Goal: Communication & Community: Answer question/provide support

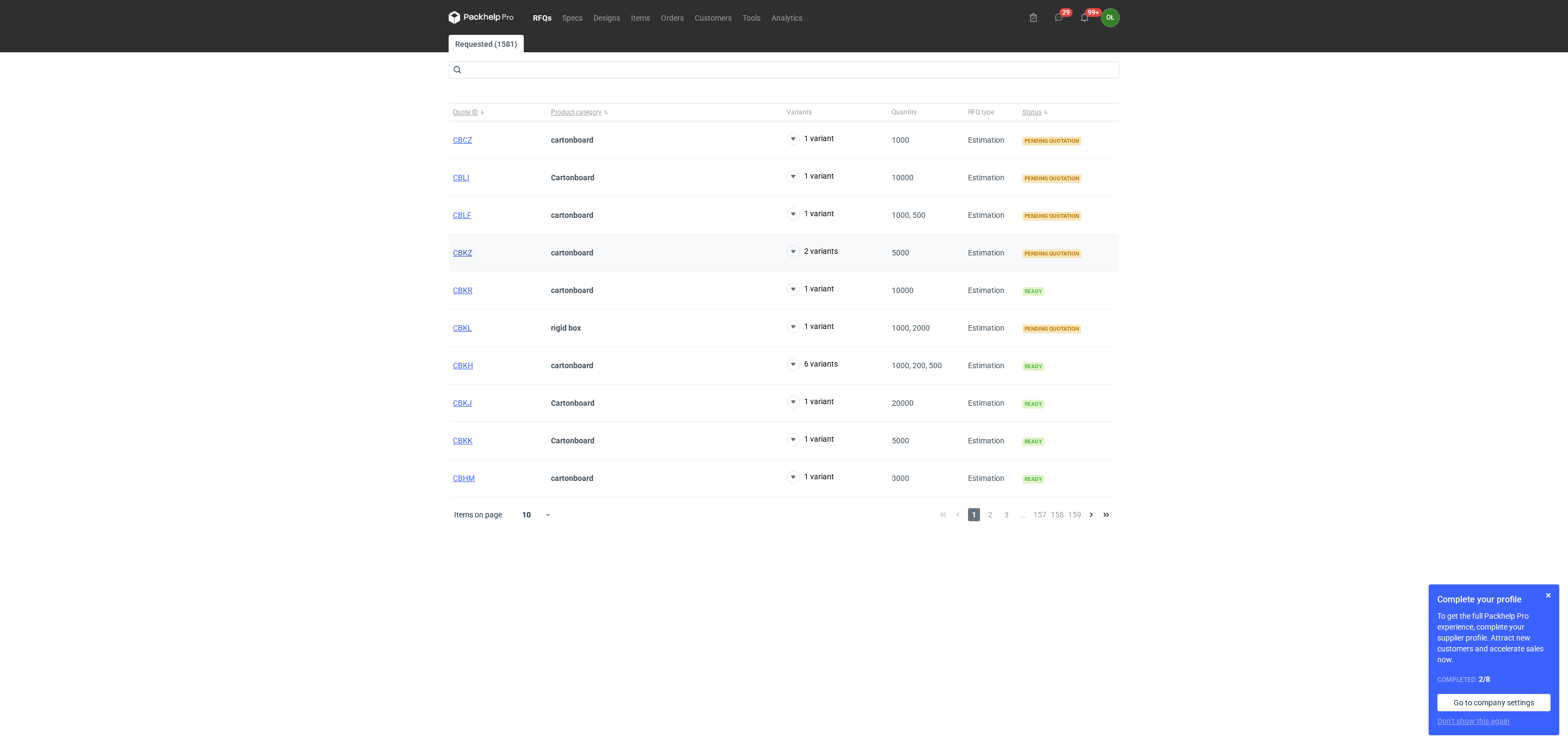
click at [461, 254] on span "CBKZ" at bounding box center [463, 252] width 19 height 9
click link "CBKZ" at bounding box center [463, 252] width 19 height 9
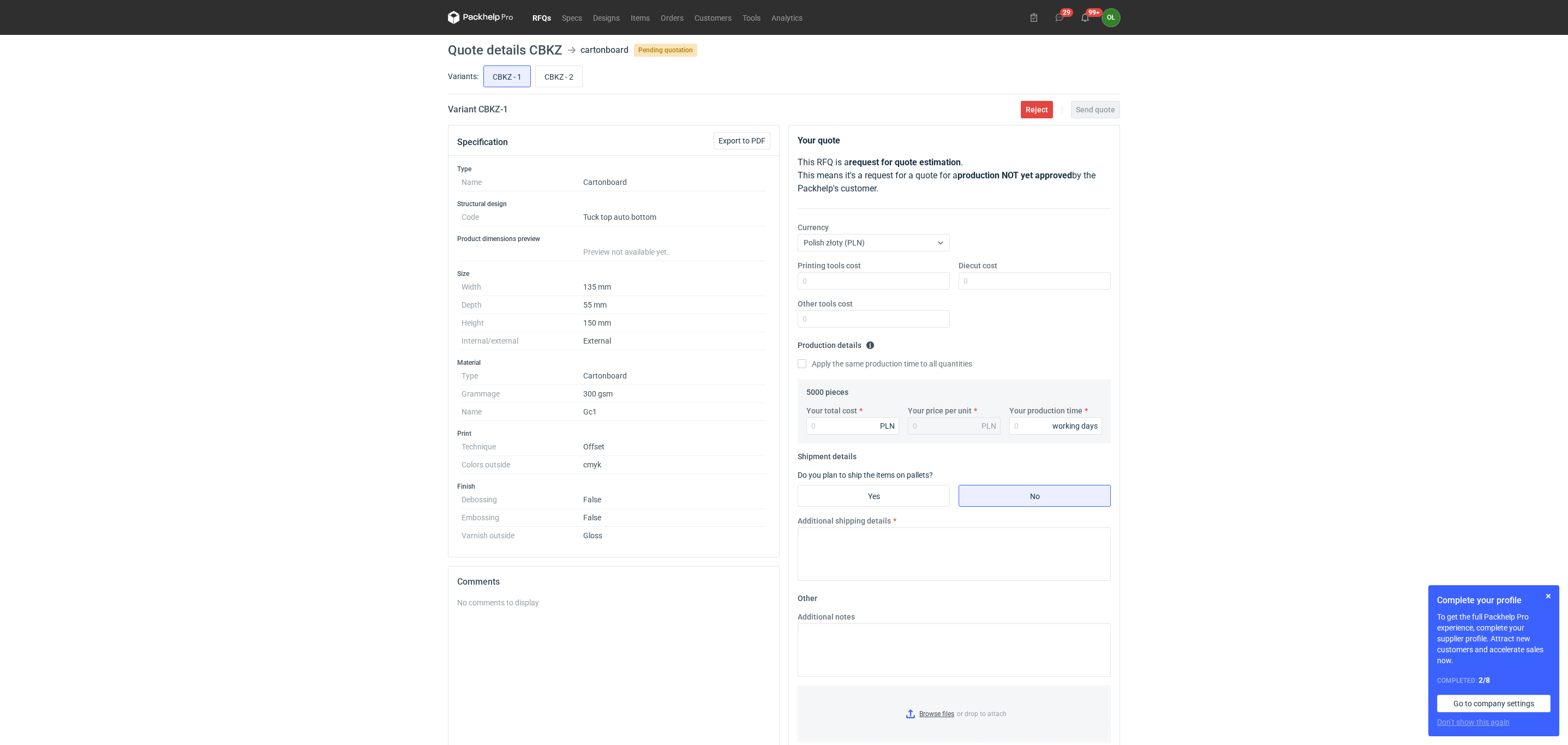
click at [291, 448] on div "RFQs Specs Designs Items Orders Customers Tools Analytics 29 99+ OŁ Olga Łopato…" at bounding box center [784, 372] width 1568 height 745
click at [531, 14] on link "RFQs" at bounding box center [541, 17] width 30 height 13
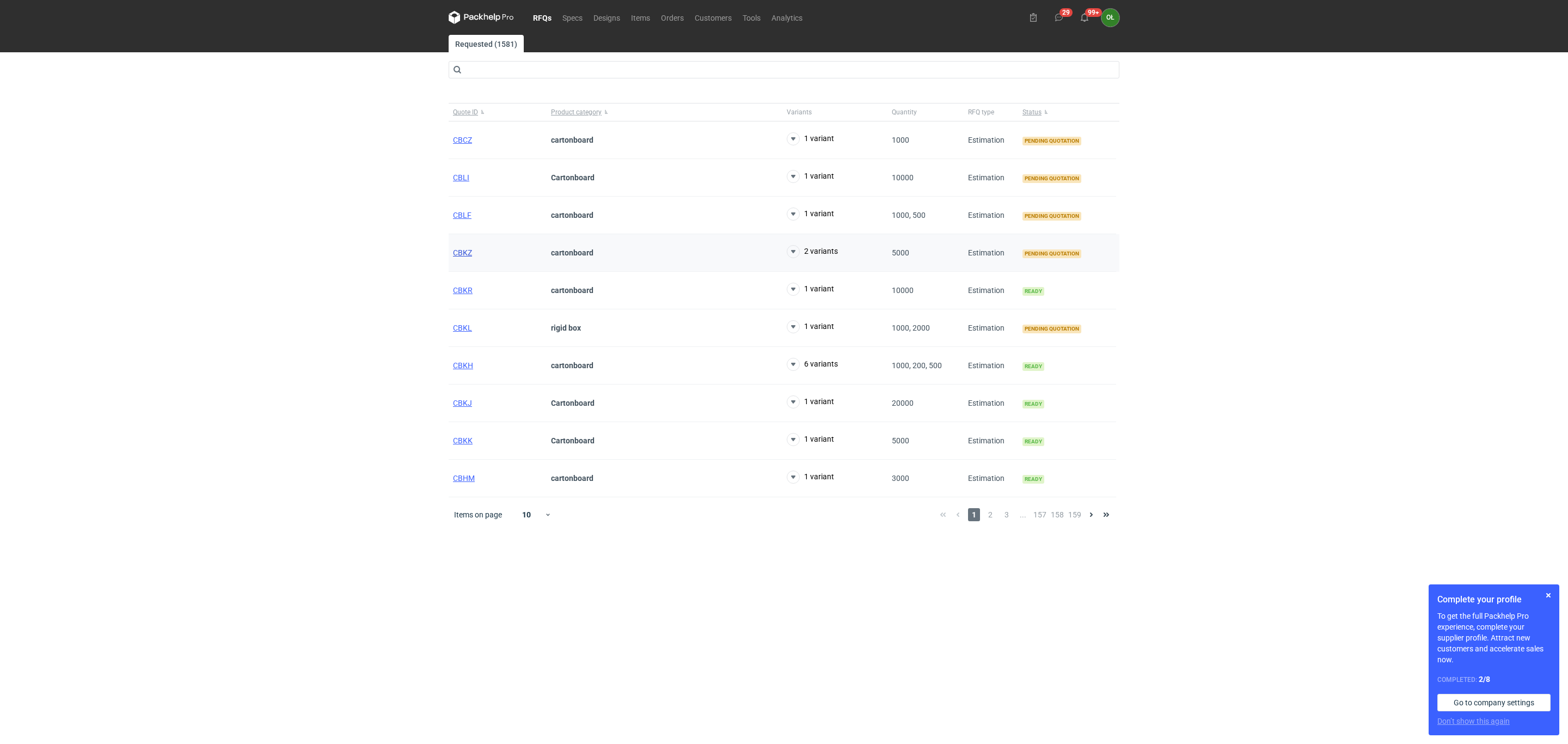
click at [455, 251] on span "CBKZ" at bounding box center [463, 252] width 19 height 9
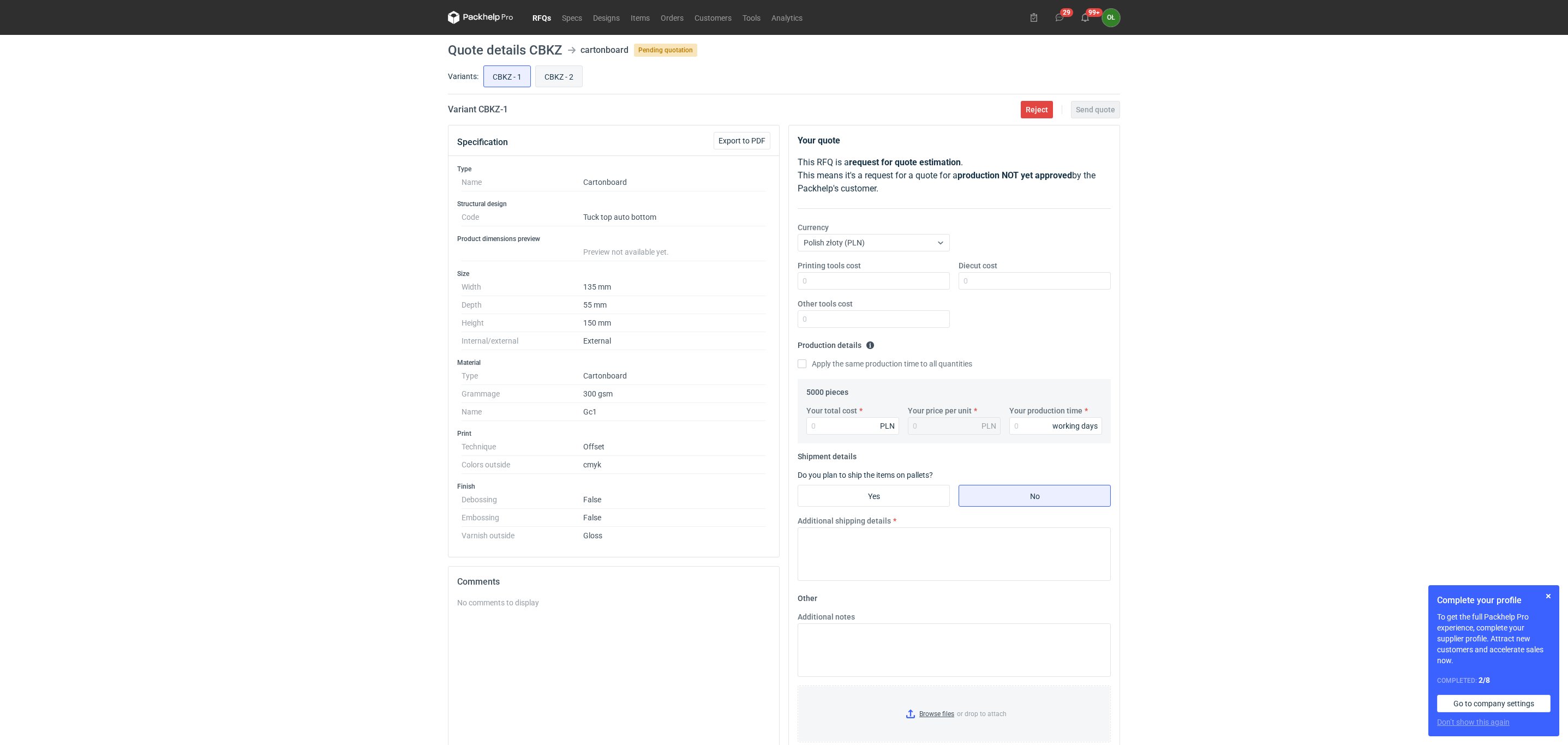
click at [566, 77] on input "CBKZ - 2" at bounding box center [558, 76] width 47 height 21
radio input "true"
click at [492, 80] on input "CBKZ - 1" at bounding box center [507, 76] width 47 height 21
radio input "true"
click at [761, 17] on link "Tools" at bounding box center [751, 17] width 29 height 13
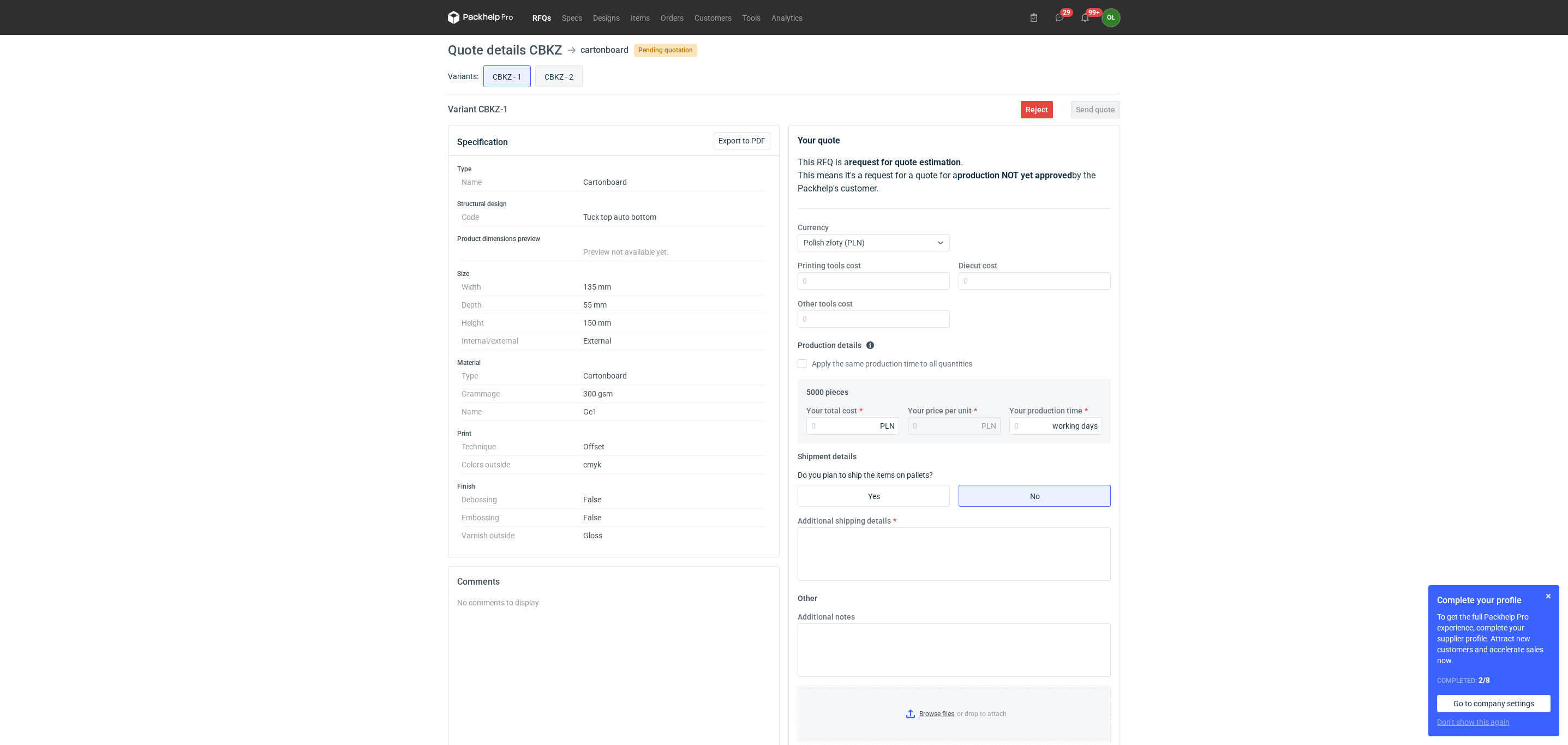
drag, startPoint x: 556, startPoint y: 75, endPoint x: 576, endPoint y: 77, distance: 20.1
click at [556, 75] on input "CBKZ - 2" at bounding box center [558, 76] width 47 height 21
radio input "true"
click at [494, 75] on input "CBKZ - 1" at bounding box center [507, 76] width 47 height 21
radio input "true"
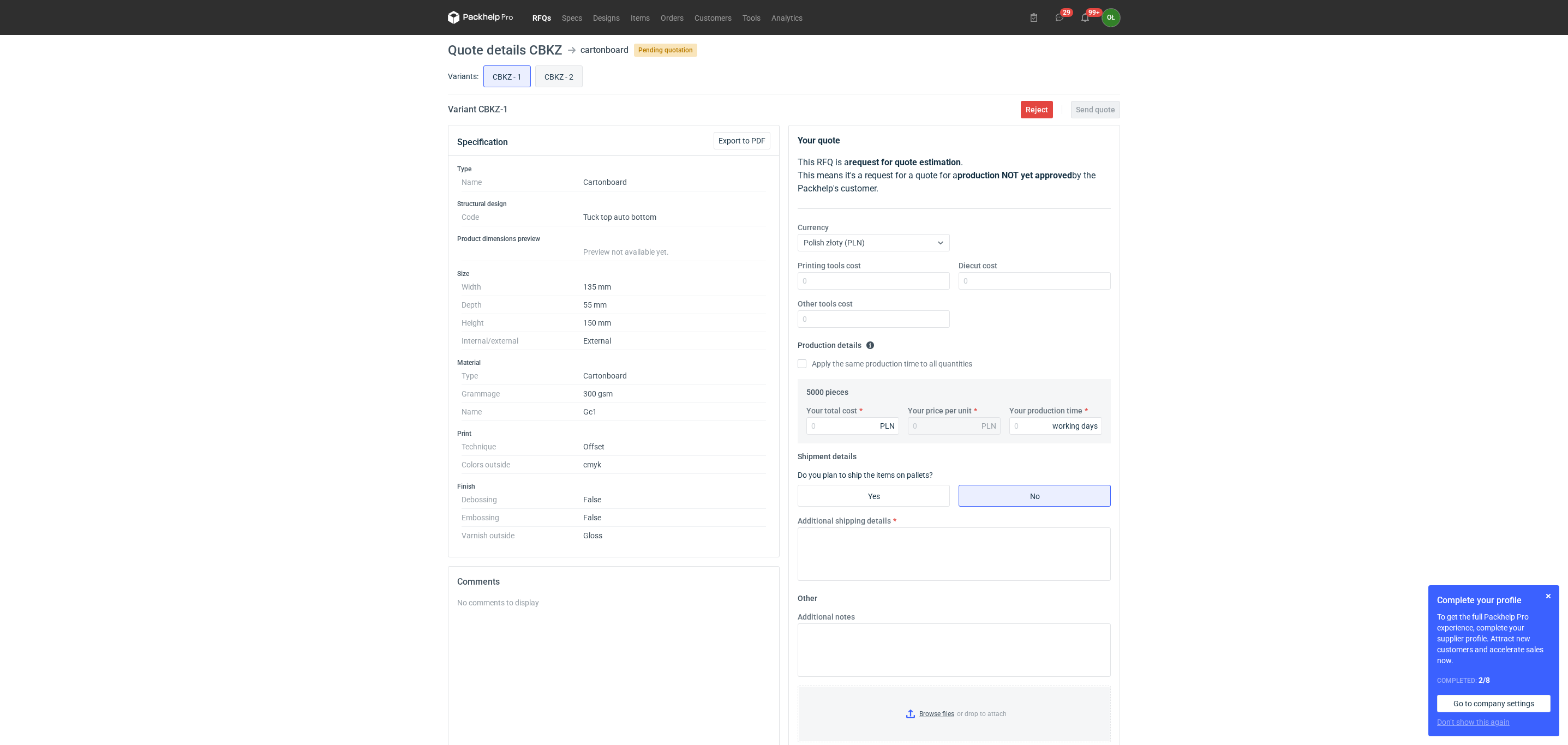
click at [560, 79] on input "CBKZ - 2" at bounding box center [558, 76] width 47 height 21
radio input "true"
click at [512, 67] on input "CBKZ - 1" at bounding box center [507, 76] width 47 height 21
radio input "true"
click at [838, 427] on input "Your total cost" at bounding box center [852, 425] width 93 height 17
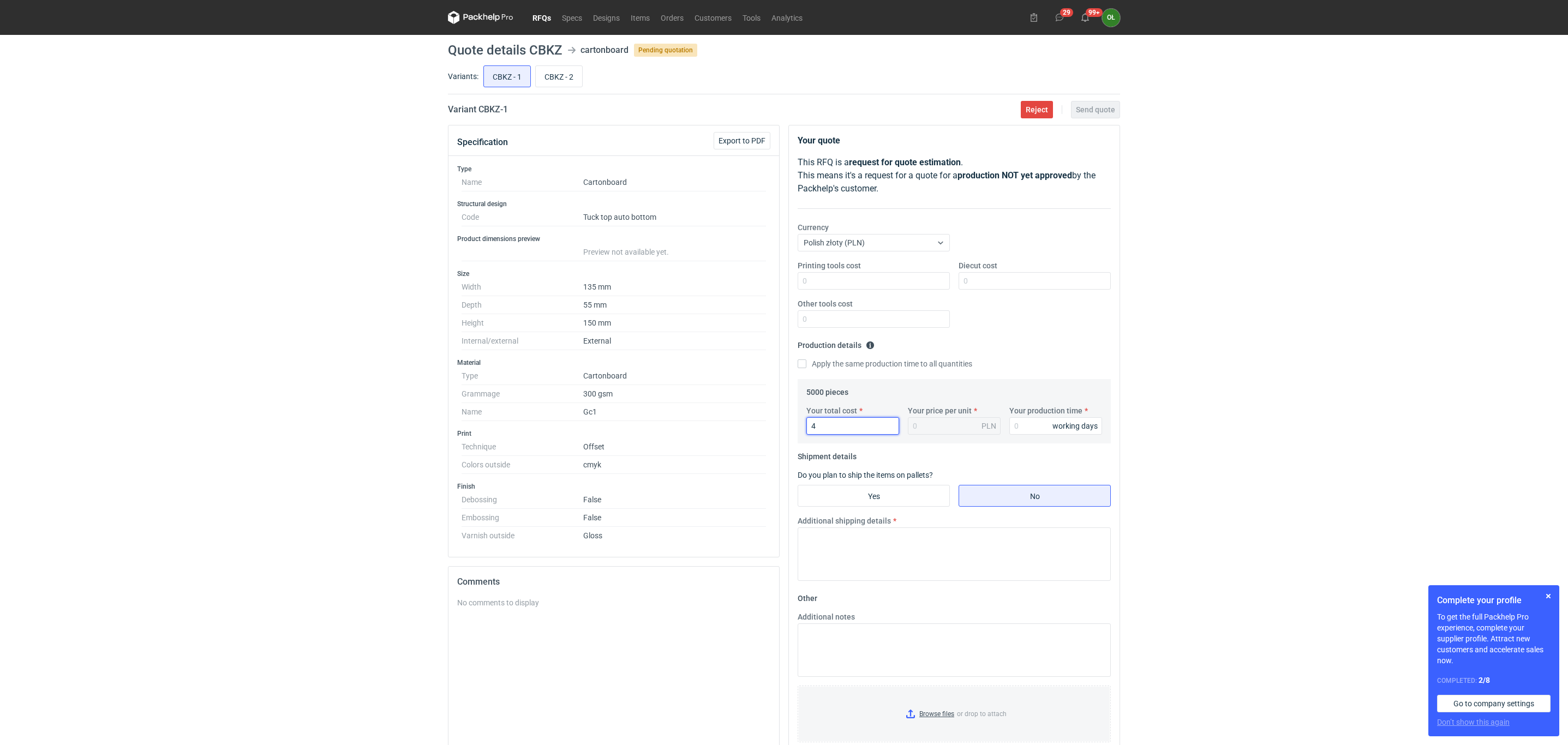
type input "46"
type input "0.01"
type input "4650"
type input "0.93"
type input "4650"
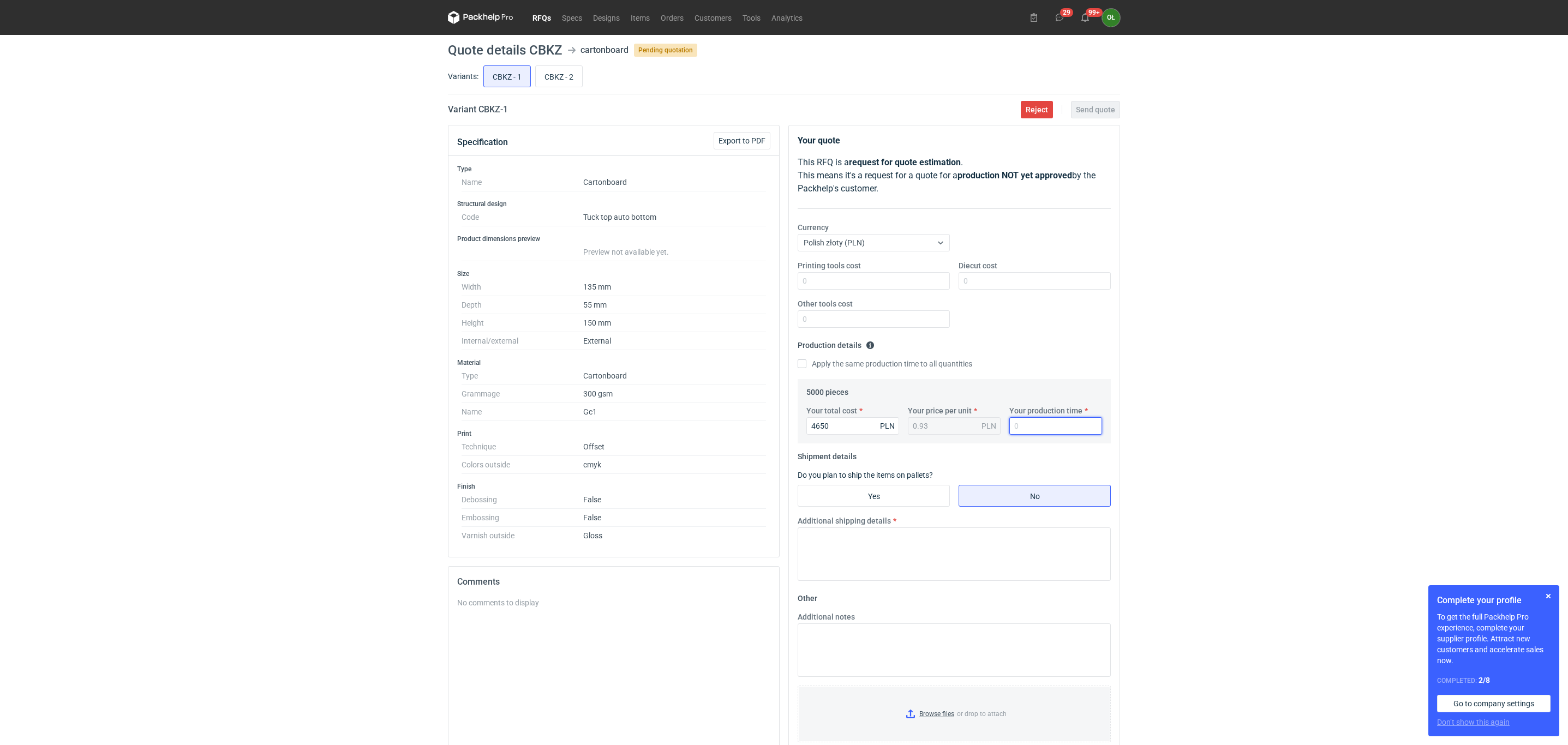
click at [1035, 427] on input "Your production time" at bounding box center [1055, 425] width 93 height 17
type input "14"
click at [998, 277] on input "Diecut cost" at bounding box center [1034, 280] width 152 height 17
type input "800"
click at [993, 321] on div "Printing tools cost Diecut cost 800 Other tools cost" at bounding box center [953, 299] width 322 height 76
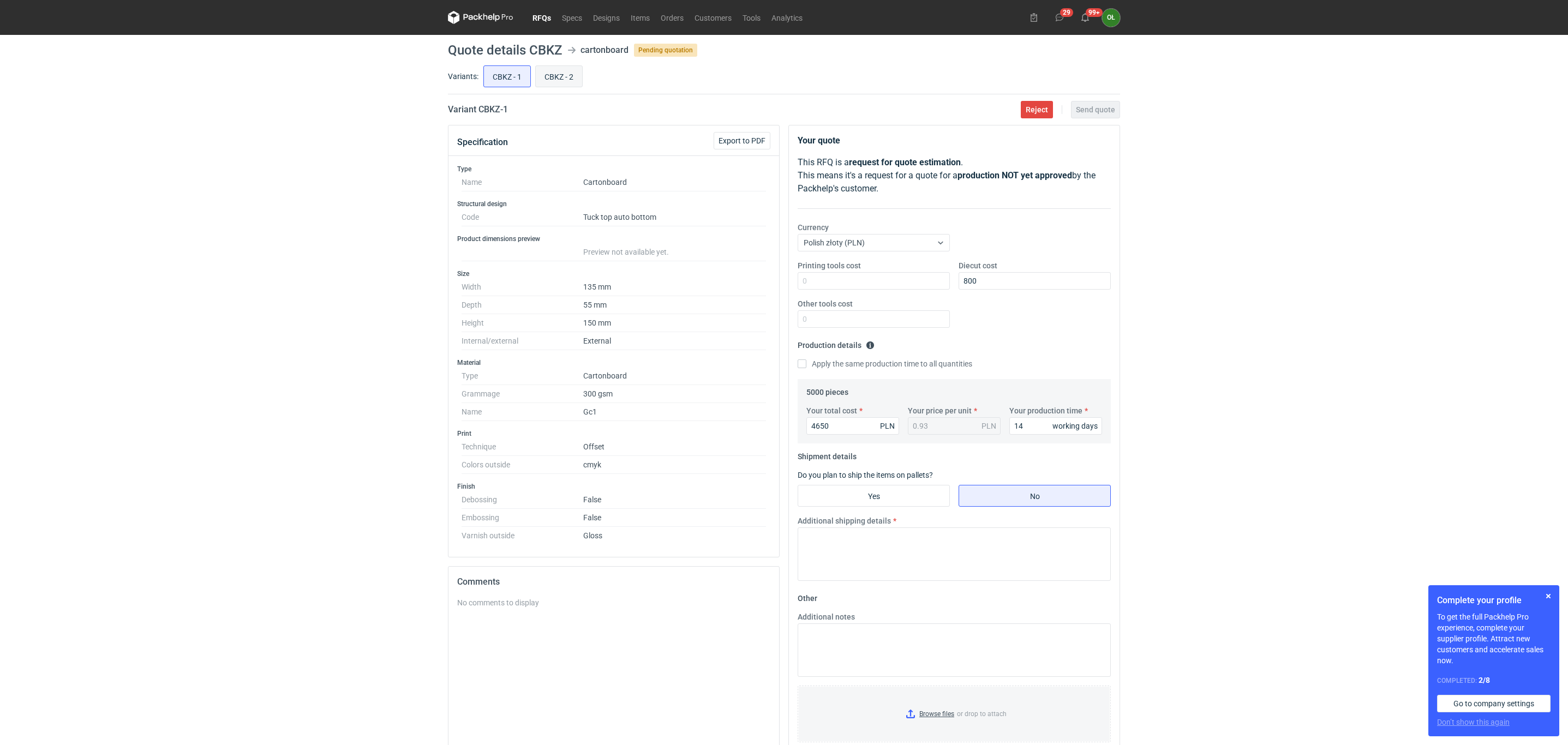
click at [540, 69] on input "CBKZ - 2" at bounding box center [558, 76] width 47 height 21
radio input "true"
click at [496, 83] on input "CBKZ - 1" at bounding box center [507, 76] width 47 height 21
radio input "true"
click at [496, 83] on input "CBKZ - 1" at bounding box center [507, 76] width 47 height 21
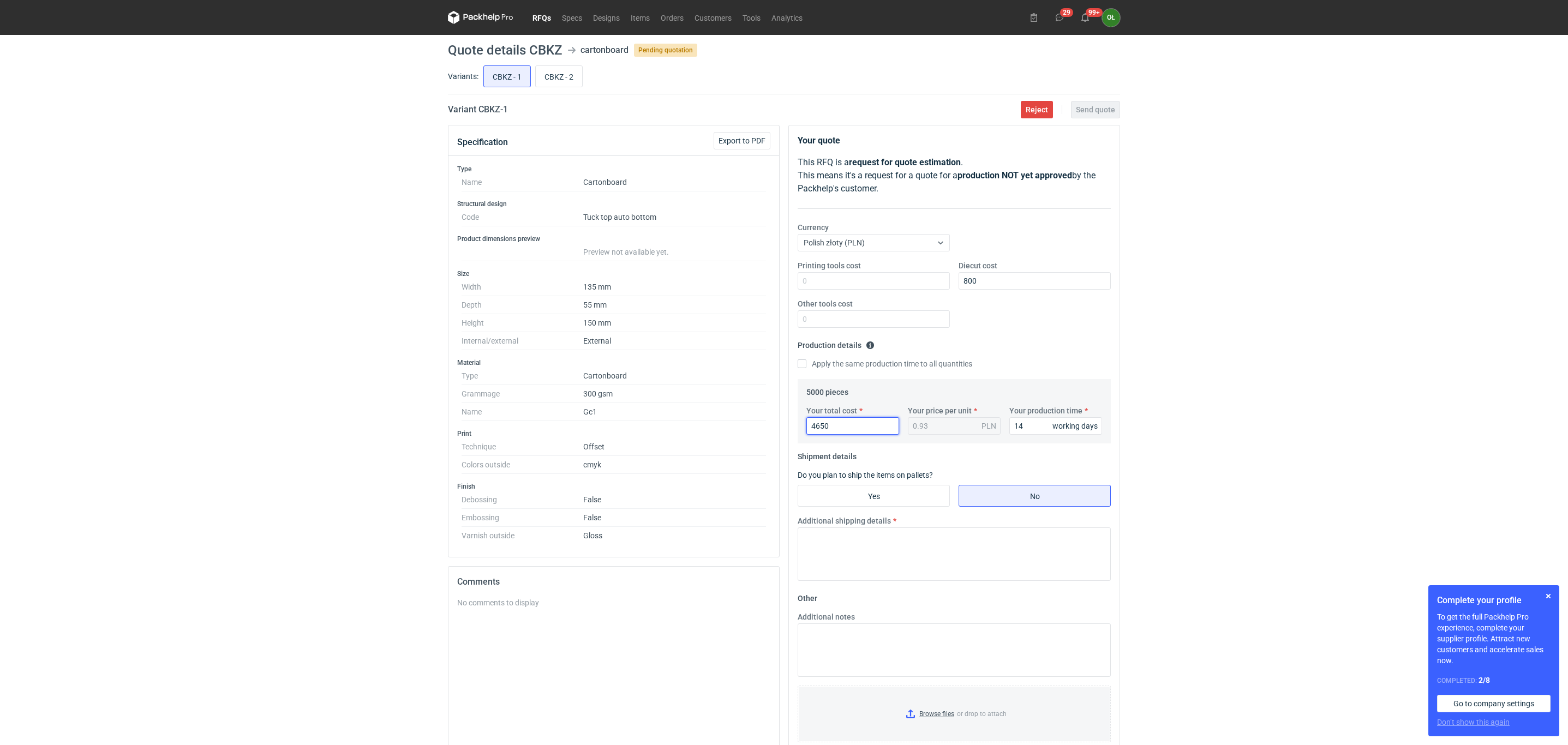
click at [834, 435] on input "4650" at bounding box center [852, 425] width 93 height 17
click at [834, 431] on input "4650" at bounding box center [852, 425] width 93 height 17
drag, startPoint x: 852, startPoint y: 431, endPoint x: 814, endPoint y: 432, distance: 38.0
click at [814, 432] on input "4650" at bounding box center [852, 425] width 93 height 17
type input "4"
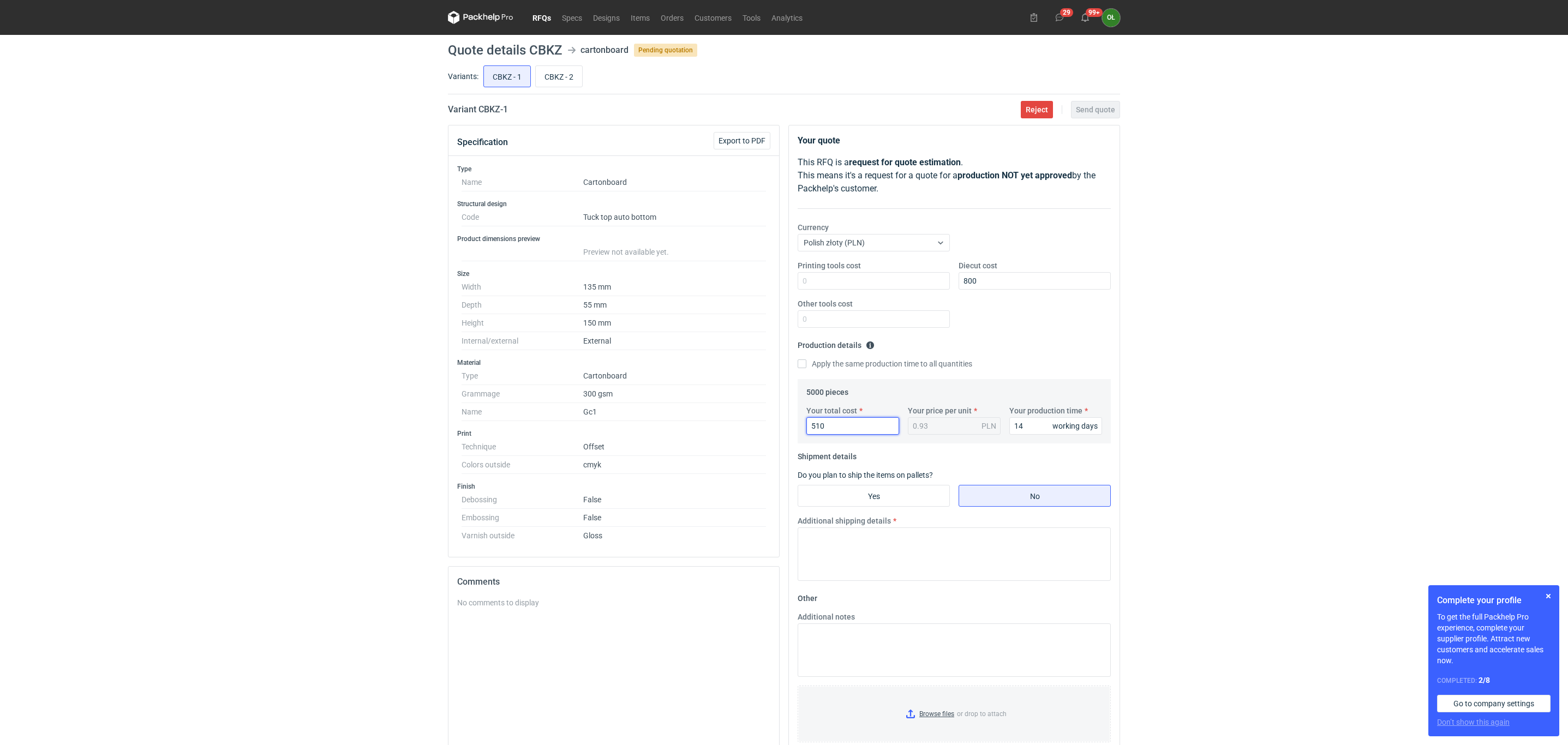
type input "5100"
type input "1.02"
type input "5100"
click at [333, 468] on div "RFQs Specs Designs Items Orders Customers Tools Analytics 29 99+ OŁ Olga Łopato…" at bounding box center [784, 372] width 1568 height 745
click at [890, 492] on input "Yes" at bounding box center [873, 496] width 151 height 21
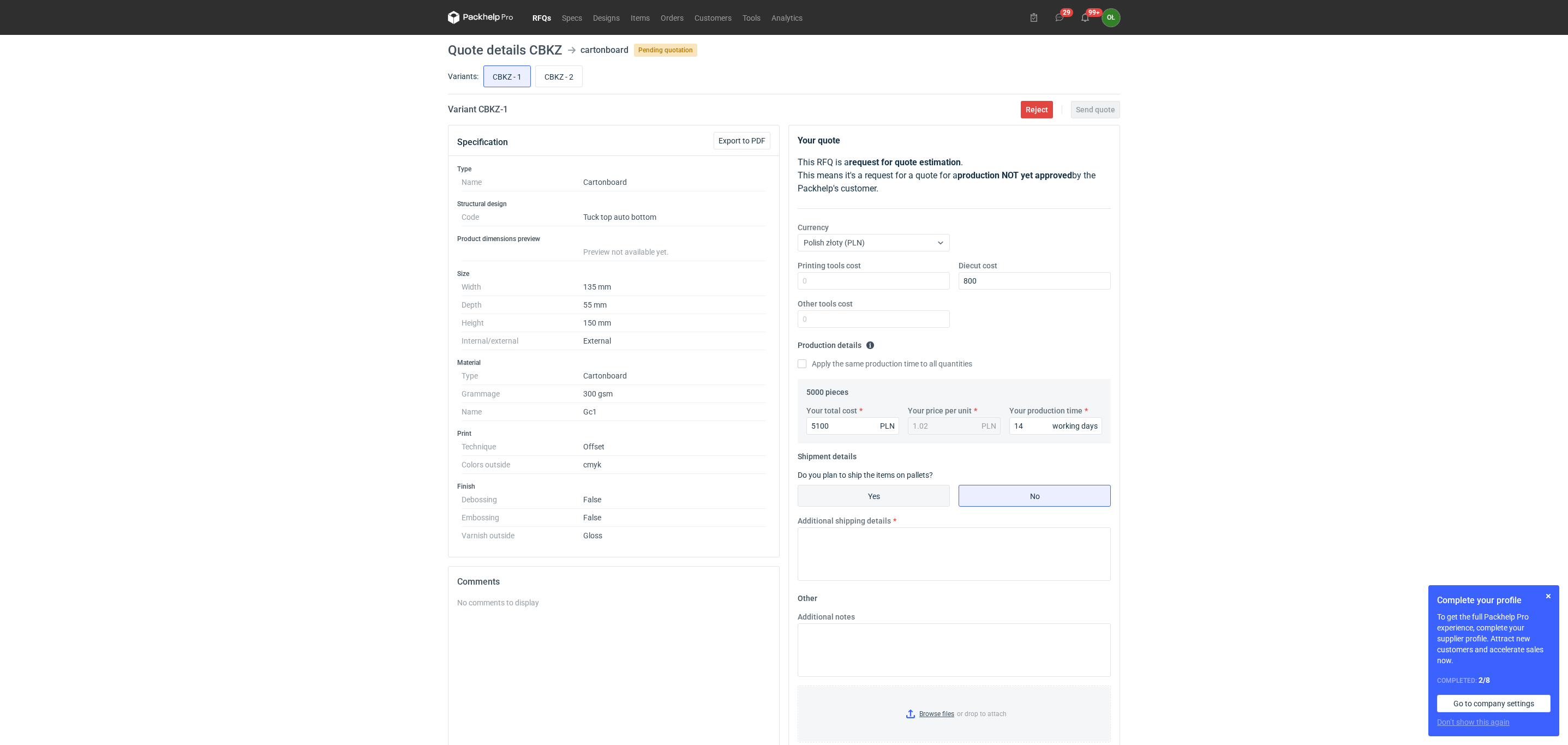
radio input "true"
click at [1002, 535] on input "Number of pieces per pallet" at bounding box center [1034, 536] width 152 height 17
type input "5000"
click at [872, 565] on label "Pallet height with loading" at bounding box center [842, 558] width 89 height 10
click at [872, 566] on input "Pallet height with loading" at bounding box center [873, 574] width 152 height 17
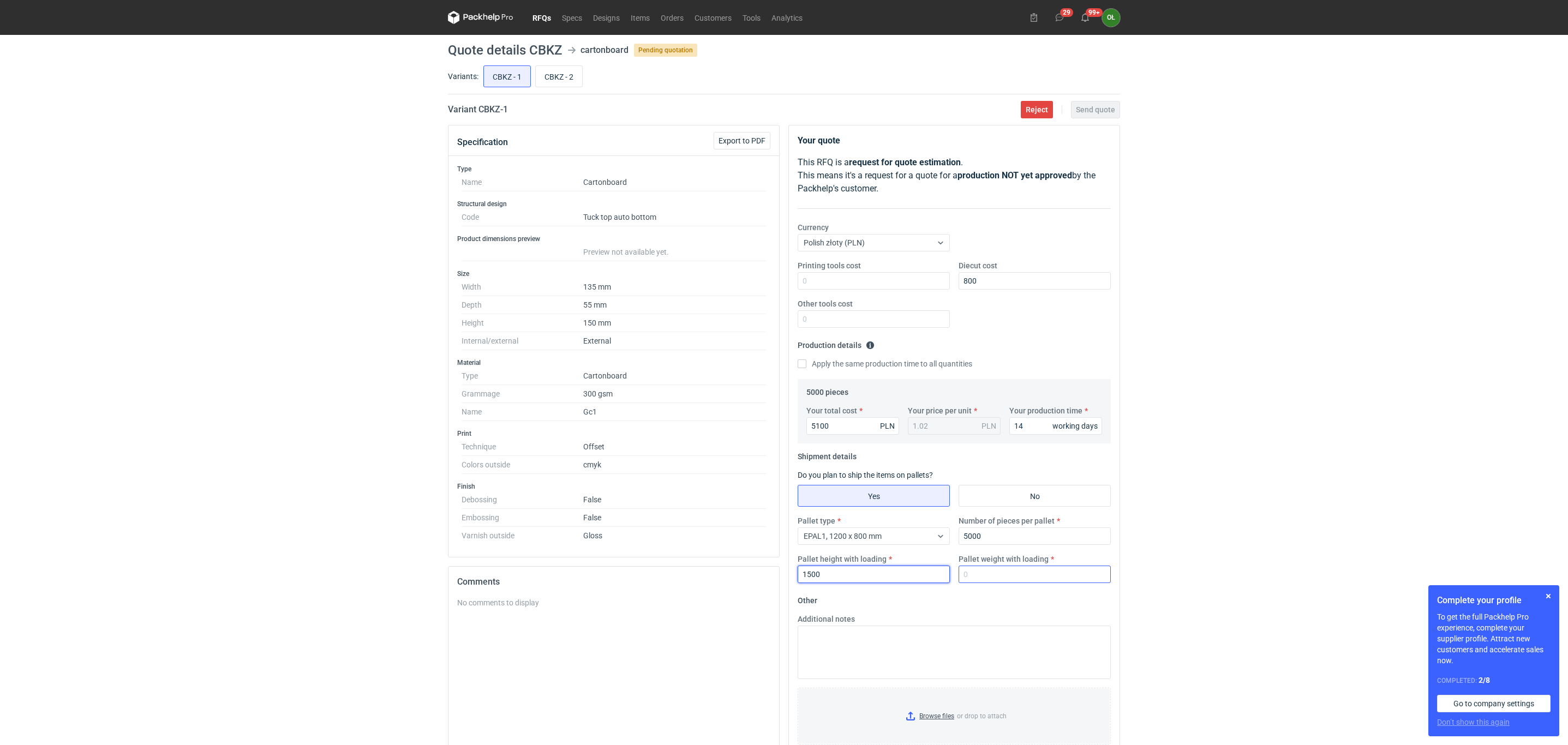
type input "1500"
click at [983, 579] on input "Pallet weight with loading" at bounding box center [1034, 574] width 152 height 17
type input "240"
click at [1001, 455] on fieldset "Shipment details Do you plan to ship the items on pallets? Yes No Pallet type E…" at bounding box center [954, 519] width 313 height 144
click at [872, 433] on input "5100" at bounding box center [852, 425] width 93 height 17
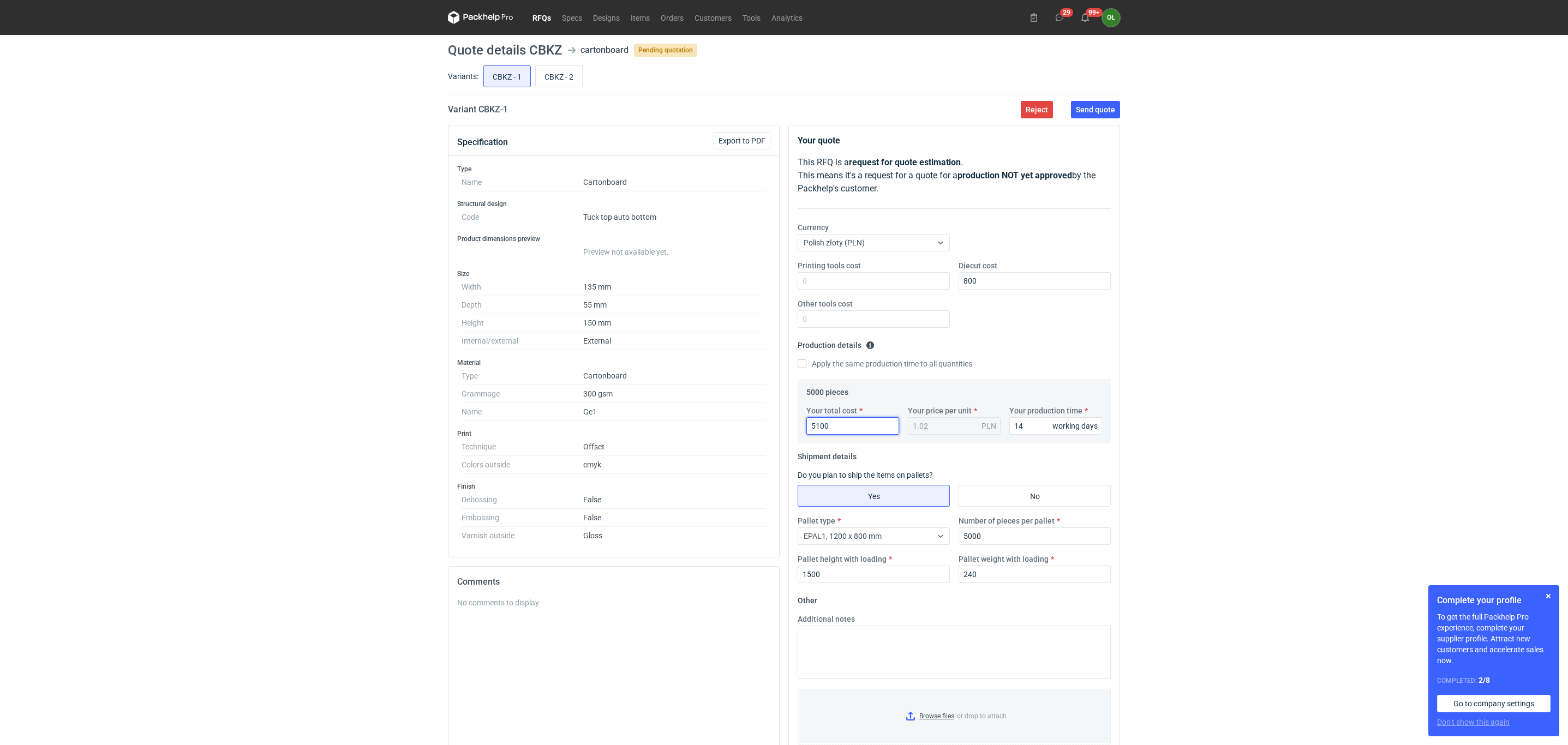
drag, startPoint x: 849, startPoint y: 427, endPoint x: 750, endPoint y: 423, distance: 99.1
click at [753, 424] on div "Specification Export to PDF Type Name Cartonboard Structural design Code Tuck t…" at bounding box center [784, 476] width 680 height 703
type input "7"
type input "7580"
type input "1.52"
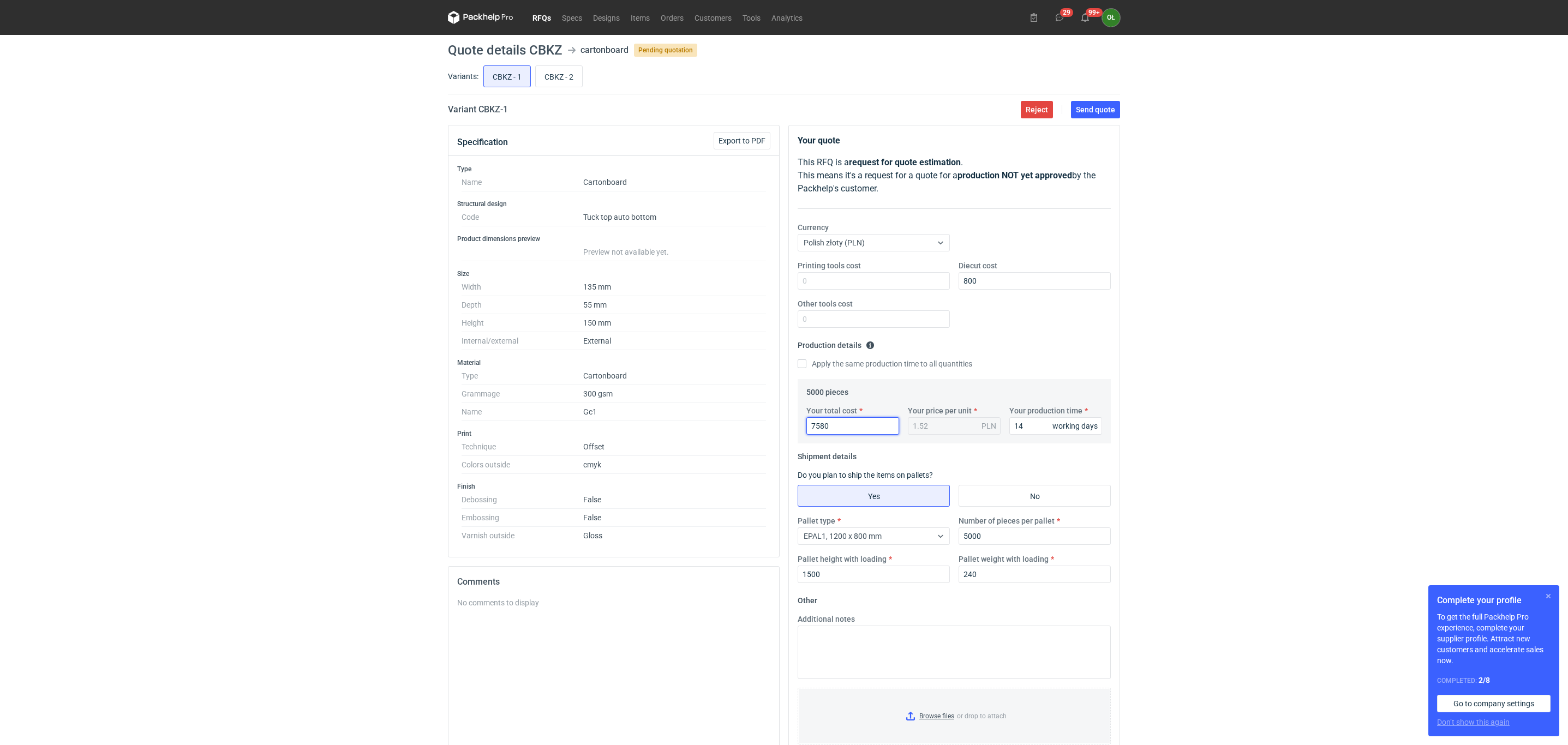
type input "7580"
click at [1548, 599] on button "button" at bounding box center [1548, 596] width 13 height 13
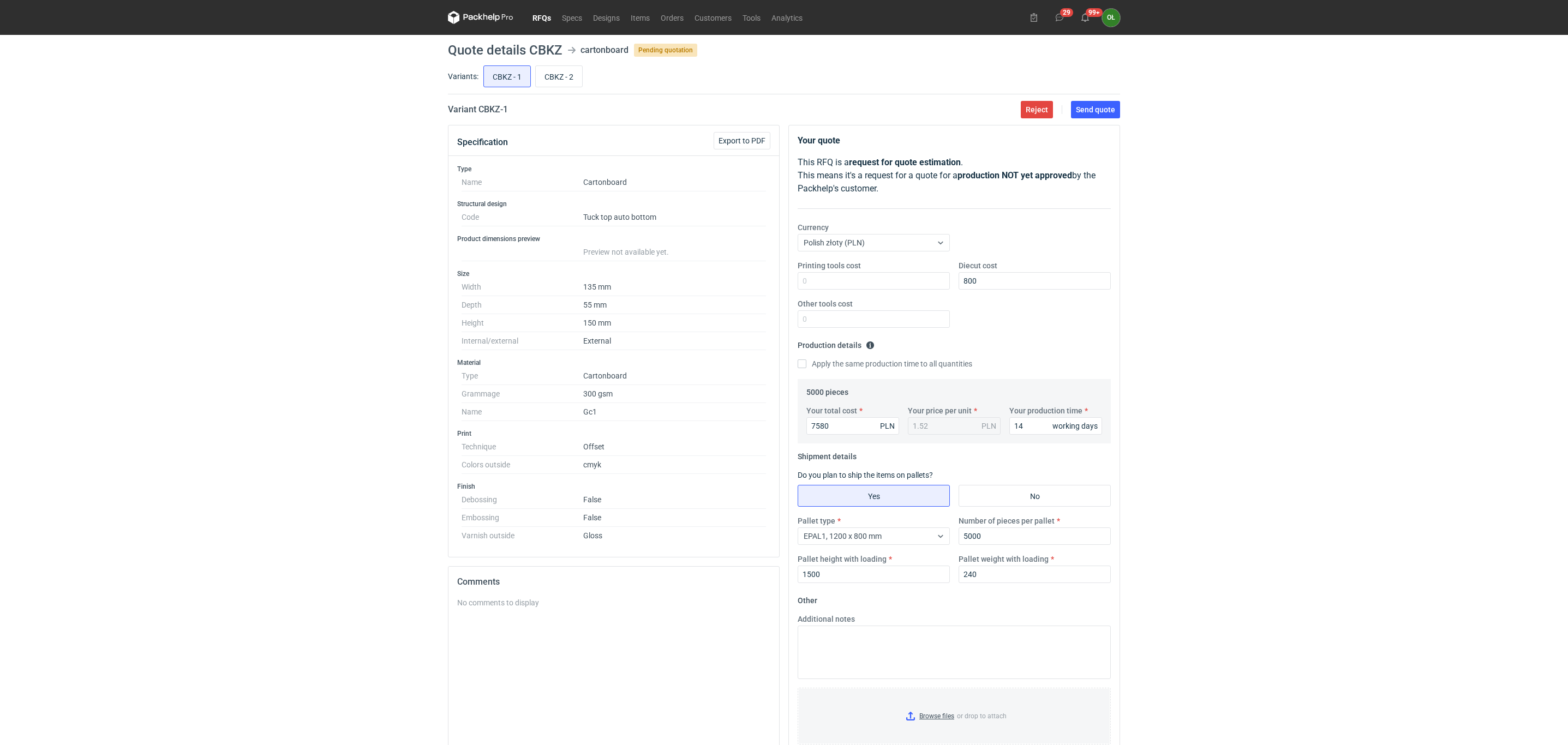
click at [1071, 353] on fieldset "Production details Please provide the expected time of production in working da…" at bounding box center [954, 358] width 313 height 43
click at [1023, 366] on div "Apply the same production time to all quantities" at bounding box center [954, 363] width 313 height 12
click at [554, 75] on input "CBKZ - 2" at bounding box center [558, 76] width 47 height 21
radio input "true"
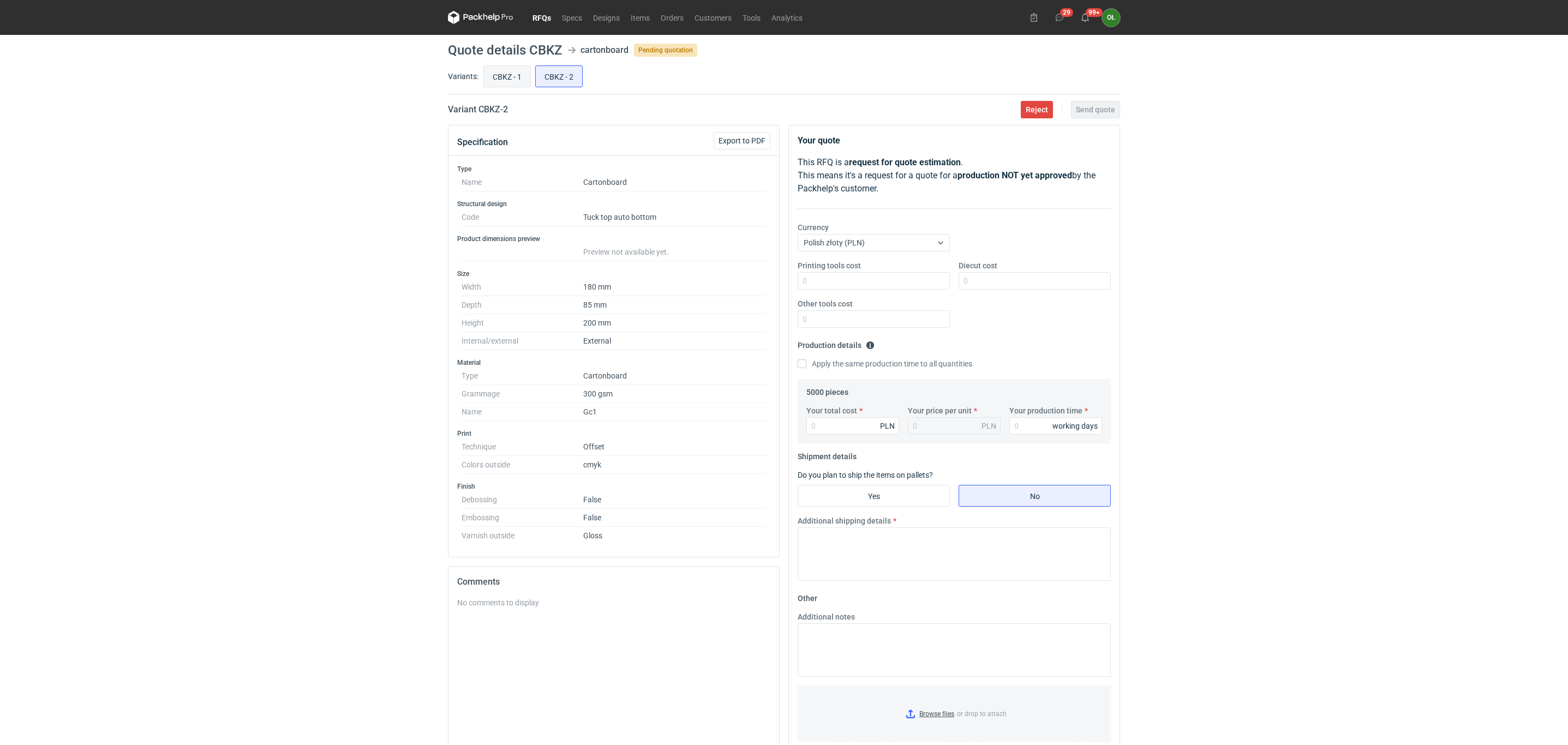
click at [512, 72] on input "CBKZ - 1" at bounding box center [507, 76] width 47 height 21
radio input "true"
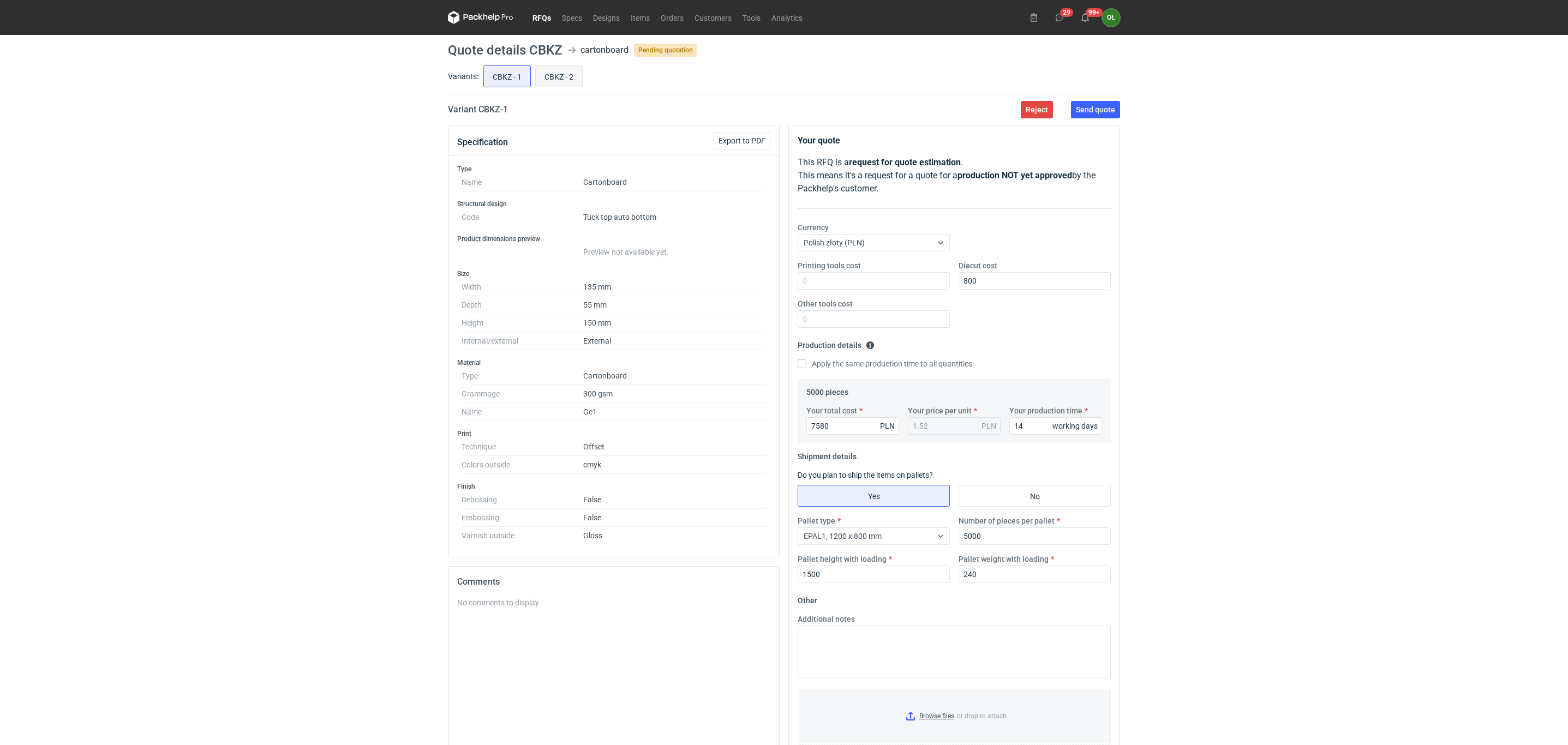
click at [563, 77] on input "CBKZ - 2" at bounding box center [558, 76] width 47 height 21
radio input "true"
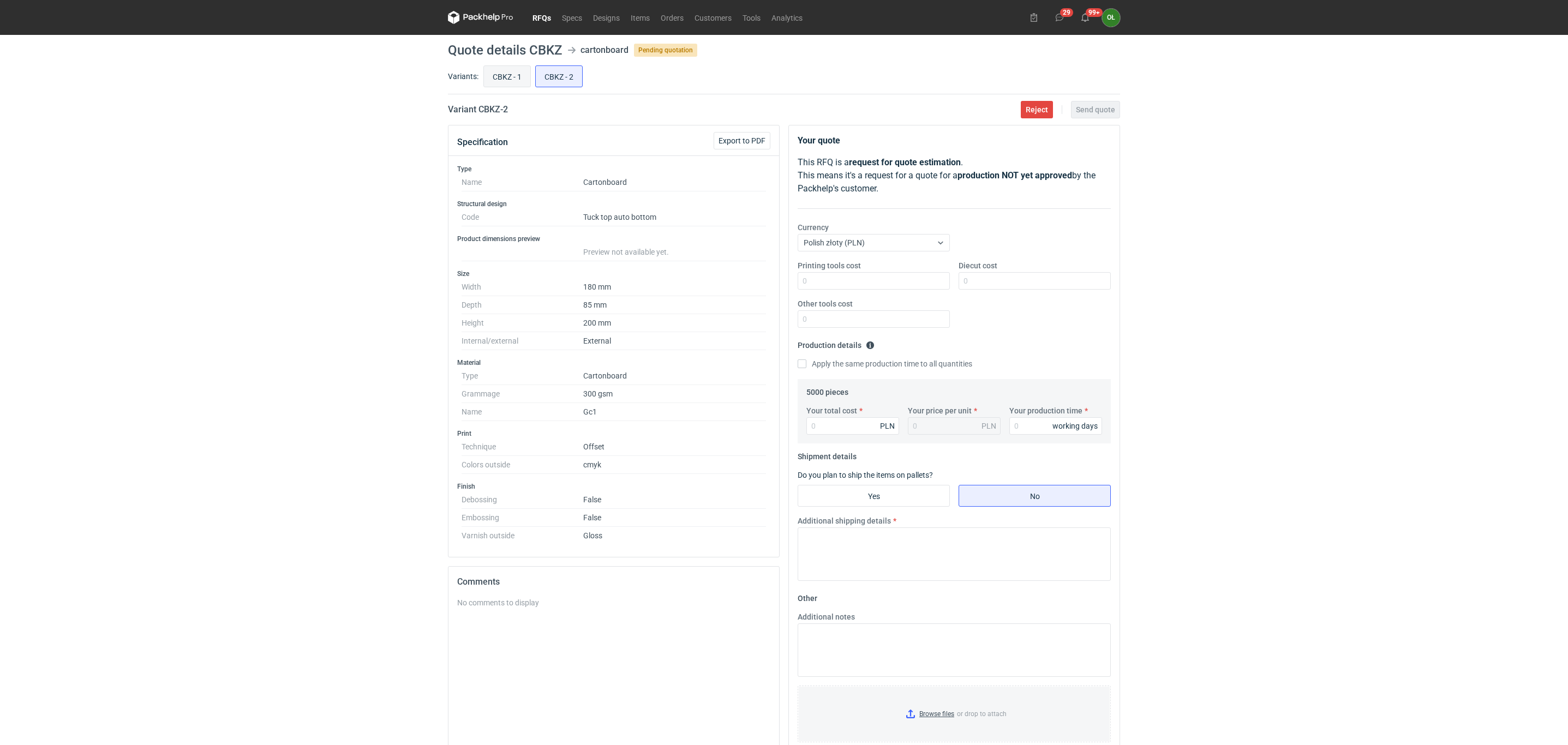
click at [522, 77] on input "CBKZ - 1" at bounding box center [507, 76] width 47 height 21
radio input "true"
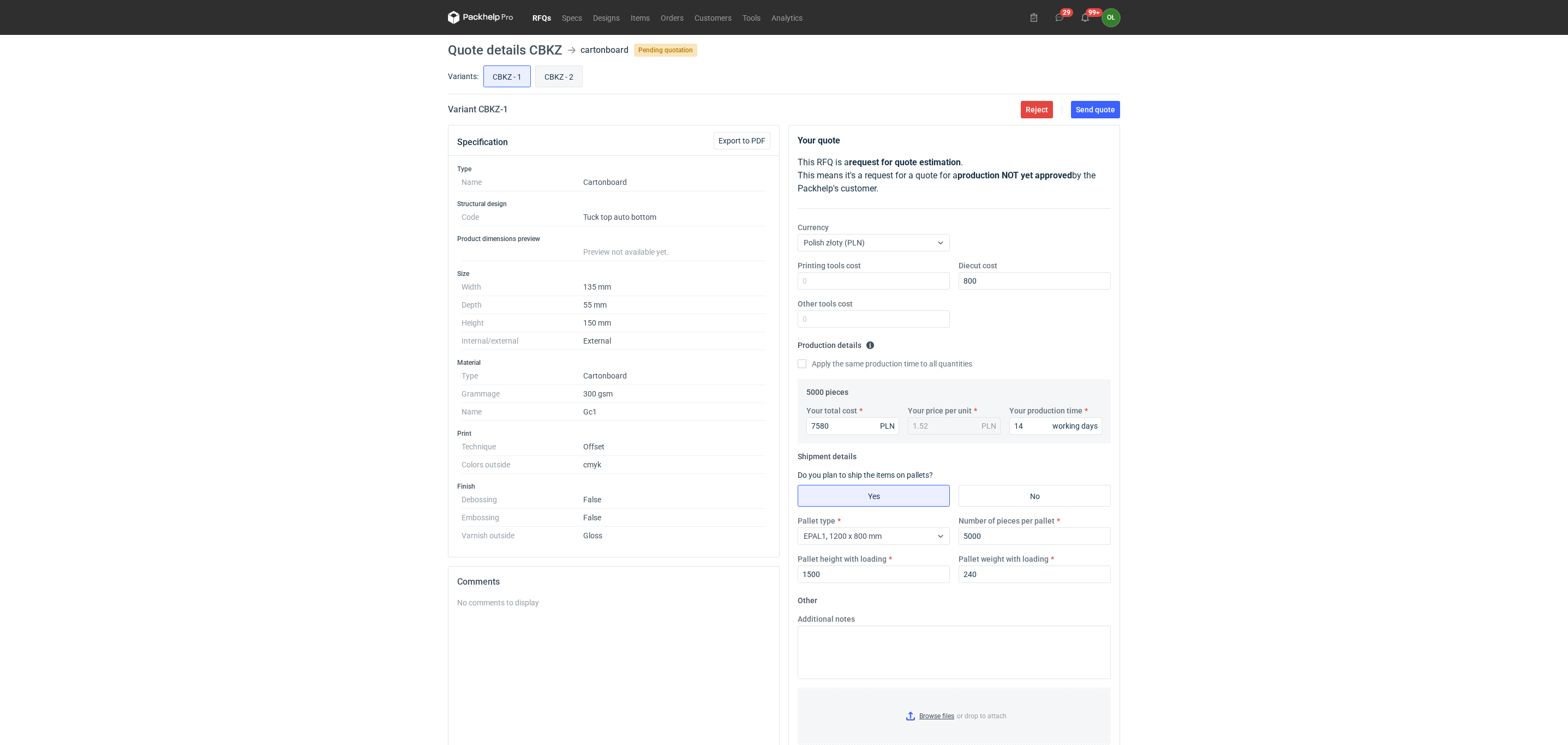
click at [563, 77] on input "CBKZ - 2" at bounding box center [558, 76] width 47 height 21
radio input "true"
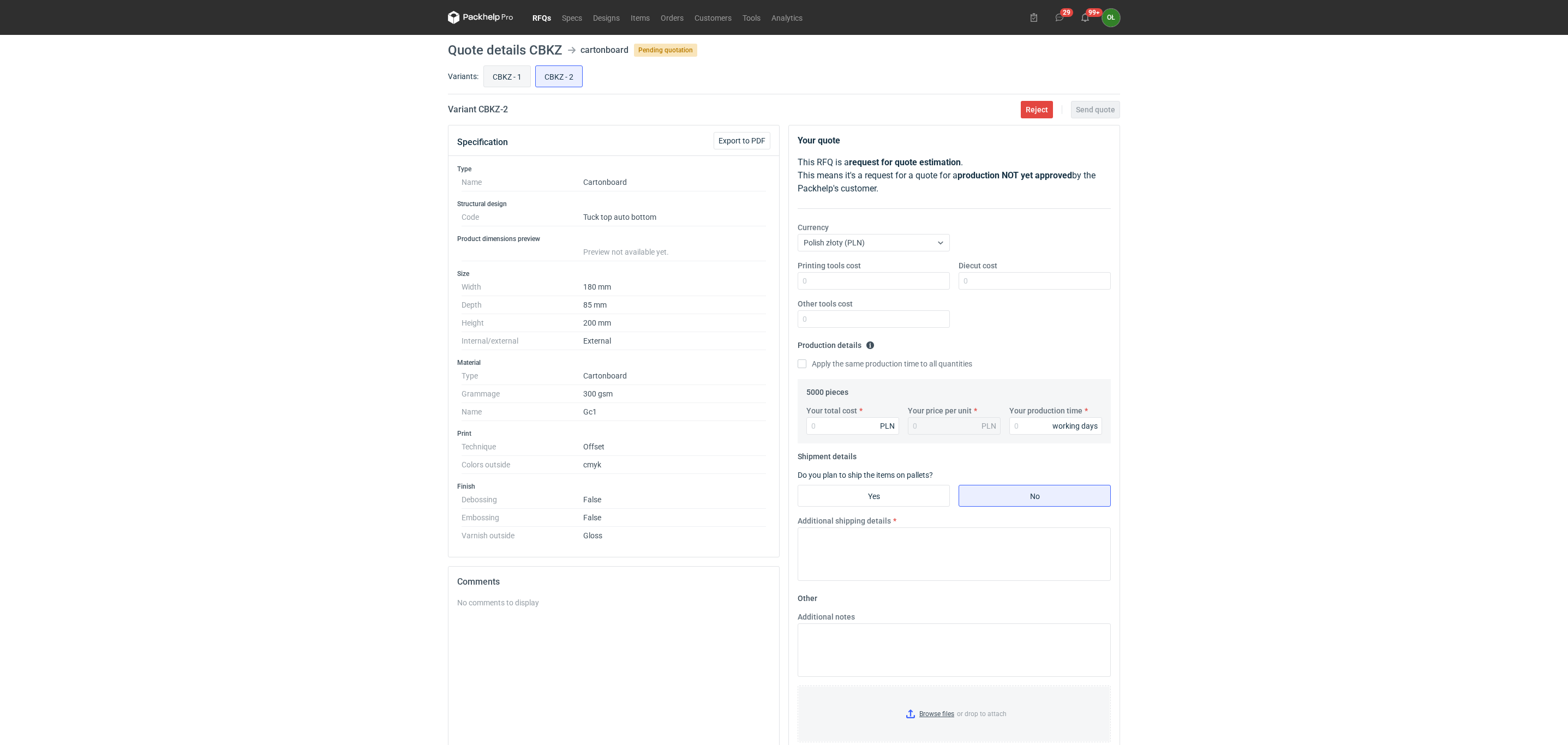
click at [516, 79] on input "CBKZ - 1" at bounding box center [507, 76] width 47 height 21
radio input "true"
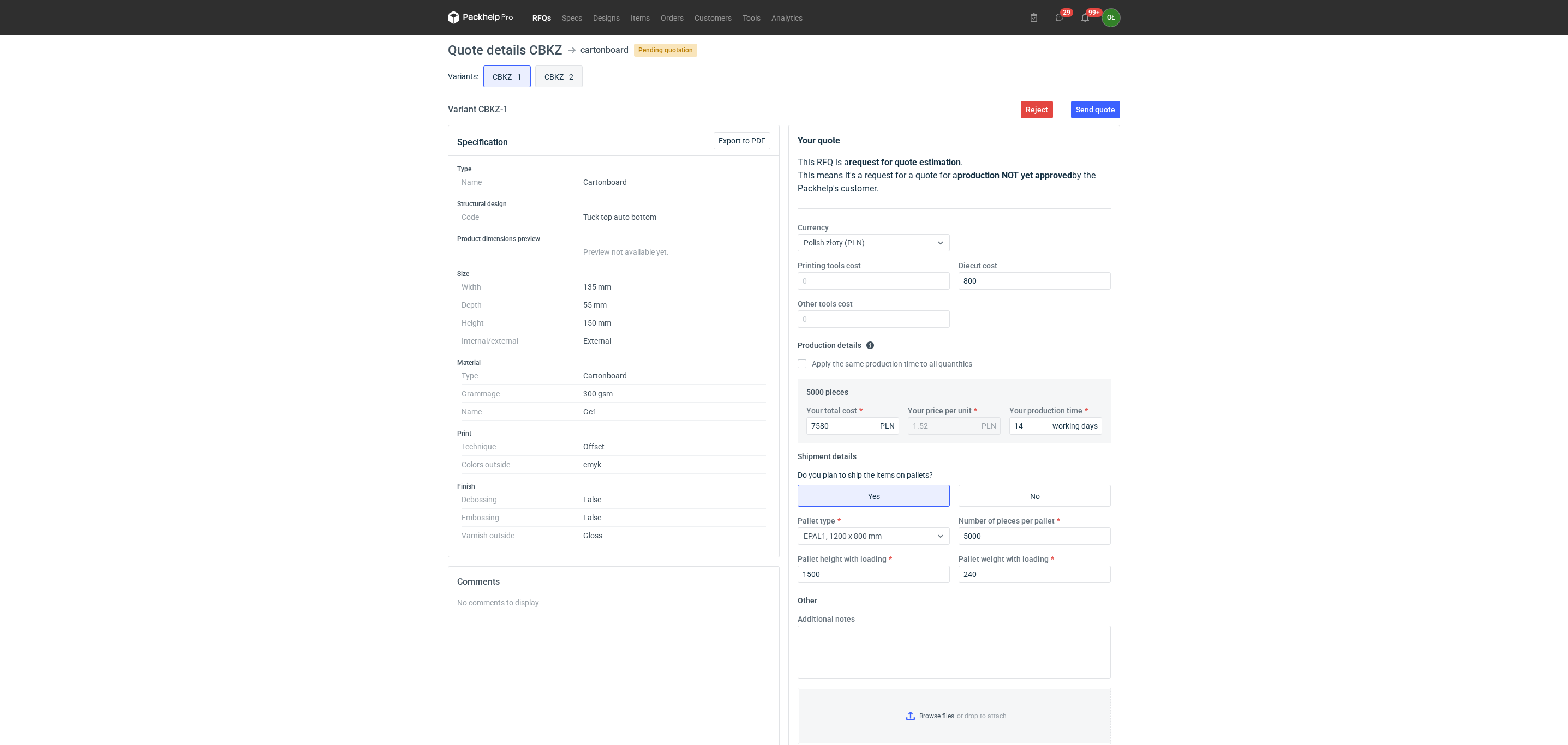
click at [558, 80] on input "CBKZ - 2" at bounding box center [558, 76] width 47 height 21
radio input "true"
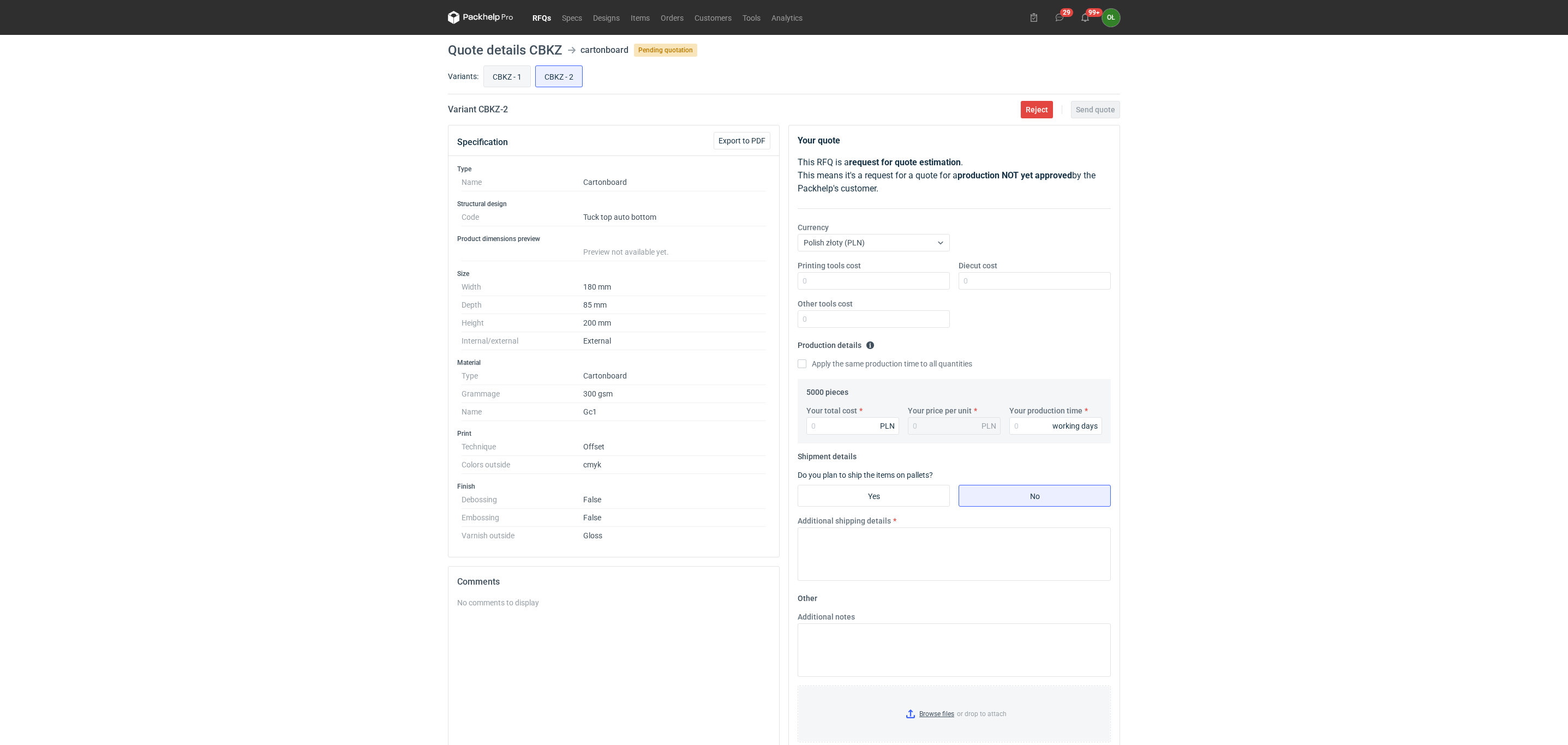
click at [511, 83] on input "CBKZ - 1" at bounding box center [507, 76] width 47 height 21
radio input "true"
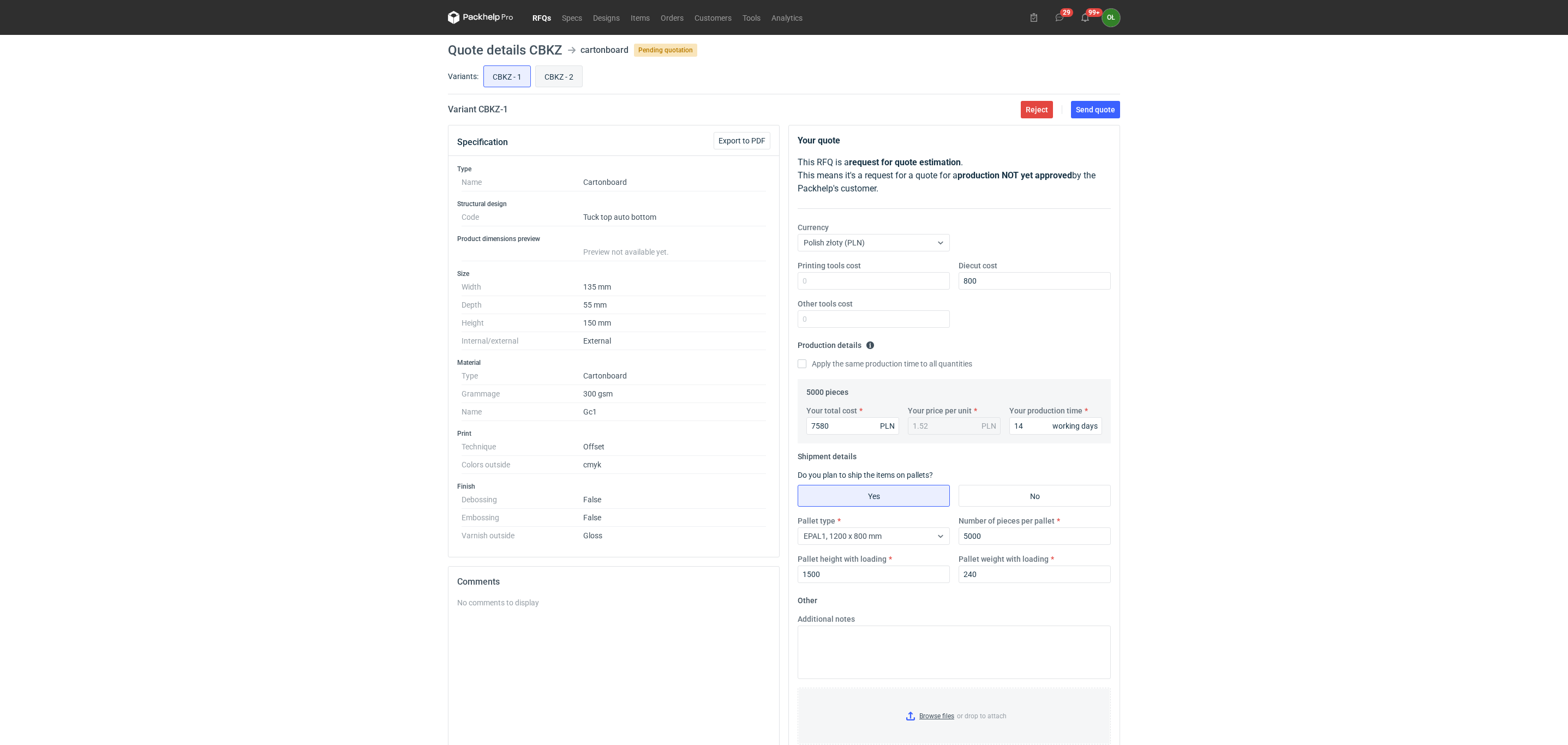
click at [559, 80] on input "CBKZ - 2" at bounding box center [558, 76] width 47 height 21
radio input "true"
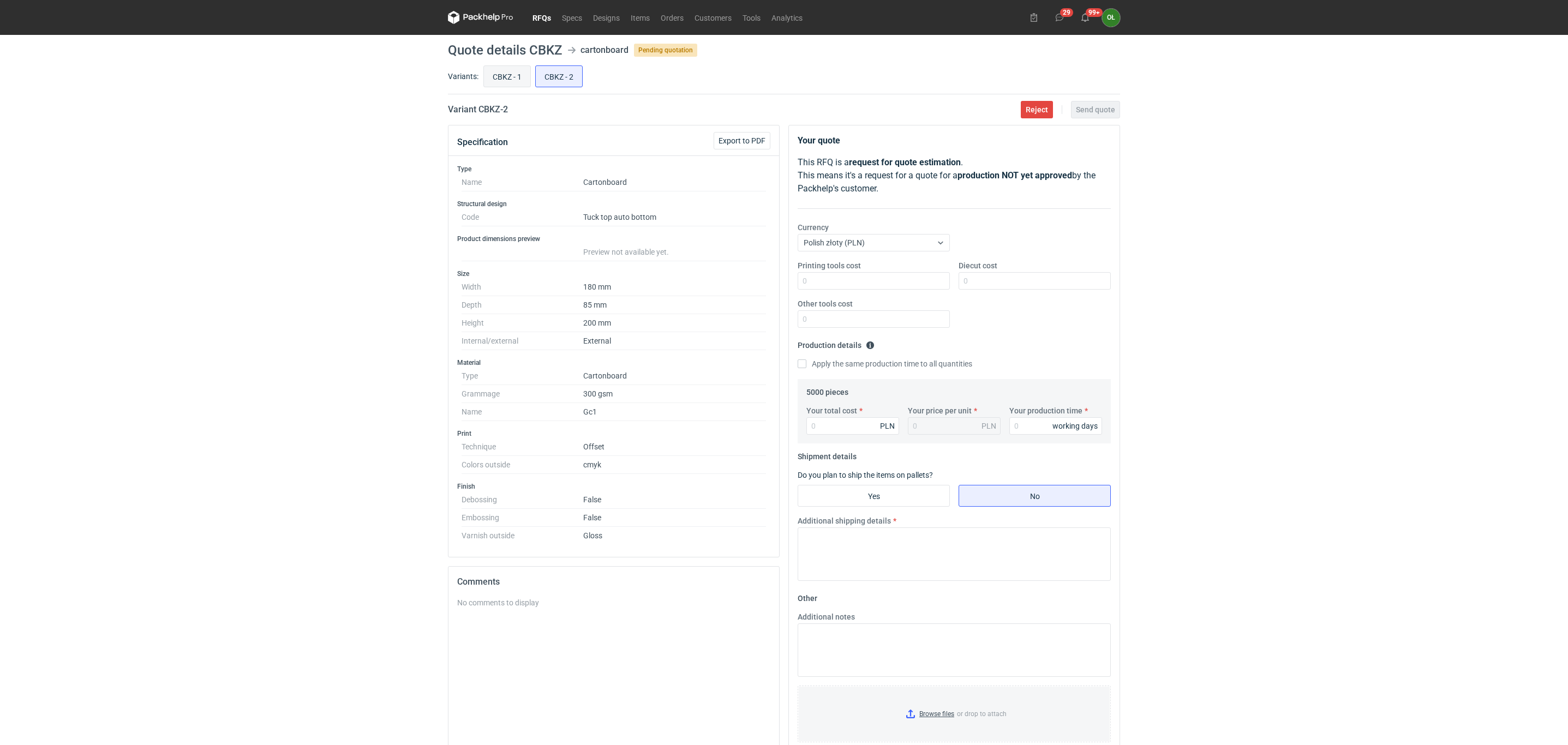
click at [494, 80] on input "CBKZ - 1" at bounding box center [507, 76] width 47 height 21
radio input "true"
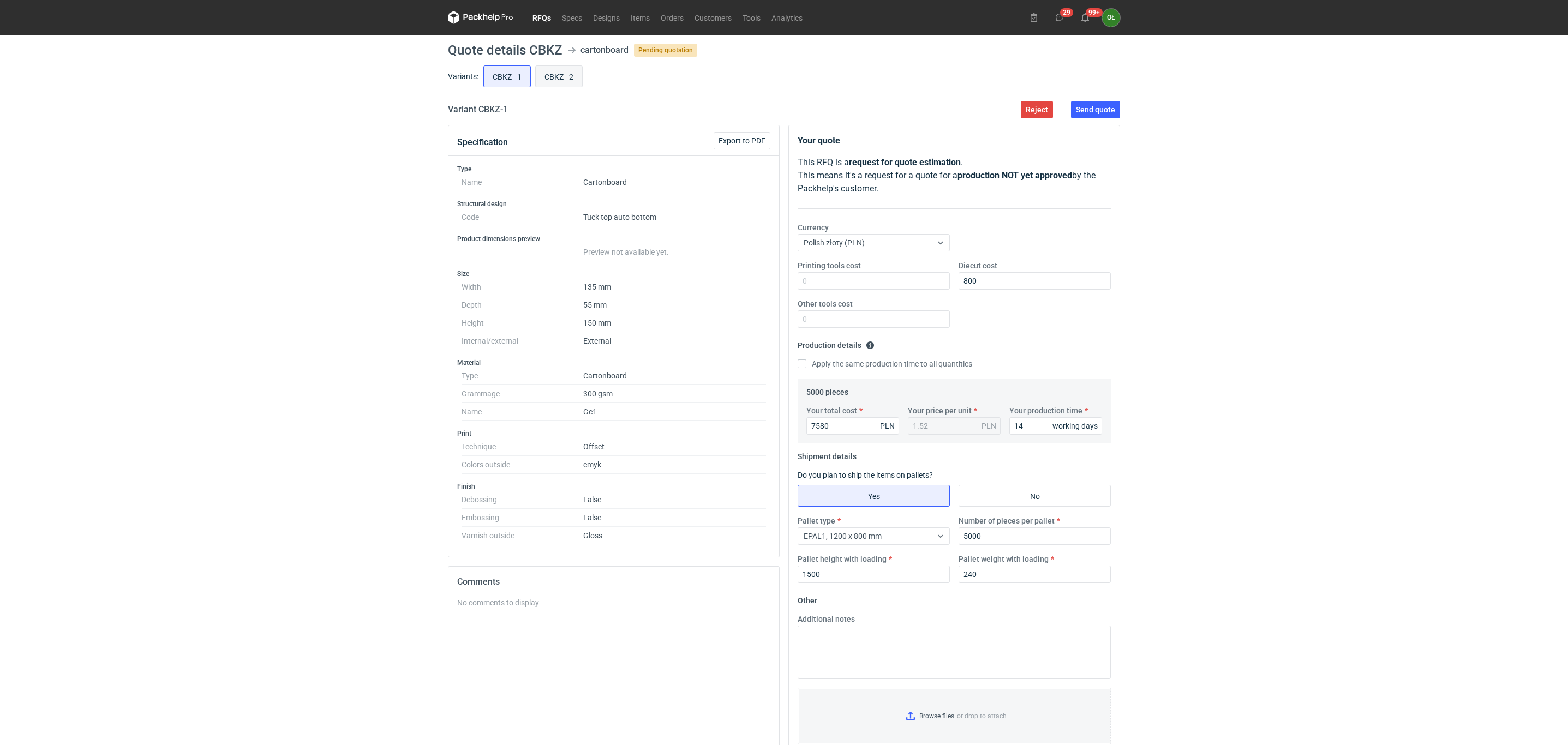
click at [554, 72] on input "CBKZ - 2" at bounding box center [558, 76] width 47 height 21
radio input "true"
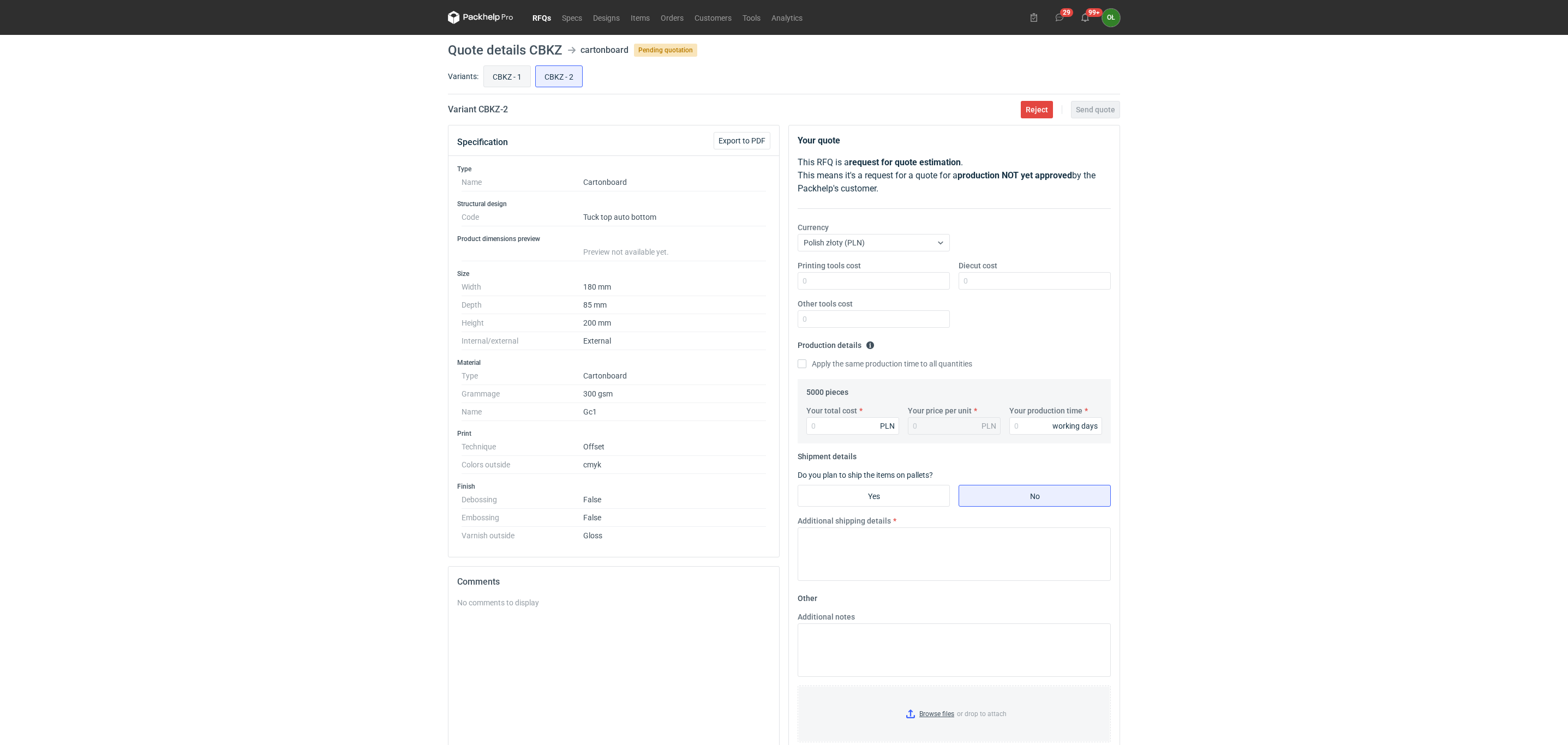
click at [502, 66] on input "CBKZ - 1" at bounding box center [507, 76] width 47 height 21
radio input "true"
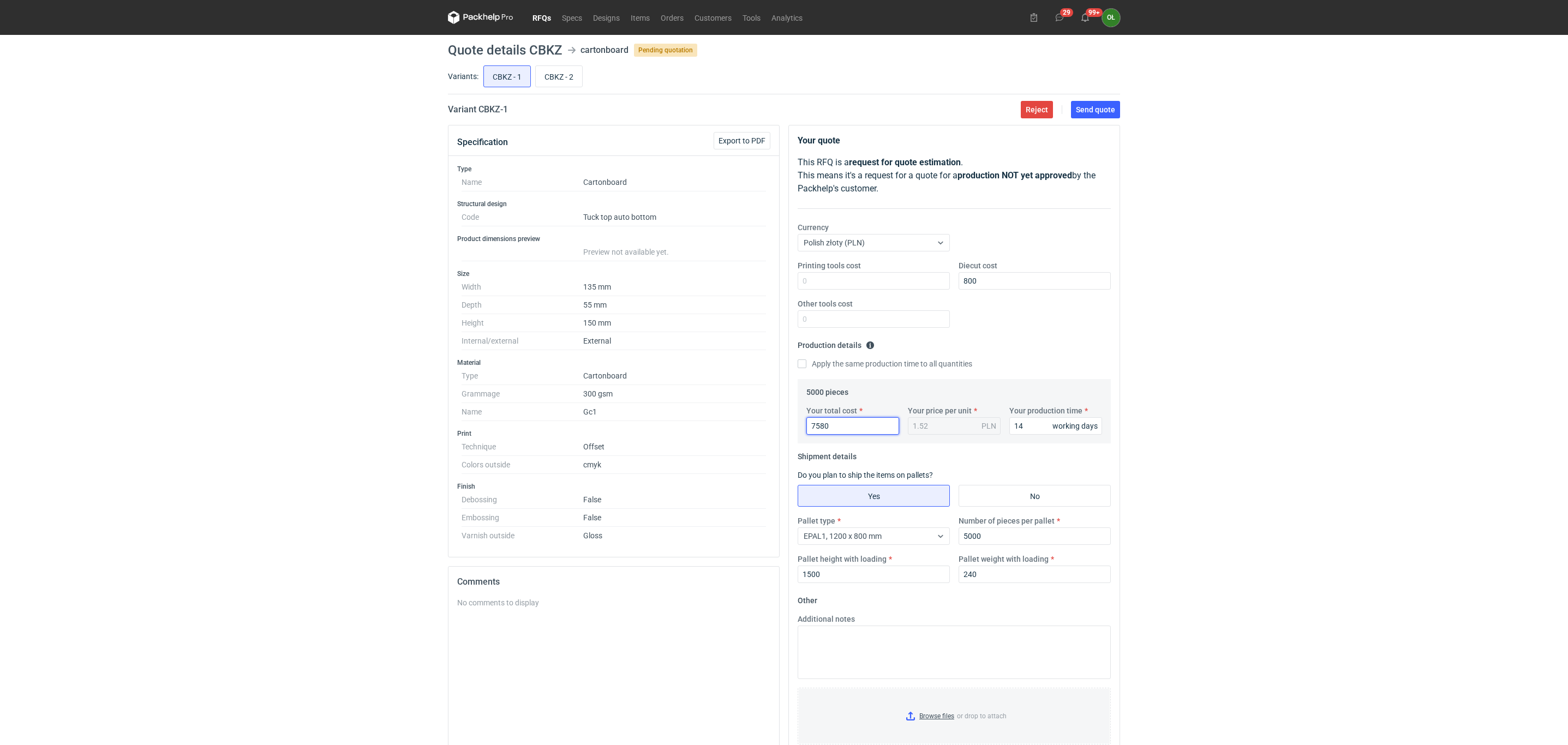
drag, startPoint x: 844, startPoint y: 427, endPoint x: 789, endPoint y: 427, distance: 55.0
click at [789, 427] on div "Your quote This RFQ is a request for quote estimation . This means it's a reque…" at bounding box center [953, 443] width 330 height 636
click at [554, 74] on input "CBKZ - 2" at bounding box center [558, 76] width 47 height 21
radio input "true"
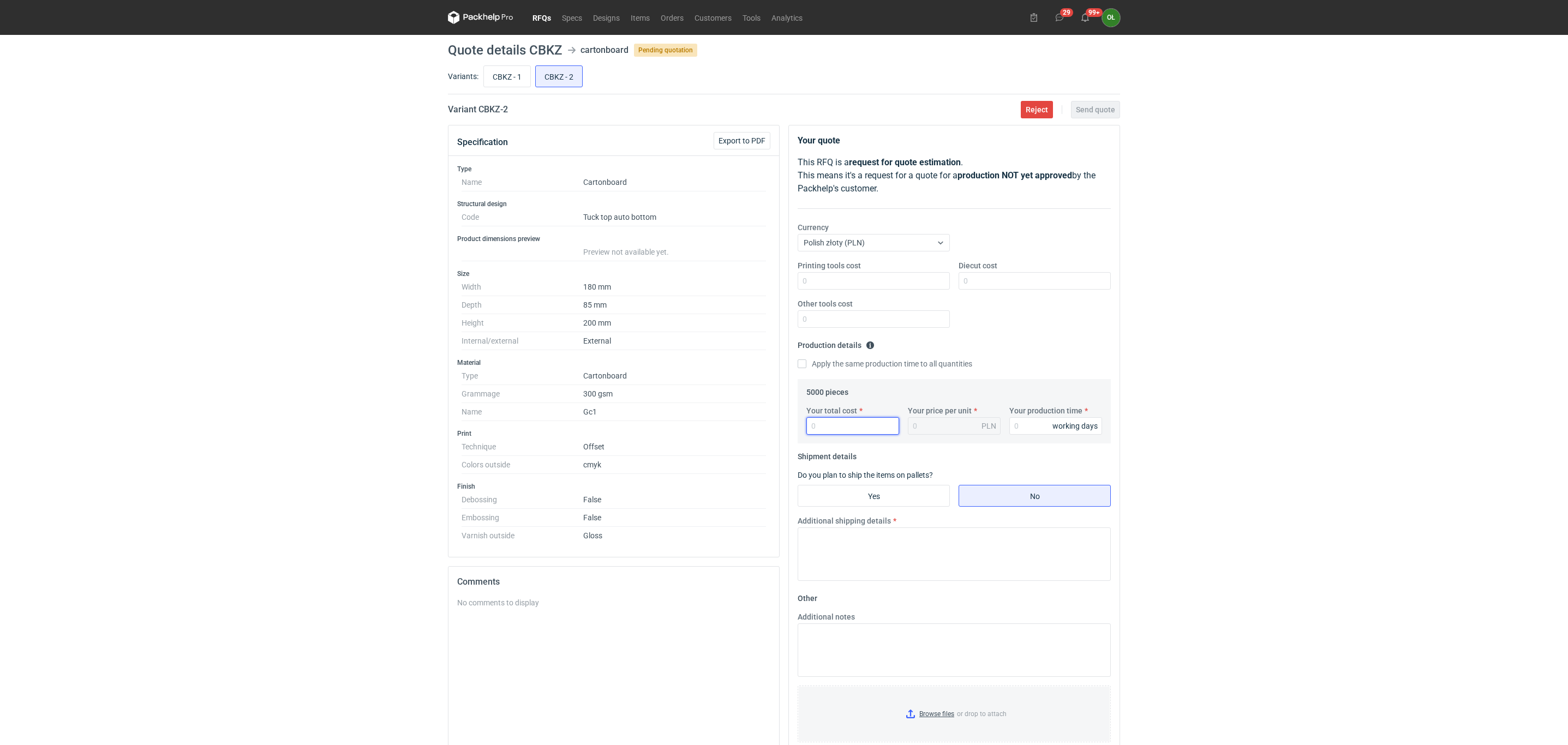
click at [821, 427] on input "Your total cost" at bounding box center [852, 425] width 93 height 17
paste input "7580"
type input "7580"
type input "1.52"
type input "7580"
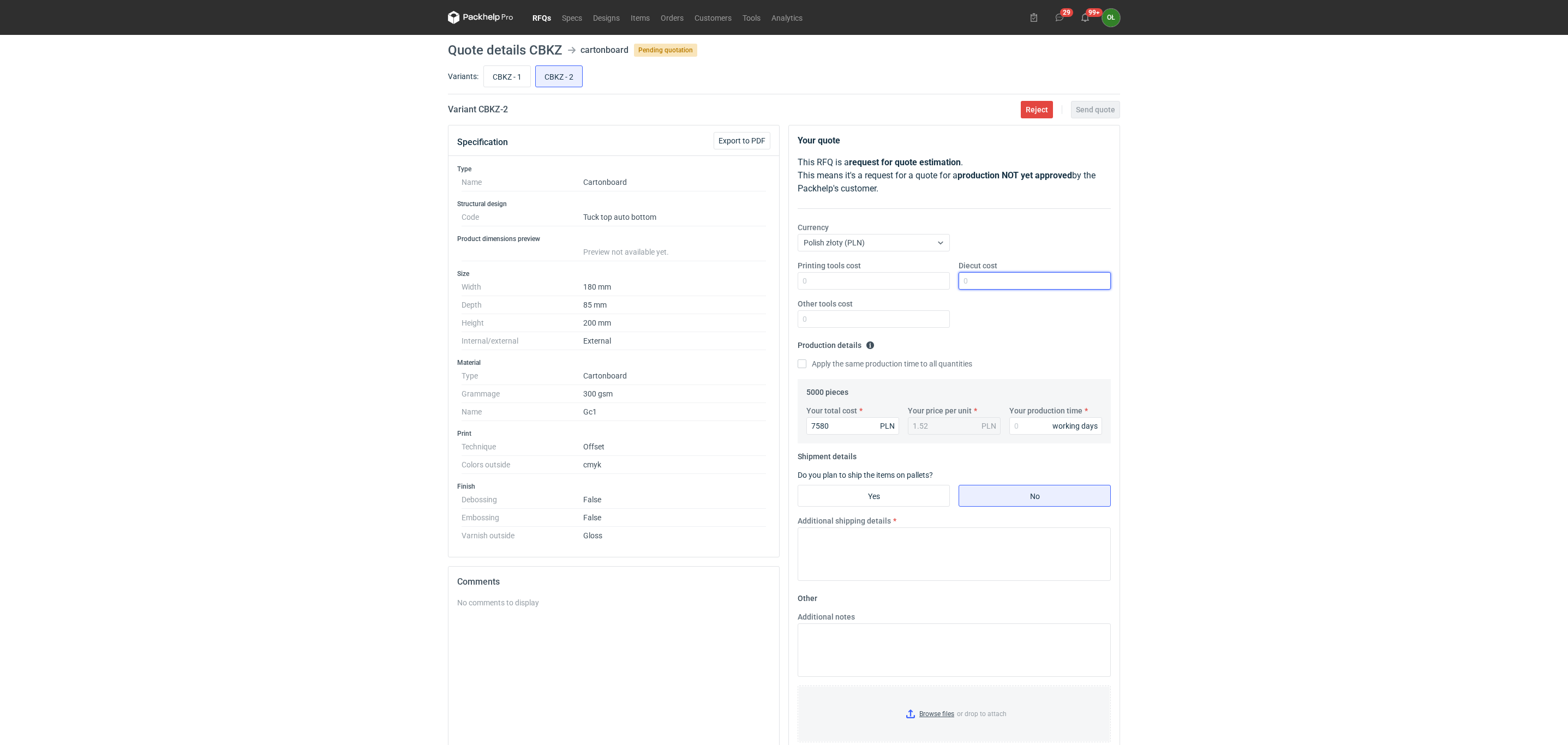
click at [981, 277] on input "Diecut cost" at bounding box center [1034, 280] width 152 height 17
type input "800"
click at [1014, 432] on input "Your production time" at bounding box center [1055, 425] width 93 height 17
click at [490, 78] on input "CBKZ - 1" at bounding box center [507, 76] width 47 height 21
radio input "true"
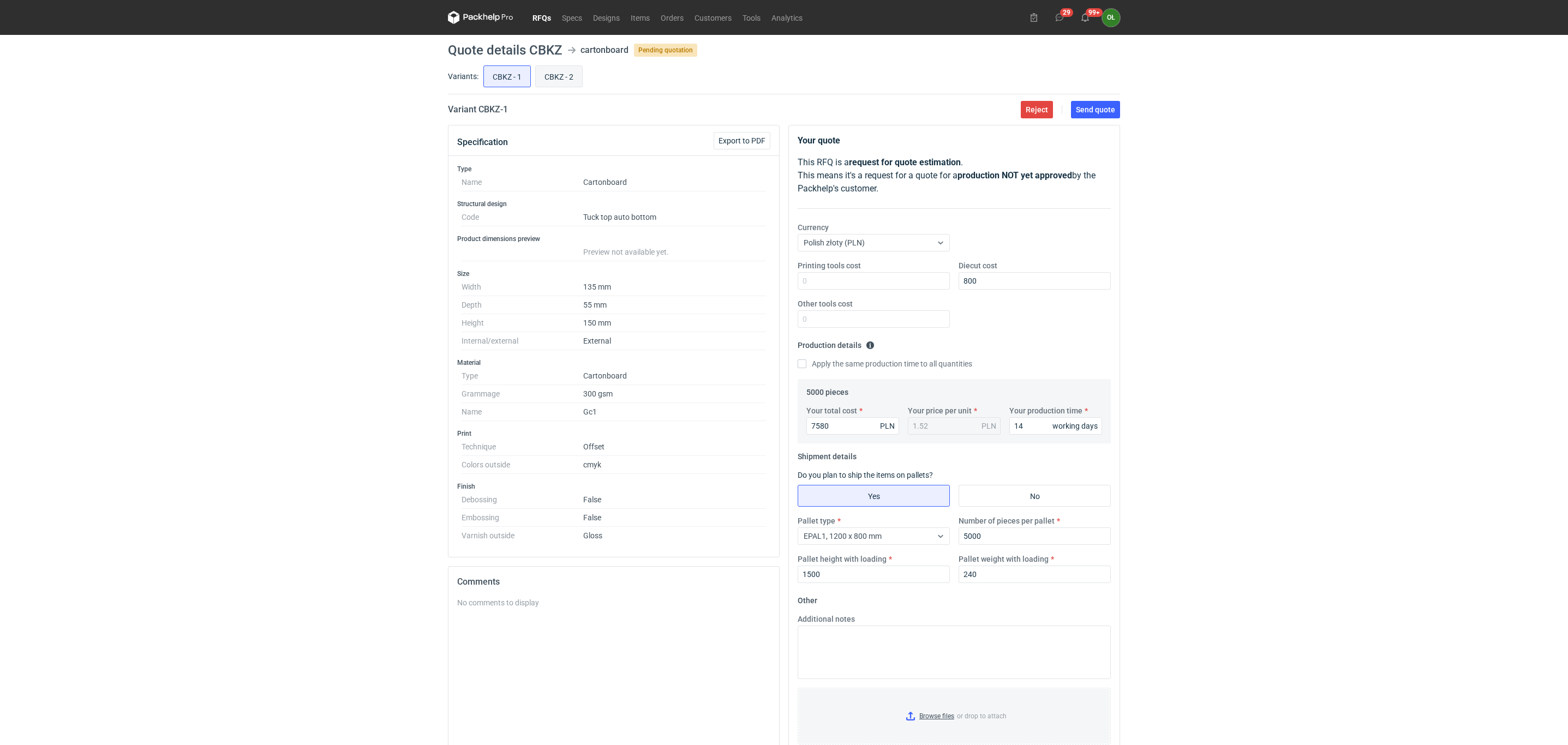
click at [554, 73] on input "CBKZ - 2" at bounding box center [558, 76] width 47 height 21
radio input "true"
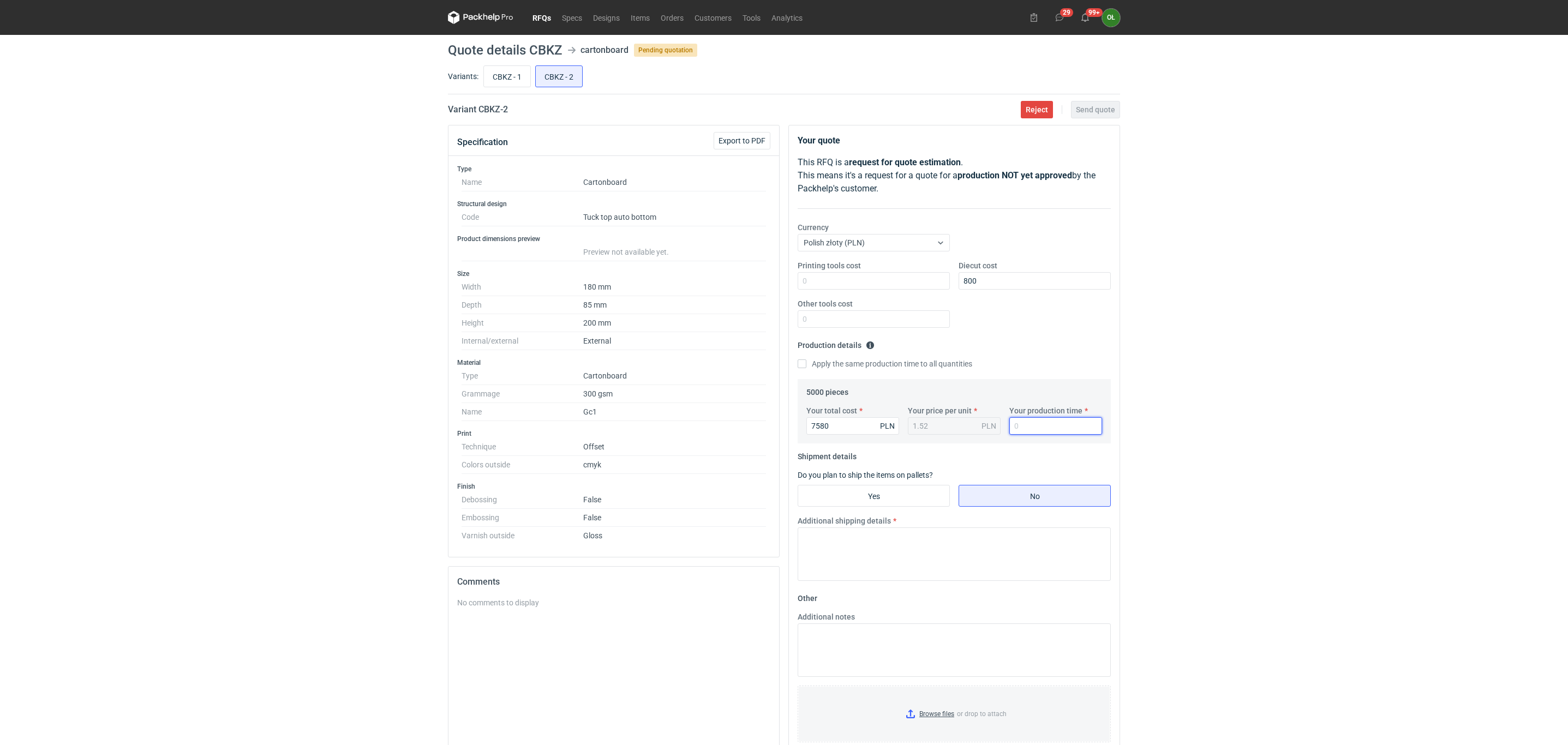
click at [1043, 429] on input "Your production time" at bounding box center [1055, 425] width 93 height 17
type input "14"
click at [499, 75] on input "CBKZ - 1" at bounding box center [507, 76] width 47 height 21
radio input "true"
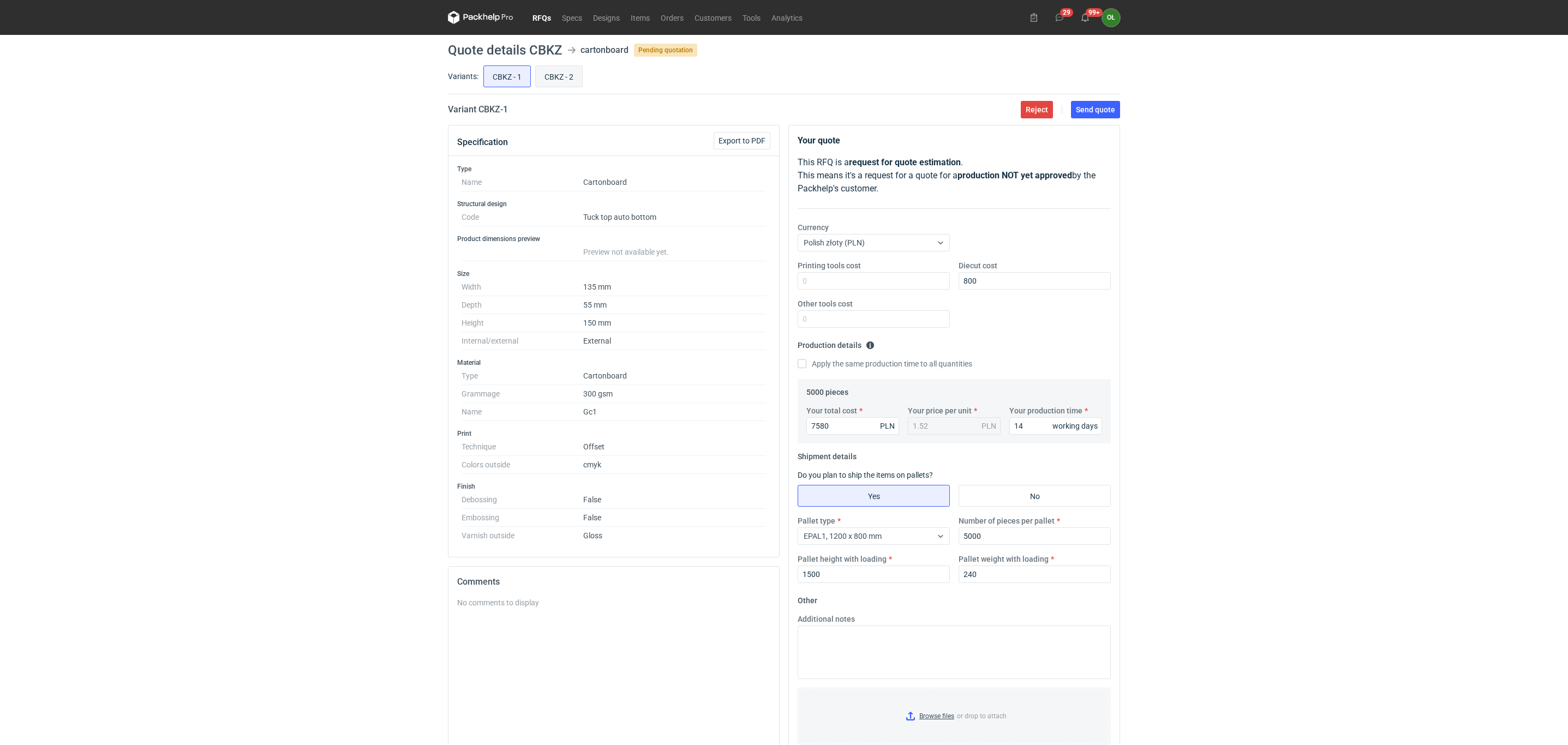
click at [569, 77] on input "CBKZ - 2" at bounding box center [558, 76] width 47 height 21
radio input "true"
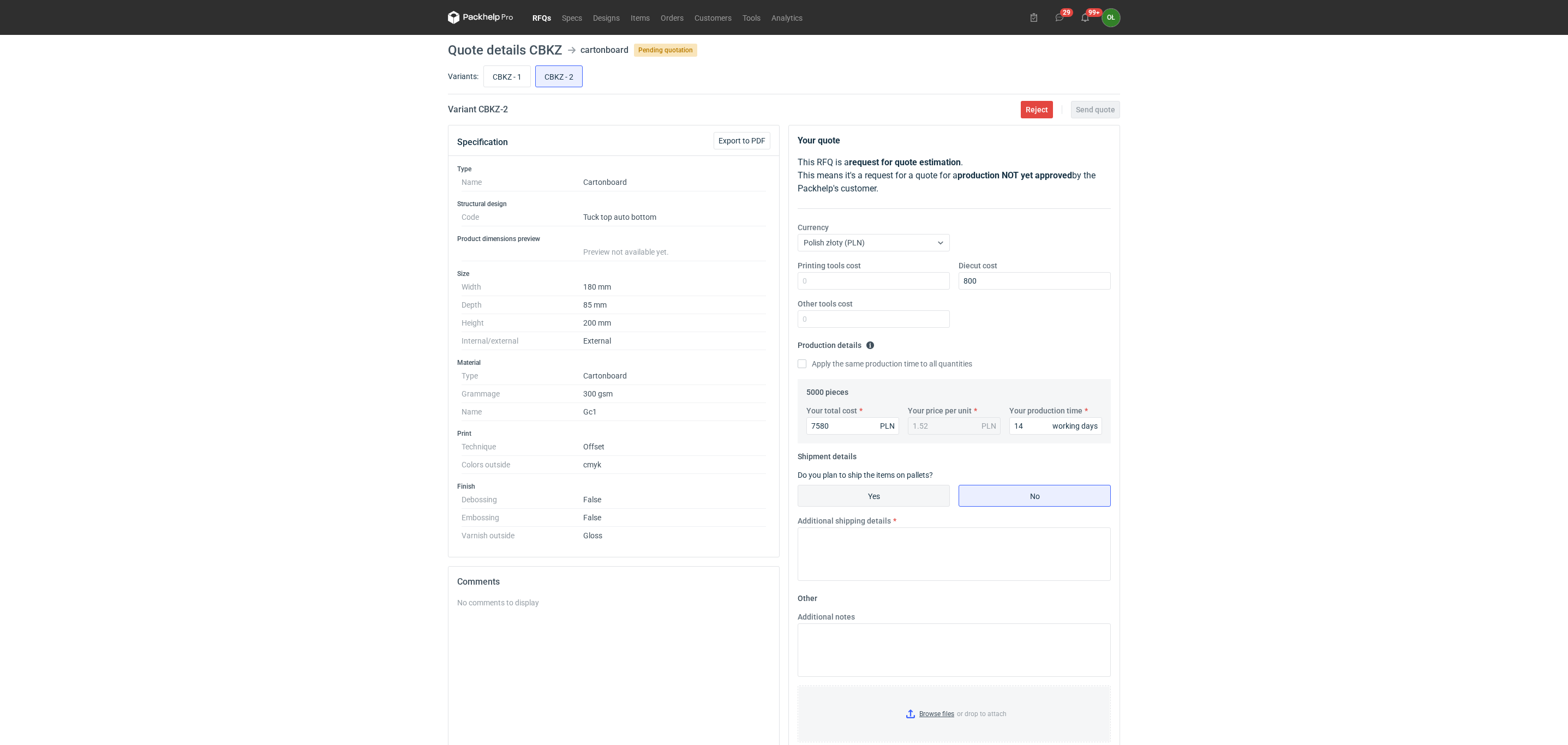
click at [911, 494] on input "Yes" at bounding box center [873, 496] width 151 height 21
radio input "true"
click at [1016, 547] on div "Pallet type EPAL1, 1200 x 800 mm Number of pieces per pallet Pallet height with…" at bounding box center [953, 553] width 322 height 76
click at [1016, 540] on input "Number of pieces per pallet" at bounding box center [1034, 536] width 152 height 17
click at [517, 82] on input "CBKZ - 1" at bounding box center [507, 76] width 47 height 21
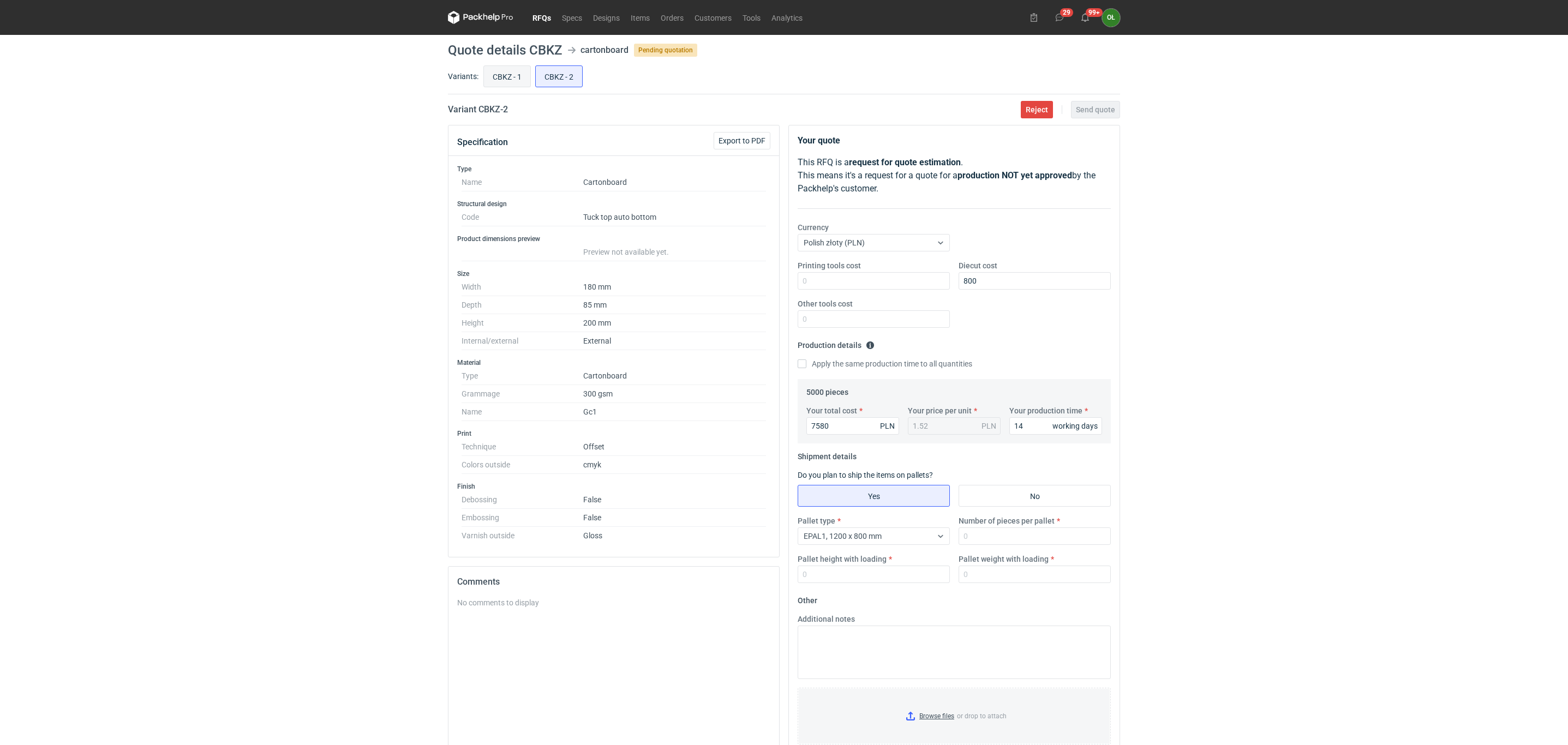
radio input "true"
click at [552, 69] on input "CBKZ - 2" at bounding box center [558, 76] width 47 height 21
radio input "true"
click at [982, 540] on input "Number of pieces per pallet" at bounding box center [1034, 536] width 152 height 17
type input "5000"
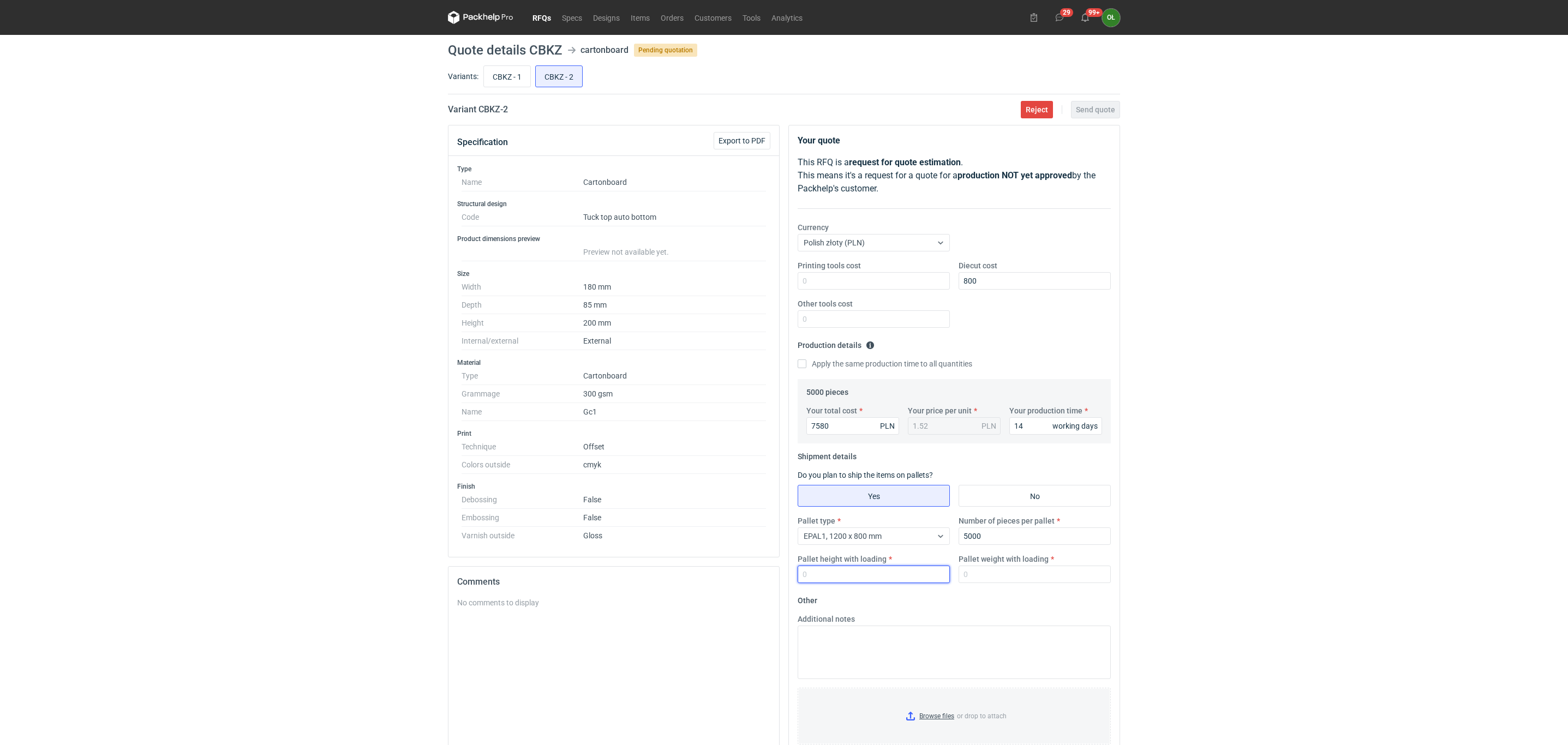
click at [924, 583] on input "Pallet height with loading" at bounding box center [873, 574] width 152 height 17
click at [512, 75] on input "CBKZ - 1" at bounding box center [507, 76] width 47 height 21
radio input "true"
click at [557, 73] on input "CBKZ - 2" at bounding box center [558, 76] width 47 height 21
radio input "true"
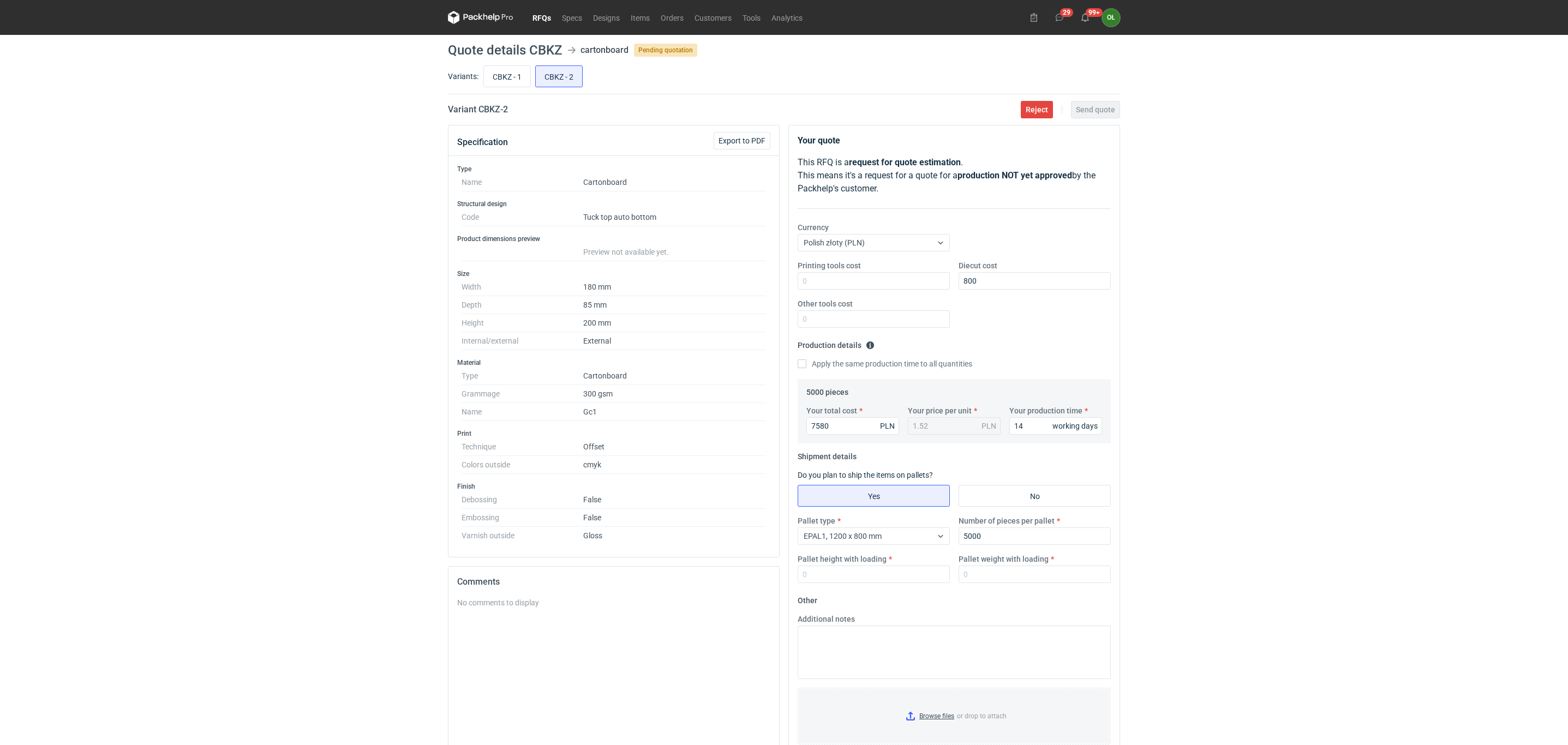
click at [865, 586] on div "Pallet type EPAL1, 1200 x 800 mm Number of pieces per pallet 5000 Pallet height…" at bounding box center [953, 553] width 322 height 76
click at [845, 576] on input "Pallet height with loading" at bounding box center [873, 574] width 152 height 17
type input "1500"
click at [521, 81] on input "CBKZ - 1" at bounding box center [507, 76] width 47 height 21
radio input "true"
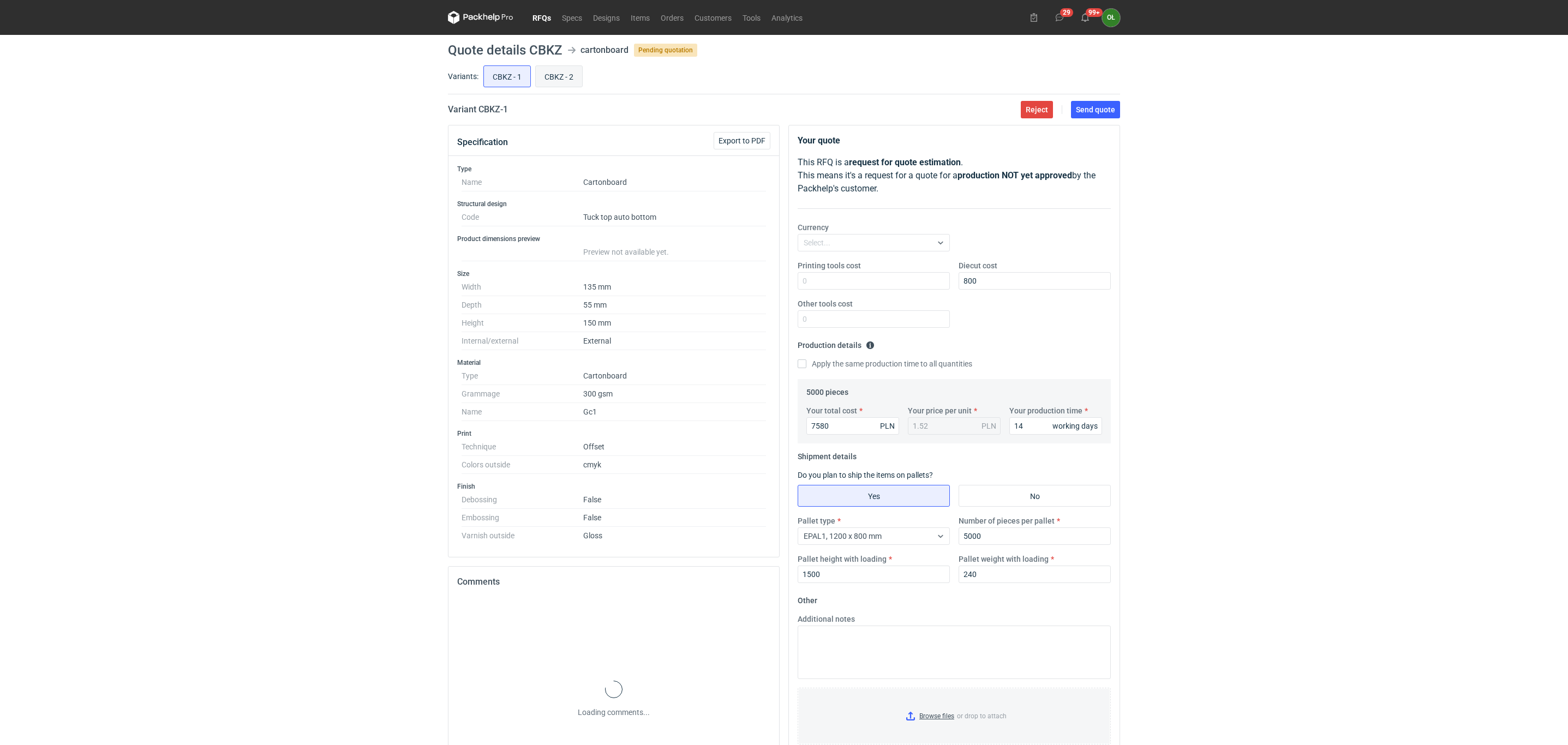
click at [542, 77] on input "CBKZ - 2" at bounding box center [558, 76] width 47 height 21
radio input "true"
click at [977, 580] on input "Pallet weight with loading" at bounding box center [1034, 574] width 152 height 17
type input "240"
click at [1063, 338] on fieldset "Production details Please provide the expected time of production in working da…" at bounding box center [954, 358] width 313 height 43
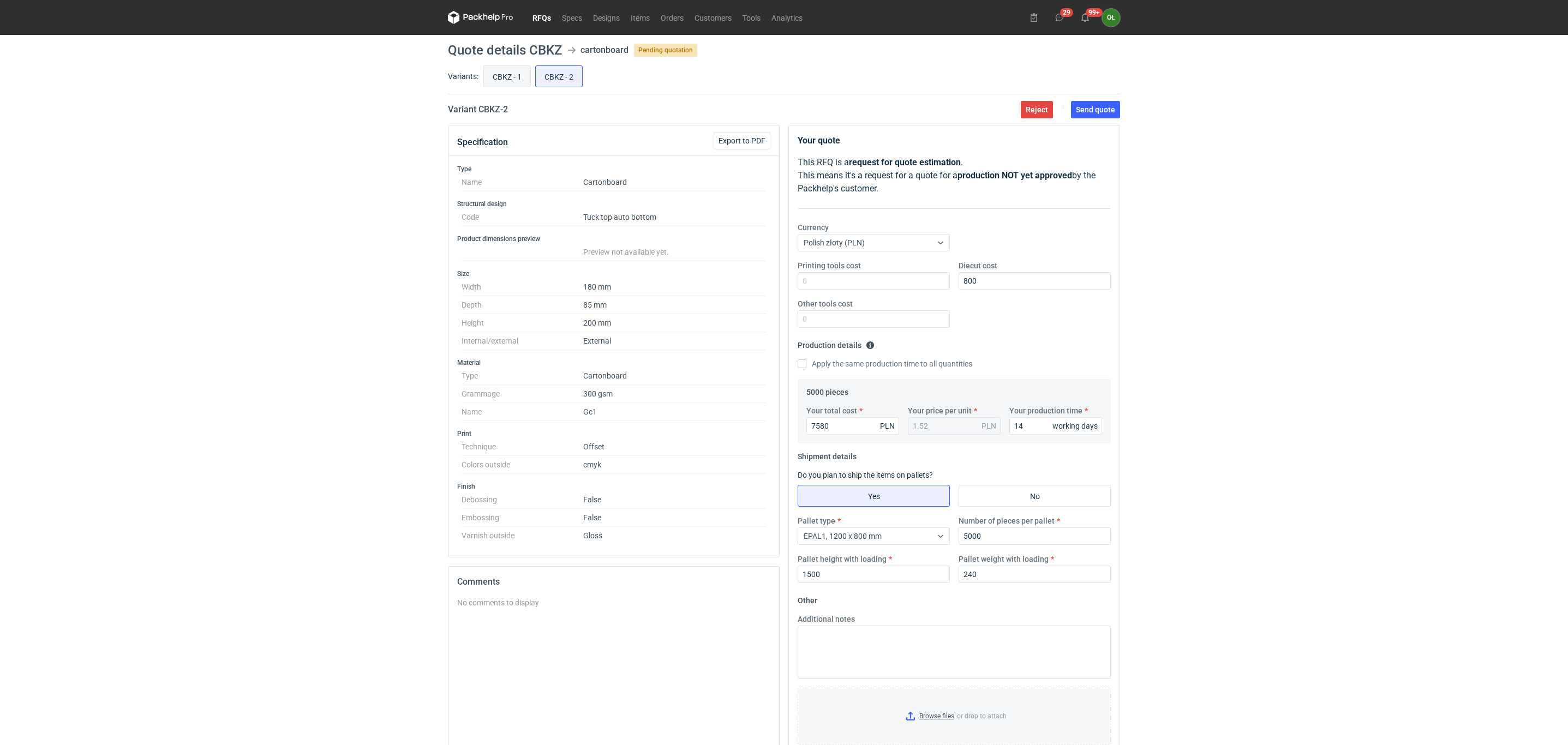
click at [501, 82] on input "CBKZ - 1" at bounding box center [507, 76] width 47 height 21
radio input "true"
click at [1097, 113] on span "Send quote" at bounding box center [1095, 110] width 39 height 8
click at [550, 77] on input "CBKZ - 2" at bounding box center [558, 76] width 47 height 21
radio input "true"
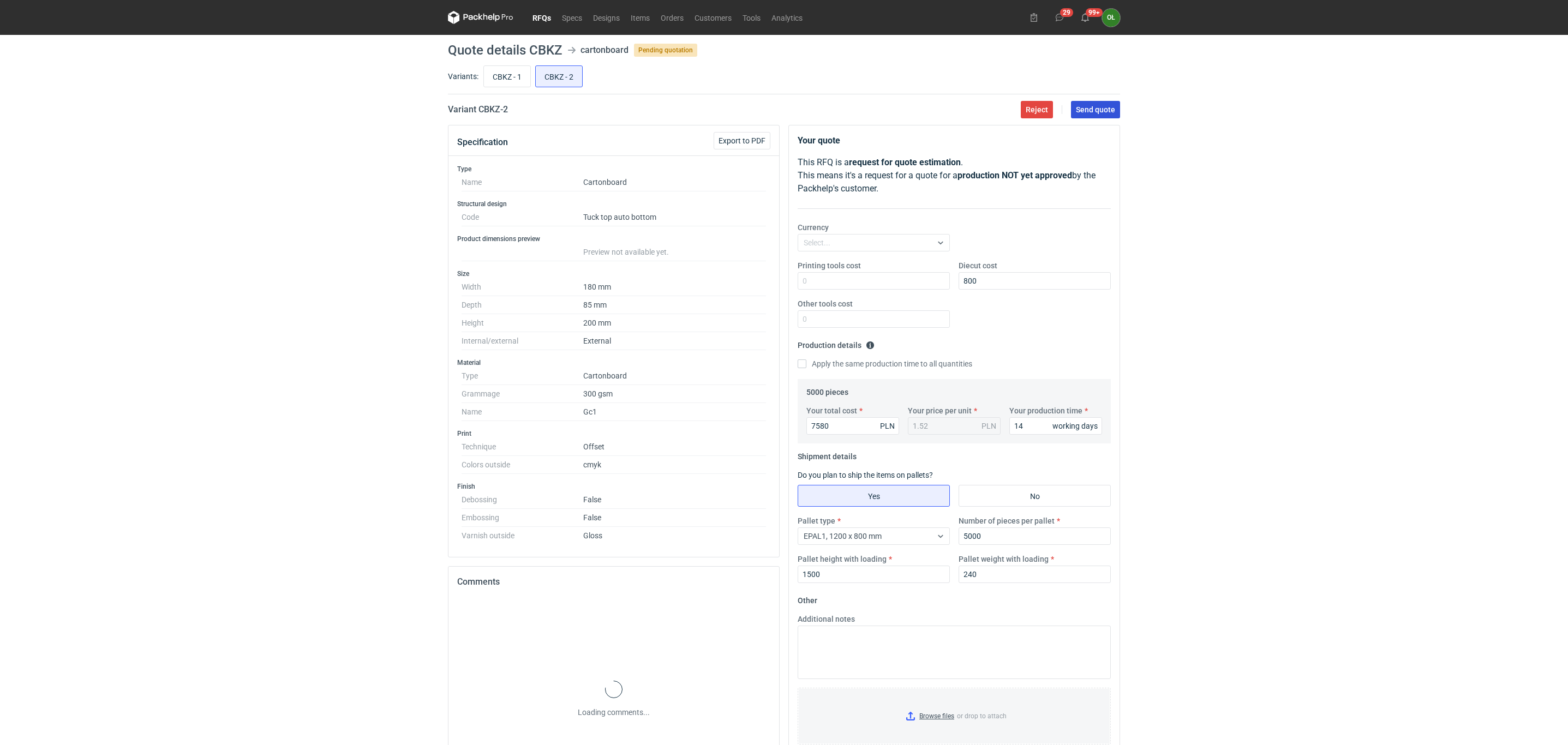
click at [1086, 116] on button "Send quote" at bounding box center [1095, 110] width 49 height 17
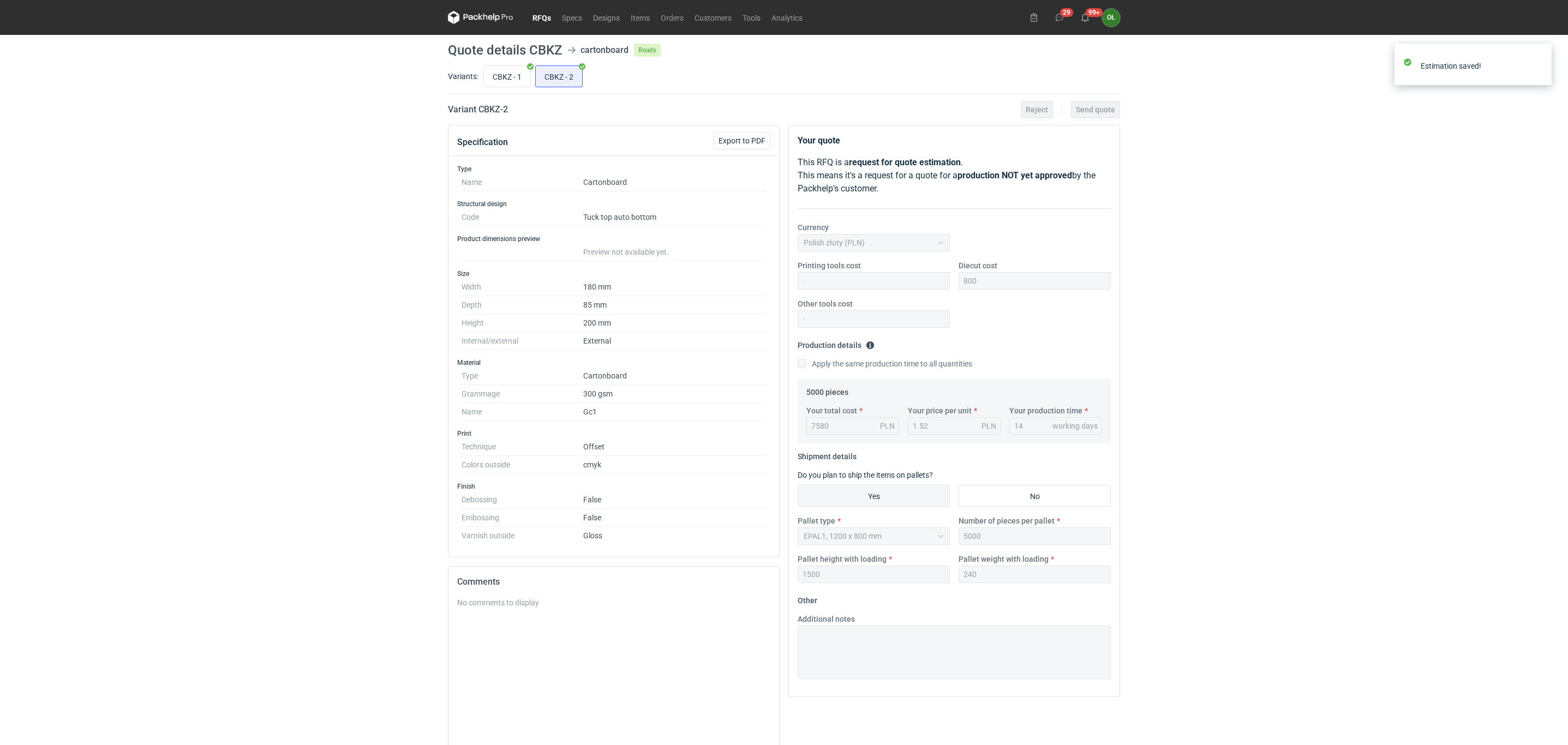
click at [542, 18] on link "RFQs" at bounding box center [541, 17] width 30 height 13
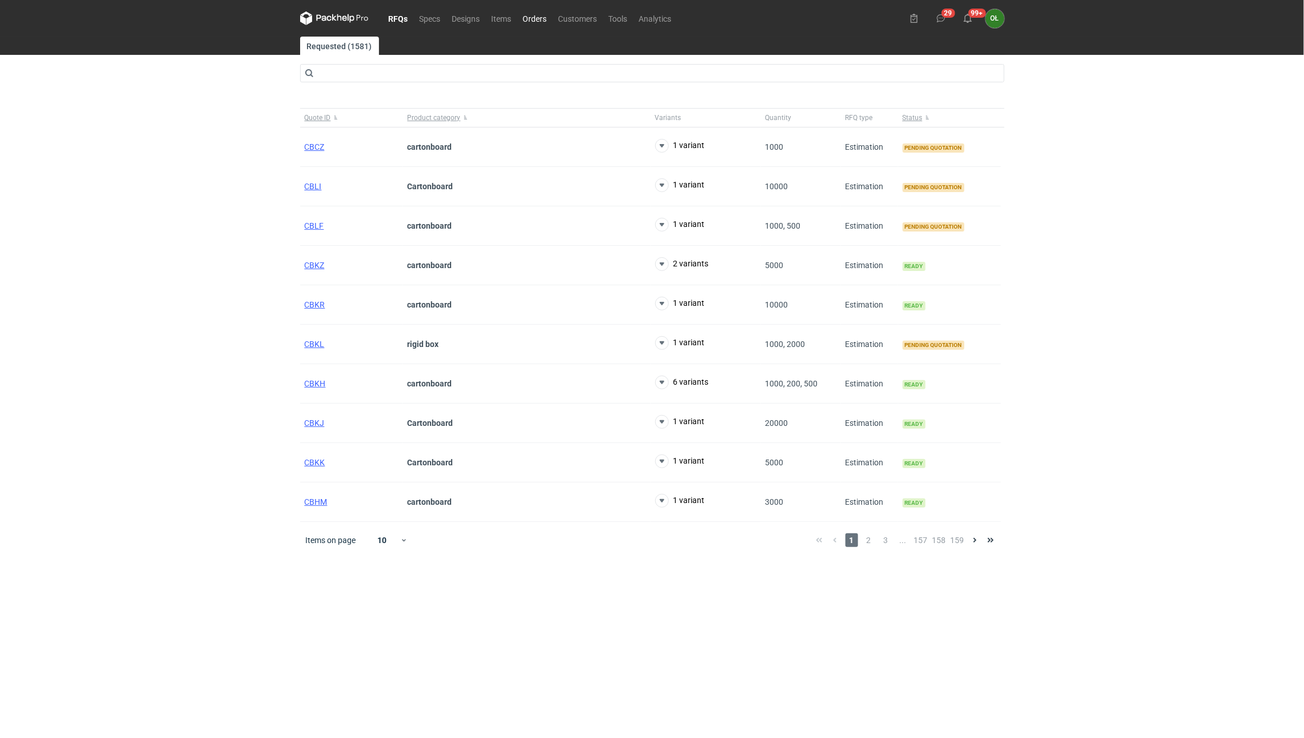
click at [534, 14] on link "Orders" at bounding box center [534, 18] width 35 height 14
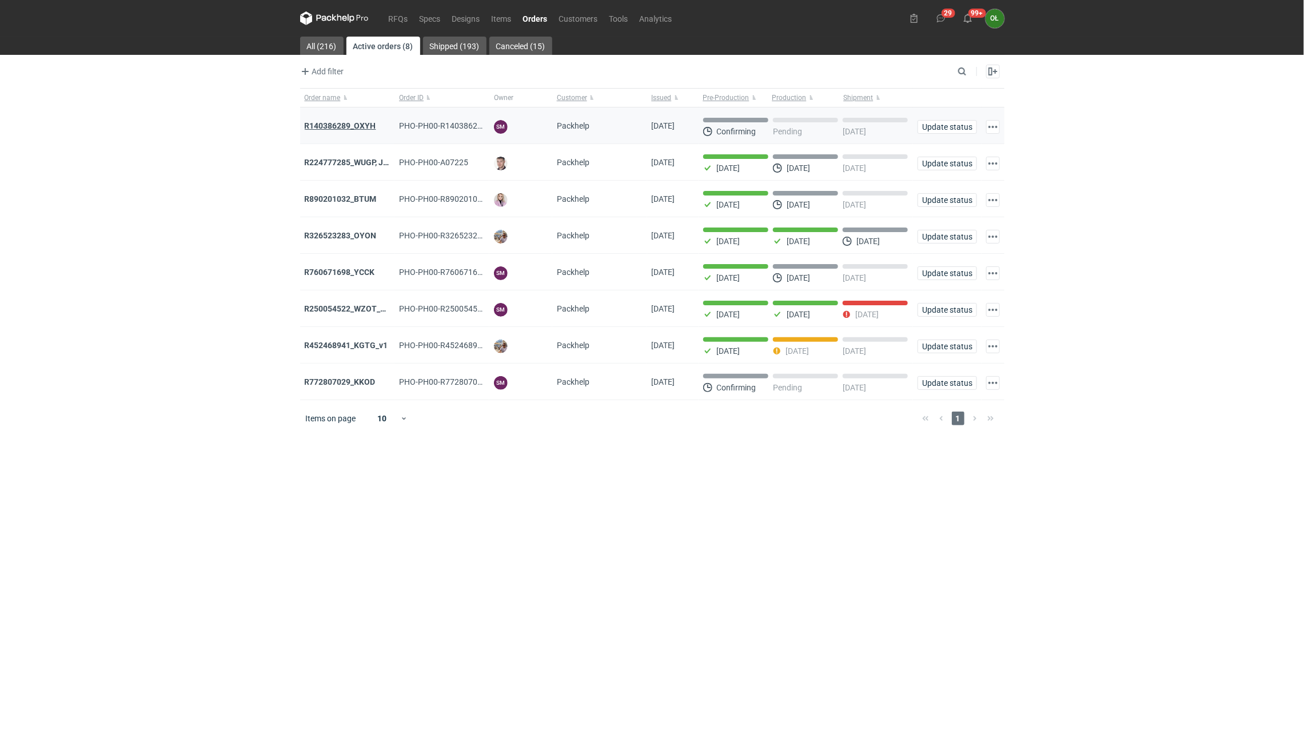
click at [345, 125] on strong "R140386289_OXYH" at bounding box center [340, 125] width 71 height 9
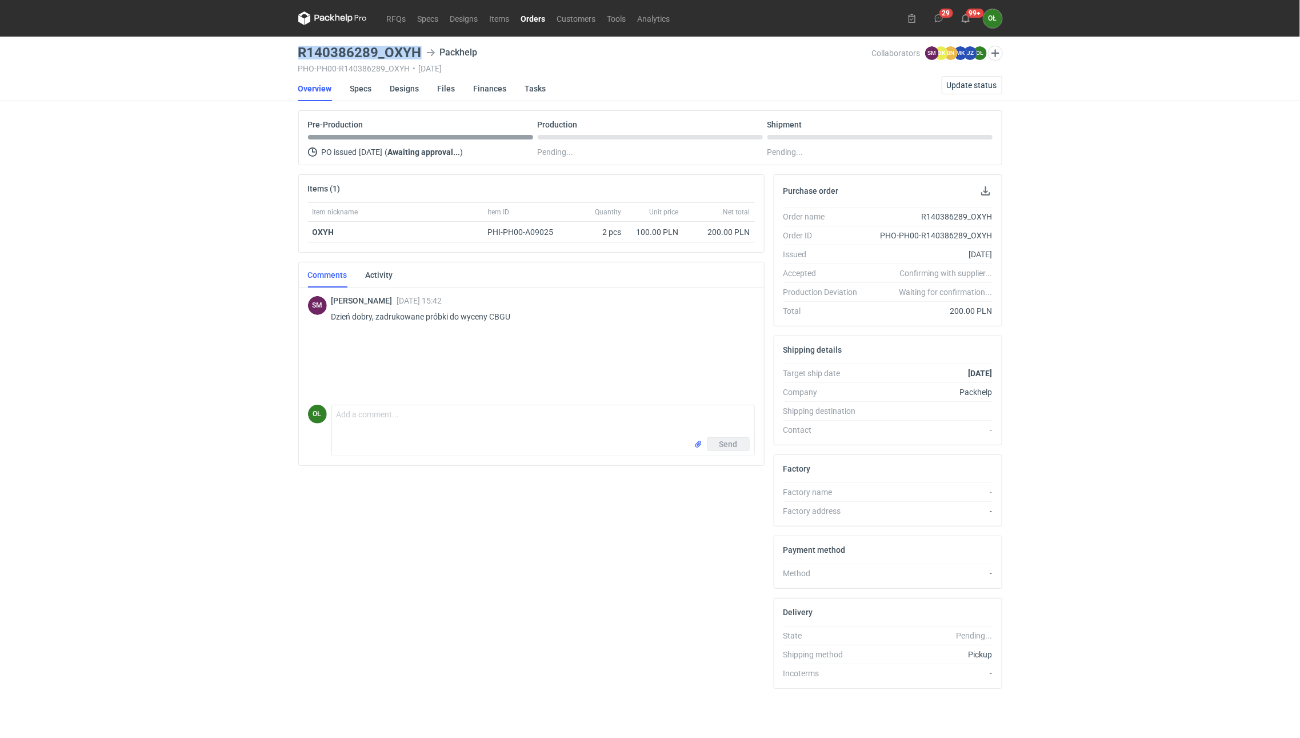
drag, startPoint x: 295, startPoint y: 52, endPoint x: 420, endPoint y: 58, distance: 125.3
click at [420, 58] on main "R140386289_OXYH Packhelp PHO-PH00-R140386289_OXYH • 16/09/2025 Collaborators SM…" at bounding box center [650, 387] width 713 height 701
copy h3 "R140386289_OXYH"
click at [357, 93] on link "Specs" at bounding box center [361, 88] width 22 height 25
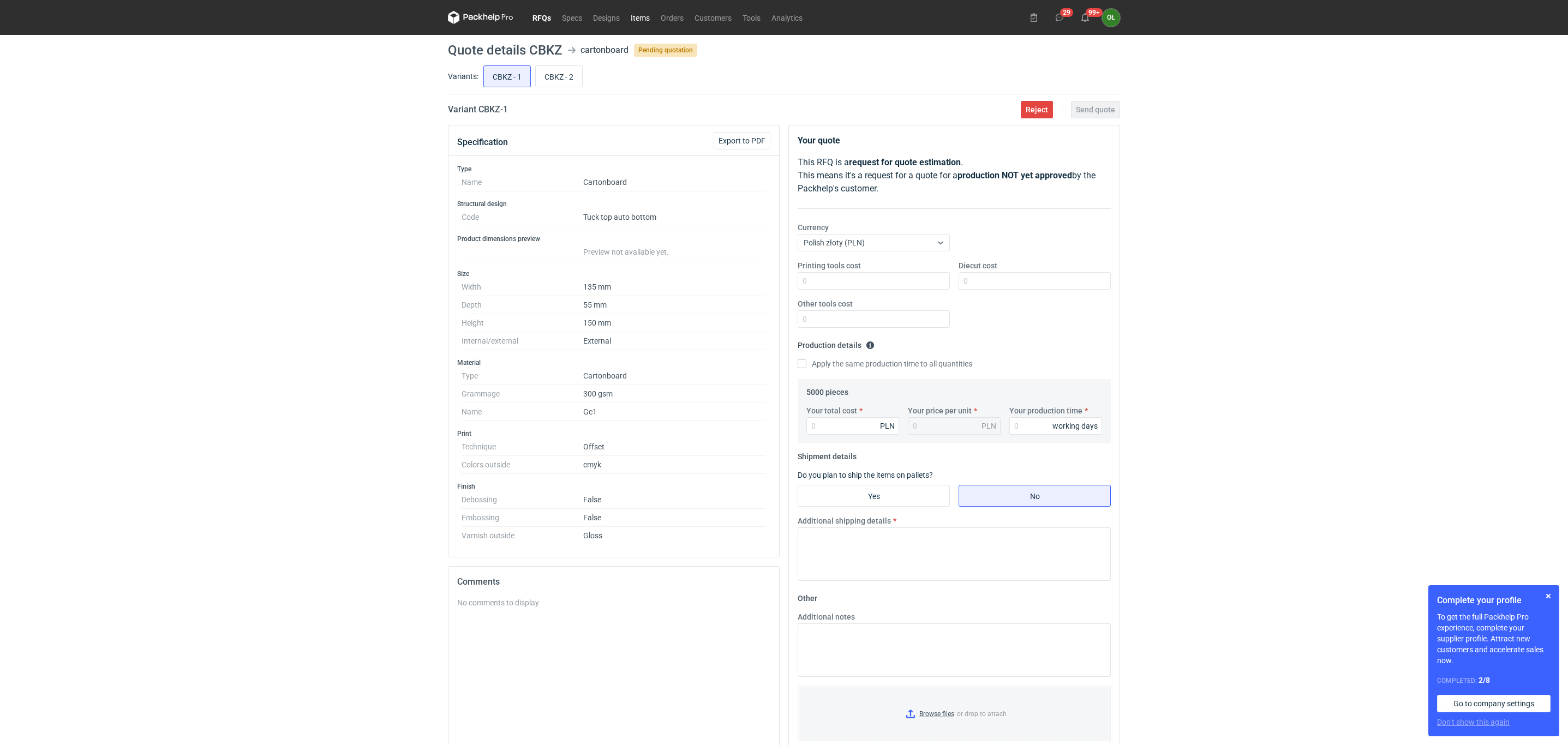
click at [645, 13] on link "Items" at bounding box center [639, 17] width 30 height 13
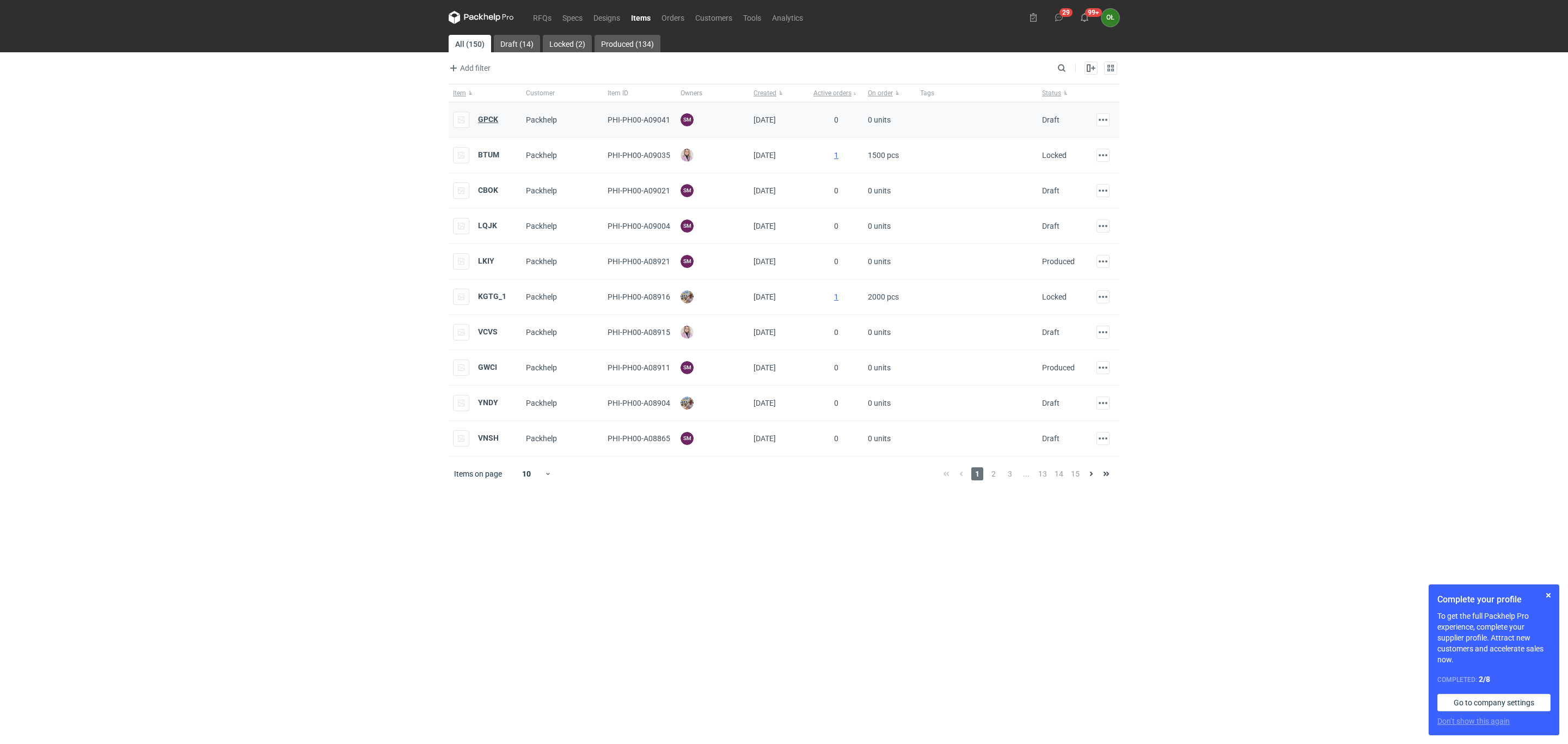
click at [489, 124] on strong "GPCK" at bounding box center [488, 119] width 20 height 9
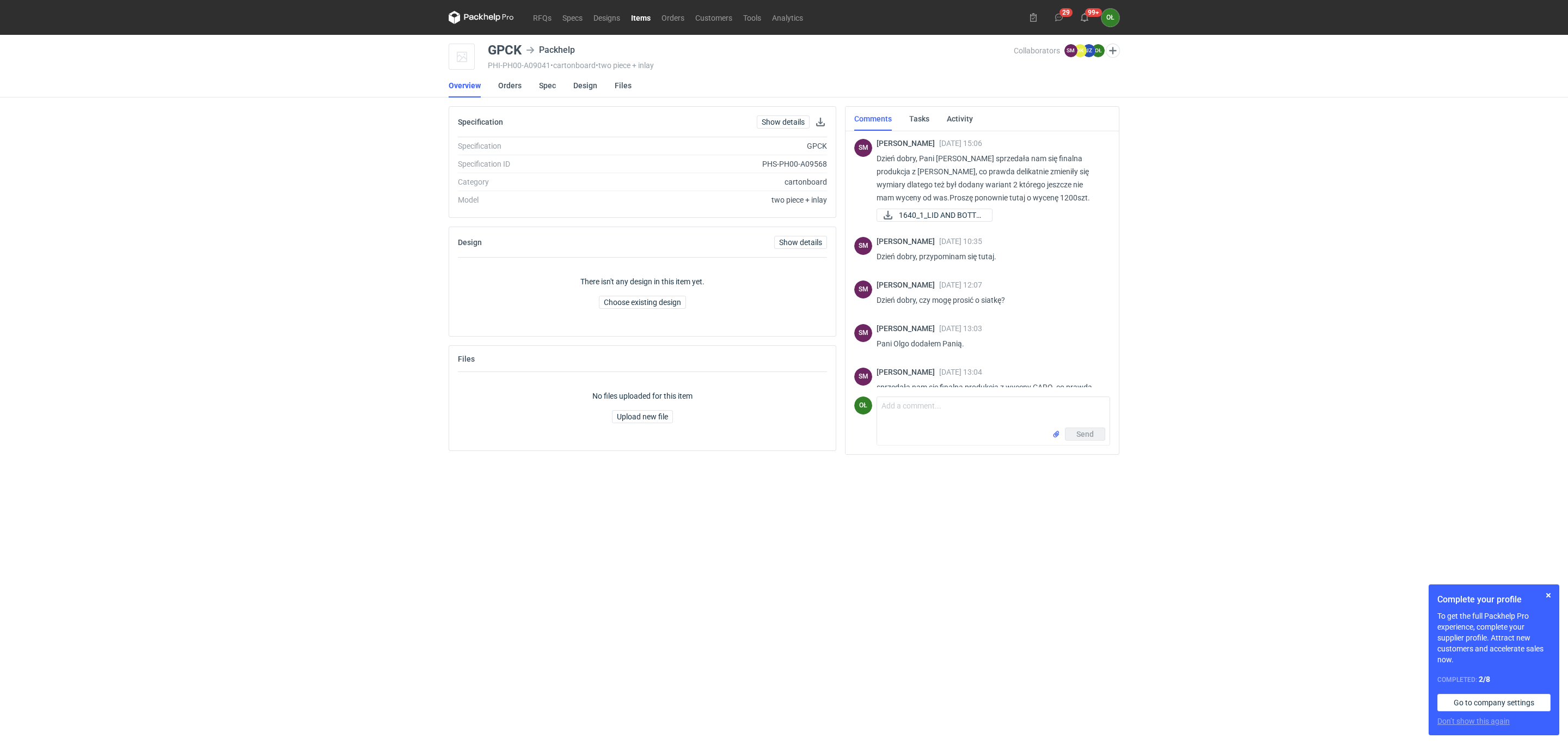
scroll to position [70, 0]
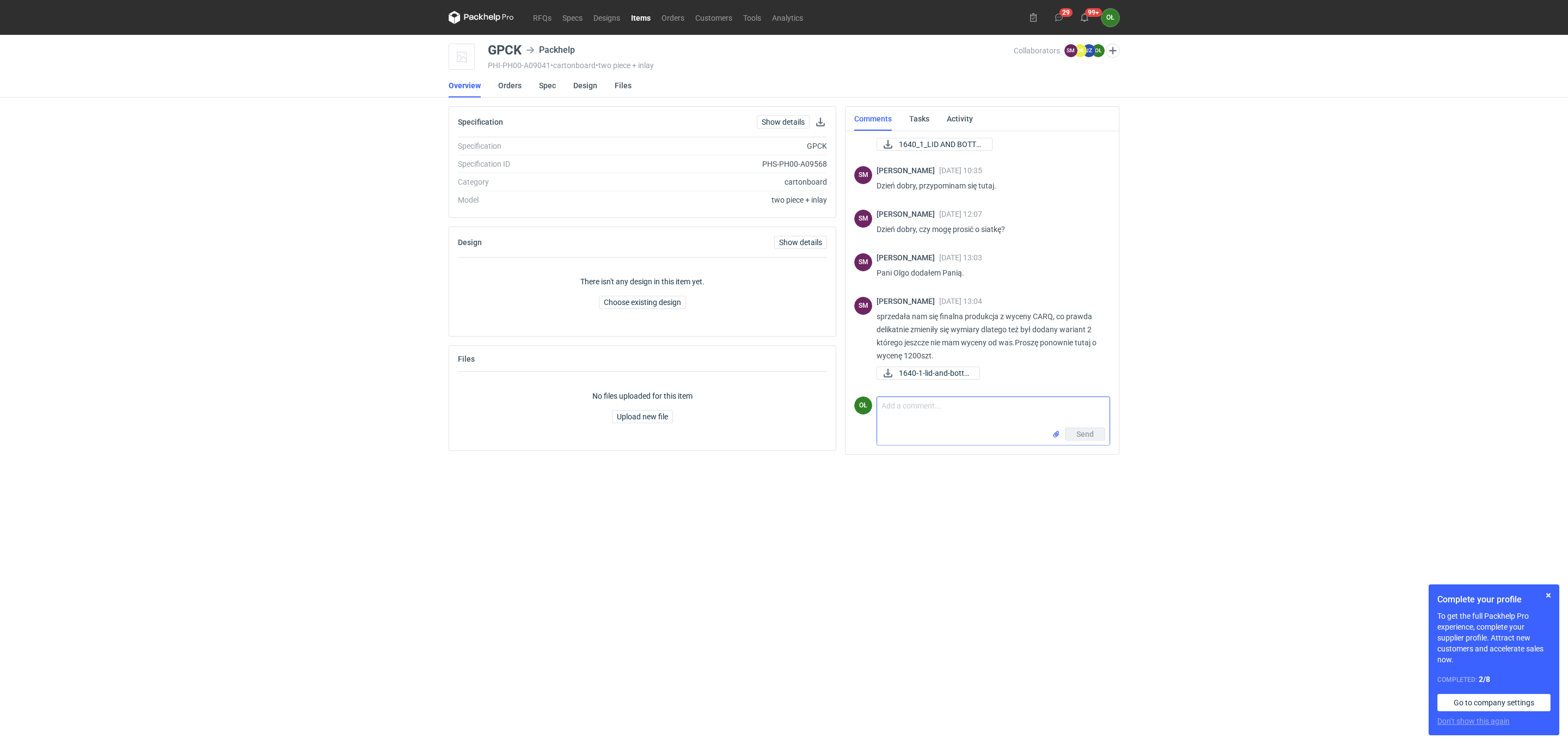
click at [953, 417] on textarea "Comment message" at bounding box center [994, 412] width 232 height 30
click at [634, 16] on link "Items" at bounding box center [641, 17] width 30 height 13
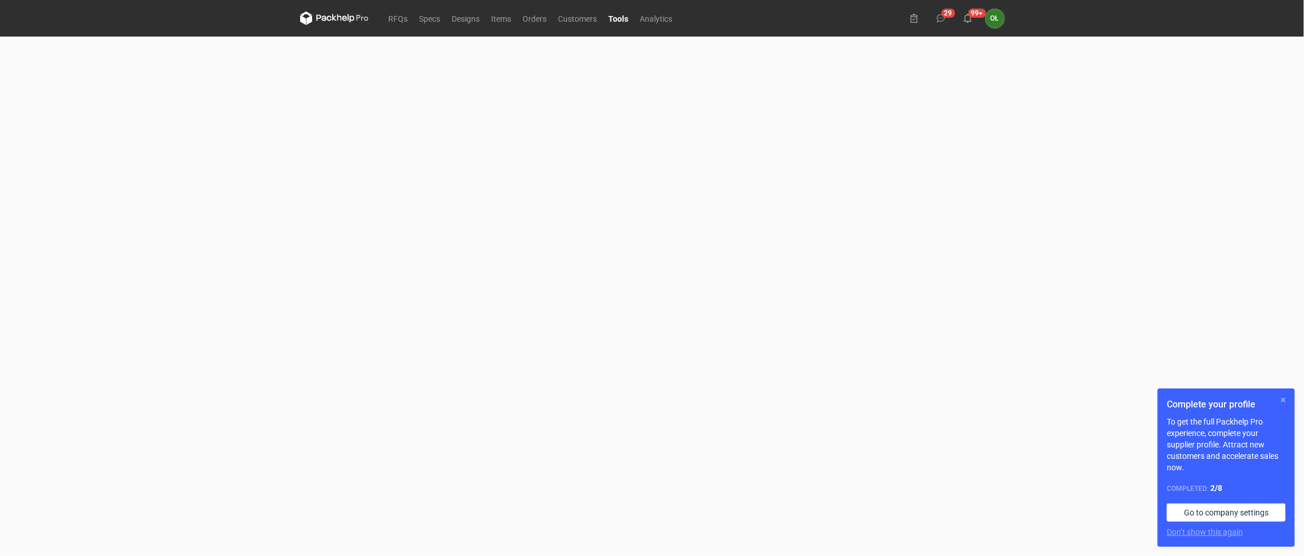
click at [1283, 400] on button "button" at bounding box center [1283, 400] width 14 height 14
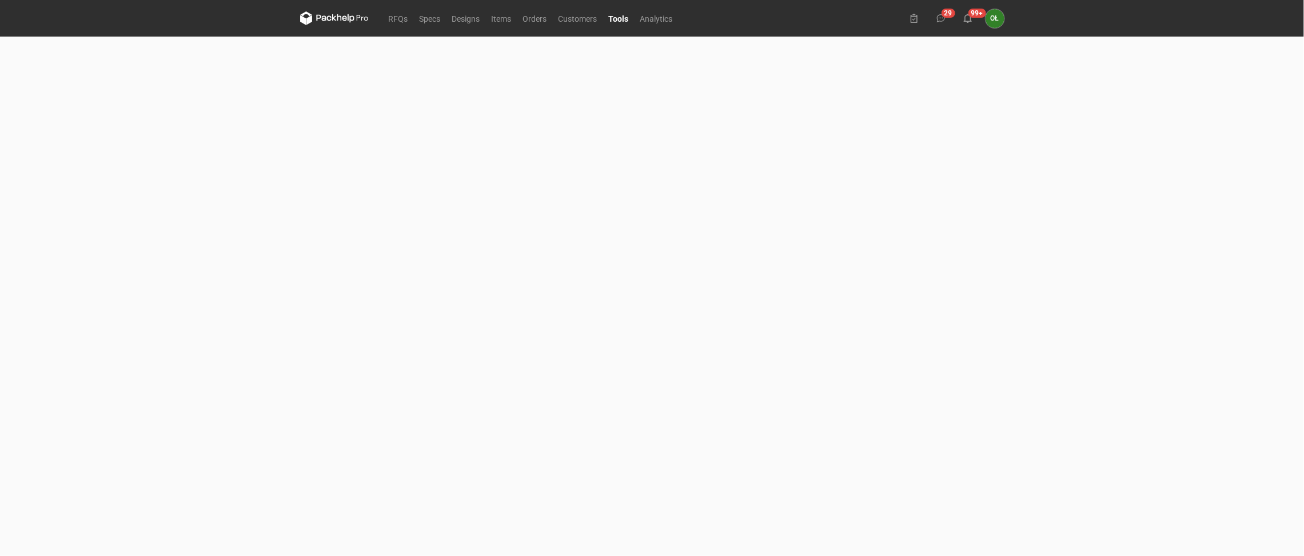
click at [354, 18] on icon at bounding box center [350, 18] width 7 height 9
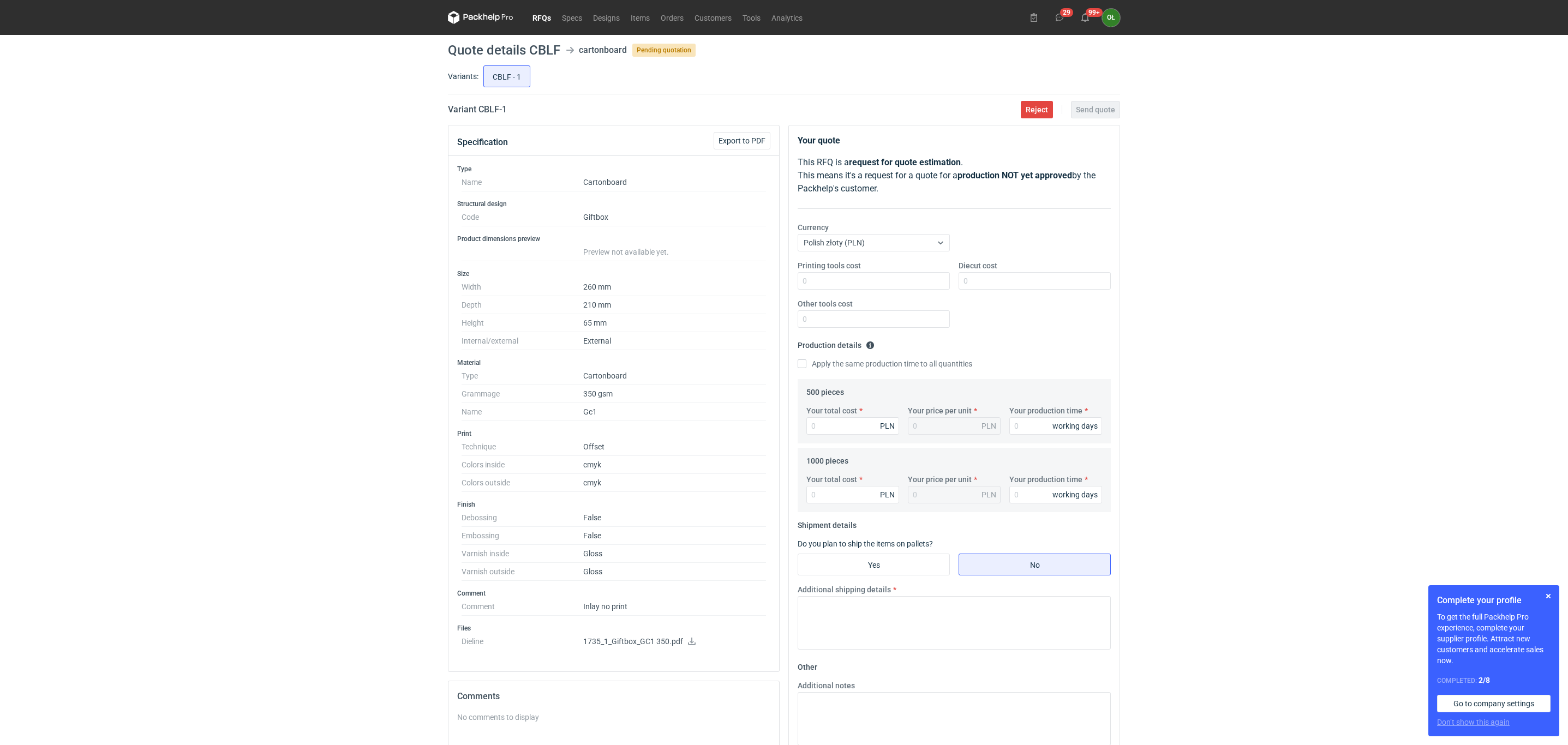
click at [692, 643] on icon at bounding box center [691, 641] width 9 height 8
click at [533, 12] on link "RFQs" at bounding box center [541, 17] width 30 height 13
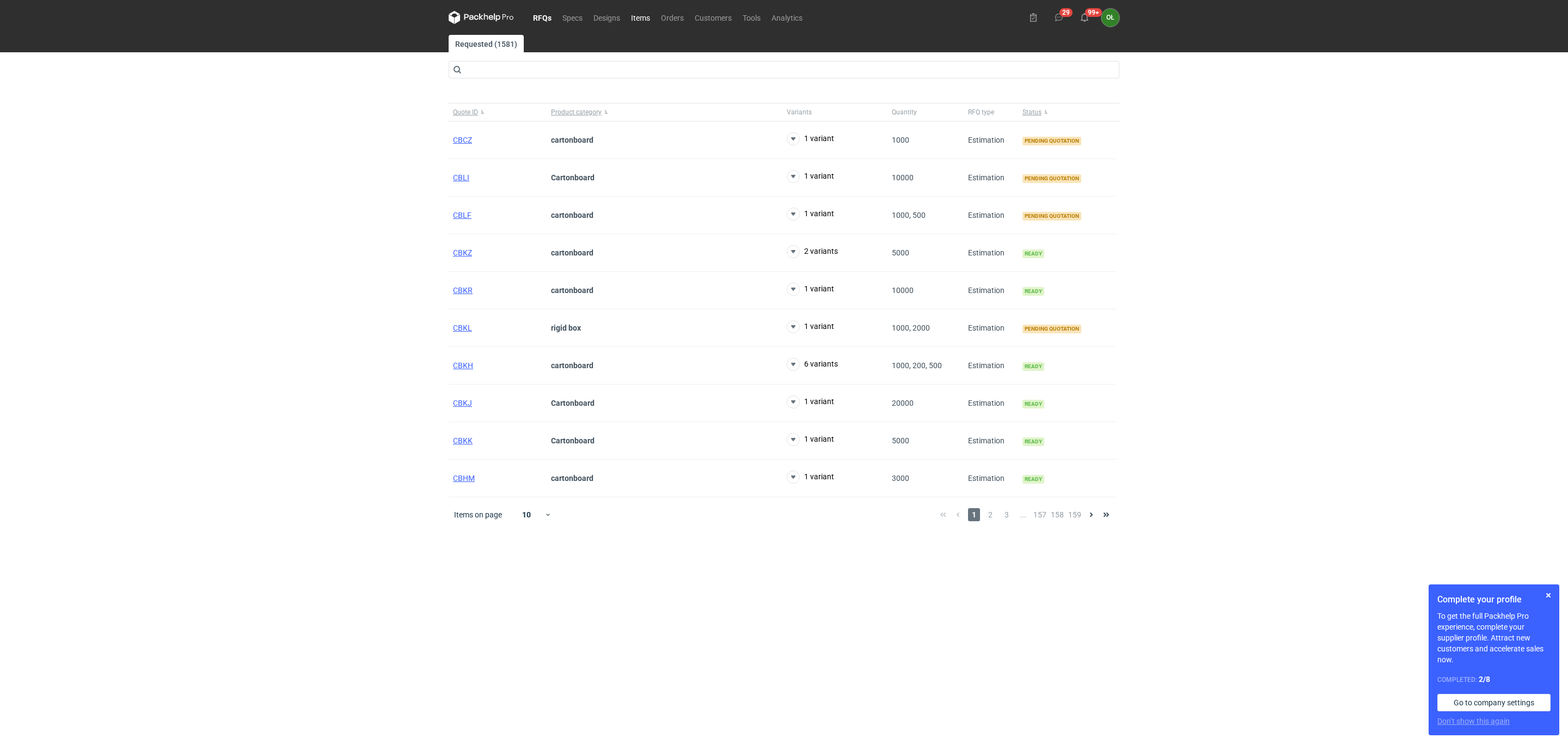
click at [637, 16] on link "Items" at bounding box center [640, 17] width 30 height 13
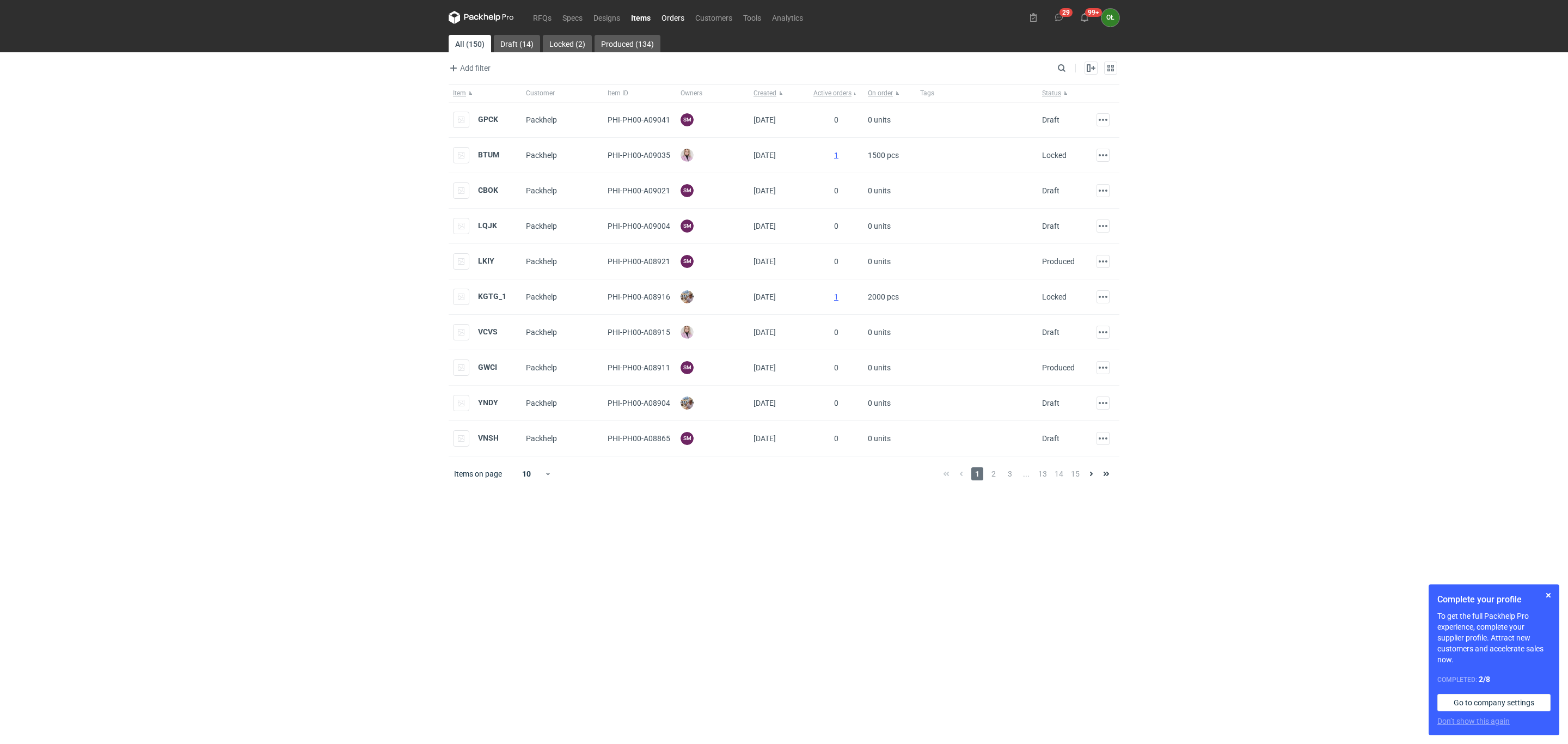
click at [684, 13] on link "Orders" at bounding box center [673, 17] width 33 height 13
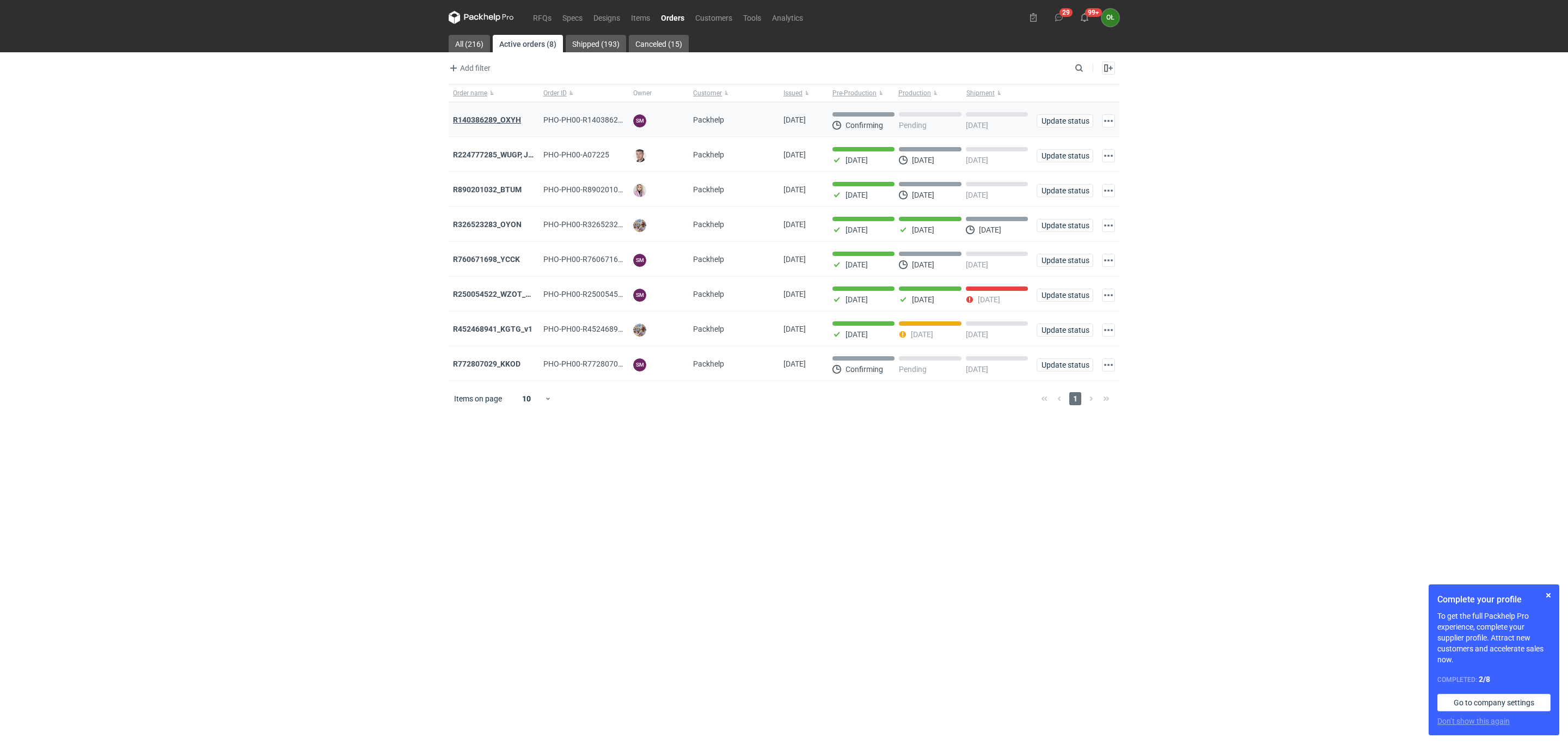
click at [493, 117] on strong "R140386289_OXYH" at bounding box center [487, 119] width 68 height 9
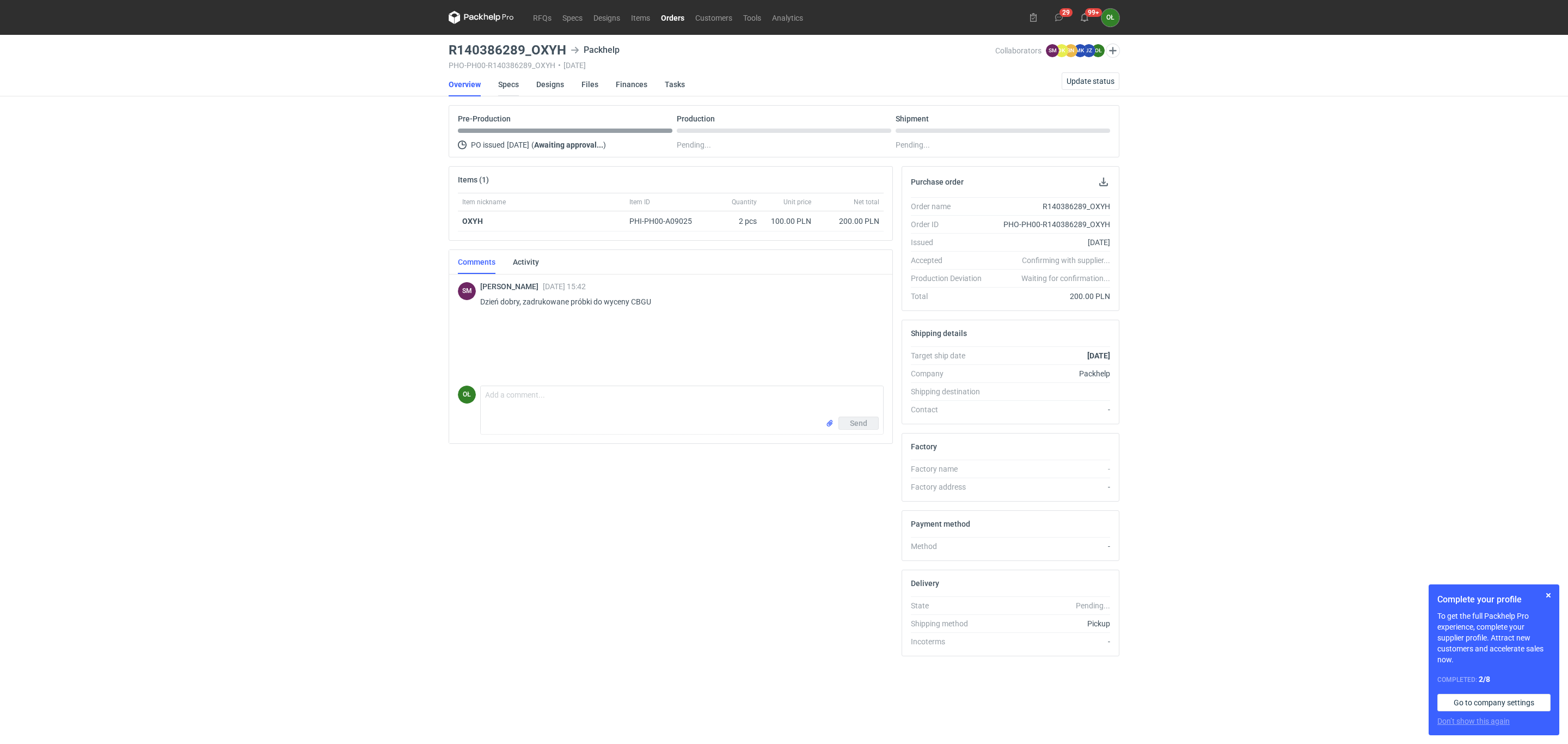
click at [505, 82] on link "Specs" at bounding box center [509, 84] width 21 height 24
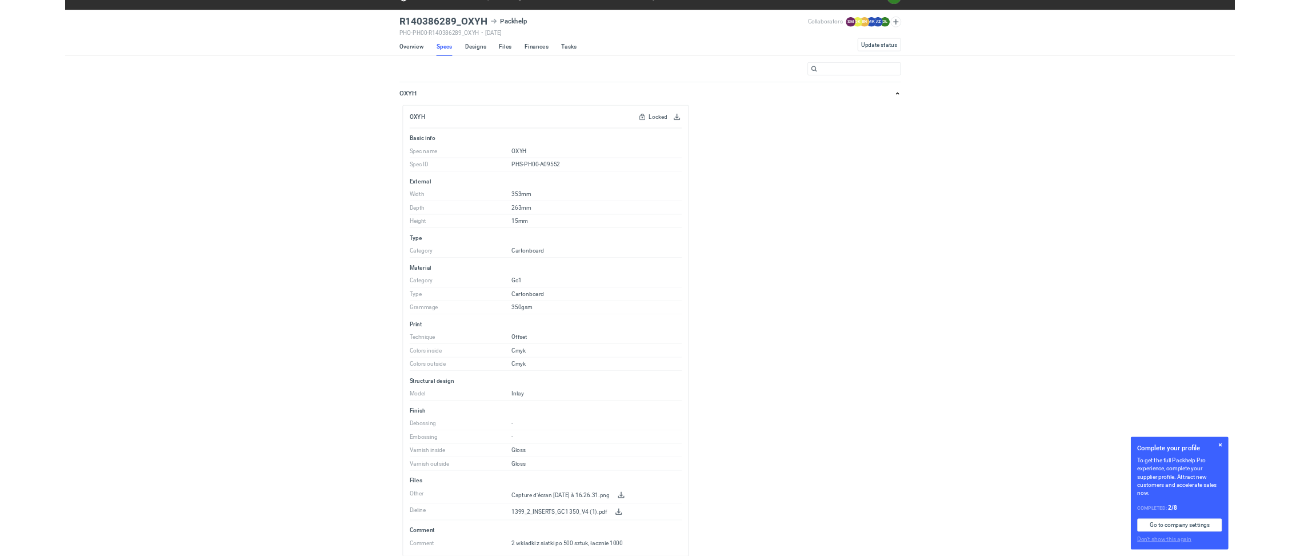
scroll to position [38, 0]
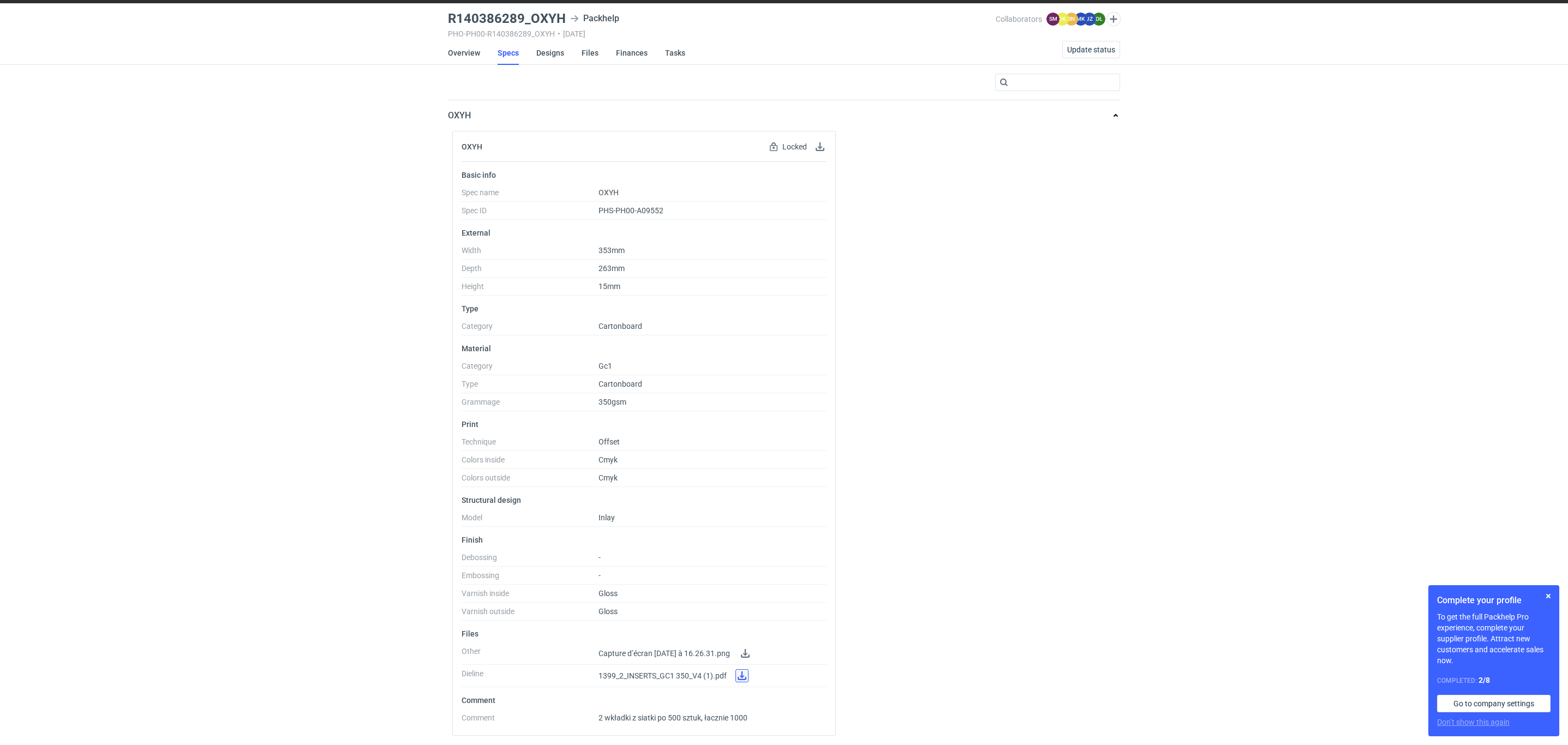
click at [743, 674] on link at bounding box center [742, 675] width 13 height 13
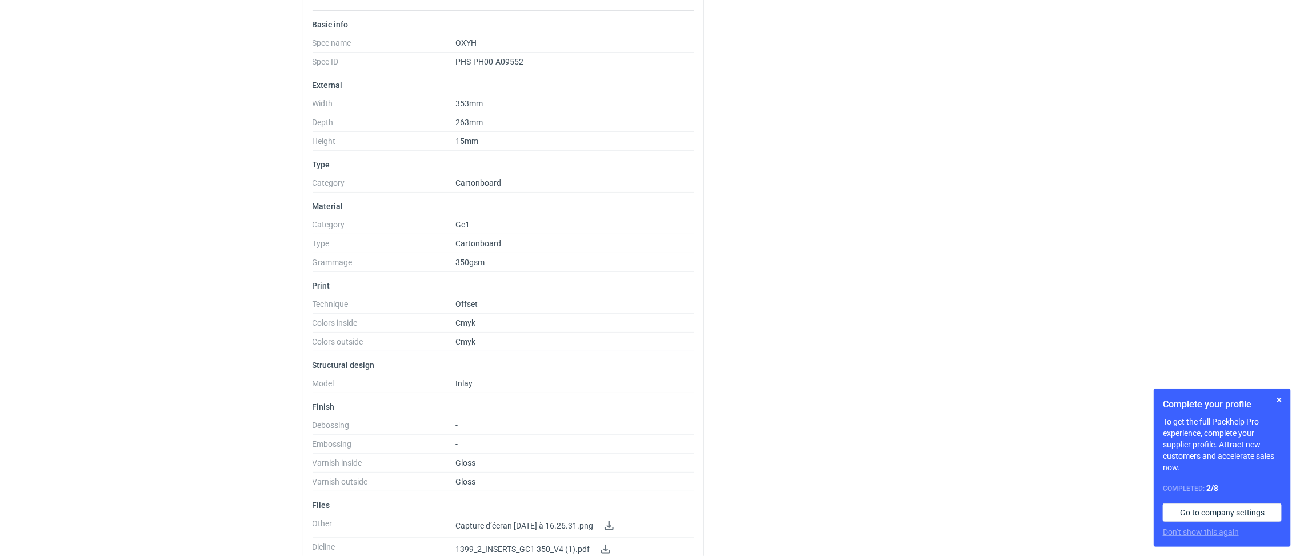
scroll to position [263, 0]
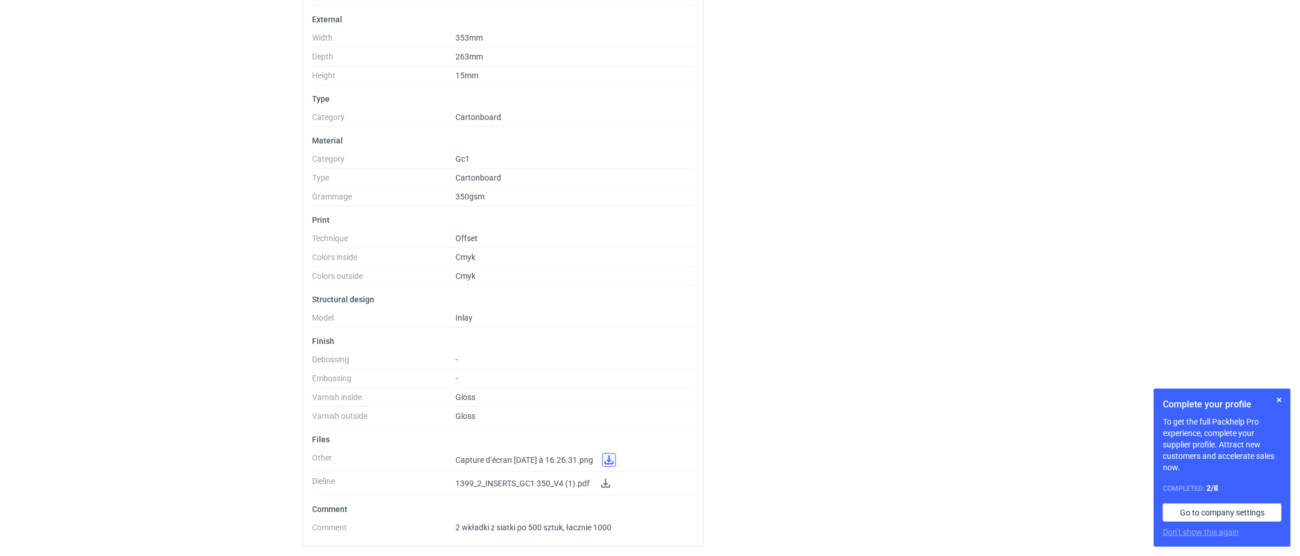
click at [616, 455] on link at bounding box center [609, 460] width 14 height 14
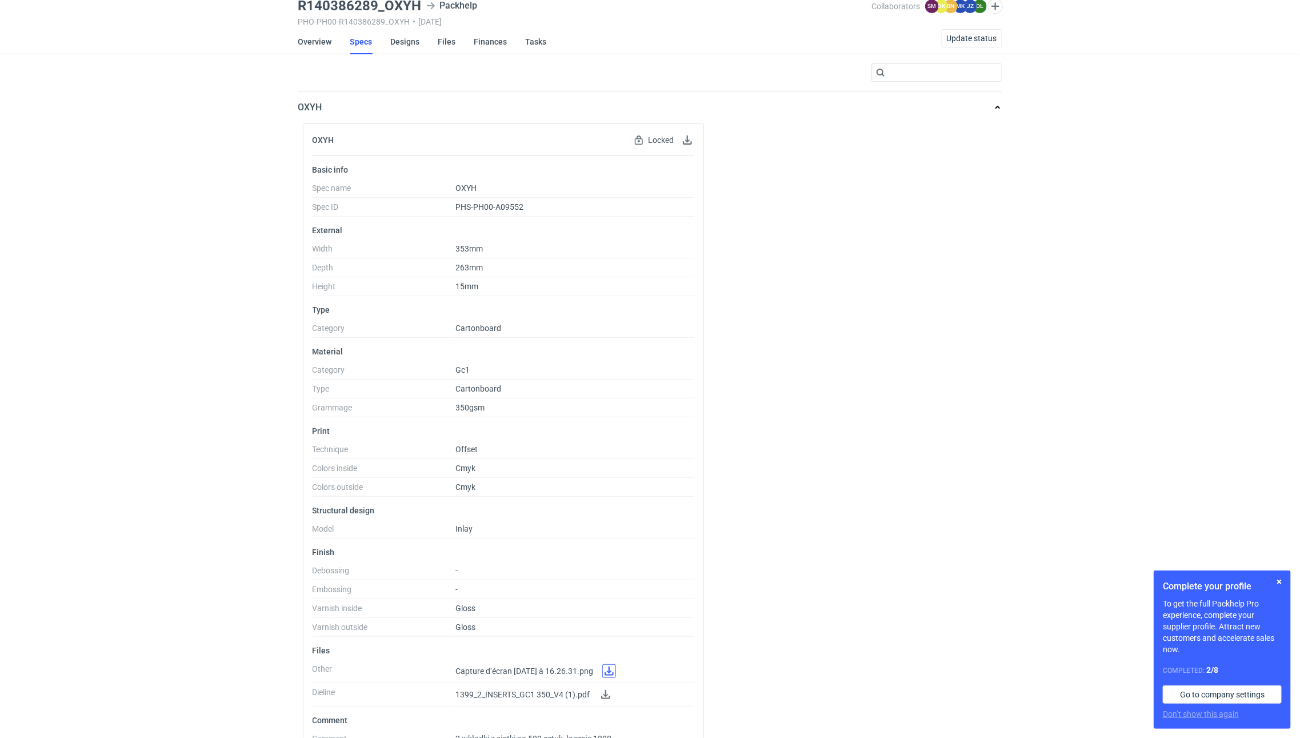
scroll to position [0, 0]
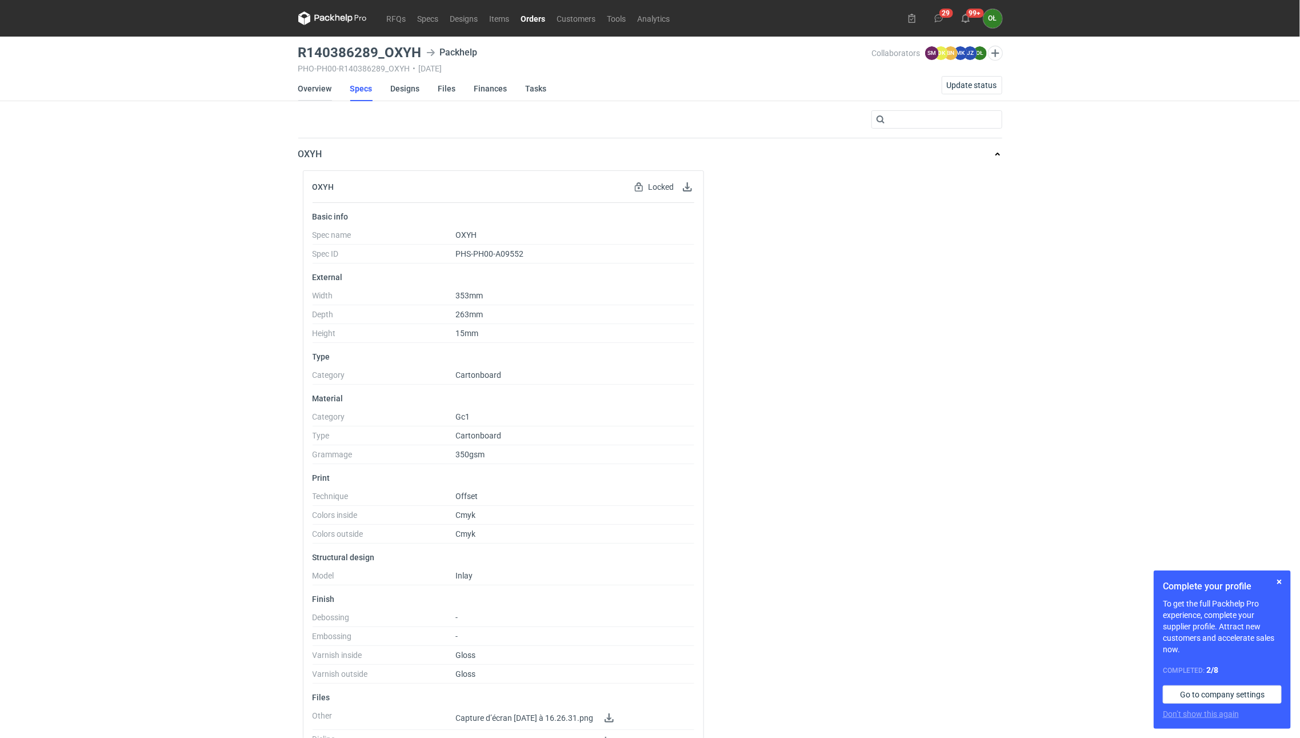
click at [298, 79] on link "Overview" at bounding box center [315, 88] width 34 height 25
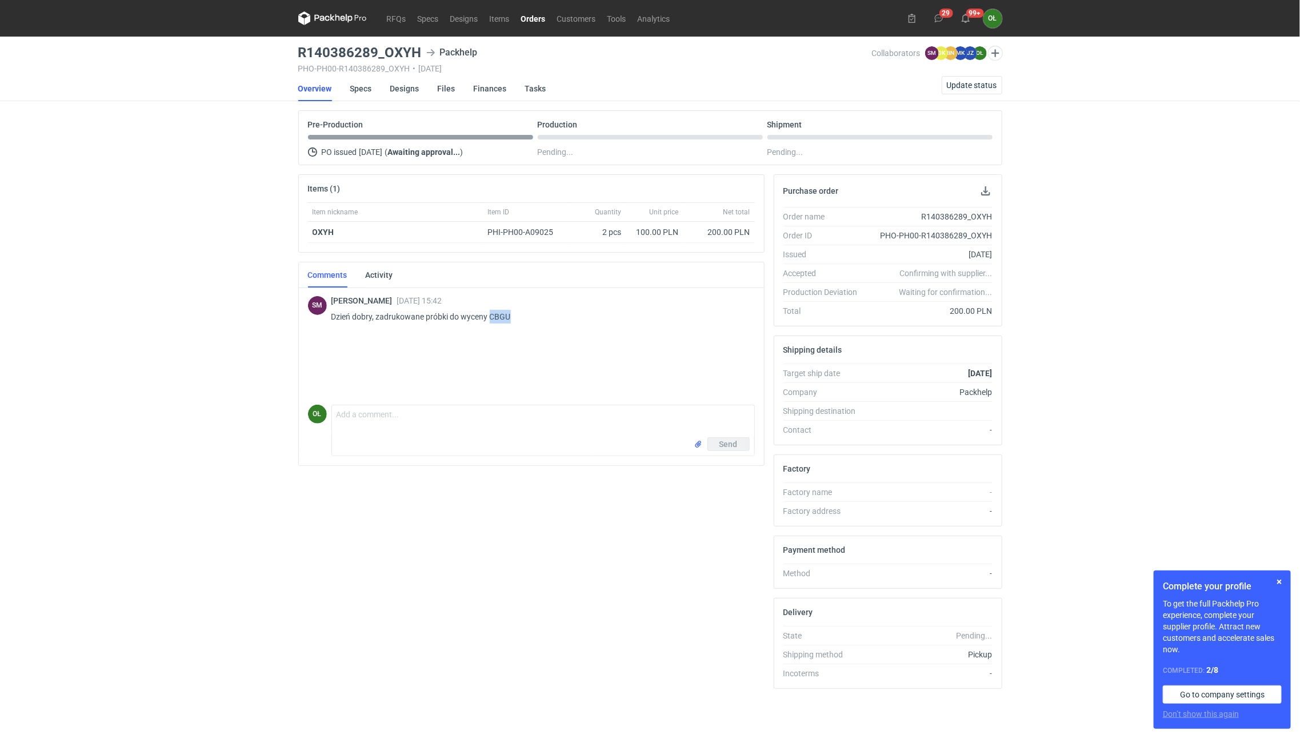
drag, startPoint x: 500, startPoint y: 322, endPoint x: 491, endPoint y: 319, distance: 9.0
click at [491, 319] on p "Dzień dobry, zadrukowane próbki do wyceny CBGU" at bounding box center [538, 317] width 414 height 14
copy p "CBGU"
click at [400, 21] on link "RFQs" at bounding box center [396, 18] width 31 height 14
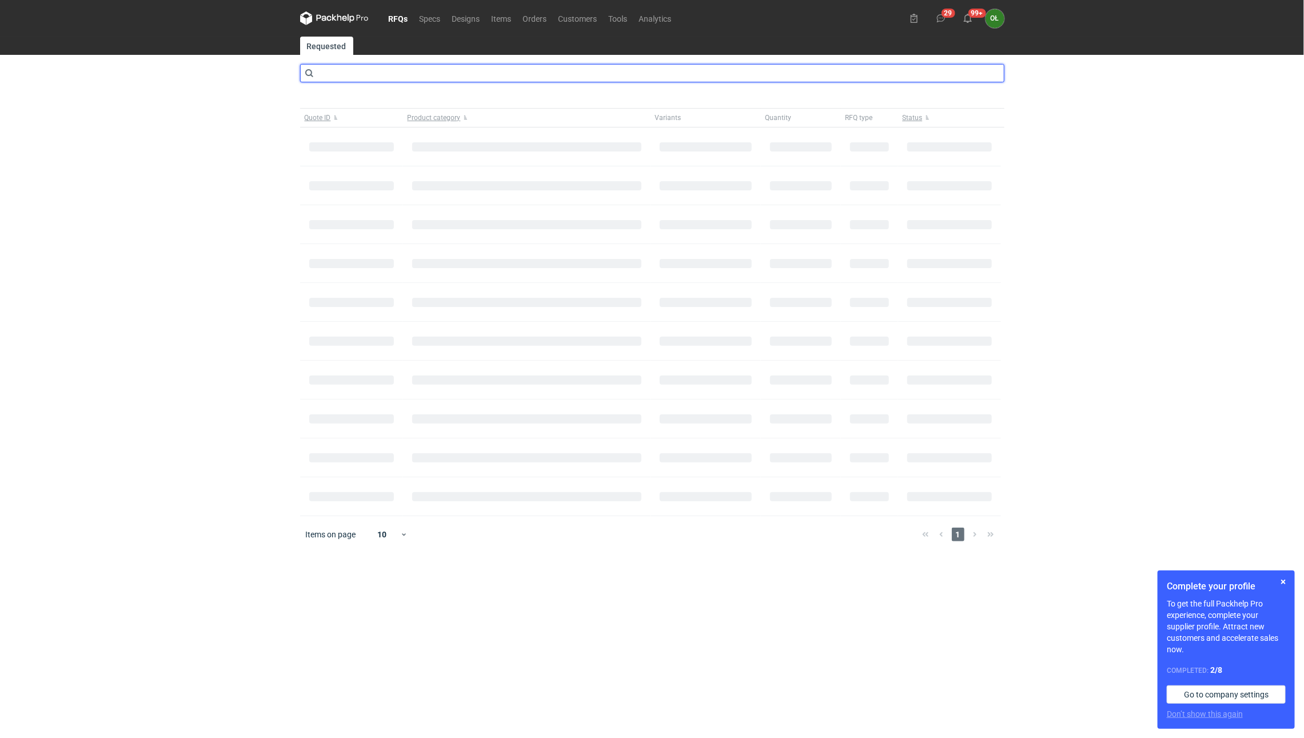
click at [361, 70] on input "text" at bounding box center [652, 73] width 704 height 18
type input "CBGU"
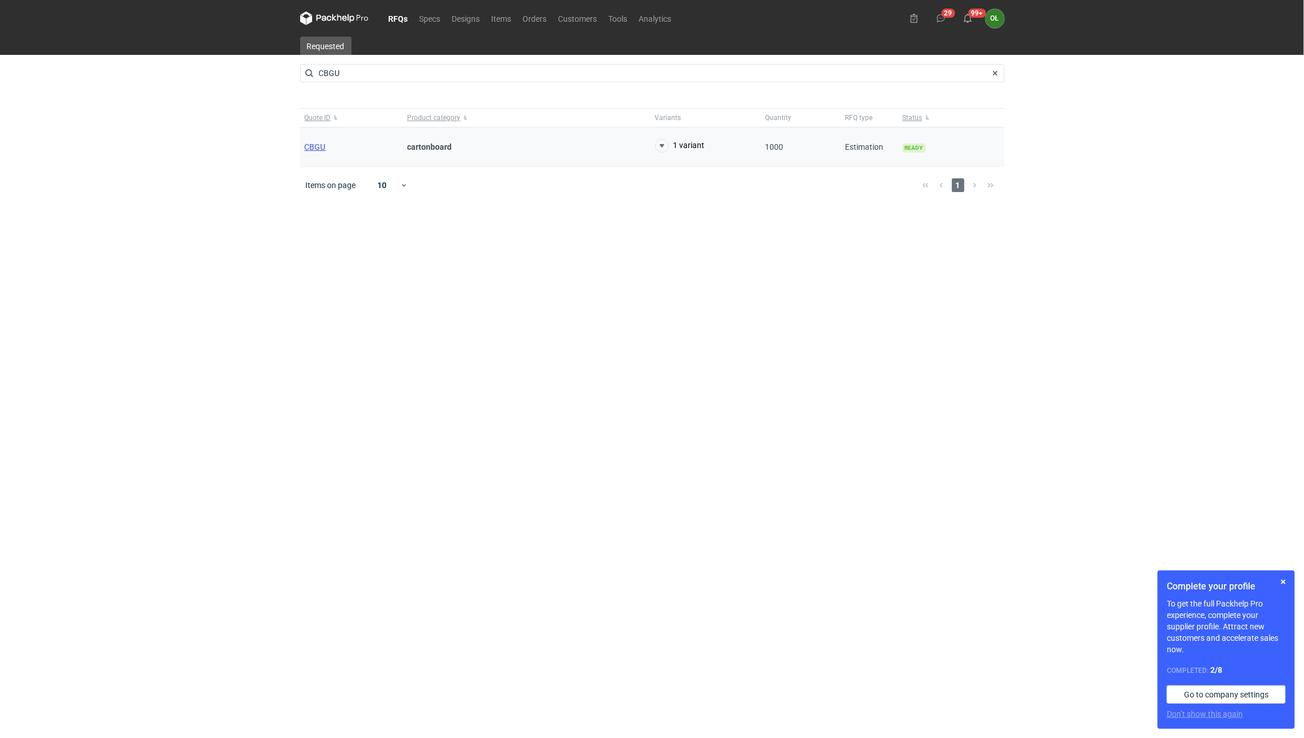
click at [314, 150] on span "CBGU" at bounding box center [315, 146] width 21 height 9
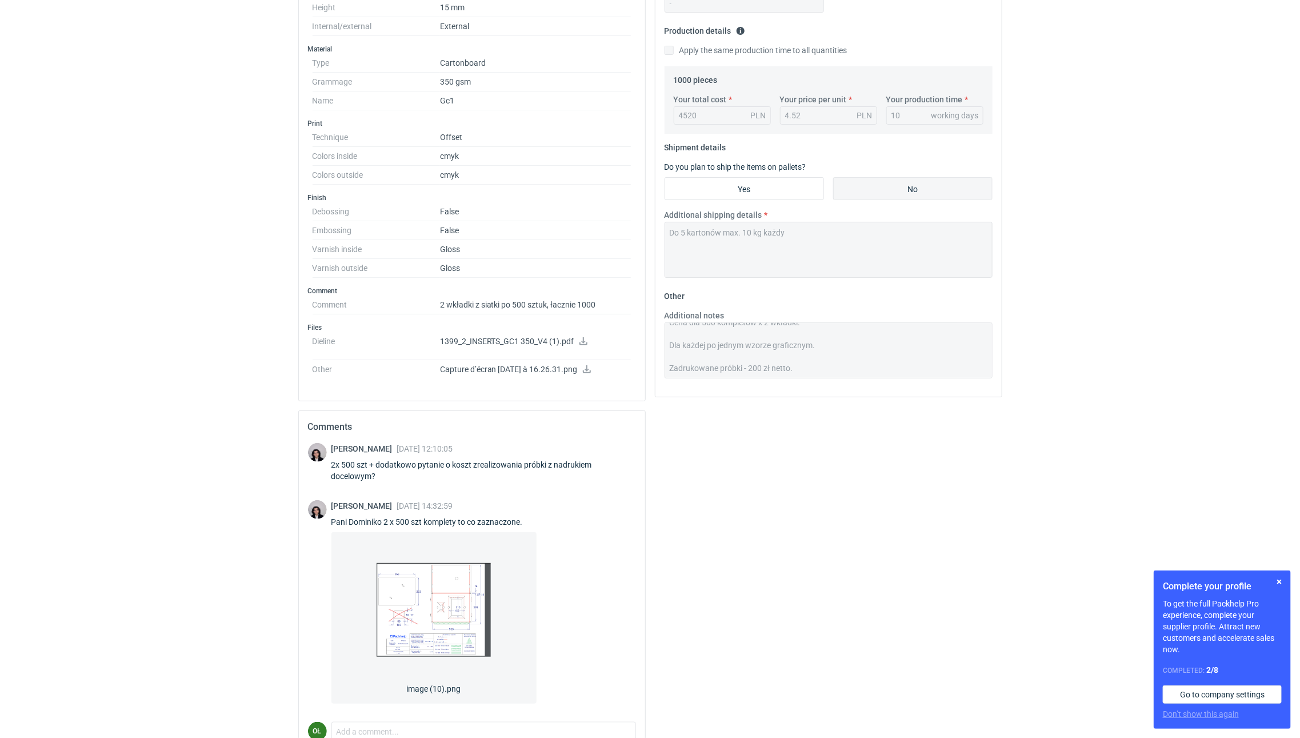
scroll to position [313, 0]
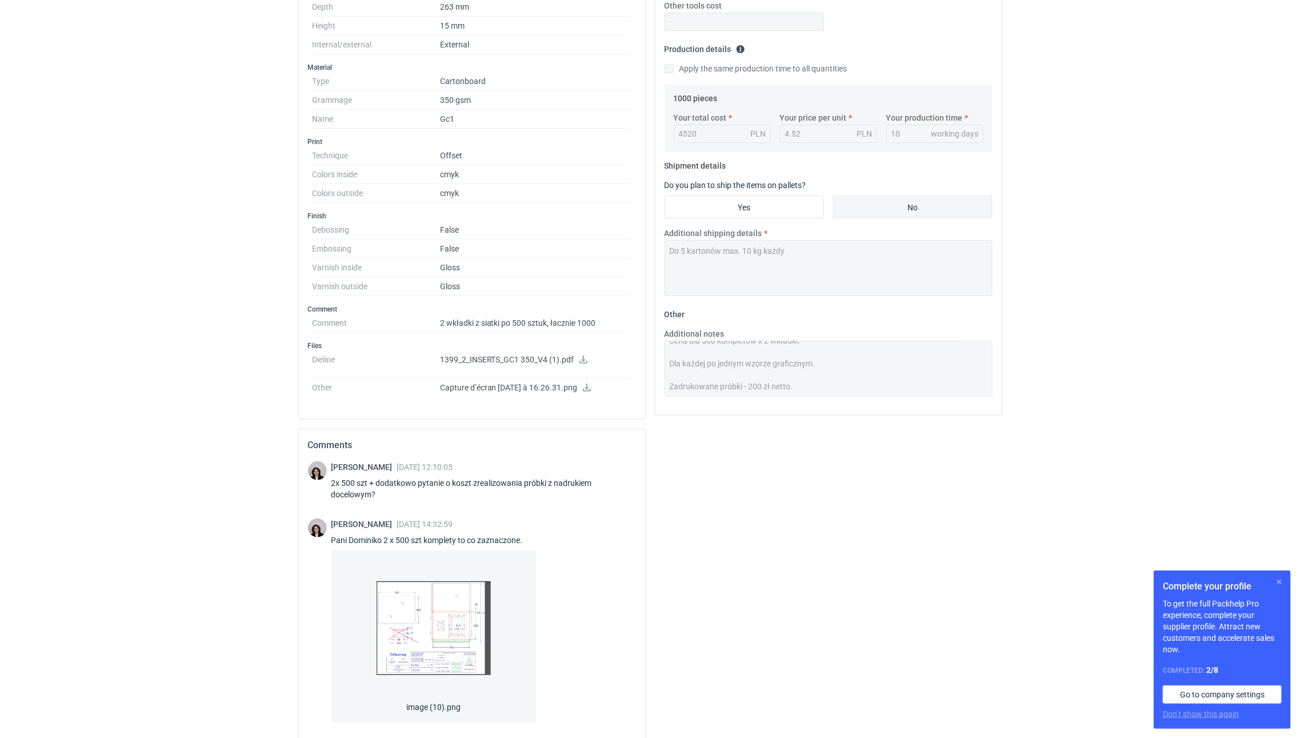
click at [1280, 583] on button "button" at bounding box center [1280, 582] width 14 height 14
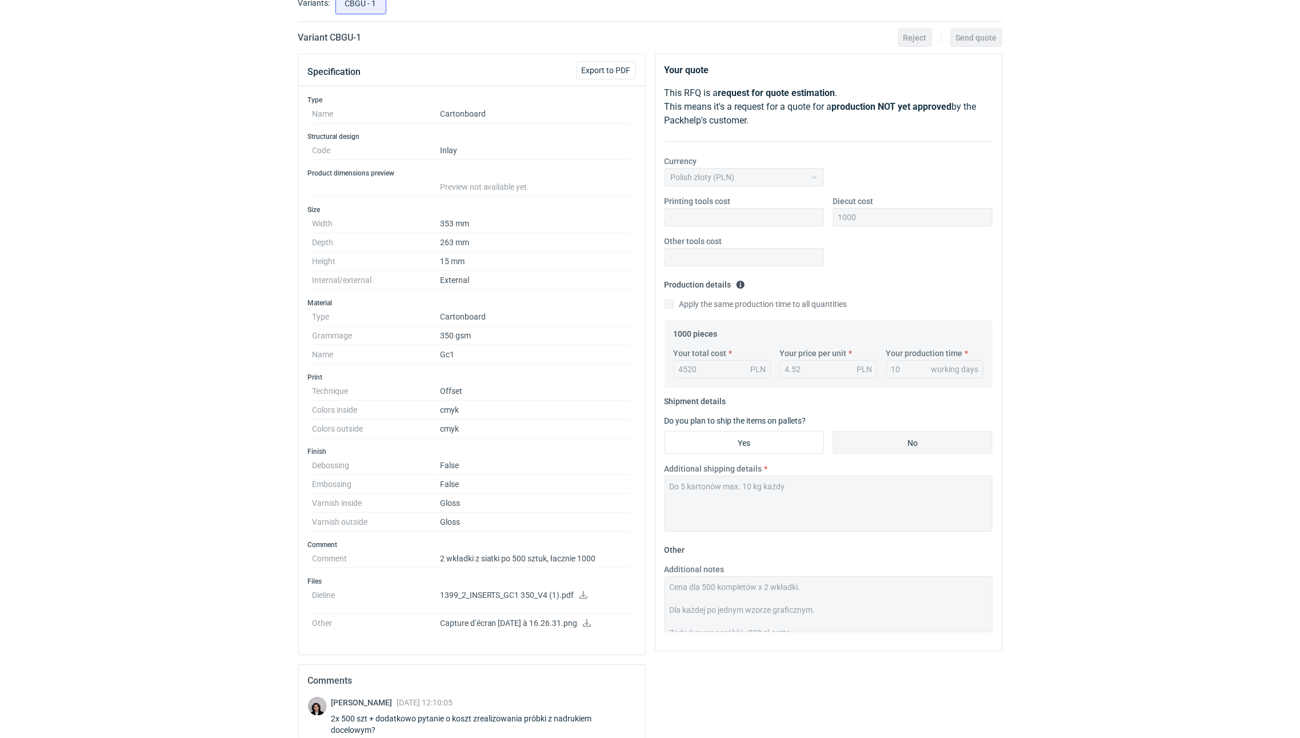
scroll to position [0, 0]
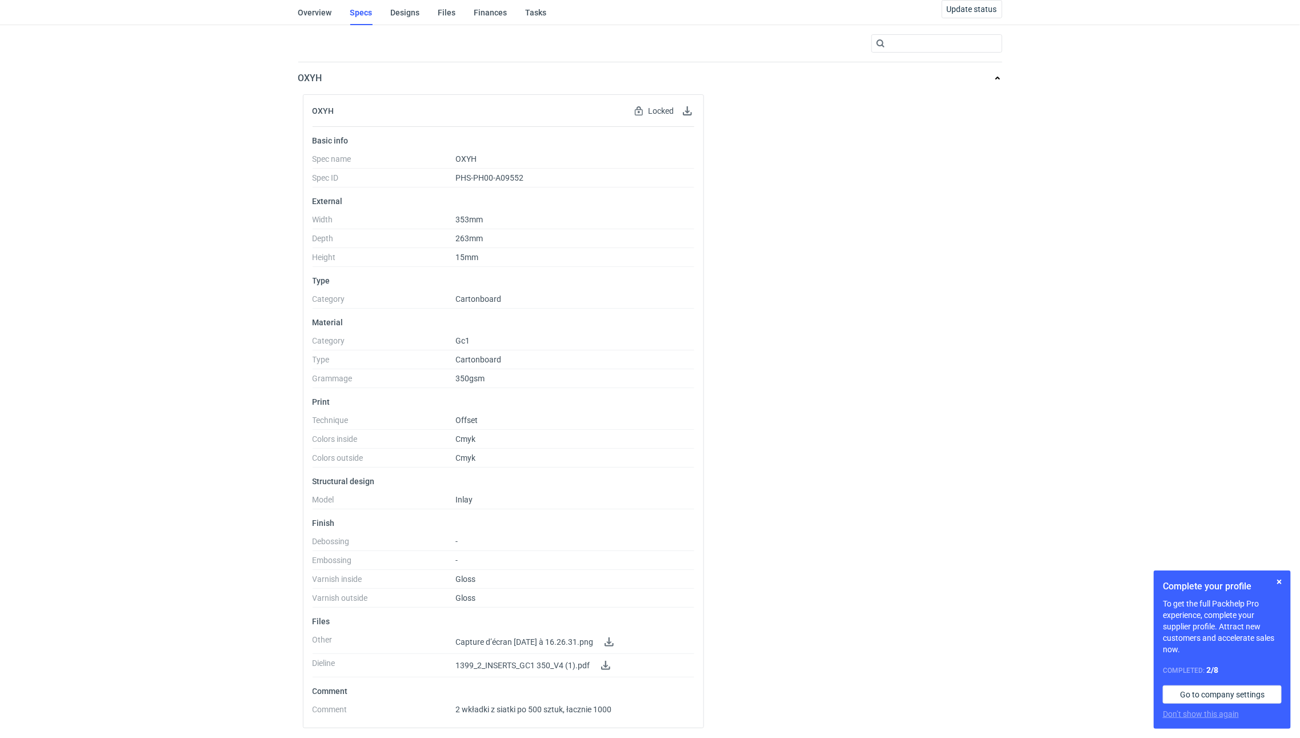
scroll to position [81, 0]
click at [1278, 580] on button "button" at bounding box center [1280, 582] width 14 height 14
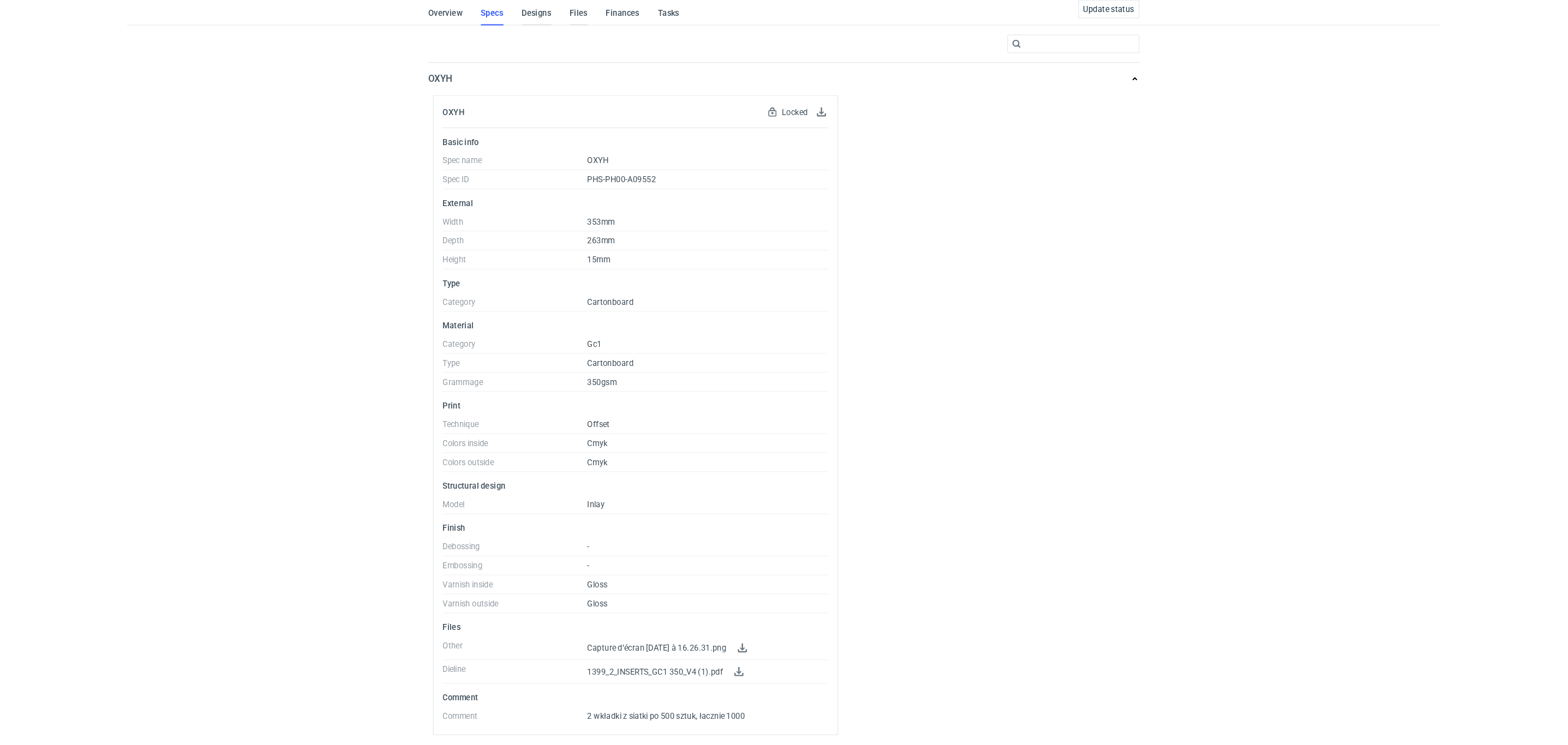
scroll to position [36, 0]
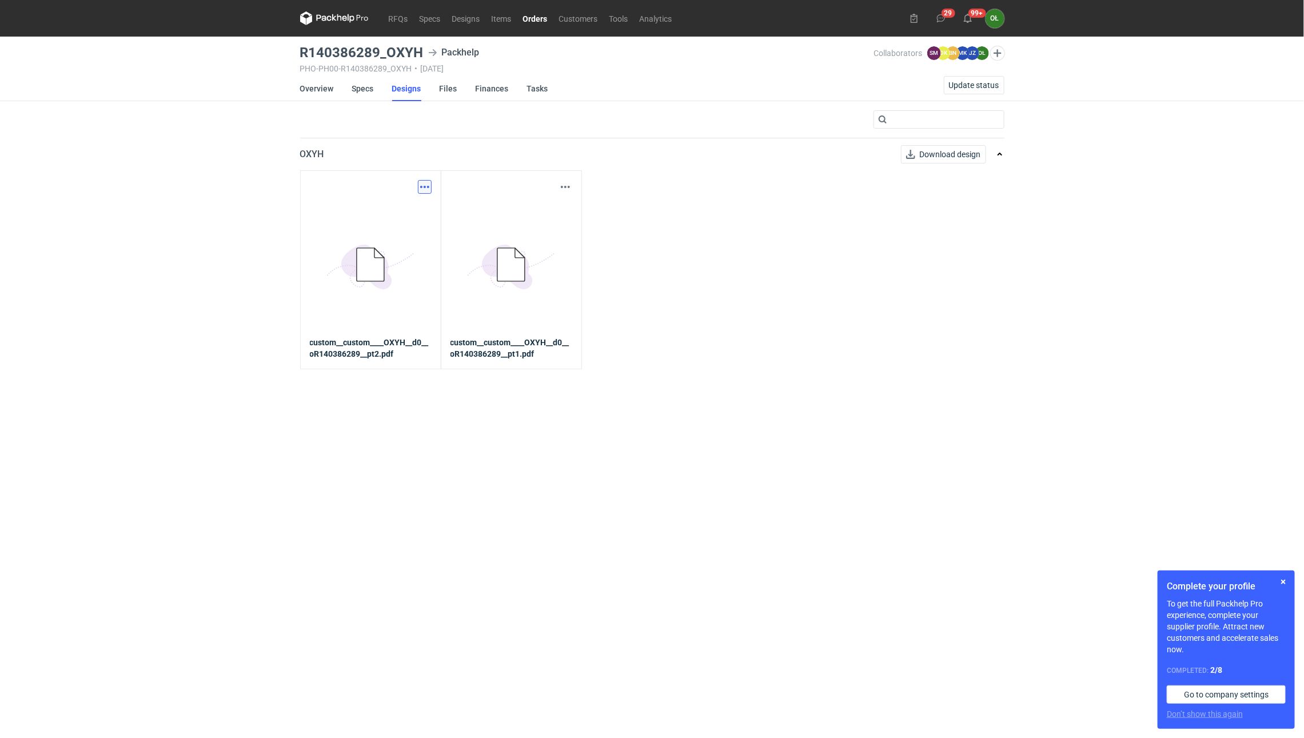
click at [429, 189] on button "button" at bounding box center [425, 187] width 14 height 14
click at [408, 217] on link "Download design part" at bounding box center [374, 212] width 105 height 18
click at [569, 190] on button "button" at bounding box center [565, 187] width 14 height 14
click at [556, 211] on link "Download design part" at bounding box center [514, 212] width 105 height 18
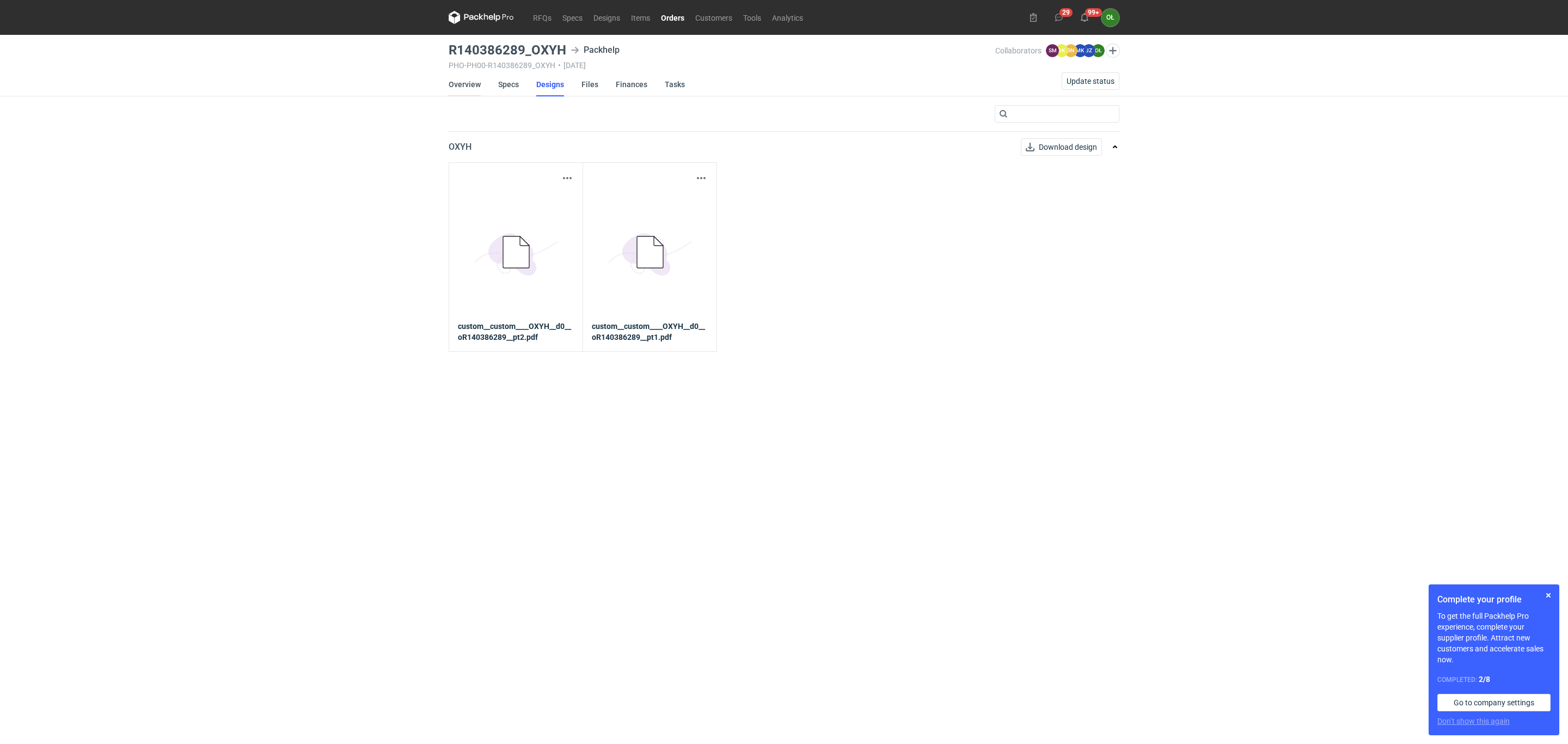
click at [472, 89] on link "Overview" at bounding box center [465, 84] width 32 height 24
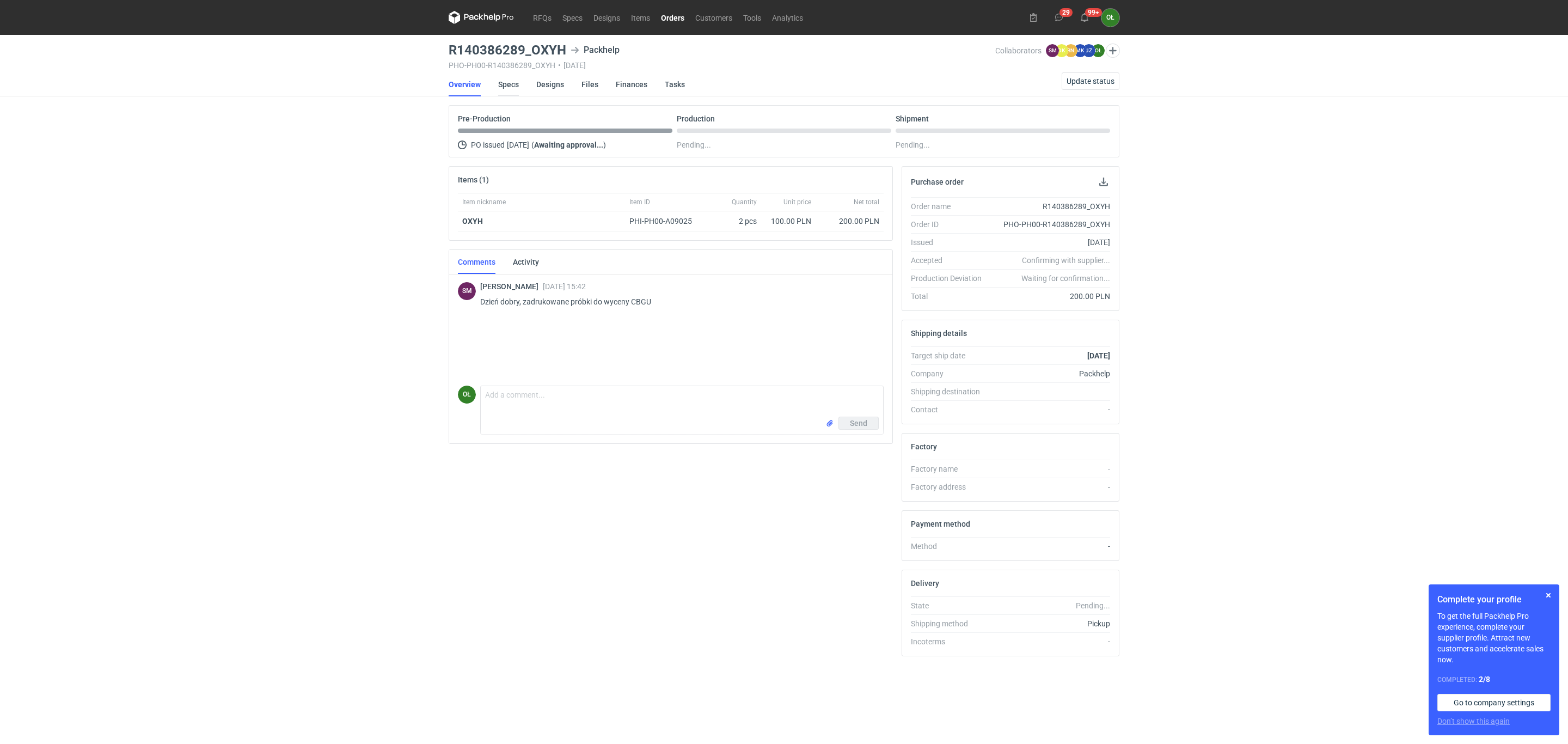
click at [512, 82] on link "Specs" at bounding box center [509, 84] width 21 height 24
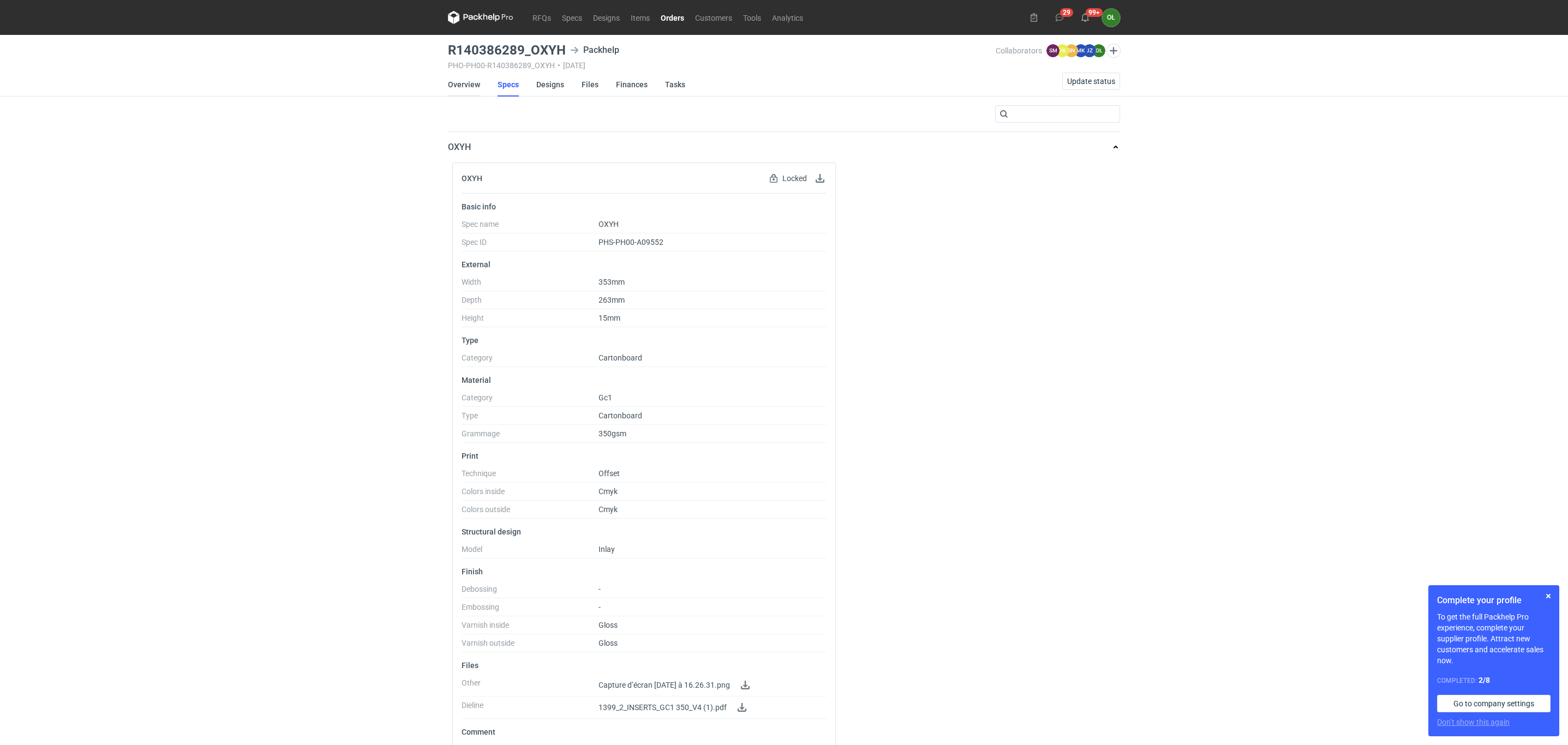
click at [456, 83] on link "Overview" at bounding box center [464, 84] width 32 height 24
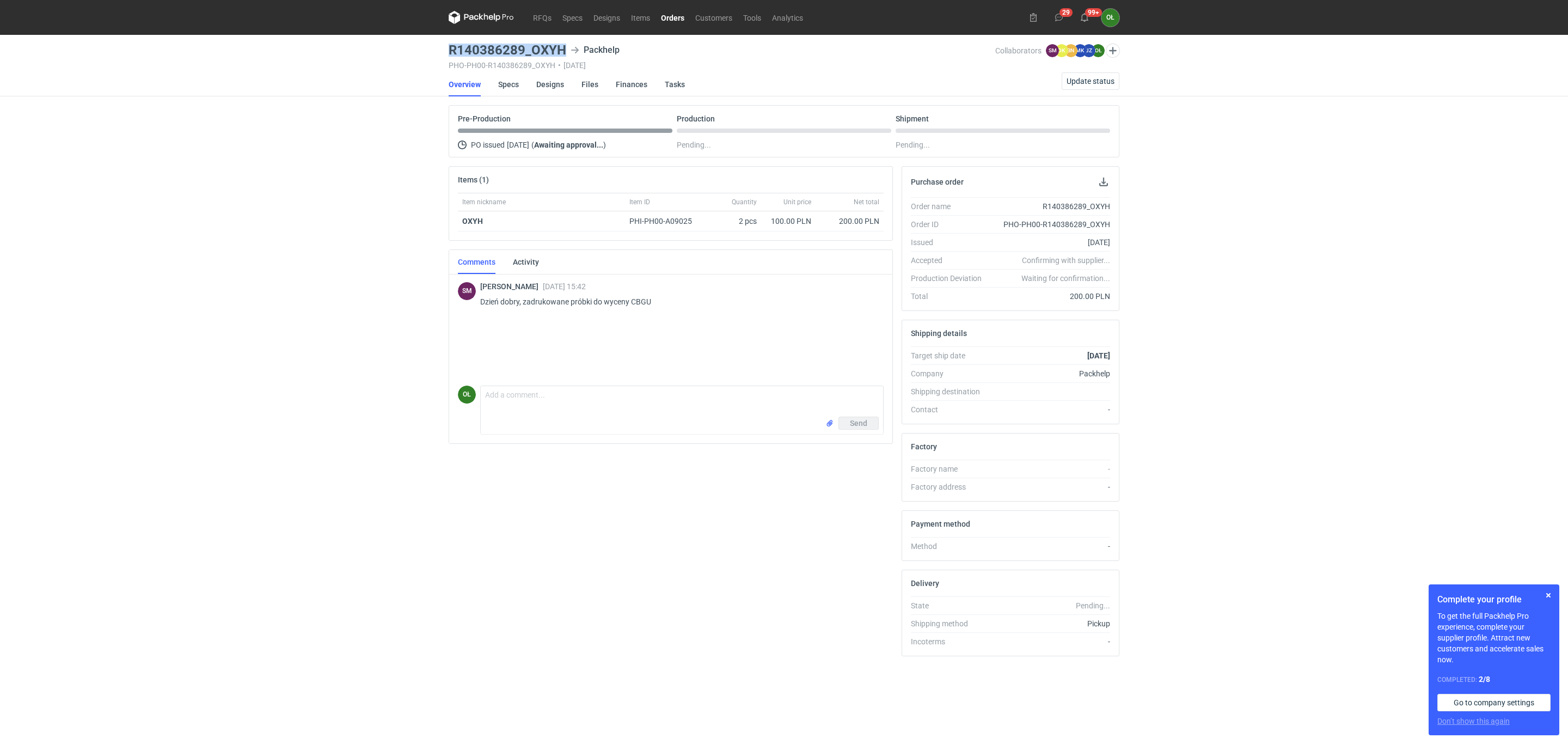
drag, startPoint x: 450, startPoint y: 50, endPoint x: 569, endPoint y: 47, distance: 119.0
click at [569, 47] on div "R140386289_OXYH Packhelp" at bounding box center [722, 50] width 547 height 13
copy h3 "R140386289_OXYH"
click at [653, 294] on div "[PERSON_NAME] [DATE] 15:42 Dzień [PERSON_NAME], zadrukowane próbki do wyceny CB…" at bounding box center [677, 297] width 394 height 30
drag, startPoint x: 653, startPoint y: 302, endPoint x: 633, endPoint y: 303, distance: 20.0
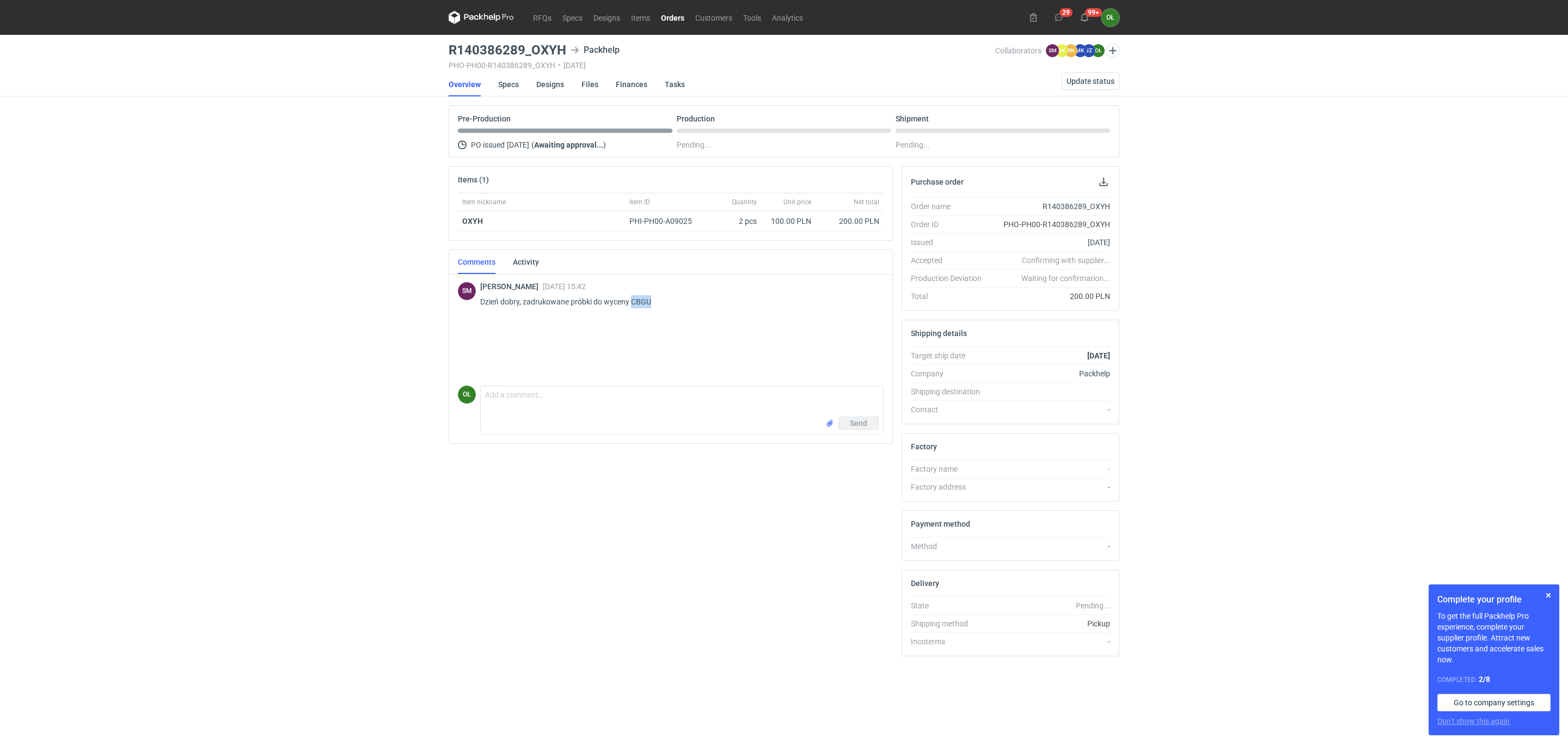
click at [633, 303] on p "Dzień dobry, zadrukowane próbki do wyceny CBGU" at bounding box center [677, 302] width 394 height 13
copy p "CBGU"
click at [545, 13] on link "RFQs" at bounding box center [542, 17] width 30 height 13
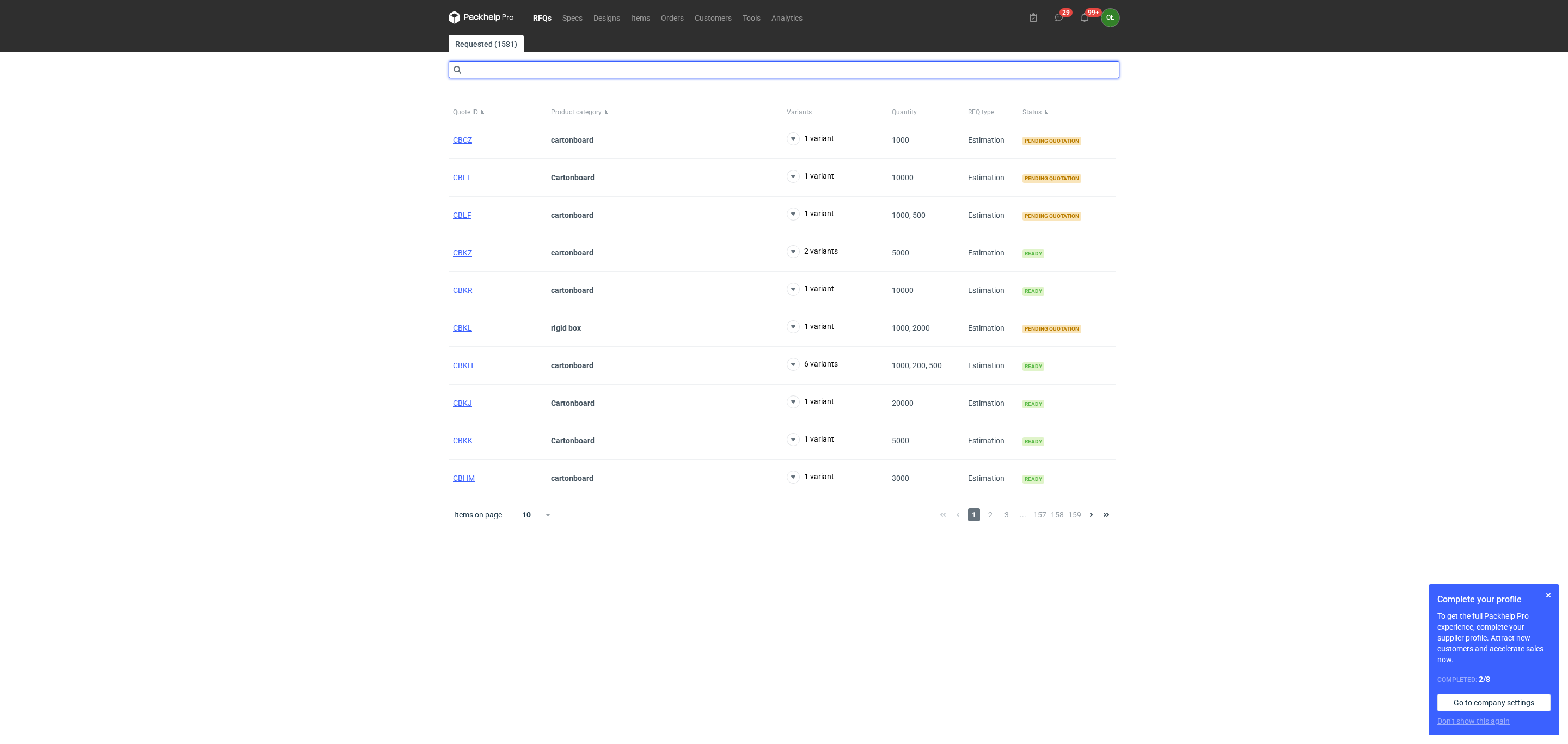
click at [480, 70] on input "text" at bounding box center [784, 70] width 671 height 17
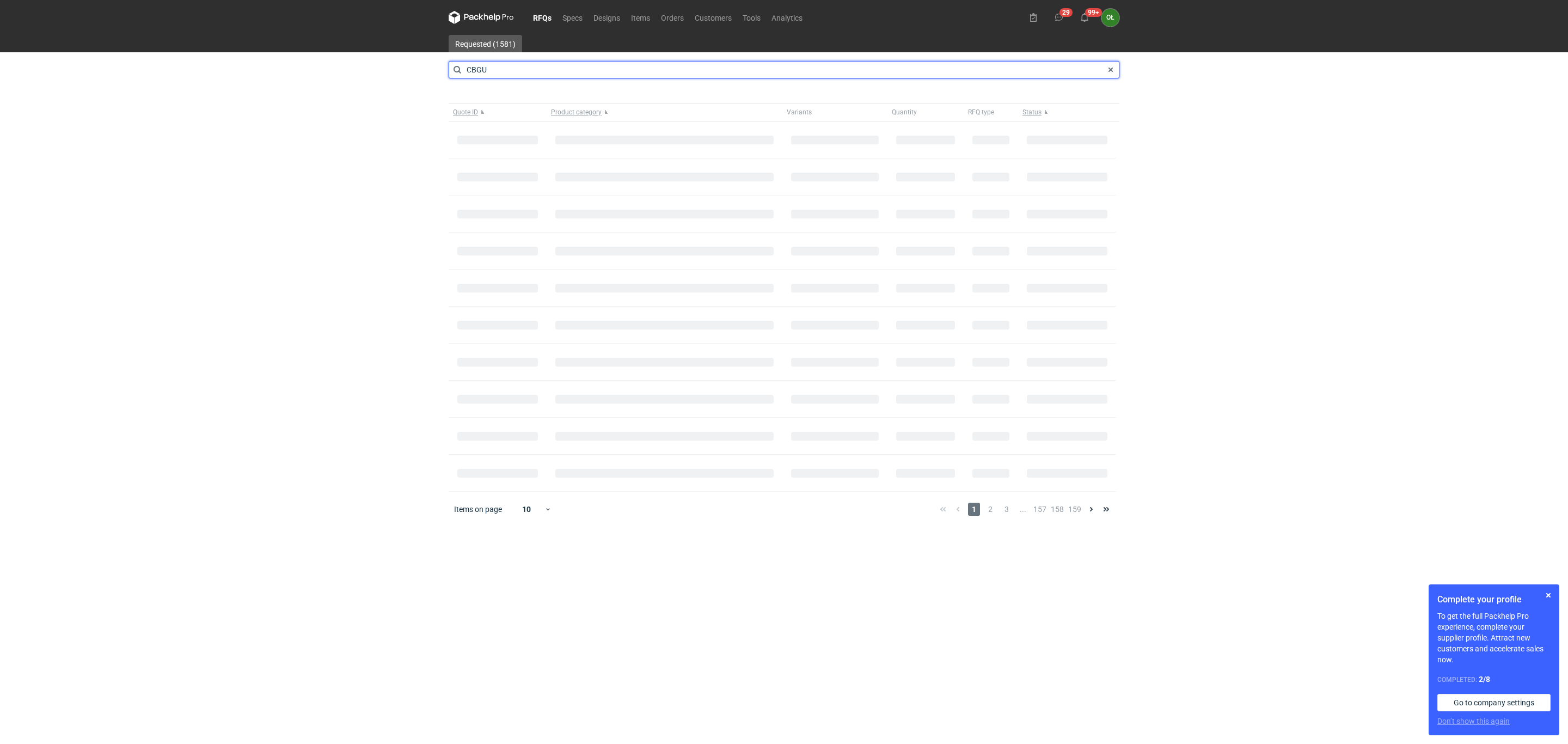
type input "CBGU"
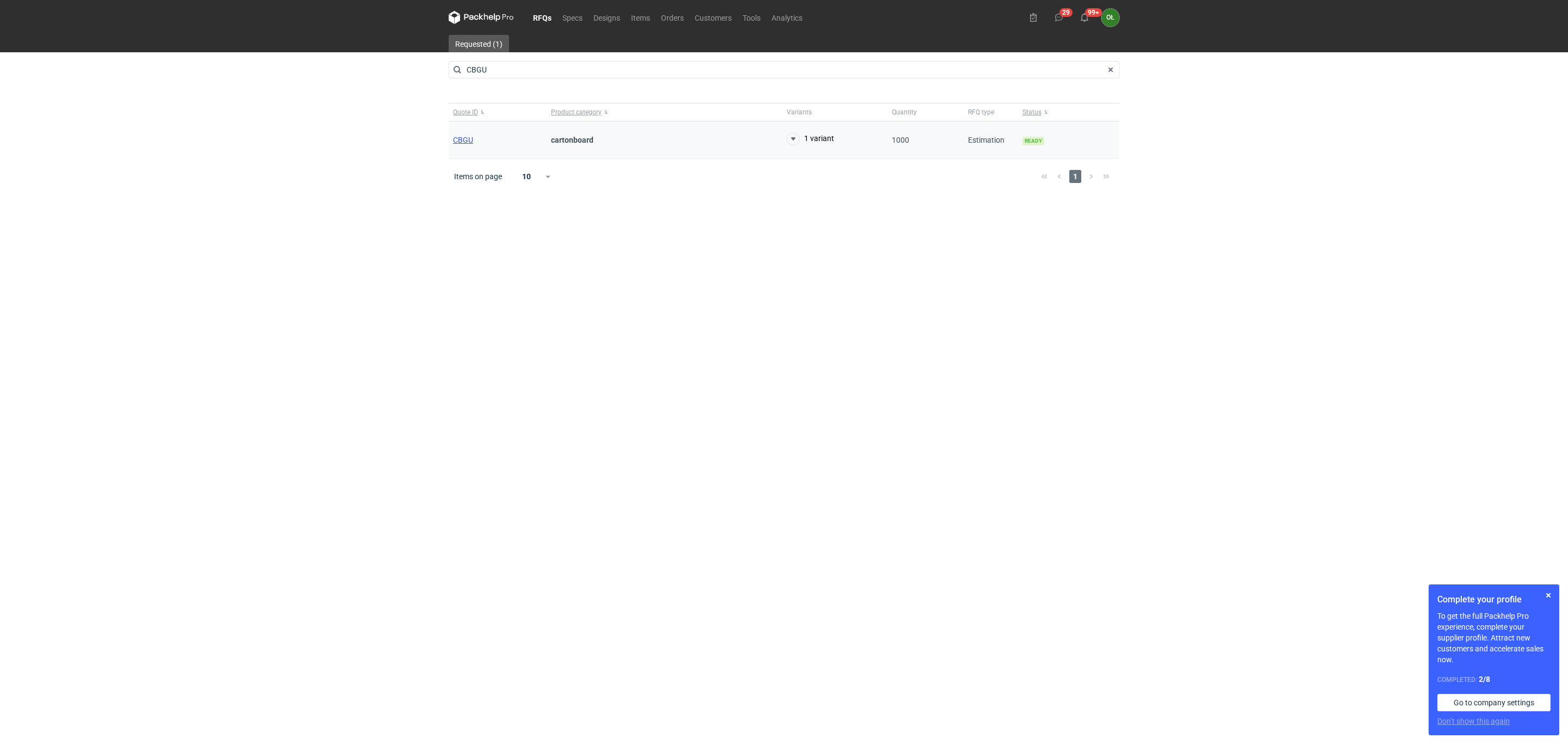
click at [461, 136] on span "CBGU" at bounding box center [463, 139] width 20 height 9
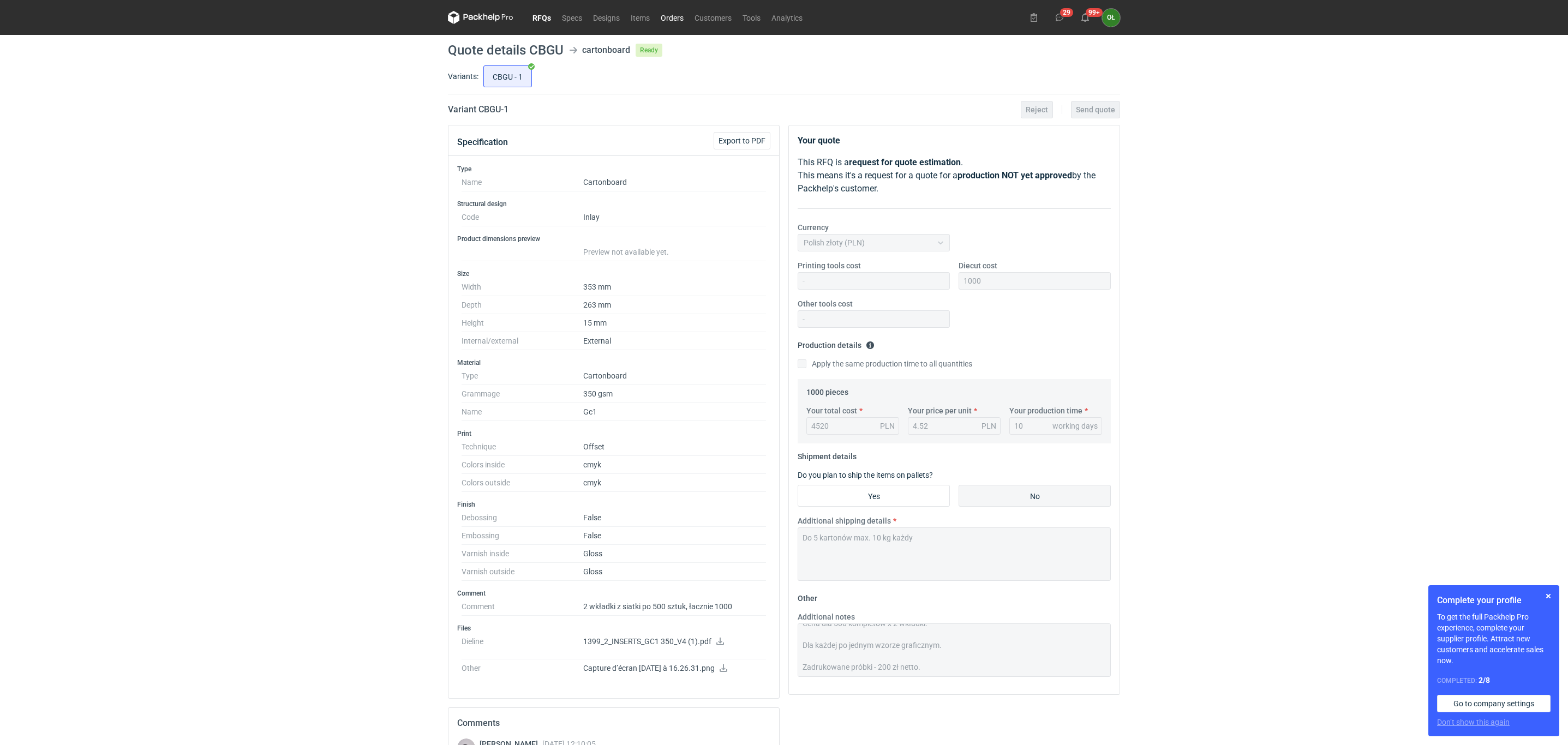
click at [684, 17] on link "Orders" at bounding box center [671, 17] width 33 height 13
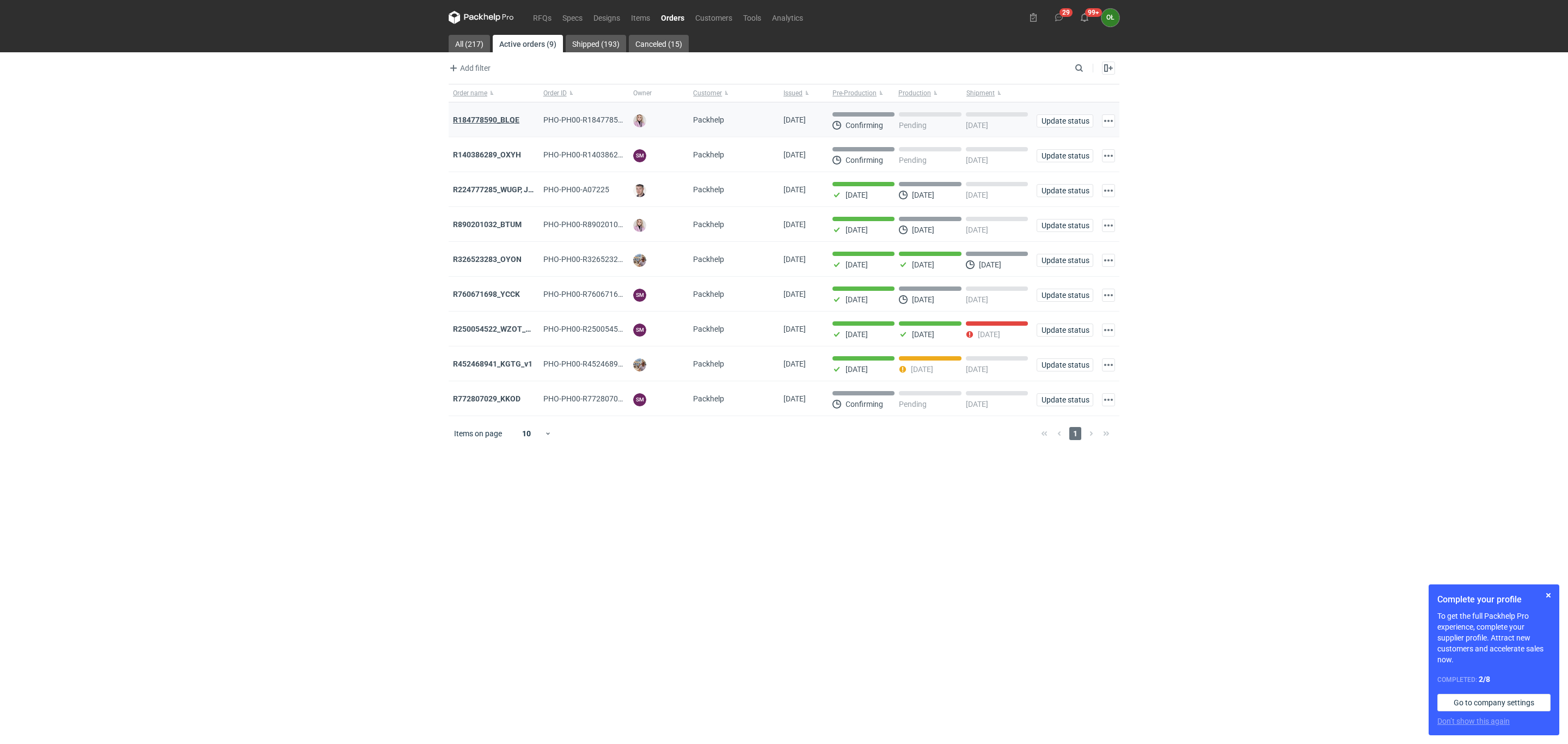
click at [505, 124] on strong "R184778590_BLQE" at bounding box center [487, 119] width 67 height 9
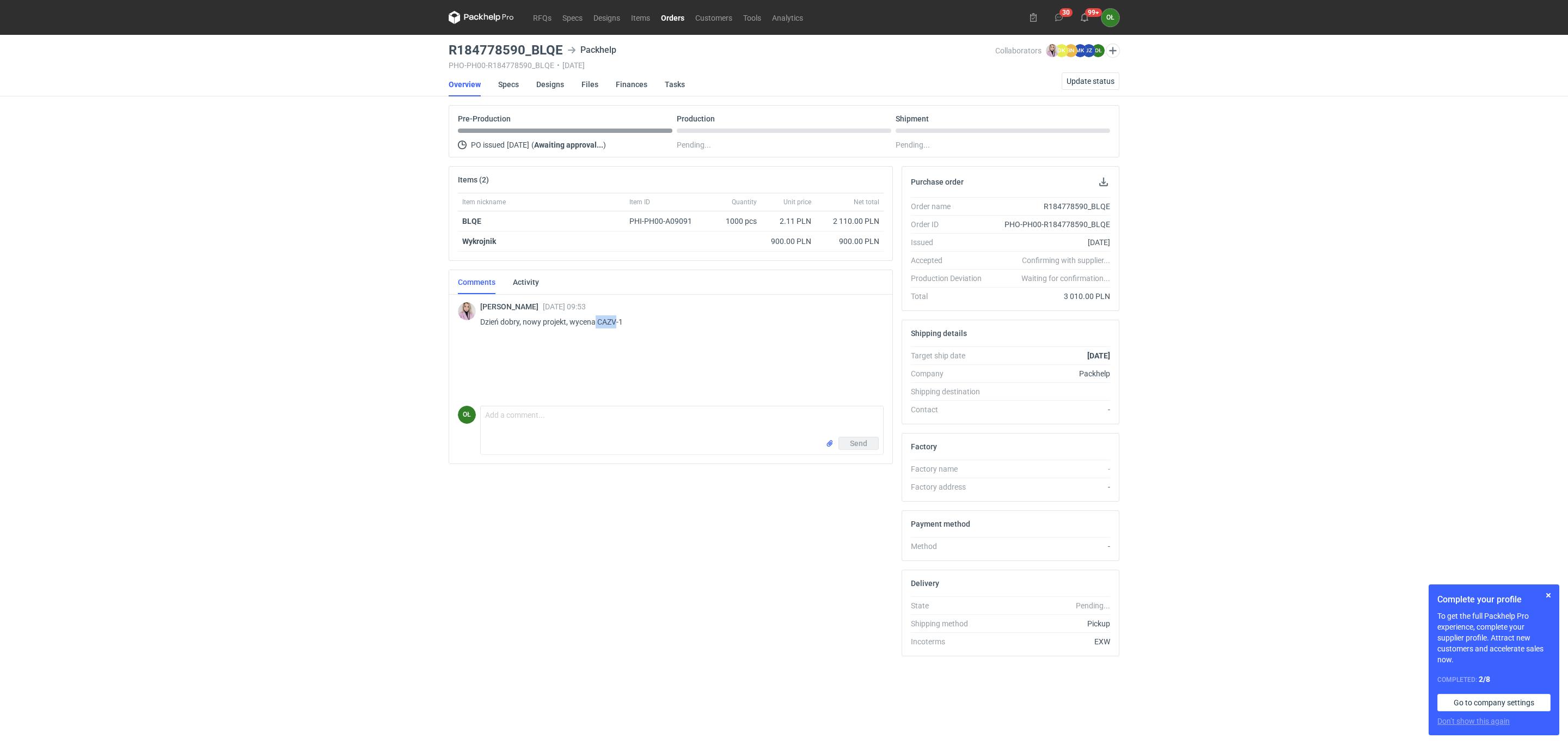
drag, startPoint x: 594, startPoint y: 324, endPoint x: 617, endPoint y: 324, distance: 23.0
click at [617, 324] on p "Dzień dobry, nowy projekt, wycena CAZV-1" at bounding box center [677, 322] width 394 height 13
copy p "CAZV"
click at [533, 13] on link "RFQs" at bounding box center [542, 17] width 30 height 13
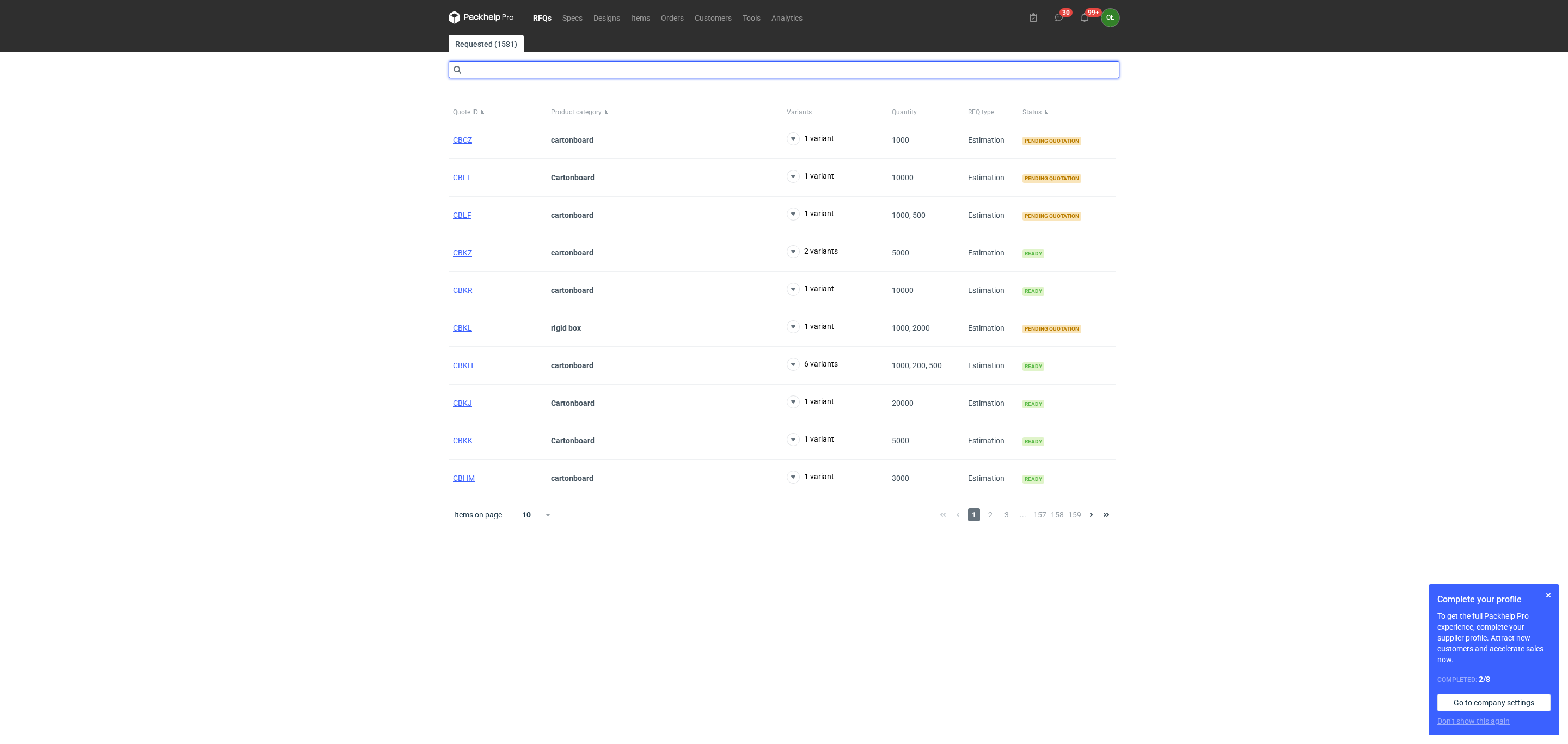
click at [505, 74] on input "text" at bounding box center [784, 70] width 671 height 17
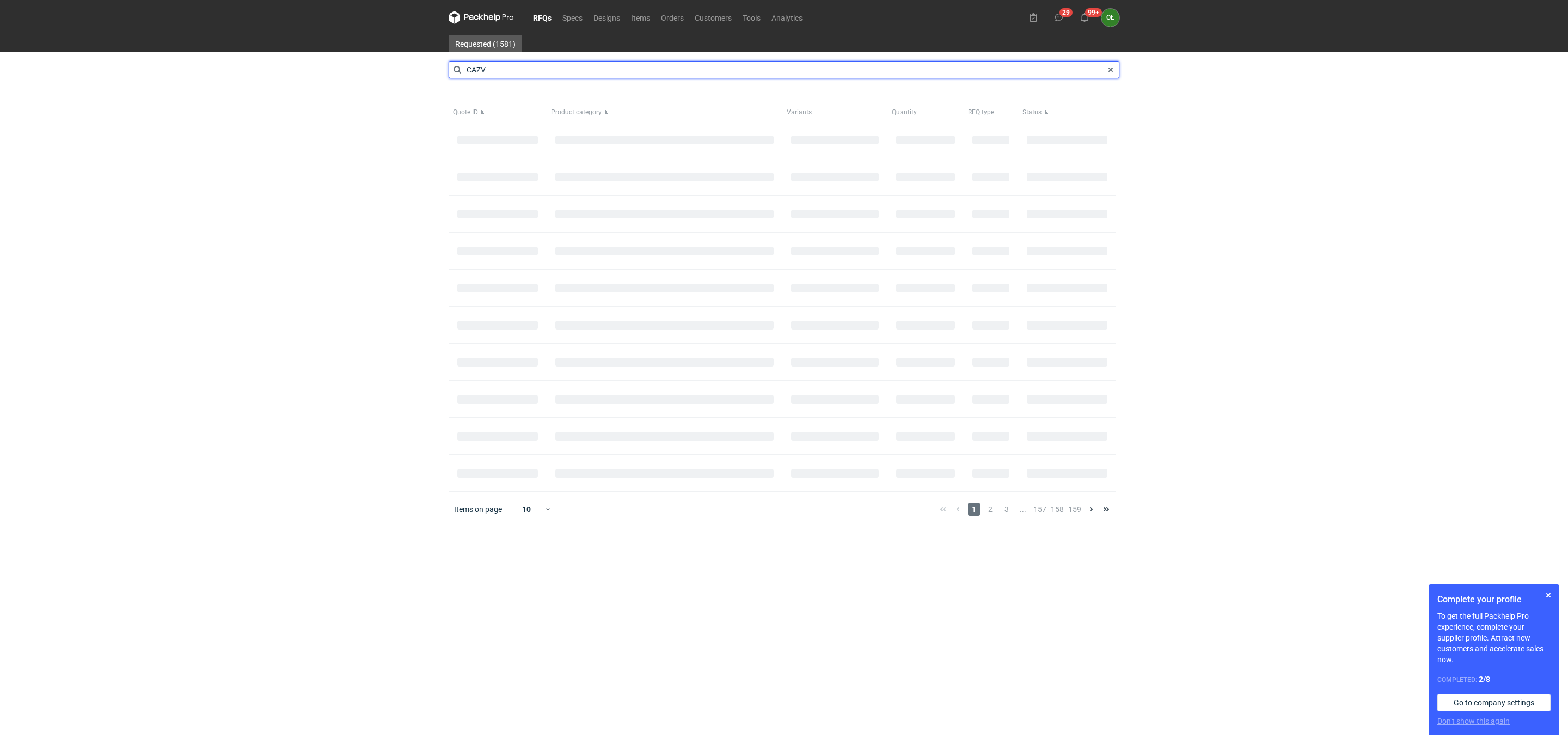
type input "CAZV"
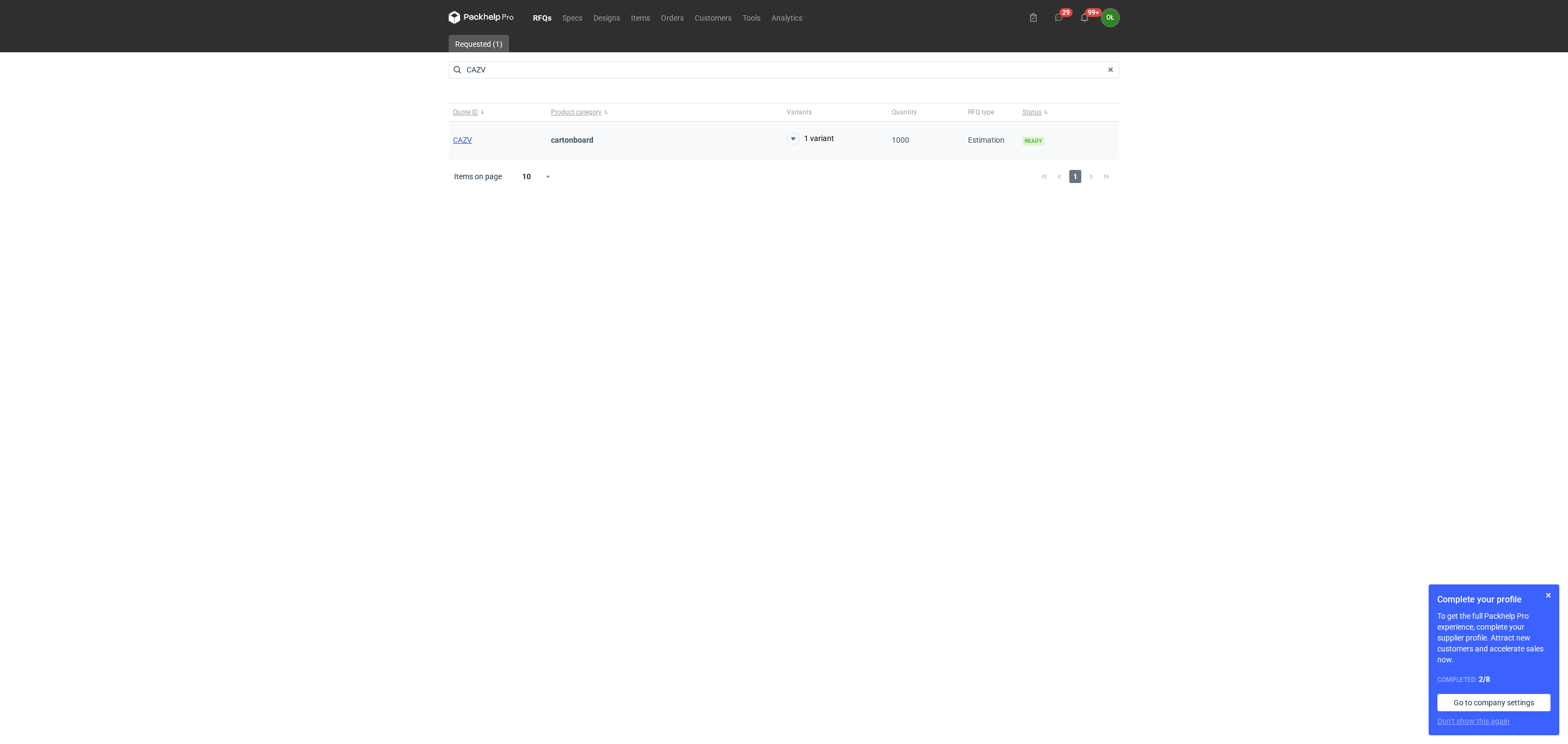
click at [458, 139] on span "CAZV" at bounding box center [463, 139] width 19 height 9
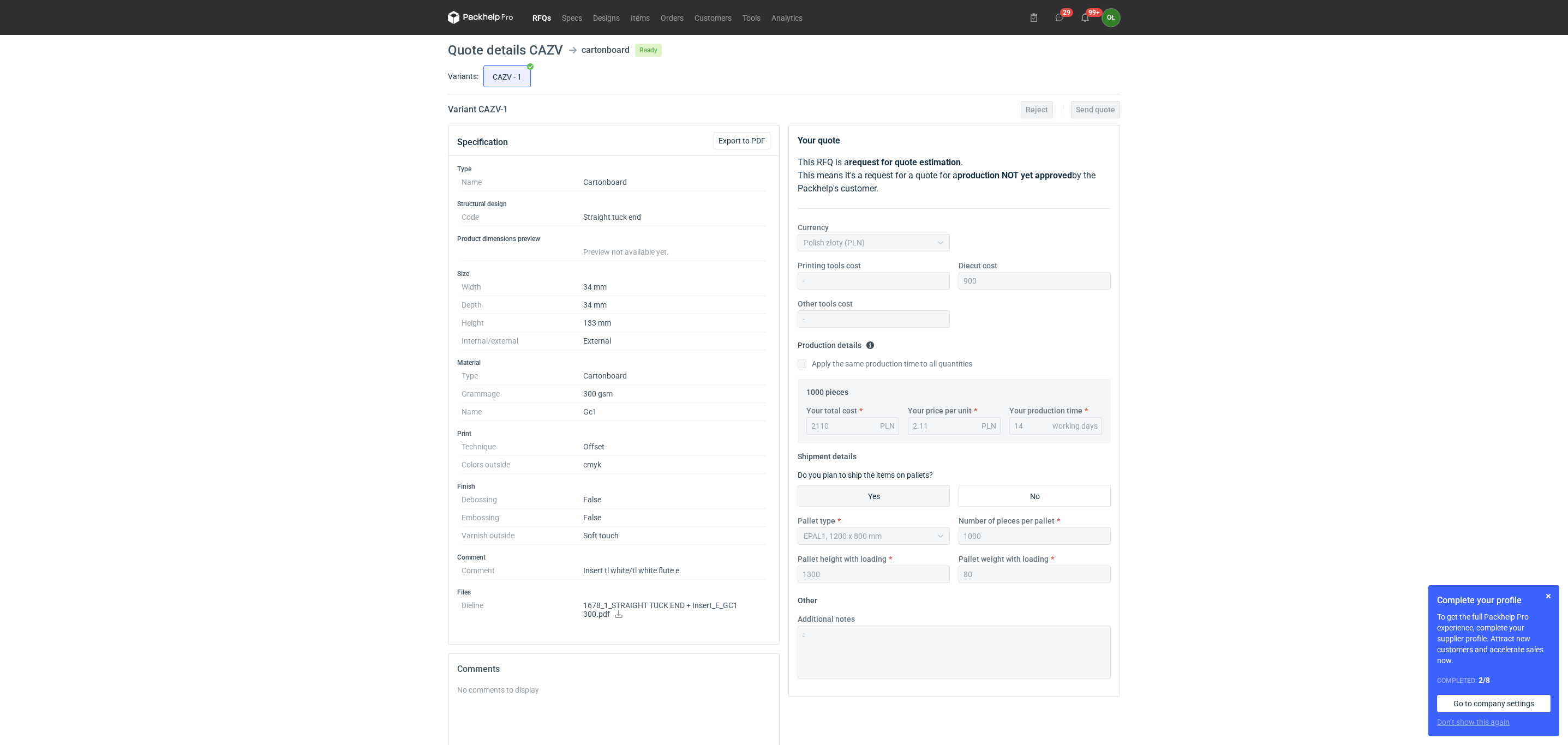
click at [617, 614] on icon at bounding box center [618, 614] width 9 height 8
click at [653, 13] on link "Items" at bounding box center [639, 17] width 30 height 13
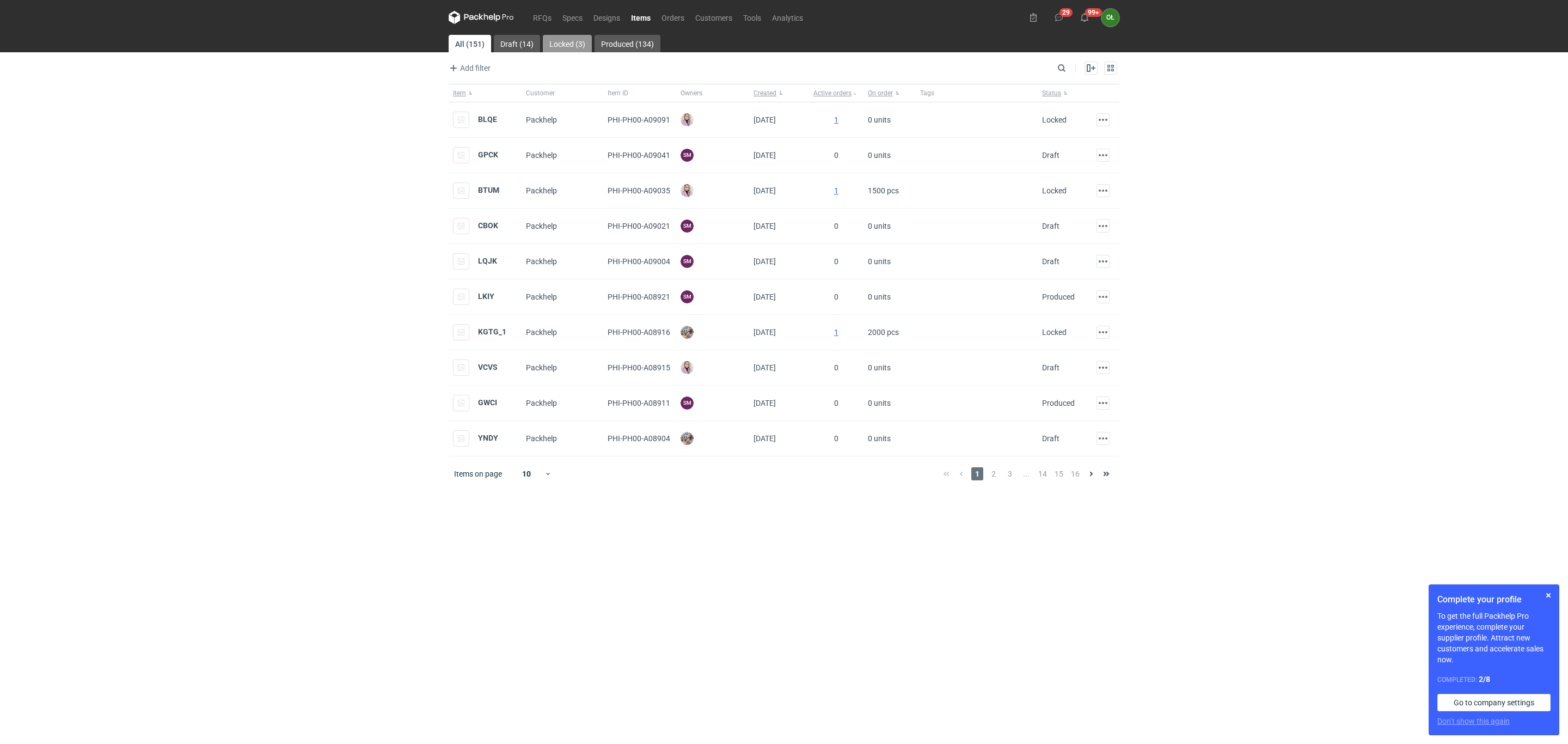
click at [562, 44] on link "Locked (3)" at bounding box center [567, 44] width 49 height 17
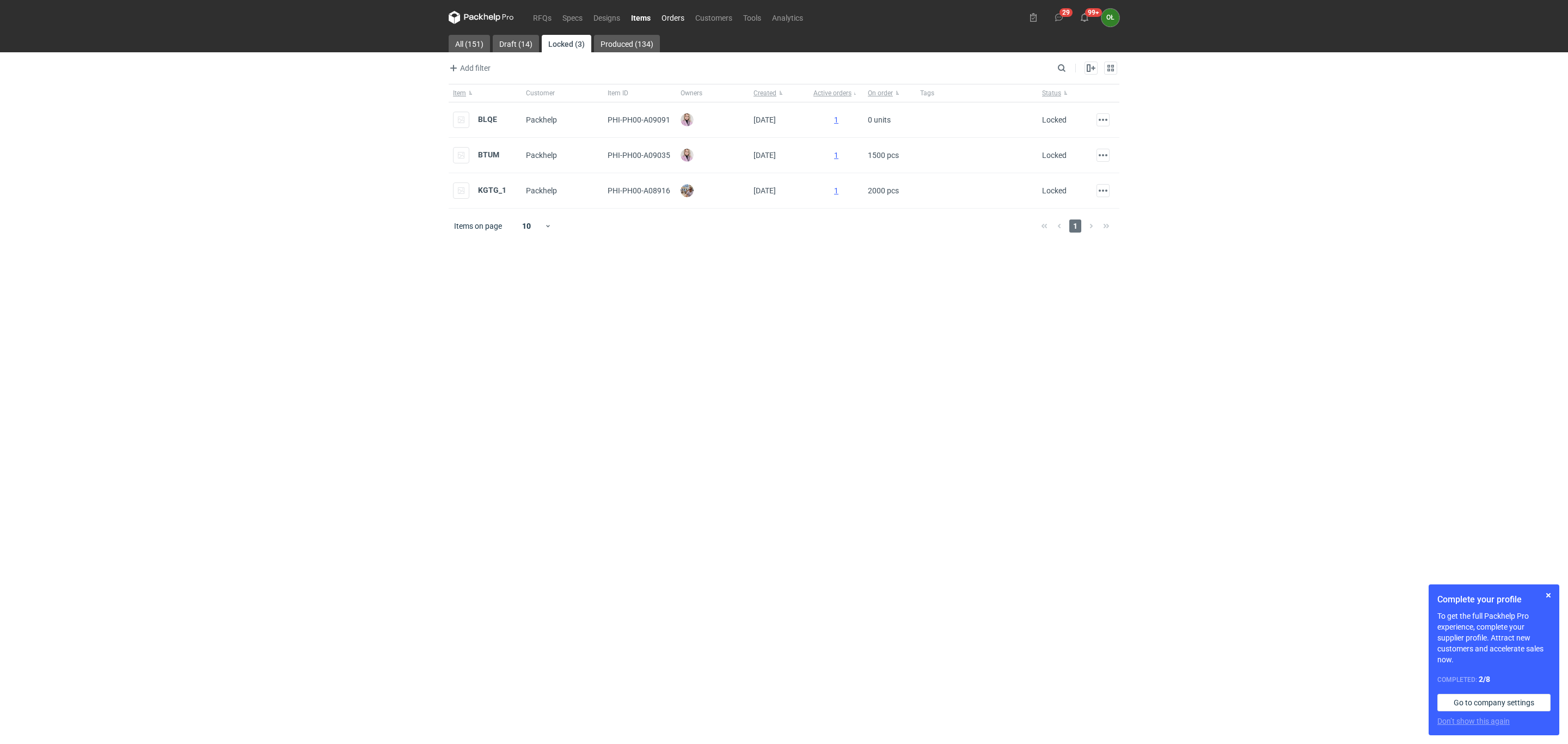
click at [663, 20] on link "Orders" at bounding box center [673, 17] width 33 height 13
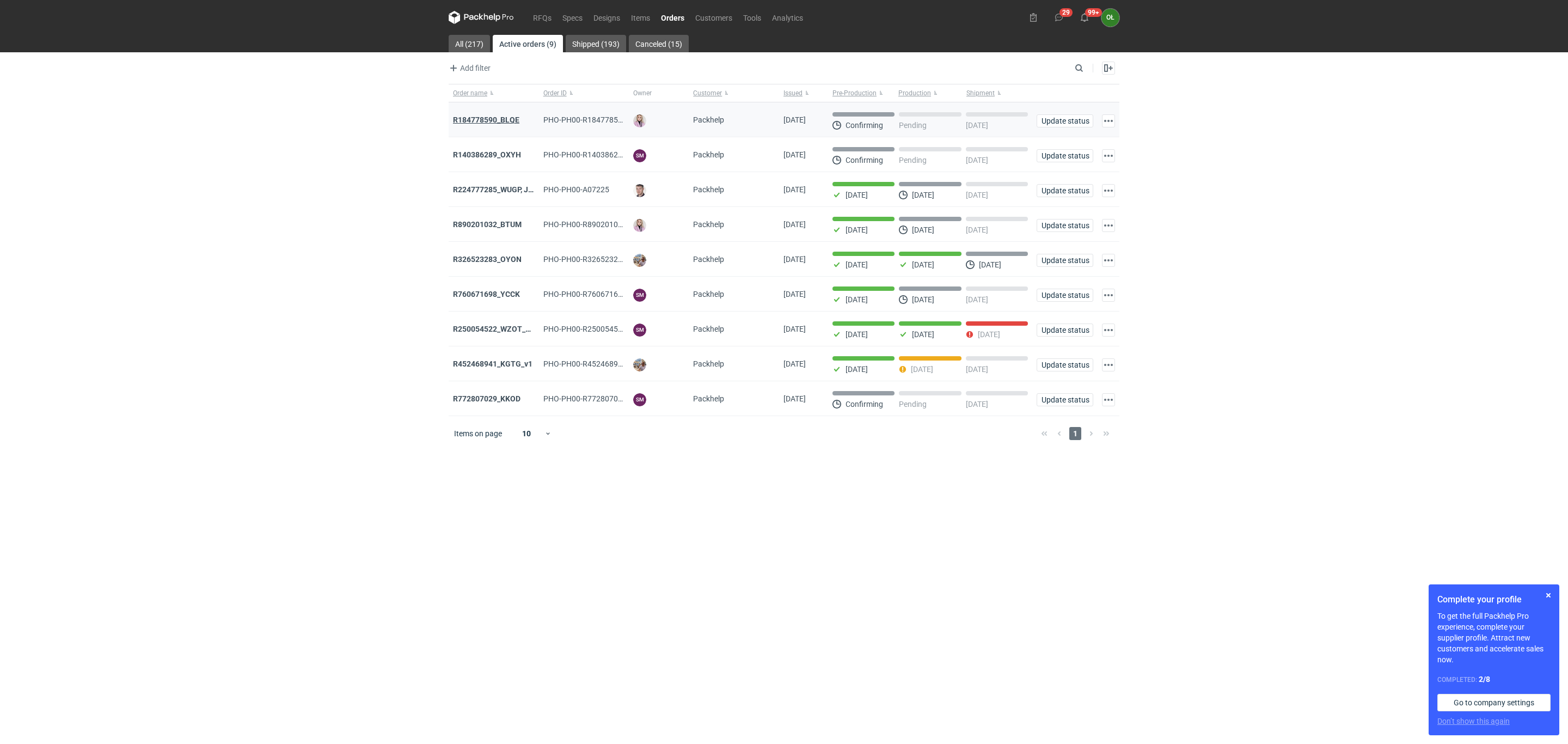
click at [493, 123] on strong "R184778590_BLQE" at bounding box center [487, 119] width 67 height 9
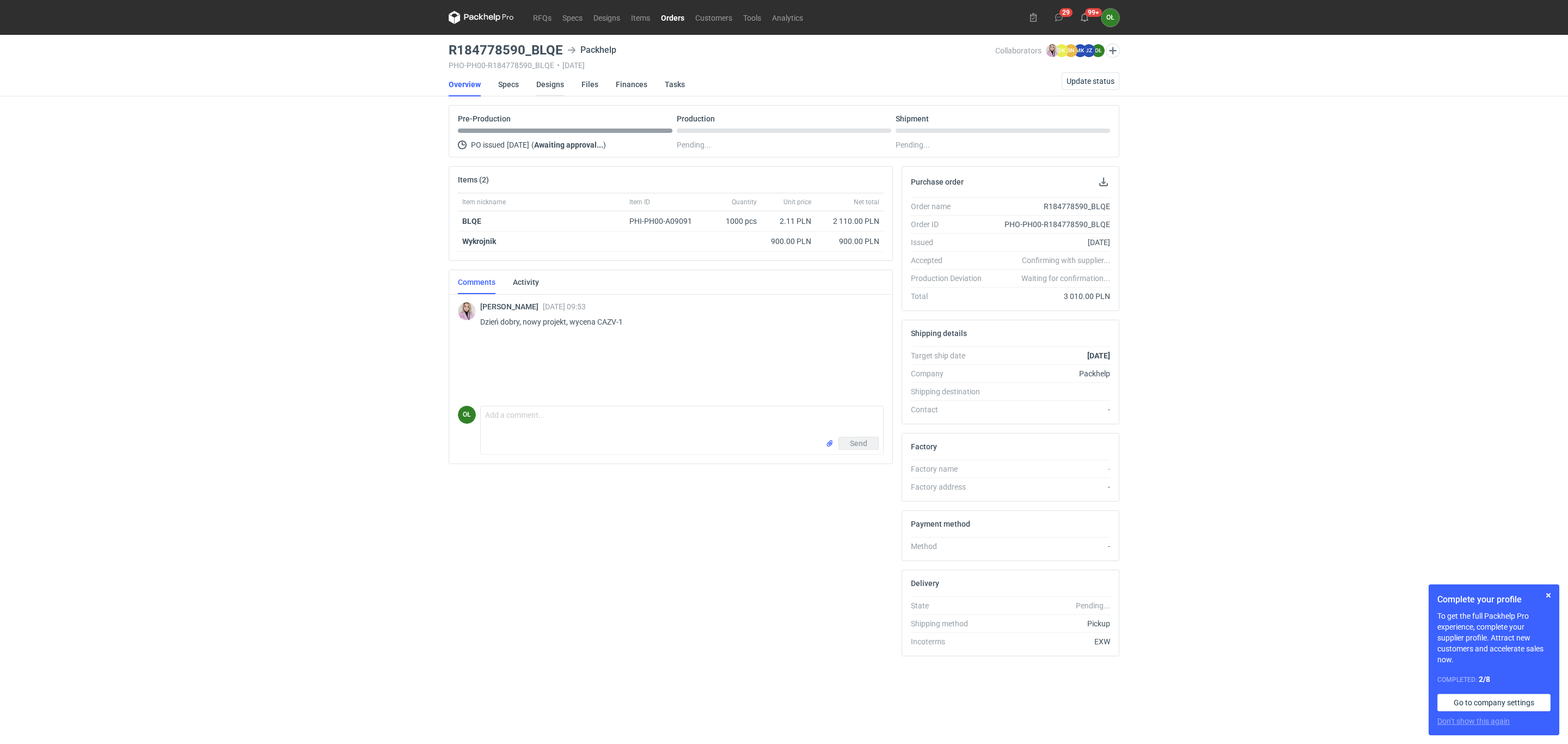
click at [551, 86] on link "Designs" at bounding box center [550, 84] width 28 height 24
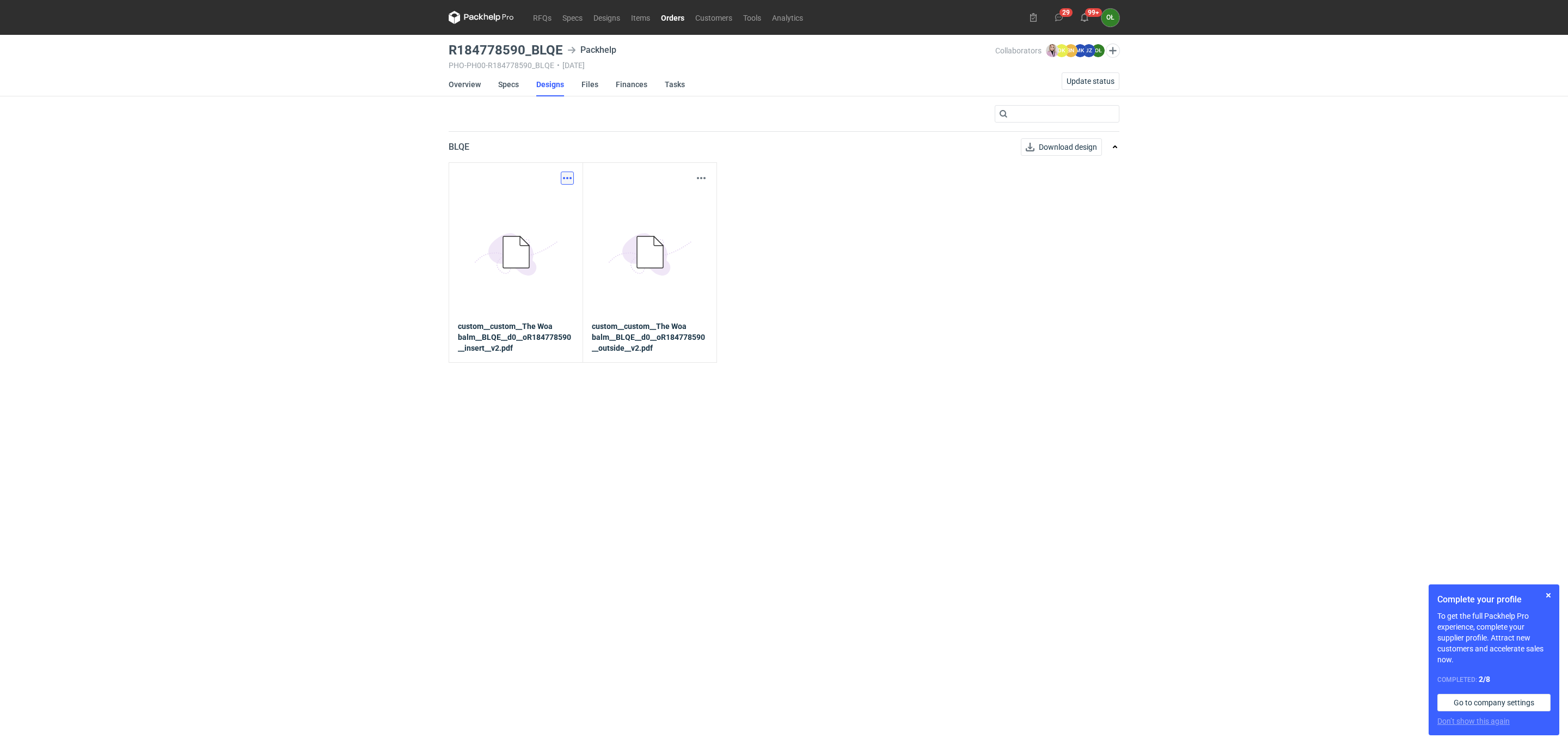
click at [562, 174] on button "button" at bounding box center [568, 178] width 13 height 13
click at [549, 199] on link "Download design part" at bounding box center [518, 202] width 100 height 17
click at [701, 176] on button "button" at bounding box center [701, 178] width 13 height 13
click at [670, 206] on link "Download design part" at bounding box center [653, 202] width 100 height 17
drag, startPoint x: 443, startPoint y: 45, endPoint x: 580, endPoint y: 50, distance: 137.1
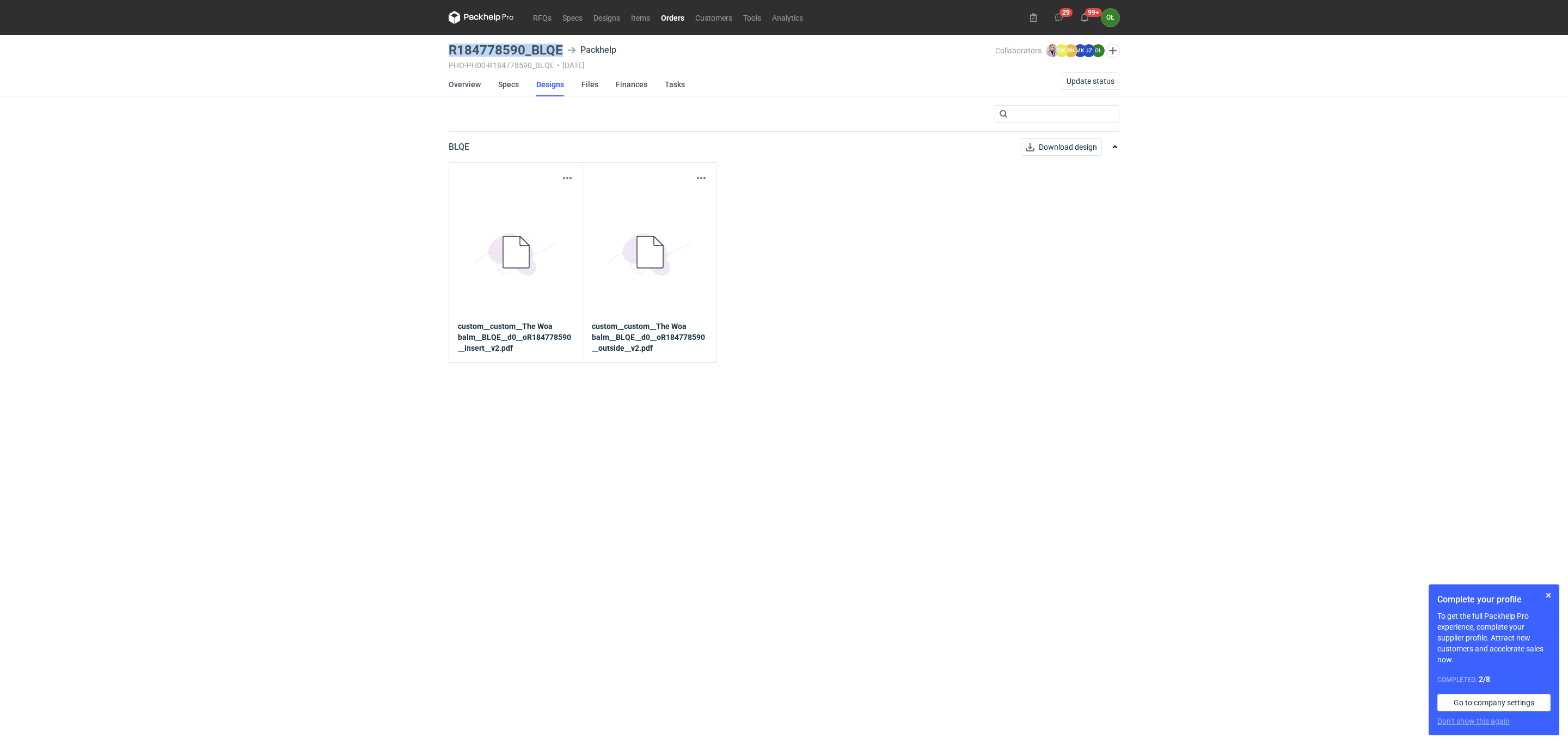
click at [580, 50] on div "RFQs Specs Designs Items Orders Customers Tools Analytics 29 99+ OŁ Olga Łopato…" at bounding box center [784, 372] width 1568 height 744
click at [672, 13] on link "Orders" at bounding box center [673, 17] width 34 height 13
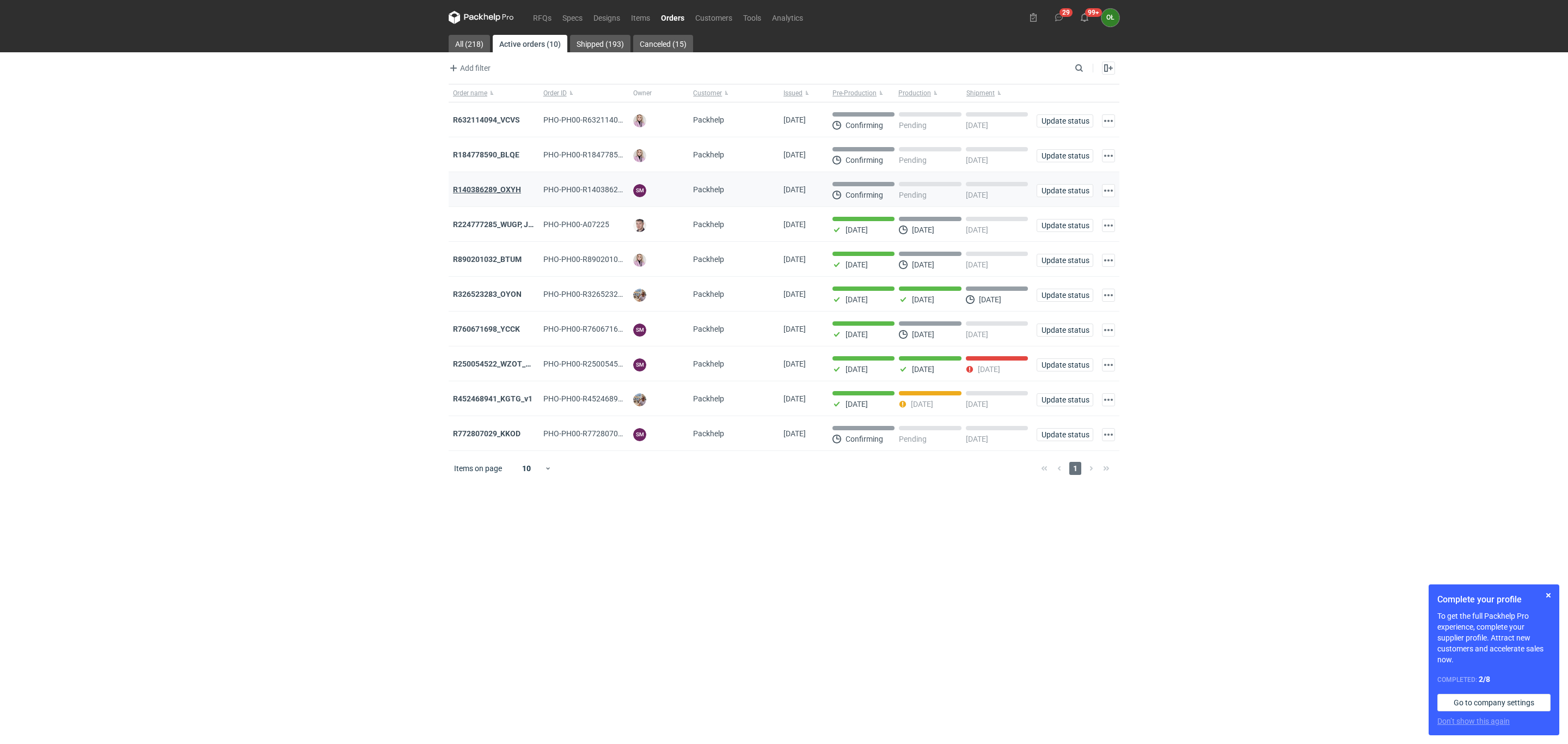
click at [489, 190] on strong "R140386289_OXYH" at bounding box center [487, 189] width 68 height 9
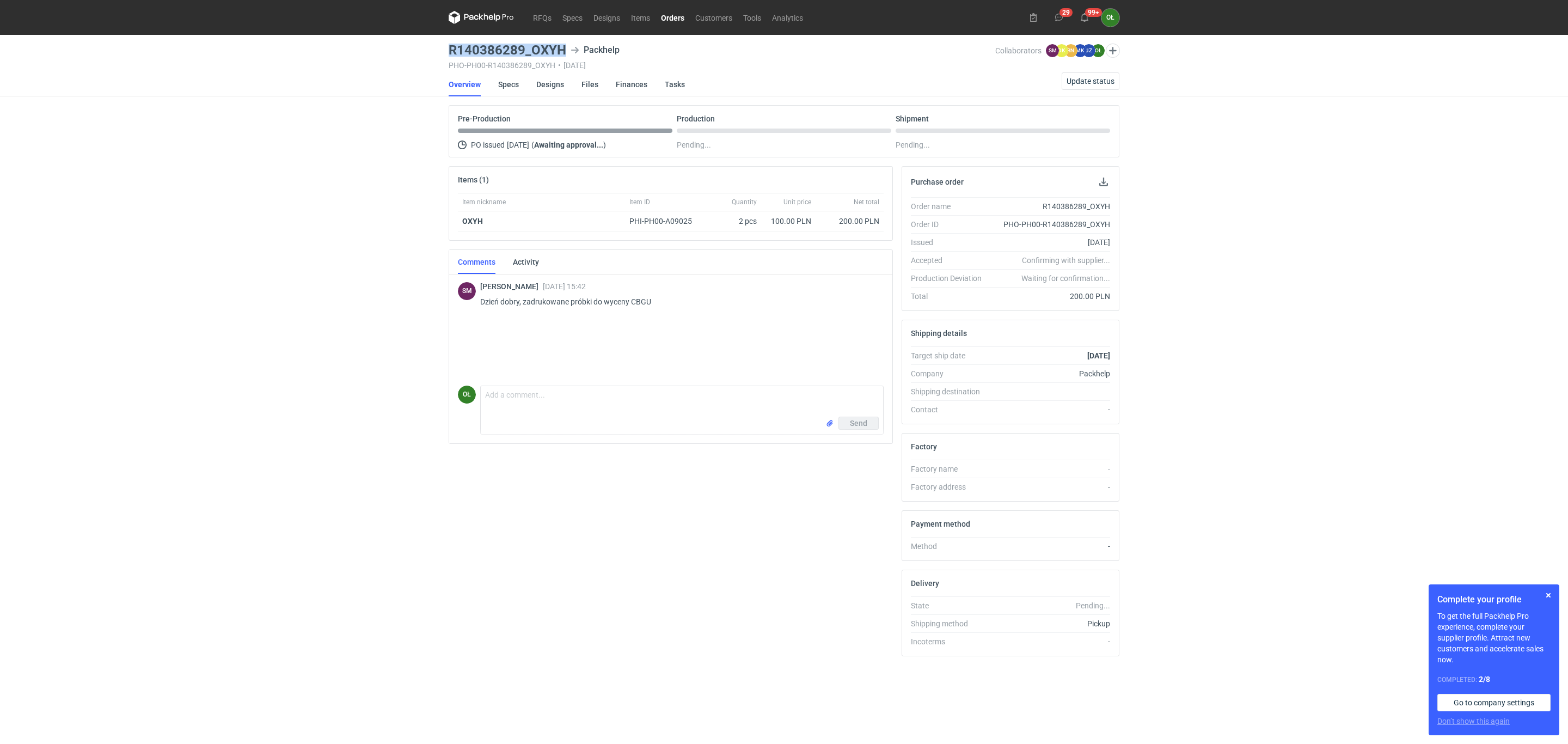
drag, startPoint x: 440, startPoint y: 49, endPoint x: 569, endPoint y: 52, distance: 129.0
click at [569, 52] on div "RFQs Specs Designs Items Orders Customers Tools Analytics 29 99+ OŁ Olga Łopato…" at bounding box center [784, 372] width 1568 height 744
copy h3 "R140386289_OXYH"
click at [1067, 83] on span "Update status" at bounding box center [1091, 81] width 48 height 8
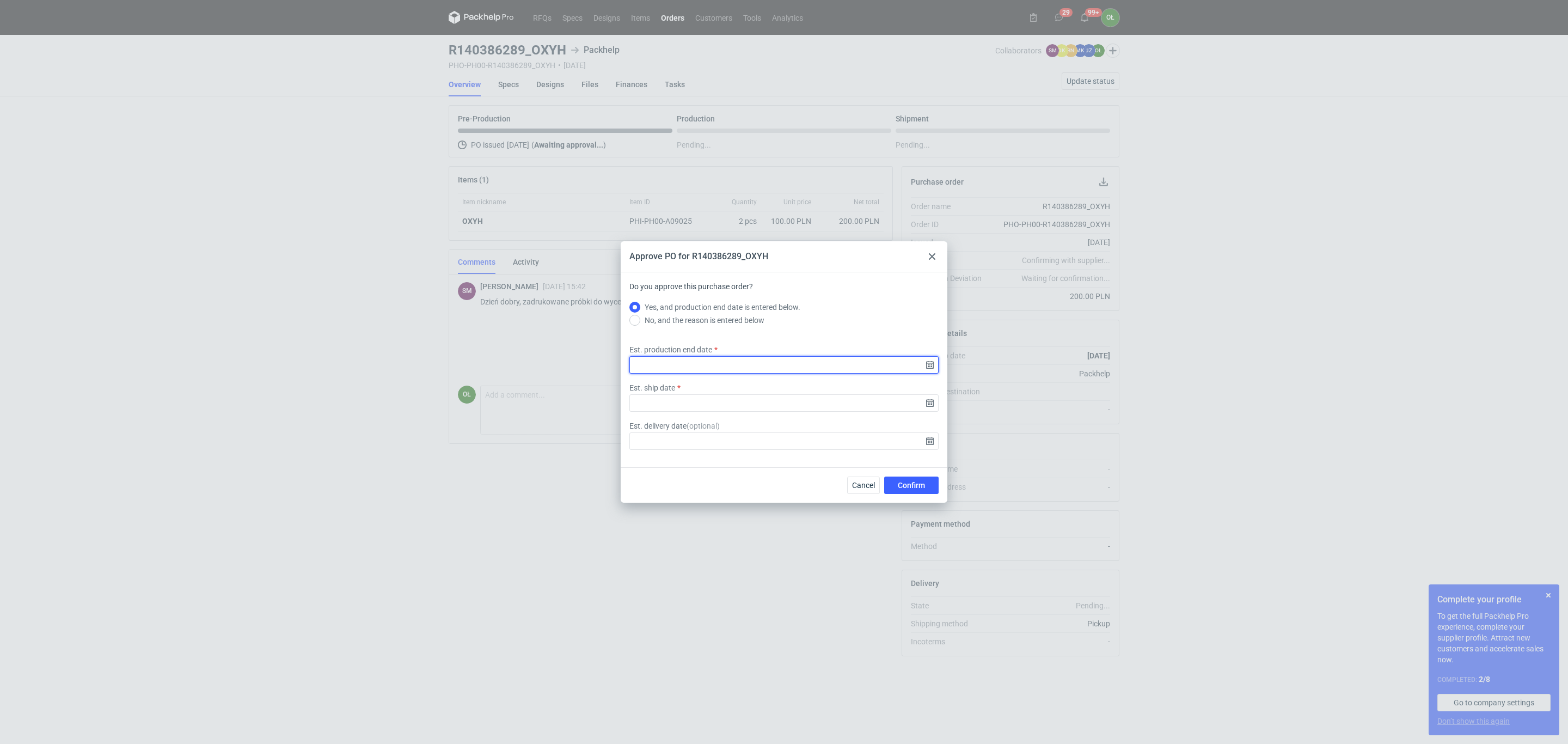
click at [930, 367] on input "Est. production end date" at bounding box center [784, 365] width 310 height 17
click at [781, 390] on span "24" at bounding box center [783, 388] width 9 height 10
type input "2025-09-24"
click at [928, 405] on input "Est. ship date" at bounding box center [784, 403] width 310 height 17
click at [802, 389] on span "25" at bounding box center [801, 388] width 9 height 10
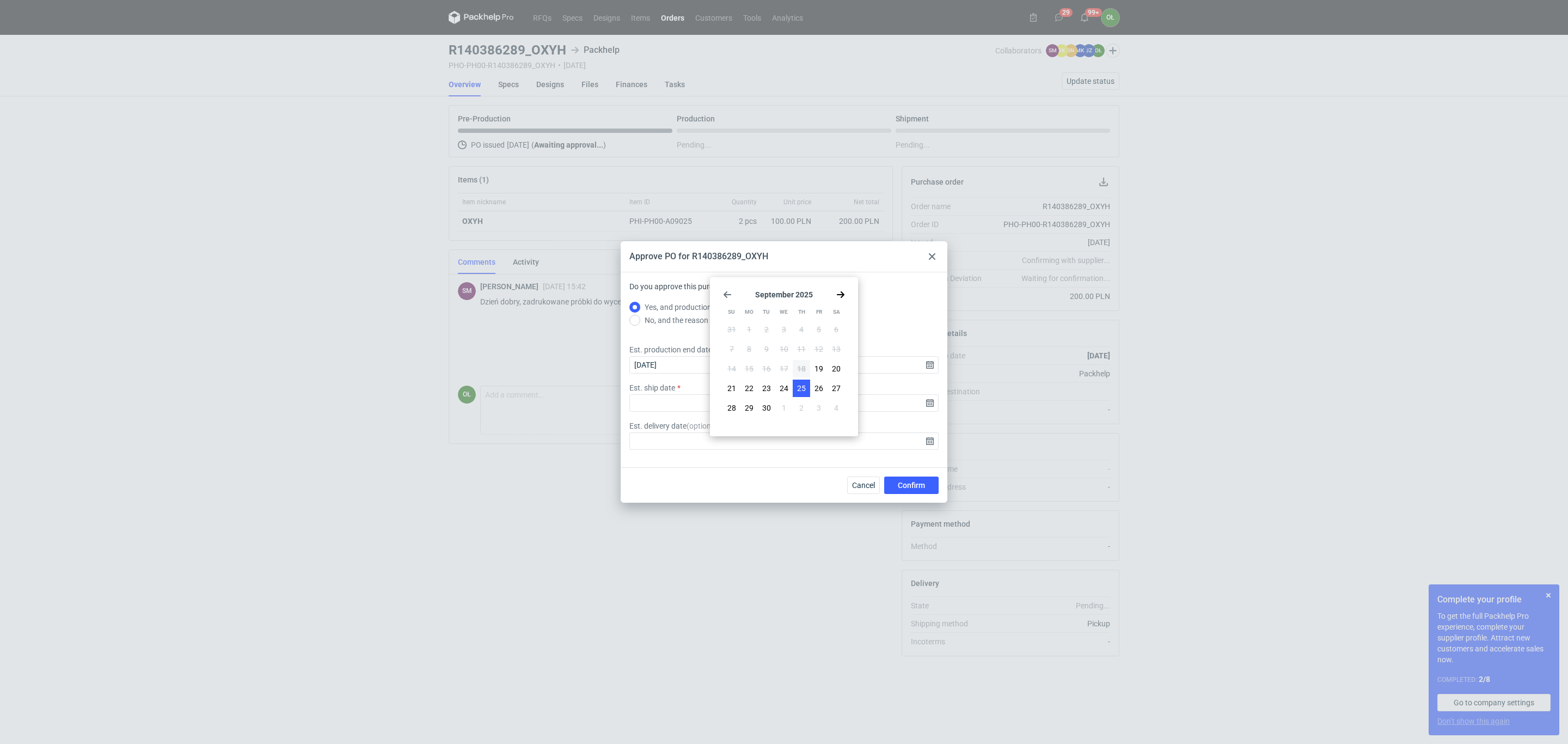
type input "2025-09-25"
click at [919, 489] on span "Confirm" at bounding box center [911, 485] width 28 height 8
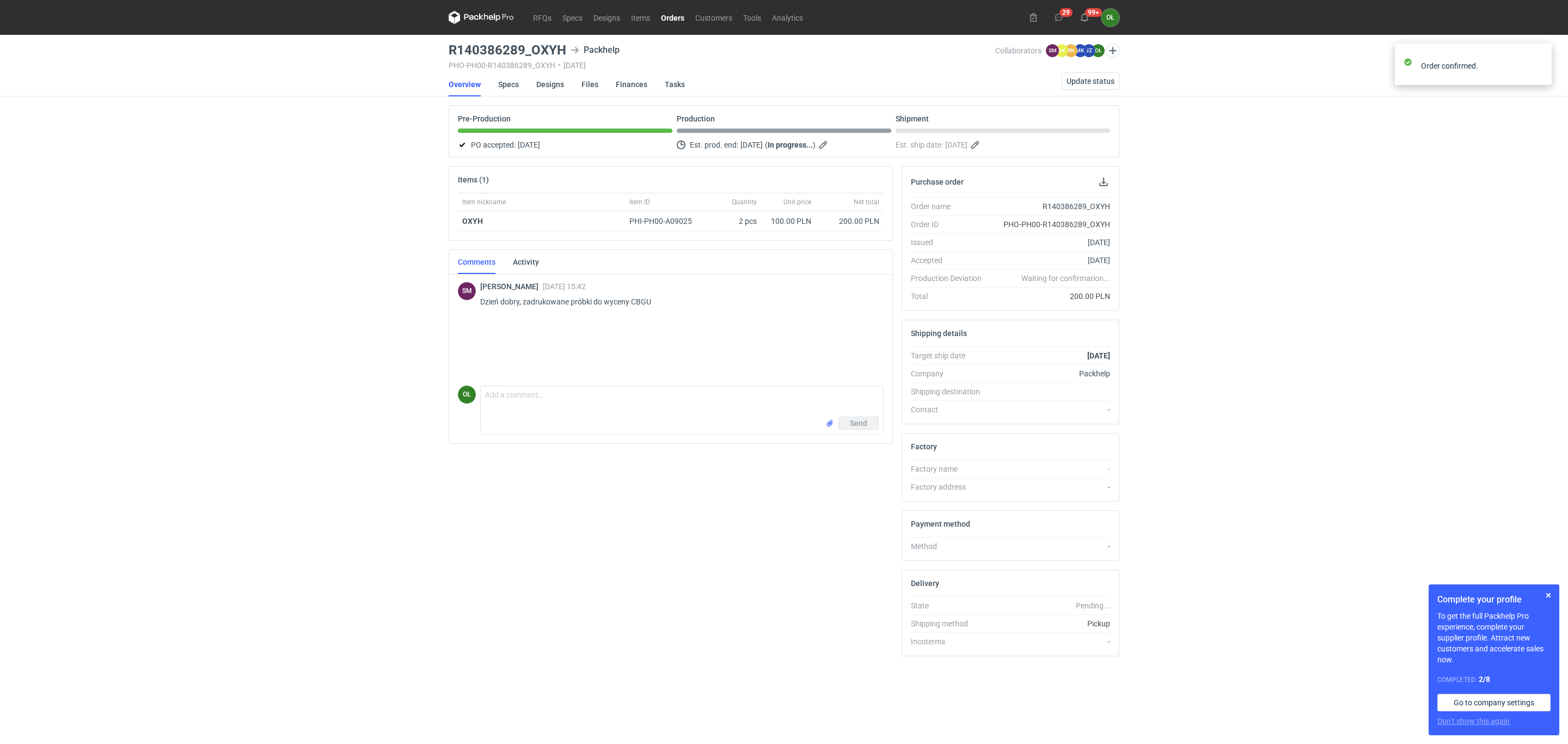
click at [662, 10] on link "Orders" at bounding box center [673, 17] width 34 height 13
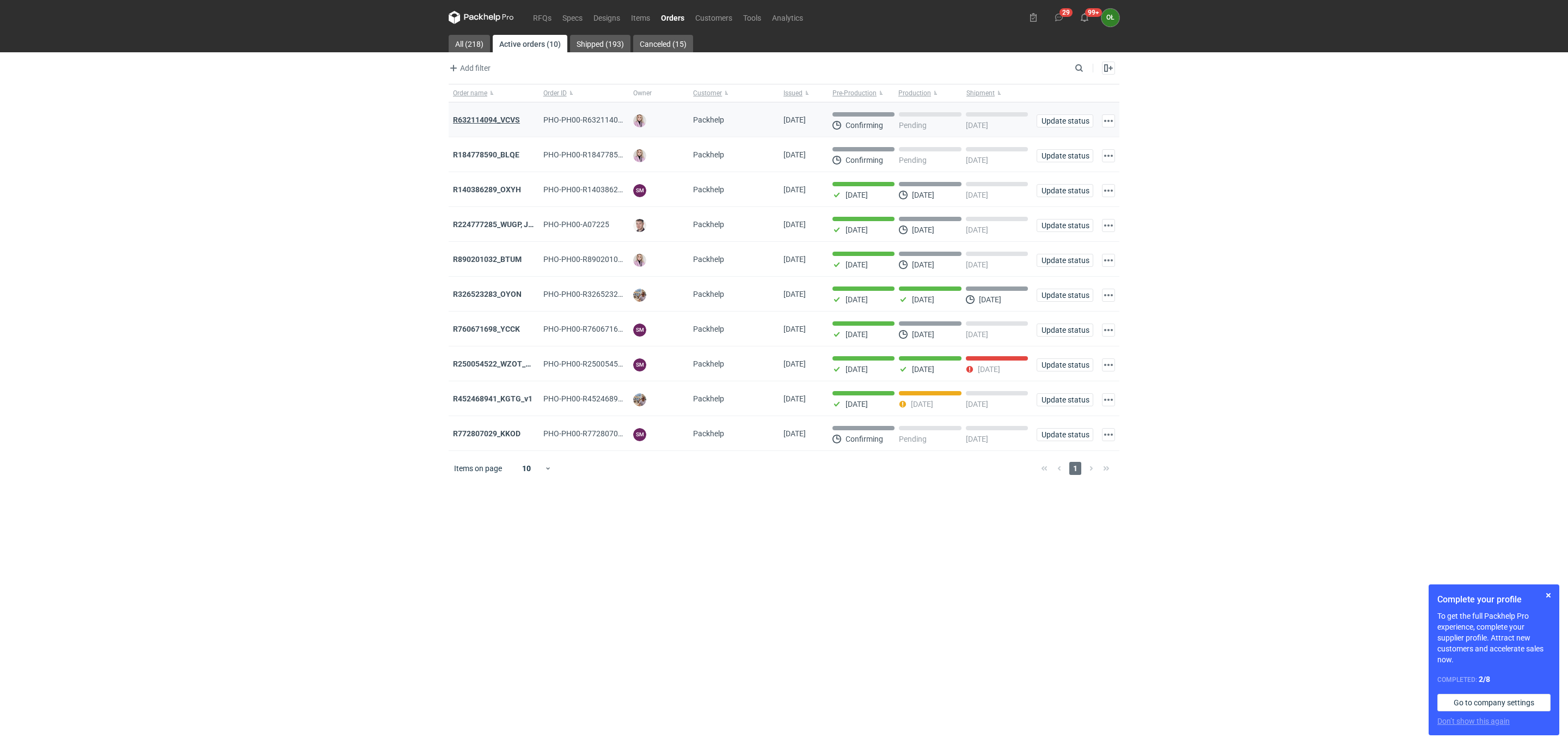
click at [513, 123] on strong "R632114094_VCVS" at bounding box center [487, 119] width 67 height 9
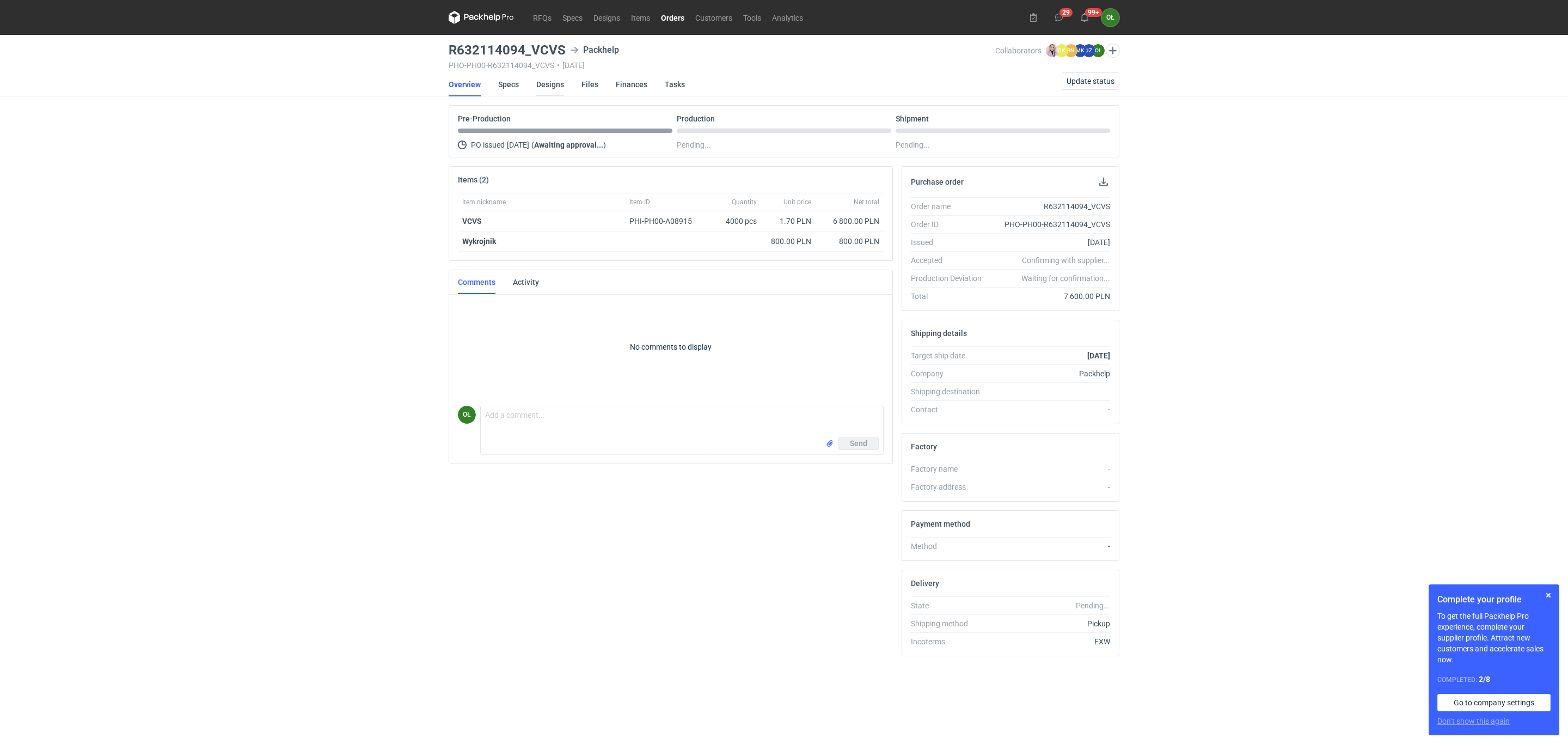
click at [548, 81] on link "Designs" at bounding box center [550, 84] width 28 height 24
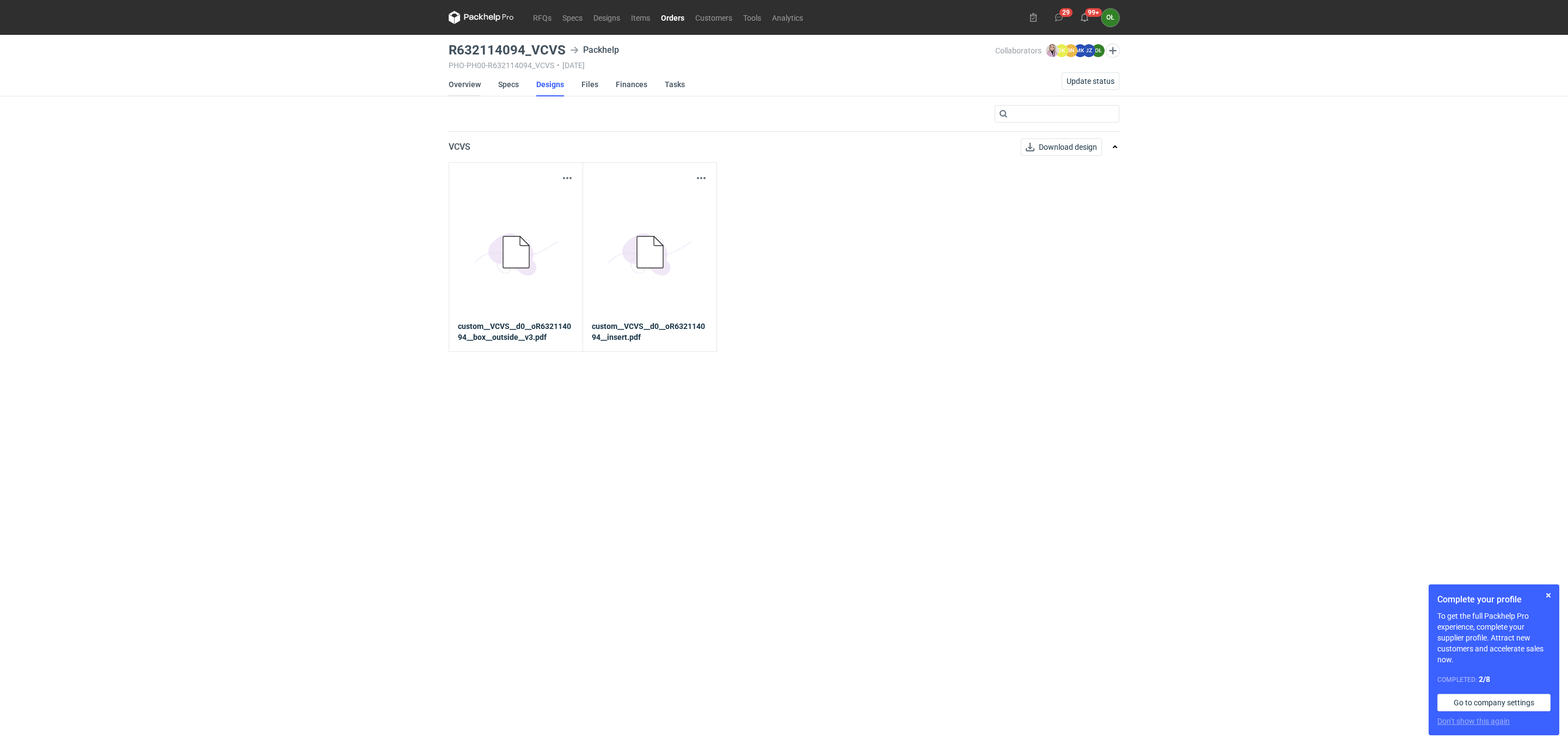
click at [468, 87] on link "Overview" at bounding box center [465, 84] width 32 height 24
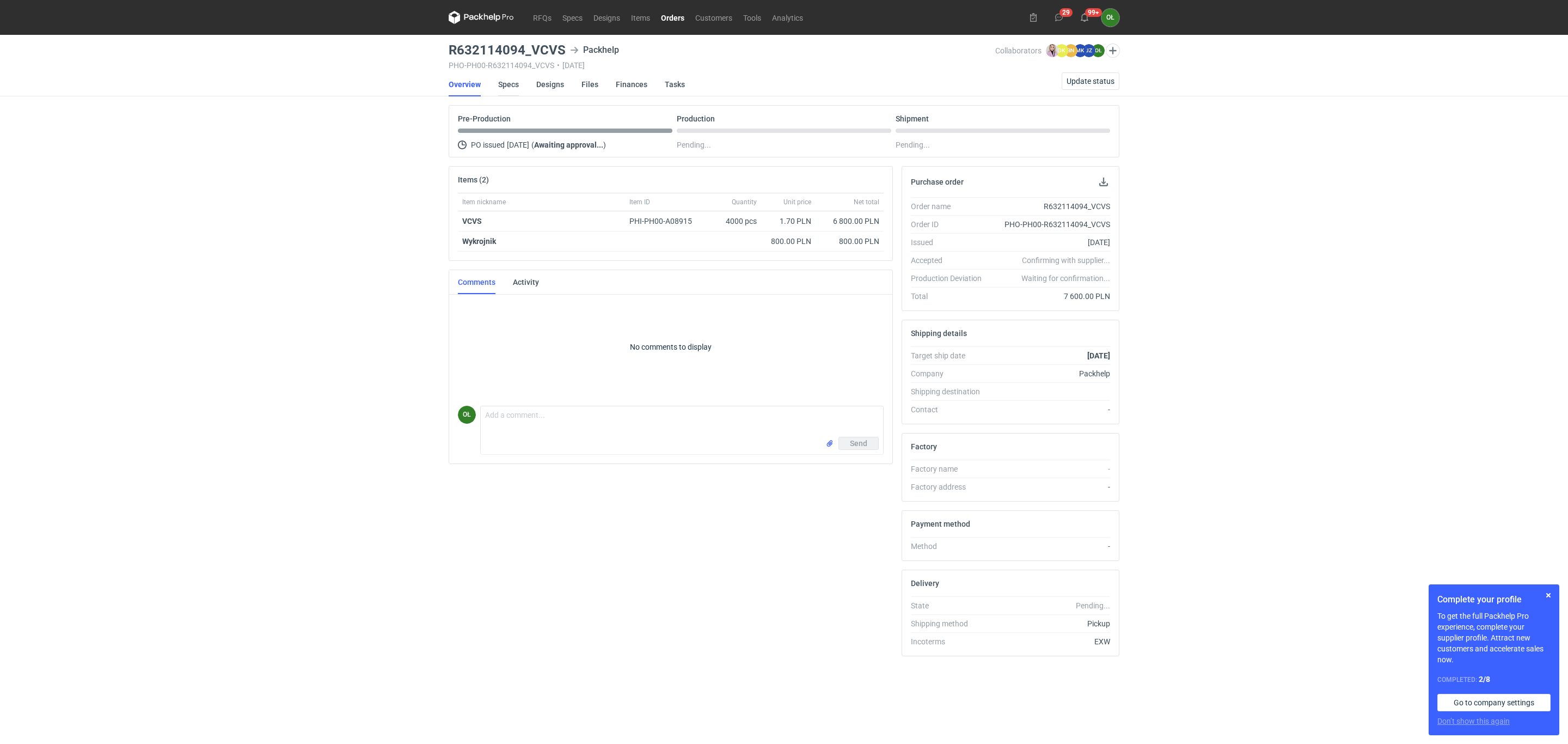
click at [504, 84] on link "Specs" at bounding box center [509, 84] width 21 height 24
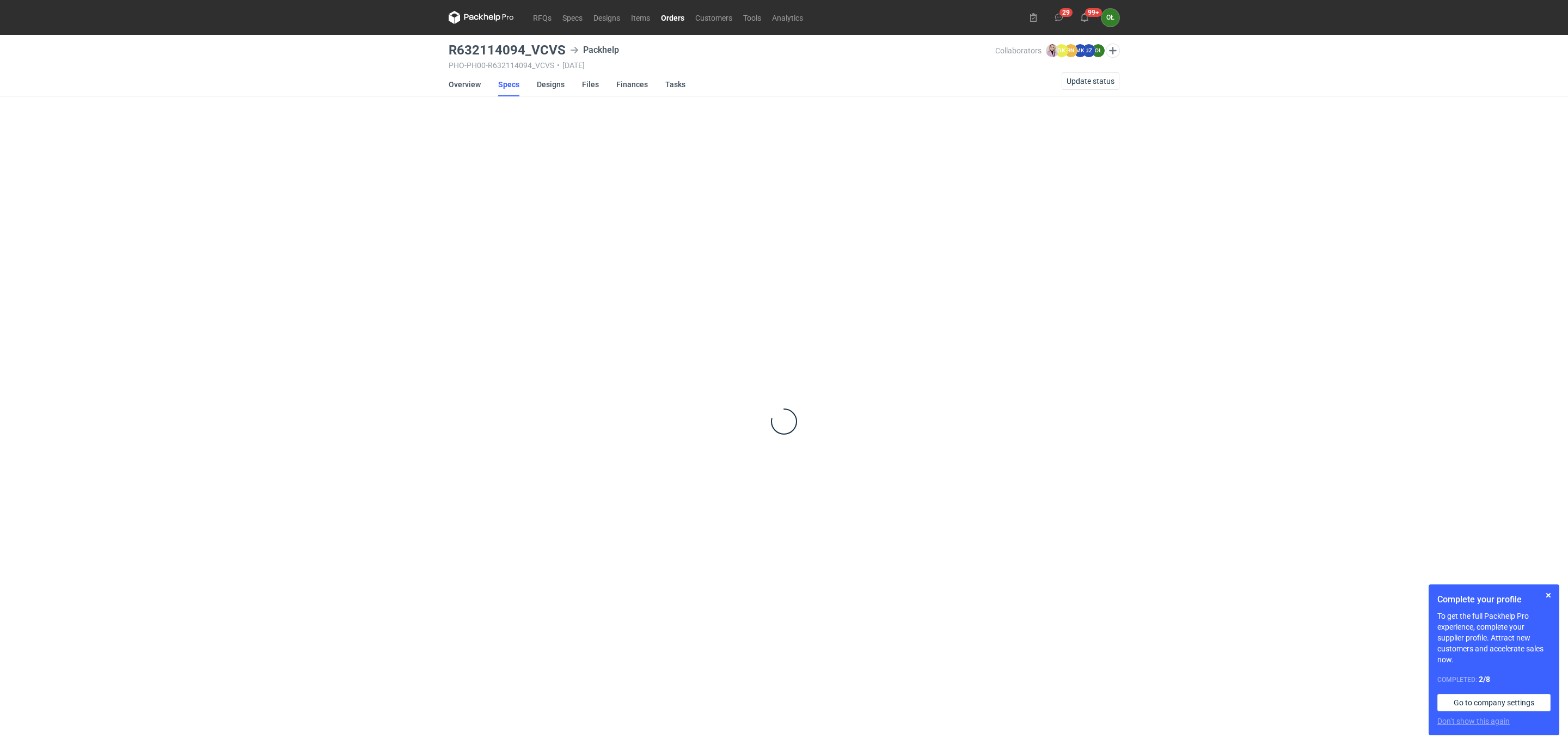
click at [676, 17] on link "Orders" at bounding box center [673, 17] width 34 height 13
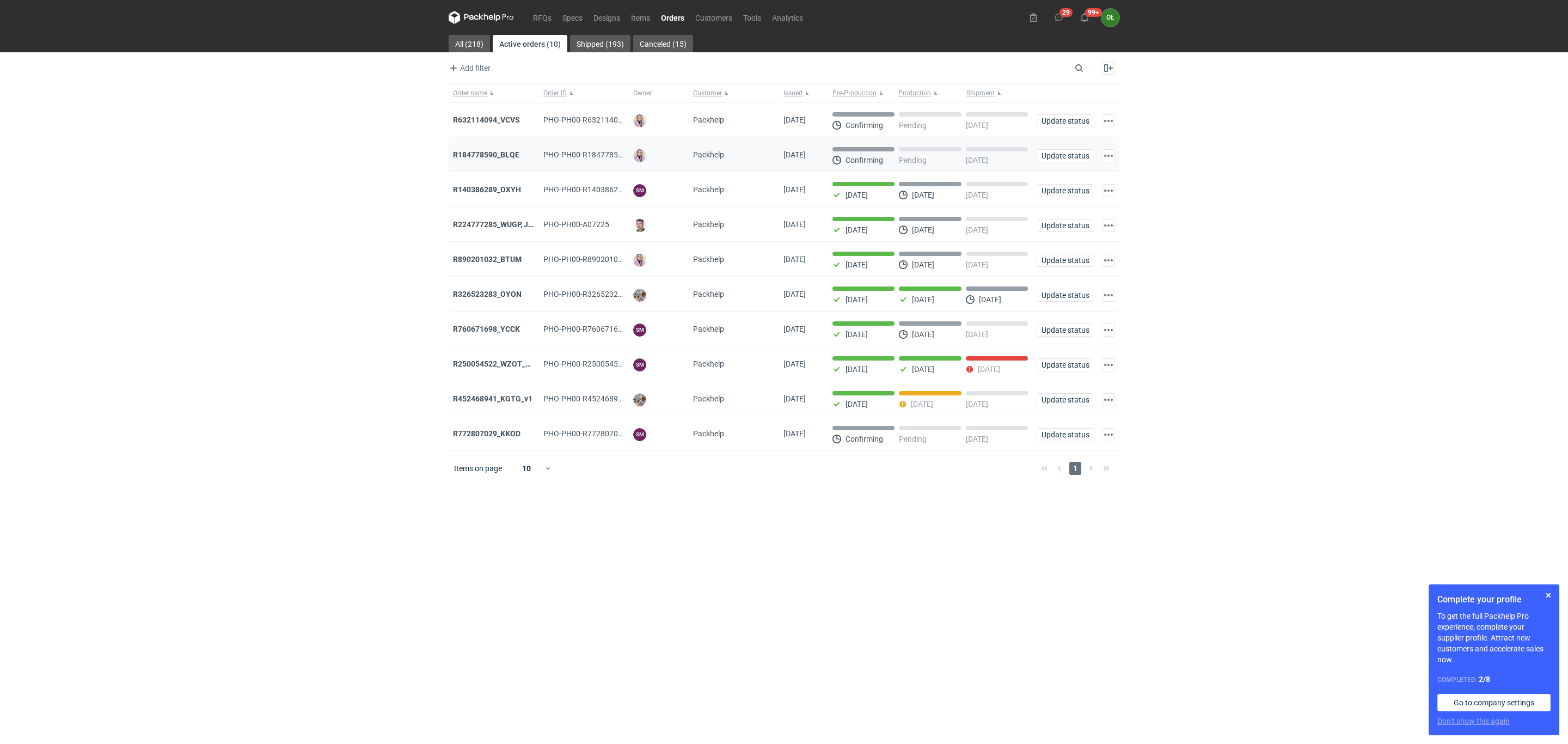
click at [499, 162] on div "R184778590_BLQE" at bounding box center [493, 154] width 90 height 35
click at [510, 123] on strong "R632114094_VCVS" at bounding box center [487, 119] width 67 height 9
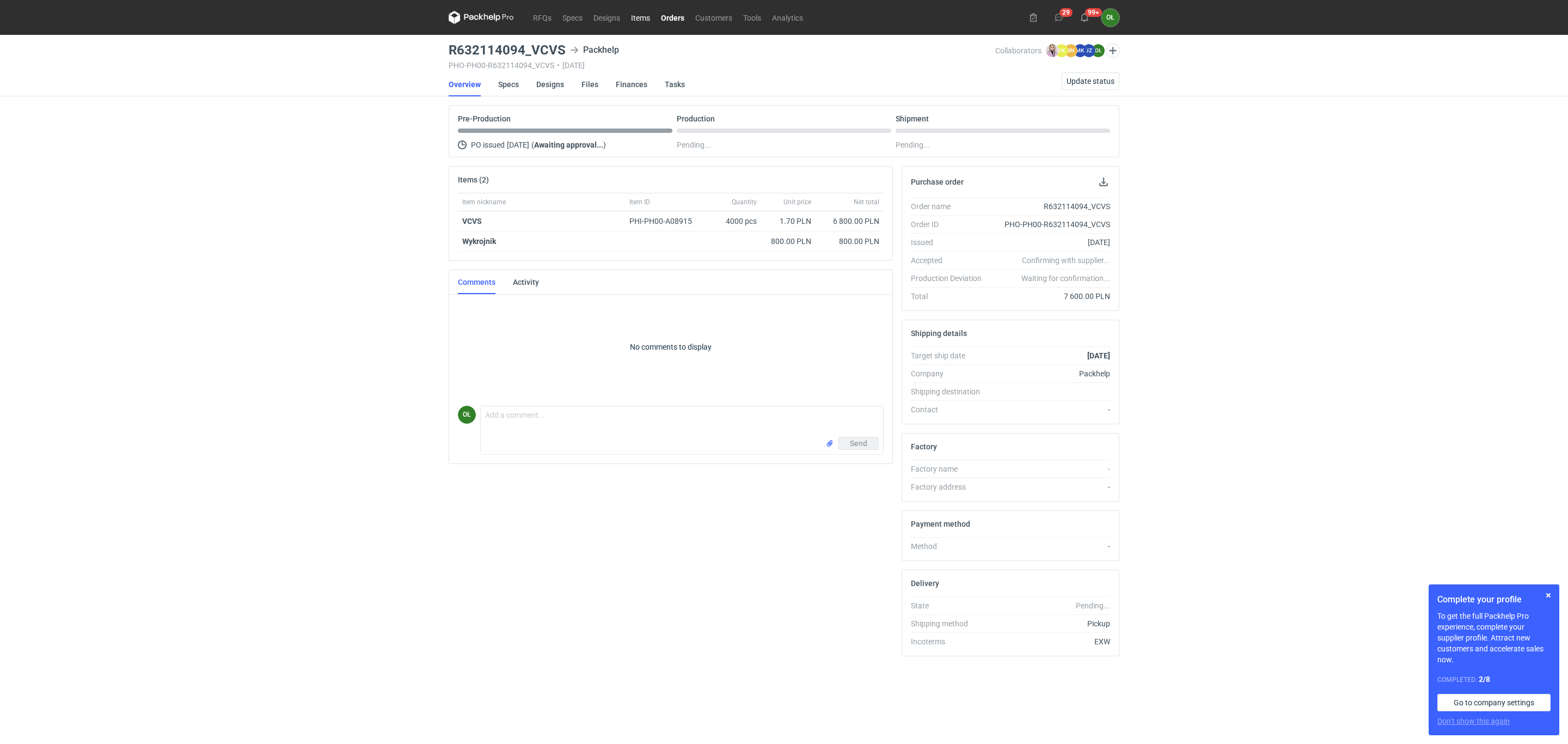
click at [636, 13] on link "Items" at bounding box center [640, 17] width 30 height 13
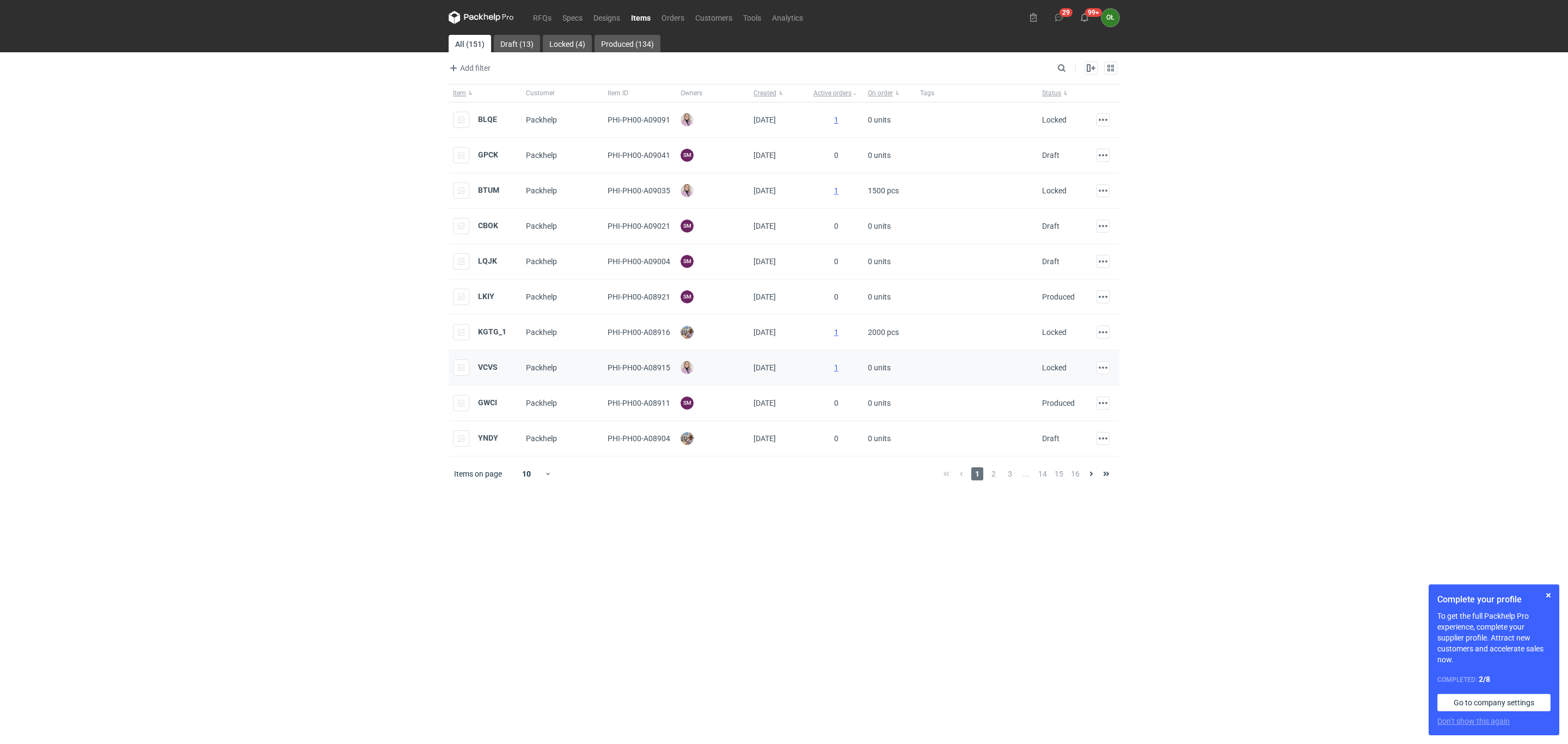
click at [499, 371] on div "VCVS" at bounding box center [485, 367] width 73 height 35
click at [490, 371] on strong "VCVS" at bounding box center [488, 367] width 20 height 9
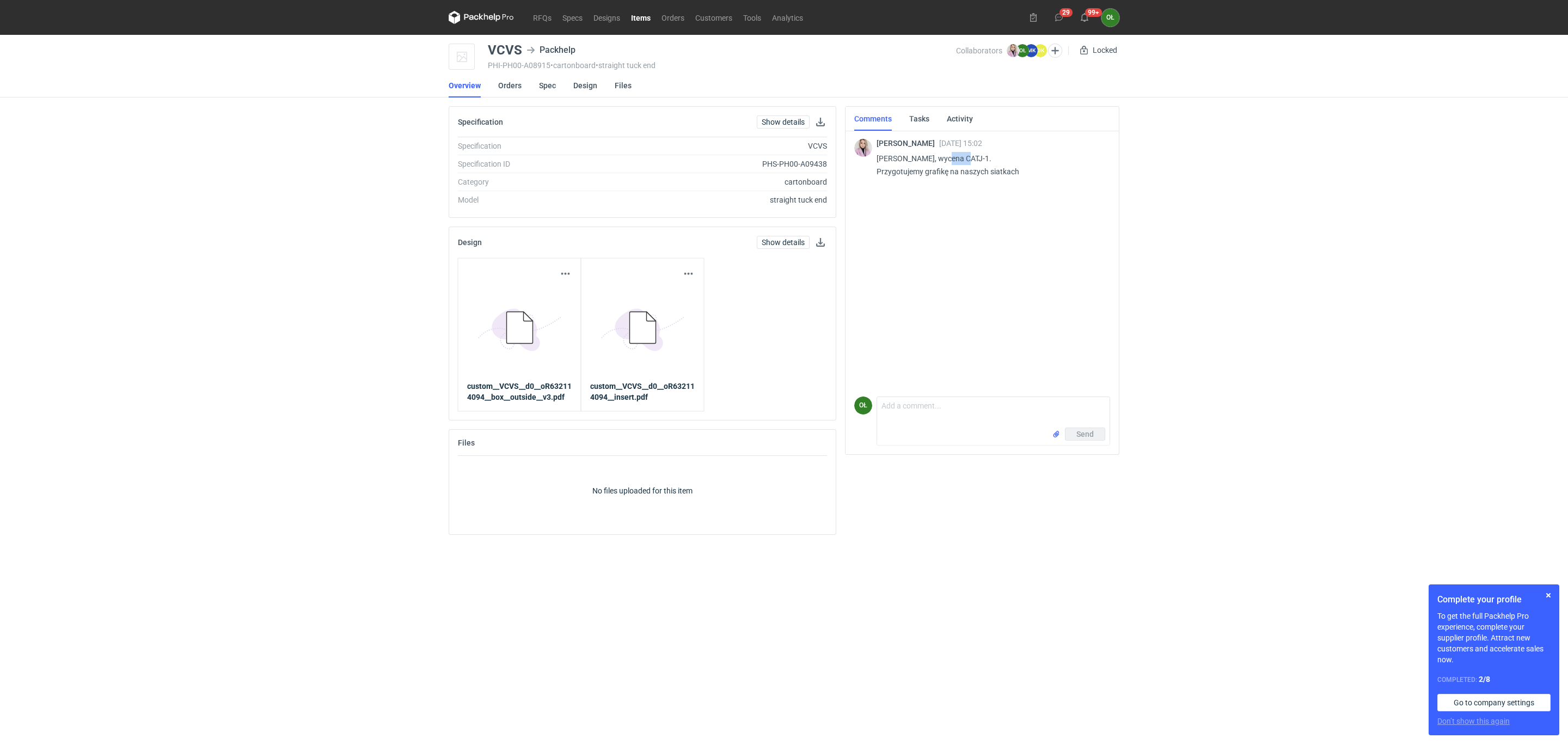
drag, startPoint x: 939, startPoint y: 159, endPoint x: 958, endPoint y: 155, distance: 19.4
click at [958, 155] on p "[PERSON_NAME], wycena CATJ-1. Przygotujemy grafikę na naszych siatkach" at bounding box center [989, 164] width 225 height 26
click at [571, 11] on link "Specs" at bounding box center [573, 17] width 31 height 13
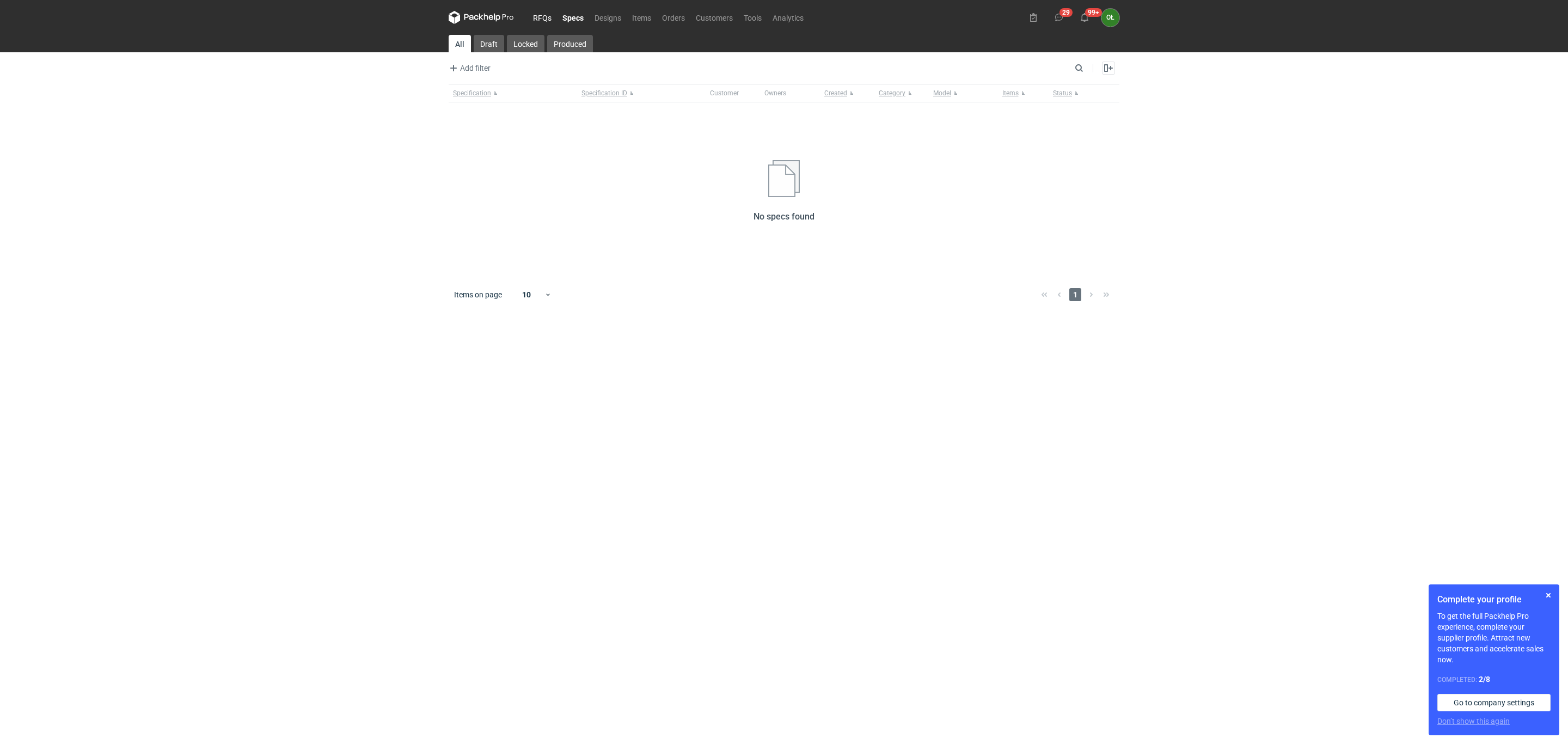
click at [542, 21] on link "RFQs" at bounding box center [542, 17] width 30 height 13
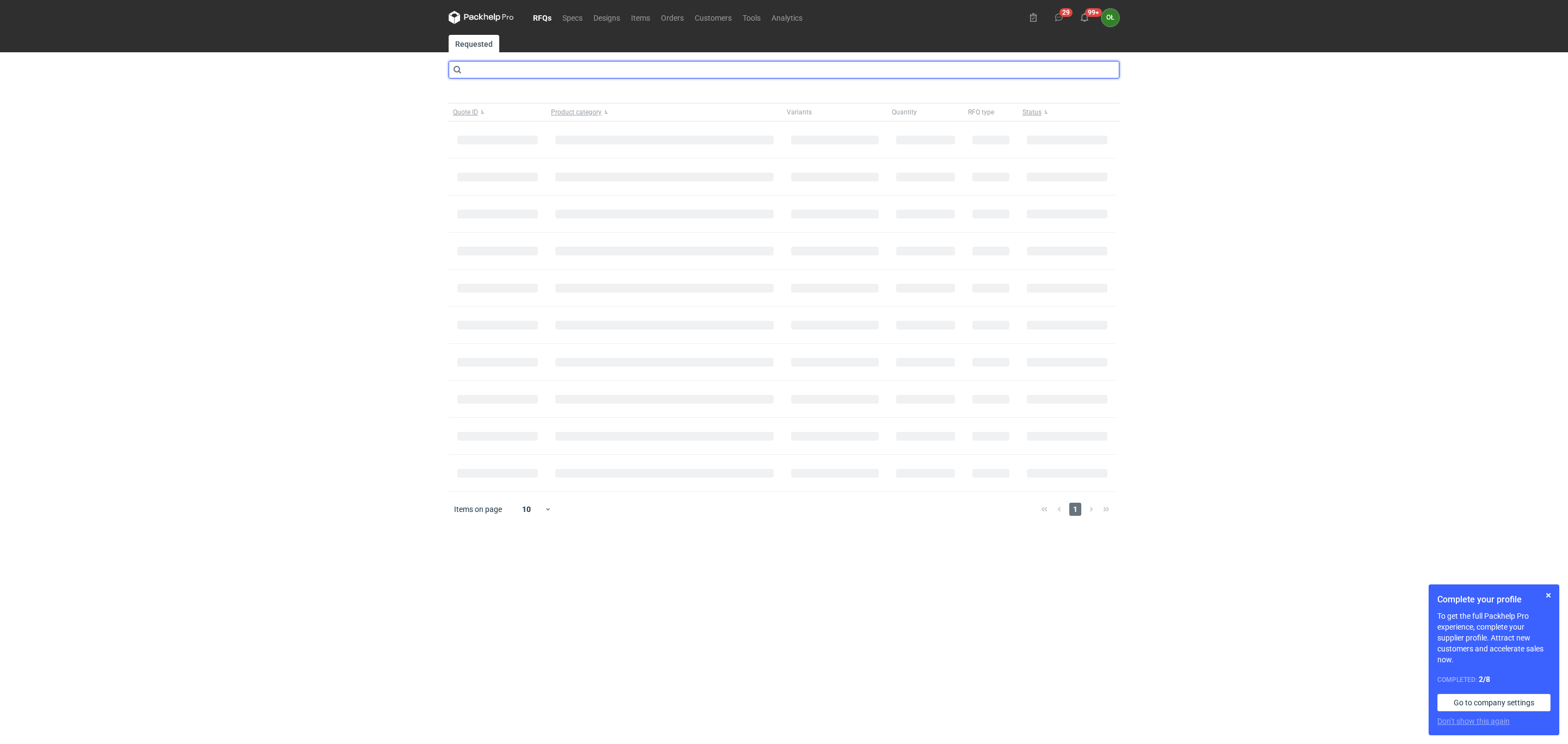
click at [528, 69] on input "text" at bounding box center [784, 70] width 671 height 17
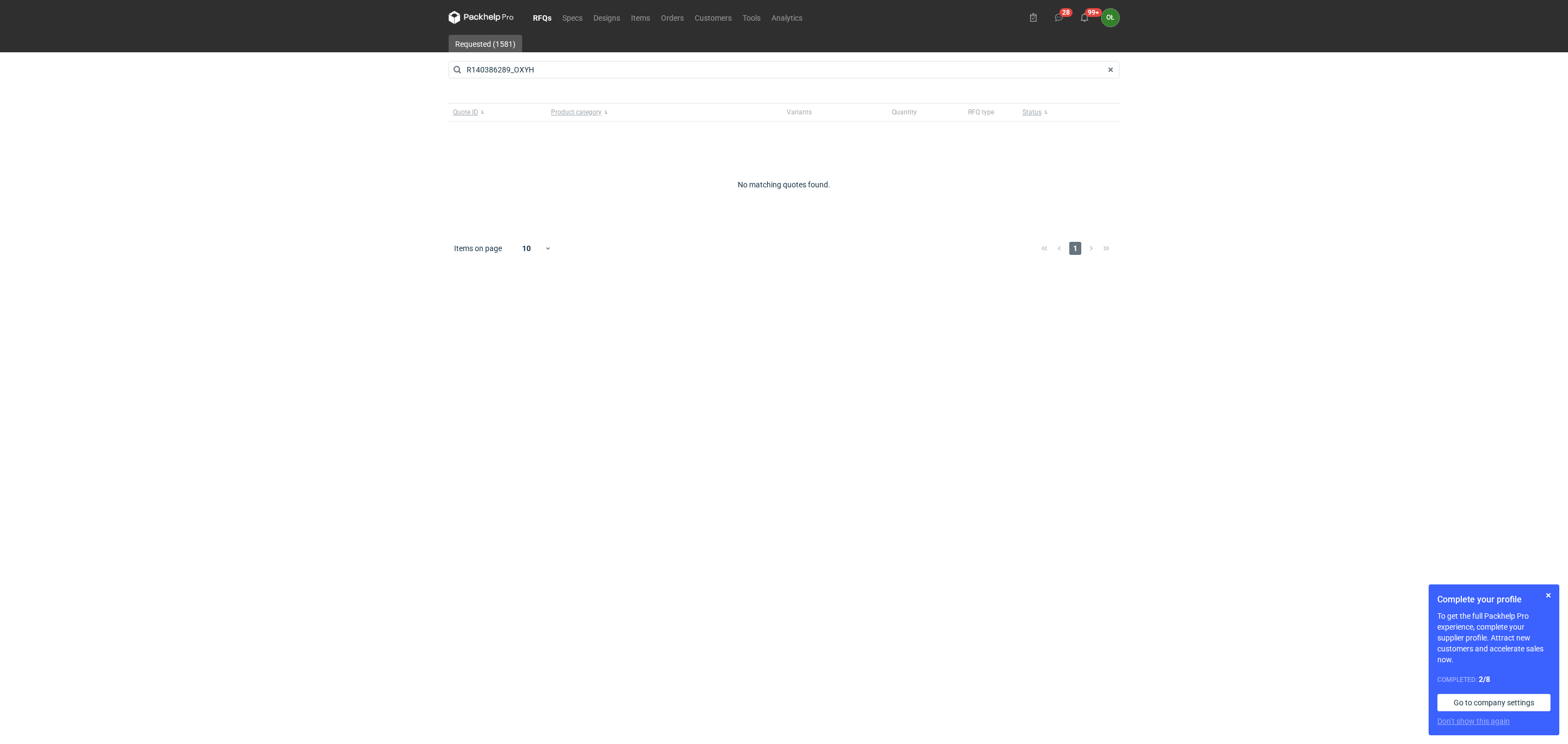
click at [549, 17] on link "RFQs" at bounding box center [542, 17] width 30 height 13
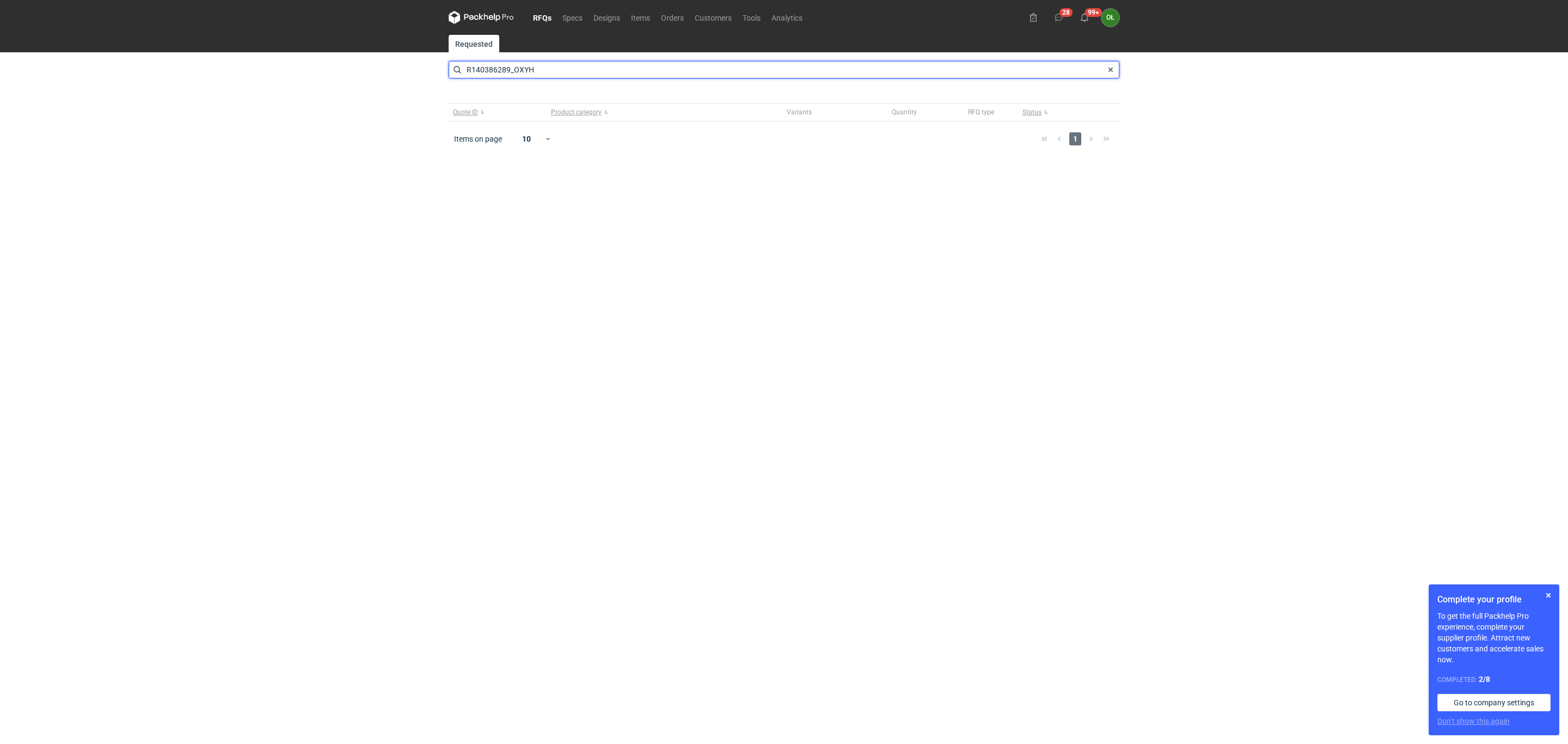
click at [546, 73] on input "R140386289_OXYH" at bounding box center [784, 70] width 671 height 17
drag, startPoint x: 546, startPoint y: 73, endPoint x: 436, endPoint y: 78, distance: 110.1
click at [436, 78] on div "RFQs Specs Designs Items Orders Customers Tools Analytics 28 99+ OŁ [PERSON_NAM…" at bounding box center [784, 372] width 1568 height 744
type input "catj"
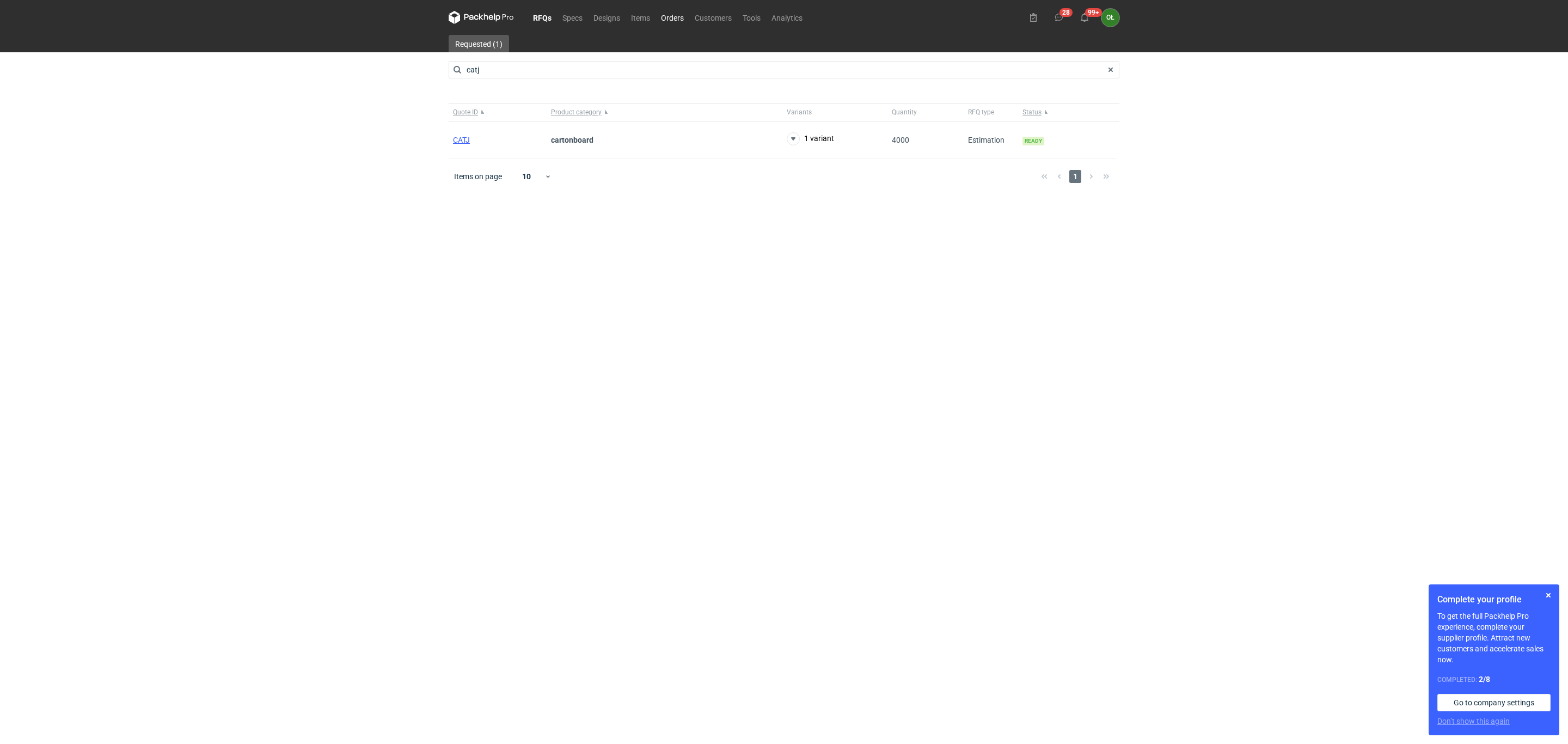
click at [663, 13] on link "Orders" at bounding box center [672, 17] width 33 height 13
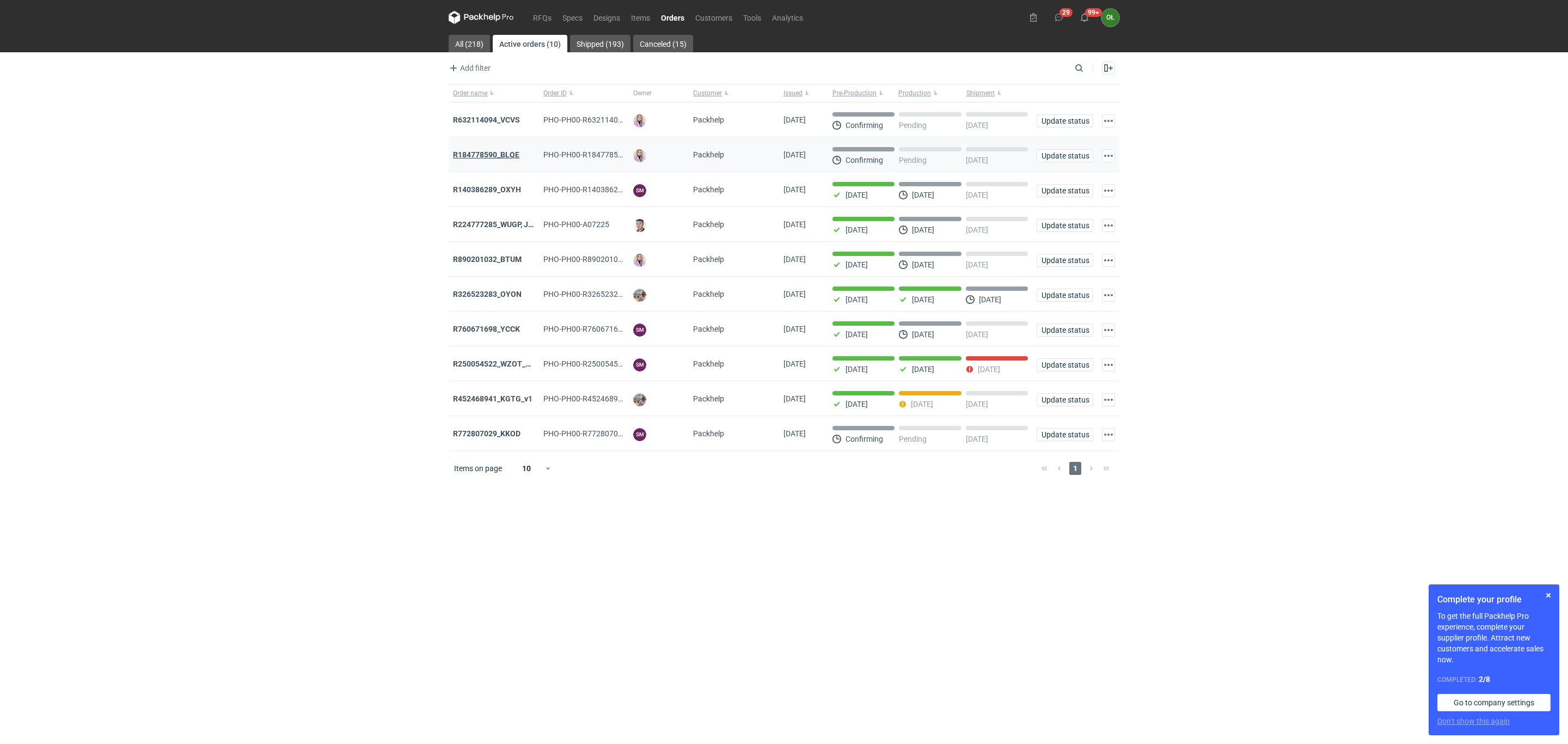
click at [464, 158] on strong "R184778590_BLQE" at bounding box center [487, 154] width 67 height 9
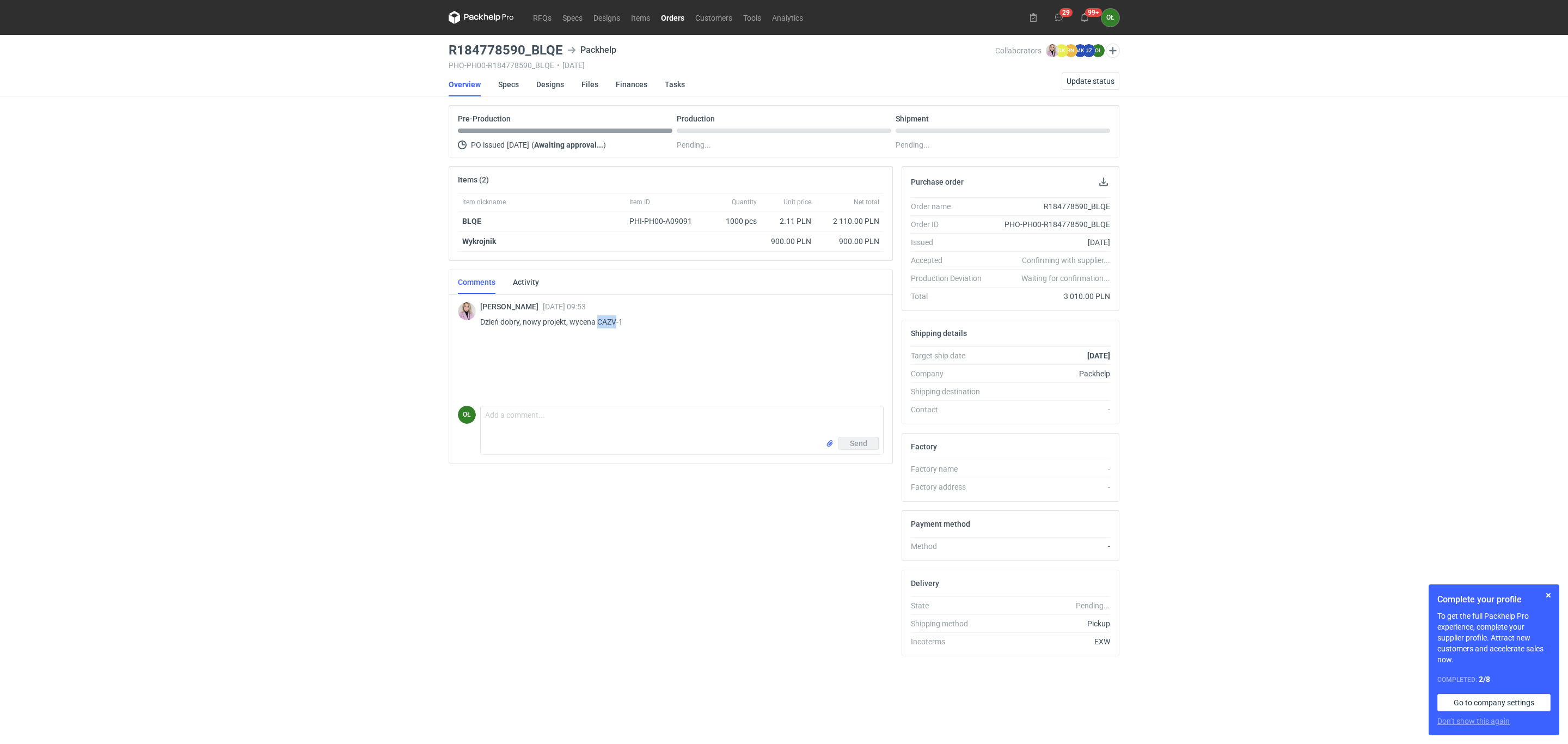
drag, startPoint x: 598, startPoint y: 327, endPoint x: 615, endPoint y: 324, distance: 17.3
click at [615, 324] on p "Dzień dobry, nowy projekt, wycena CAZV-1" at bounding box center [677, 322] width 394 height 13
copy p "CAZV"
click at [508, 82] on link "Specs" at bounding box center [509, 84] width 21 height 24
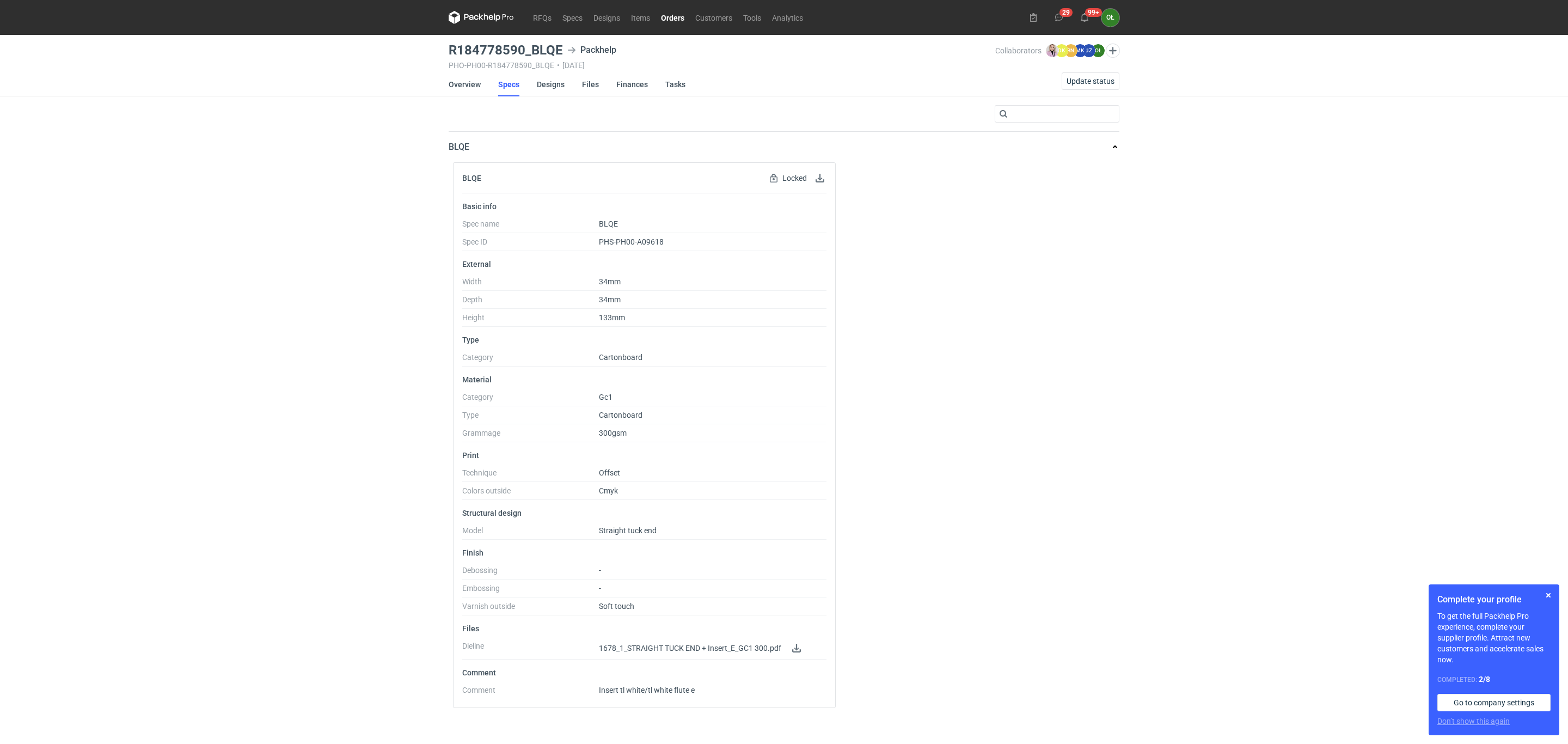
click at [447, 82] on main "R184778590_BLQE Packhelp PHO-PH00-R184778590_BLQE • [DATE] Collaborators [PERSO…" at bounding box center [783, 390] width 679 height 709
click at [454, 82] on link "Overview" at bounding box center [465, 84] width 32 height 24
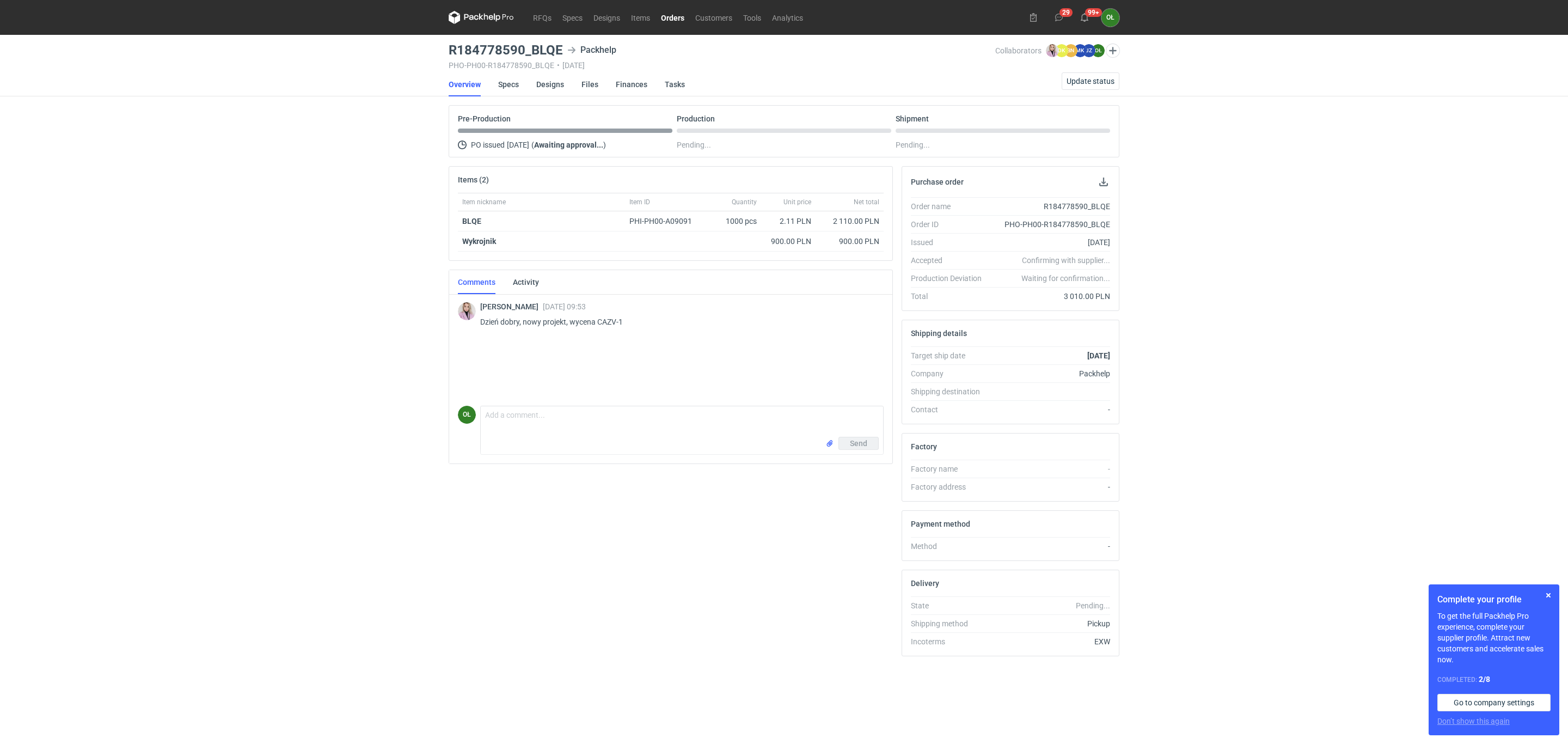
click at [603, 323] on p "Dzień dobry, nowy projekt, wycena CAZV-1" at bounding box center [677, 322] width 394 height 13
drag, startPoint x: 596, startPoint y: 324, endPoint x: 618, endPoint y: 324, distance: 22.0
click at [618, 324] on p "Dzień dobry, nowy projekt, wycena CAZV-1" at bounding box center [677, 322] width 394 height 13
copy p "CAZV-"
drag, startPoint x: 539, startPoint y: 13, endPoint x: 536, endPoint y: 3, distance: 10.4
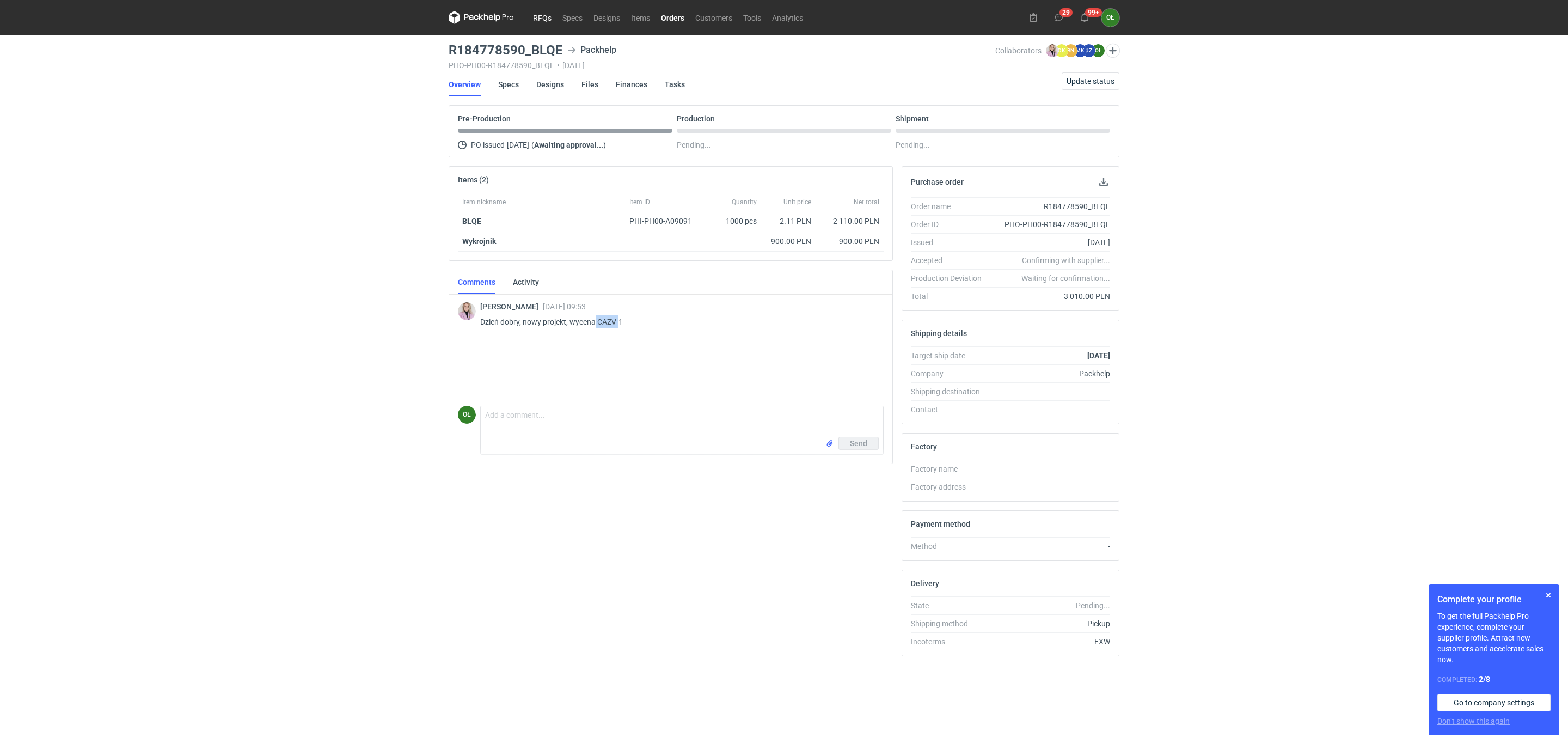
click at [539, 13] on link "RFQs" at bounding box center [542, 17] width 30 height 13
click at [502, 90] on link "Specs" at bounding box center [509, 84] width 21 height 24
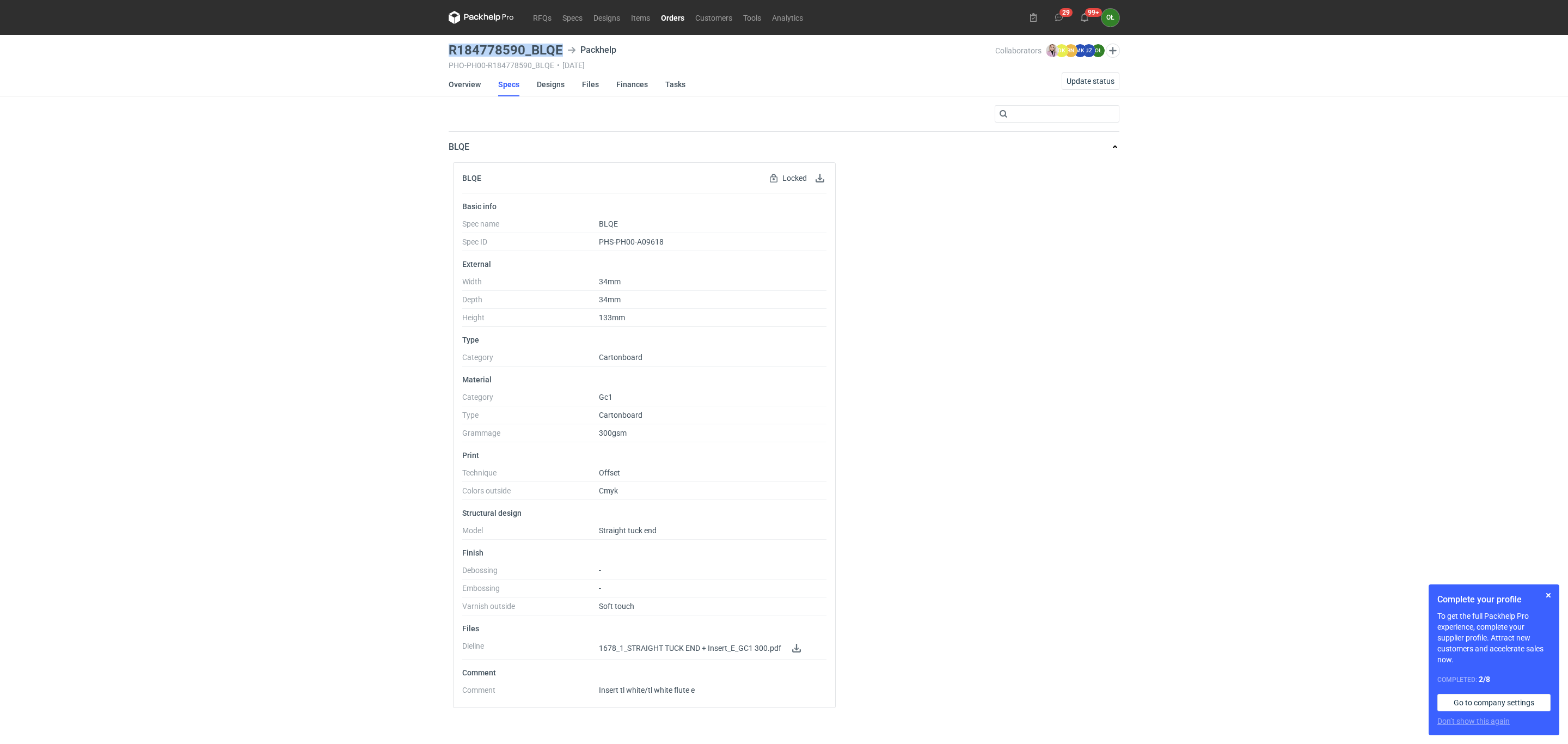
drag, startPoint x: 448, startPoint y: 49, endPoint x: 570, endPoint y: 48, distance: 122.0
click at [570, 48] on main "R184778590_BLQE Packhelp PHO-PH00-R184778590_BLQE • [DATE] Collaborators [PERSO…" at bounding box center [783, 390] width 679 height 709
copy h3 "R184778590_BLQE"
click at [471, 87] on link "Overview" at bounding box center [465, 84] width 32 height 24
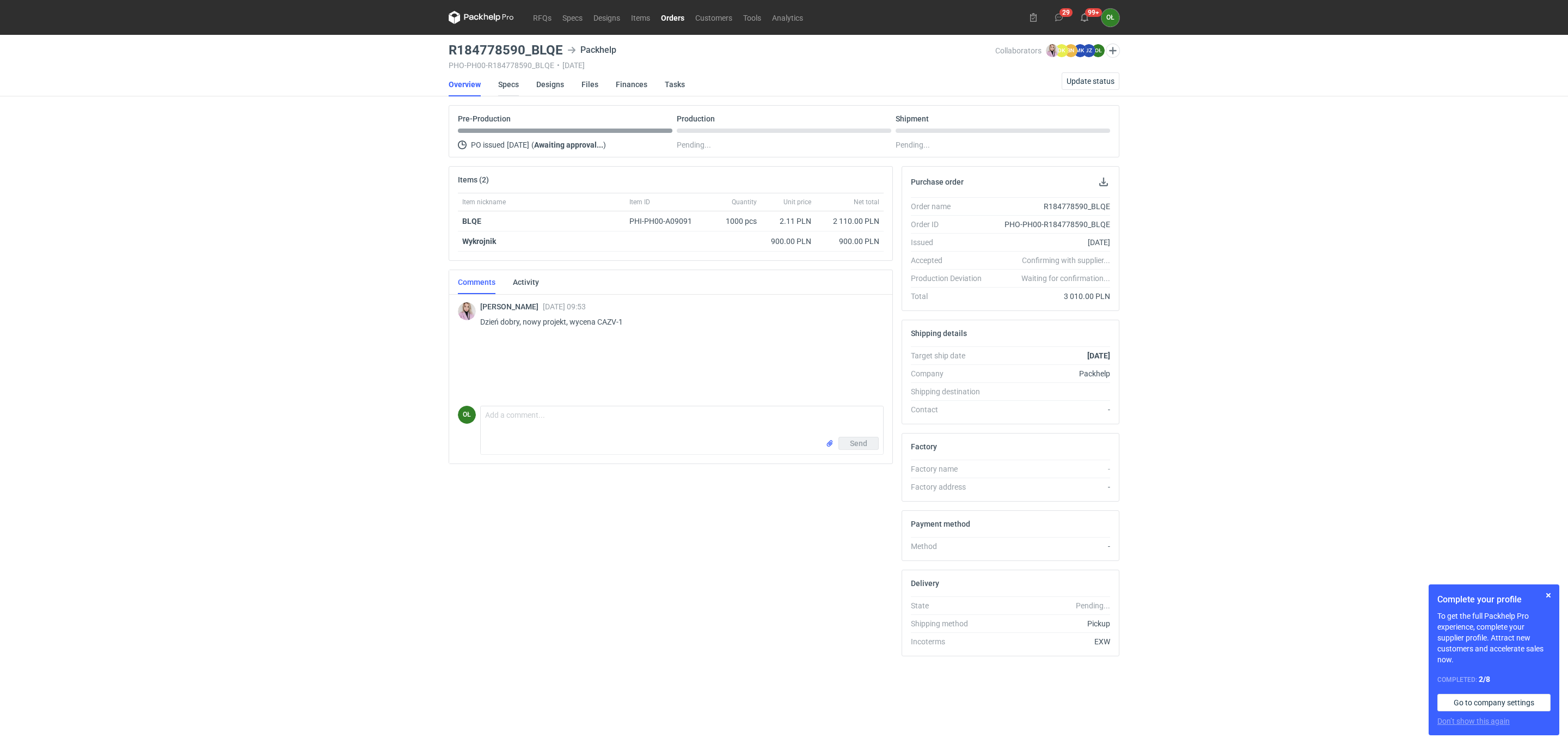
click at [512, 83] on link "Specs" at bounding box center [509, 84] width 21 height 24
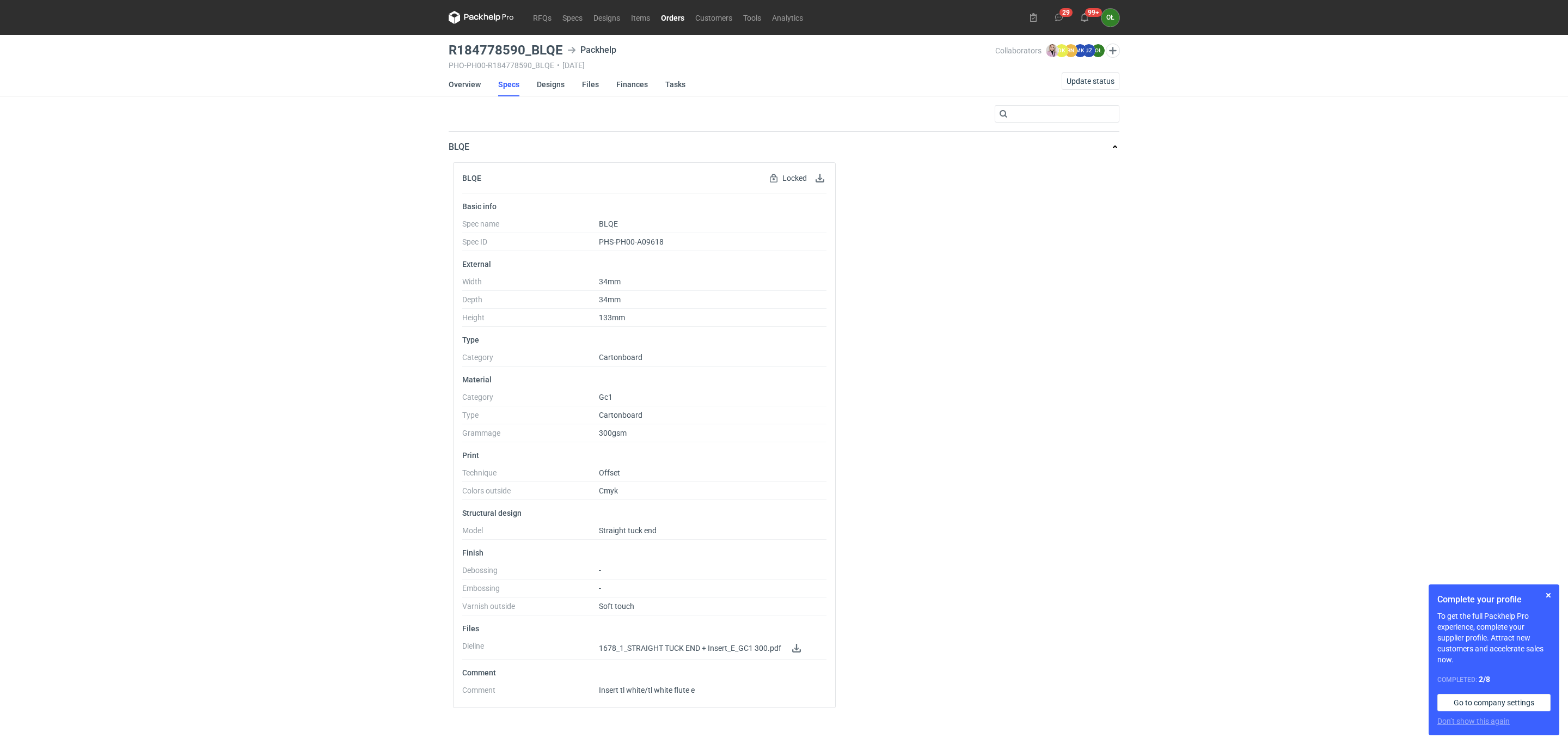
click at [71, 178] on div "RFQs Specs Designs Items Orders Customers Tools Analytics 29 99+ OŁ [PERSON_NAM…" at bounding box center [784, 372] width 1568 height 744
click at [1088, 14] on icon at bounding box center [1084, 17] width 9 height 9
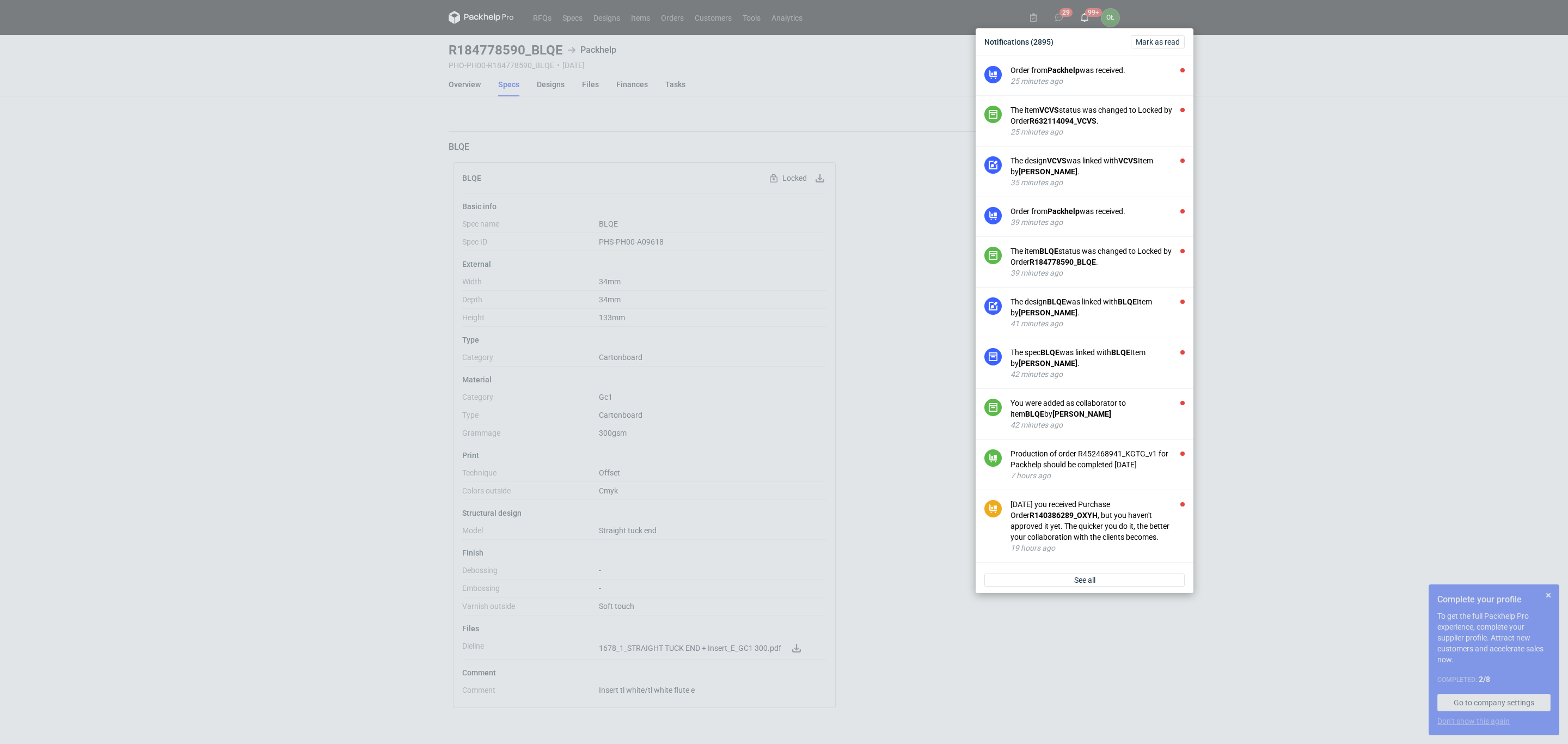
click at [150, 223] on div "Notifications (2895) [PERSON_NAME] as read Order from Packhelp was received. 25…" at bounding box center [784, 372] width 1568 height 744
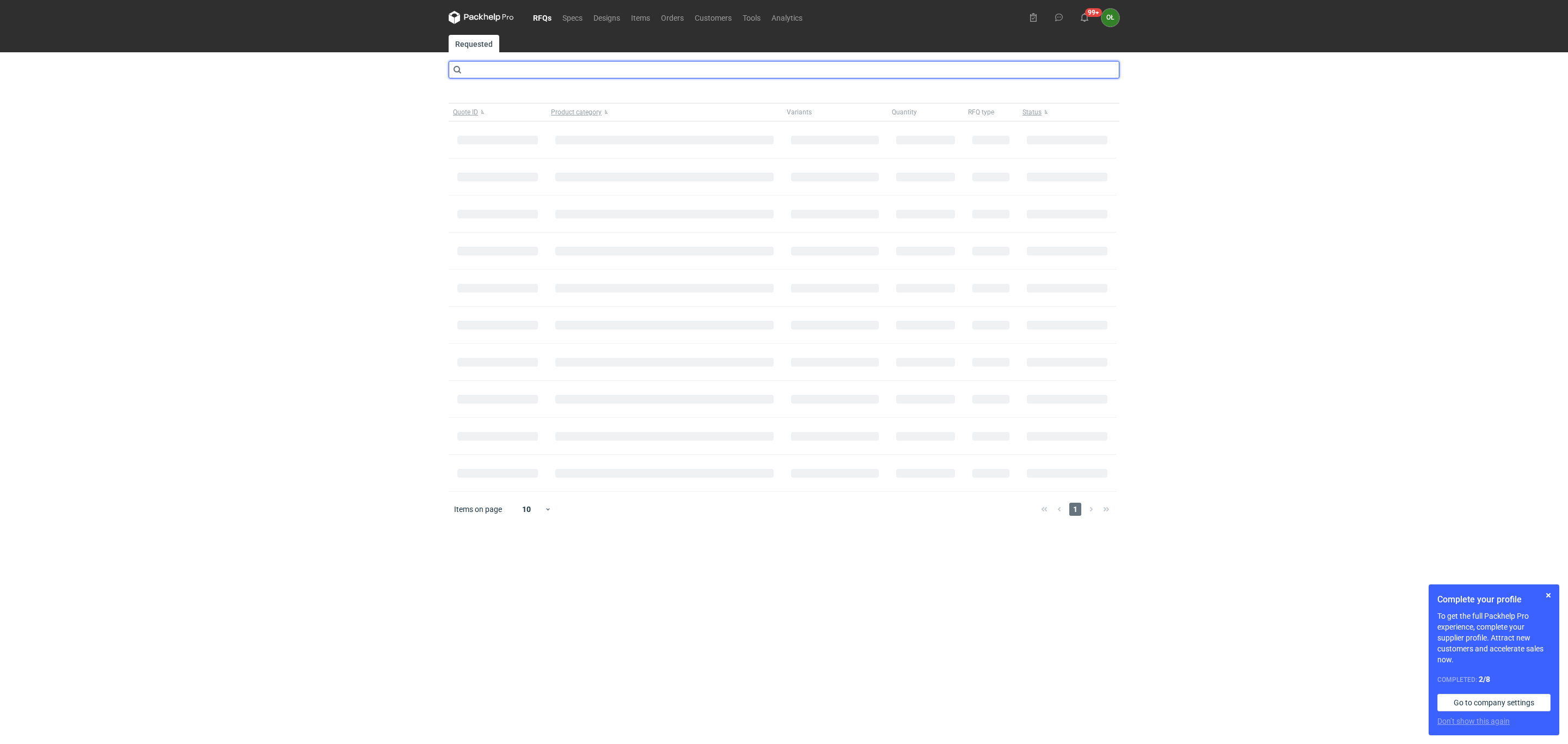
click at [504, 77] on input "text" at bounding box center [784, 70] width 671 height 17
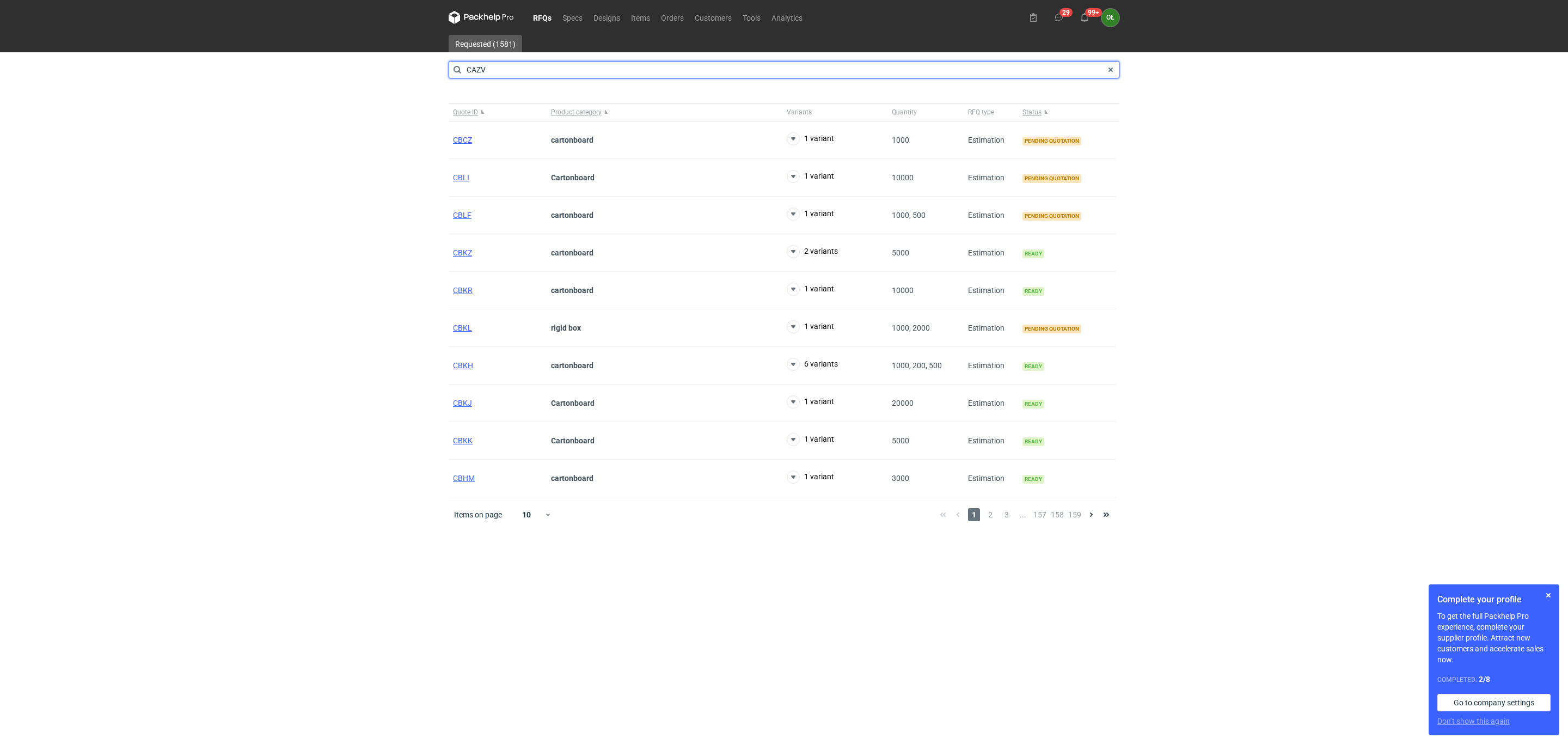
type input "CAZV"
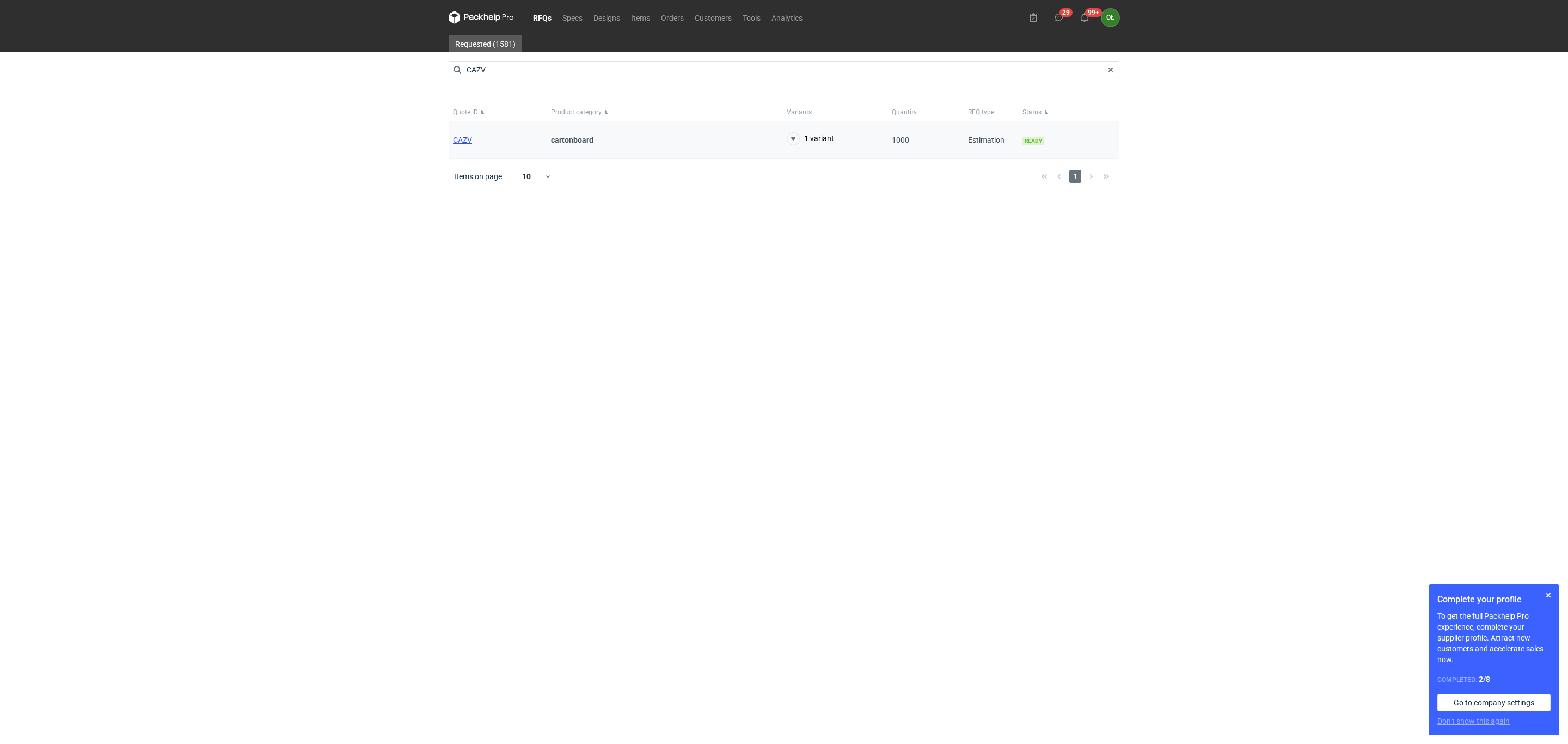
click at [467, 141] on span "CAZV" at bounding box center [463, 139] width 19 height 9
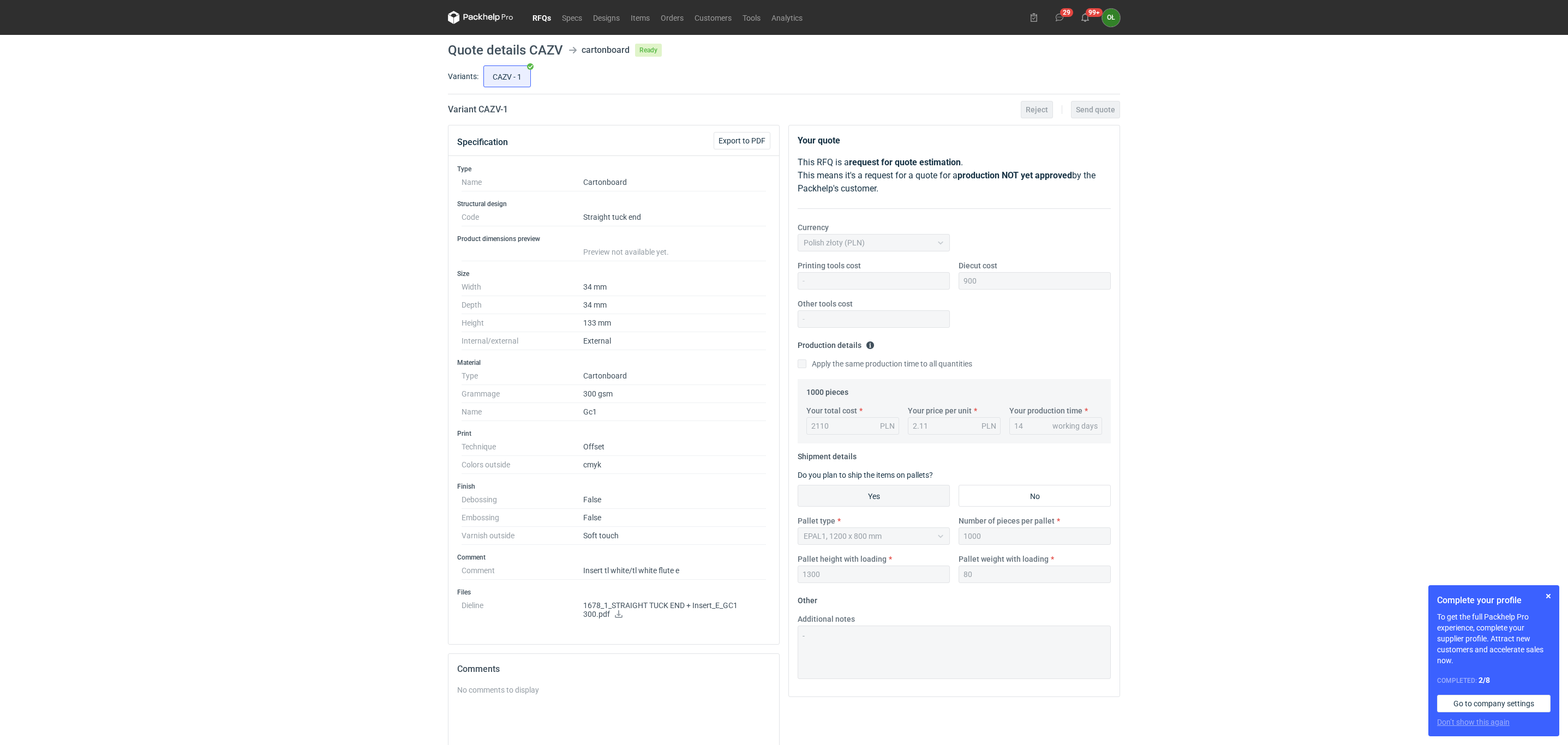
drag, startPoint x: 403, startPoint y: 146, endPoint x: 409, endPoint y: 139, distance: 9.2
click at [403, 146] on div "RFQs Specs Designs Items Orders Customers Tools Analytics 29 99+ OŁ [PERSON_NAM…" at bounding box center [784, 372] width 1568 height 745
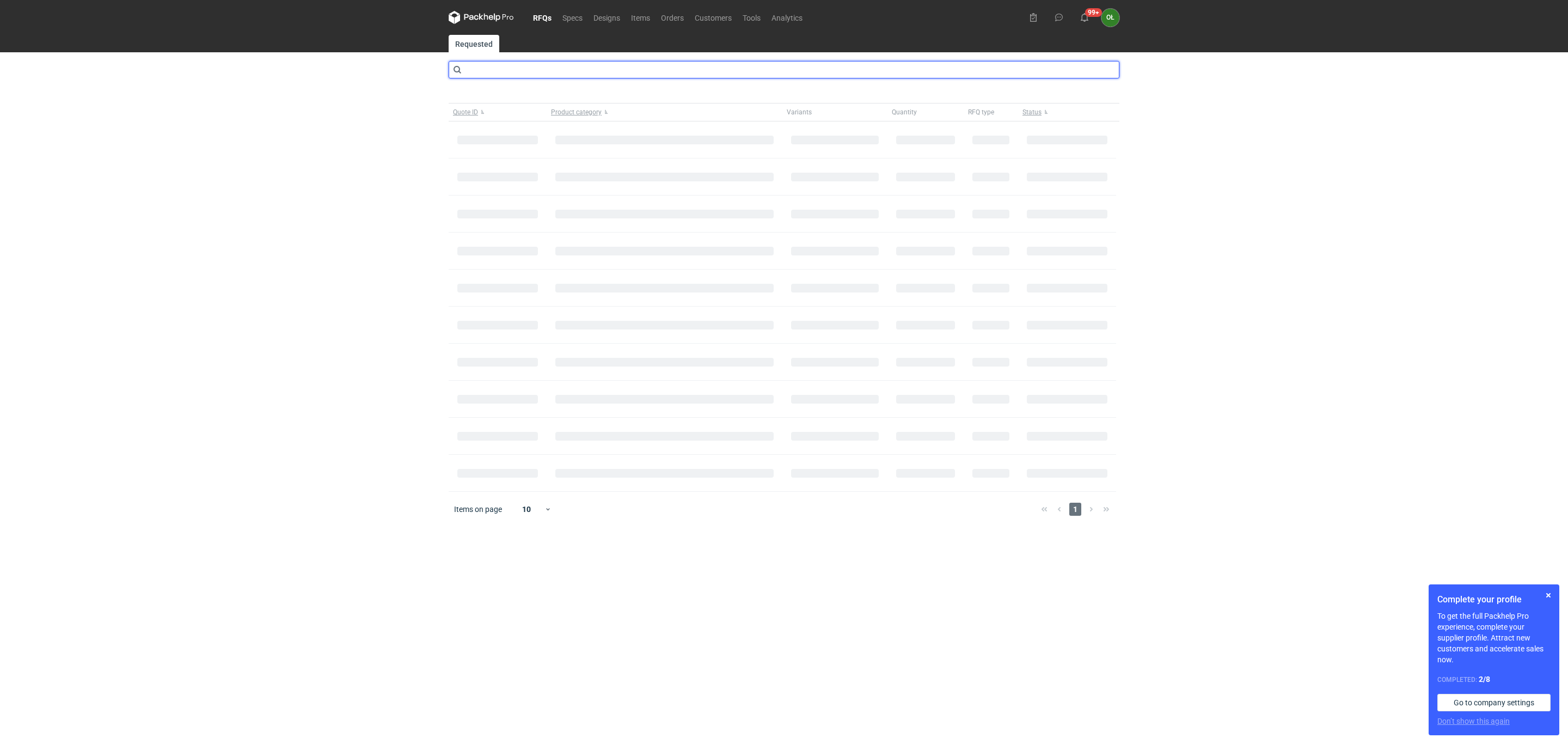
click at [507, 66] on input "text" at bounding box center [784, 70] width 671 height 17
type input "cazw"
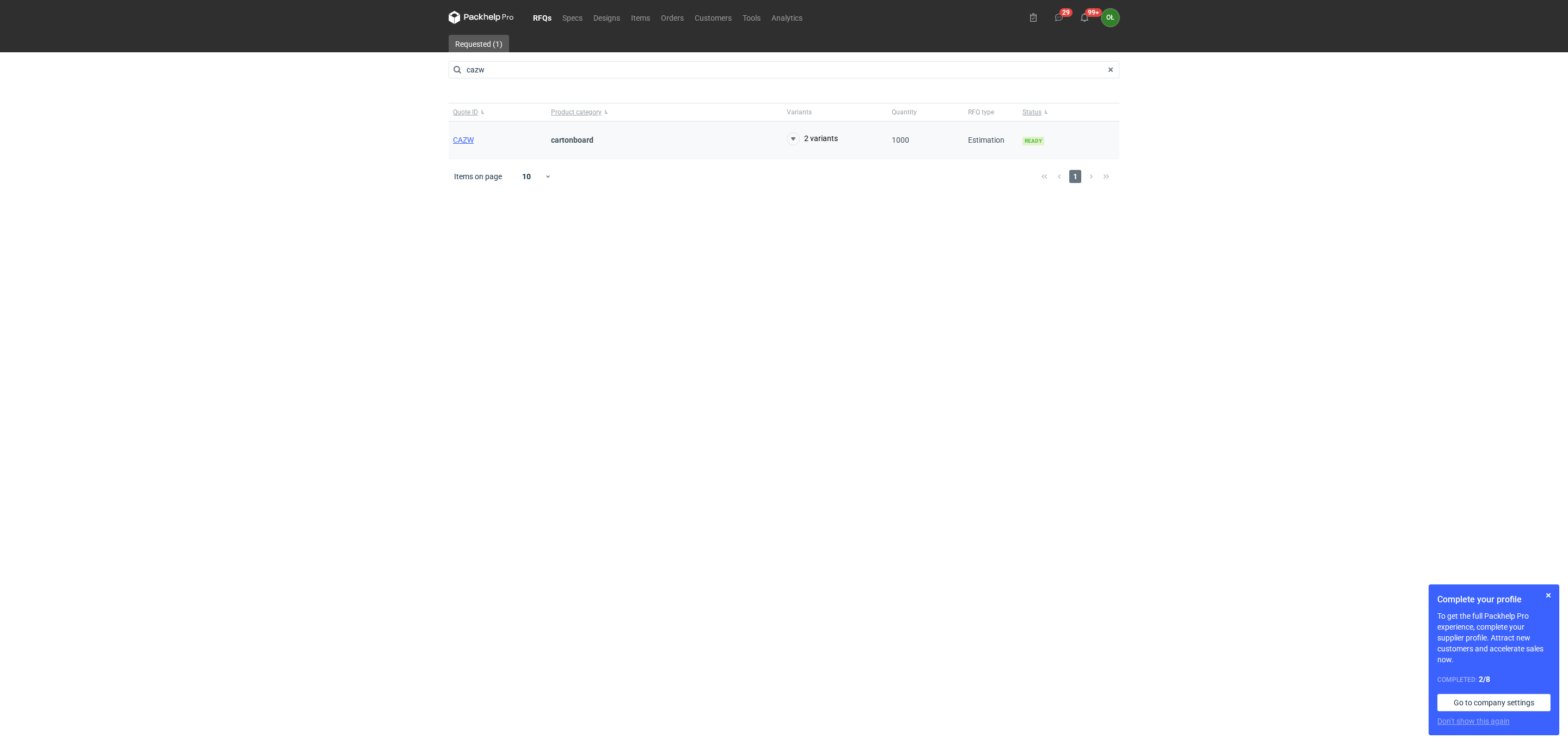
click at [465, 148] on div "CAZW" at bounding box center [497, 139] width 98 height 37
click at [465, 138] on span "CAZW" at bounding box center [464, 139] width 21 height 9
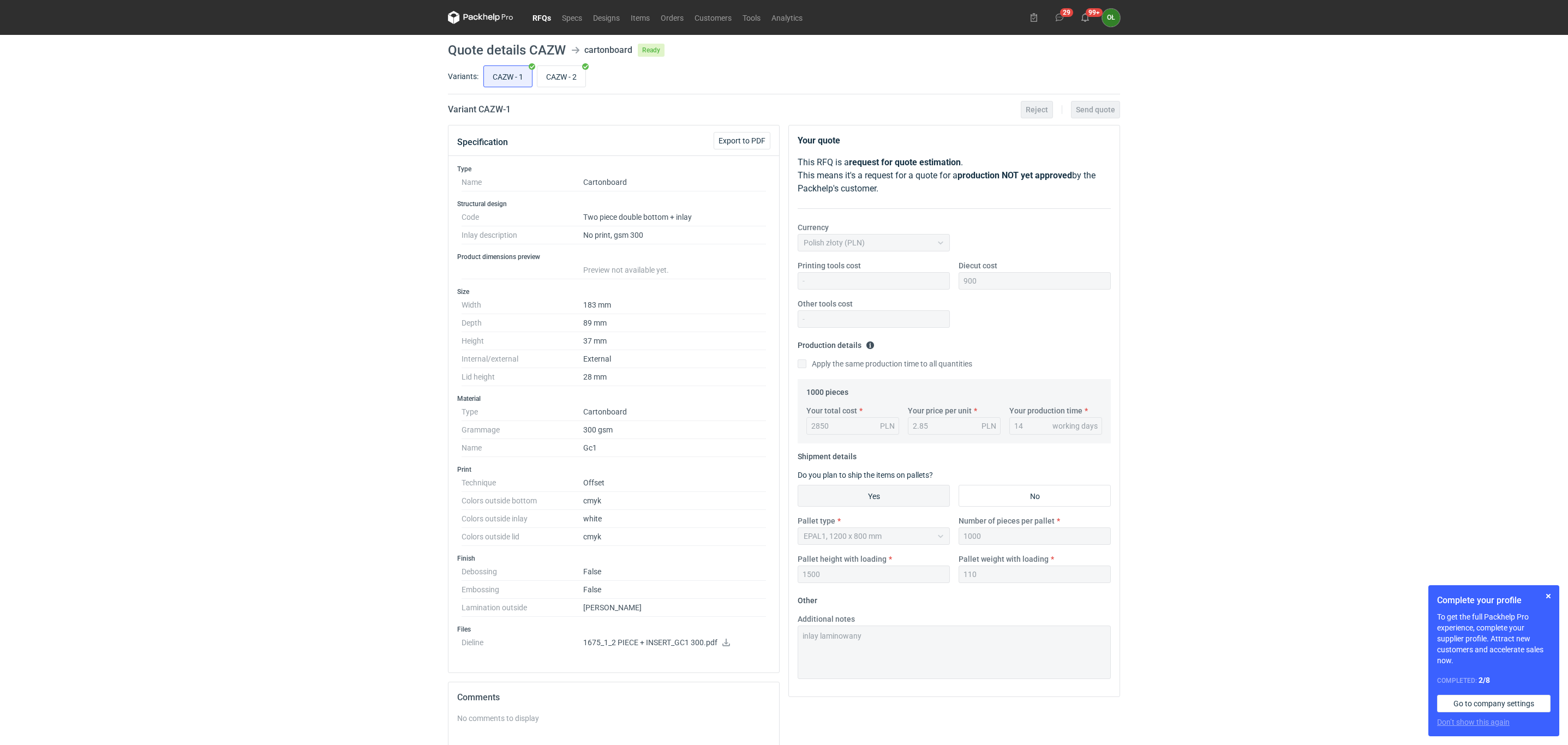
click at [538, 13] on link "RFQs" at bounding box center [541, 17] width 30 height 13
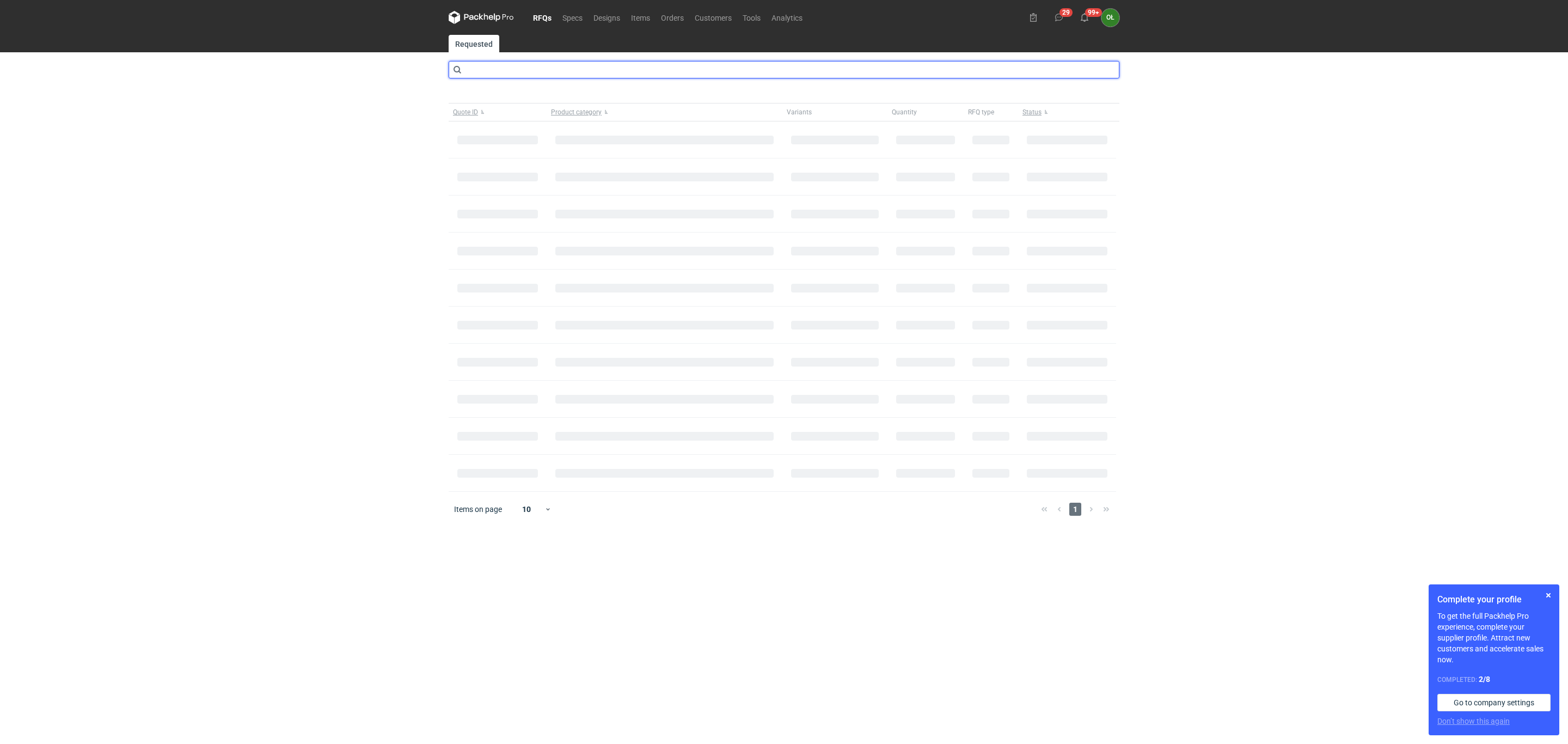
click at [516, 69] on input "text" at bounding box center [784, 70] width 671 height 17
type input "cazv"
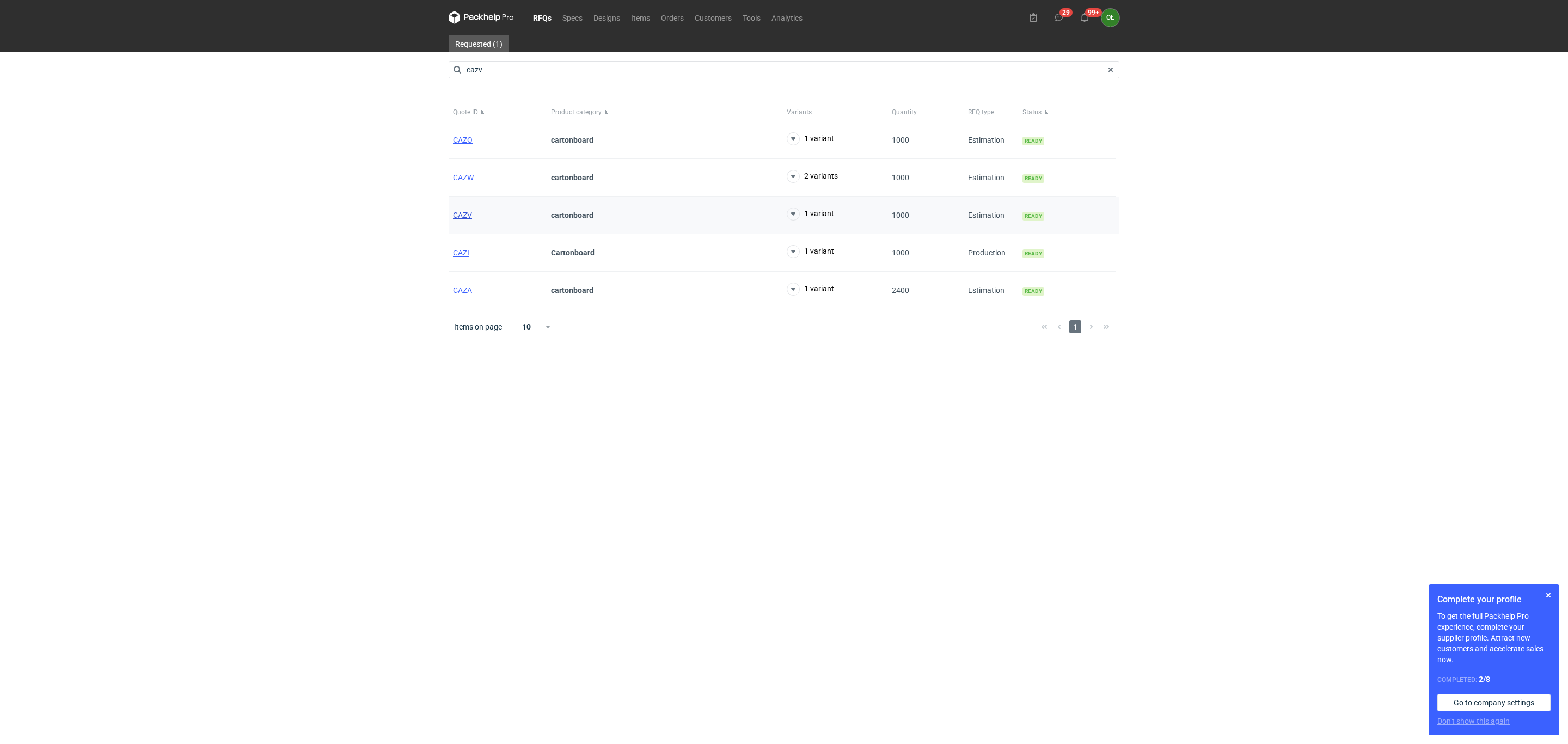
click at [466, 212] on span "CAZV" at bounding box center [463, 214] width 19 height 9
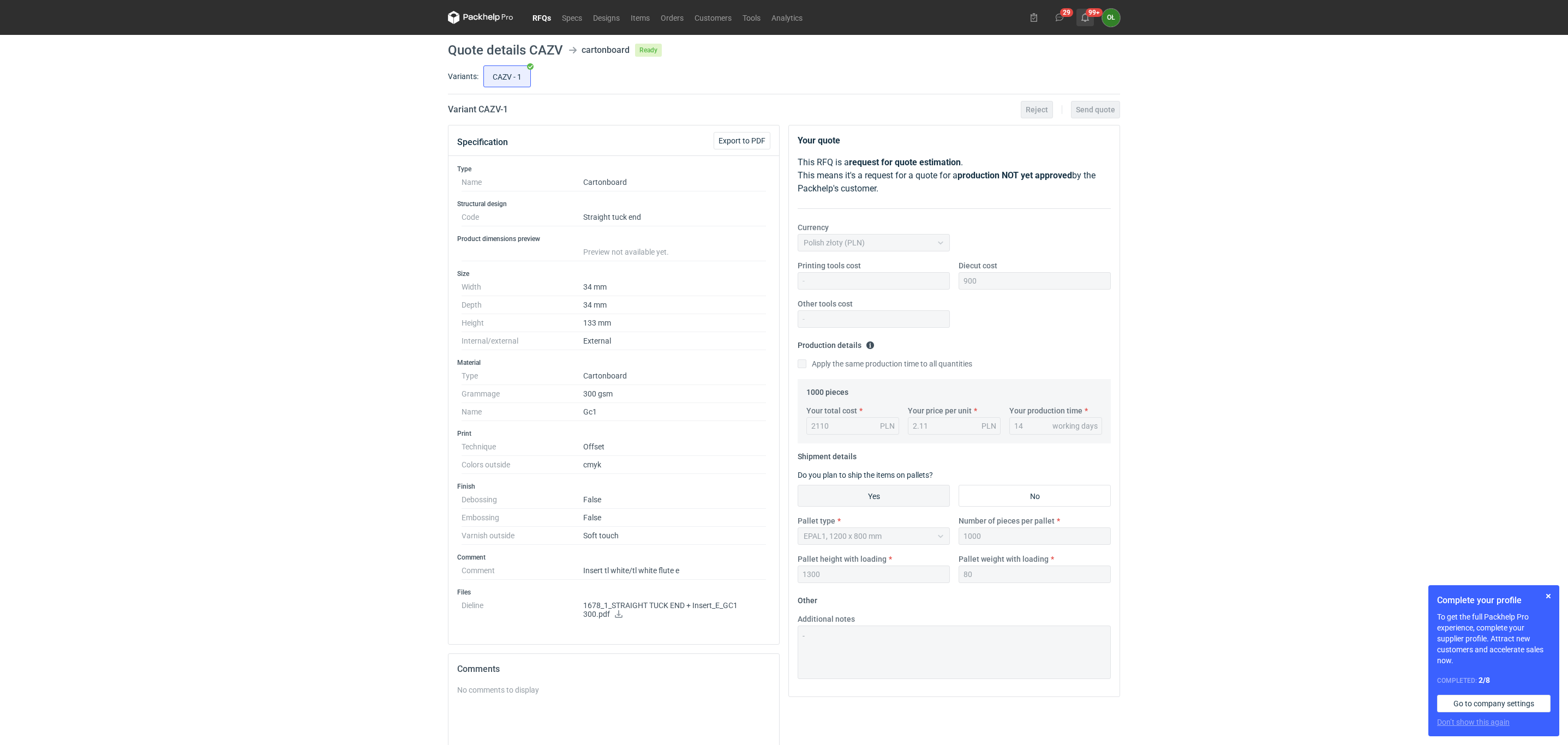
click at [1086, 16] on icon at bounding box center [1084, 17] width 9 height 9
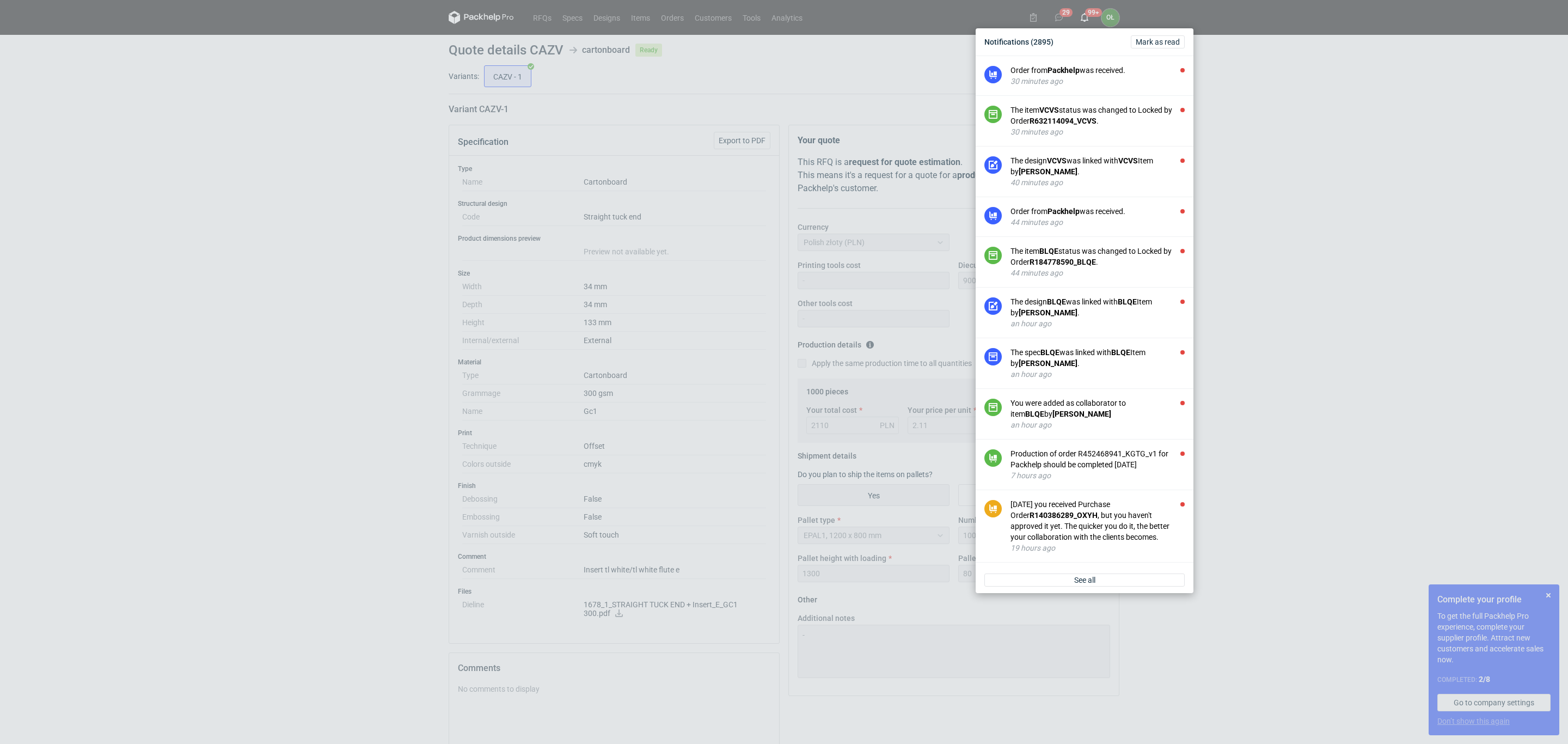
click at [416, 69] on div "Notifications (2895) [PERSON_NAME] as read Order from Packhelp was received. 30…" at bounding box center [784, 372] width 1568 height 744
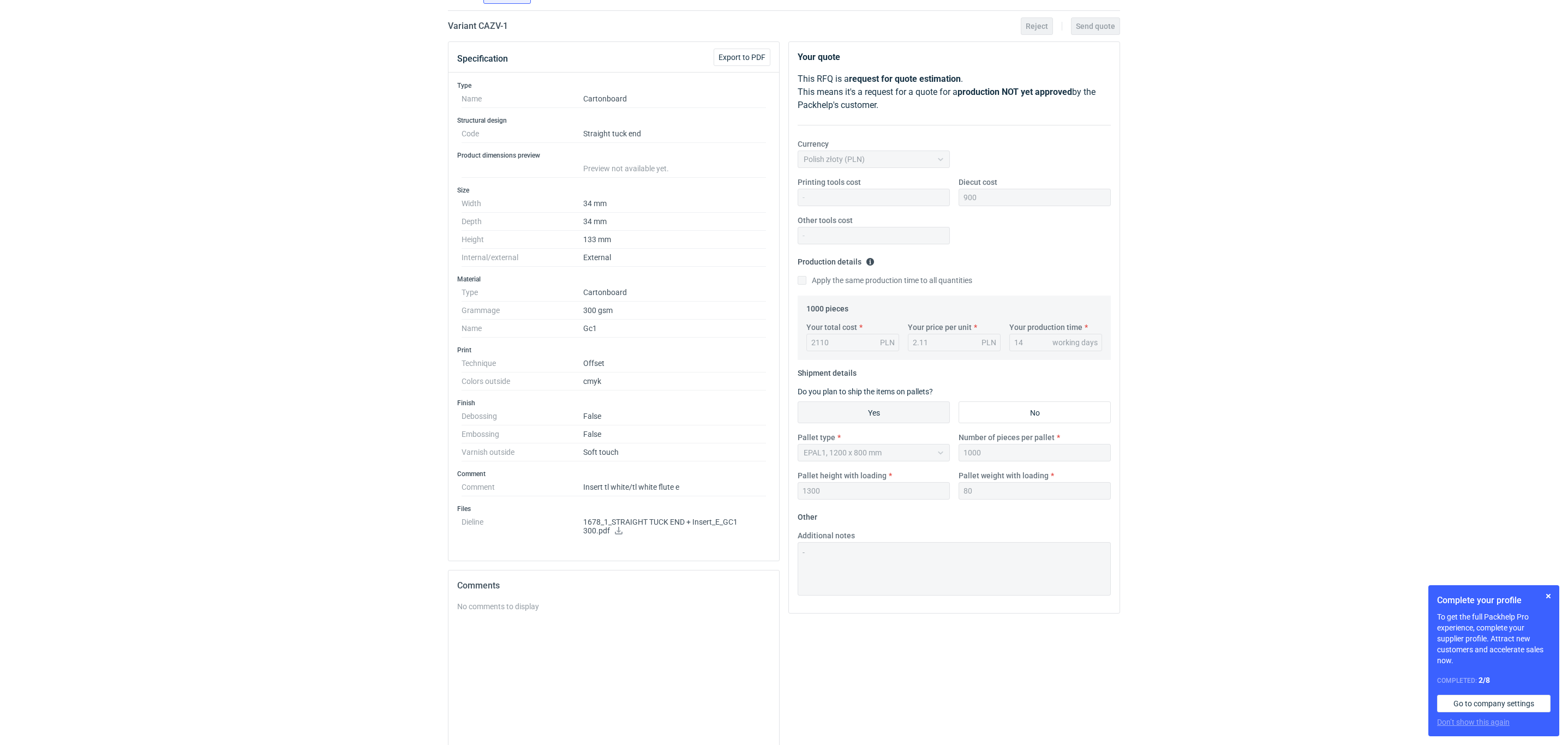
scroll to position [109, 0]
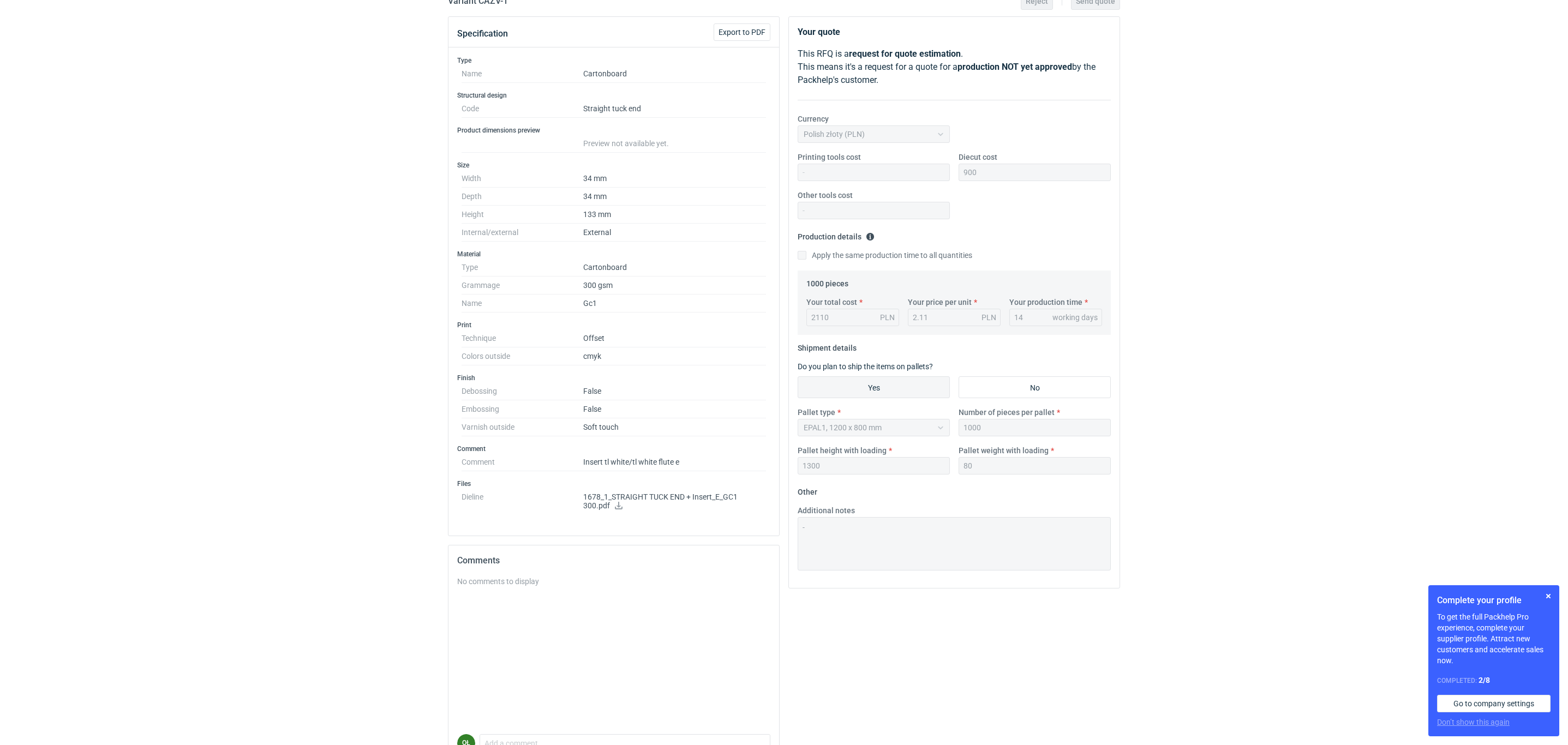
click at [57, 229] on div "RFQs Specs Designs Items Orders Customers Tools Analytics 29 99+ OŁ [PERSON_NAM…" at bounding box center [784, 263] width 1568 height 745
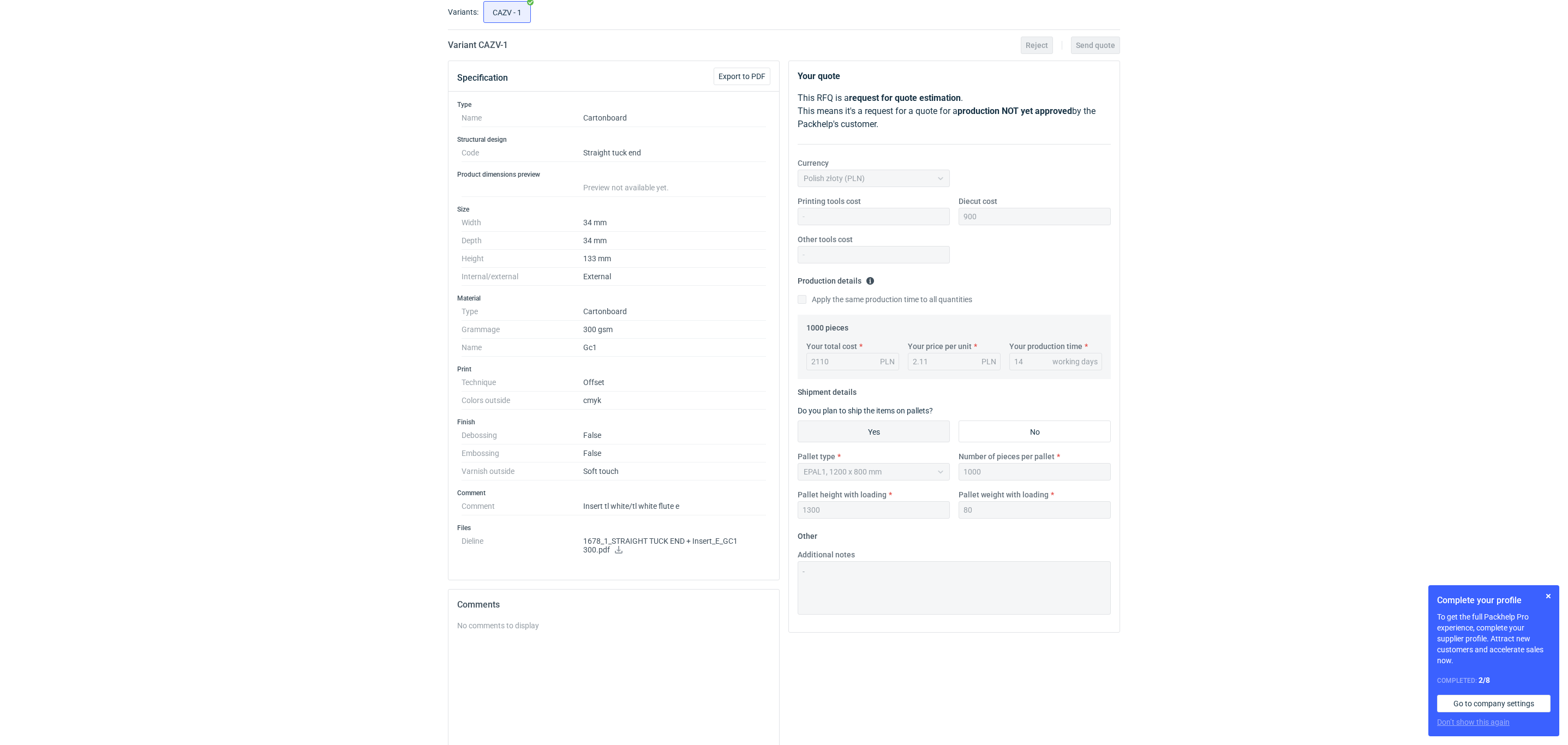
scroll to position [0, 0]
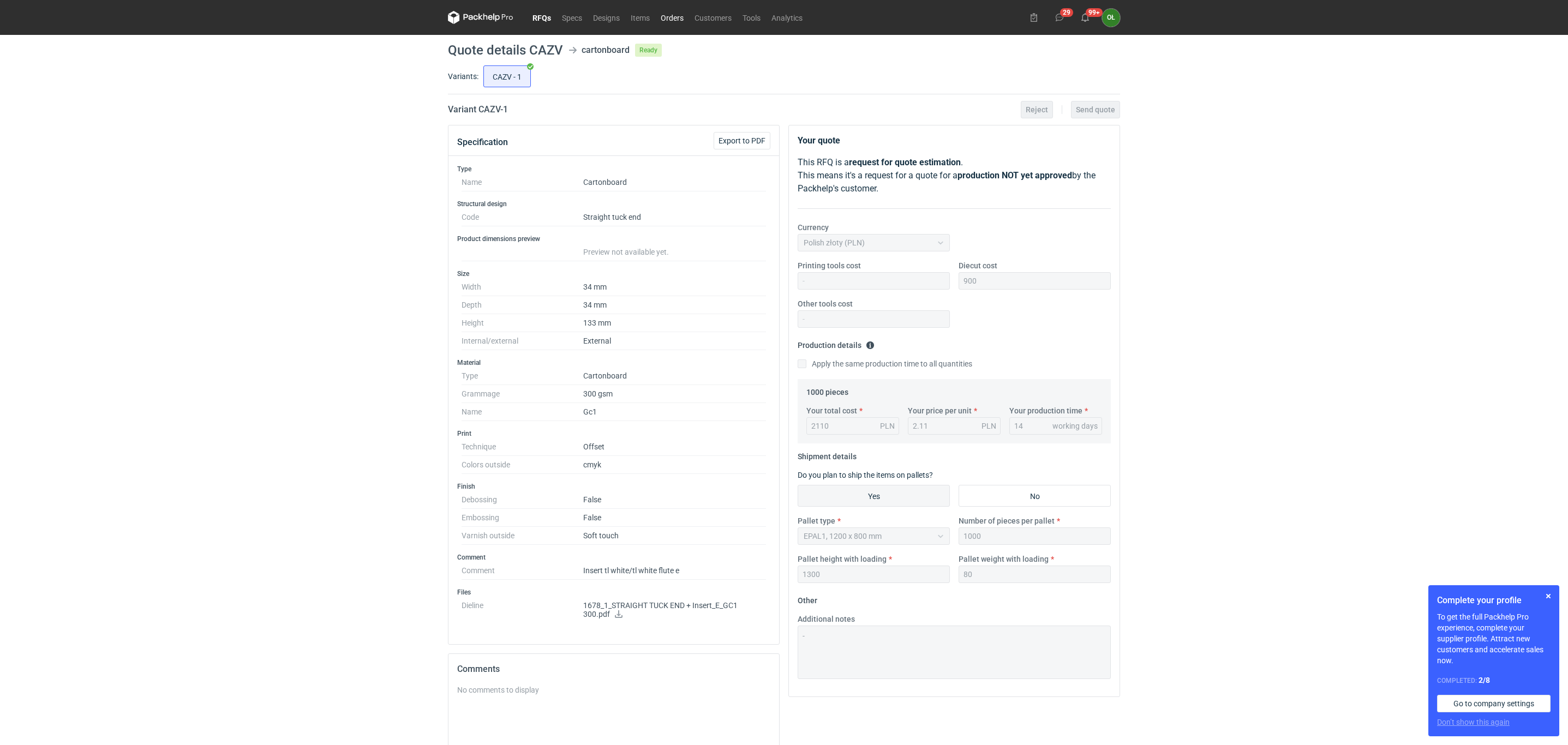
click at [668, 11] on link "Orders" at bounding box center [671, 17] width 33 height 13
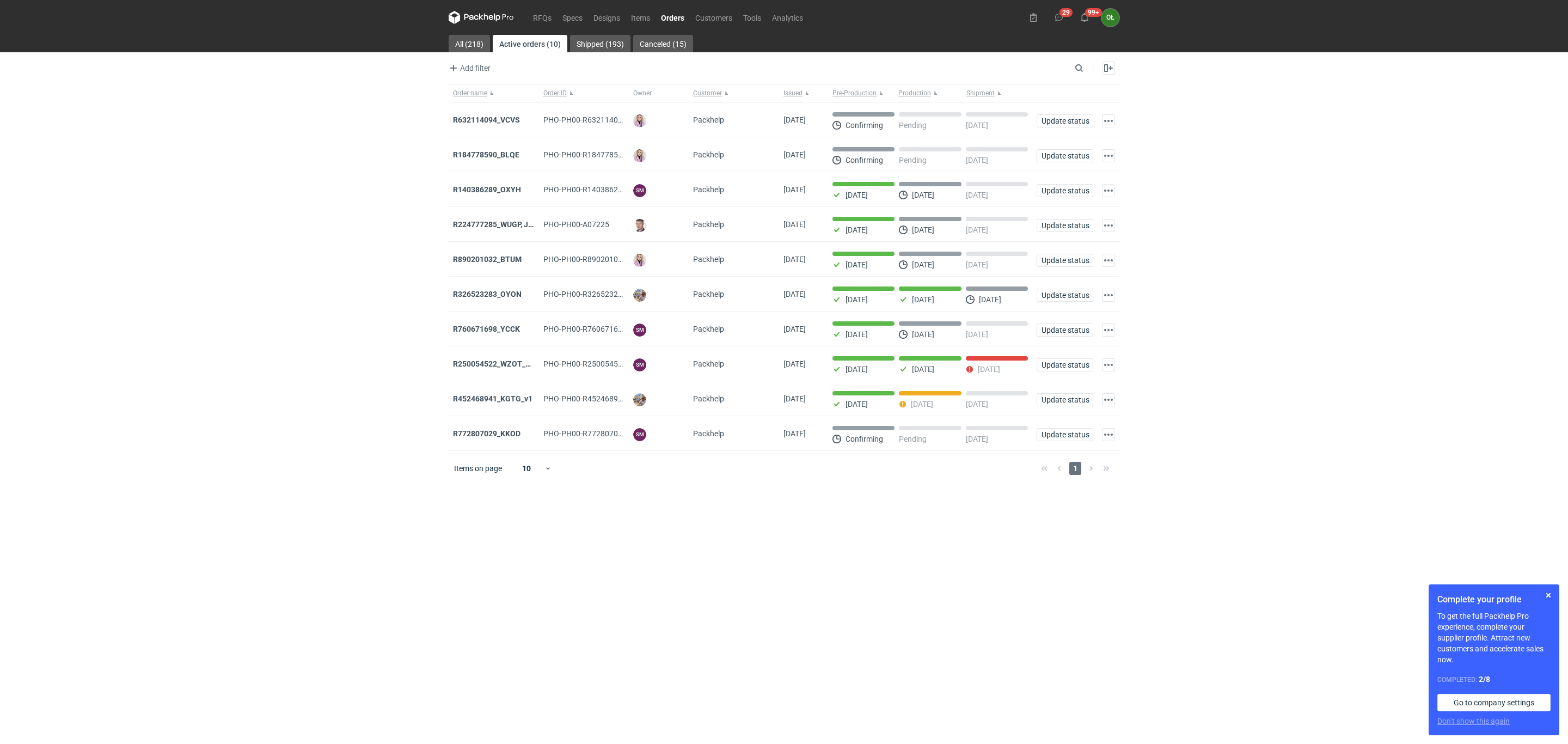
click at [333, 497] on div "RFQs Specs Designs Items Orders Customers Tools Analytics 29 99+ OŁ [PERSON_NAM…" at bounding box center [784, 372] width 1568 height 744
click at [534, 17] on link "RFQs" at bounding box center [542, 17] width 30 height 13
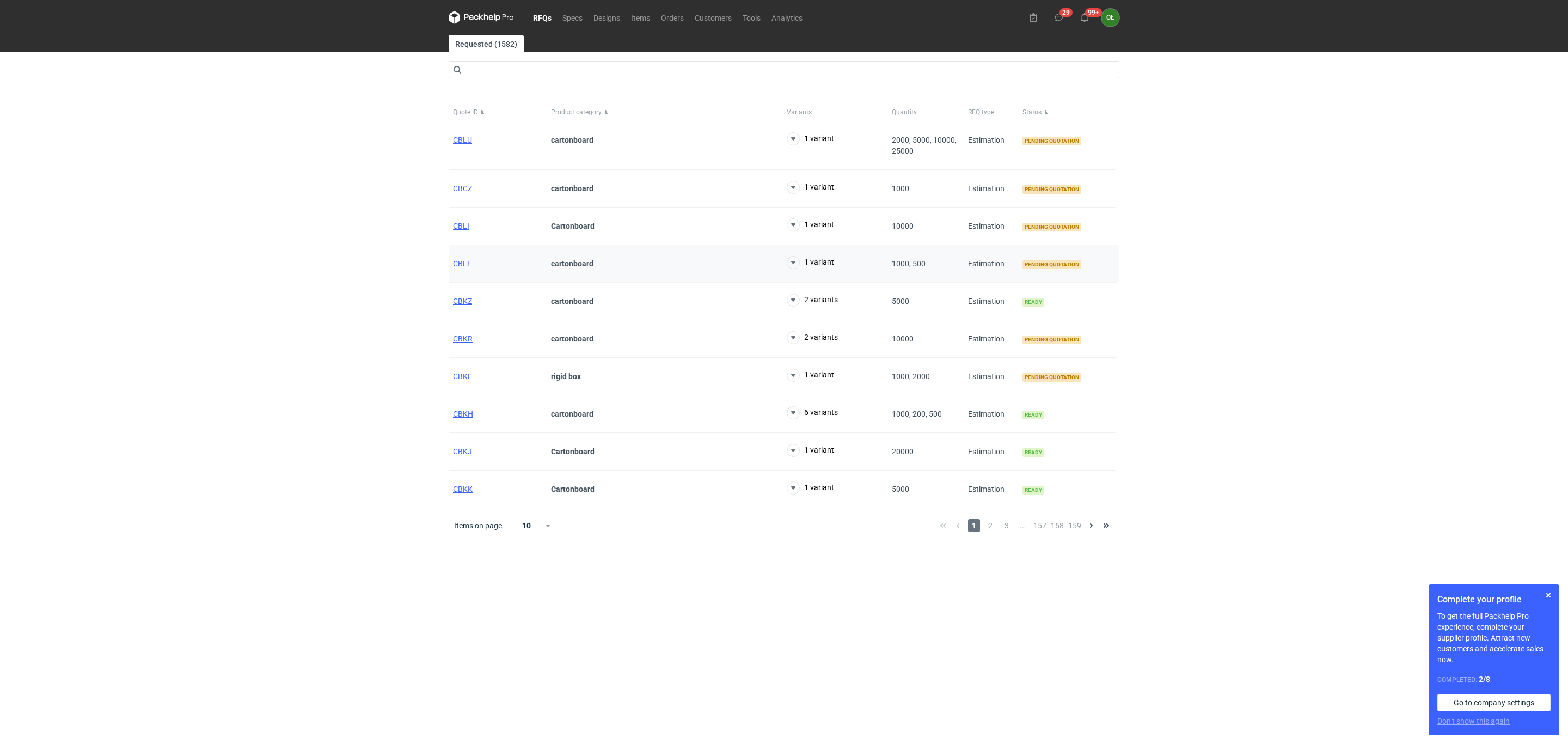
click at [472, 271] on div "CBLF" at bounding box center [497, 263] width 98 height 37
click at [466, 263] on span "CBLF" at bounding box center [462, 263] width 18 height 9
click at [459, 229] on span "CBLI" at bounding box center [461, 226] width 16 height 9
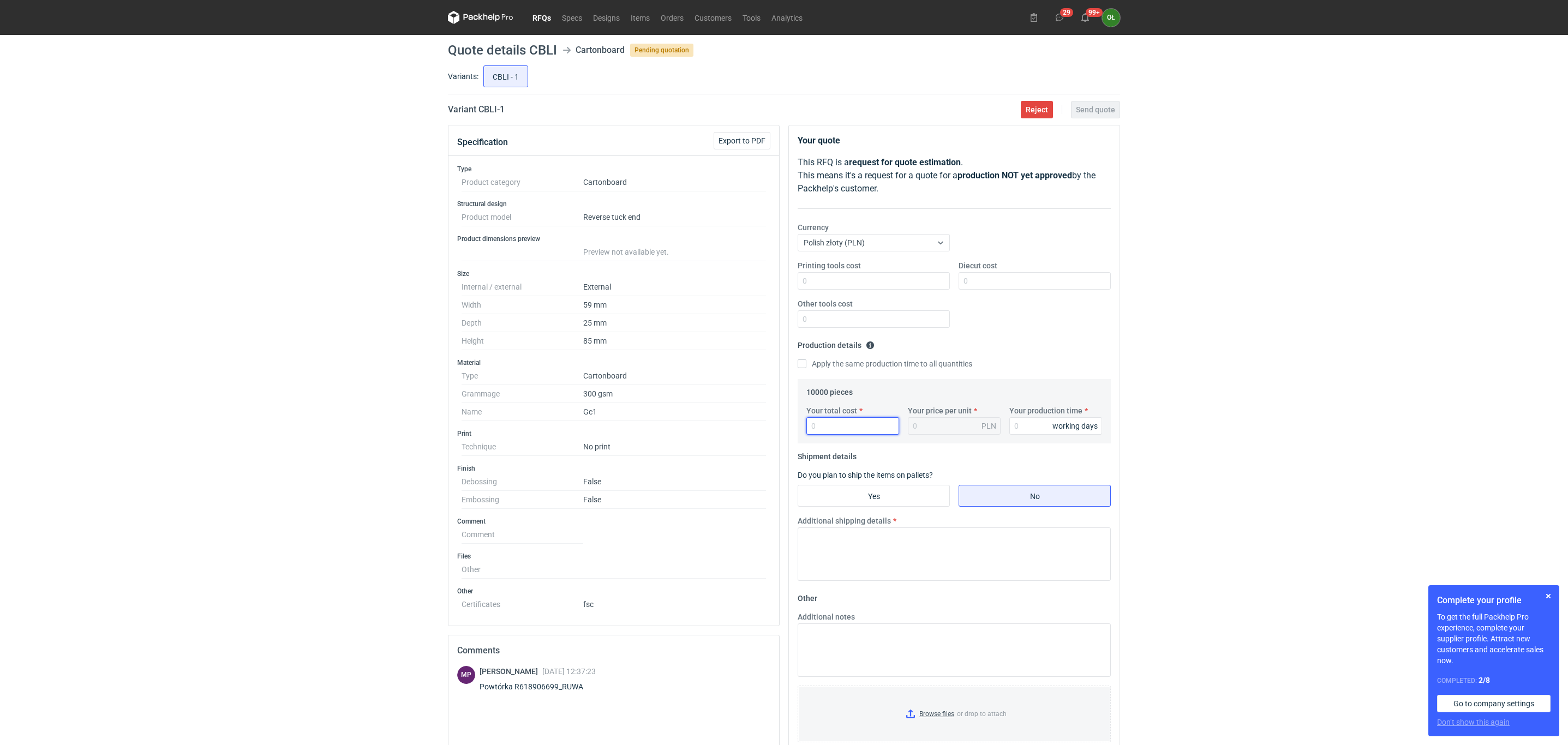
click at [845, 427] on input "Your total cost" at bounding box center [852, 425] width 93 height 17
type input "2100"
type input "0.21"
type input "2100"
click at [1021, 430] on input "Your production time" at bounding box center [1055, 425] width 93 height 17
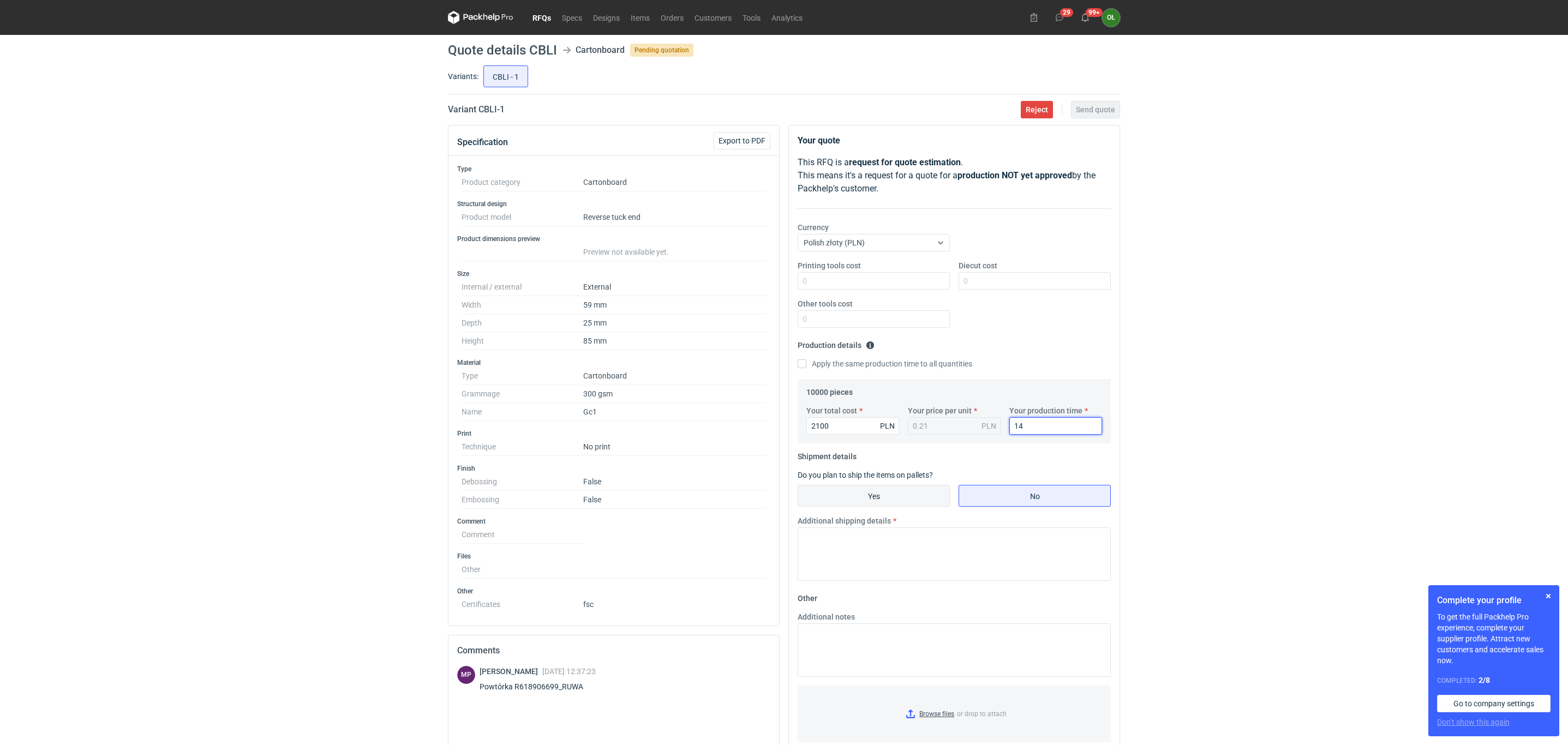
type input "14"
click at [899, 491] on input "Yes" at bounding box center [873, 496] width 151 height 21
radio input "true"
click at [1009, 535] on input "Number of pieces per pallet" at bounding box center [1034, 536] width 152 height 17
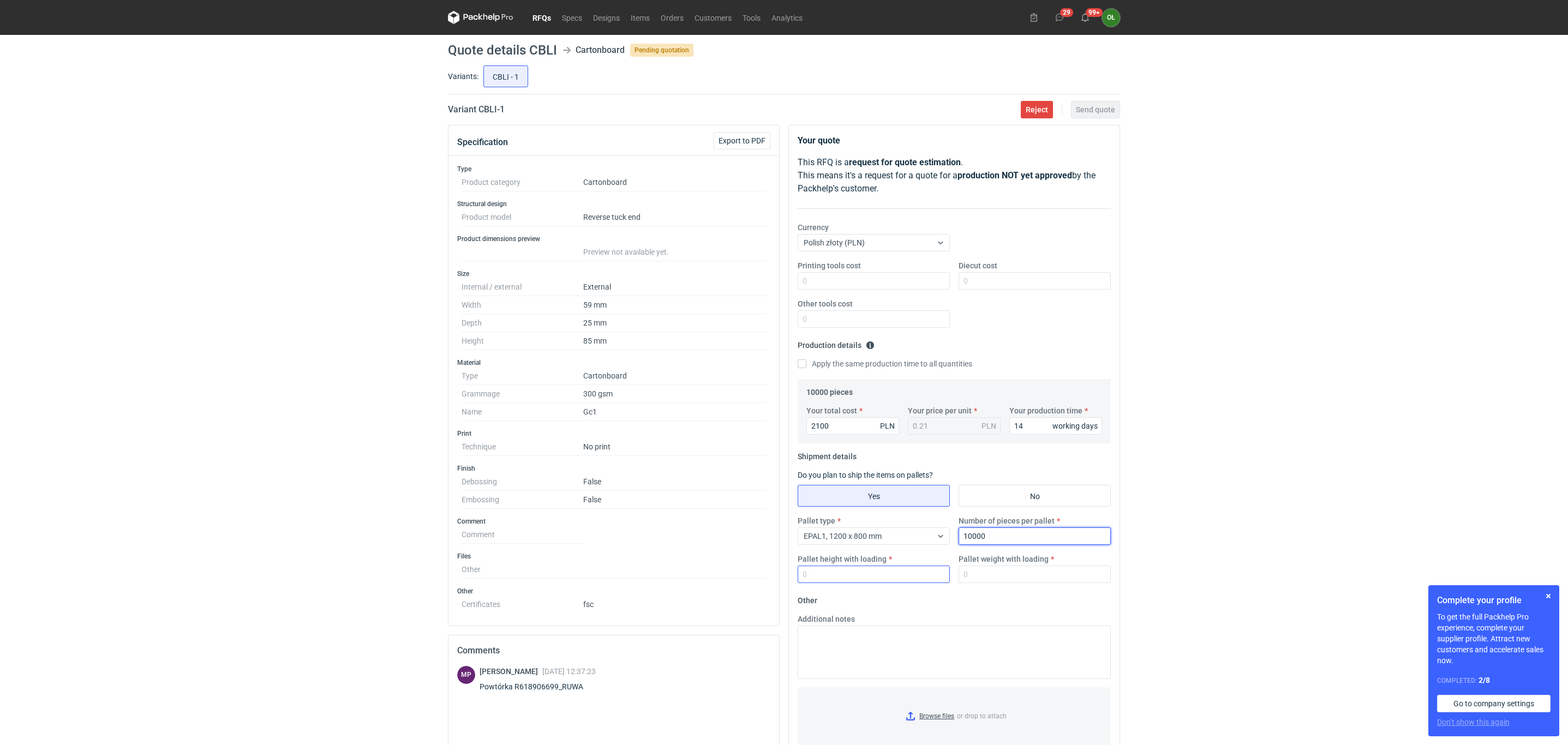
type input "10000"
click at [894, 582] on input "Pallet height with loading" at bounding box center [873, 574] width 152 height 17
type input "1400"
click at [975, 579] on input "Pallet weight with loading" at bounding box center [1034, 574] width 152 height 17
type input "110"
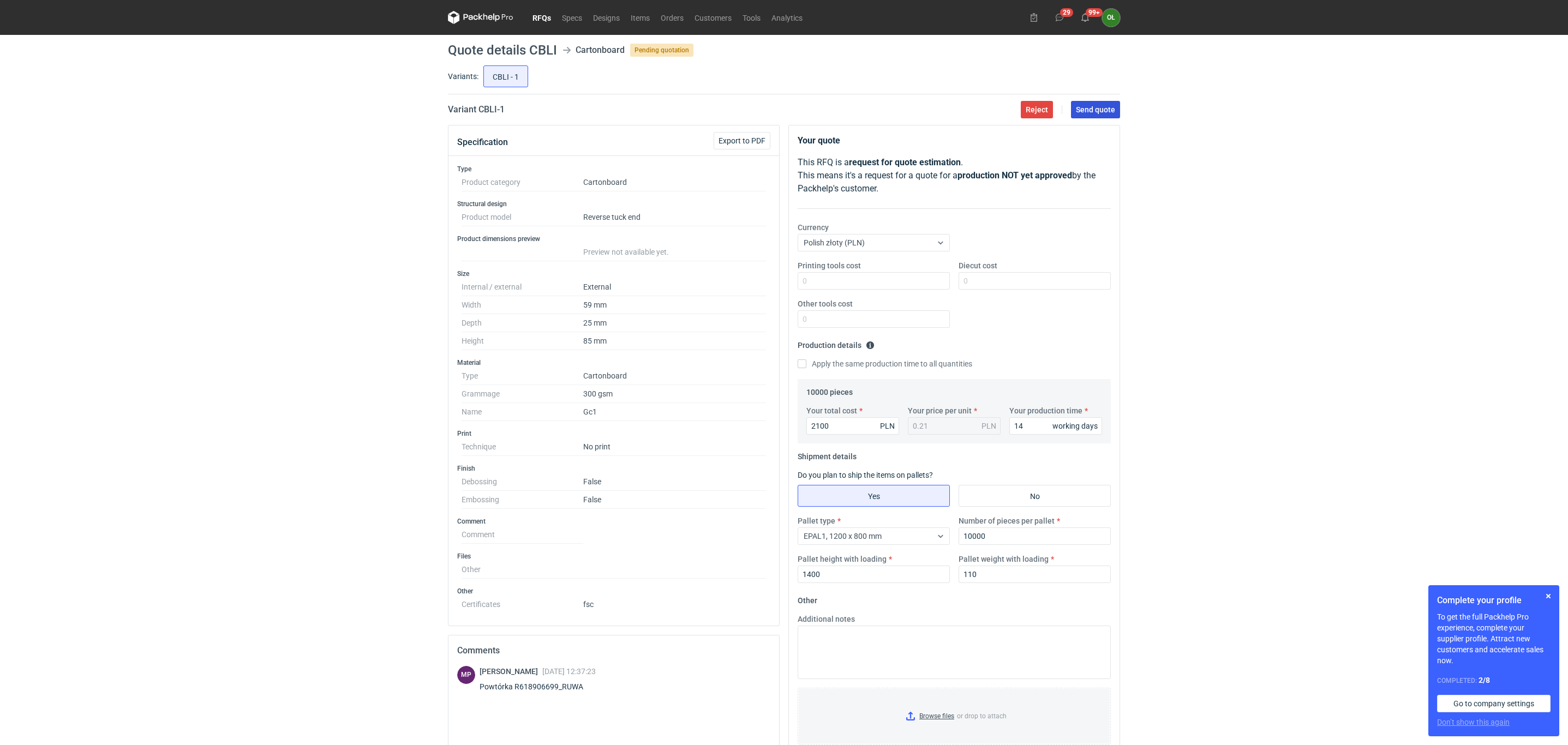
click at [1101, 113] on span "Send quote" at bounding box center [1095, 110] width 39 height 8
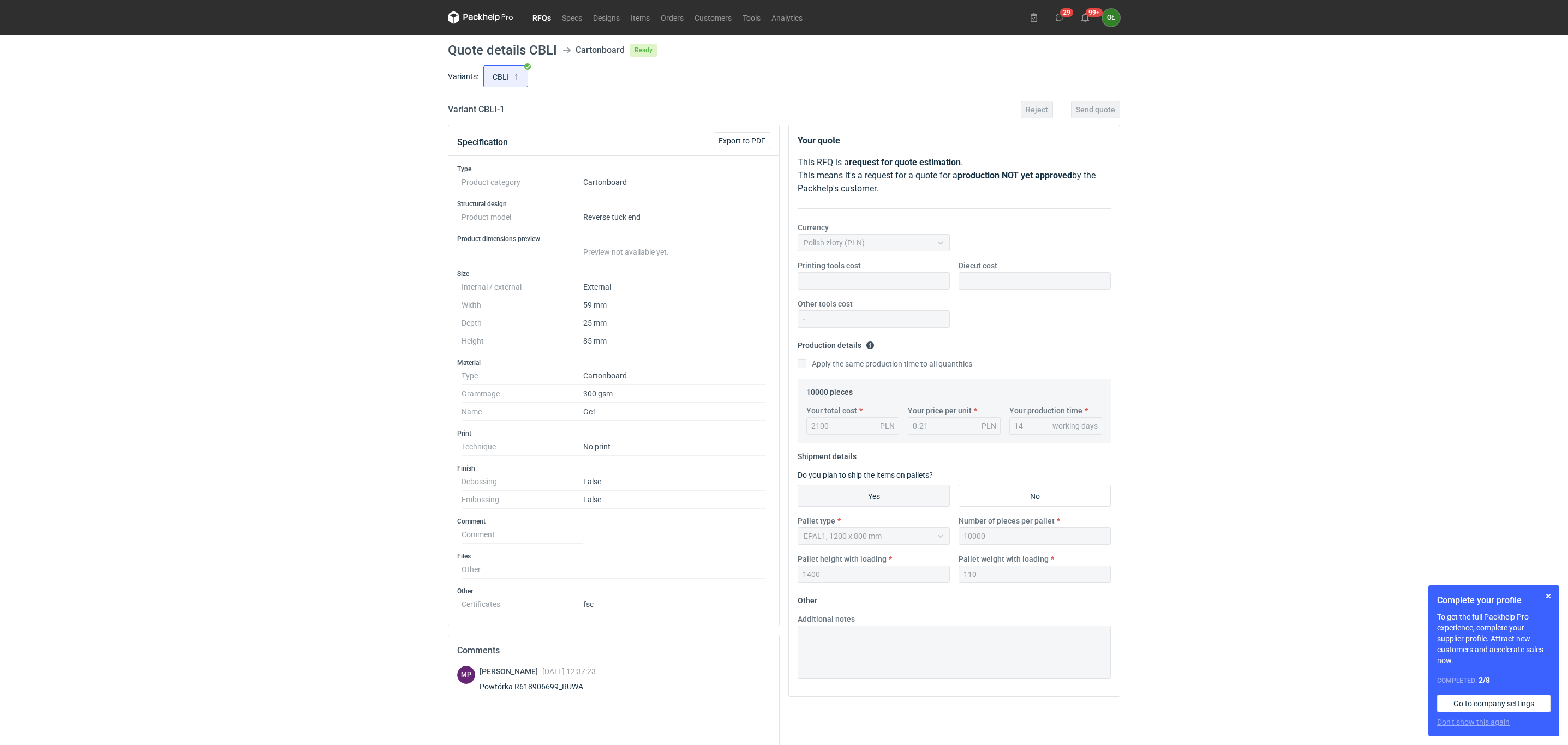
click at [536, 20] on link "RFQs" at bounding box center [541, 17] width 30 height 13
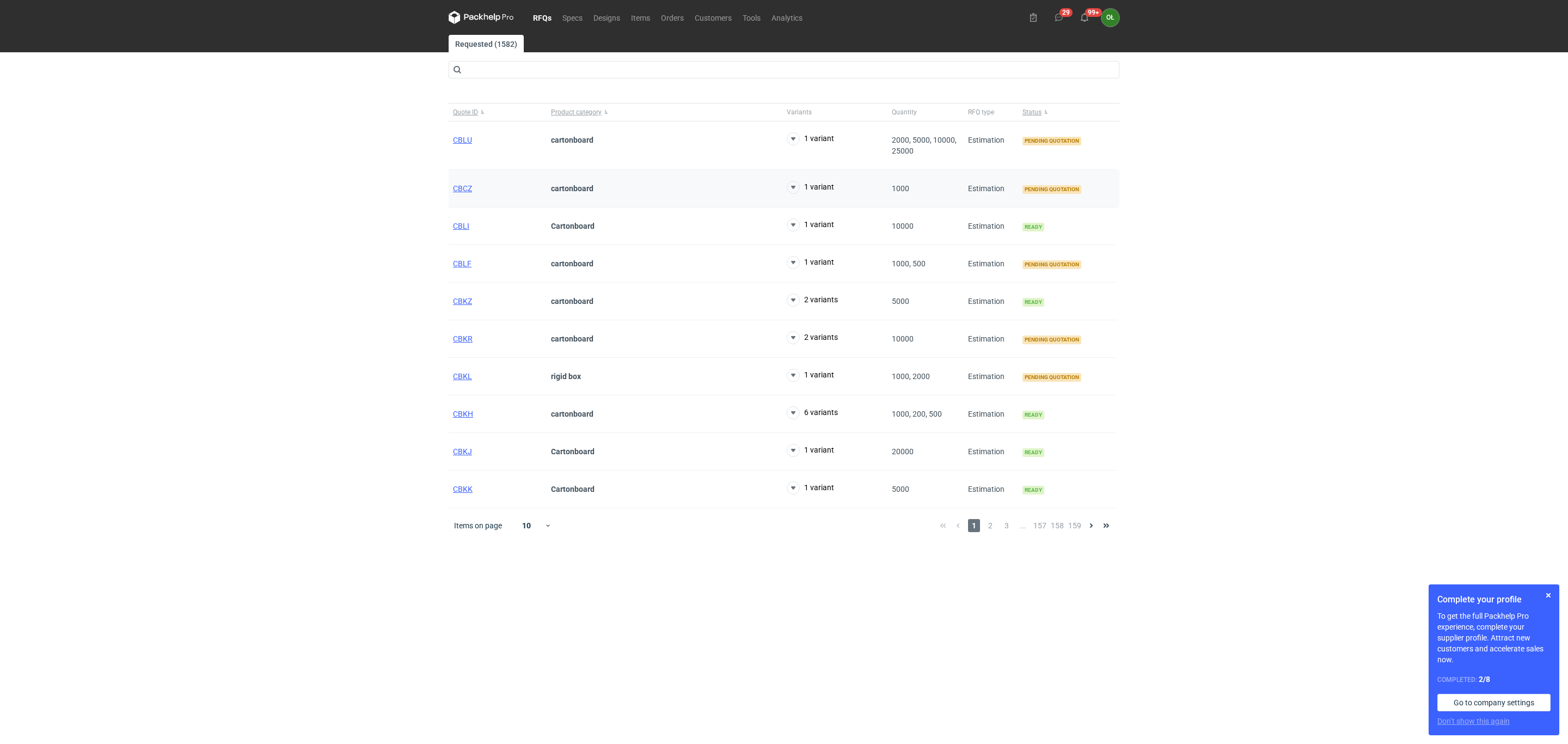
click at [461, 201] on div "CBCZ" at bounding box center [497, 188] width 98 height 37
click at [461, 194] on div "CBCZ" at bounding box center [497, 188] width 98 height 37
click at [459, 180] on div "CBCZ" at bounding box center [497, 188] width 98 height 37
click at [459, 182] on div "CBCZ" at bounding box center [497, 188] width 98 height 37
click at [459, 188] on span "CBCZ" at bounding box center [463, 188] width 19 height 9
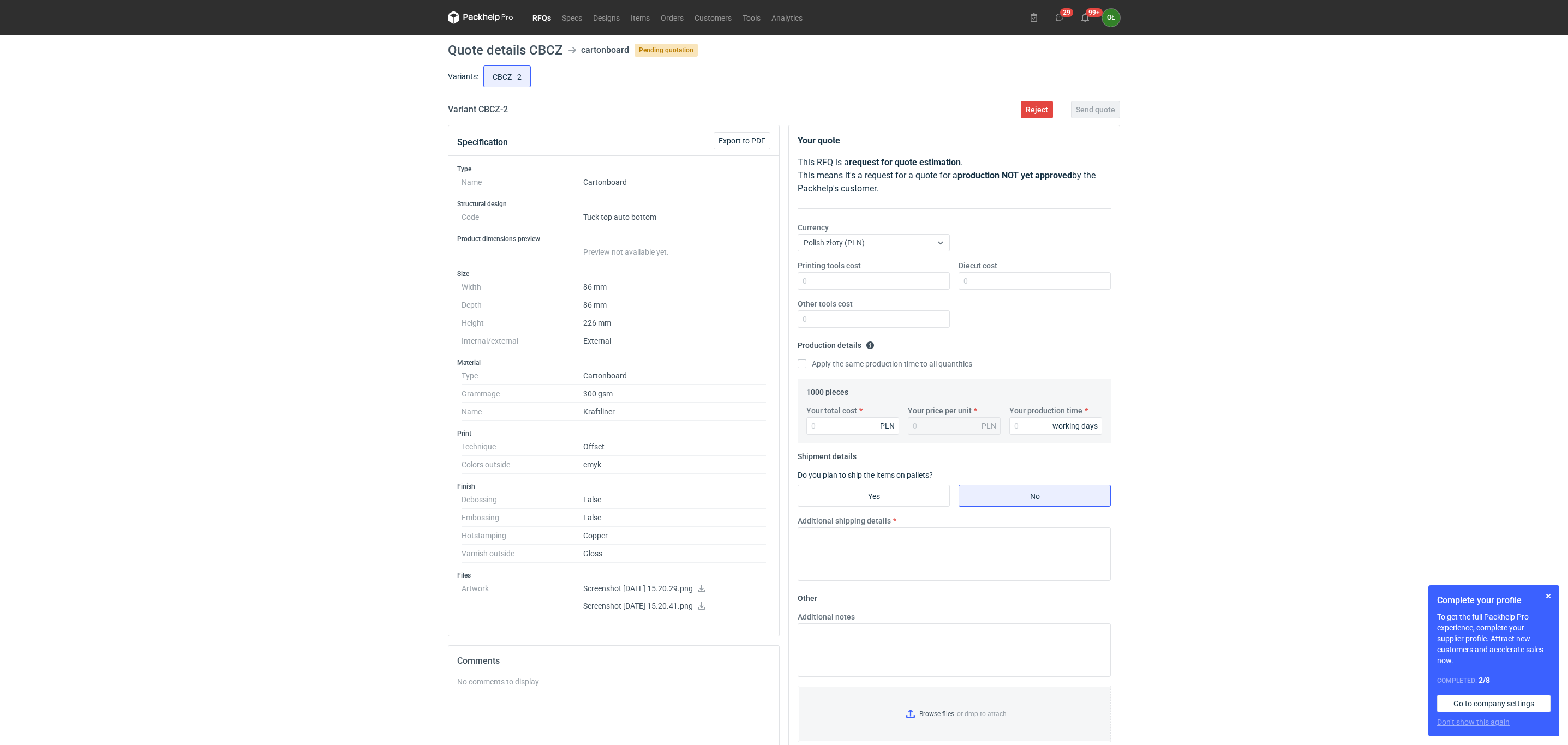
click at [551, 20] on link "RFQs" at bounding box center [541, 17] width 30 height 13
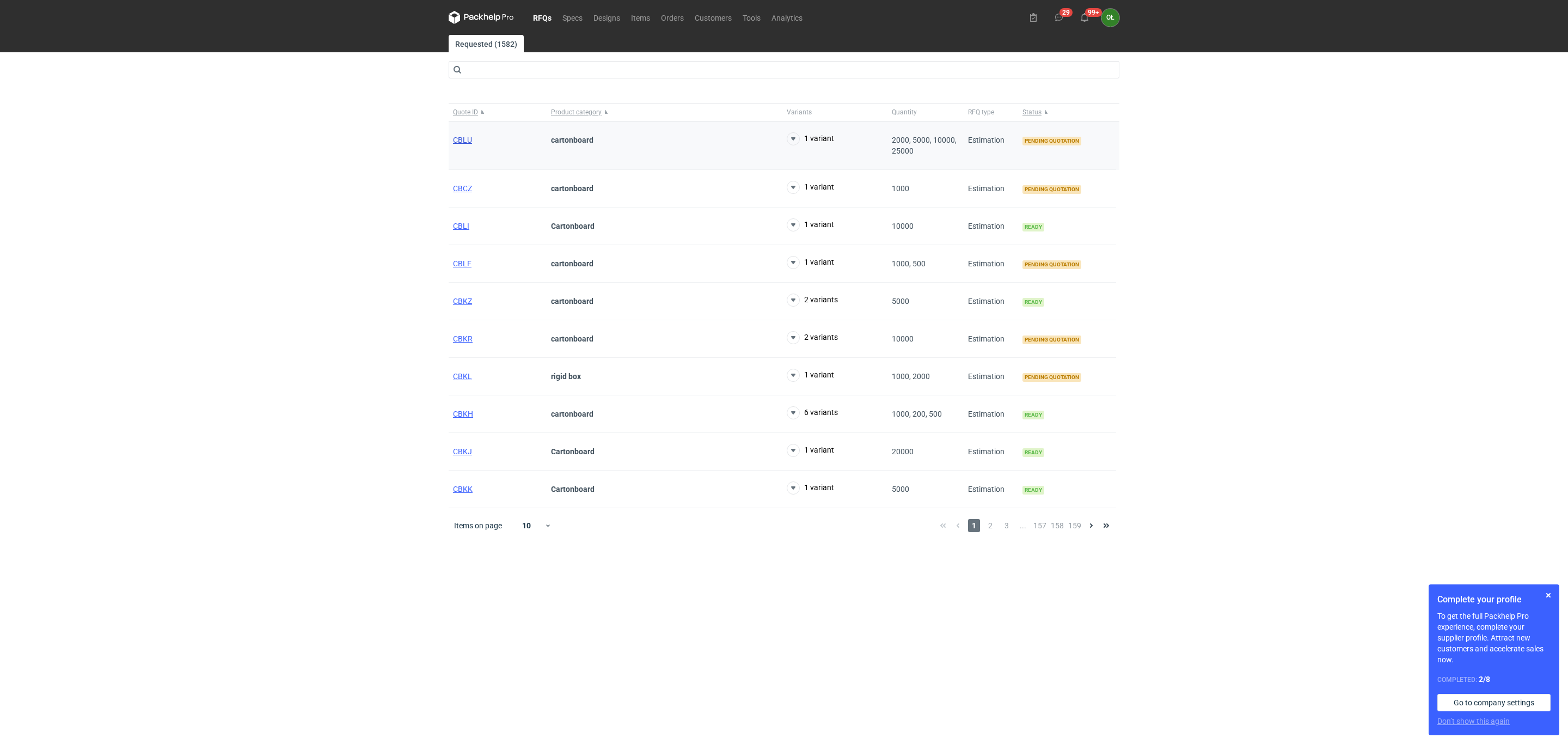
click at [463, 143] on span "CBLU" at bounding box center [463, 139] width 19 height 9
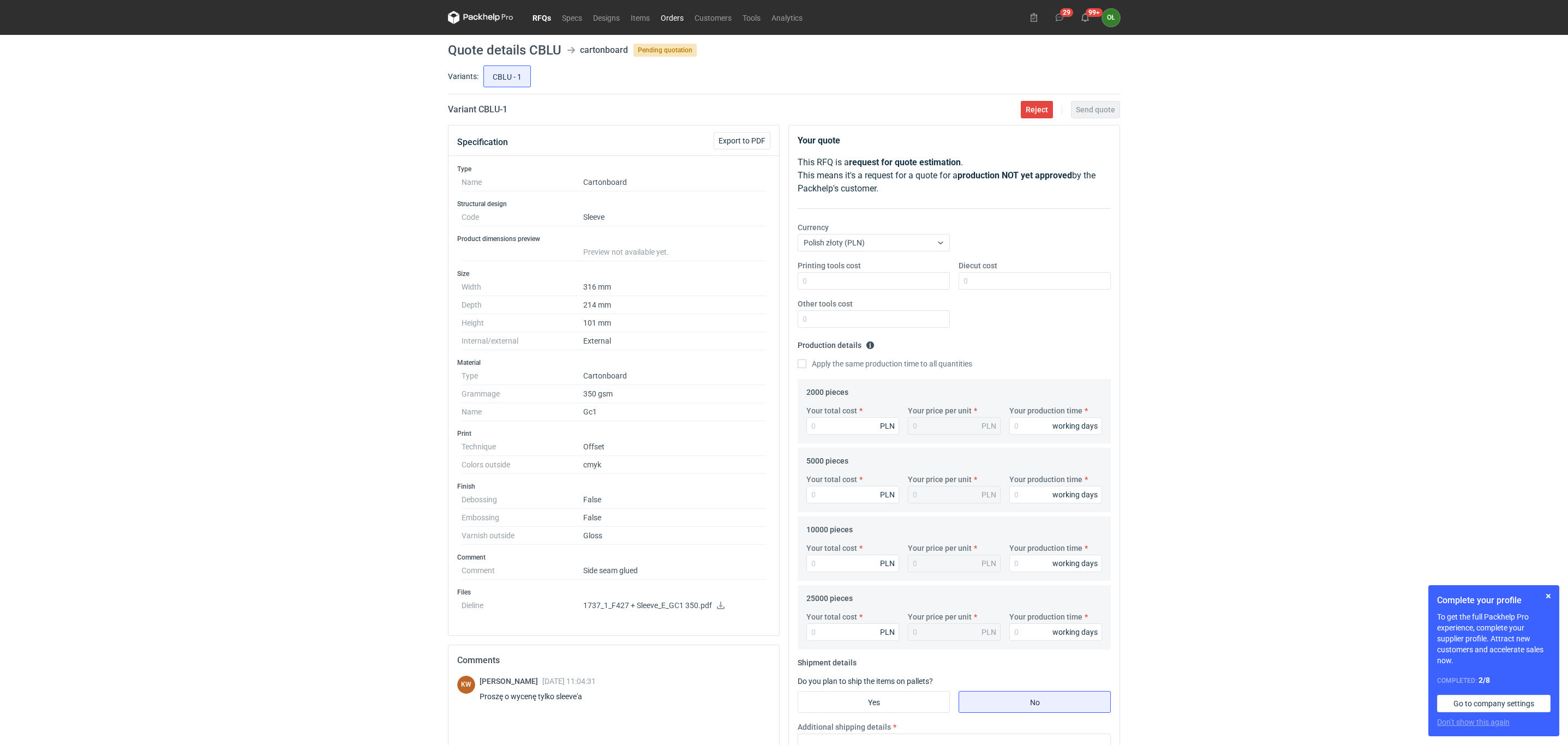
click at [678, 20] on link "Orders" at bounding box center [671, 17] width 33 height 13
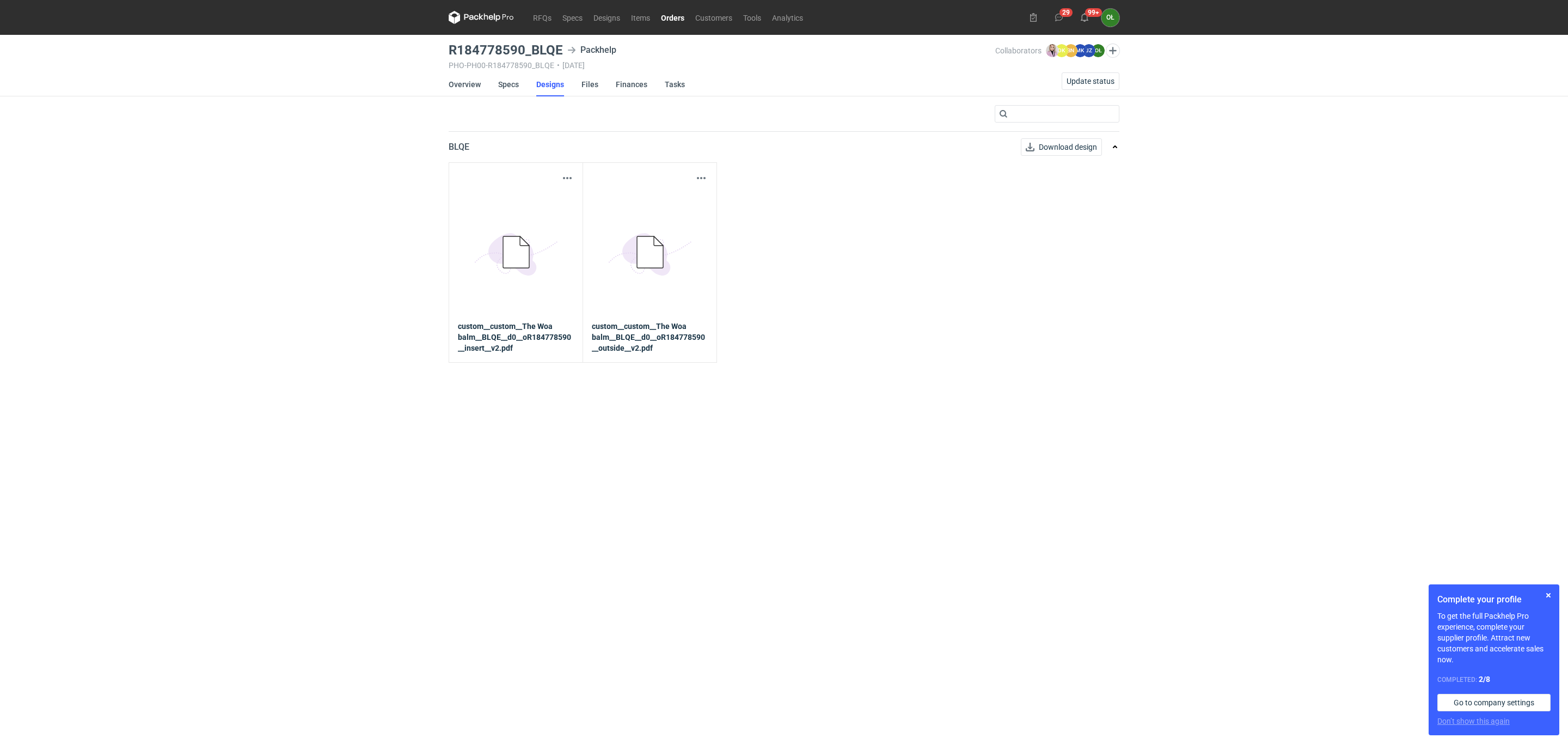
drag, startPoint x: 566, startPoint y: 178, endPoint x: 400, endPoint y: 195, distance: 166.9
click at [400, 195] on div "RFQs Specs Designs Items Orders Customers Tools Analytics 29 99+ OŁ [PERSON_NAM…" at bounding box center [784, 372] width 1568 height 744
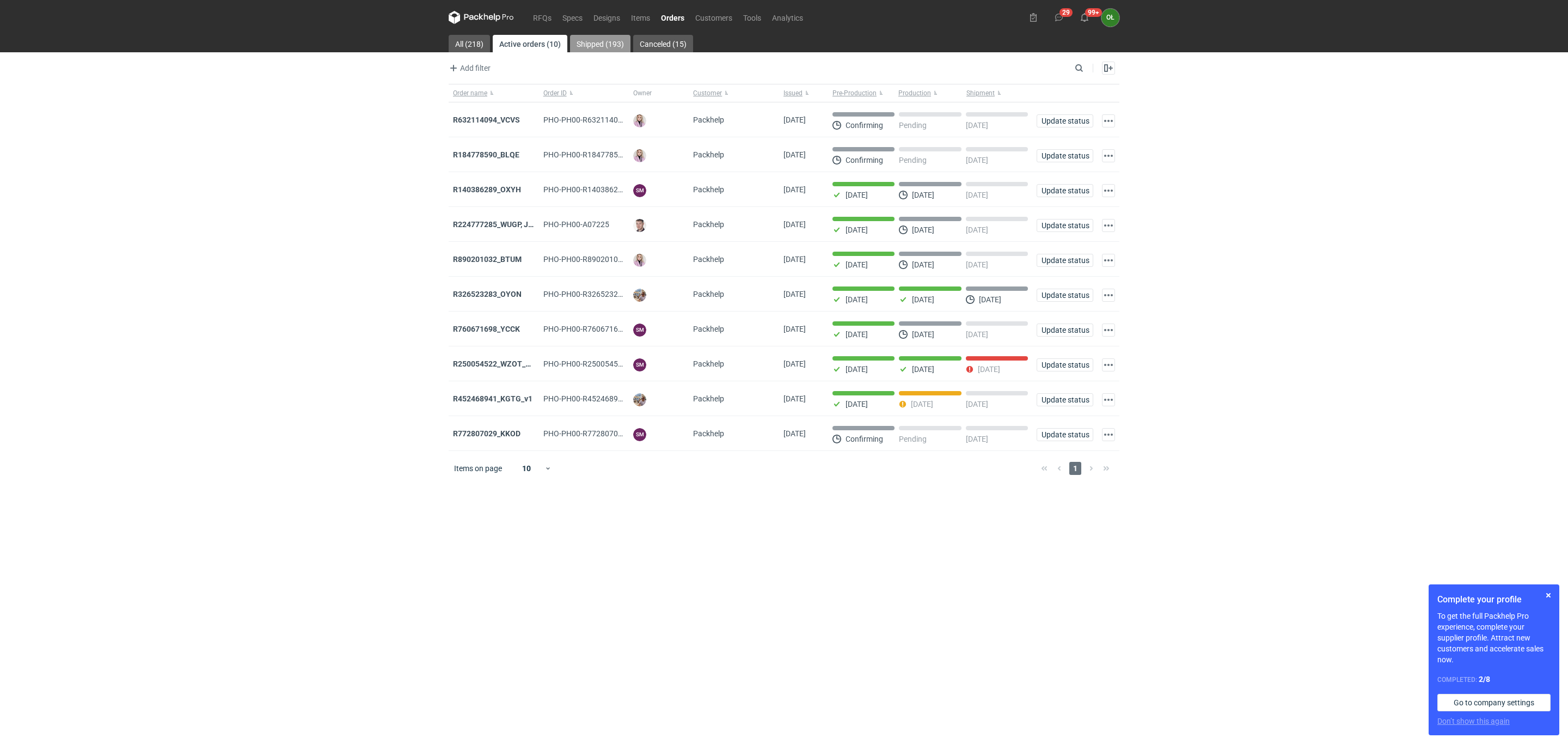
click at [608, 47] on link "Shipped (193)" at bounding box center [599, 44] width 60 height 17
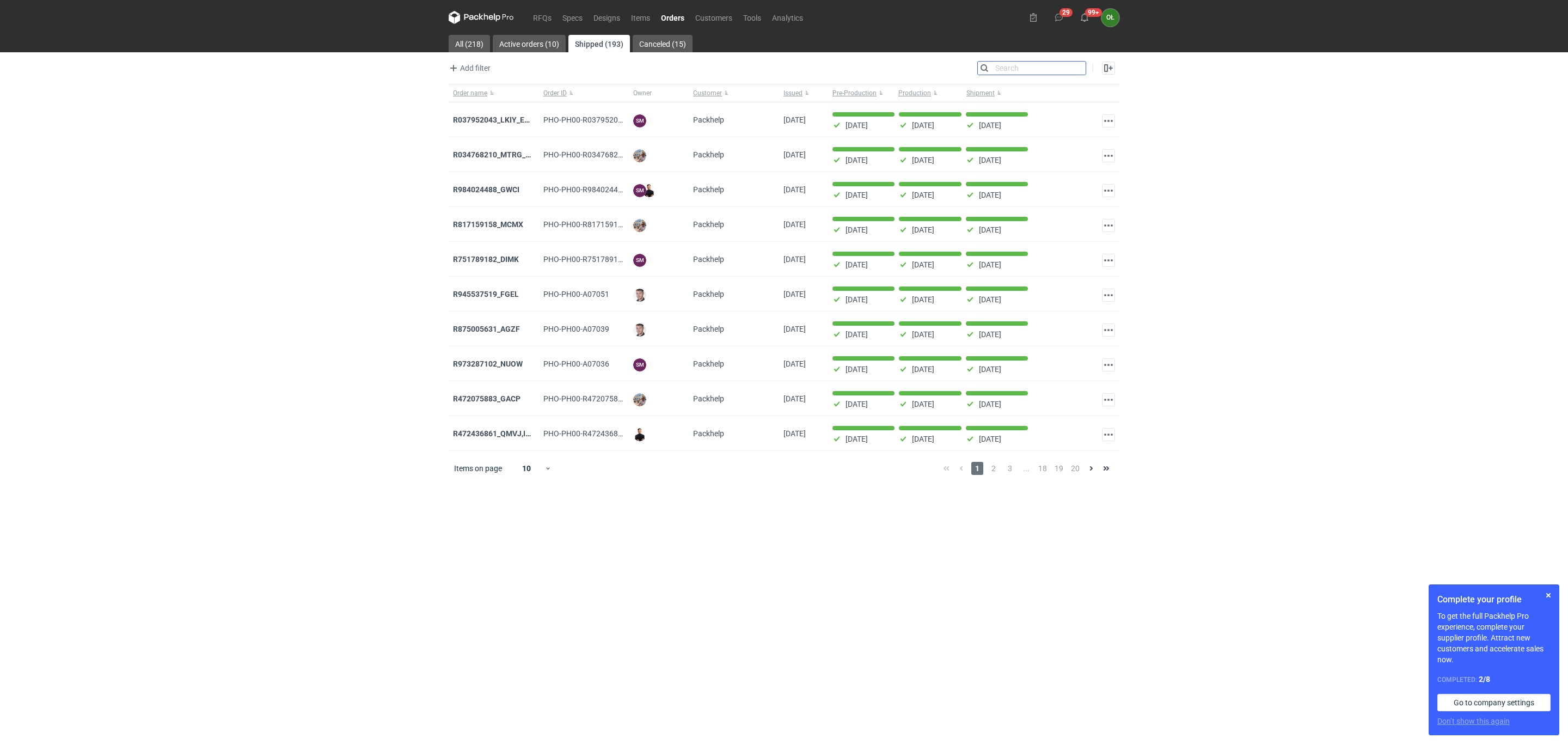
click at [1080, 72] on input "Search" at bounding box center [1031, 69] width 108 height 13
click at [1055, 70] on input "Search" at bounding box center [1031, 69] width 108 height 13
paste input "R618906699_RUWA"
type input "R618906699_RUWA"
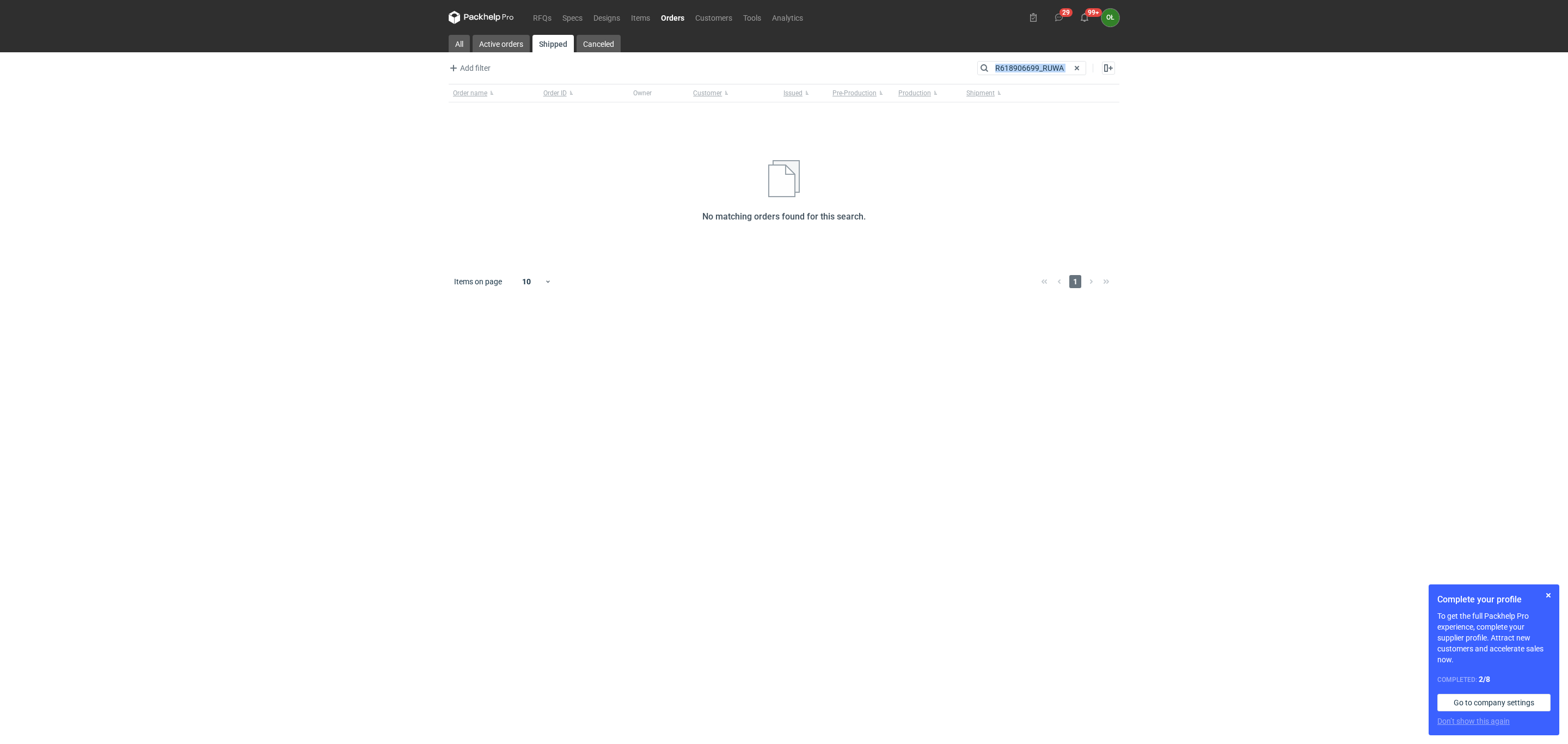
drag, startPoint x: 1071, startPoint y: 68, endPoint x: 1018, endPoint y: 70, distance: 53.0
click at [1018, 70] on div "R618906699_RUWA" at bounding box center [1031, 69] width 108 height 13
click at [1078, 69] on span at bounding box center [1077, 69] width 13 height 13
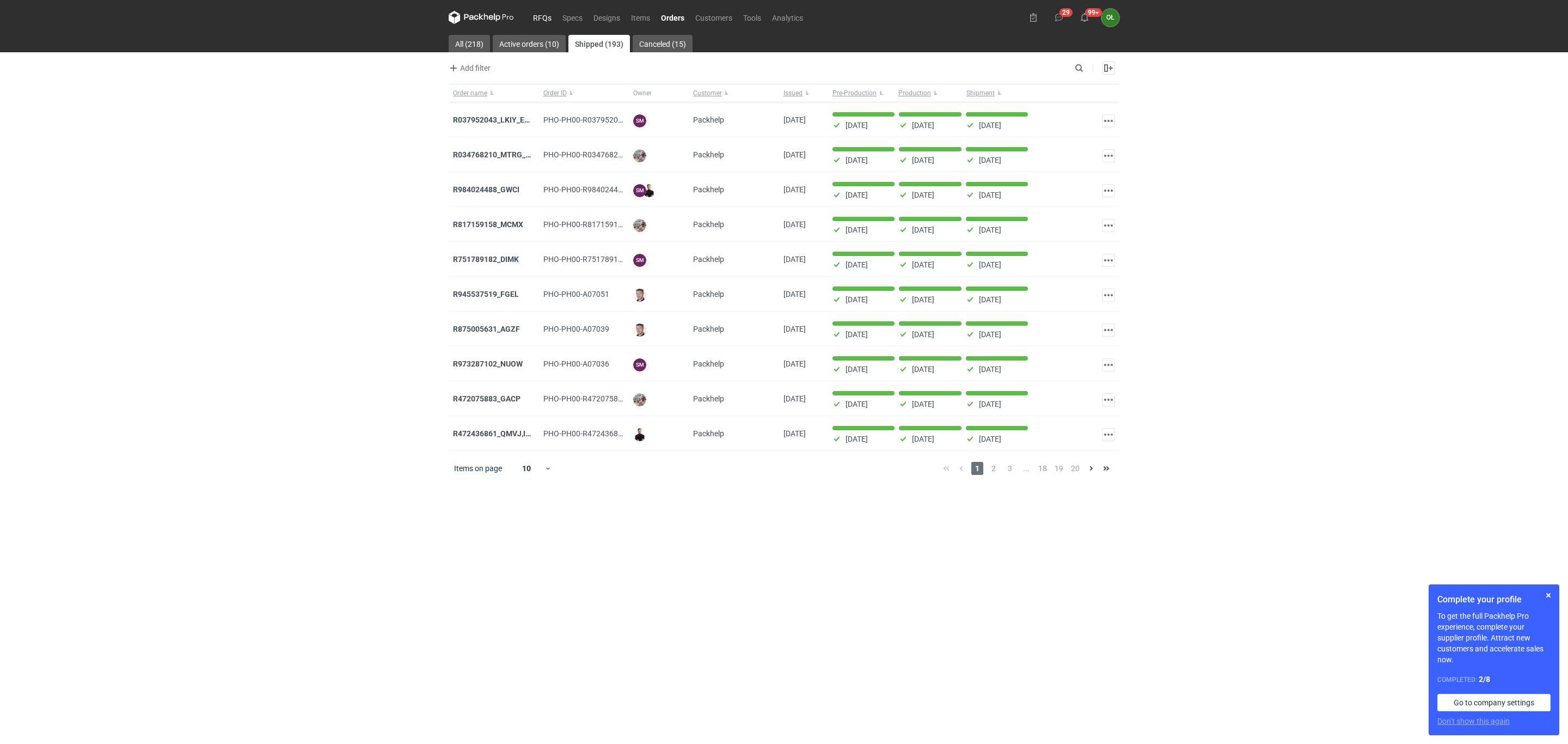
click at [539, 18] on link "RFQs" at bounding box center [542, 17] width 30 height 13
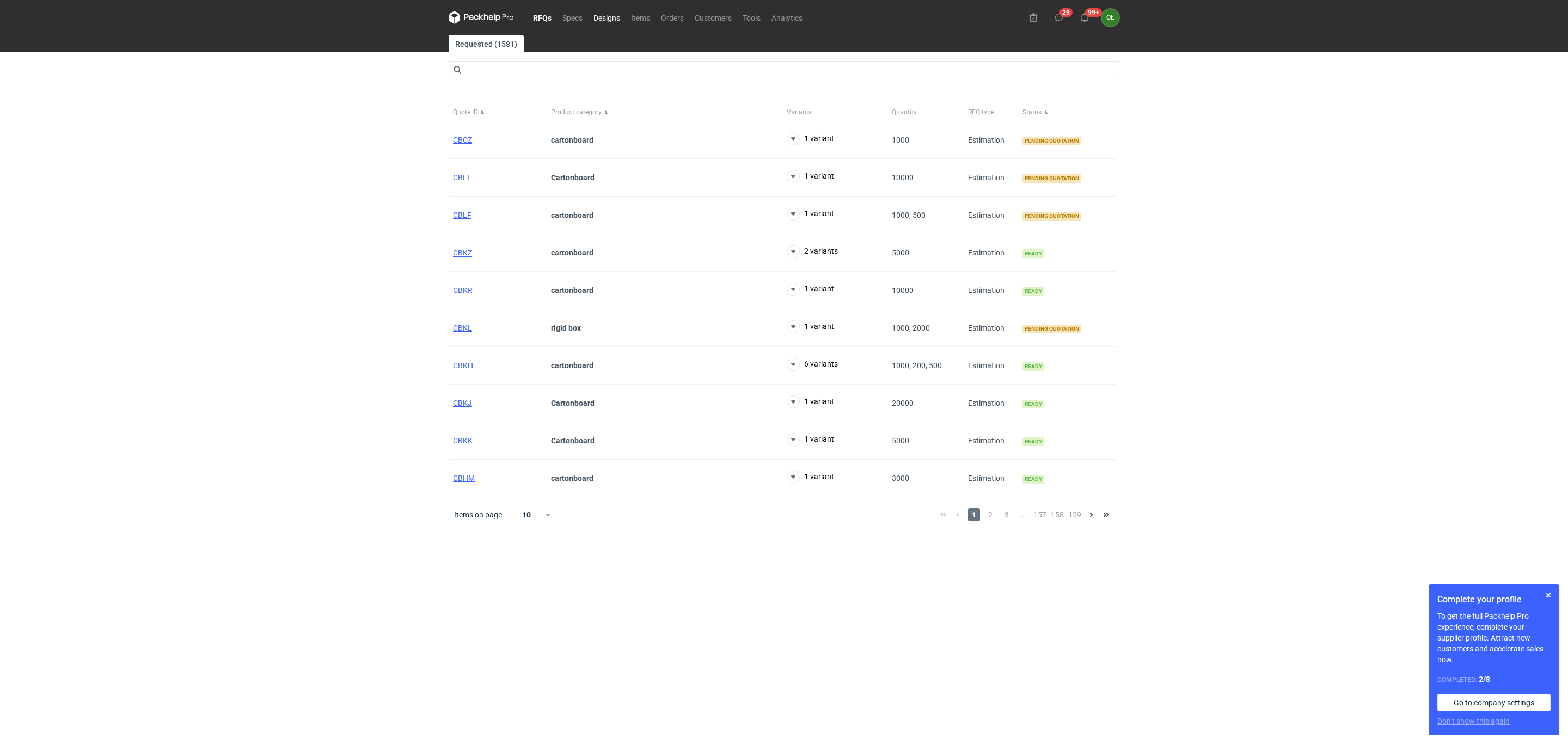
click at [624, 15] on link "Designs" at bounding box center [606, 17] width 37 height 13
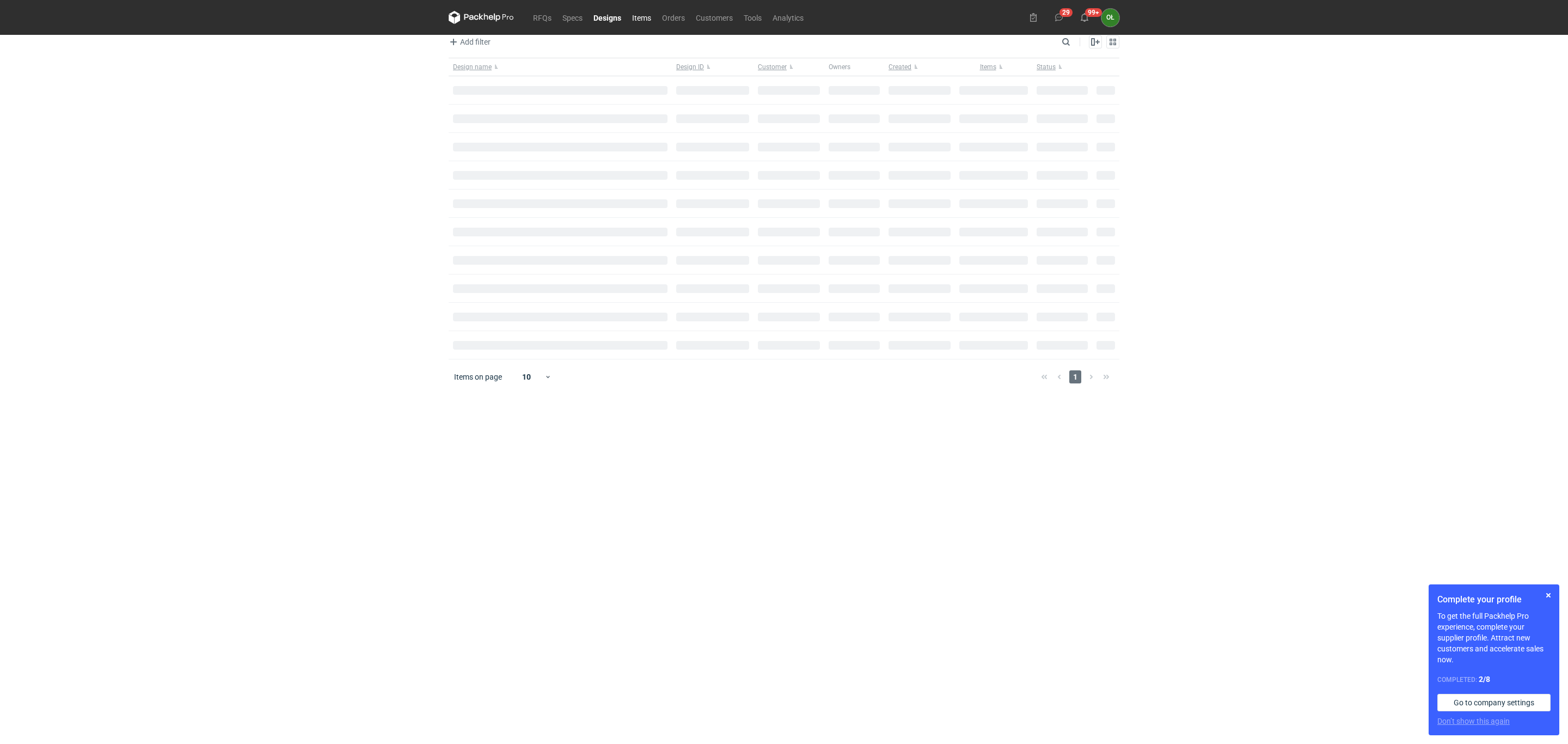
click at [641, 15] on link "Items" at bounding box center [641, 17] width 30 height 13
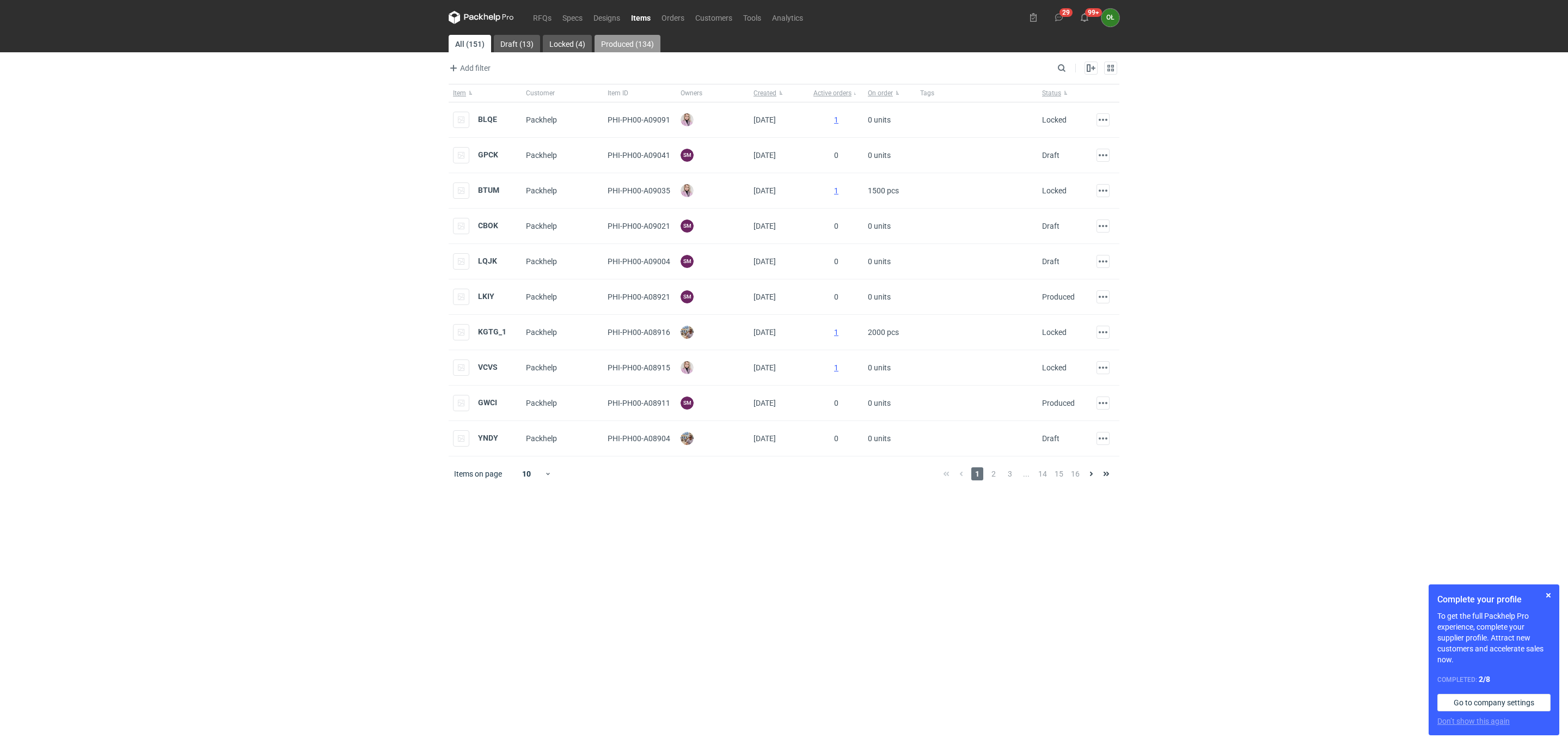
click at [645, 48] on link "Produced (134)" at bounding box center [627, 44] width 66 height 17
click at [1067, 62] on input "Search" at bounding box center [1014, 69] width 108 height 13
paste input "R618906699_RUWA"
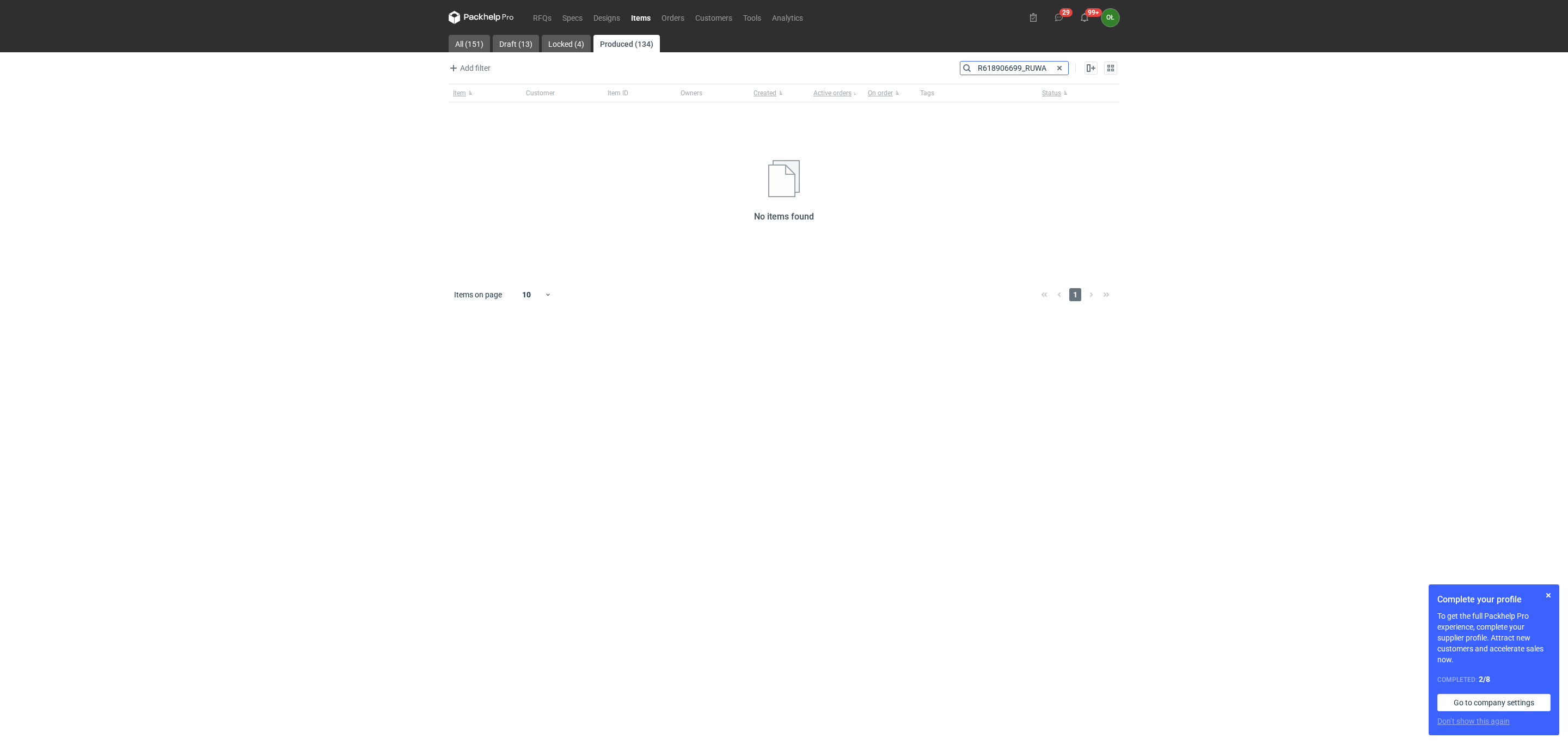
click at [981, 69] on input "R618906699_RUWA" at bounding box center [1014, 69] width 108 height 13
type input "R618906699_RUWA"
click at [583, 52] on link "Locked (4)" at bounding box center [566, 44] width 49 height 17
click at [1053, 69] on span at bounding box center [1059, 69] width 13 height 13
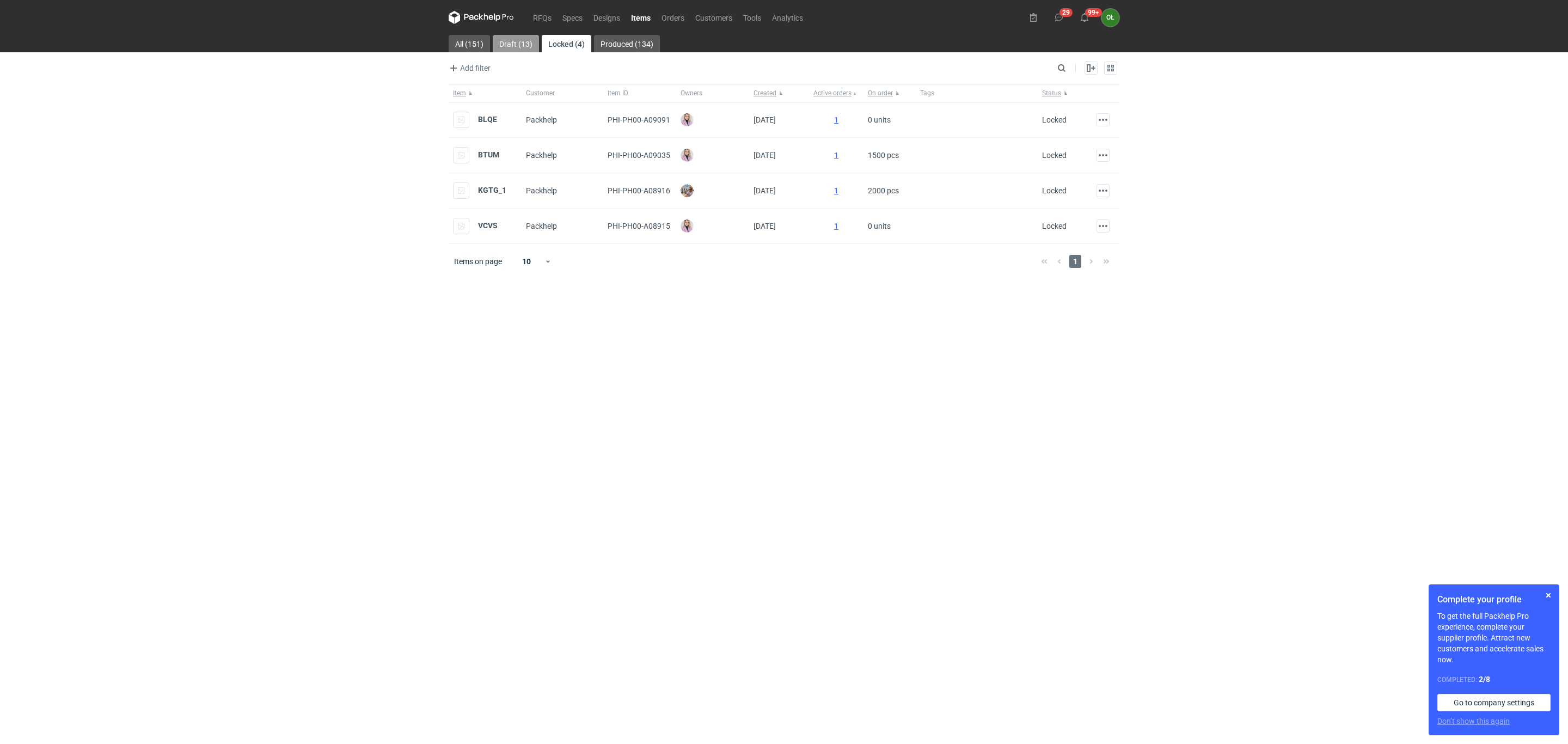
click at [512, 40] on link "Draft (13)" at bounding box center [515, 44] width 47 height 17
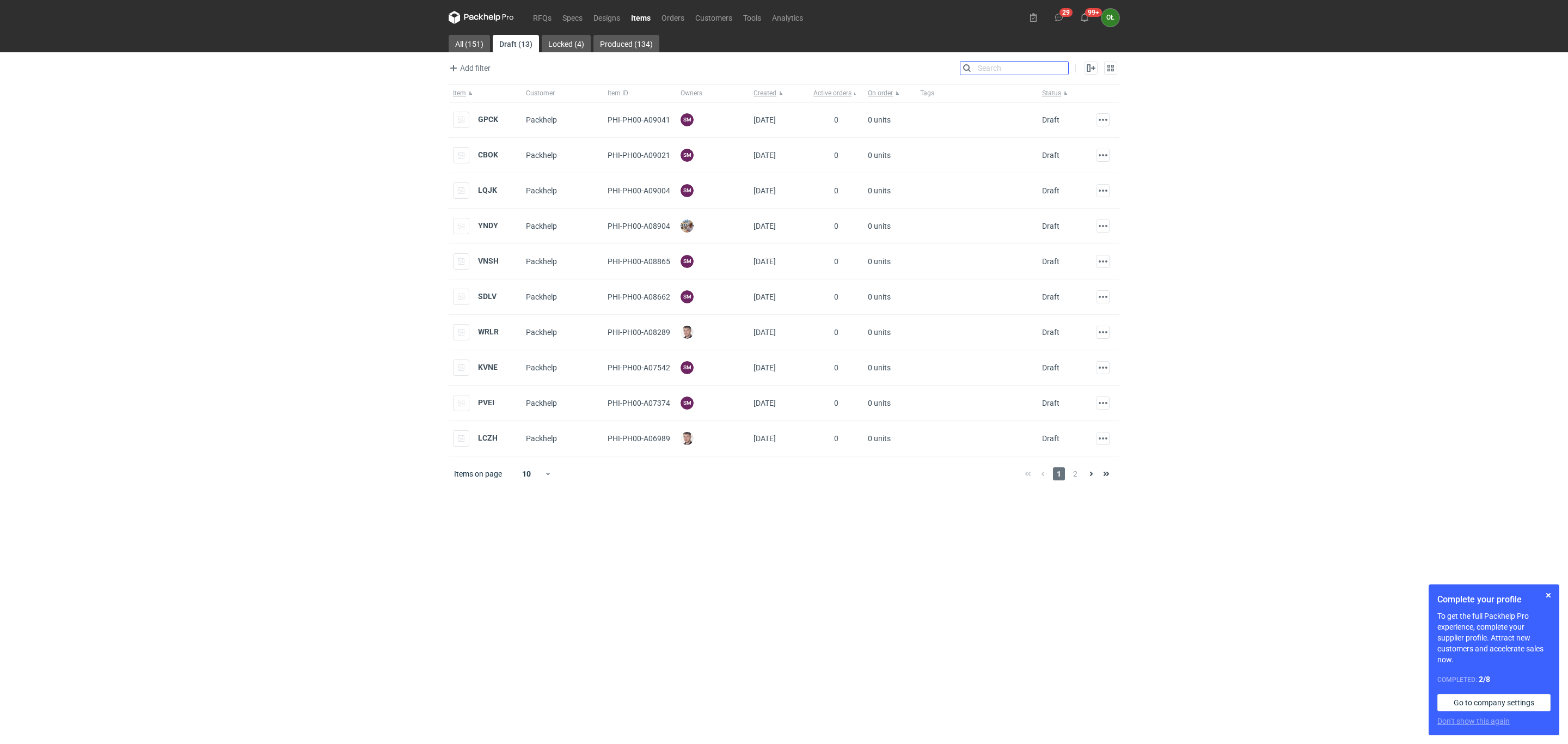
click at [1065, 66] on input "Search" at bounding box center [1014, 69] width 108 height 13
paste input "R618906699_RUWA"
type input "R618906699_RUWA"
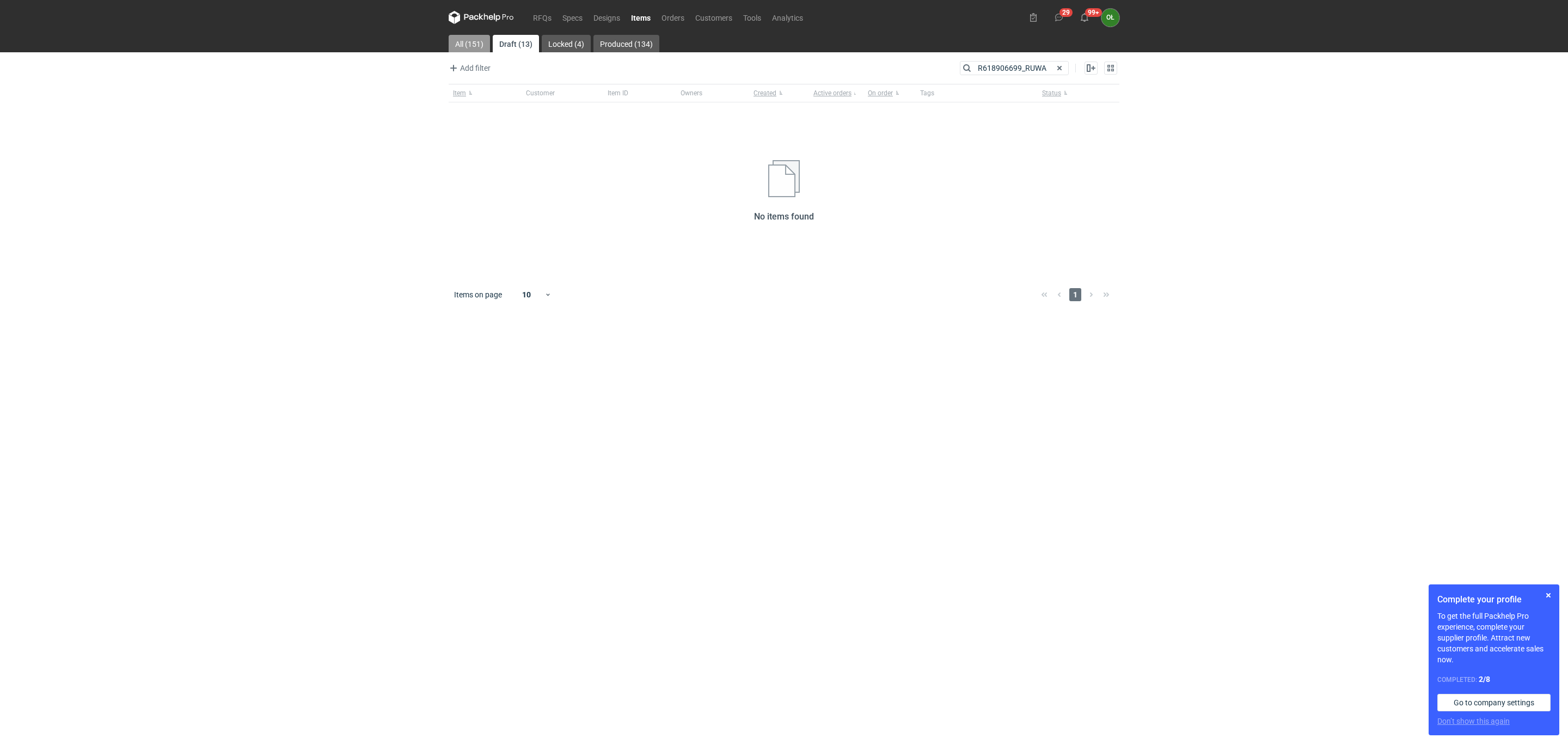
click at [484, 50] on link "All (151)" at bounding box center [469, 44] width 41 height 17
click at [1035, 67] on input "R618906699_RUWA" at bounding box center [1014, 69] width 108 height 13
click at [1049, 67] on input "R618906699_RUWA" at bounding box center [1014, 69] width 108 height 13
click at [1061, 66] on span at bounding box center [1059, 69] width 13 height 13
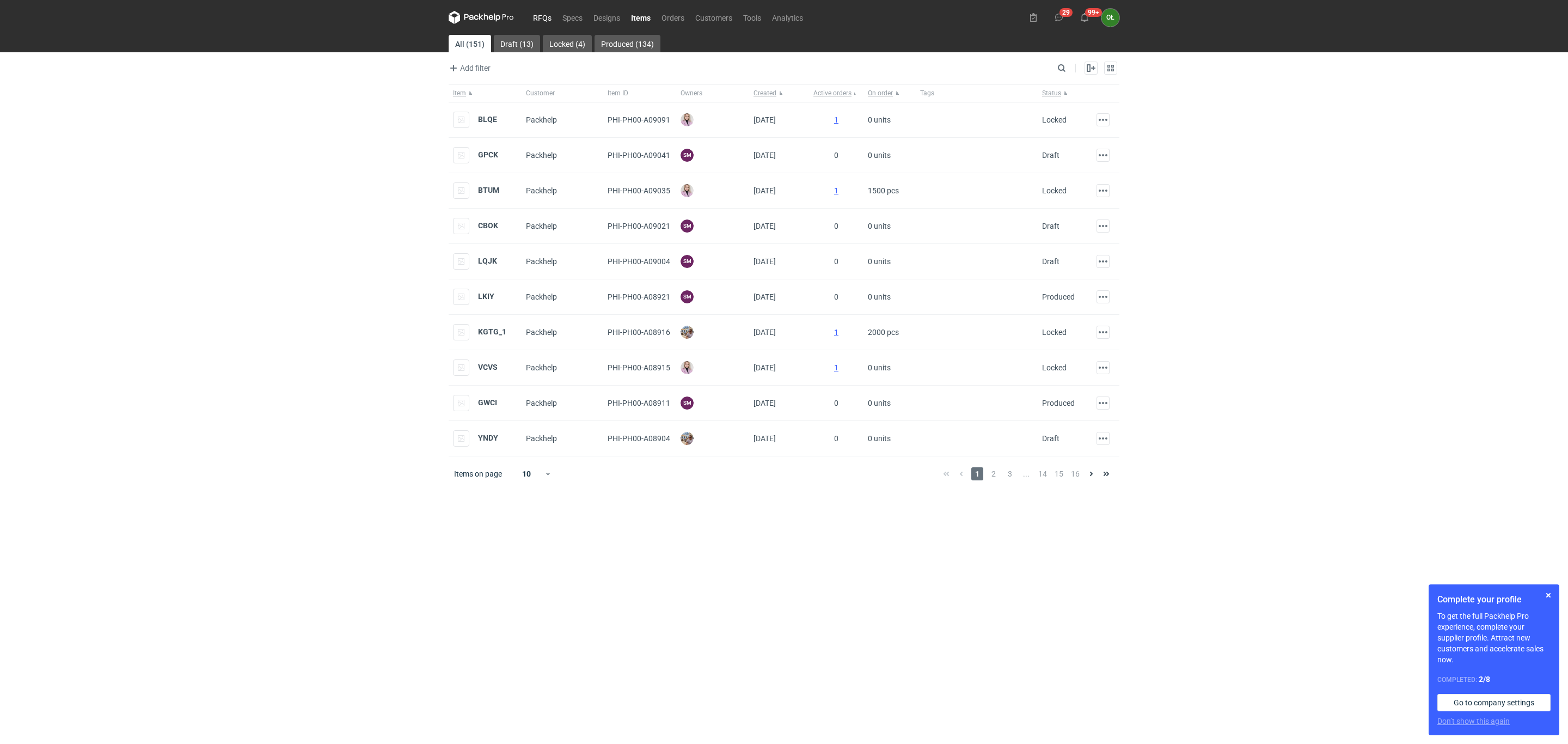
click at [553, 14] on link "RFQs" at bounding box center [542, 17] width 30 height 13
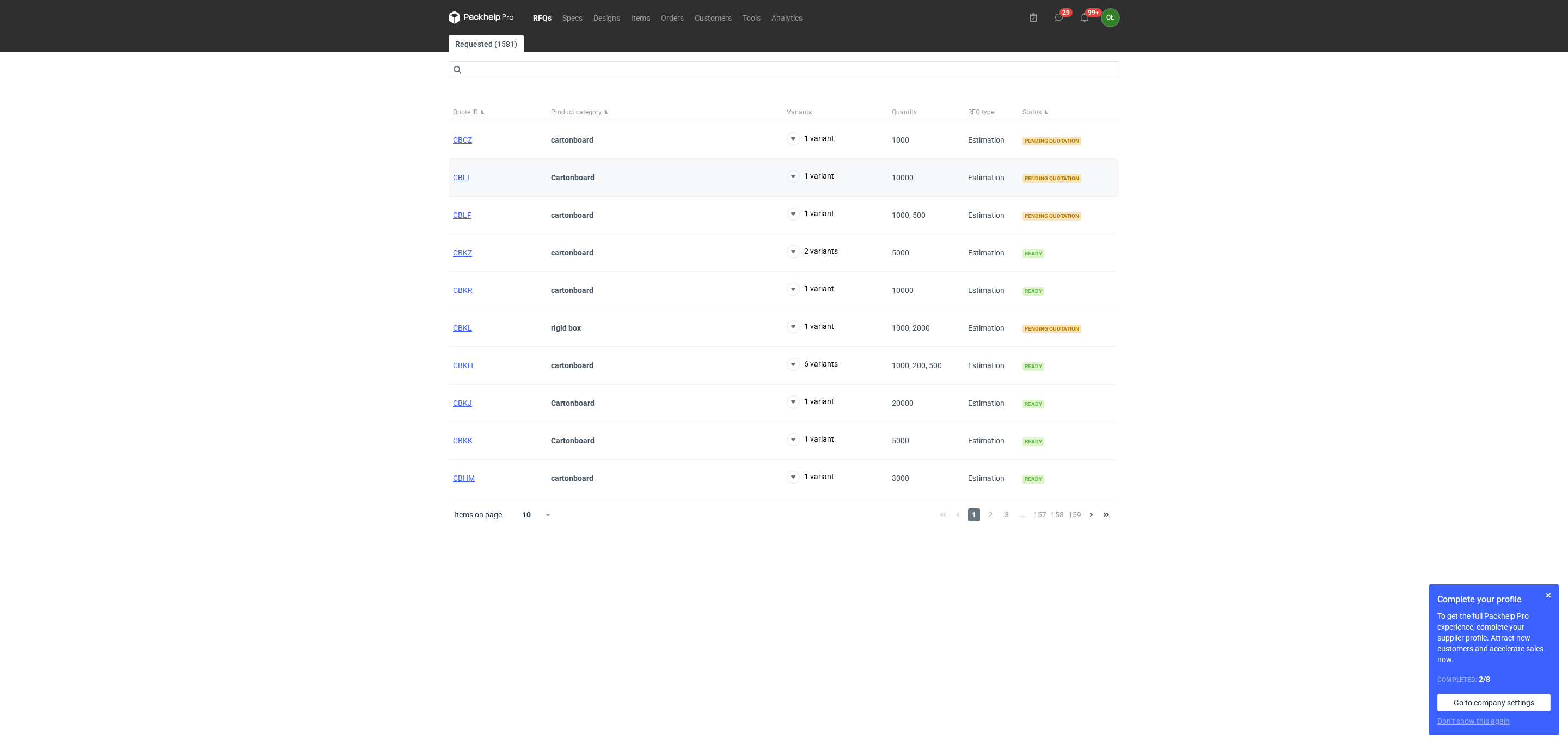
click at [459, 178] on span "CBLI" at bounding box center [461, 177] width 16 height 9
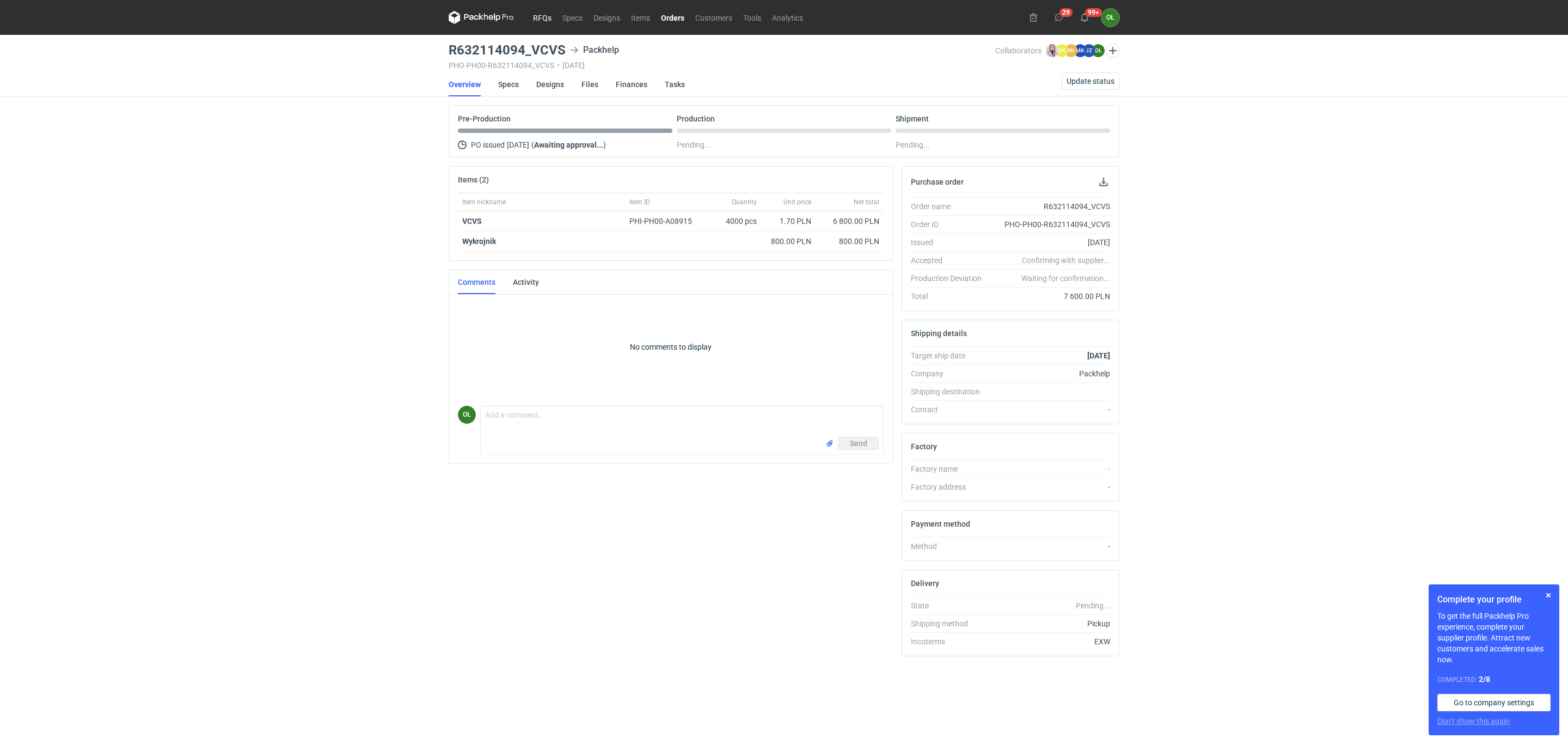
click at [532, 16] on link "RFQs" at bounding box center [542, 17] width 30 height 13
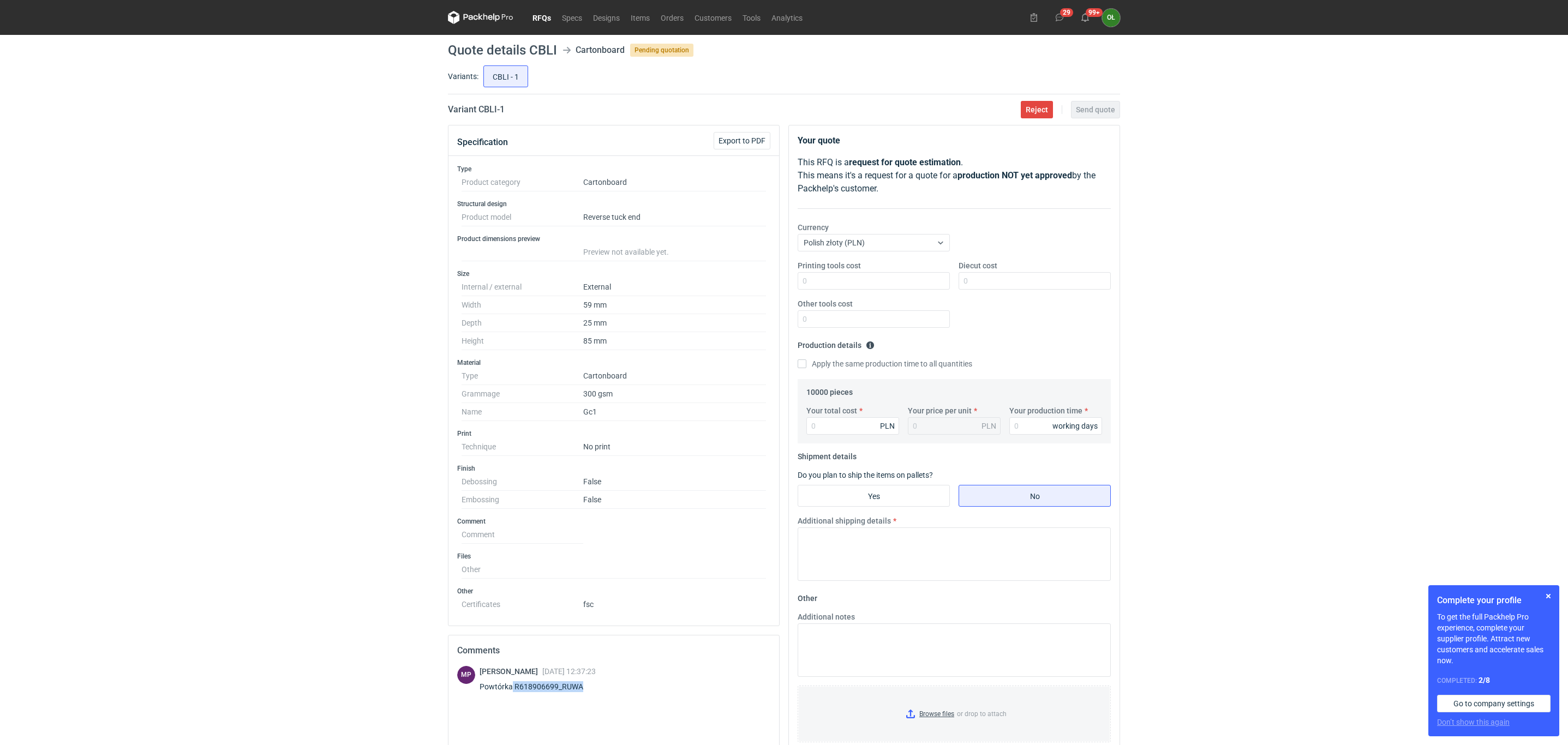
drag, startPoint x: 592, startPoint y: 693, endPoint x: 511, endPoint y: 695, distance: 81.0
click at [511, 692] on div "Powtórka R618906699_RUWA" at bounding box center [537, 686] width 116 height 10
copy div "R618906699_RUWA"
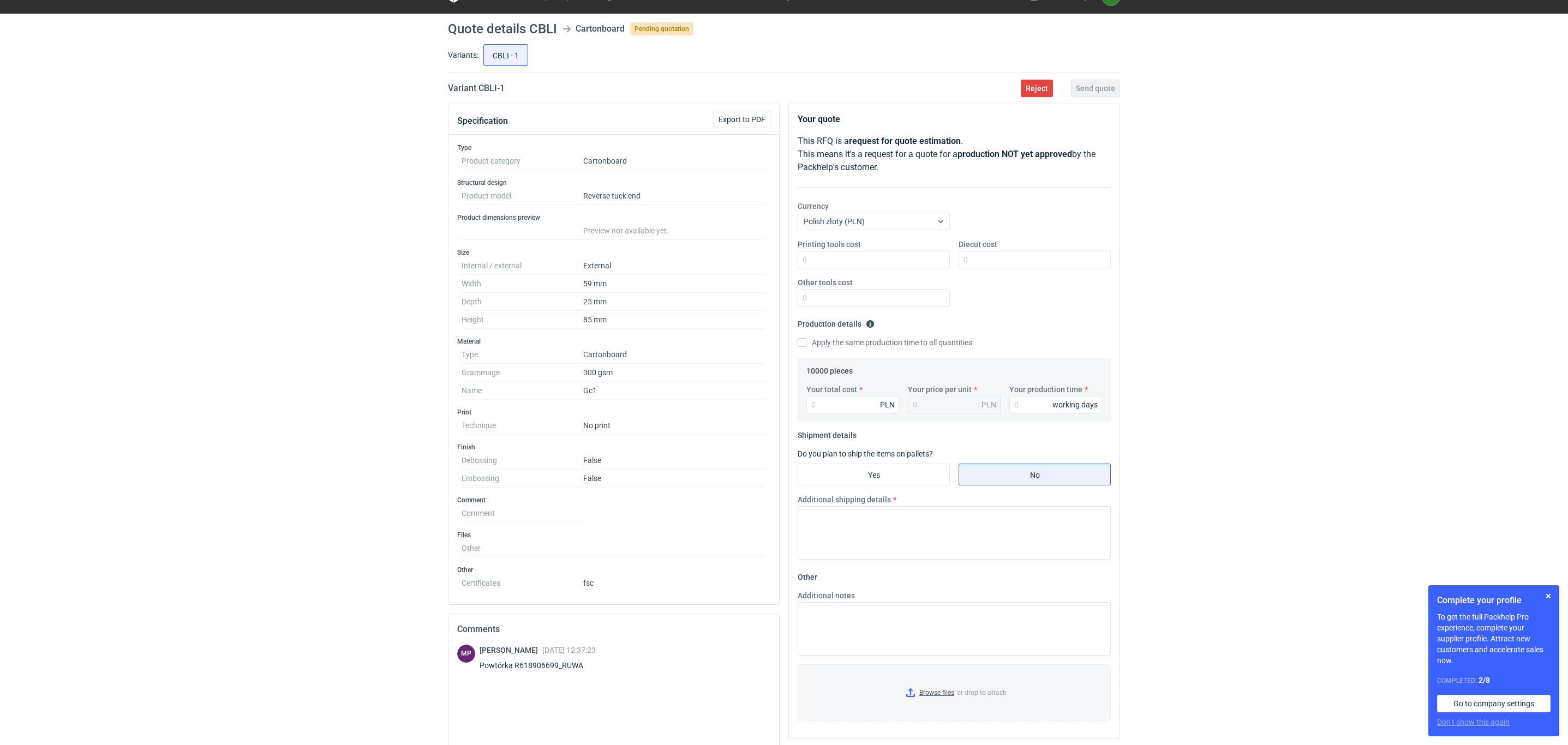
scroll to position [54, 0]
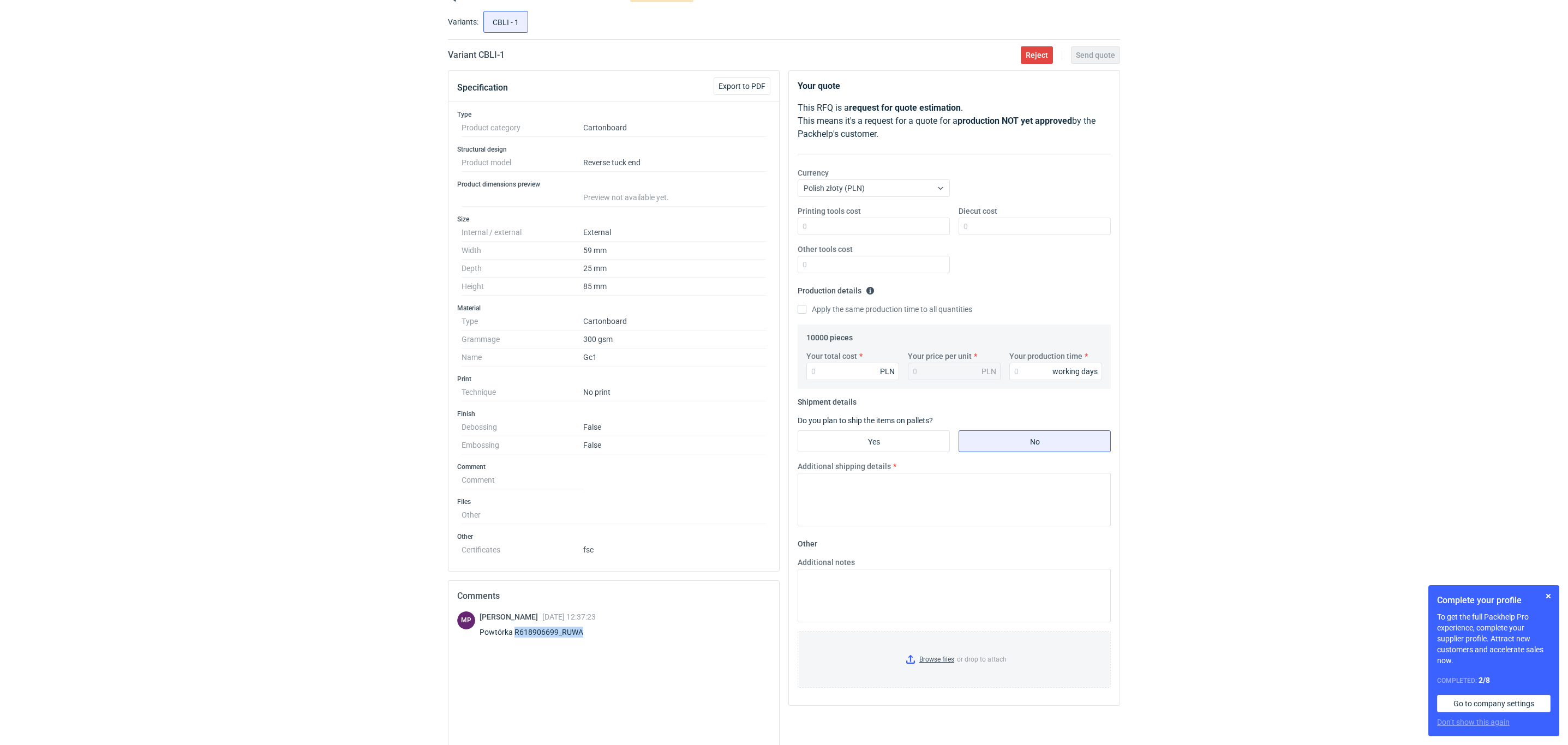
drag, startPoint x: 585, startPoint y: 638, endPoint x: 515, endPoint y: 635, distance: 70.1
click at [515, 635] on div "Powtórka R618906699_RUWA" at bounding box center [537, 631] width 116 height 10
copy div "R618906699_RUWA"
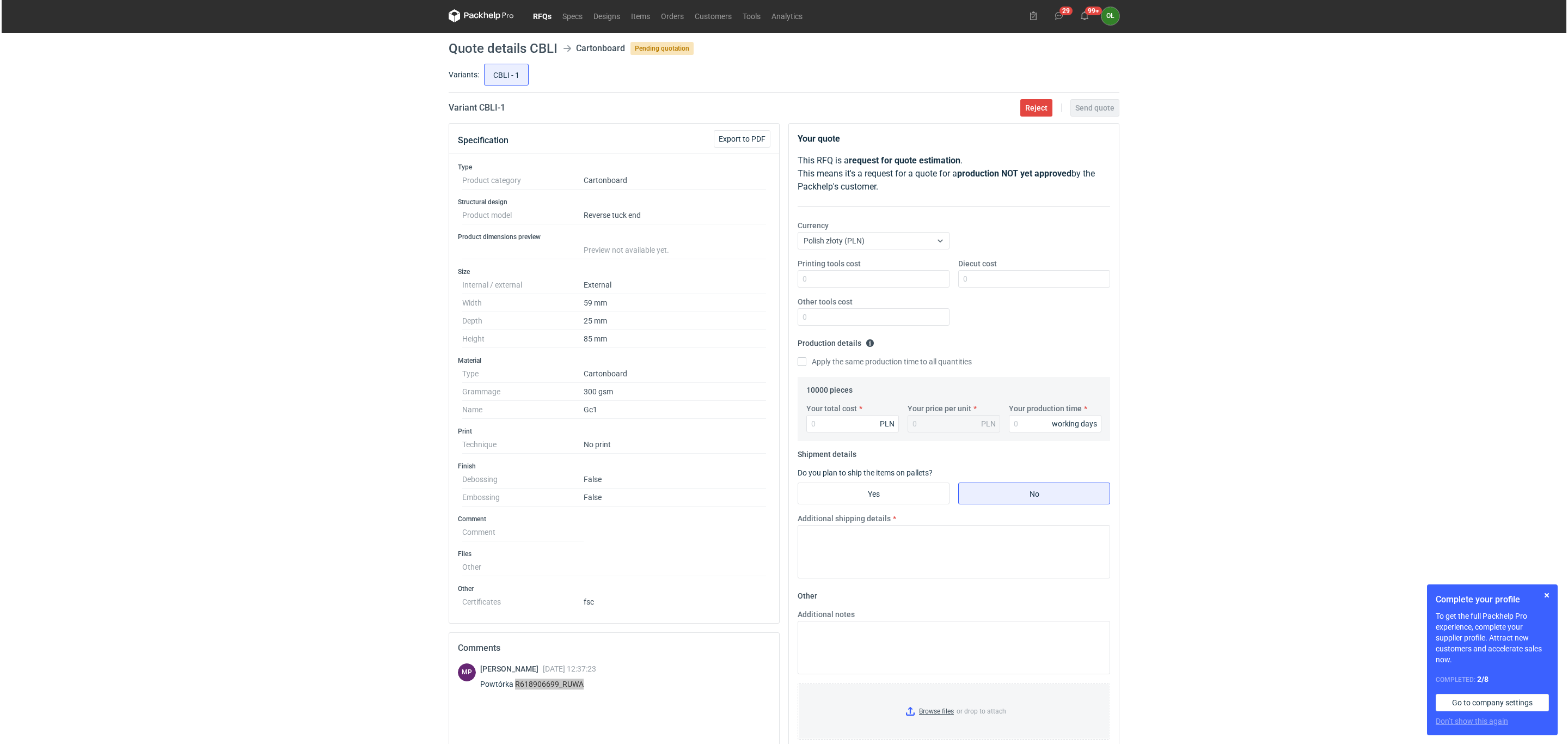
scroll to position [0, 0]
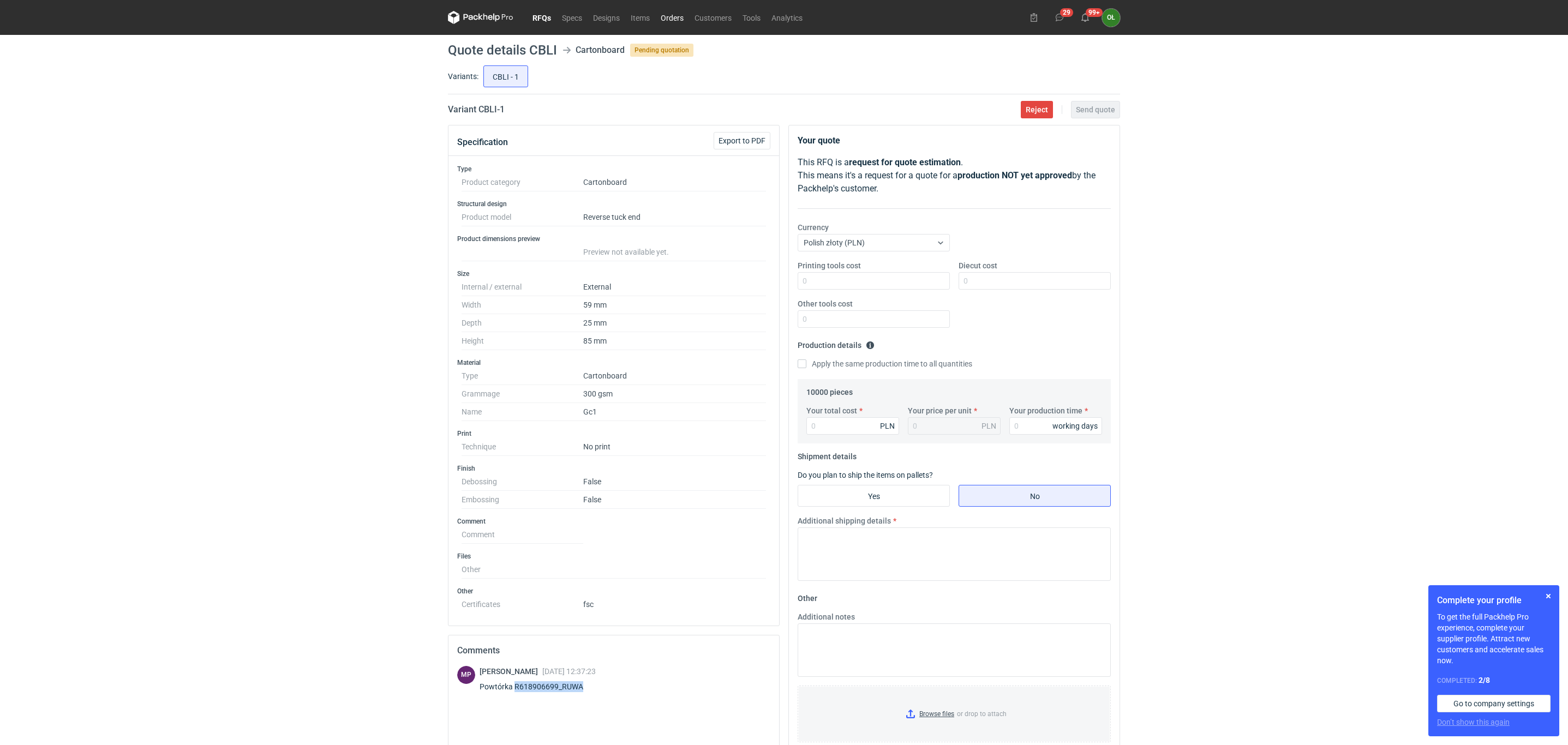
click at [663, 15] on link "Orders" at bounding box center [671, 17] width 33 height 13
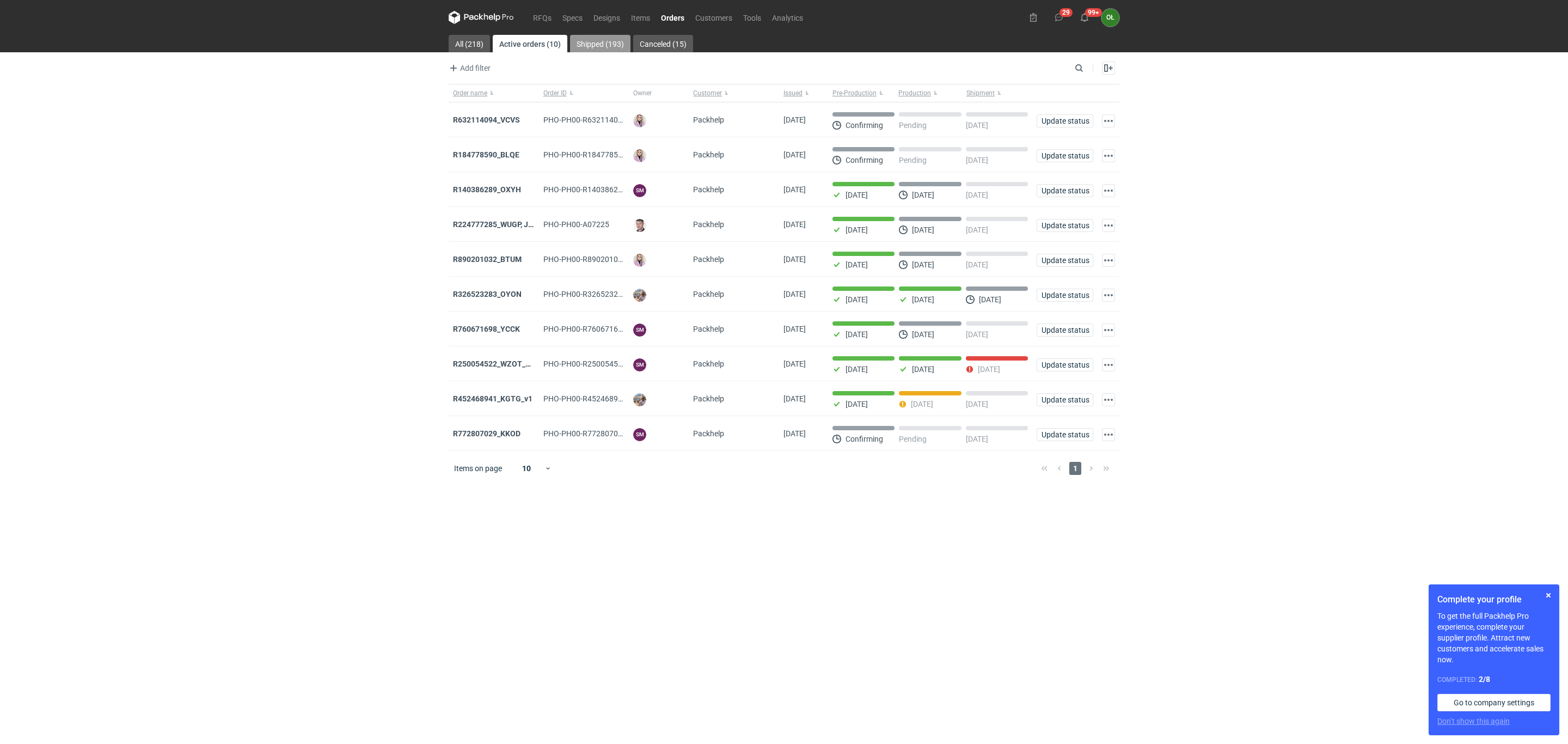
click at [594, 39] on link "Shipped (193)" at bounding box center [599, 44] width 60 height 17
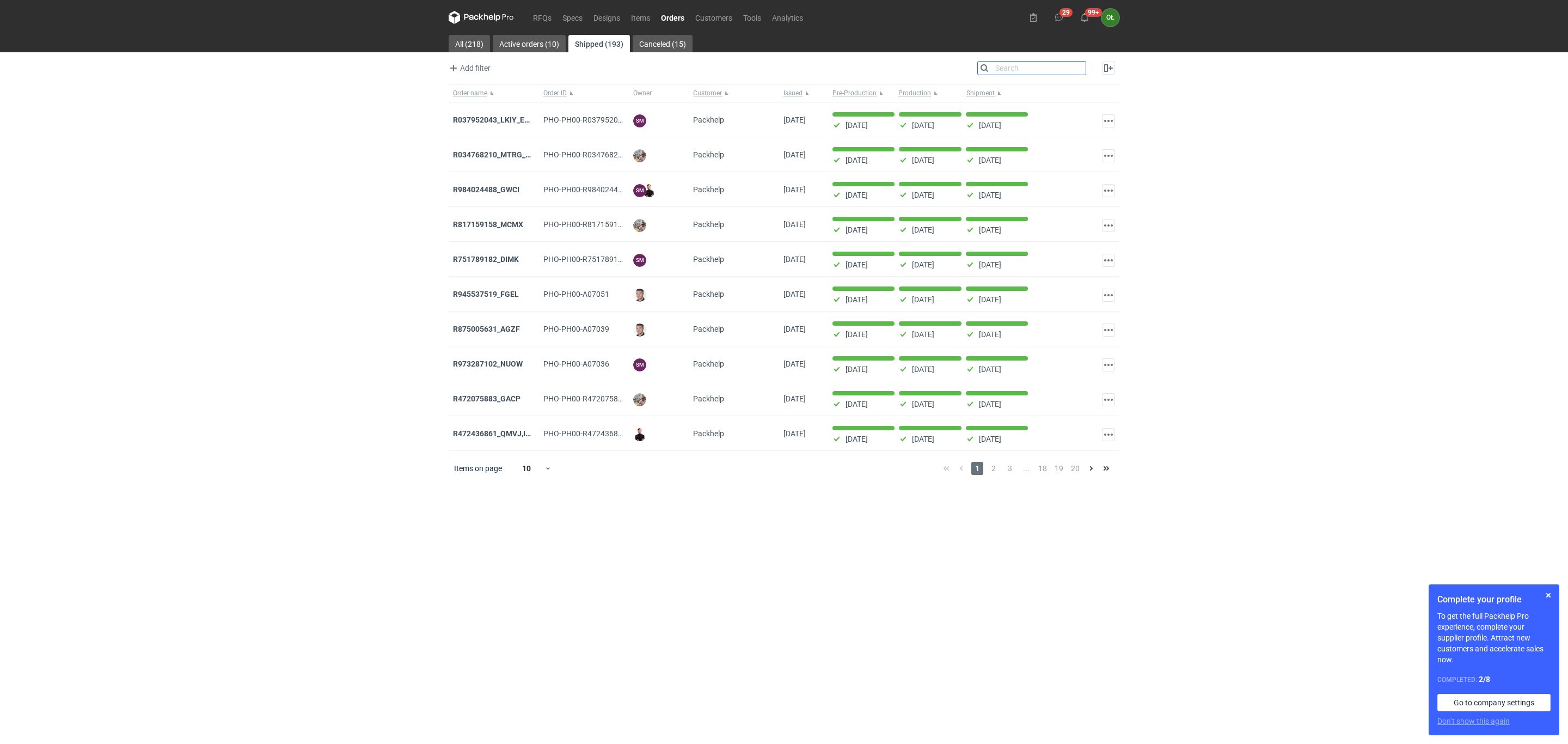
click at [1079, 70] on input "Search" at bounding box center [1031, 69] width 108 height 13
paste input "R618906699_RUWA"
type input "R618906699_RUWA"
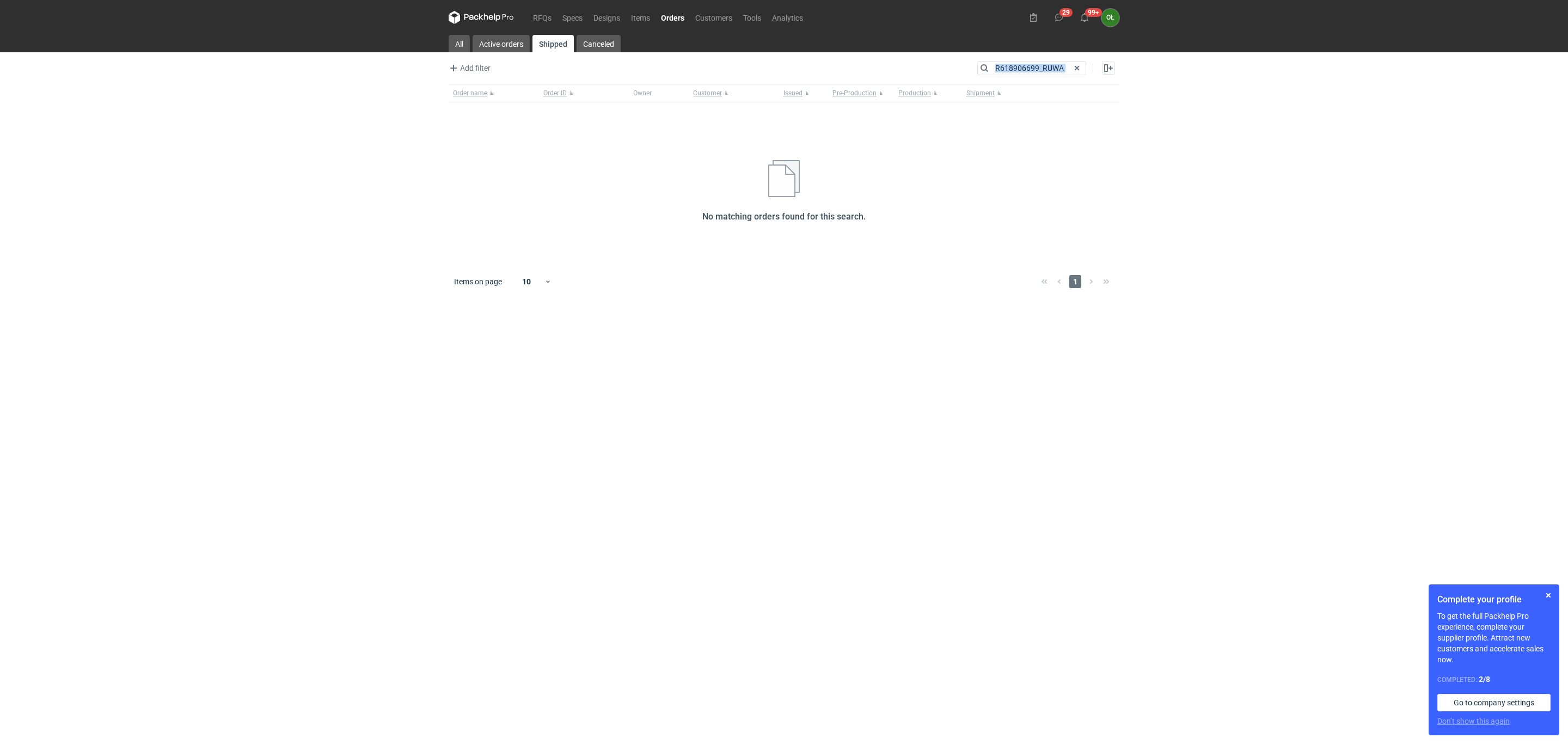
drag, startPoint x: 1075, startPoint y: 70, endPoint x: 992, endPoint y: 70, distance: 83.0
click at [992, 70] on div "R618906699_RUWA" at bounding box center [1031, 69] width 108 height 13
click at [1072, 66] on span at bounding box center [1077, 69] width 13 height 13
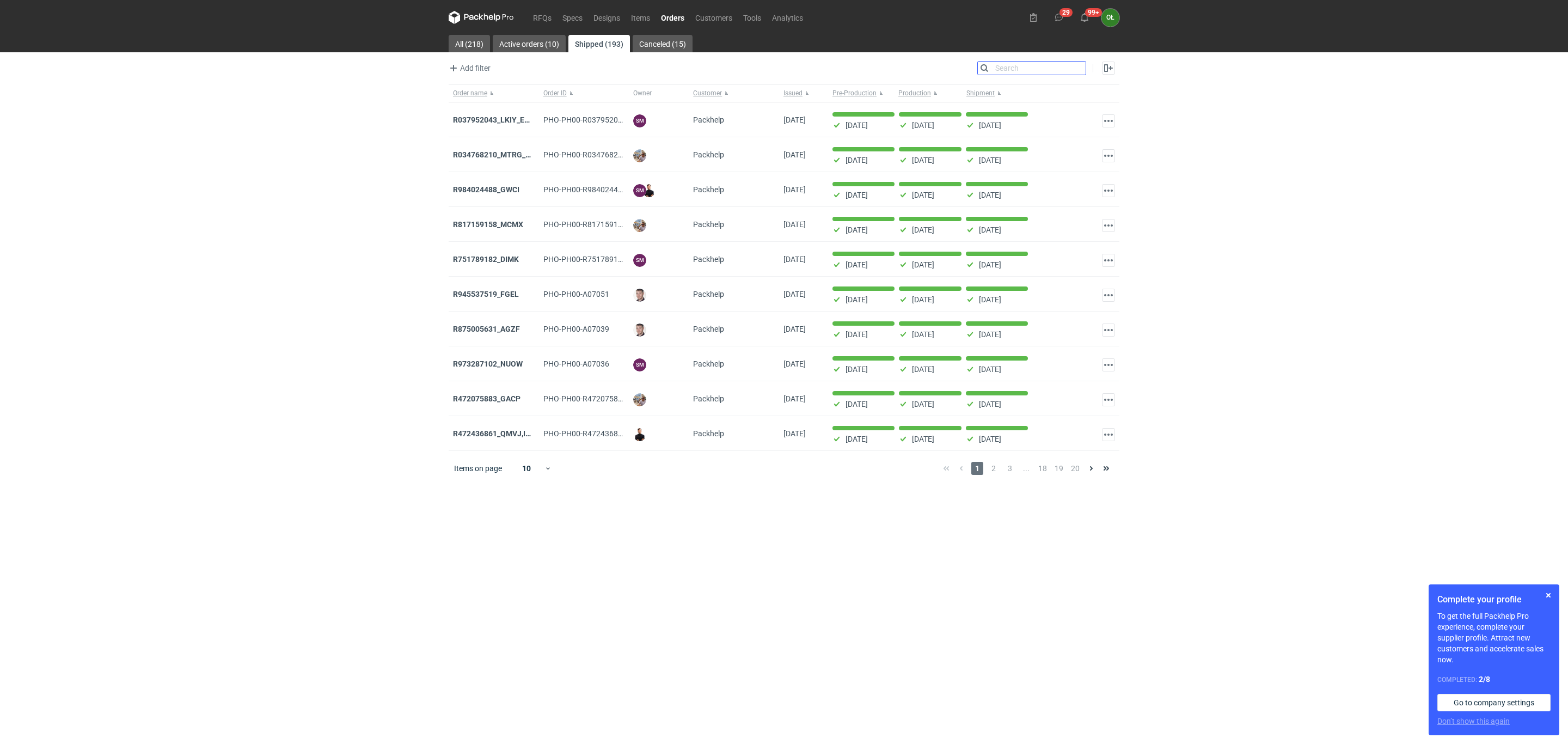
click at [1081, 70] on input "Search" at bounding box center [1031, 69] width 108 height 13
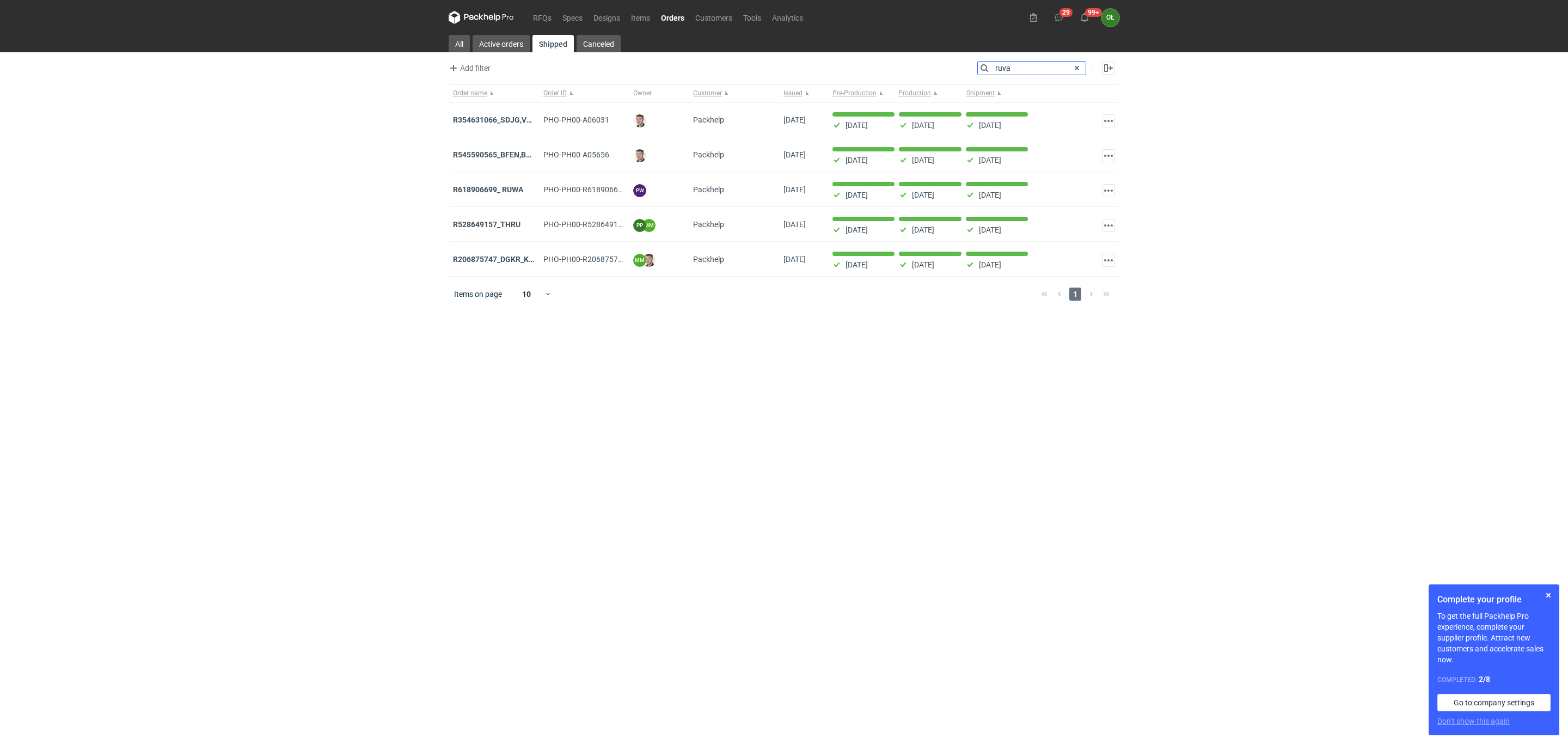
click at [1036, 66] on input "ruva" at bounding box center [1031, 69] width 108 height 13
drag, startPoint x: 1036, startPoint y: 66, endPoint x: 960, endPoint y: 68, distance: 76.0
click at [960, 68] on div "Add filter Owner first name Owner last name Issued Customer Search ruva Enable …" at bounding box center [784, 72] width 671 height 23
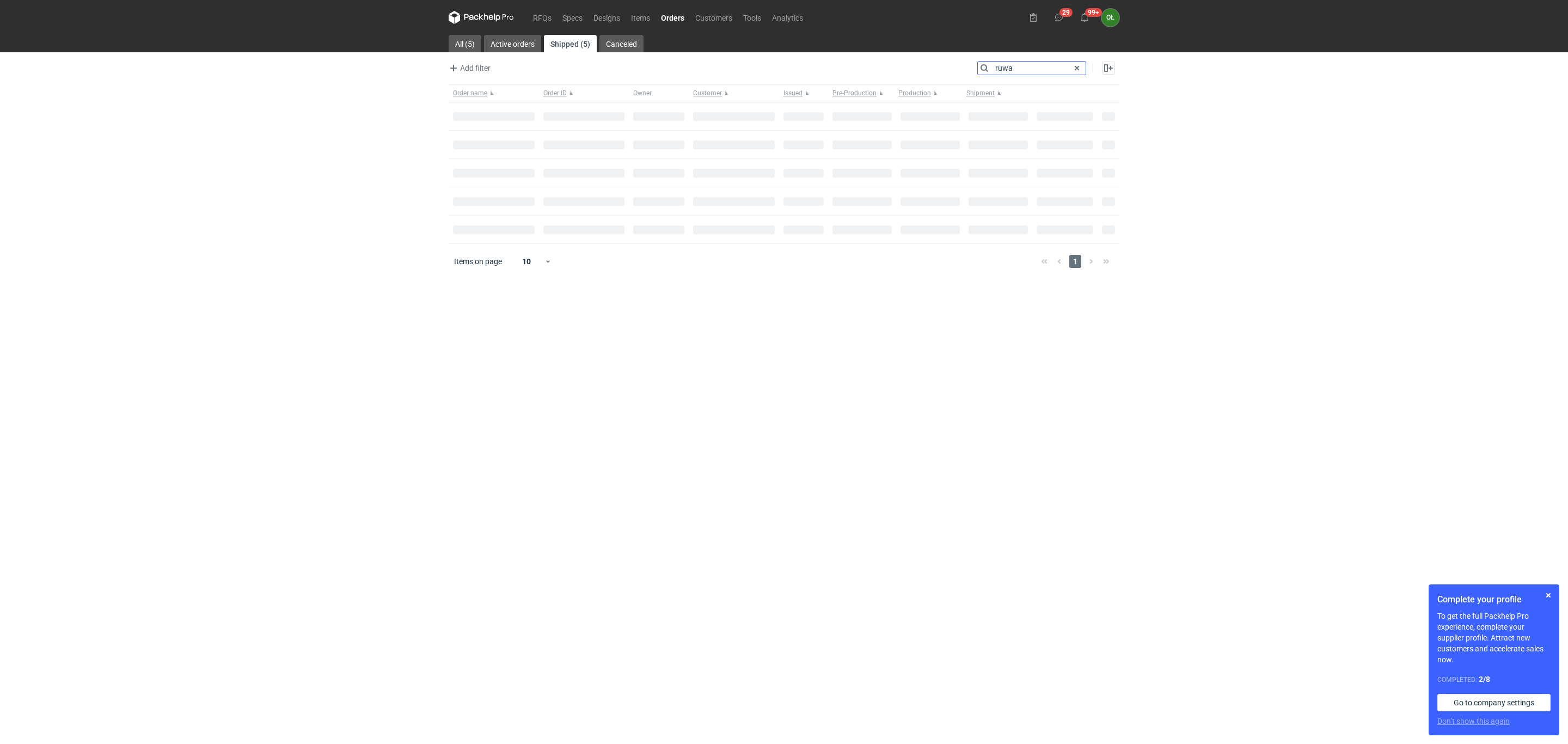
type input "ruwa"
click at [510, 117] on em "RUWA" at bounding box center [511, 119] width 21 height 12
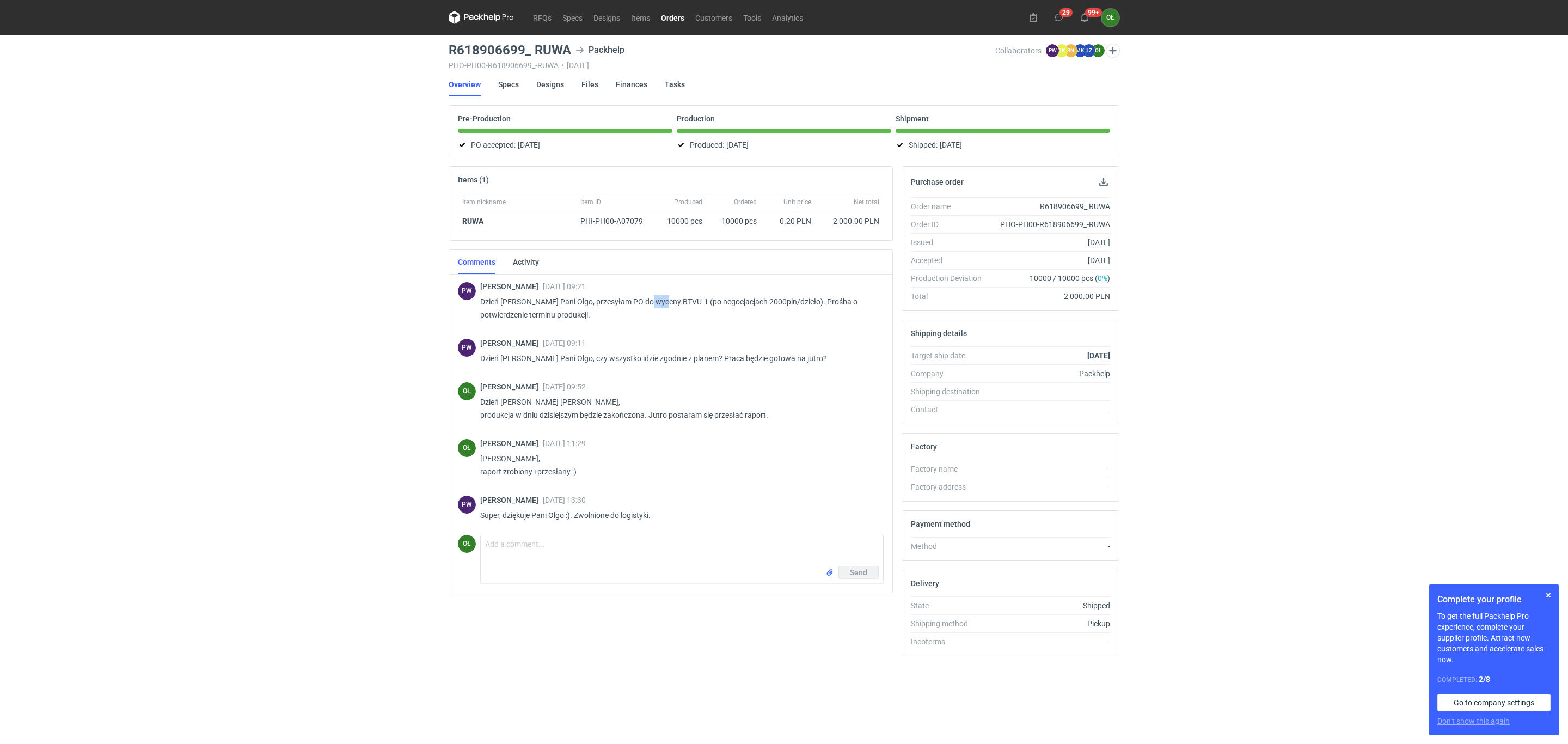
drag, startPoint x: 645, startPoint y: 306, endPoint x: 663, endPoint y: 304, distance: 18.1
click at [663, 304] on p "Dzień dobry Pani Olgo, przesyłam PO do wyceny BTVU-1 (po negocjacjach 2000pln/d…" at bounding box center [677, 308] width 394 height 26
copy p "BTVU"
click at [508, 77] on link "Specs" at bounding box center [509, 84] width 21 height 24
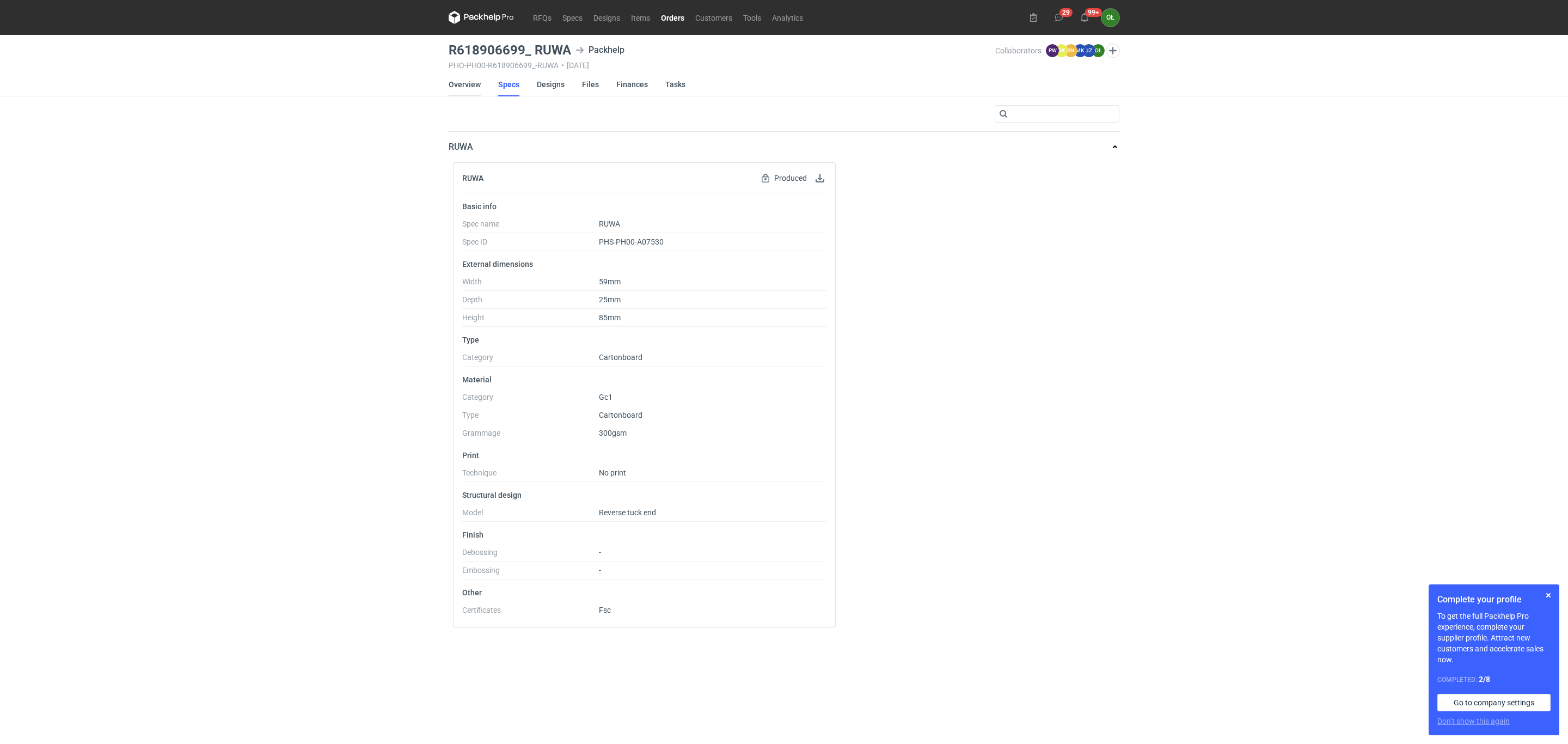
click at [461, 83] on link "Overview" at bounding box center [465, 84] width 32 height 24
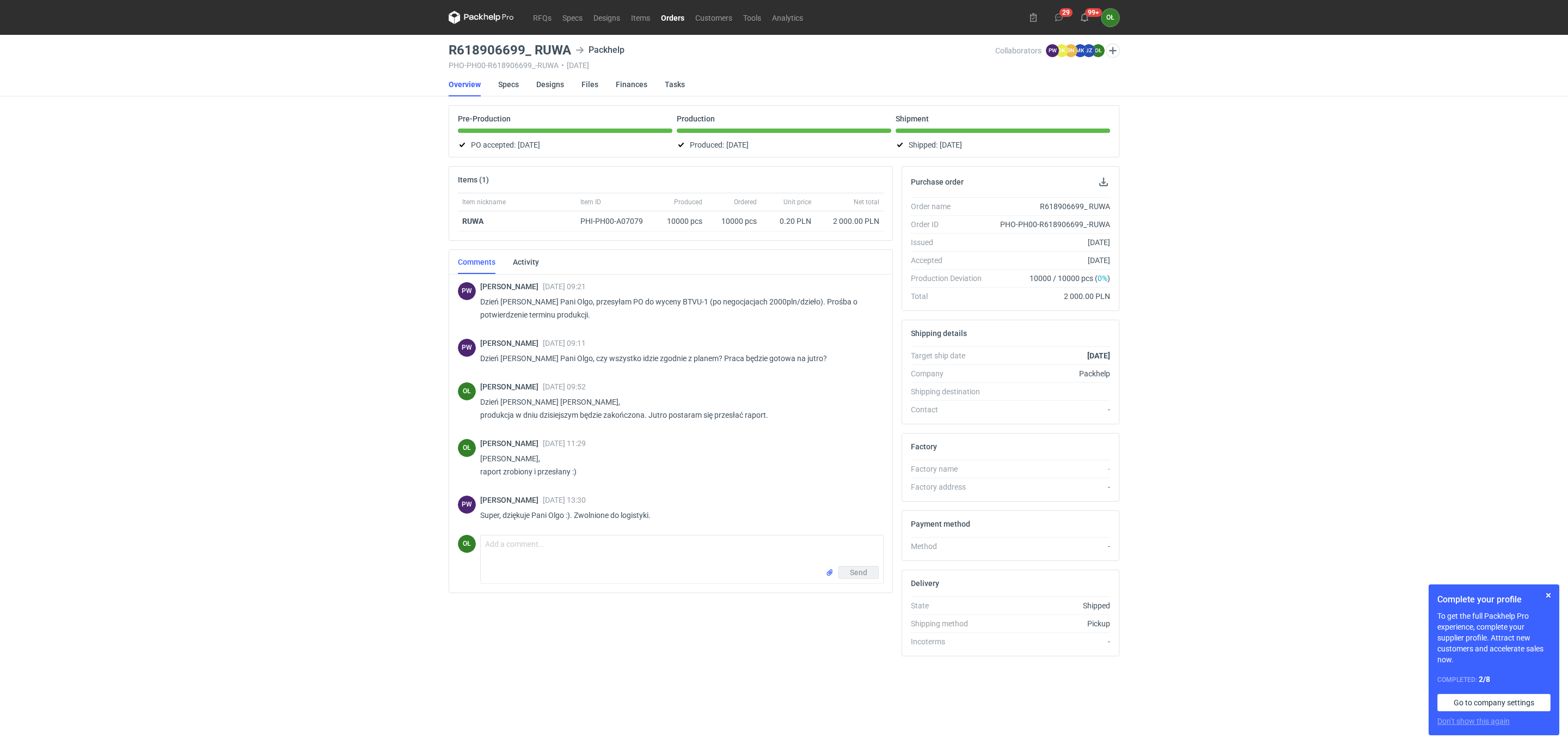
scroll to position [2, 0]
drag, startPoint x: 445, startPoint y: 48, endPoint x: 523, endPoint y: 48, distance: 78.0
click at [523, 48] on main "R618906699_ RUWA Packhelp PHO-PH00-R618906699_-RUWA • 23/05/2024 Collaborators …" at bounding box center [783, 390] width 679 height 709
copy h3 "R618906699"
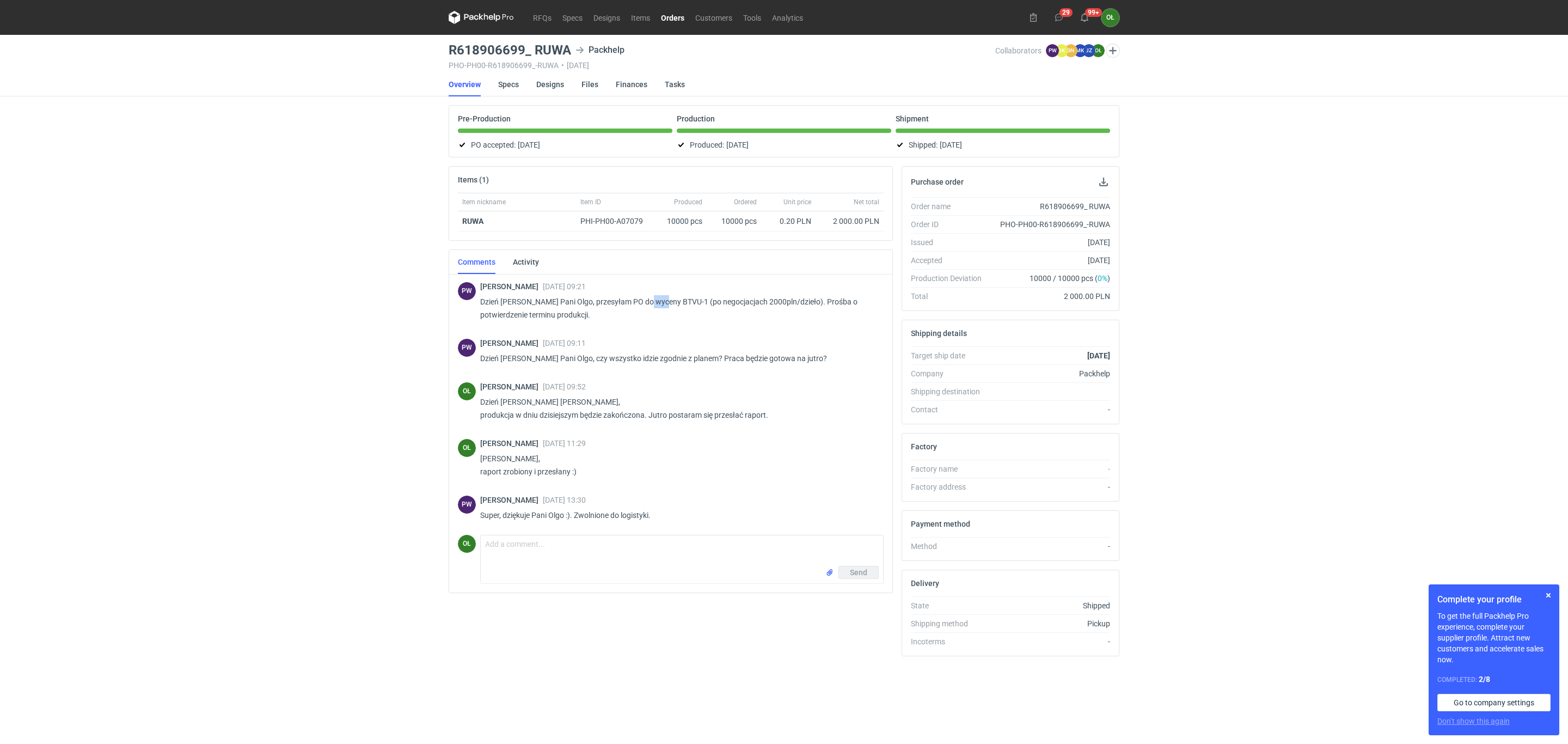
drag, startPoint x: 645, startPoint y: 303, endPoint x: 663, endPoint y: 303, distance: 18.0
click at [663, 303] on p "Dzień dobry Pani Olgo, przesyłam PO do wyceny BTVU-1 (po negocjacjach 2000pln/d…" at bounding box center [677, 308] width 394 height 26
copy p "BTVU"
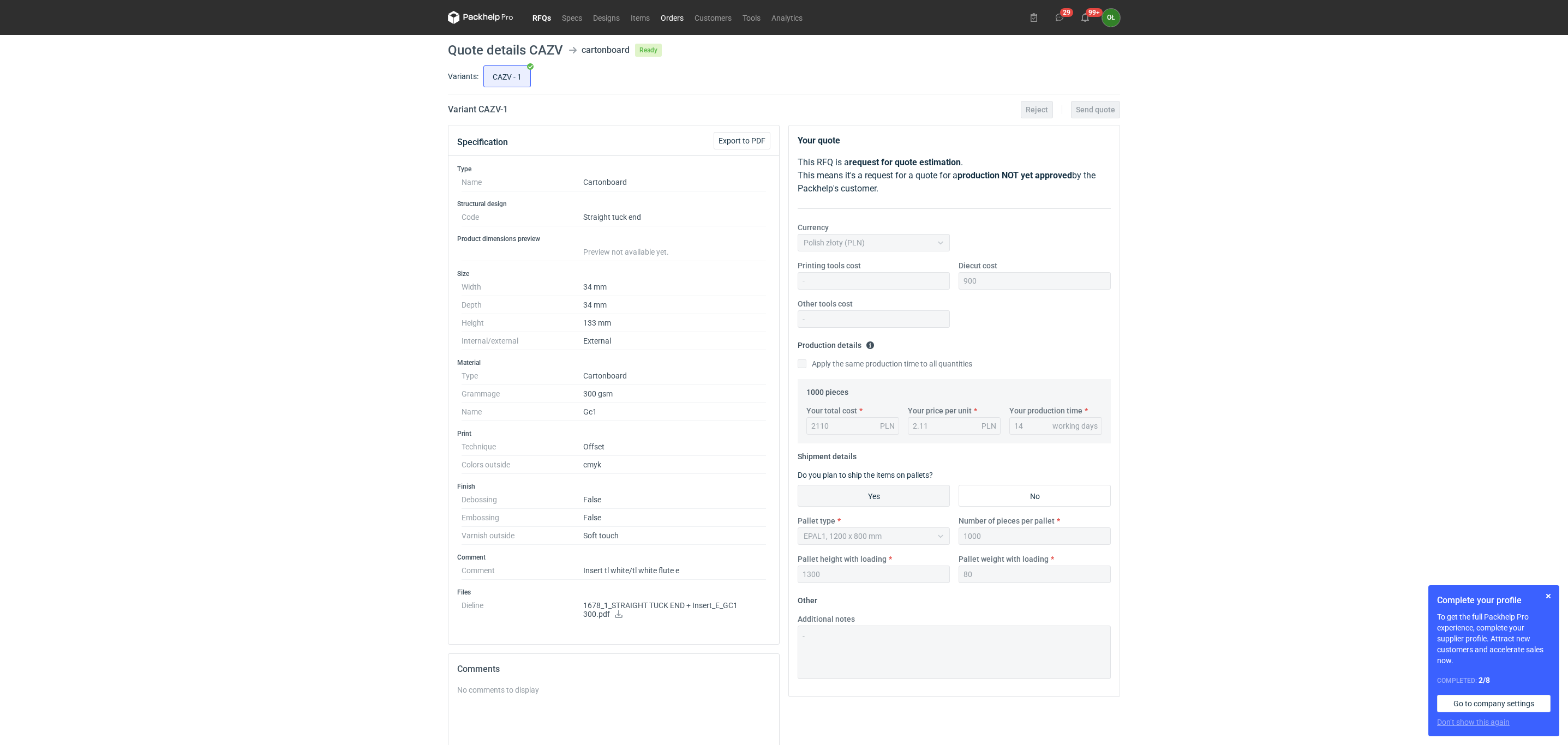
click at [668, 13] on link "Orders" at bounding box center [671, 17] width 33 height 13
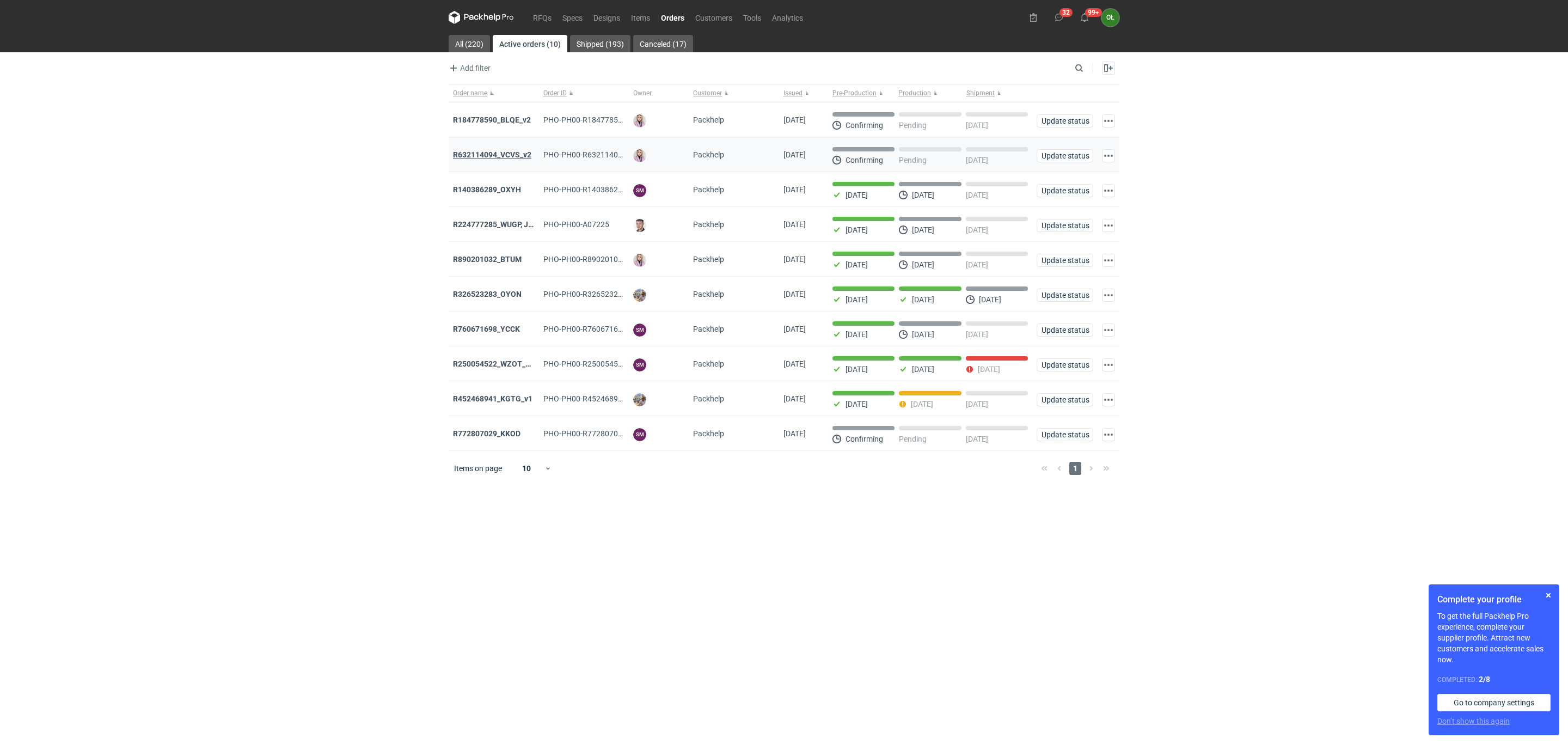
click at [514, 157] on strong "R632114094_VCVS_v2" at bounding box center [493, 154] width 78 height 9
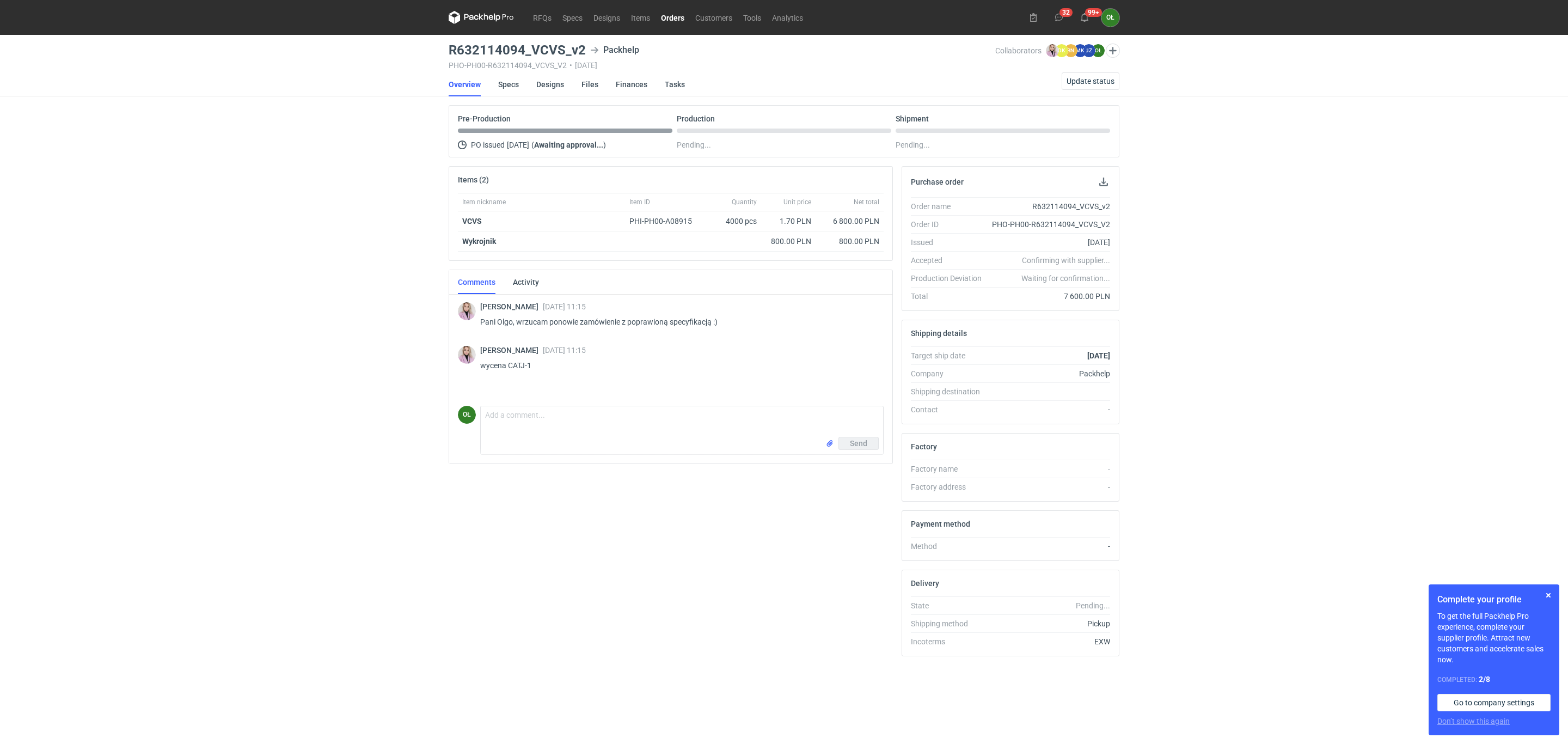
click at [673, 13] on link "Orders" at bounding box center [673, 17] width 34 height 13
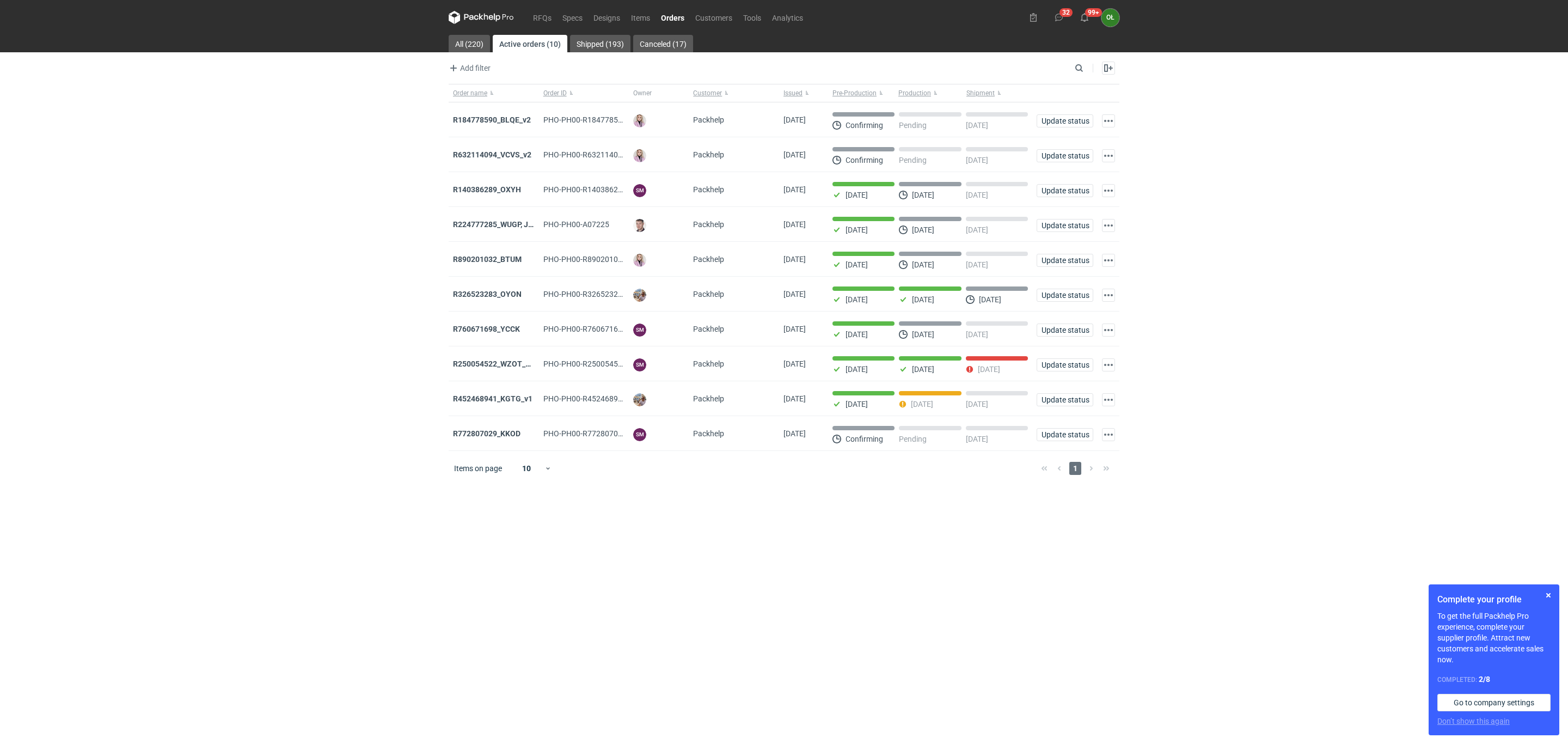
click at [513, 121] on strong "R184778590_BLQE_v2" at bounding box center [493, 119] width 78 height 9
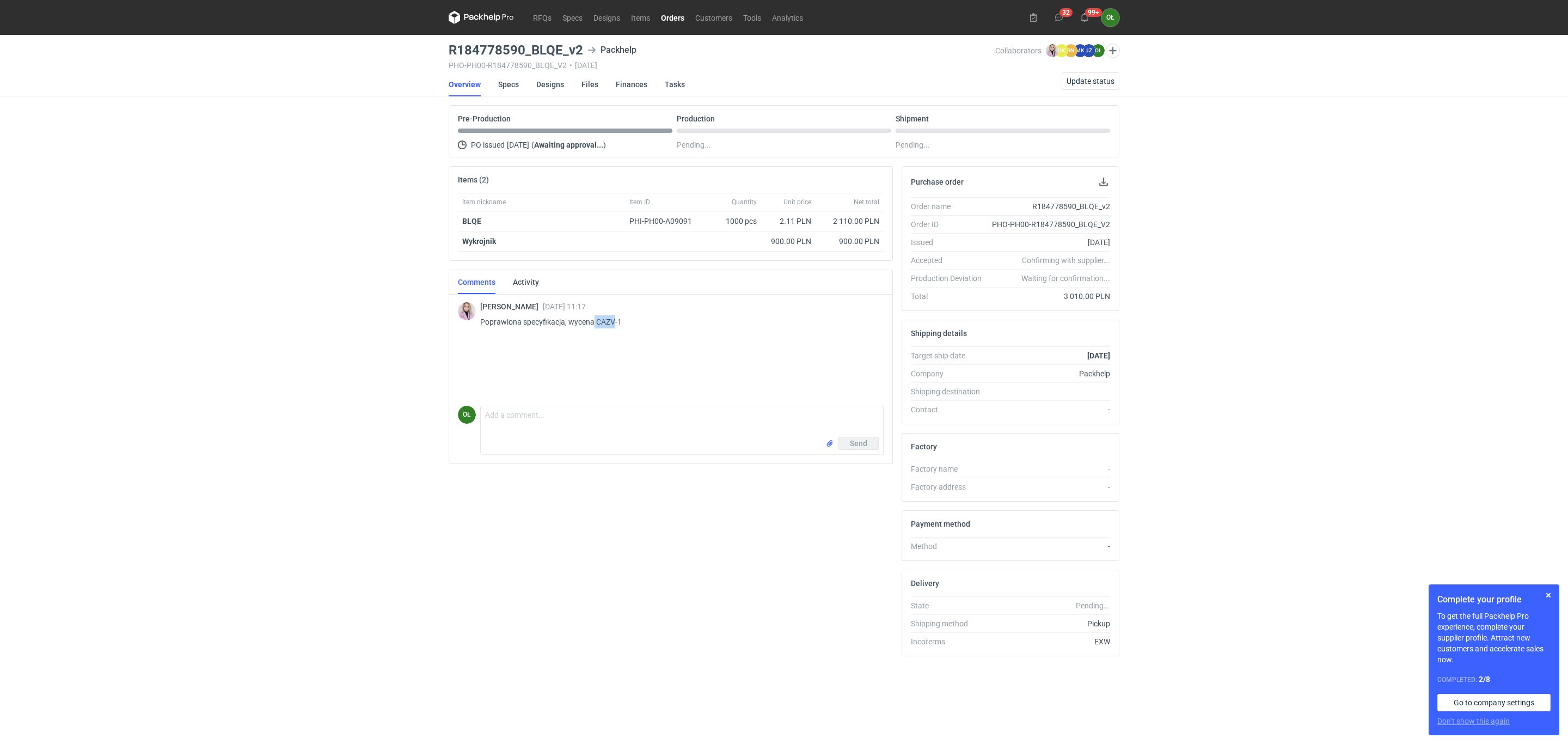
drag, startPoint x: 594, startPoint y: 324, endPoint x: 614, endPoint y: 321, distance: 20.2
click at [614, 321] on p "Poprawiona specyfikacja, wycena CAZV-1" at bounding box center [677, 322] width 394 height 13
copy p "CAZV"
click at [513, 89] on link "Specs" at bounding box center [509, 84] width 21 height 24
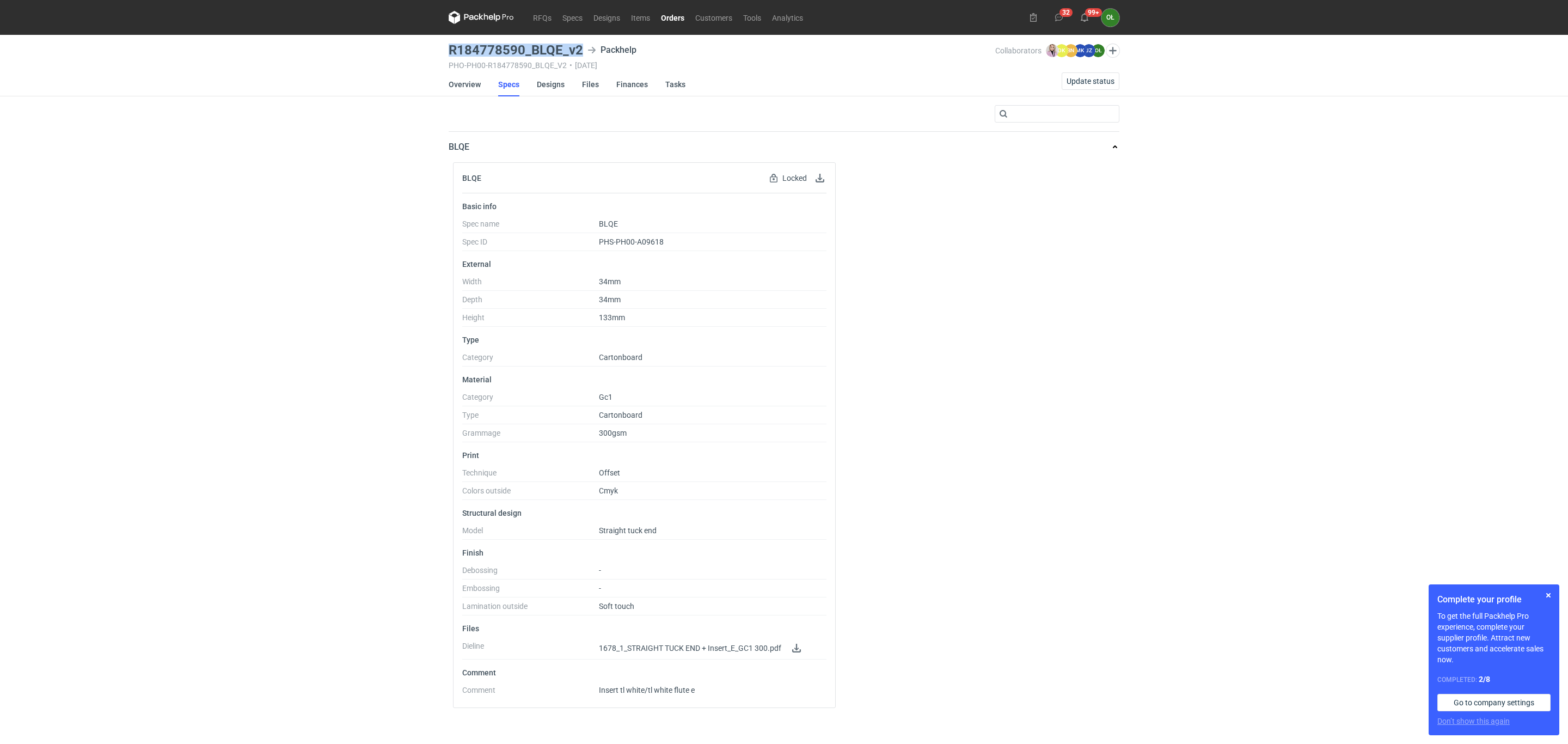
drag, startPoint x: 442, startPoint y: 50, endPoint x: 582, endPoint y: 47, distance: 140.0
click at [582, 47] on div "RFQs Specs Designs Items Orders Customers Tools Analytics 32 99+ OŁ Olga Łopato…" at bounding box center [784, 372] width 1568 height 744
copy h3 "R184778590_BLQE_v2"
click at [479, 87] on link "Overview" at bounding box center [465, 84] width 32 height 24
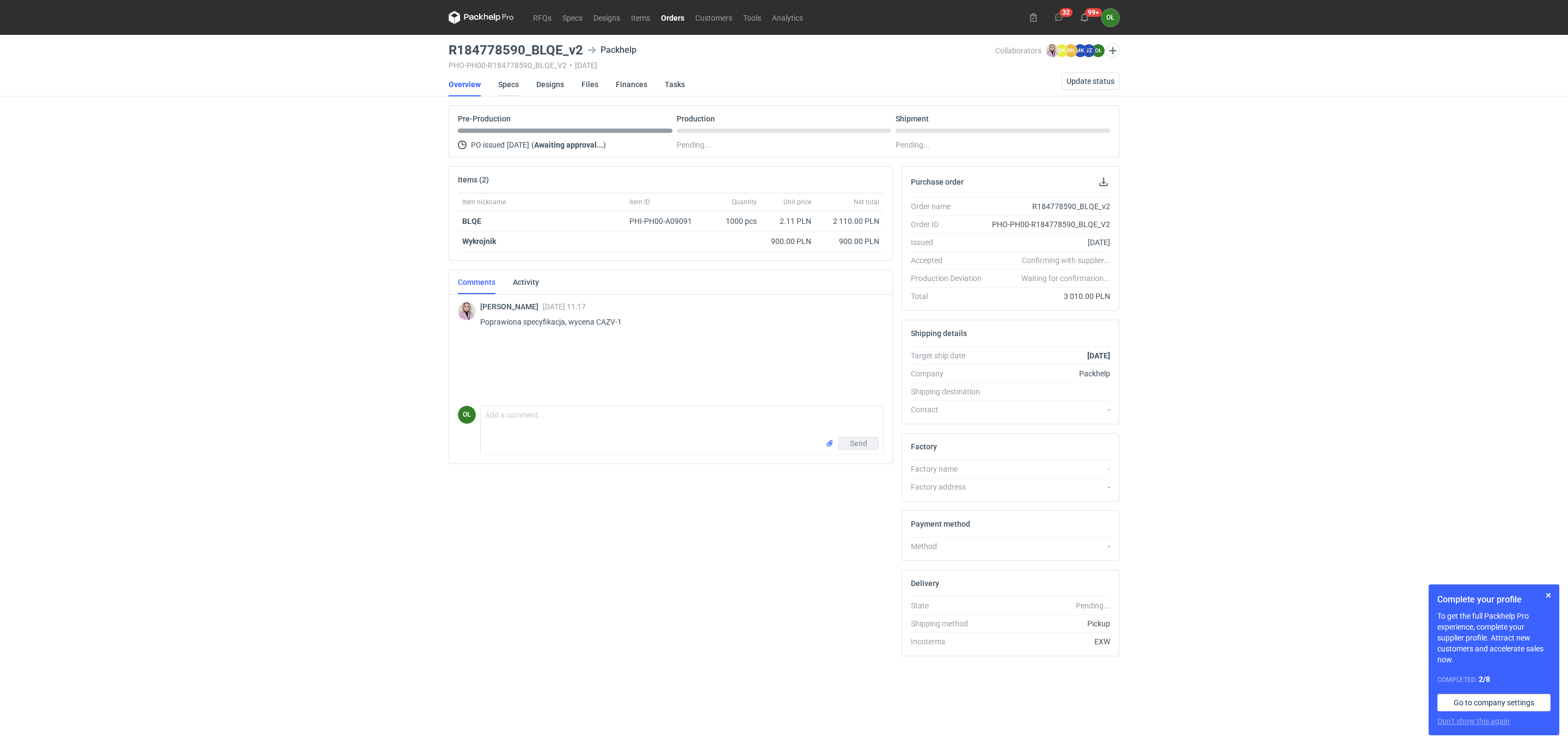
click at [512, 84] on link "Specs" at bounding box center [509, 84] width 21 height 24
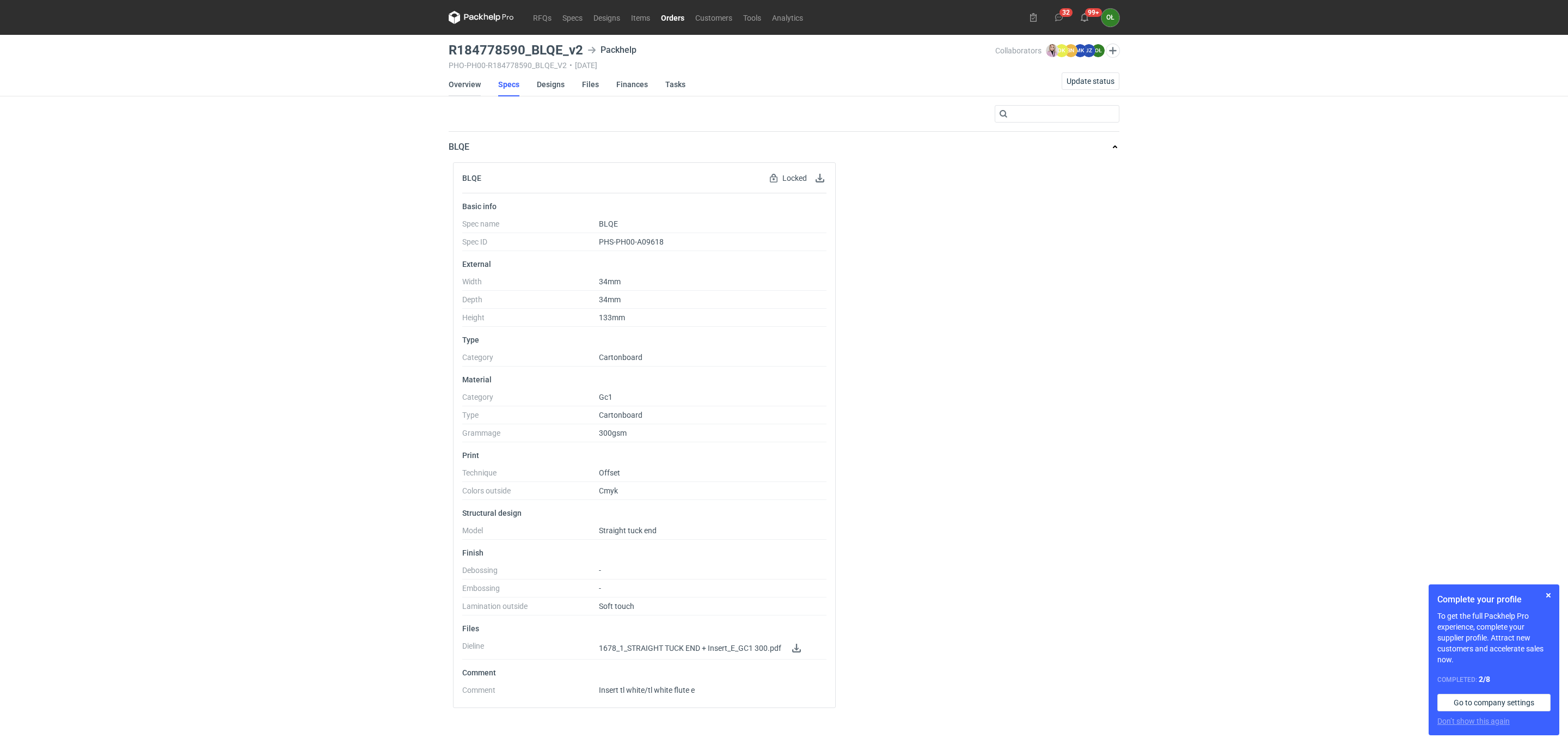
click at [461, 79] on link "Overview" at bounding box center [465, 84] width 32 height 24
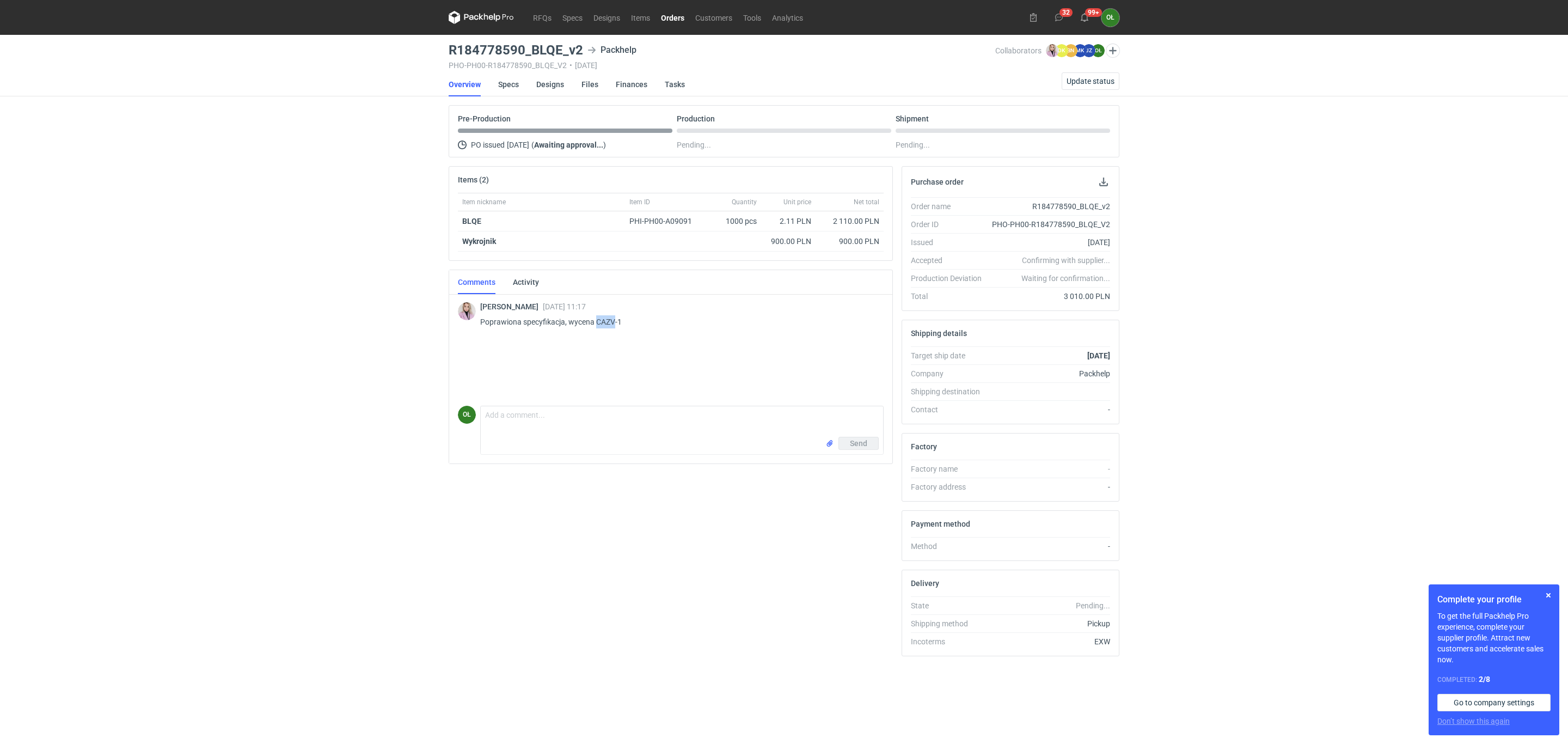
drag, startPoint x: 595, startPoint y: 329, endPoint x: 613, endPoint y: 326, distance: 18.2
click at [613, 326] on p "Poprawiona specyfikacja, wycena CAZV-1" at bounding box center [677, 322] width 394 height 13
copy p "CAZV"
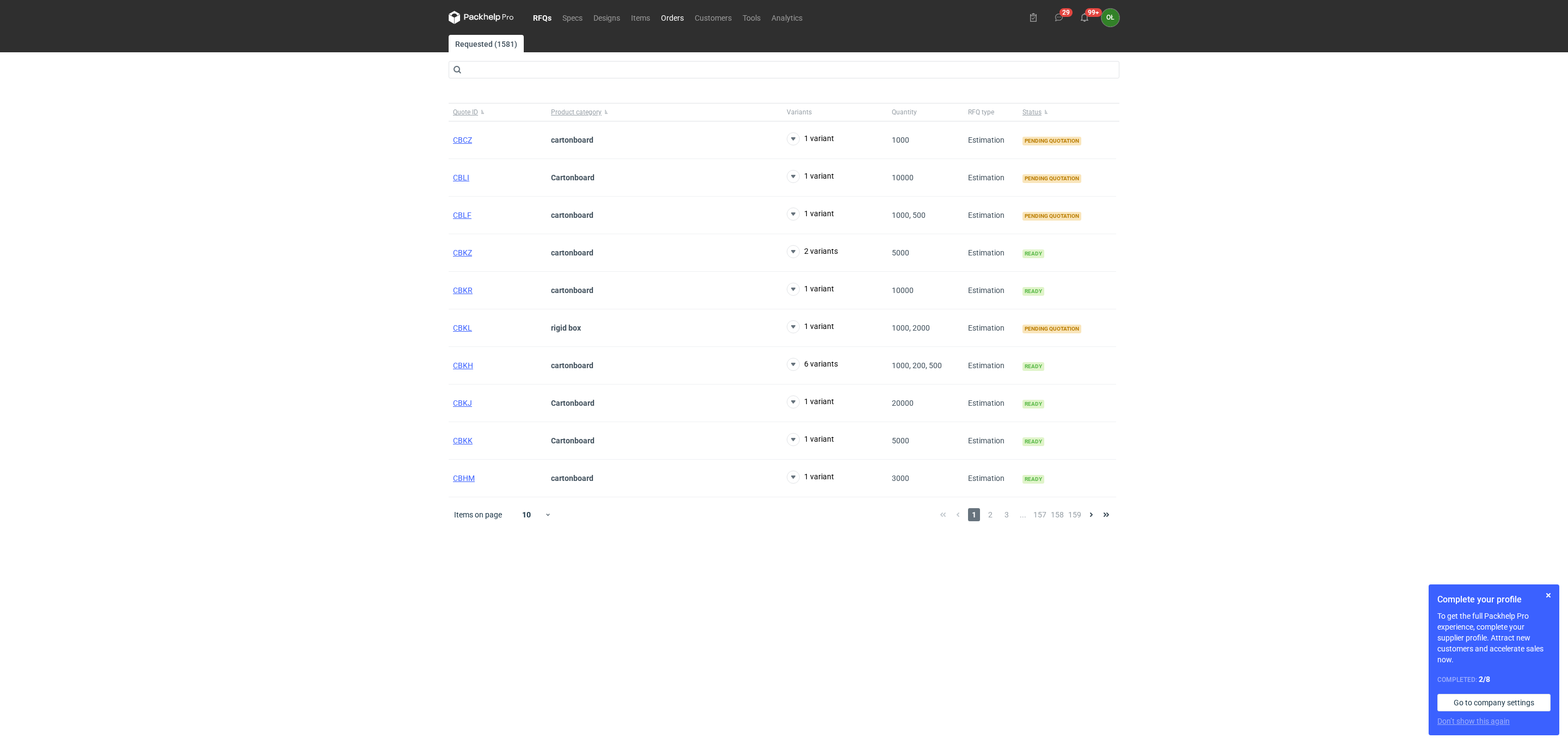
click at [686, 15] on link "Orders" at bounding box center [672, 17] width 33 height 13
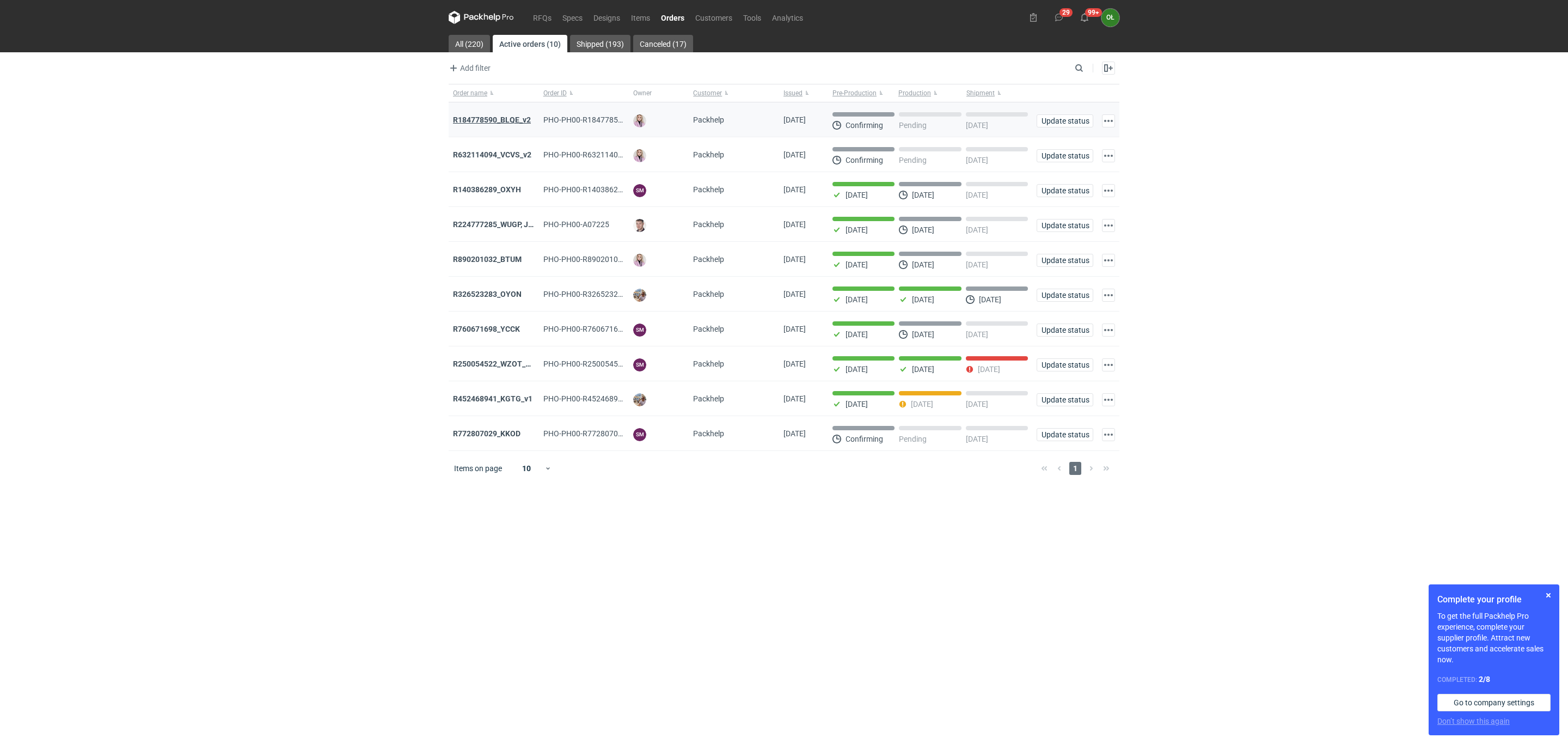
click at [488, 121] on strong "R184778590_BLQE_v2" at bounding box center [493, 119] width 78 height 9
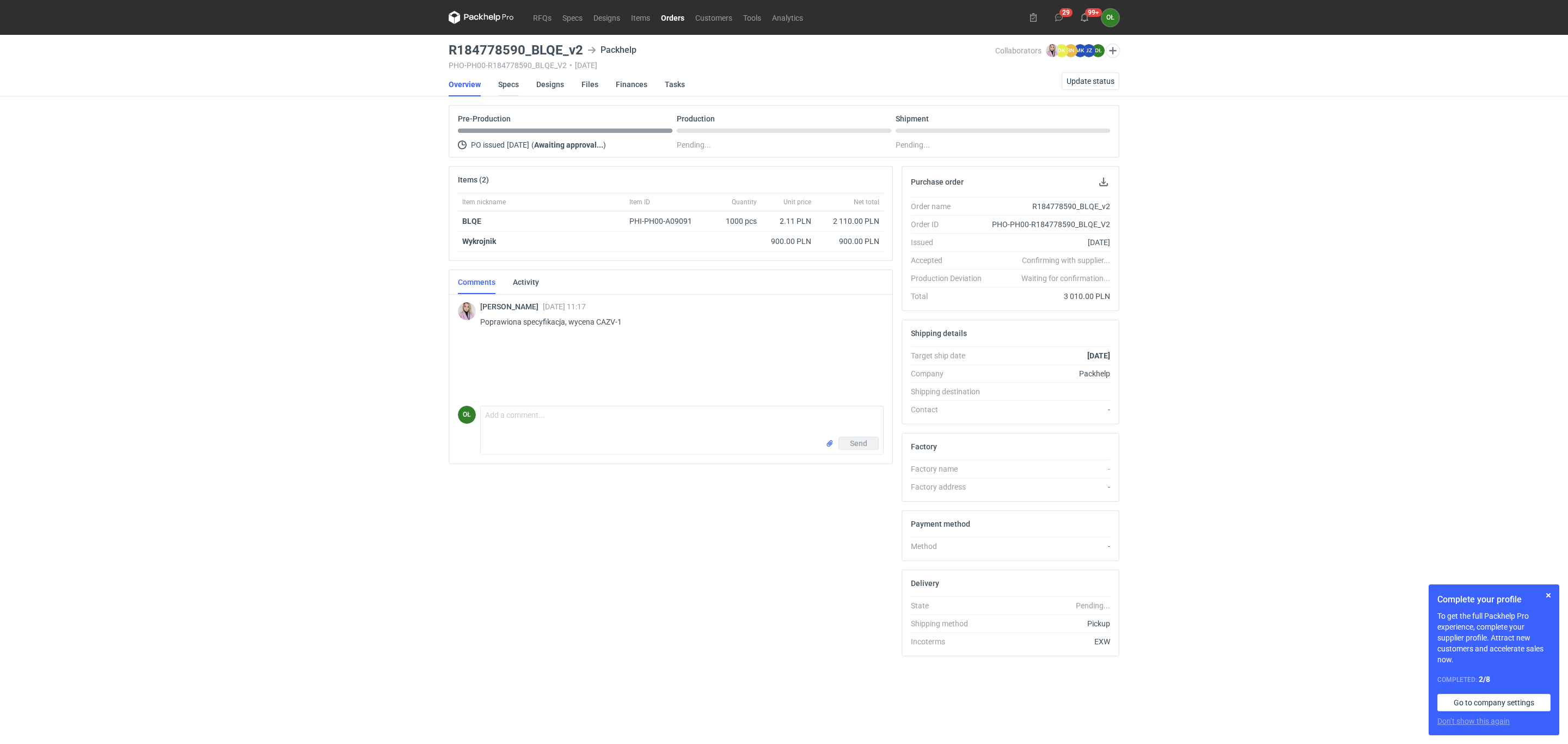
click at [504, 78] on link "Specs" at bounding box center [509, 84] width 21 height 24
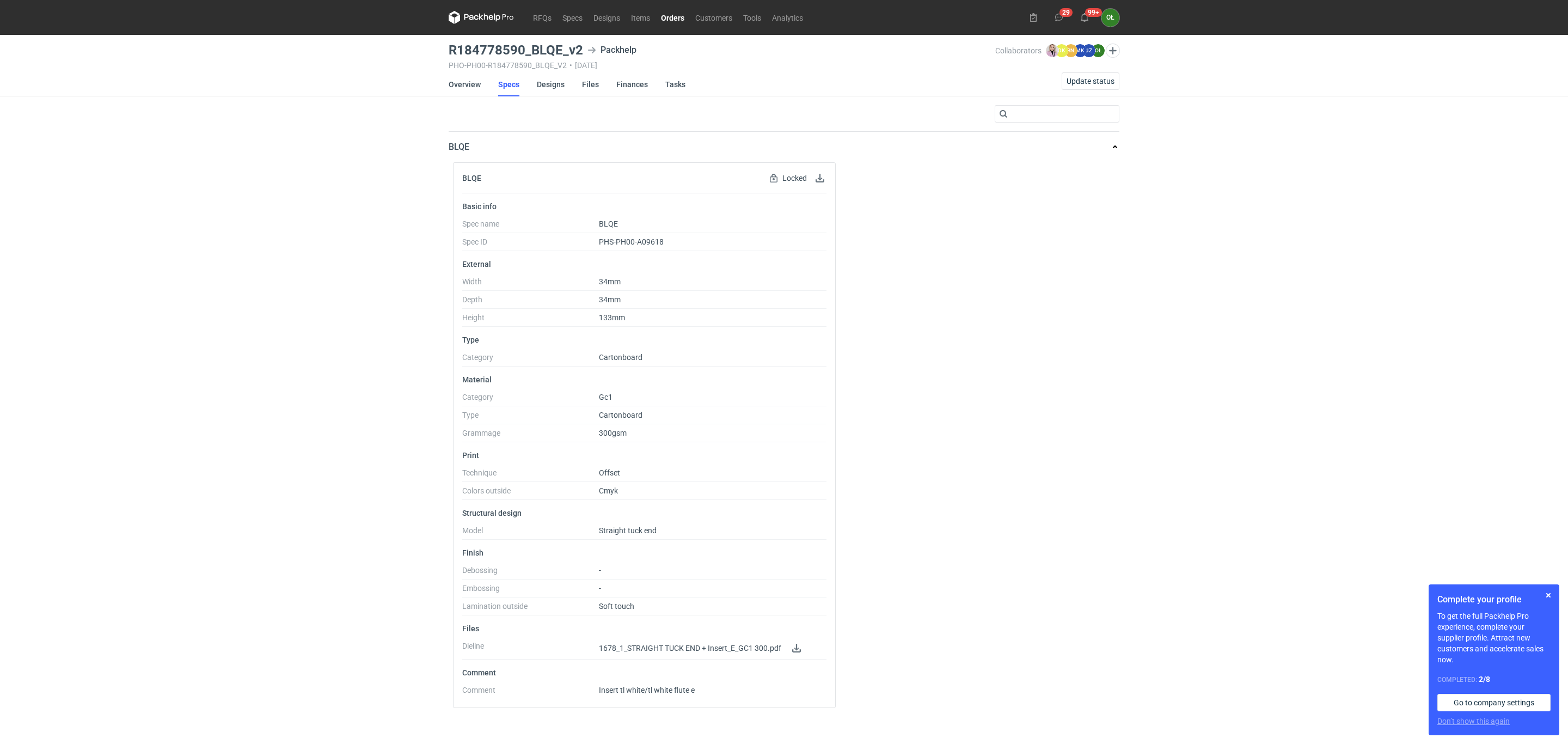
click at [100, 315] on div "RFQs Specs Designs Items Orders Customers Tools Analytics 29 99+ OŁ Olga Łopato…" at bounding box center [784, 372] width 1568 height 744
click at [462, 91] on link "Overview" at bounding box center [465, 84] width 32 height 24
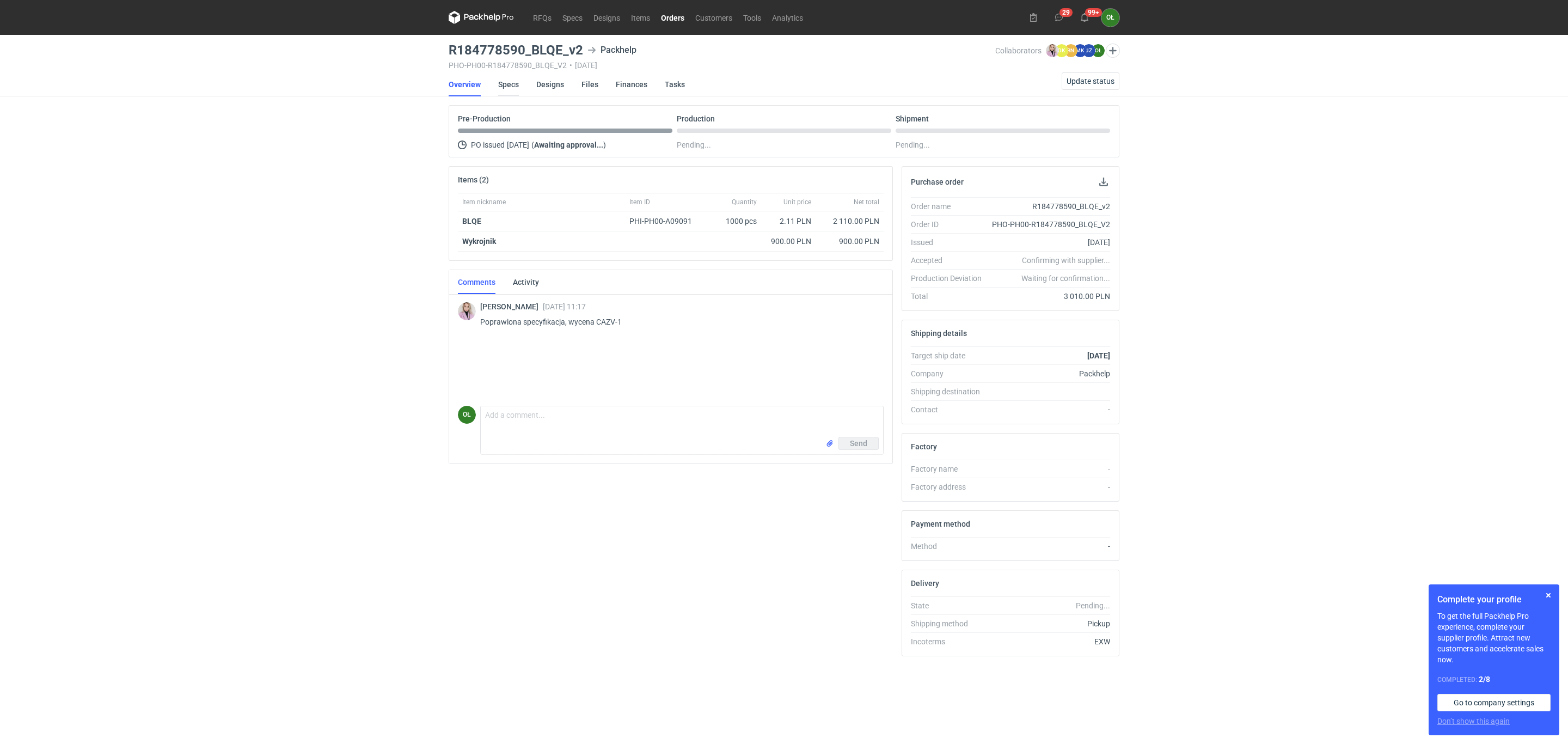
click at [515, 91] on link "Specs" at bounding box center [509, 84] width 21 height 24
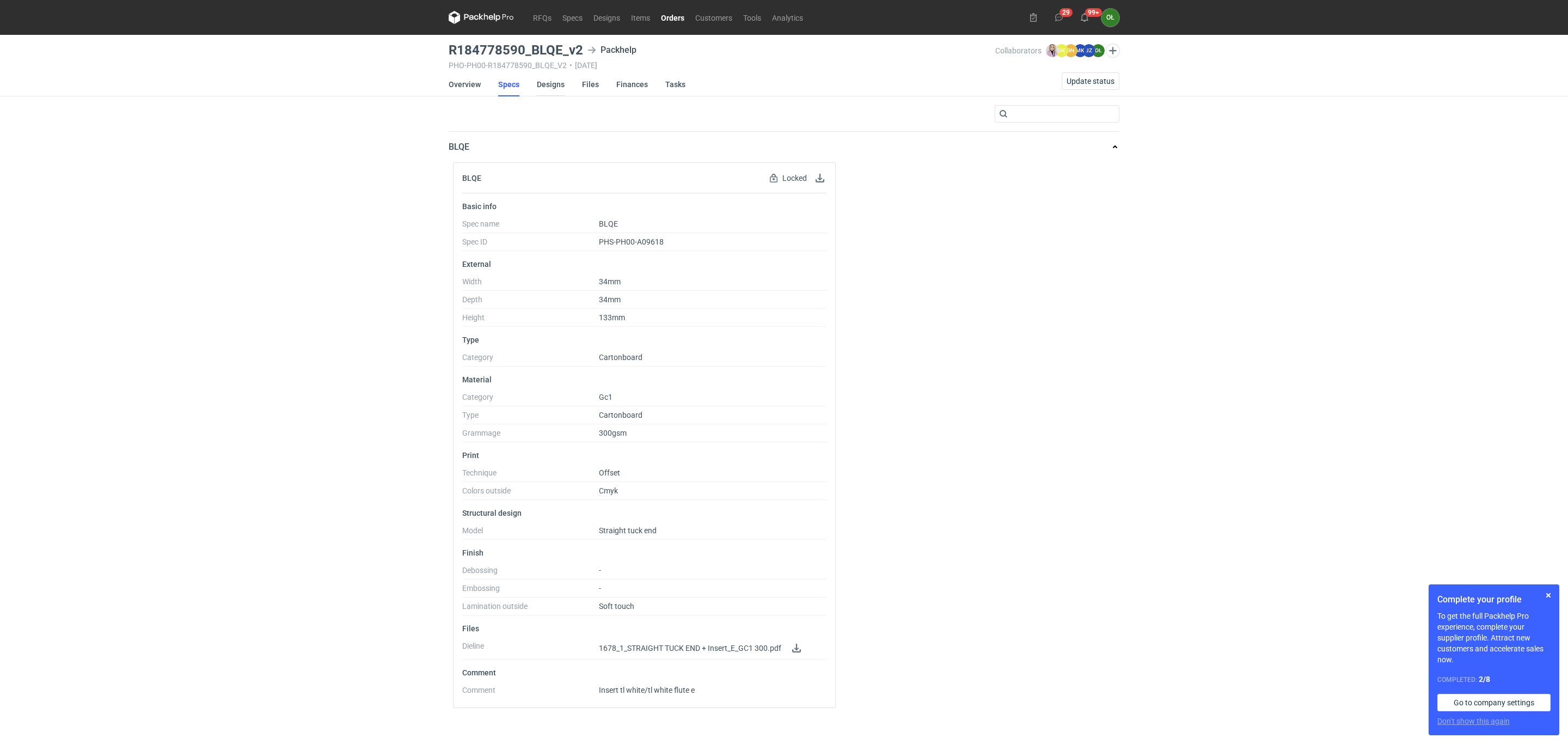
drag, startPoint x: 547, startPoint y: 82, endPoint x: 549, endPoint y: 92, distance: 10.2
click at [547, 82] on link "Designs" at bounding box center [551, 84] width 28 height 24
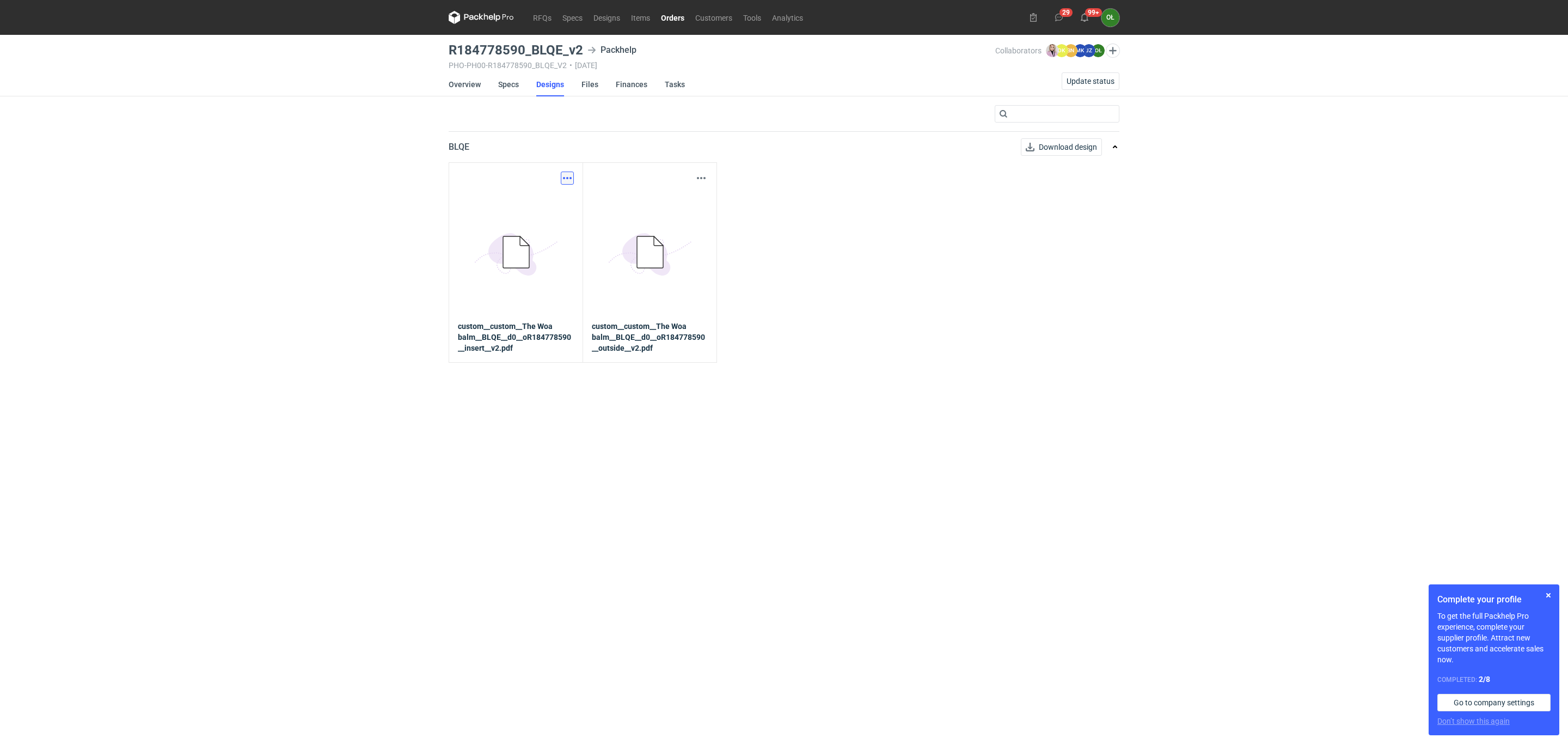
click at [564, 172] on button "button" at bounding box center [568, 178] width 13 height 13
click at [543, 199] on link "Download design part" at bounding box center [518, 202] width 100 height 17
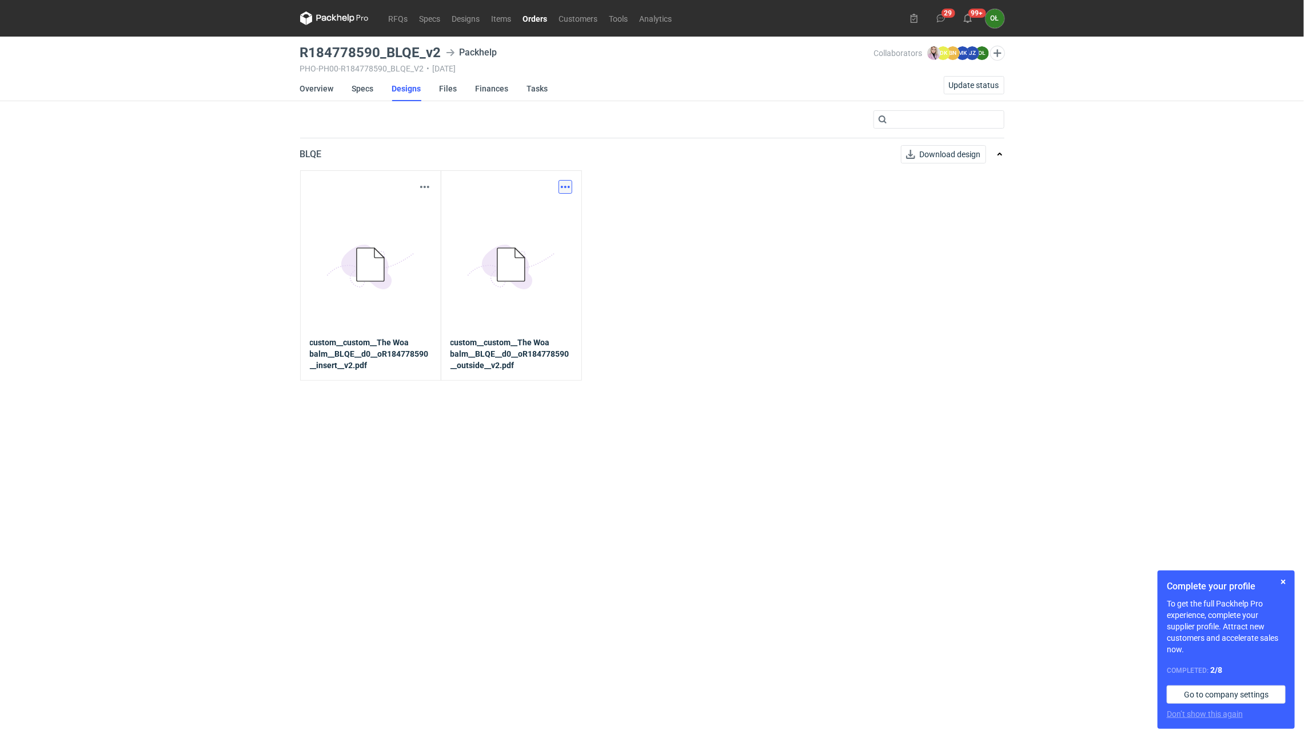
click at [568, 186] on button "button" at bounding box center [565, 187] width 14 height 14
click at [553, 218] on link "Download design part" at bounding box center [514, 212] width 105 height 18
click at [536, 19] on link "Orders" at bounding box center [535, 18] width 36 height 14
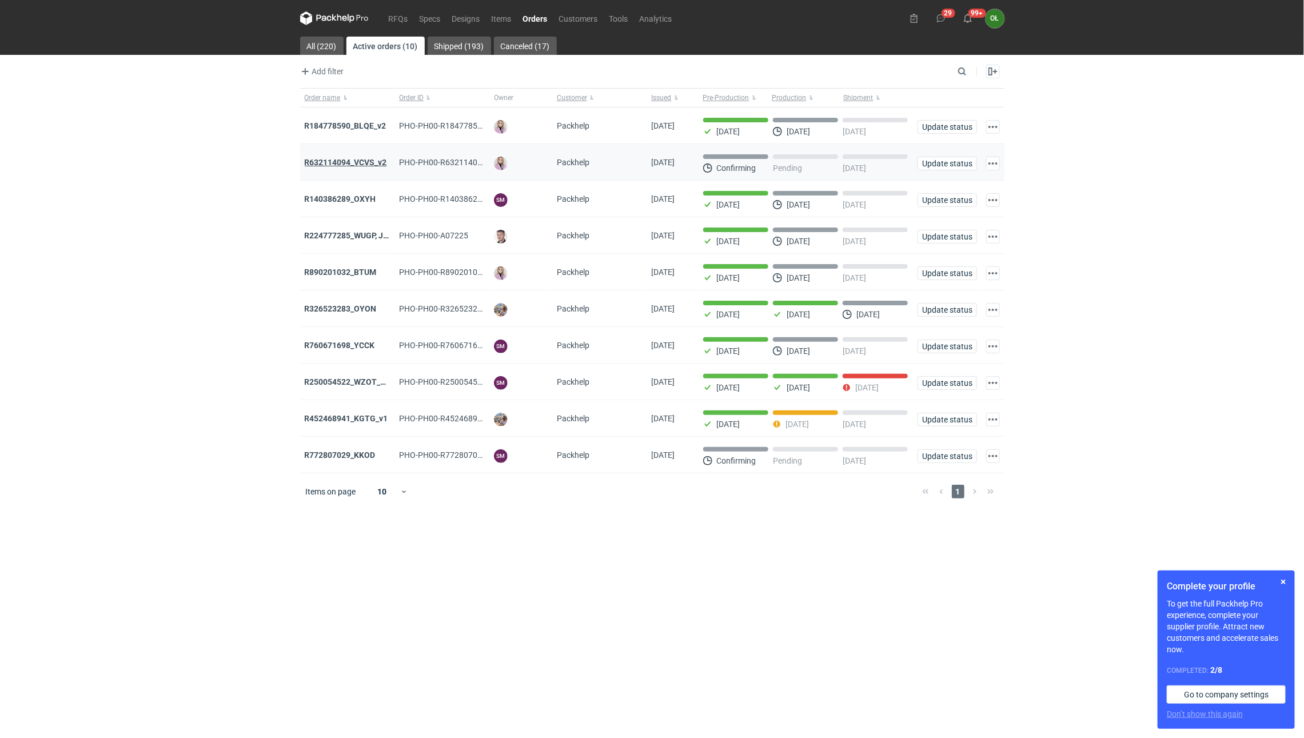
click at [355, 163] on strong "R632114094_VCVS_v2" at bounding box center [346, 162] width 82 height 9
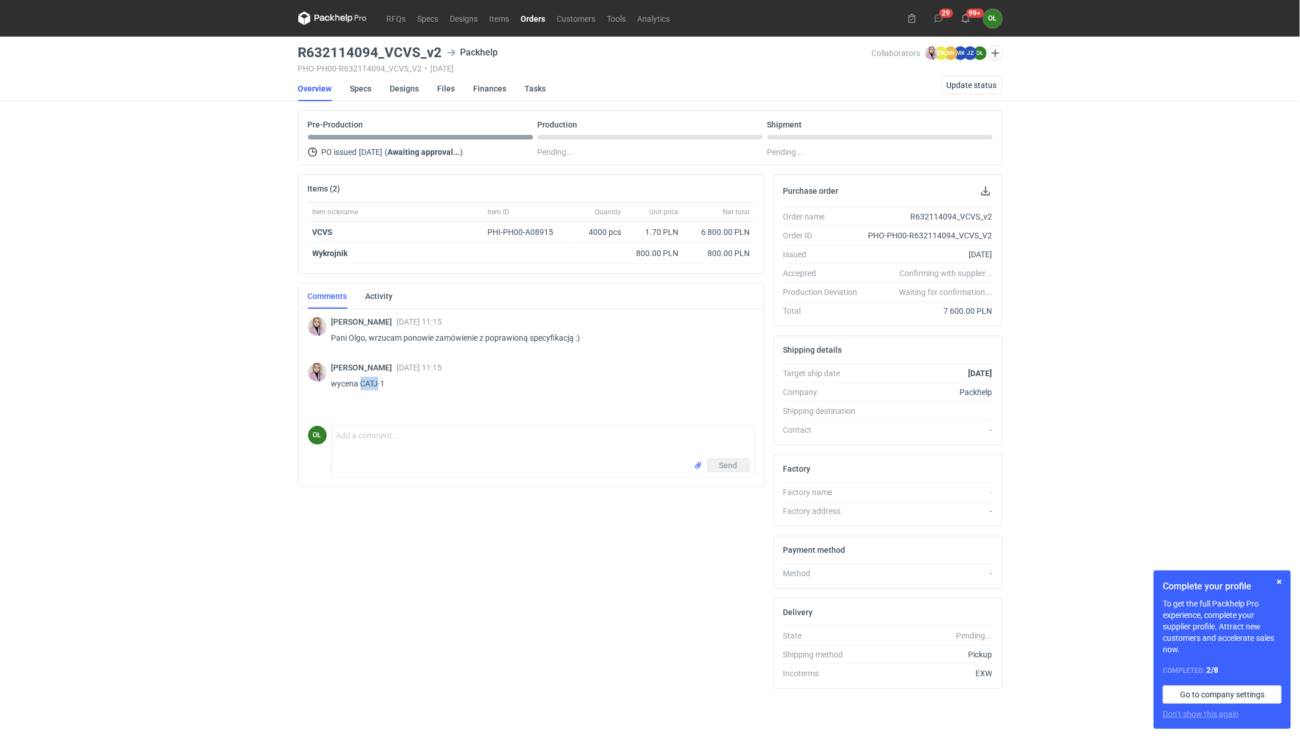
drag, startPoint x: 361, startPoint y: 382, endPoint x: 379, endPoint y: 383, distance: 18.9
click at [379, 383] on p "wycena CATJ-1" at bounding box center [538, 384] width 414 height 14
copy p "CATJ"
click at [549, 13] on link "Orders" at bounding box center [534, 18] width 36 height 14
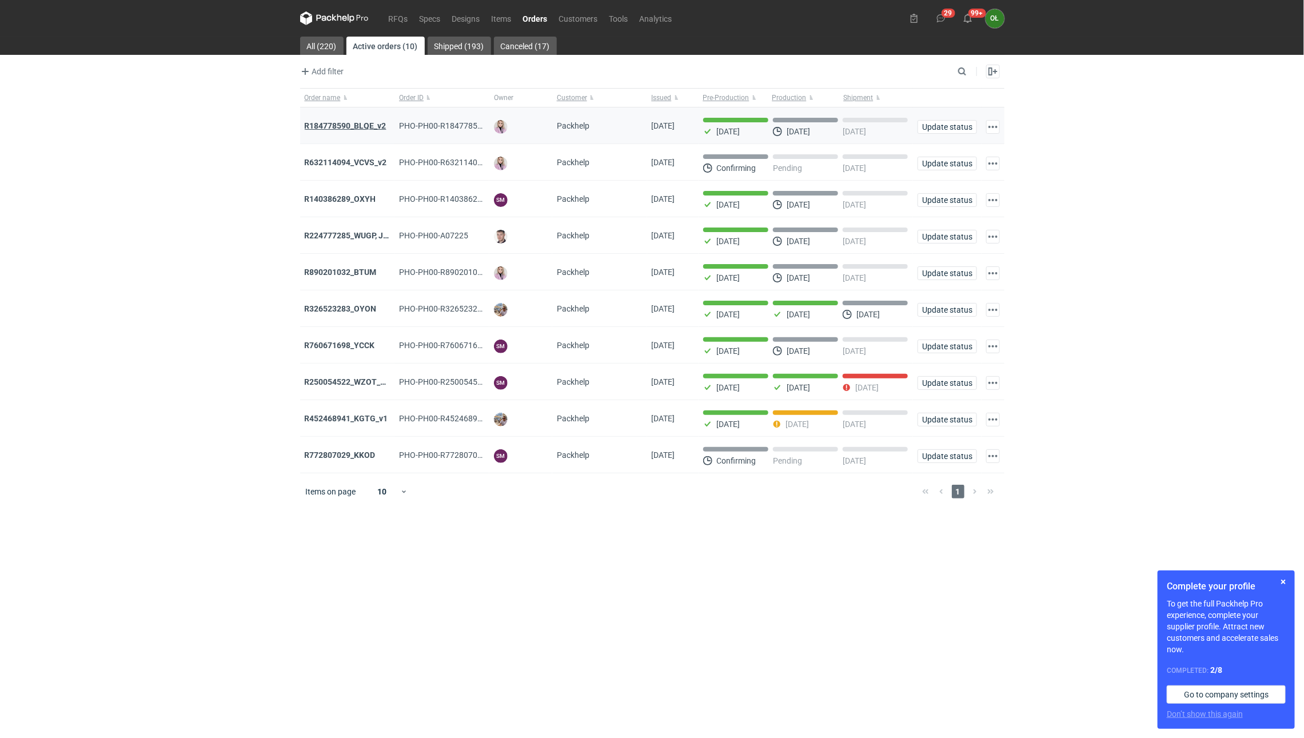
click at [367, 129] on strong "R184778590_BLQE_v2" at bounding box center [346, 125] width 82 height 9
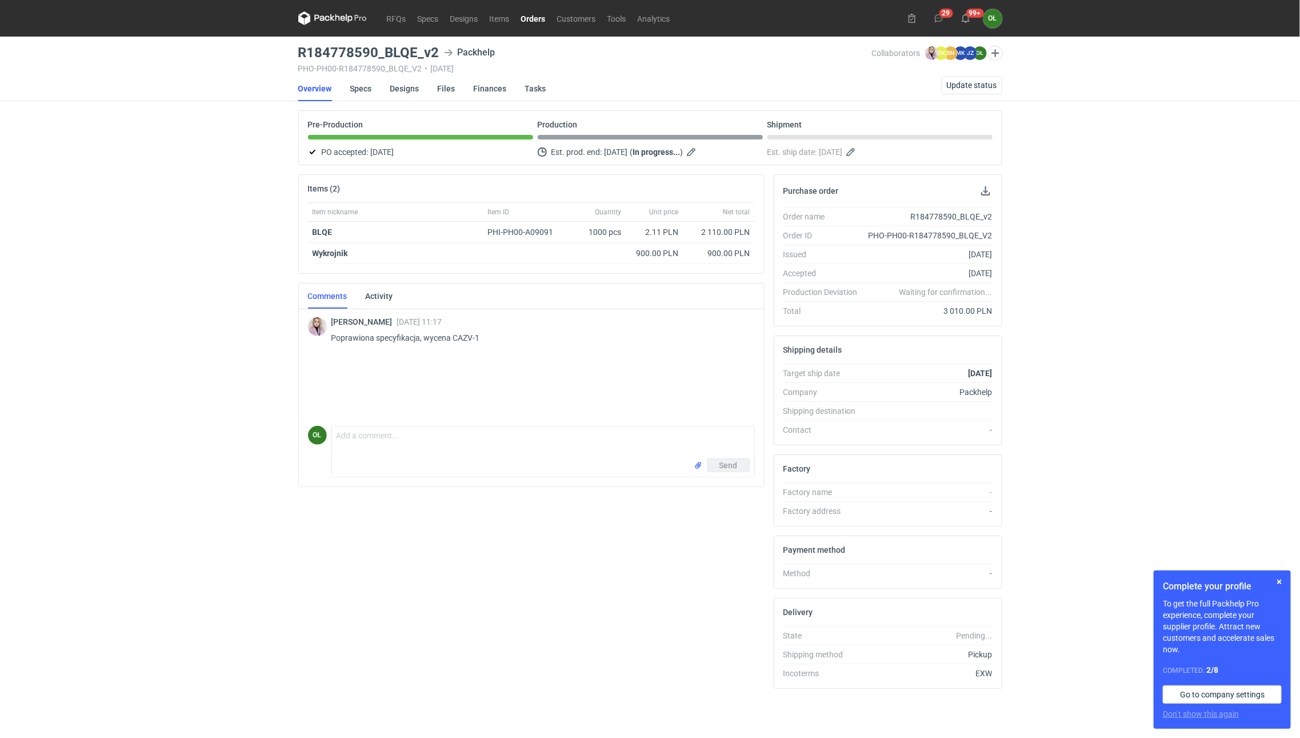
click at [541, 18] on link "Orders" at bounding box center [534, 18] width 36 height 14
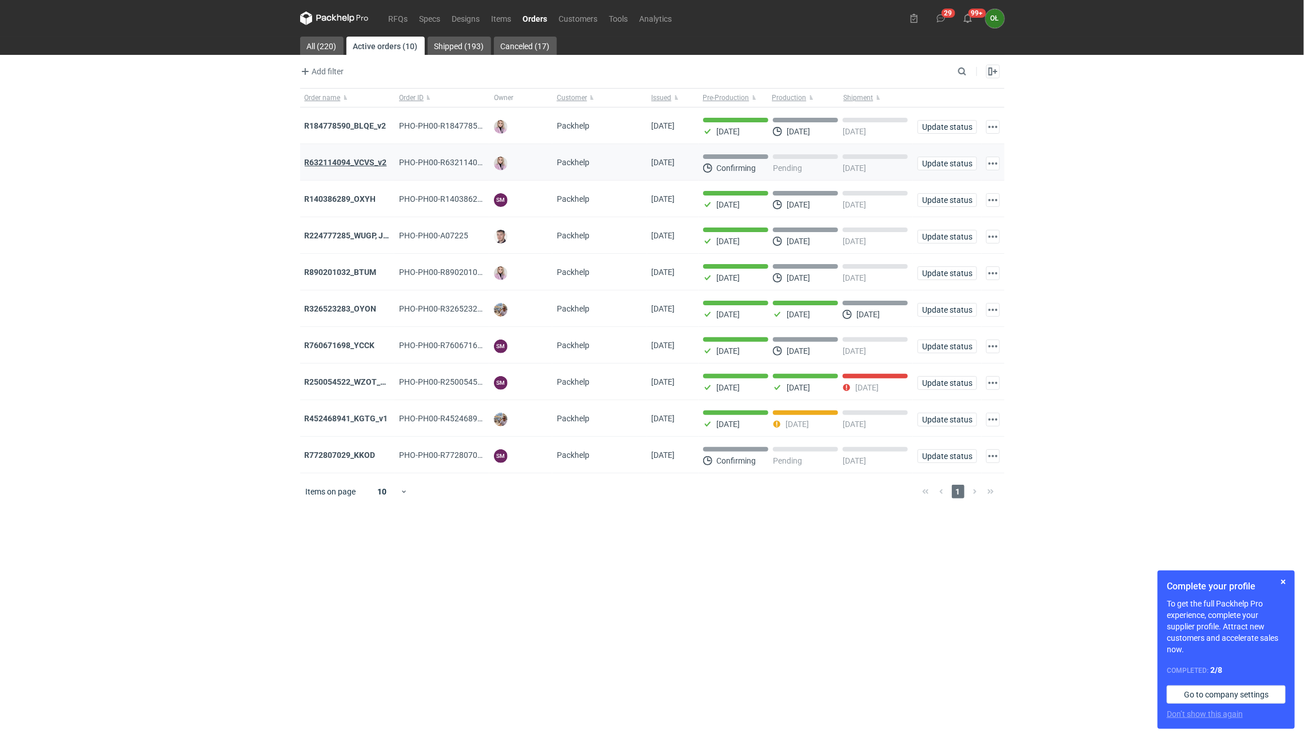
click at [338, 159] on strong "R632114094_VCVS_v2" at bounding box center [346, 162] width 82 height 9
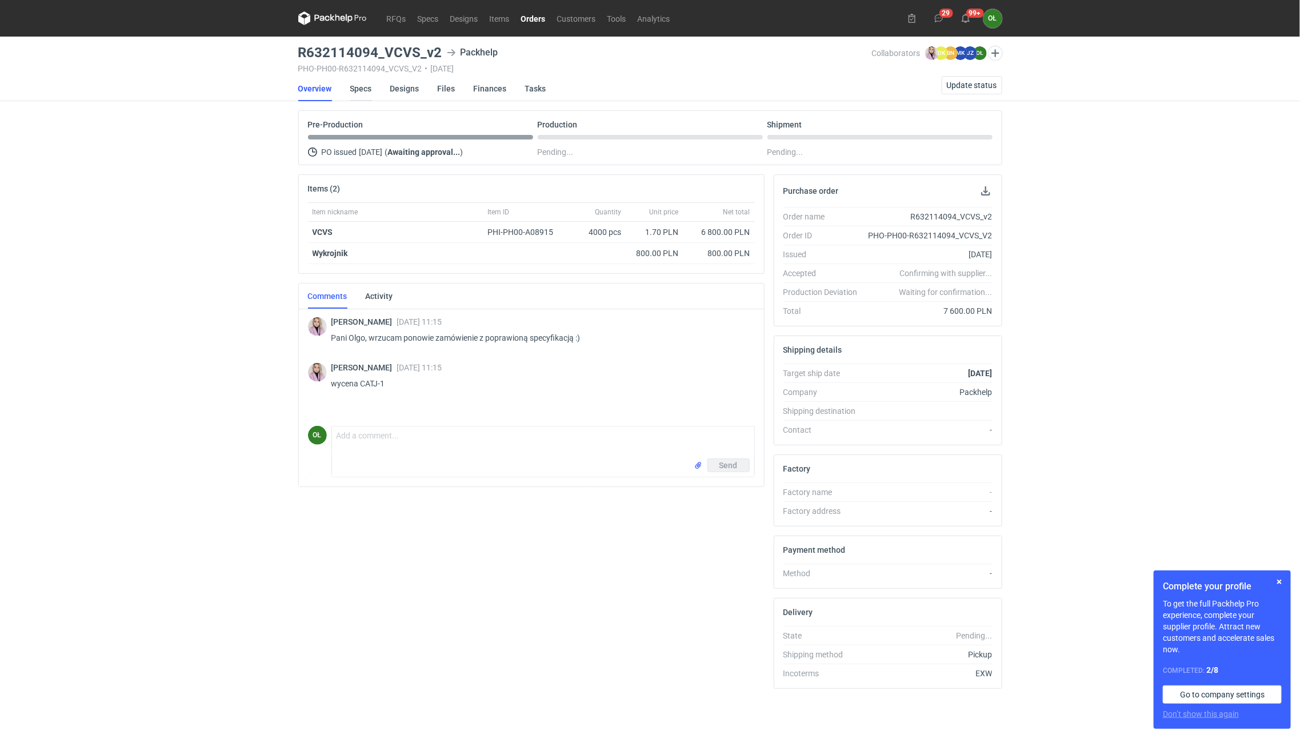
click at [367, 86] on link "Specs" at bounding box center [361, 88] width 22 height 25
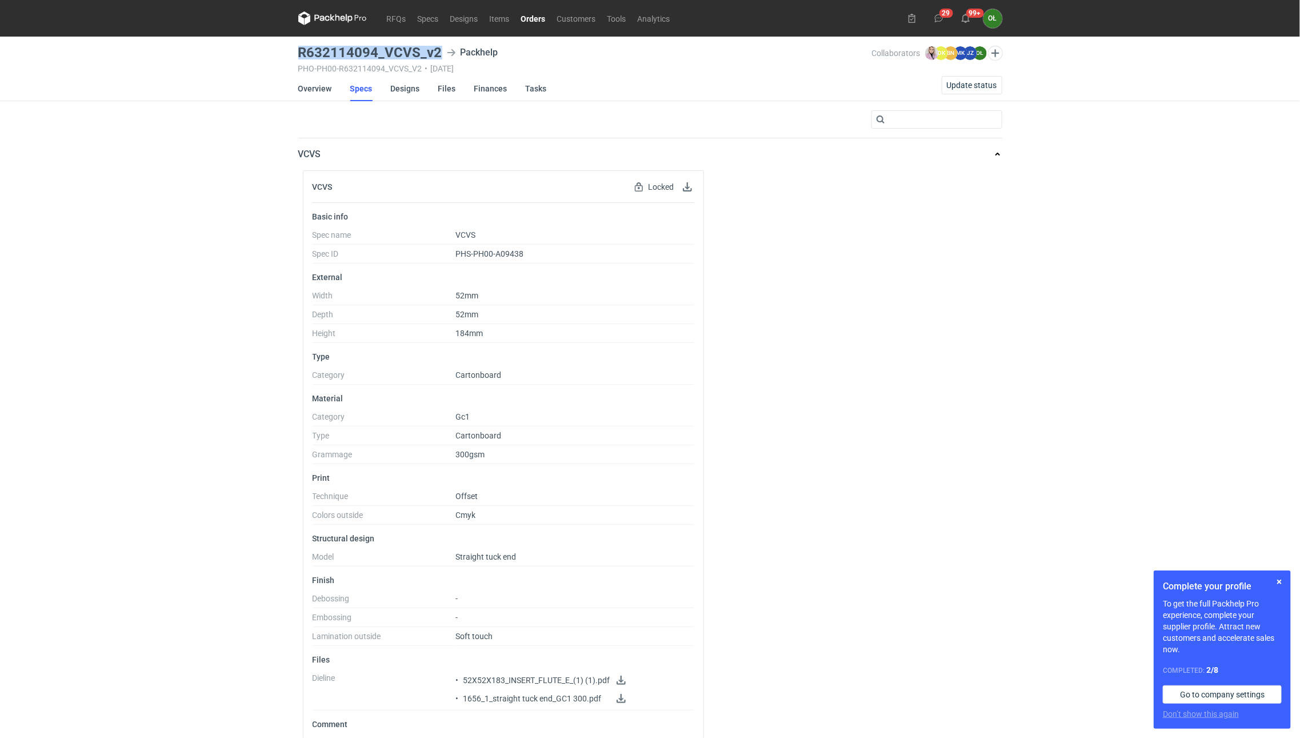
drag, startPoint x: 289, startPoint y: 46, endPoint x: 440, endPoint y: 48, distance: 150.9
click at [440, 48] on div "RFQs Specs Designs Items Orders Customers Tools Analytics 29 99+ OŁ Olga Łopato…" at bounding box center [650, 369] width 1300 height 738
copy h3 "R632114094_VCVS_v2"
click at [322, 93] on link "Overview" at bounding box center [315, 88] width 34 height 25
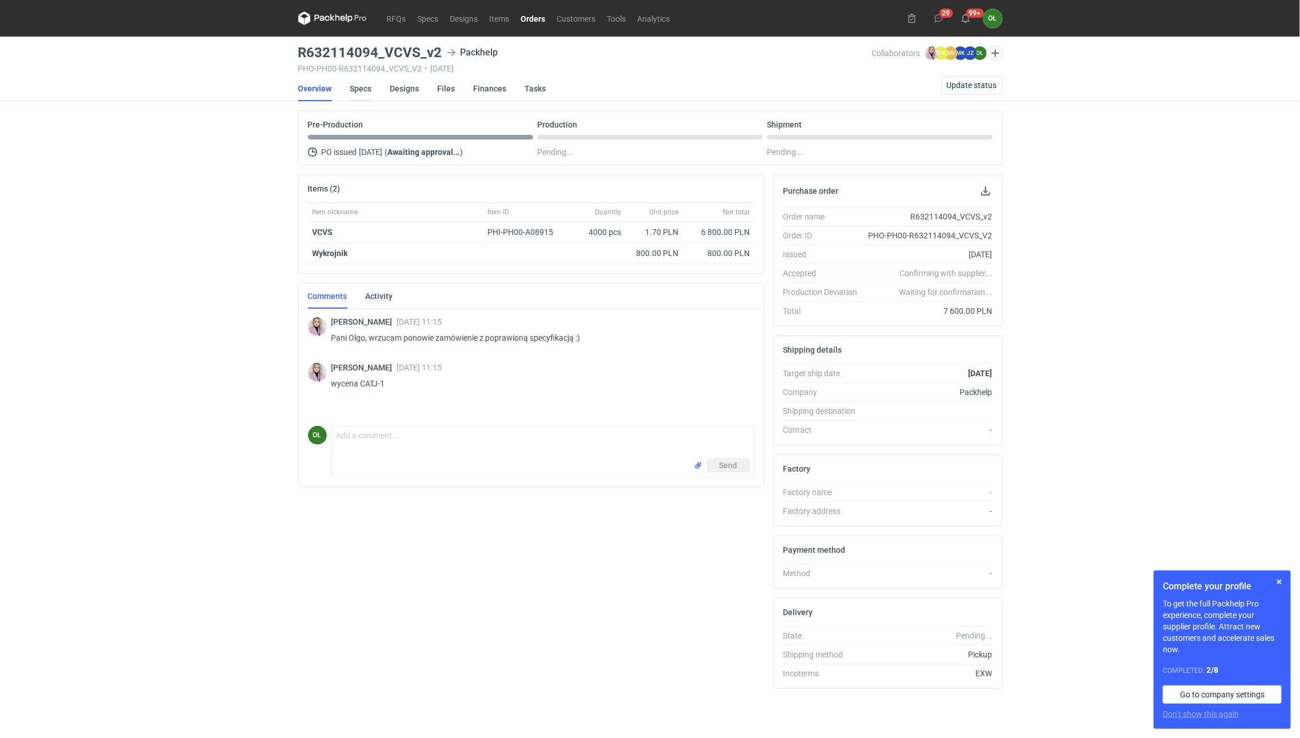
click at [362, 98] on link "Specs" at bounding box center [361, 88] width 22 height 25
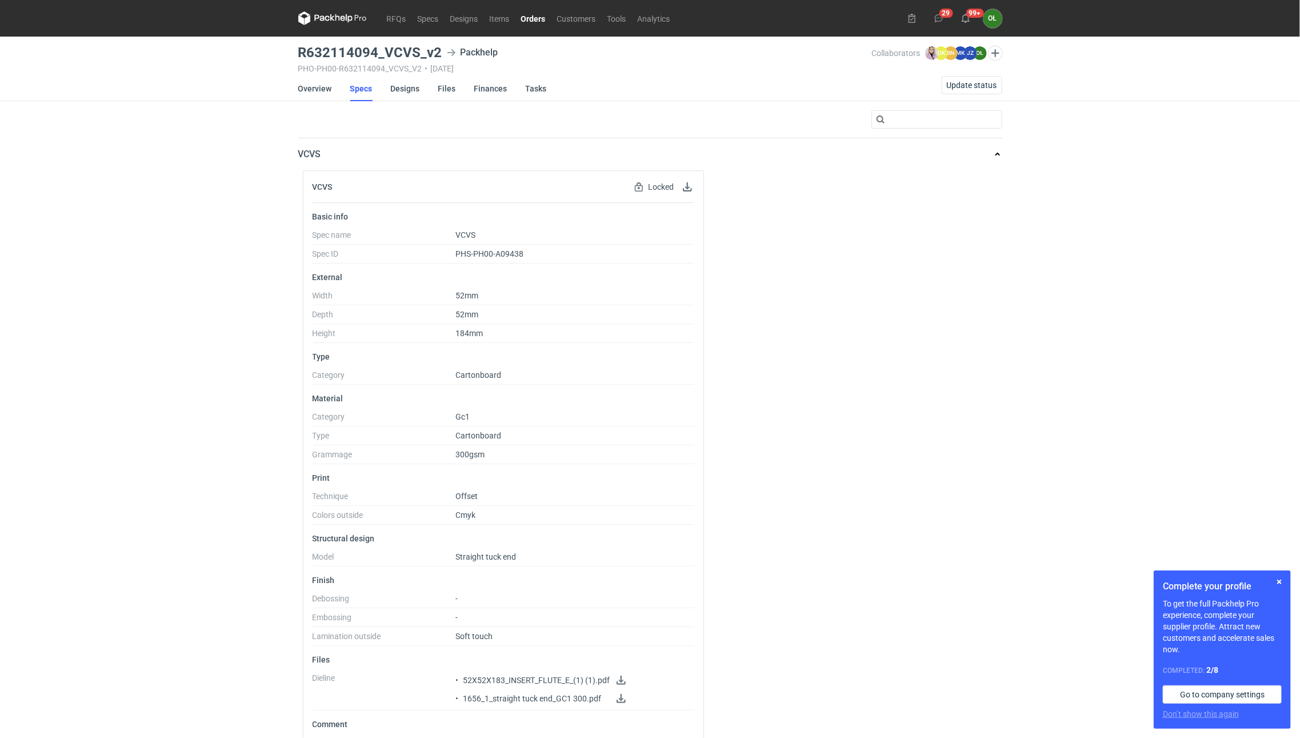
click at [537, 16] on link "Orders" at bounding box center [534, 18] width 36 height 14
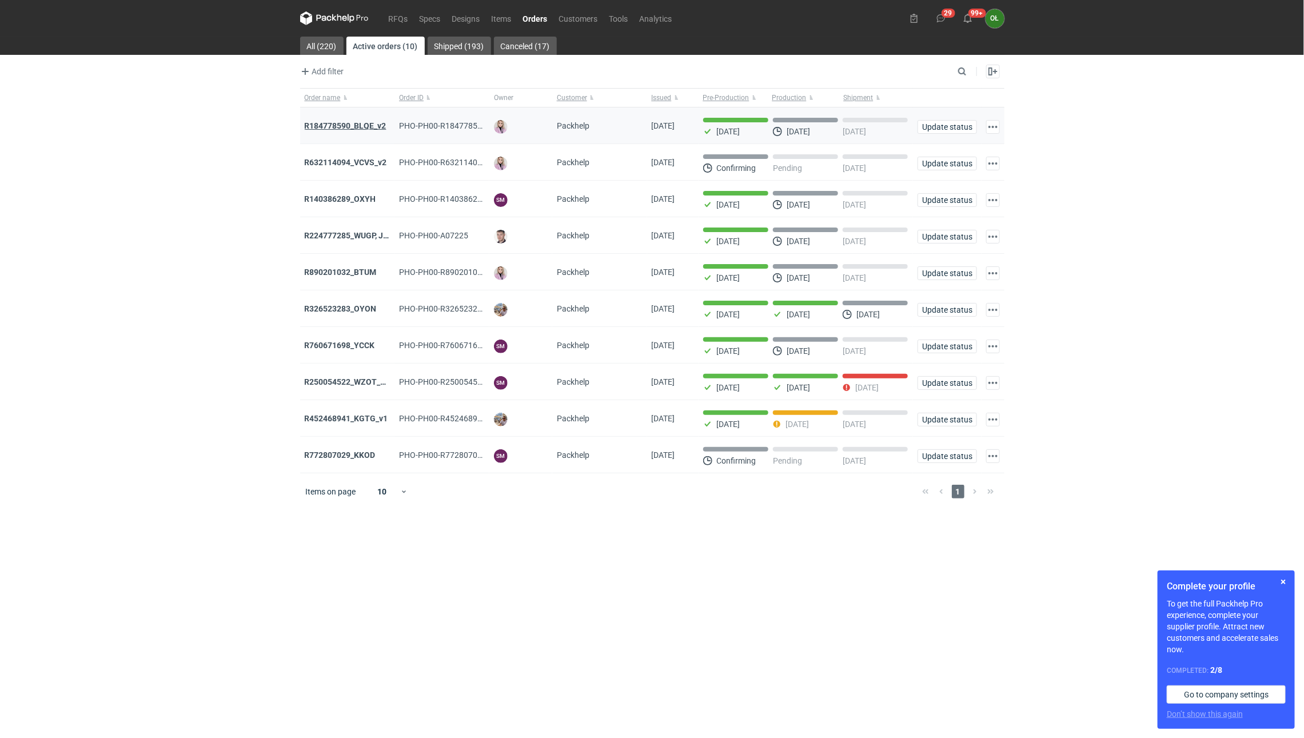
click at [326, 127] on strong "R184778590_BLQE_v2" at bounding box center [346, 125] width 82 height 9
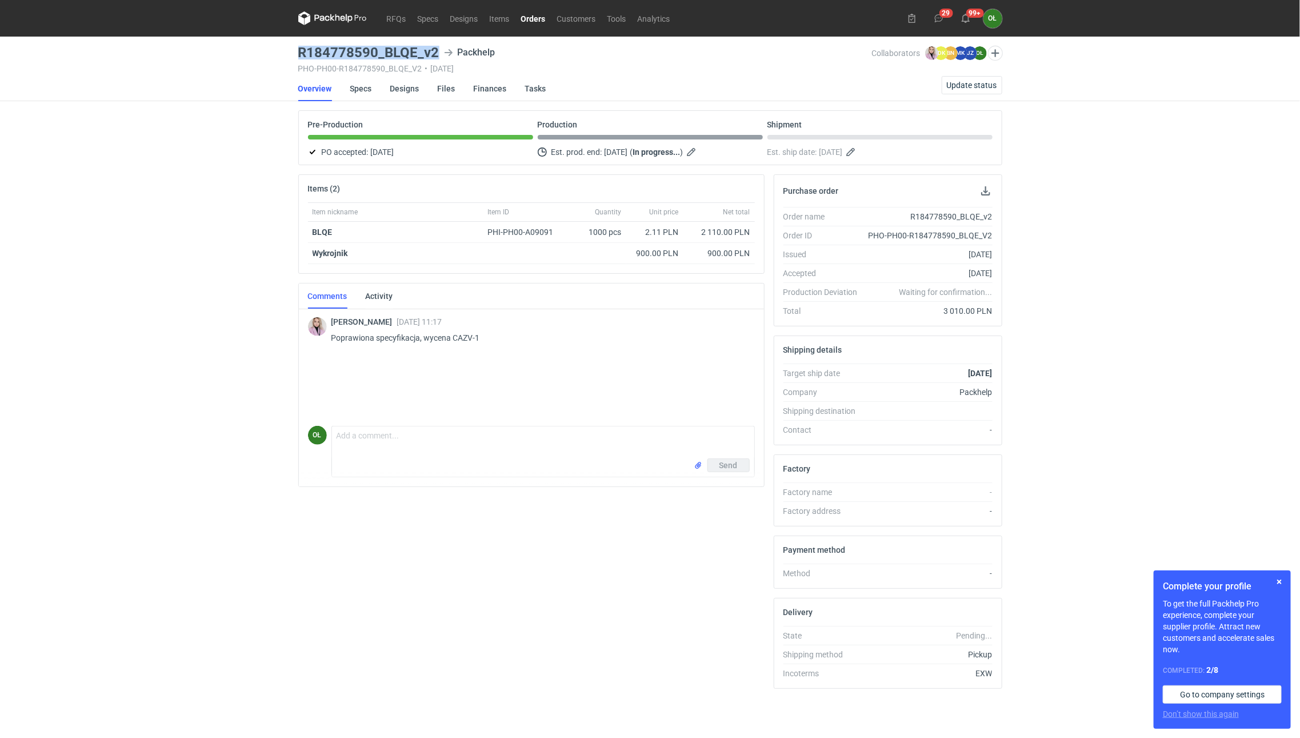
drag, startPoint x: 290, startPoint y: 50, endPoint x: 453, endPoint y: 52, distance: 162.9
click at [453, 52] on div "RFQs Specs Designs Items Orders Customers Tools Analytics 29 99+ OŁ Olga Łopato…" at bounding box center [650, 369] width 1300 height 738
copy h3 "R184778590_BLQE_v2"
click at [532, 21] on link "Orders" at bounding box center [534, 18] width 36 height 14
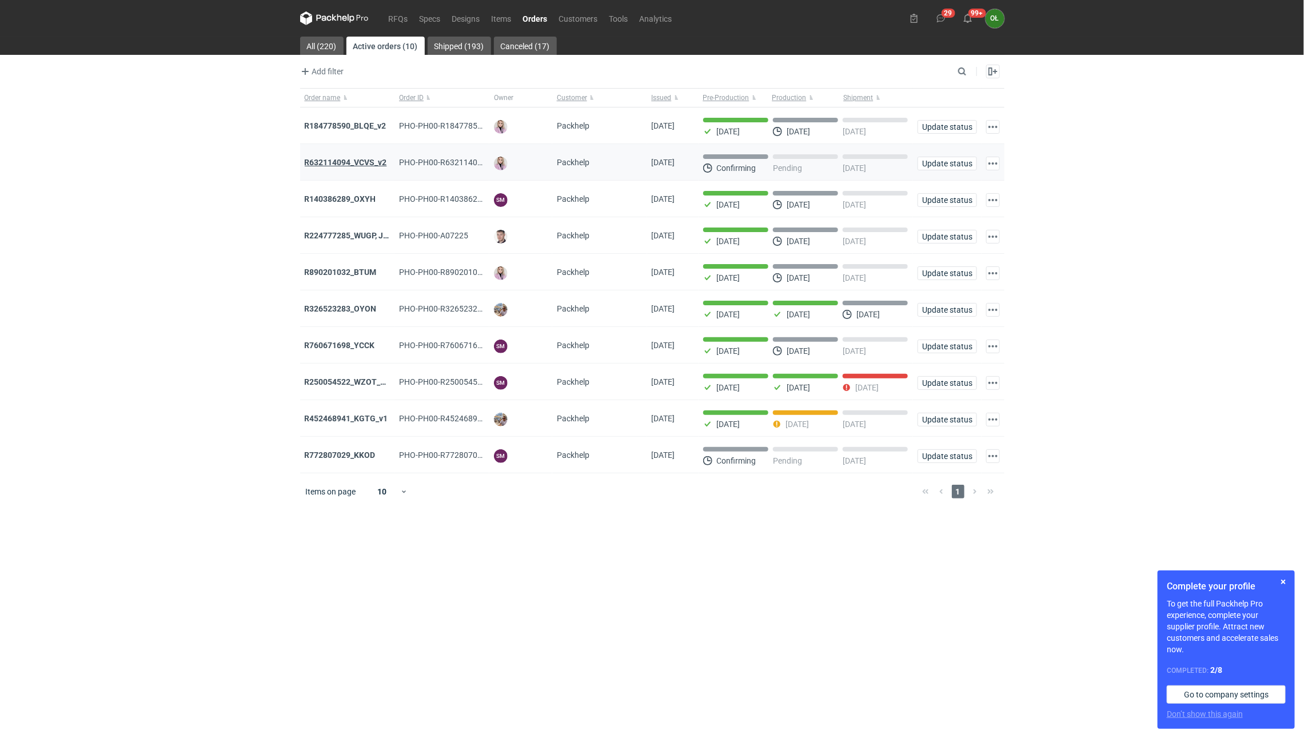
click at [353, 167] on strong "R632114094_VCVS_v2" at bounding box center [346, 162] width 82 height 9
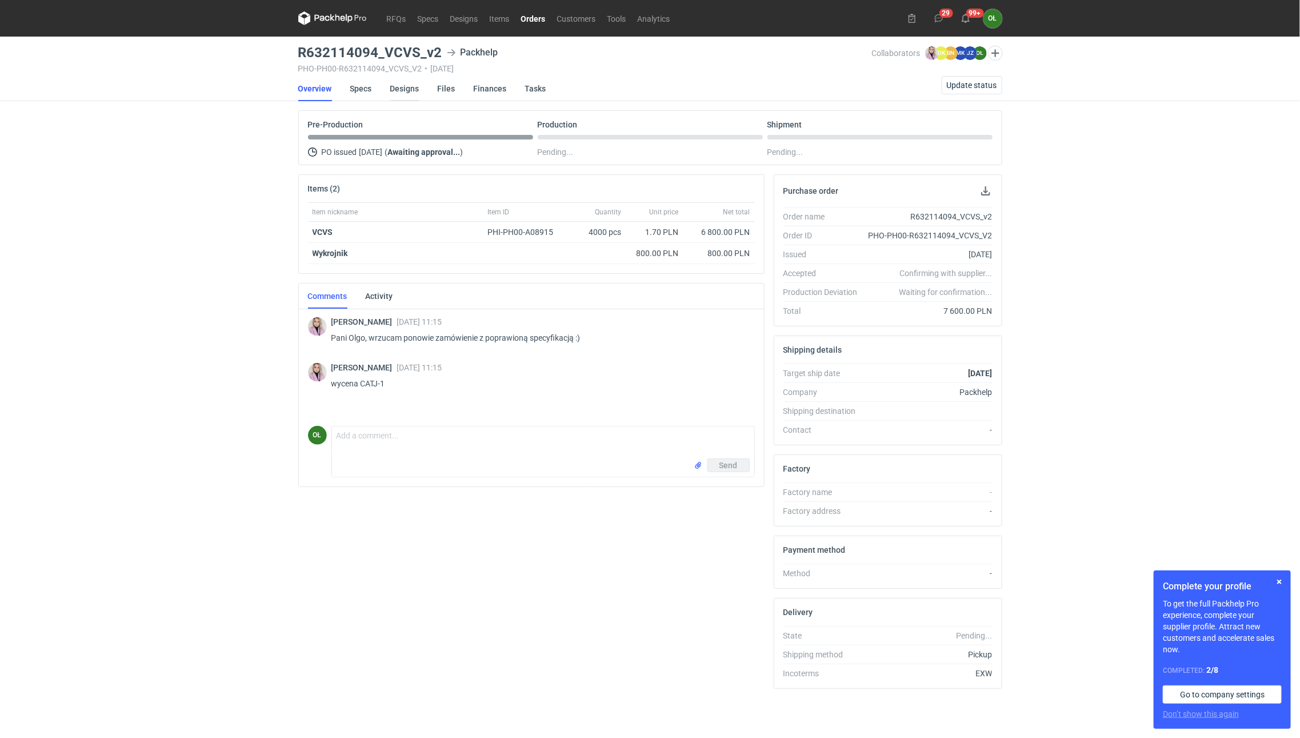
click at [405, 86] on link "Designs" at bounding box center [404, 88] width 29 height 25
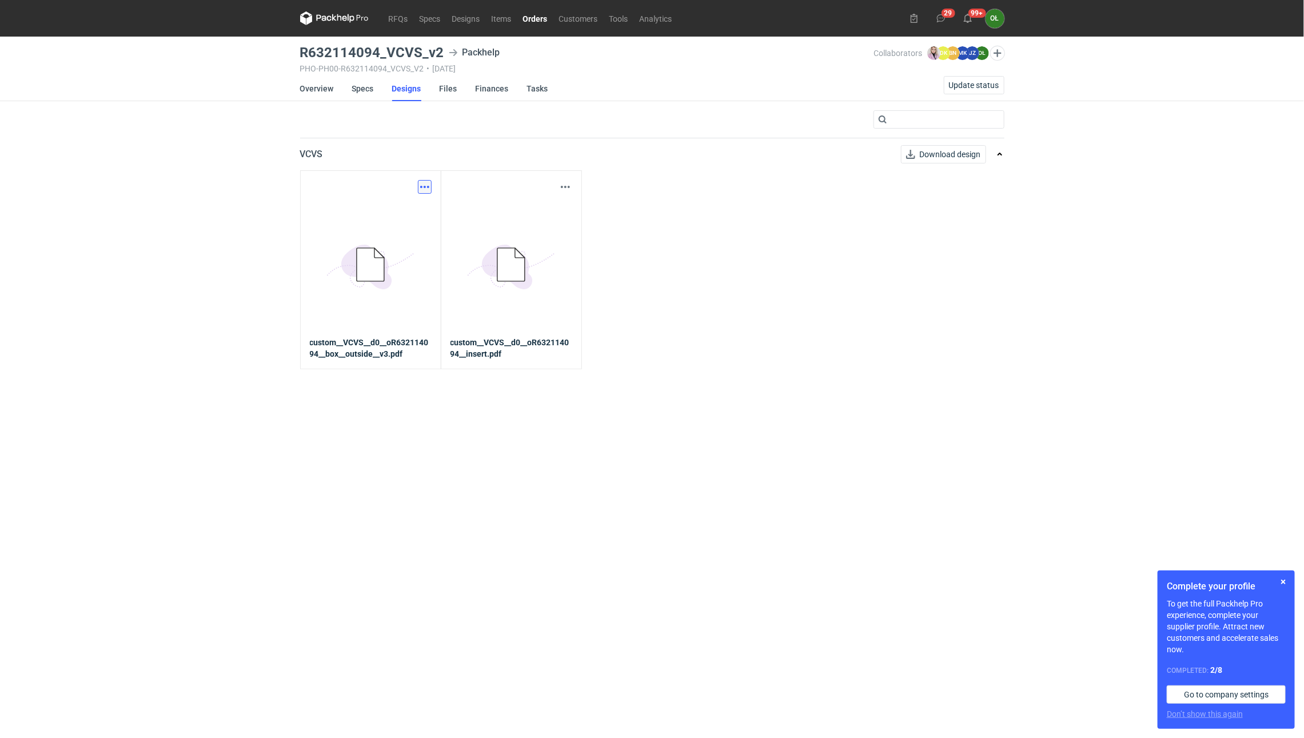
click at [421, 183] on button "button" at bounding box center [425, 187] width 14 height 14
click at [417, 218] on link "Download design part" at bounding box center [374, 212] width 105 height 18
click at [561, 185] on button "button" at bounding box center [565, 187] width 14 height 14
click at [542, 207] on link "Download design part" at bounding box center [514, 212] width 105 height 18
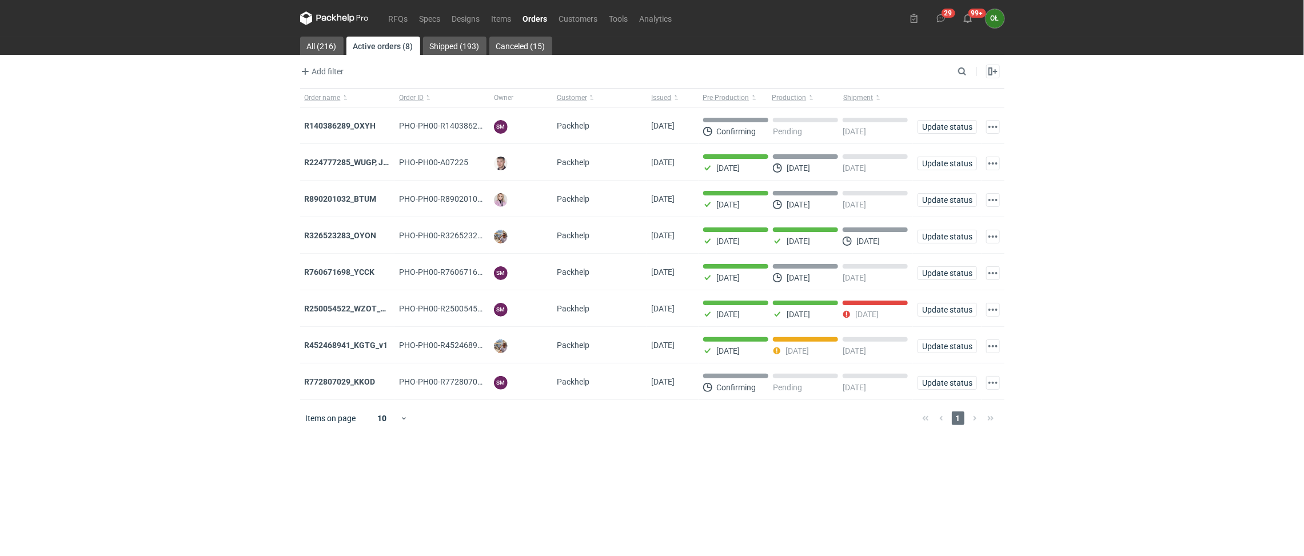
click at [541, 19] on link "Orders" at bounding box center [535, 18] width 36 height 14
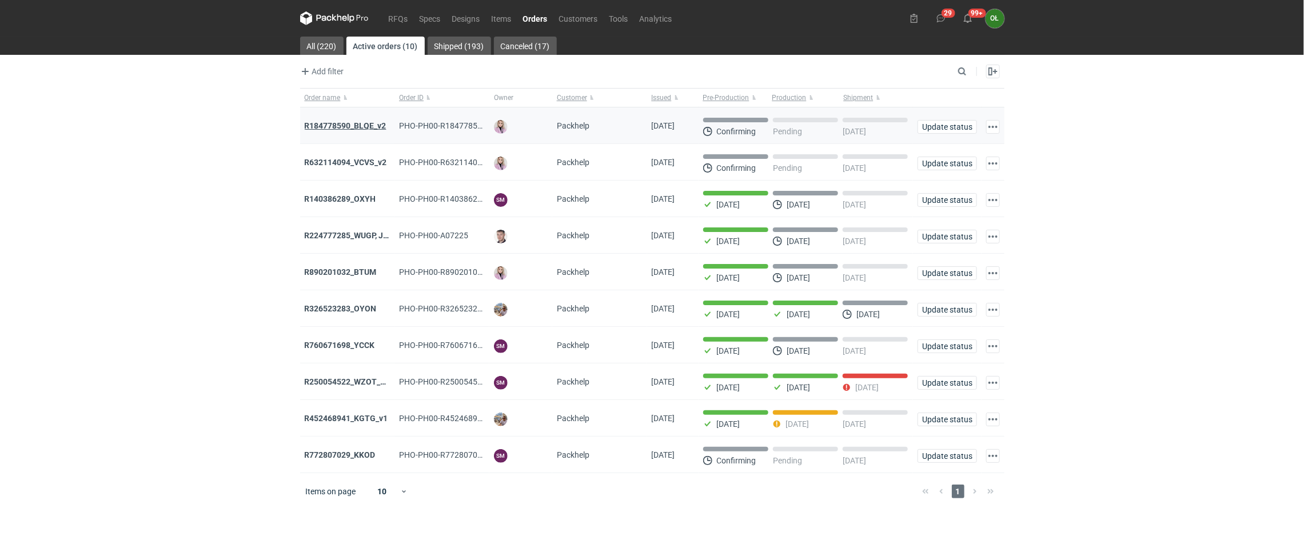
click at [369, 130] on strong "R184778590_BLQE_v2" at bounding box center [346, 125] width 82 height 9
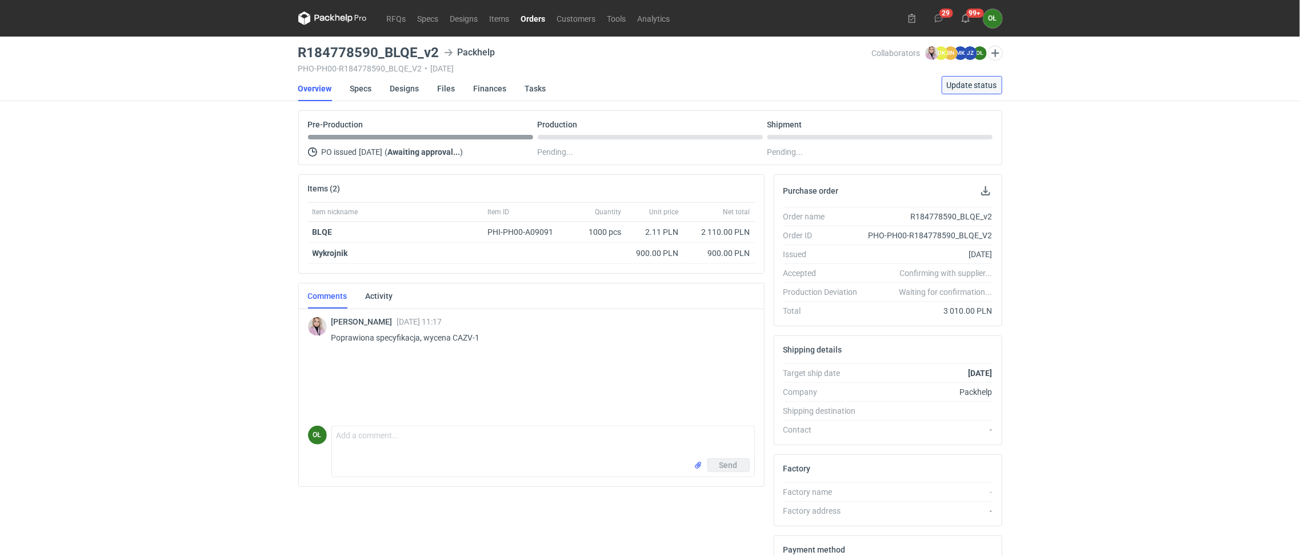
click at [974, 86] on span "Update status" at bounding box center [972, 85] width 50 height 8
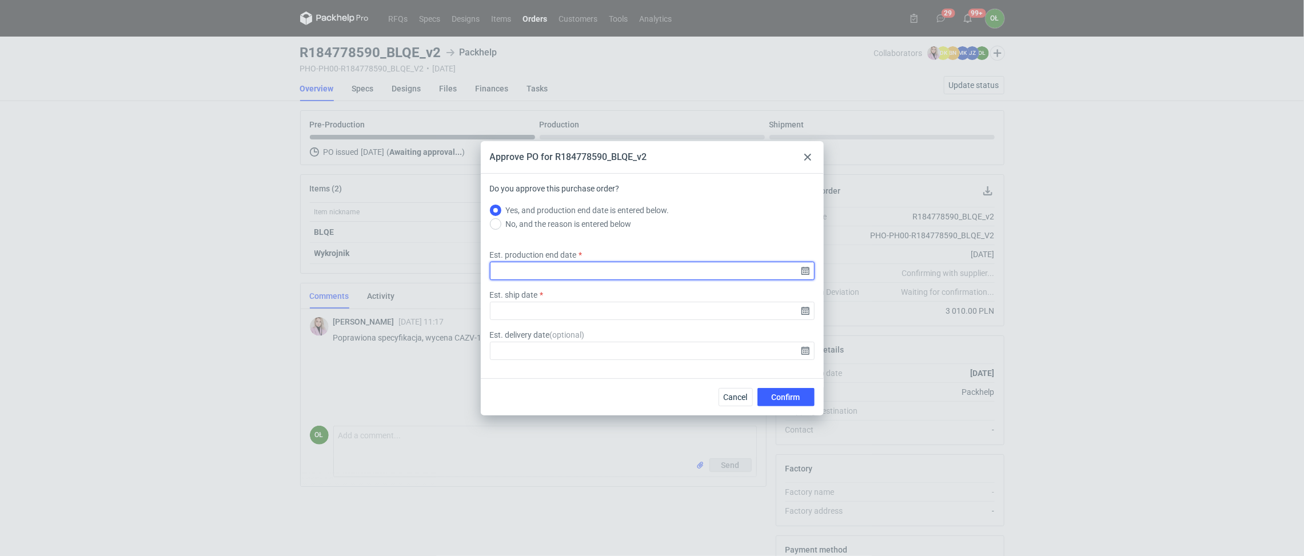
click at [806, 270] on input "Est. production end date" at bounding box center [652, 271] width 325 height 18
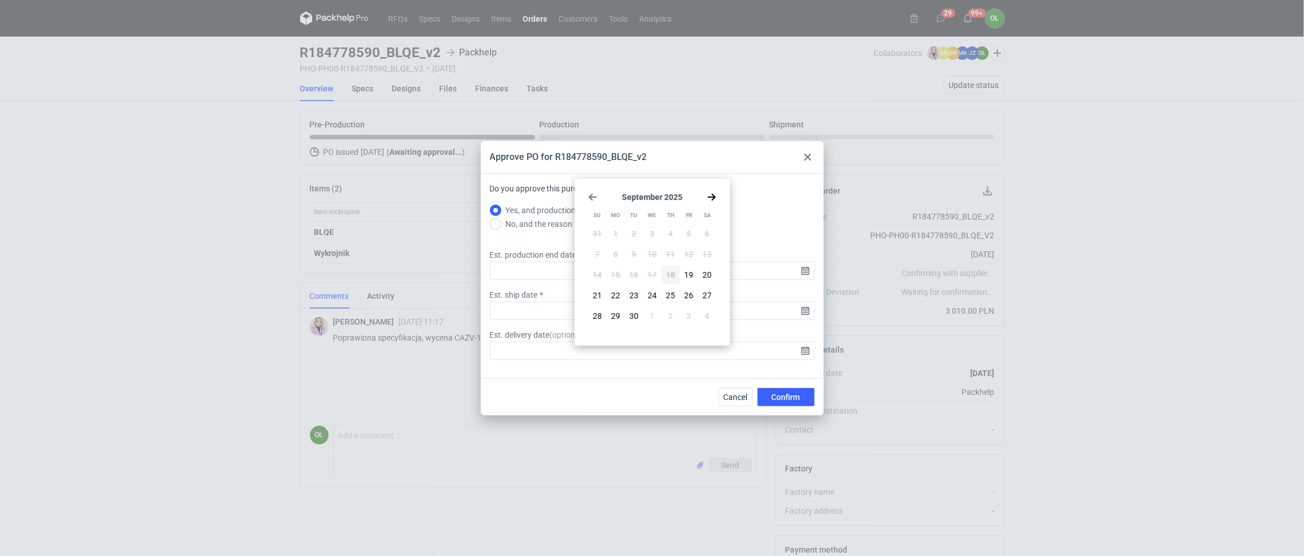
click at [712, 193] on icon "Go forward 1 month" at bounding box center [711, 197] width 9 height 9
click at [650, 261] on button "8" at bounding box center [652, 254] width 18 height 18
type input "2025-10-08"
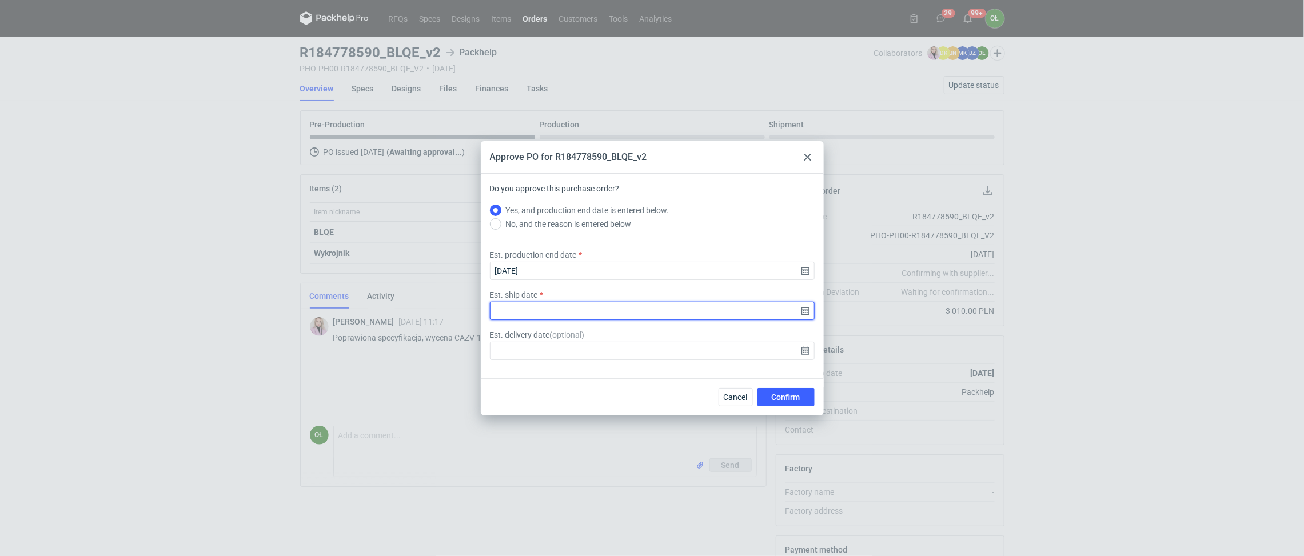
click at [808, 314] on input "Est. ship date" at bounding box center [652, 311] width 325 height 18
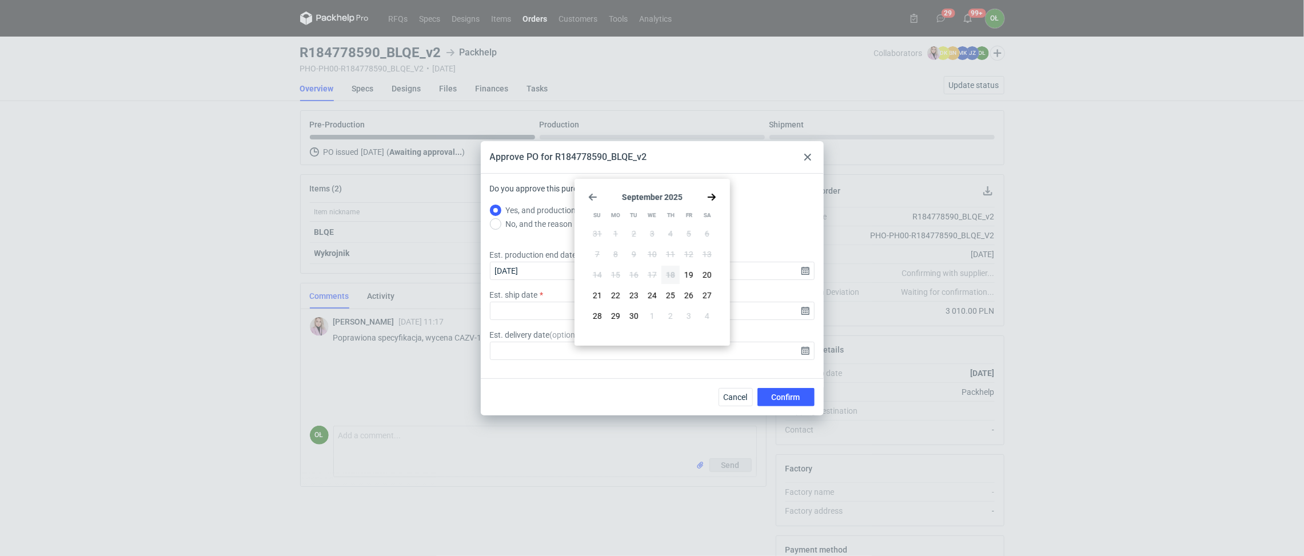
click at [714, 196] on use "Go forward 1 month" at bounding box center [712, 197] width 8 height 7
click at [669, 254] on span "9" at bounding box center [670, 254] width 5 height 11
type input "2025-10-09"
click at [769, 395] on button "Confirm" at bounding box center [785, 397] width 57 height 18
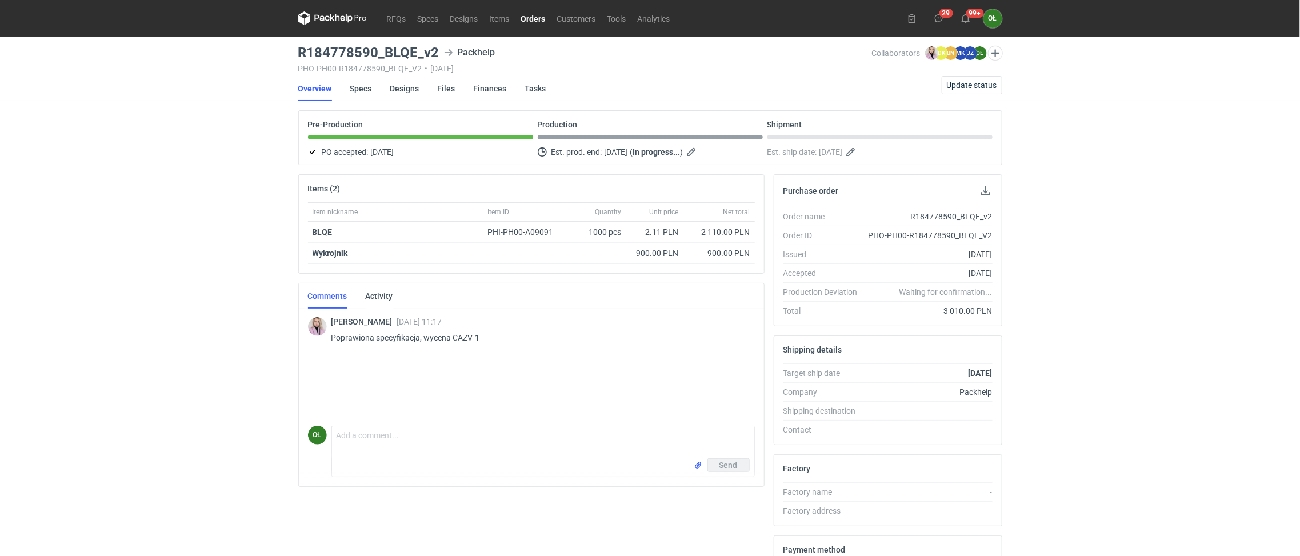
click at [535, 5] on nav "RFQs Specs Designs Items Orders Customers Tools Analytics" at bounding box center [487, 18] width 378 height 37
click at [537, 17] on link "Orders" at bounding box center [534, 18] width 36 height 14
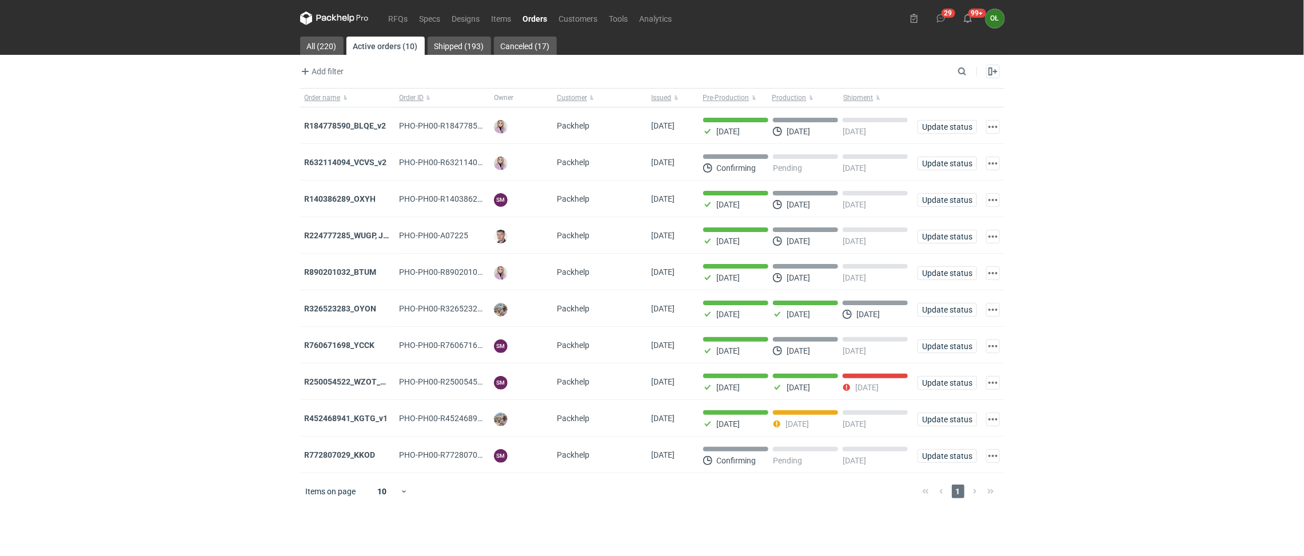
click at [534, 14] on link "Orders" at bounding box center [535, 18] width 36 height 14
click at [350, 163] on strong "R632114094_VCVS_v2" at bounding box center [346, 162] width 82 height 9
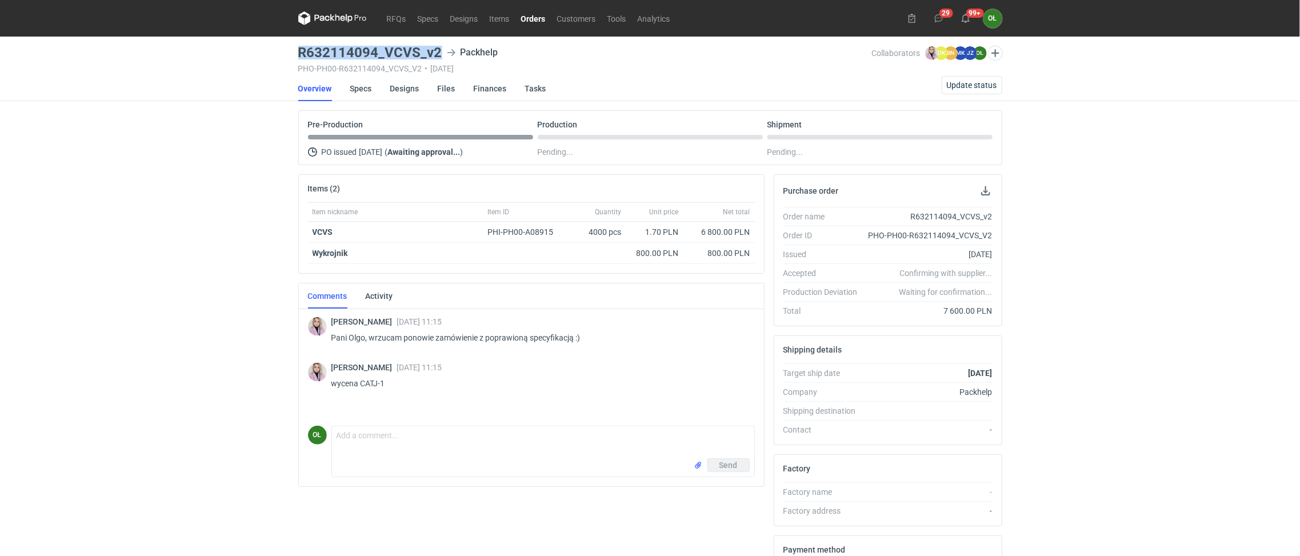
drag, startPoint x: 286, startPoint y: 53, endPoint x: 436, endPoint y: 50, distance: 149.8
click at [436, 50] on div "RFQs Specs Designs Items Orders Customers Tools Analytics 29 99+ OŁ Olga Łopato…" at bounding box center [650, 278] width 1300 height 556
copy h3 "R632114094_VCVS_v2"
click at [954, 88] on span "Update status" at bounding box center [972, 85] width 50 height 8
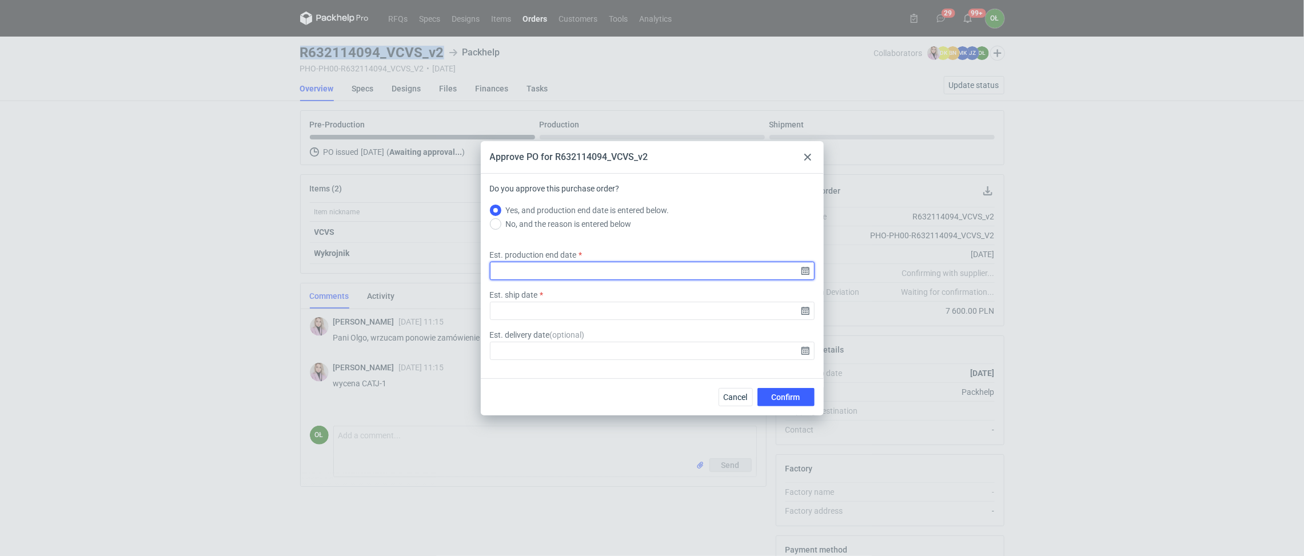
click at [806, 273] on input "Est. production end date" at bounding box center [652, 271] width 325 height 18
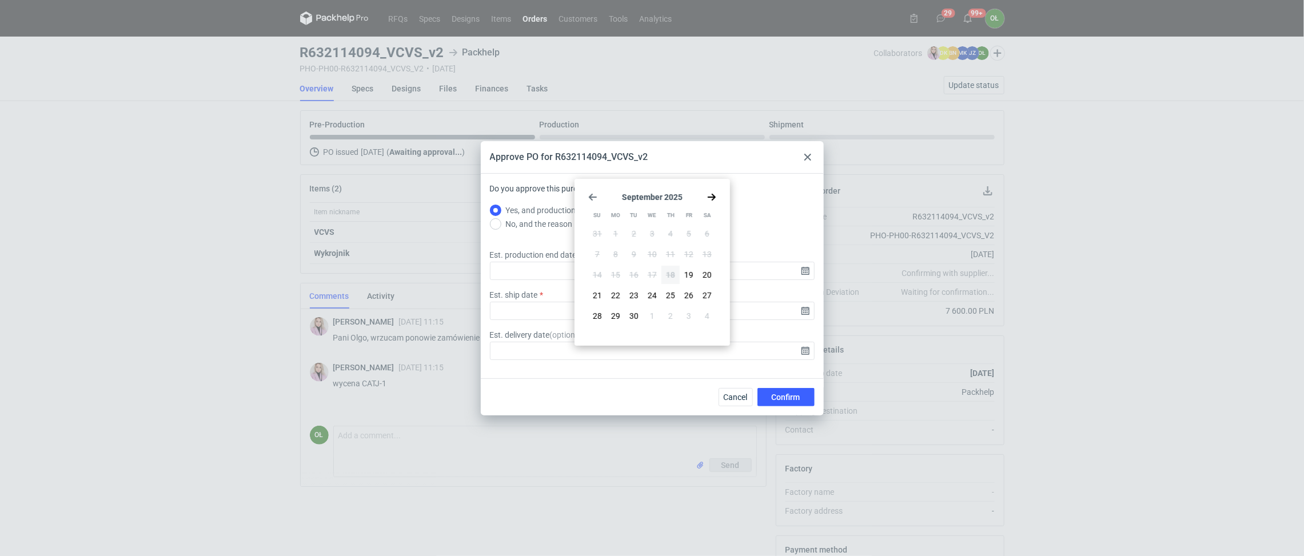
click at [721, 194] on div "September 2025 Su Mo Tu We Th Fr Sa 31 1 2 3 4 5 6 7 8 9 10 11 12 13 14 15 16 1…" at bounding box center [652, 262] width 146 height 158
click at [717, 198] on div "September 2025 Su Mo Tu We Th Fr Sa 31 1 2 3 4 5 6 7 8 9 10 11 12 13 14 15 16 1…" at bounding box center [652, 262] width 146 height 158
click at [714, 199] on icon "Go forward 1 month" at bounding box center [711, 197] width 9 height 9
click at [653, 252] on span "8" at bounding box center [652, 254] width 5 height 11
type input "2025-10-08"
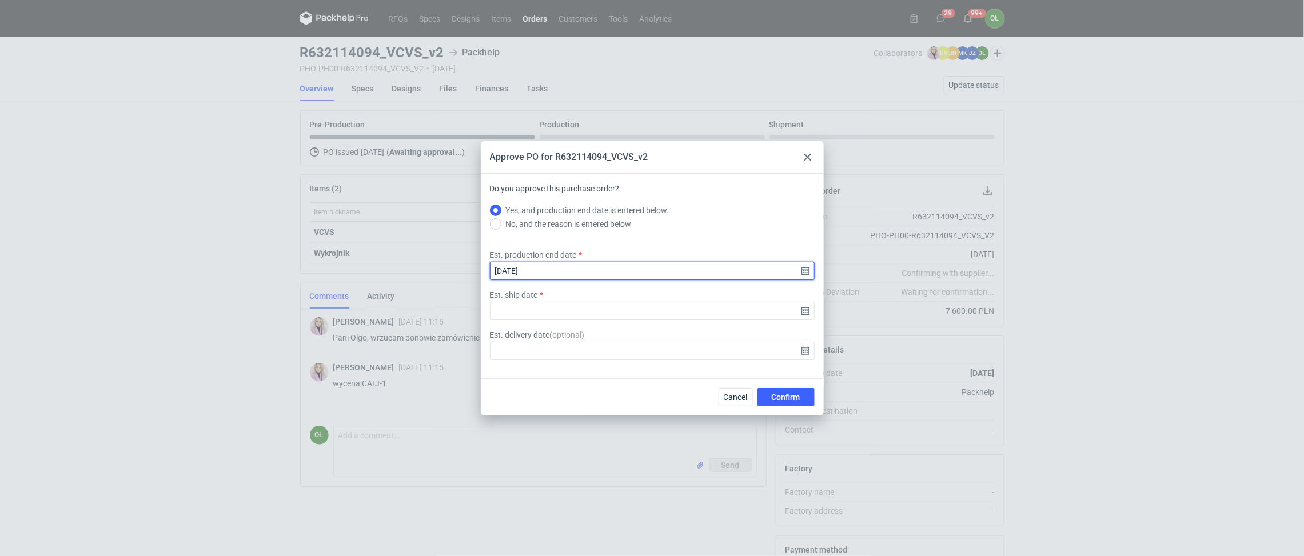
click at [804, 269] on input "2025-10-08" at bounding box center [652, 271] width 325 height 18
click at [814, 158] on div "Approve PO for R632114094_VCVS_v2" at bounding box center [652, 157] width 343 height 33
click at [810, 157] on icon at bounding box center [807, 157] width 7 height 7
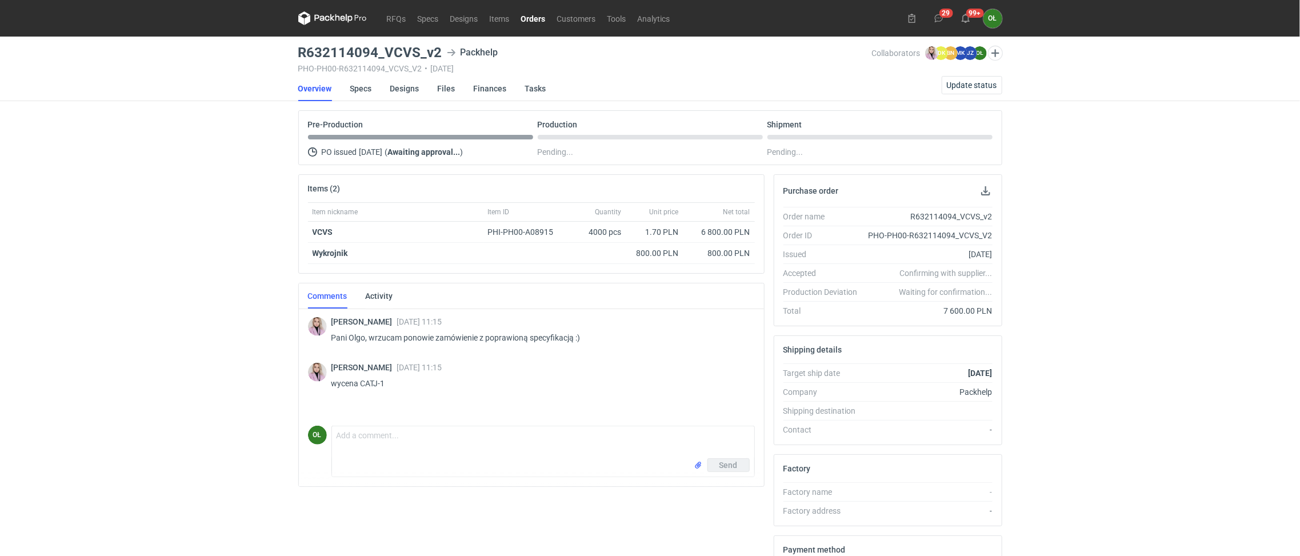
click at [534, 22] on link "Orders" at bounding box center [534, 18] width 36 height 14
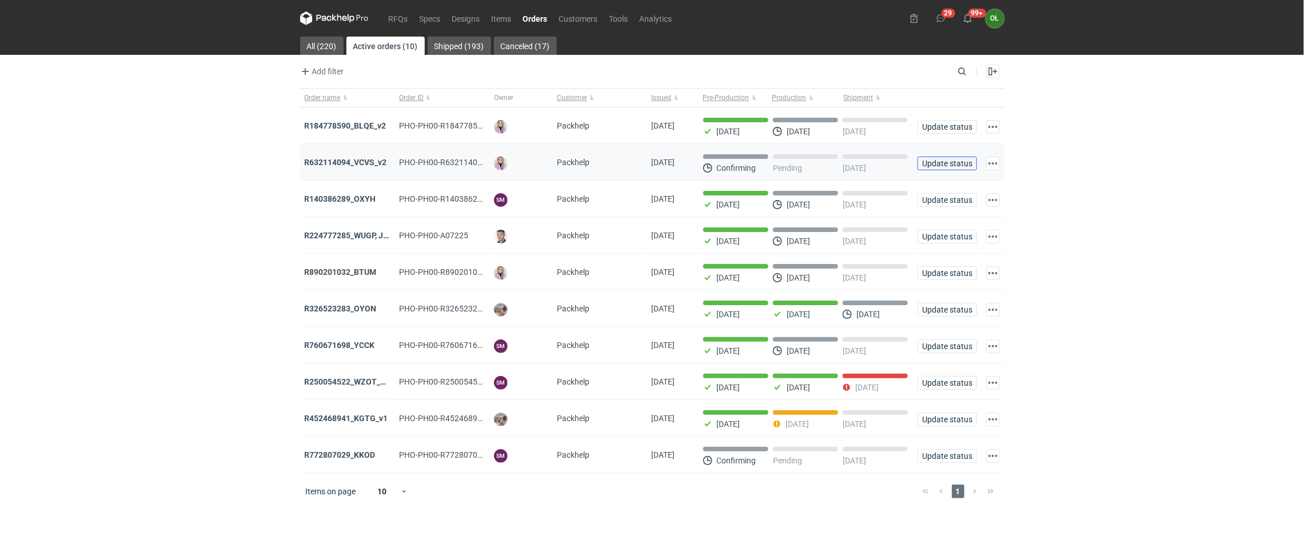
click at [943, 162] on span "Update status" at bounding box center [946, 163] width 49 height 8
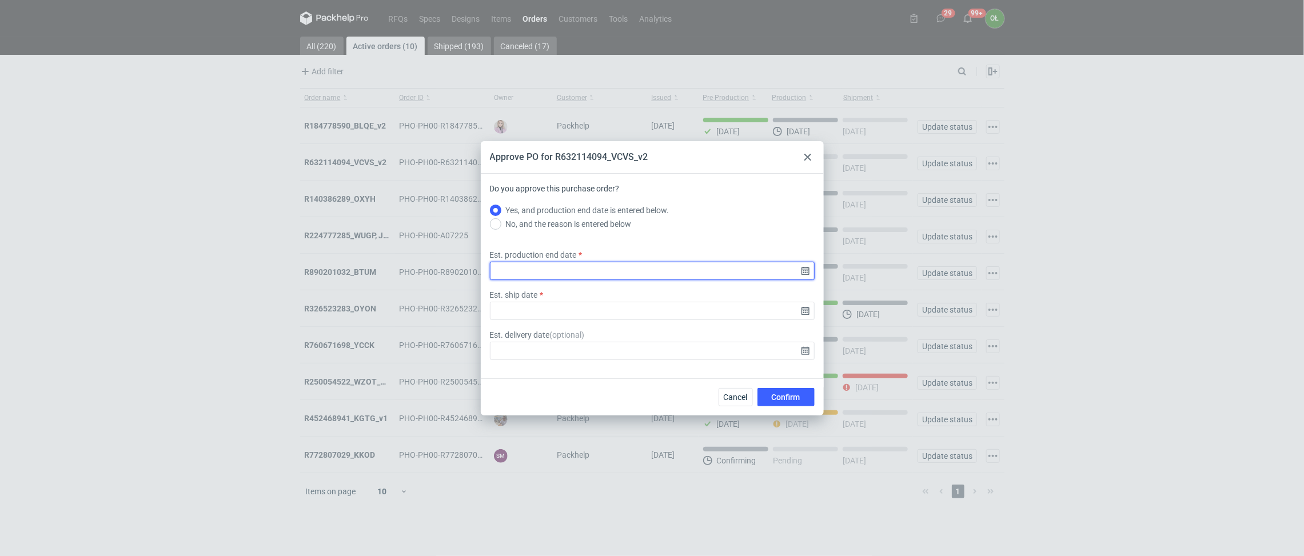
click at [802, 273] on input "Est. production end date" at bounding box center [652, 271] width 325 height 18
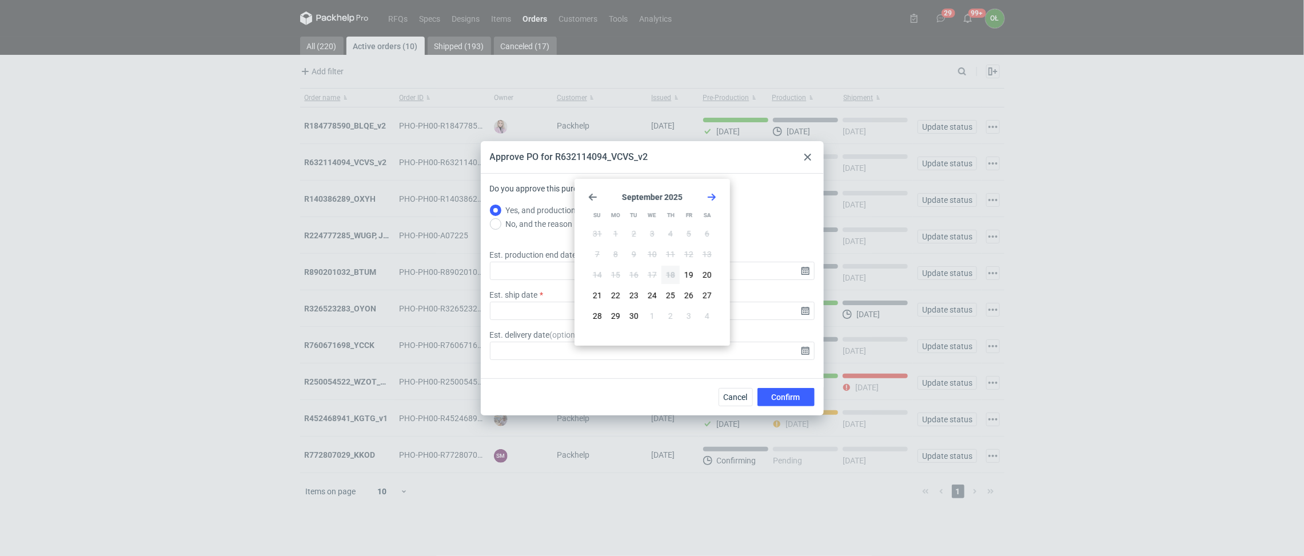
click at [710, 194] on icon "Go forward 1 month" at bounding box center [711, 197] width 9 height 9
click at [657, 249] on button "8" at bounding box center [652, 254] width 18 height 18
type input "2025-10-08"
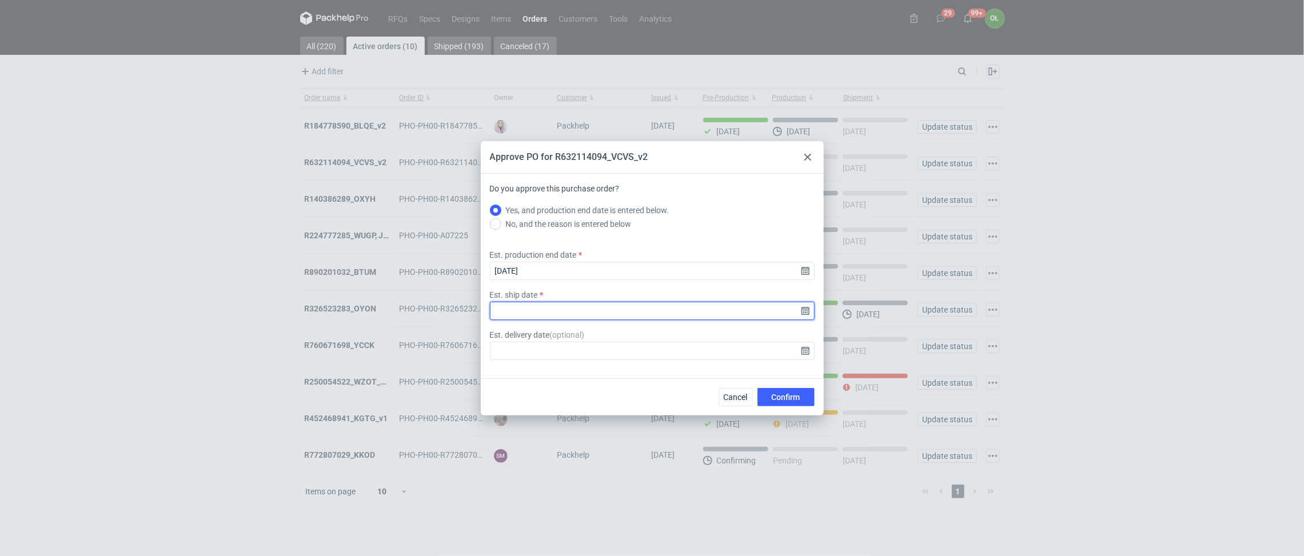
click at [806, 306] on input "Est. ship date" at bounding box center [652, 311] width 325 height 18
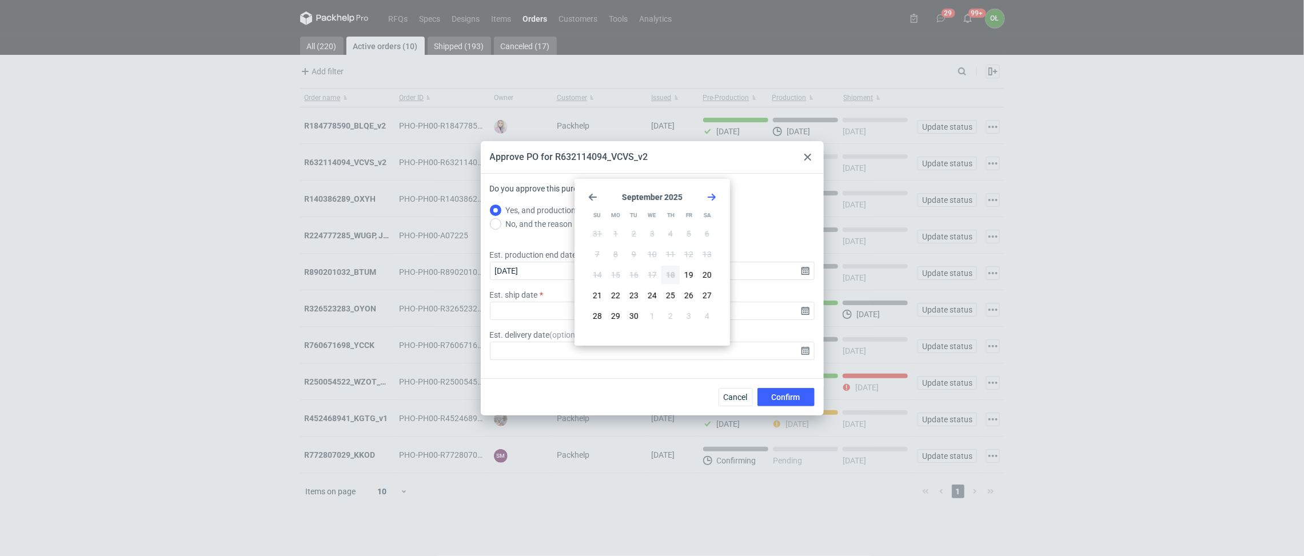
click at [710, 194] on icon "Go forward 1 month" at bounding box center [711, 197] width 9 height 9
click at [674, 254] on button "9" at bounding box center [670, 254] width 18 height 18
type input "2025-10-09"
click at [773, 395] on span "Confirm" at bounding box center [786, 397] width 29 height 8
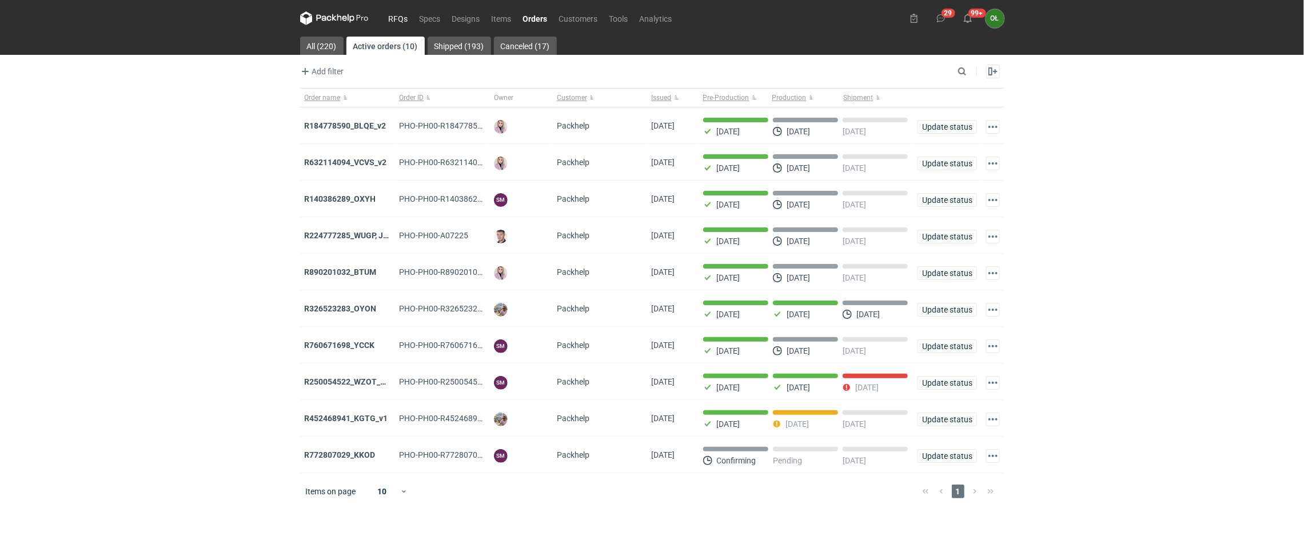
click at [400, 14] on link "RFQs" at bounding box center [398, 18] width 31 height 14
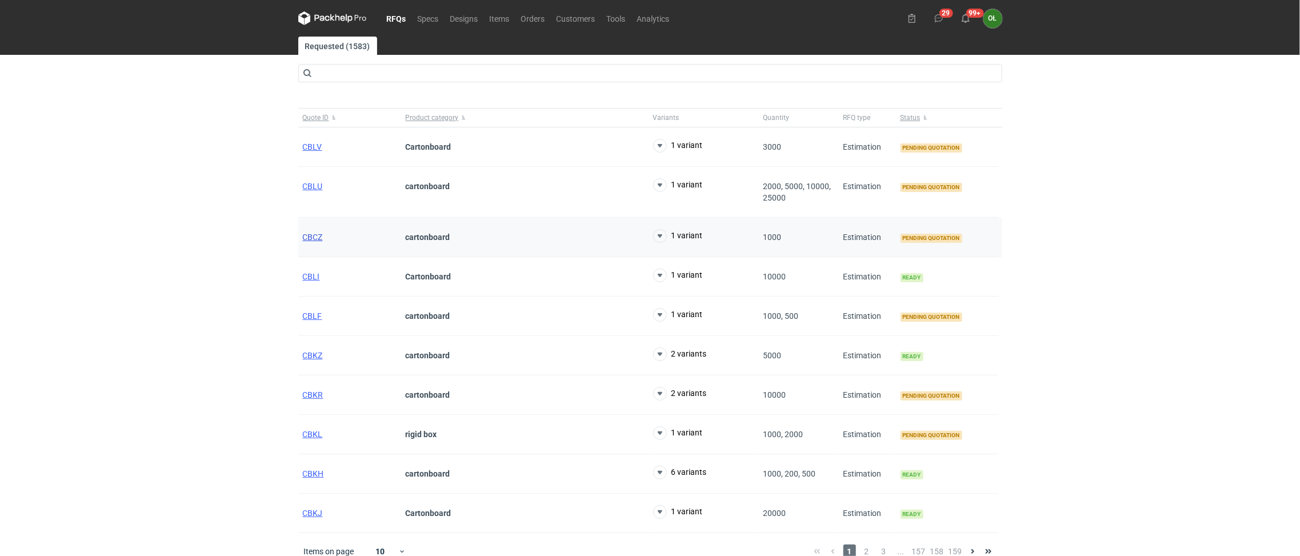
click at [309, 234] on span "CBCZ" at bounding box center [313, 237] width 20 height 9
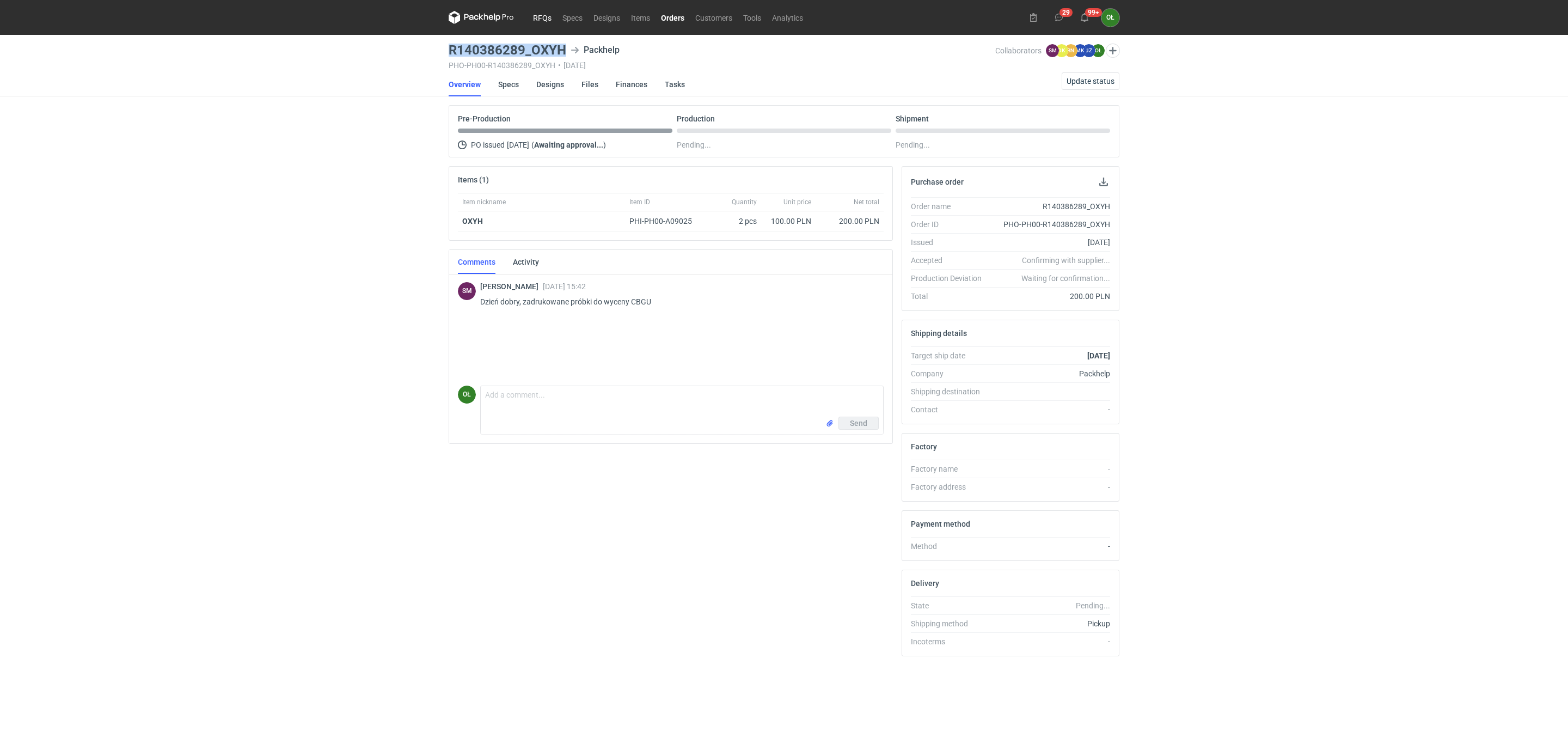
click at [533, 13] on link "RFQs" at bounding box center [542, 17] width 30 height 13
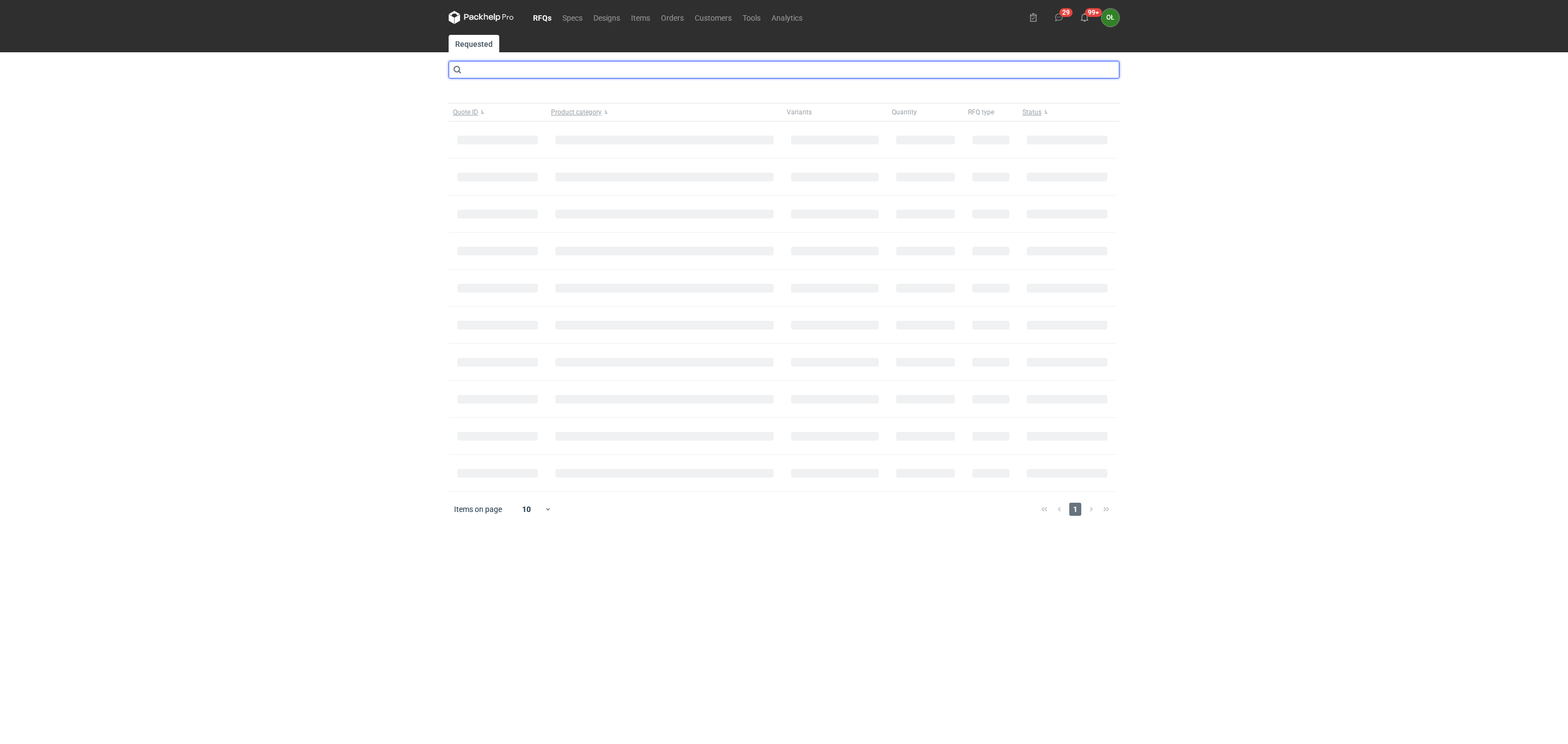
click at [515, 61] on input "text" at bounding box center [784, 70] width 671 height 17
type input "cazv"
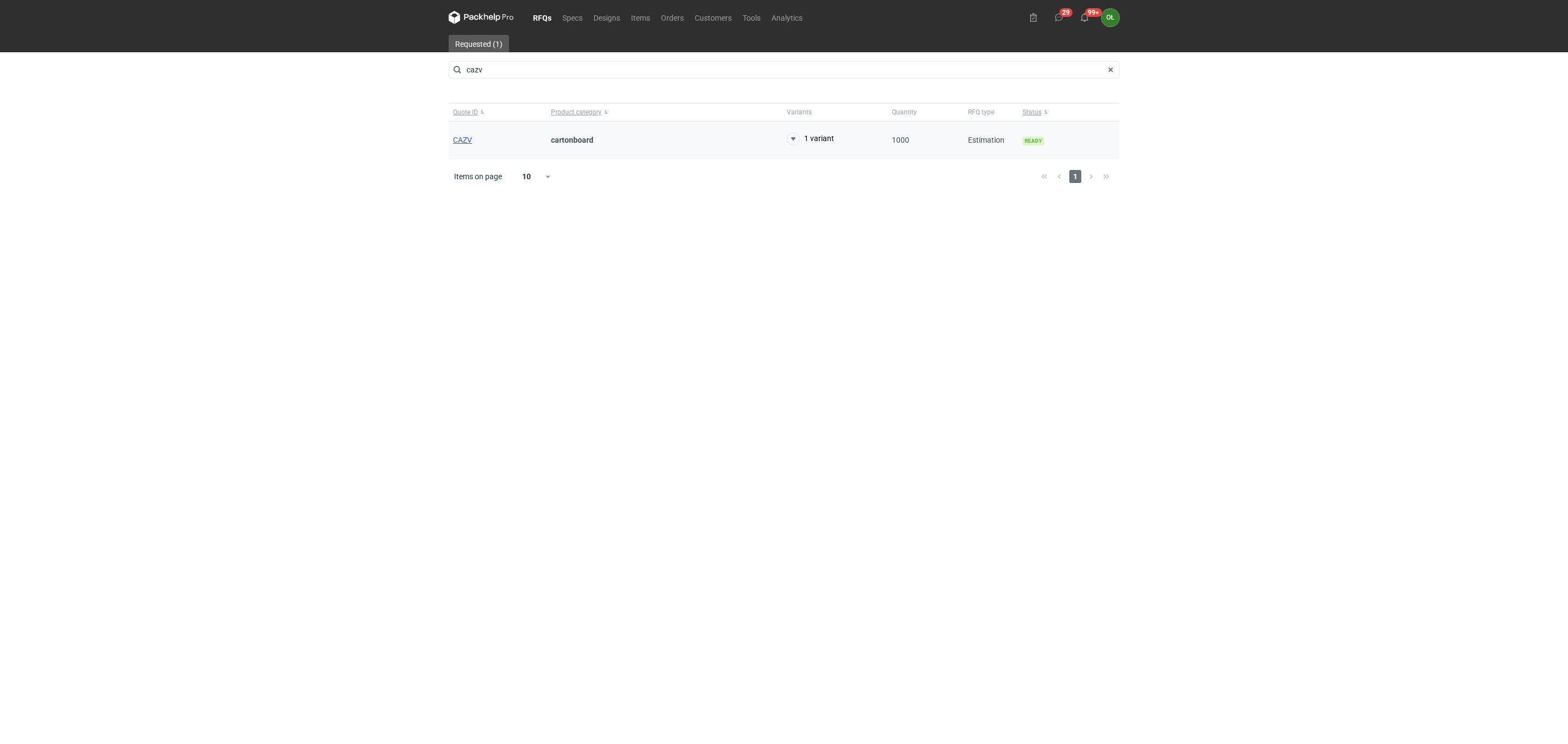
click at [468, 140] on span "CAZV" at bounding box center [463, 139] width 19 height 9
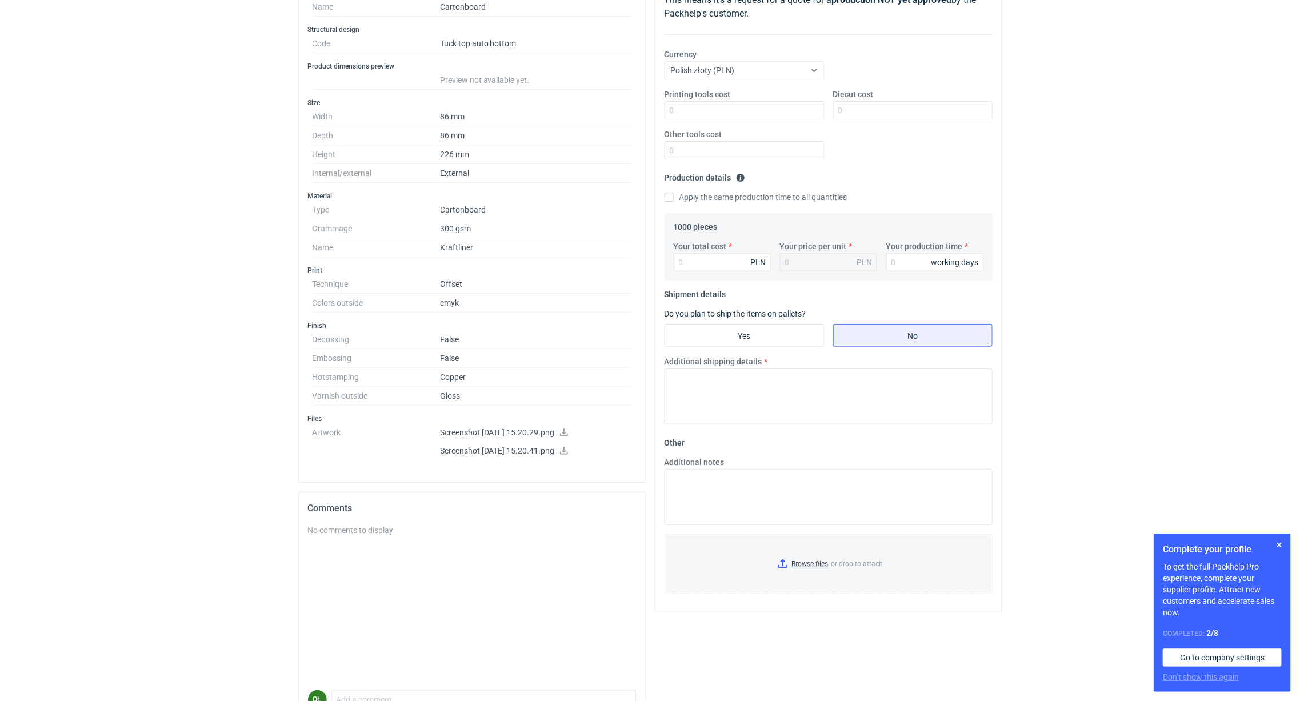
scroll to position [112, 0]
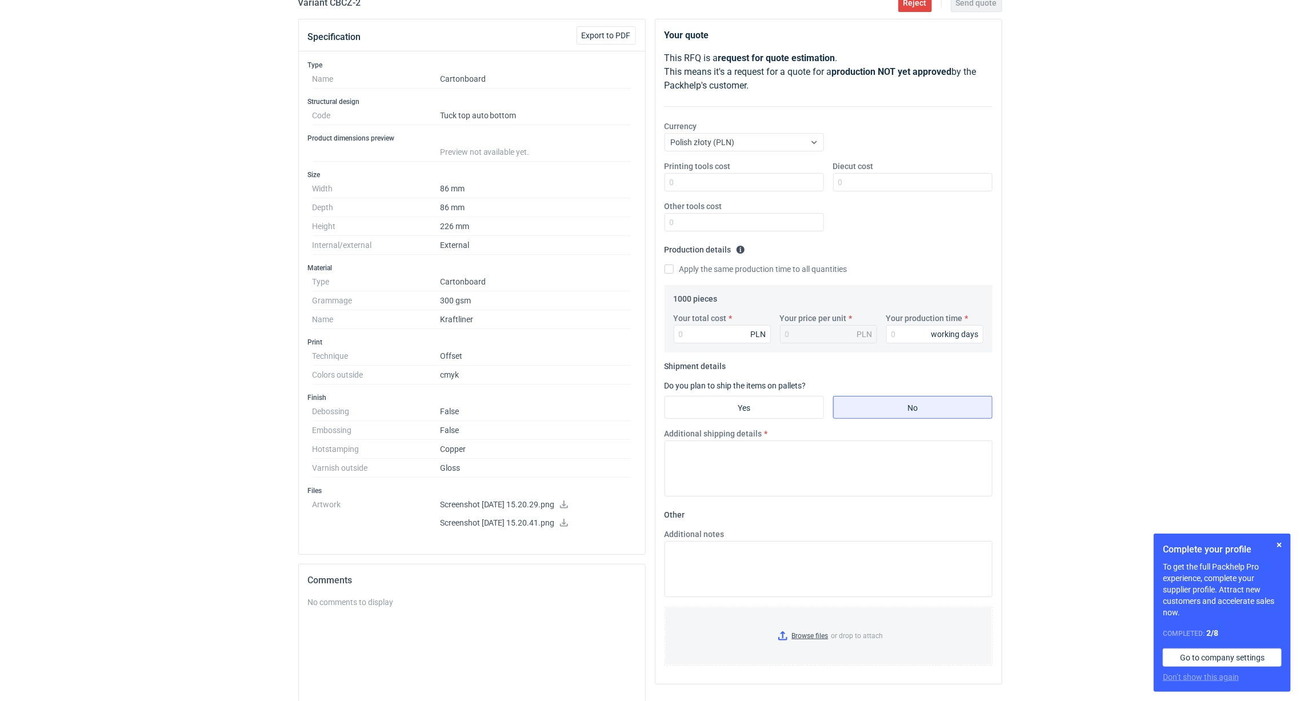
click at [569, 509] on icon at bounding box center [564, 505] width 9 height 8
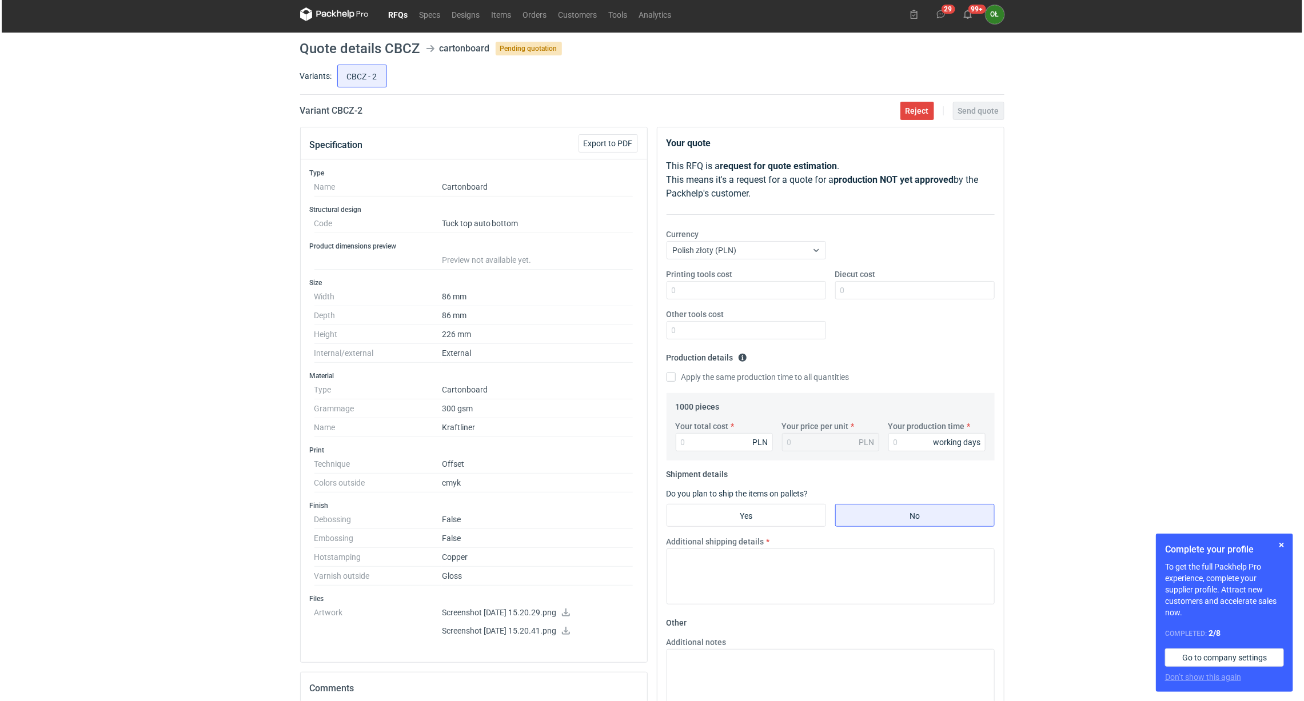
scroll to position [0, 0]
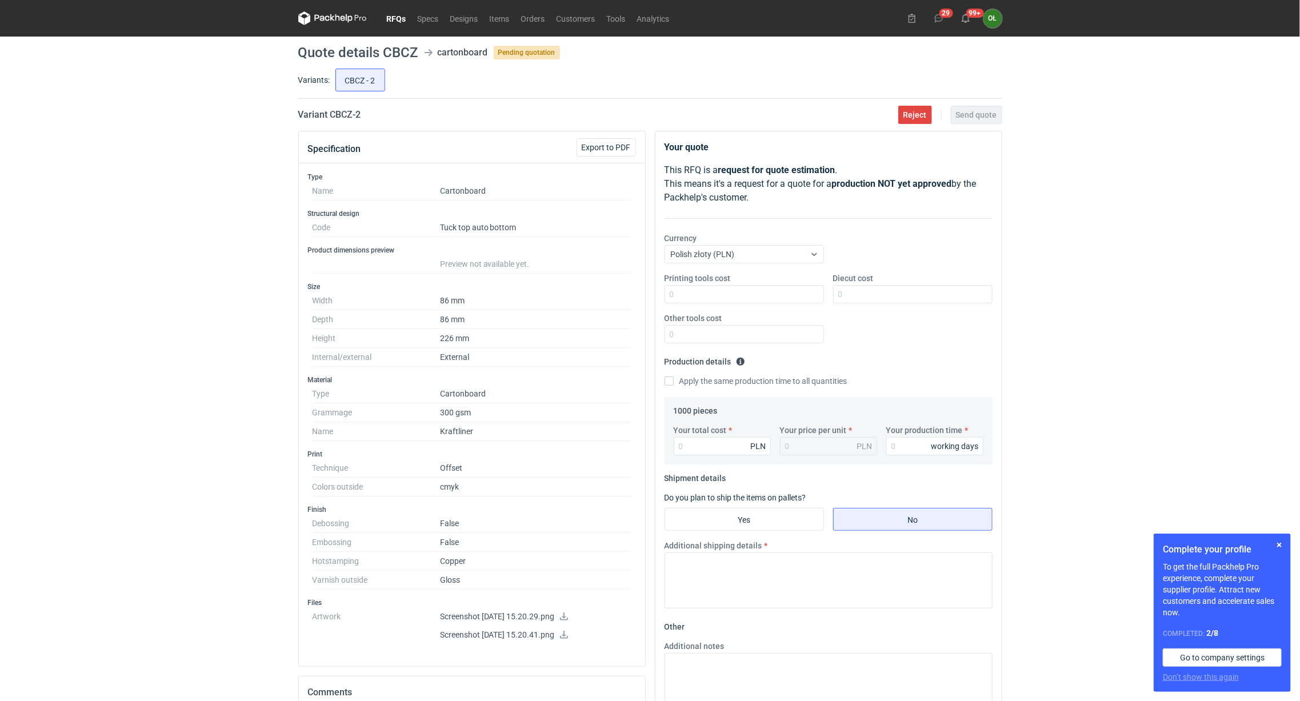
click at [399, 19] on link "RFQs" at bounding box center [396, 18] width 31 height 14
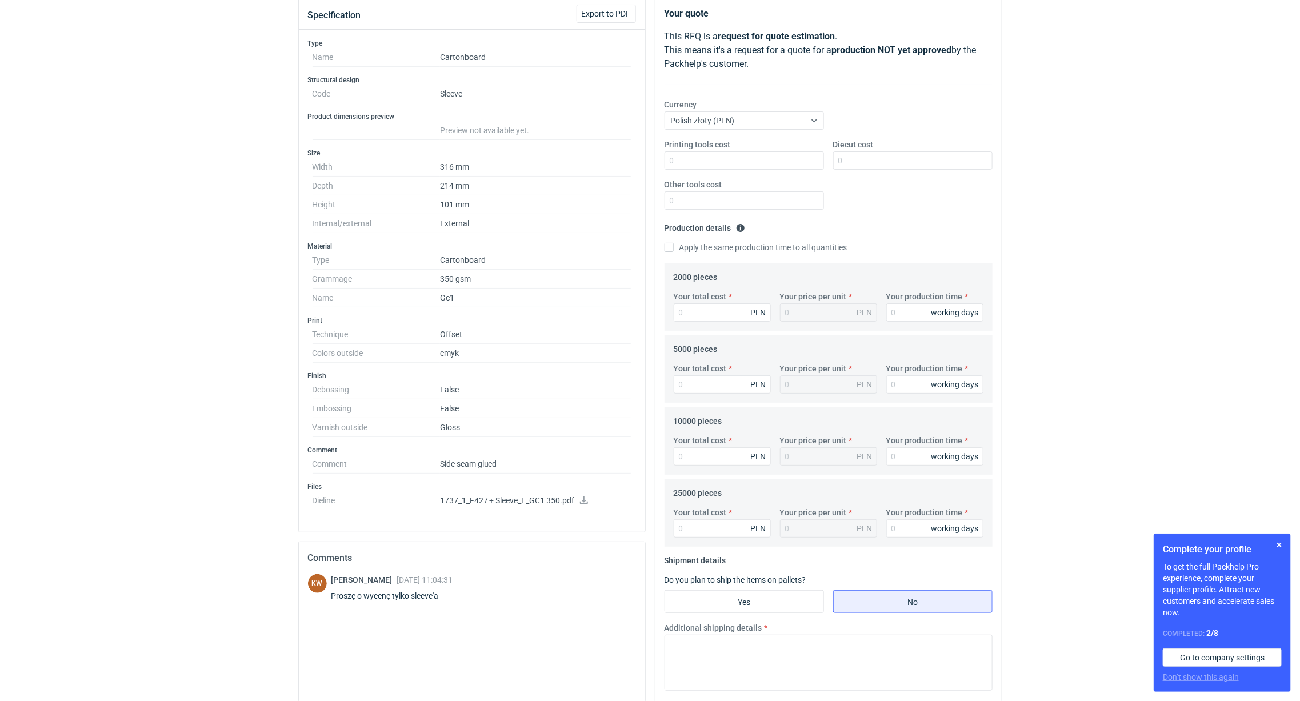
scroll to position [143, 0]
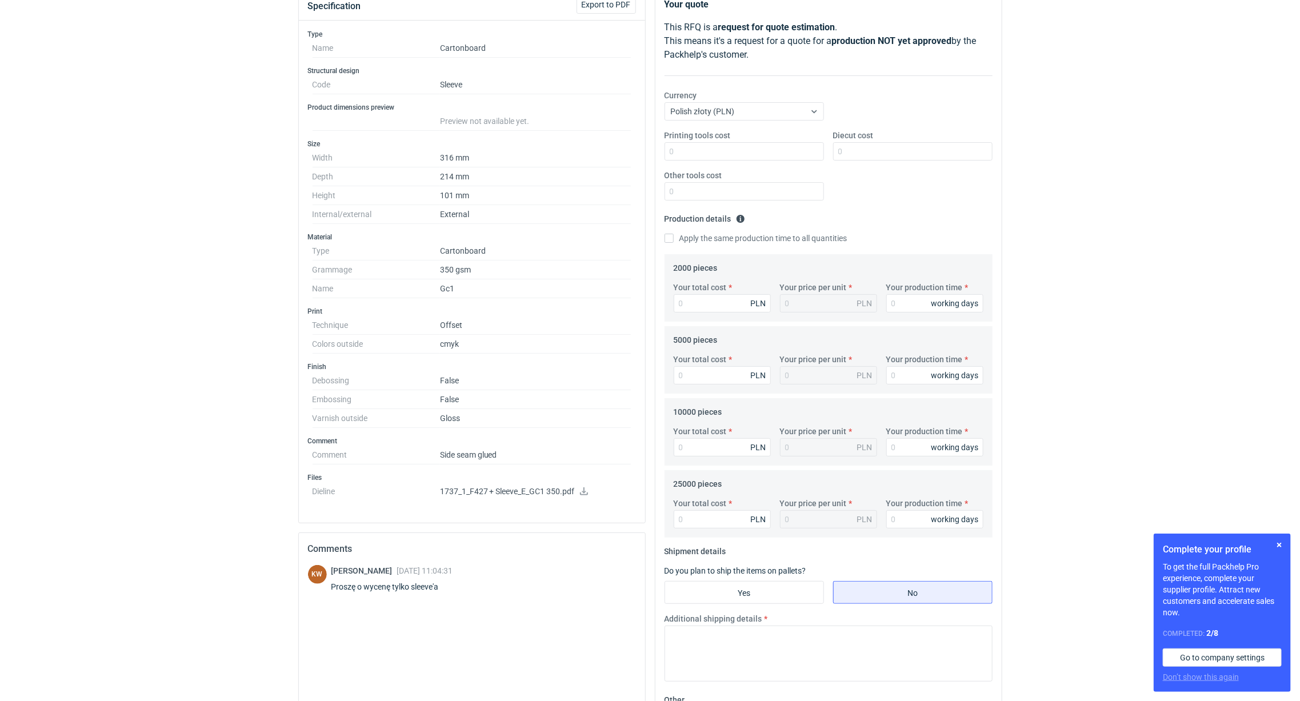
click at [586, 496] on icon at bounding box center [584, 492] width 9 height 8
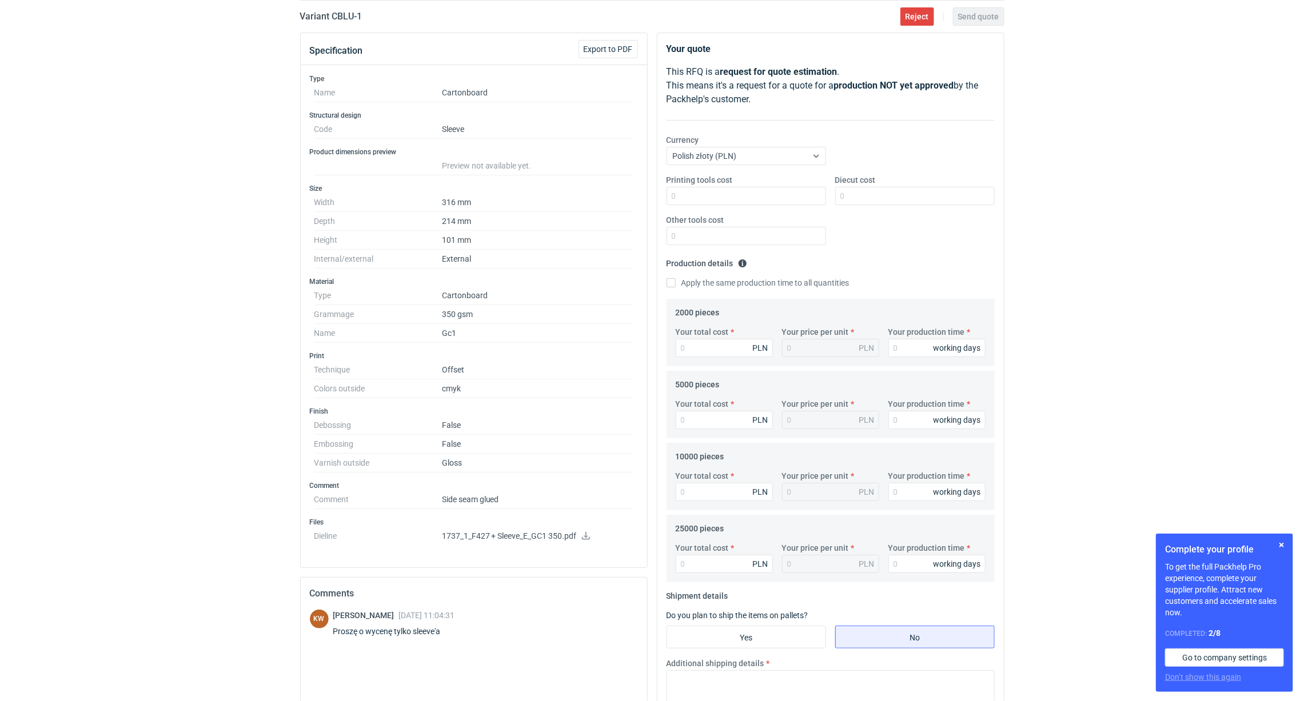
scroll to position [0, 0]
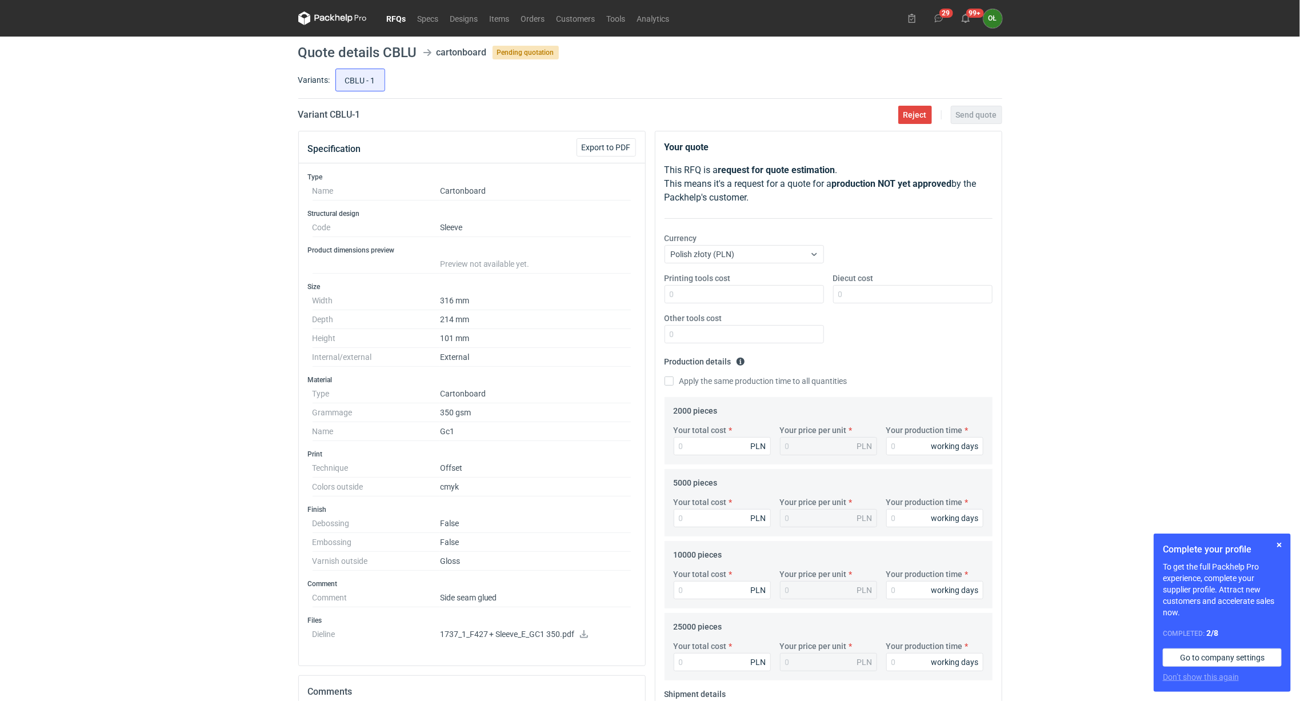
click at [395, 18] on link "RFQs" at bounding box center [396, 18] width 31 height 14
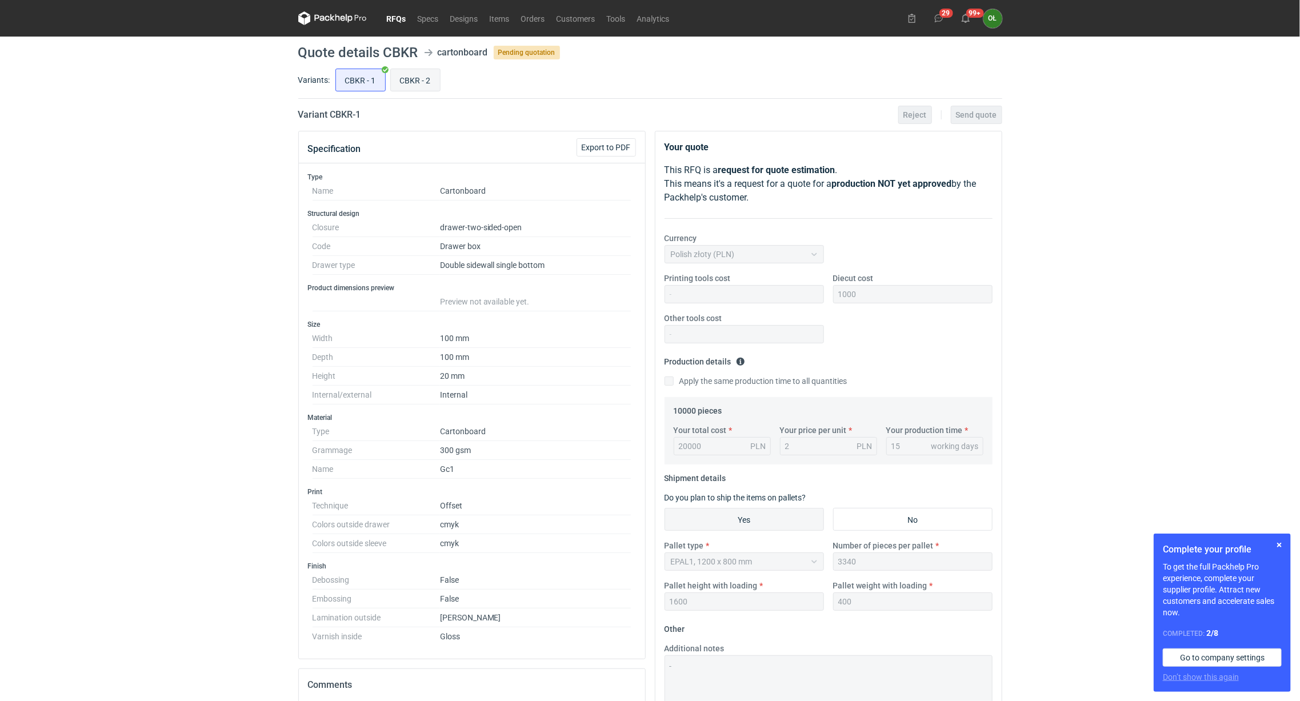
click at [437, 87] on input "CBKR - 2" at bounding box center [415, 80] width 49 height 22
radio input "true"
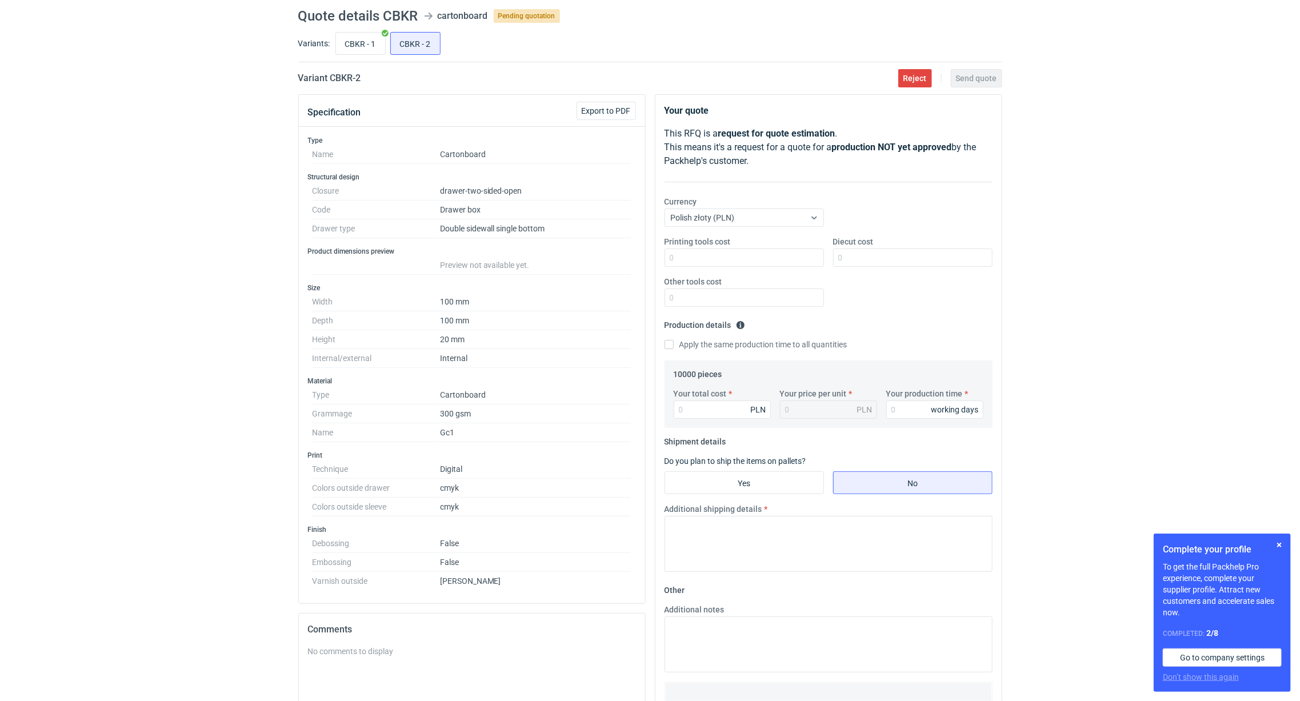
scroll to position [28, 0]
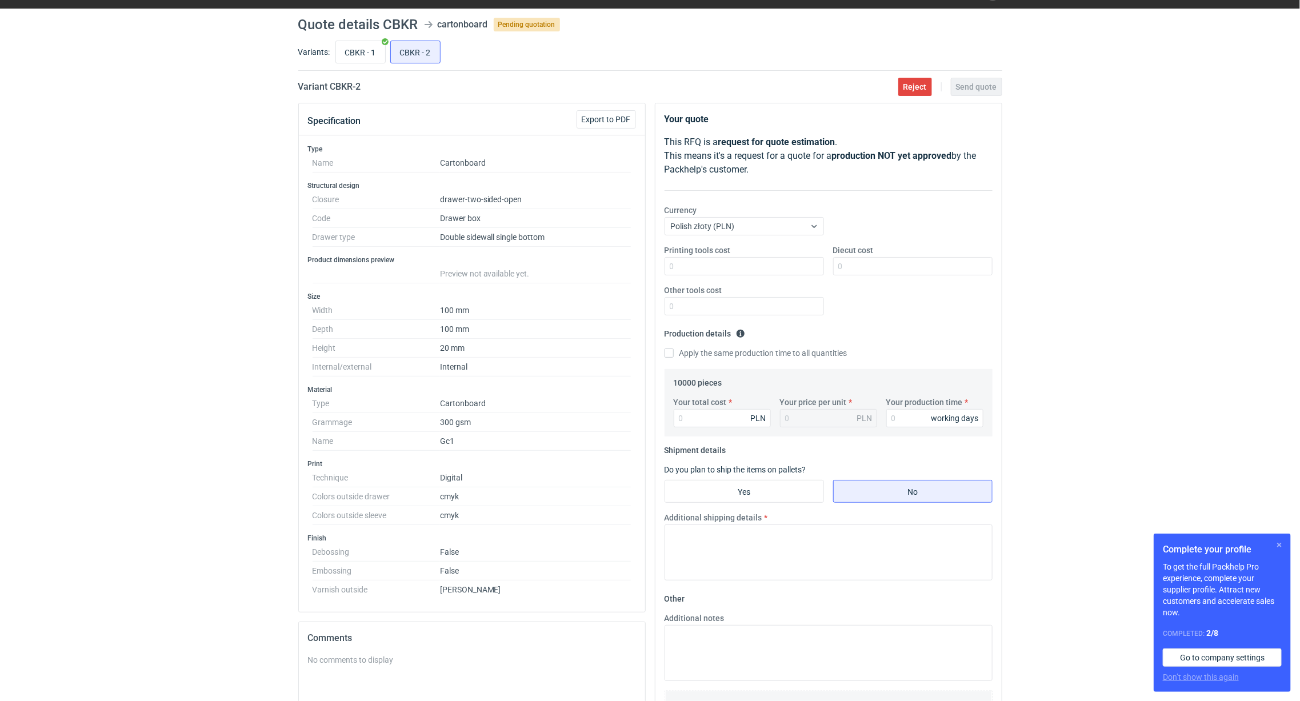
click at [1284, 542] on button "button" at bounding box center [1280, 545] width 14 height 14
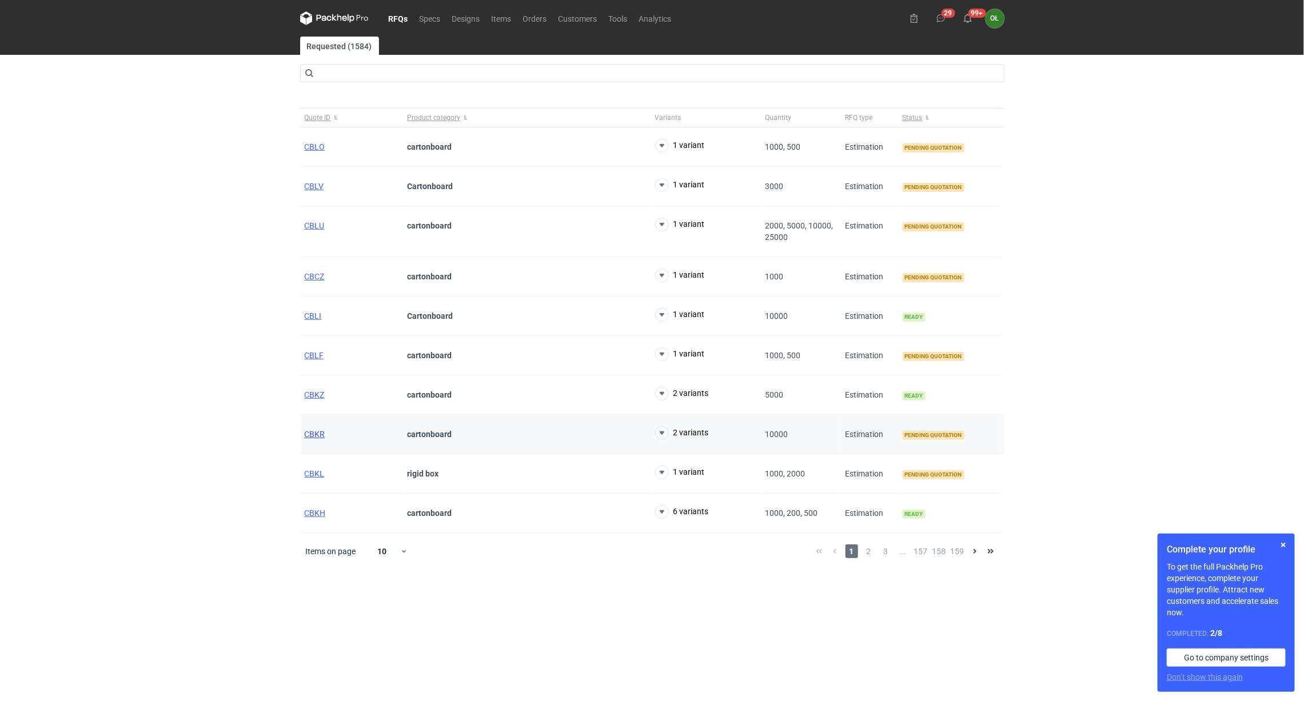
click at [309, 436] on span "CBKR" at bounding box center [315, 434] width 21 height 9
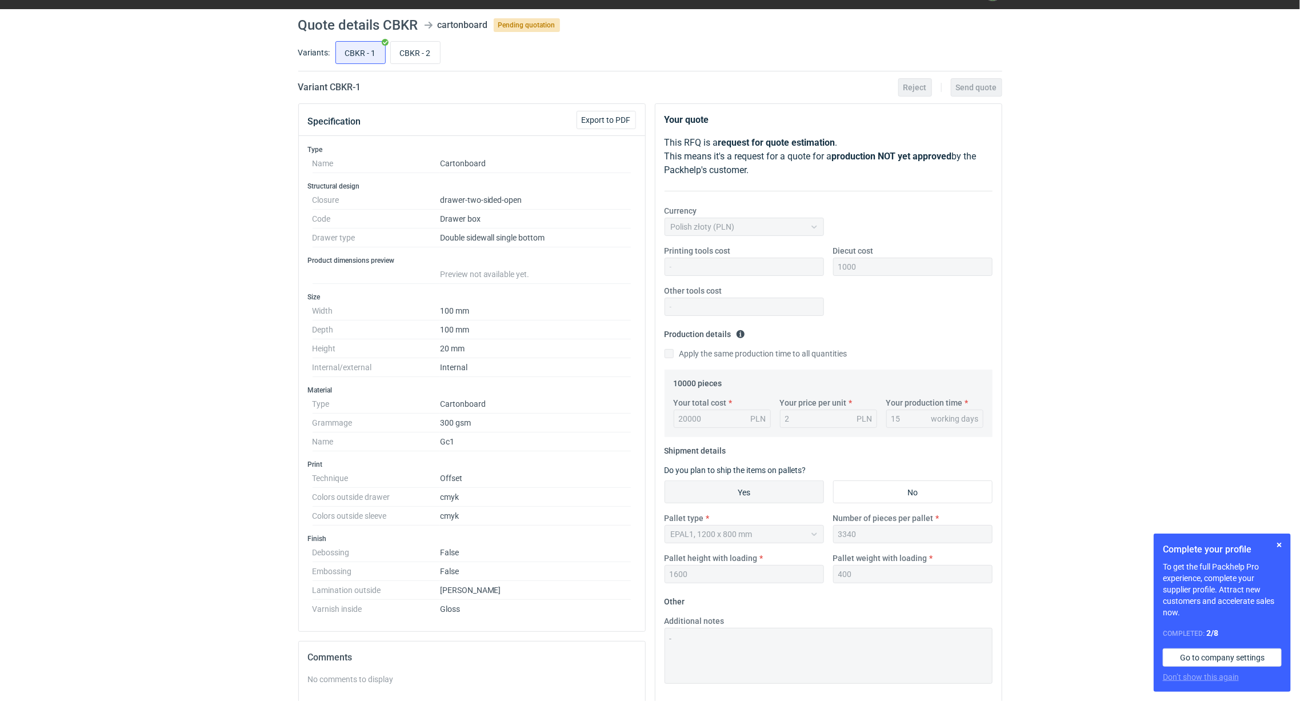
scroll to position [57, 0]
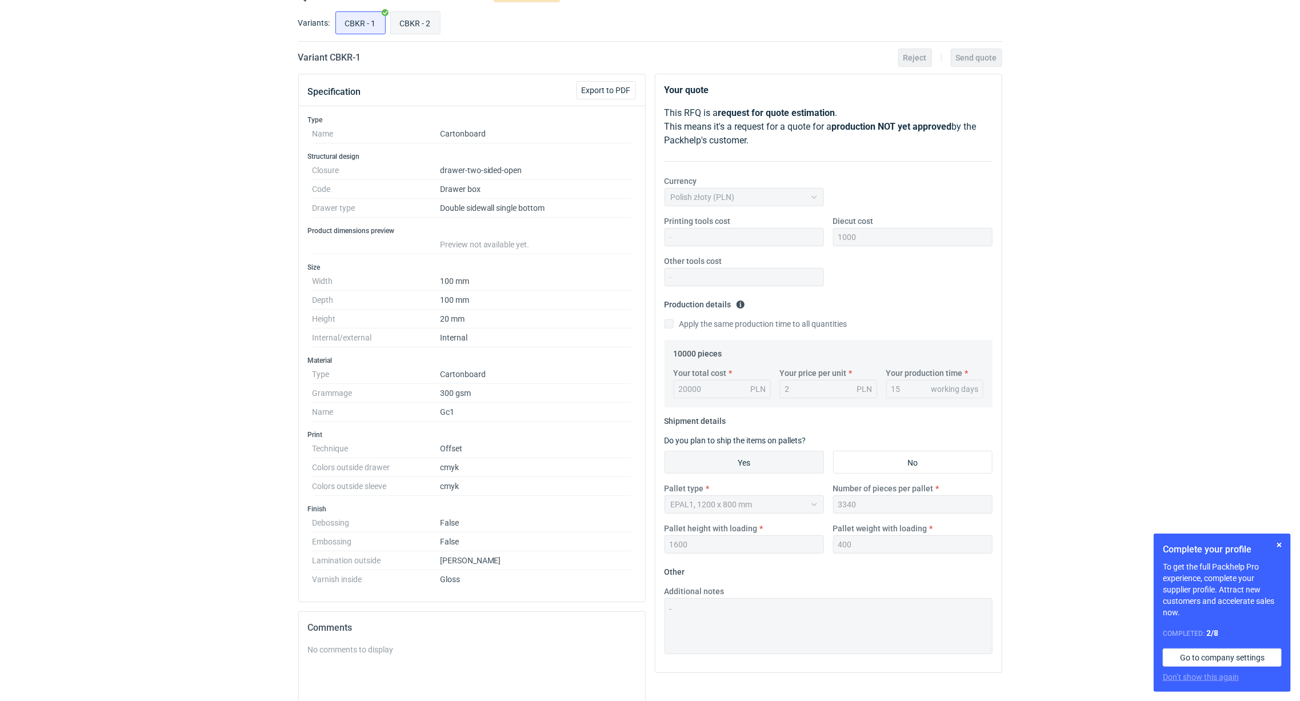
click at [427, 25] on input "CBKR - 2" at bounding box center [415, 23] width 49 height 22
radio input "true"
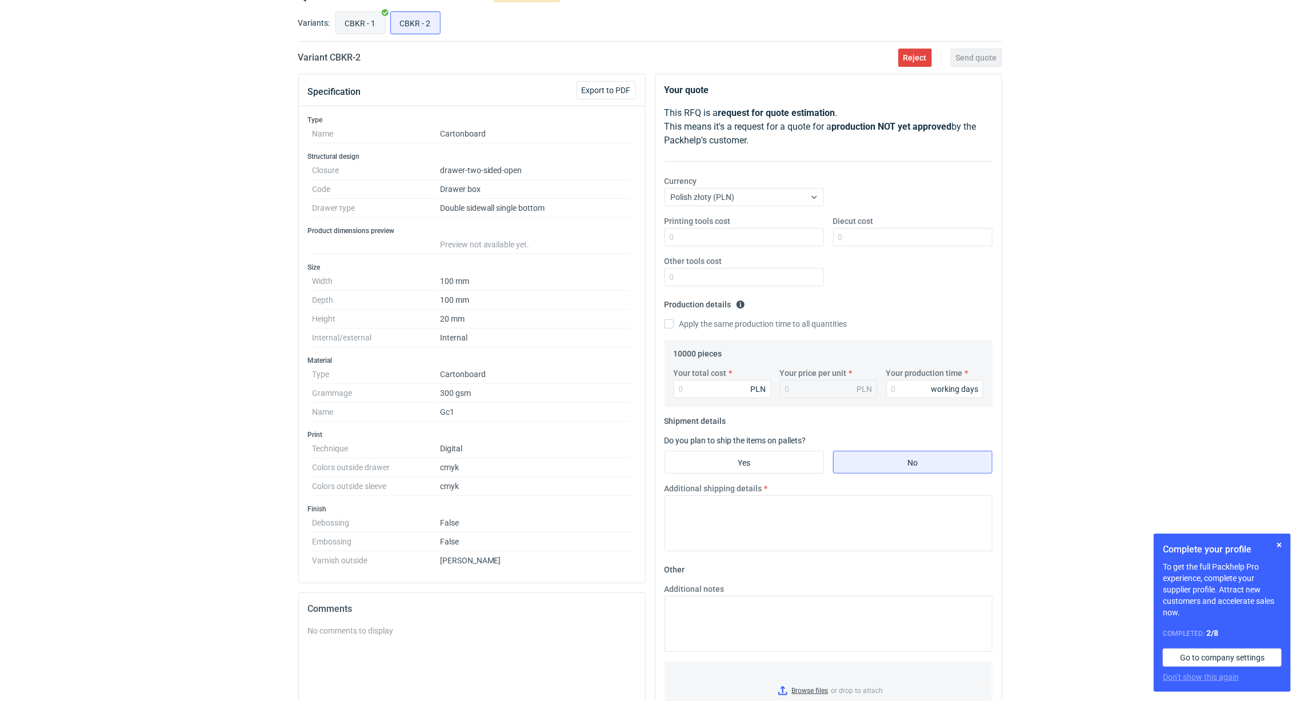
click at [362, 28] on input "CBKR - 1" at bounding box center [360, 23] width 49 height 22
radio input "true"
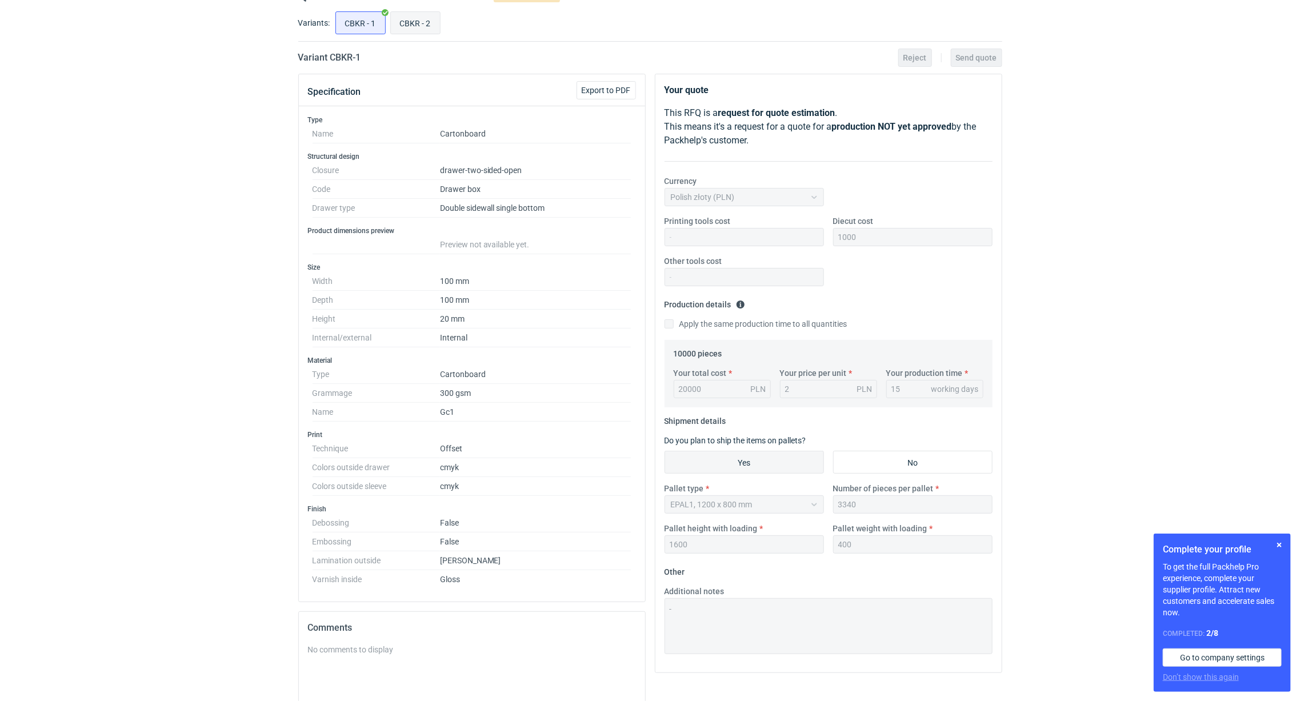
click at [402, 23] on input "CBKR - 2" at bounding box center [415, 23] width 49 height 22
radio input "true"
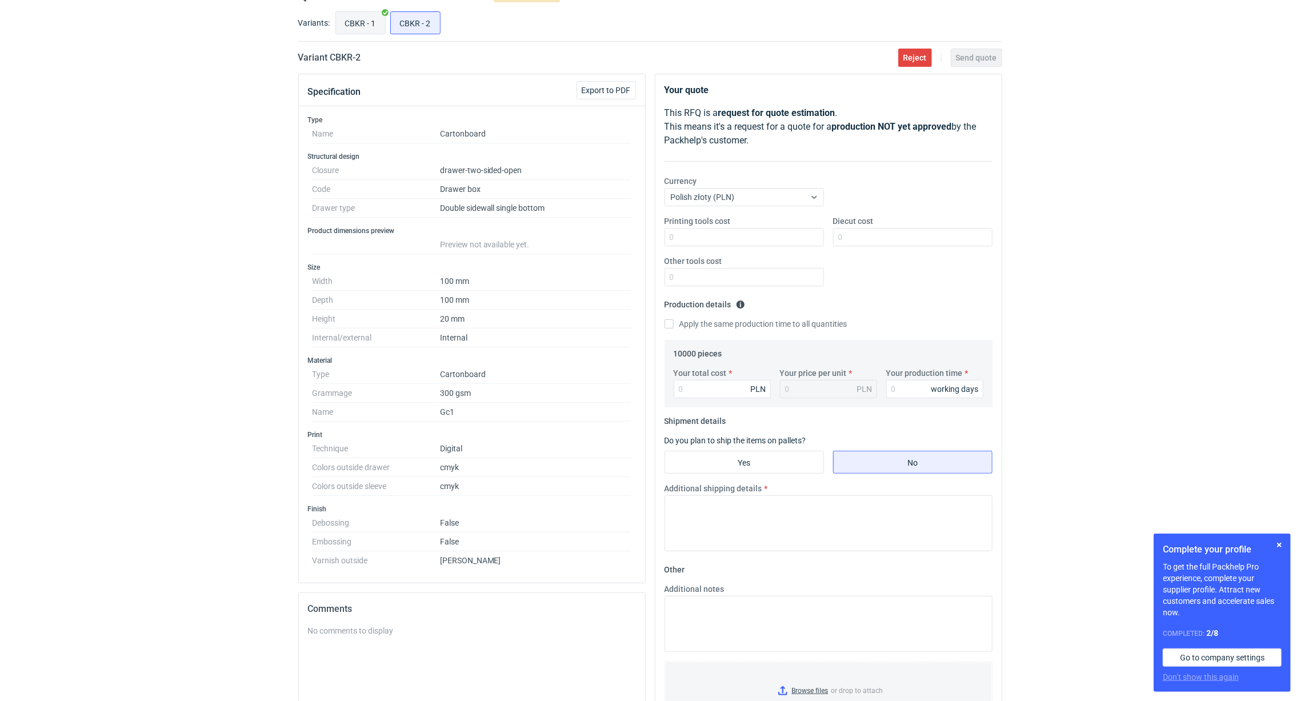
click at [345, 21] on input "CBKR - 1" at bounding box center [360, 23] width 49 height 22
radio input "true"
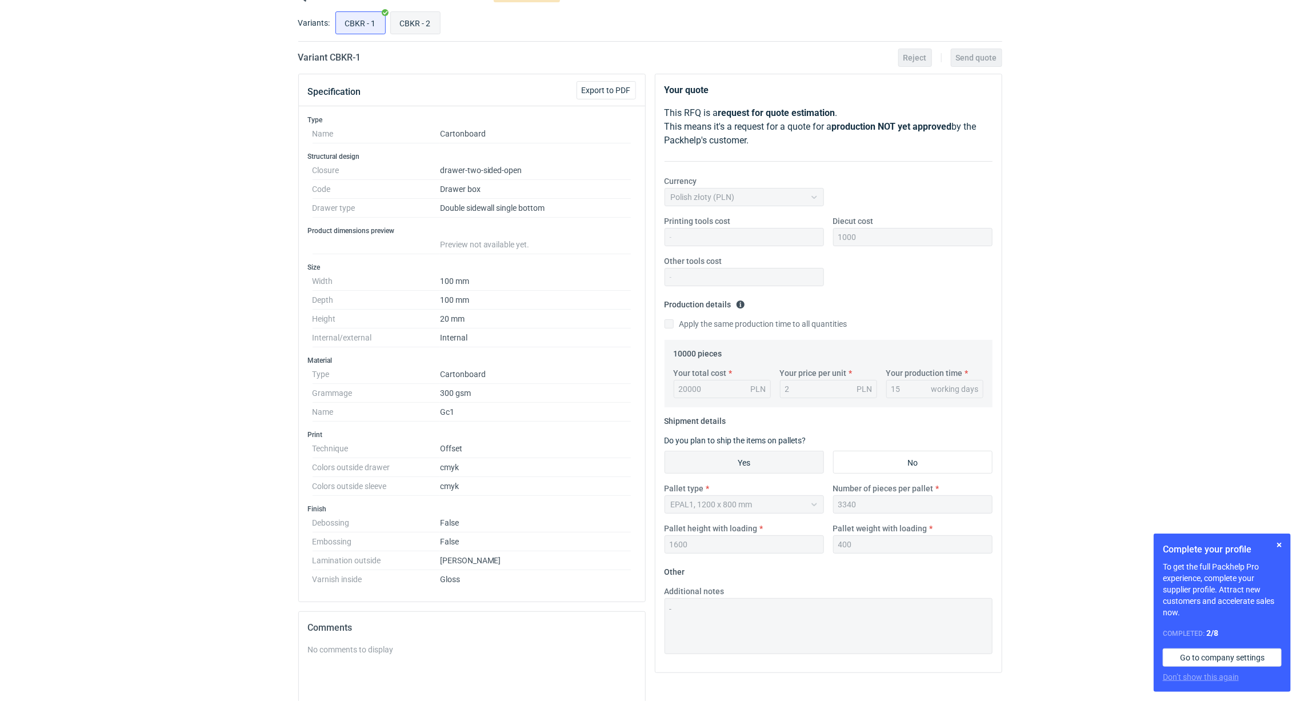
click at [417, 19] on input "CBKR - 2" at bounding box center [415, 23] width 49 height 22
radio input "true"
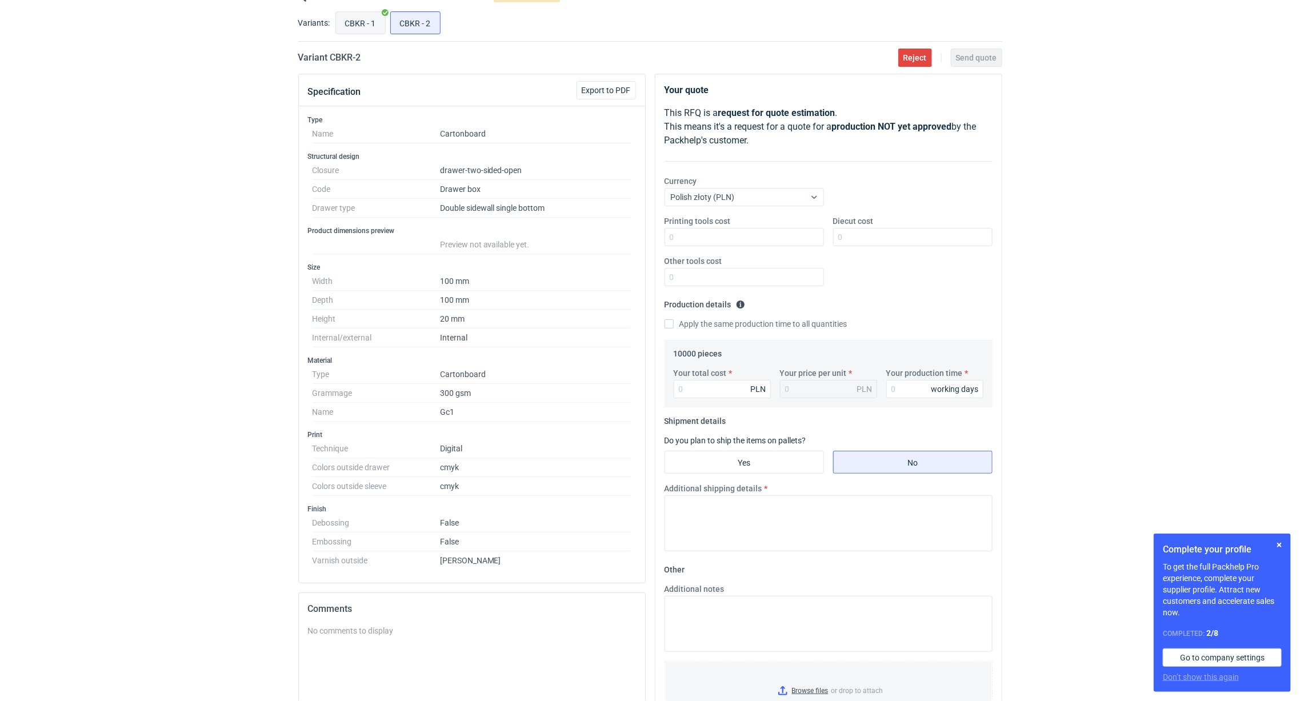
click at [369, 19] on input "CBKR - 1" at bounding box center [360, 23] width 49 height 22
radio input "true"
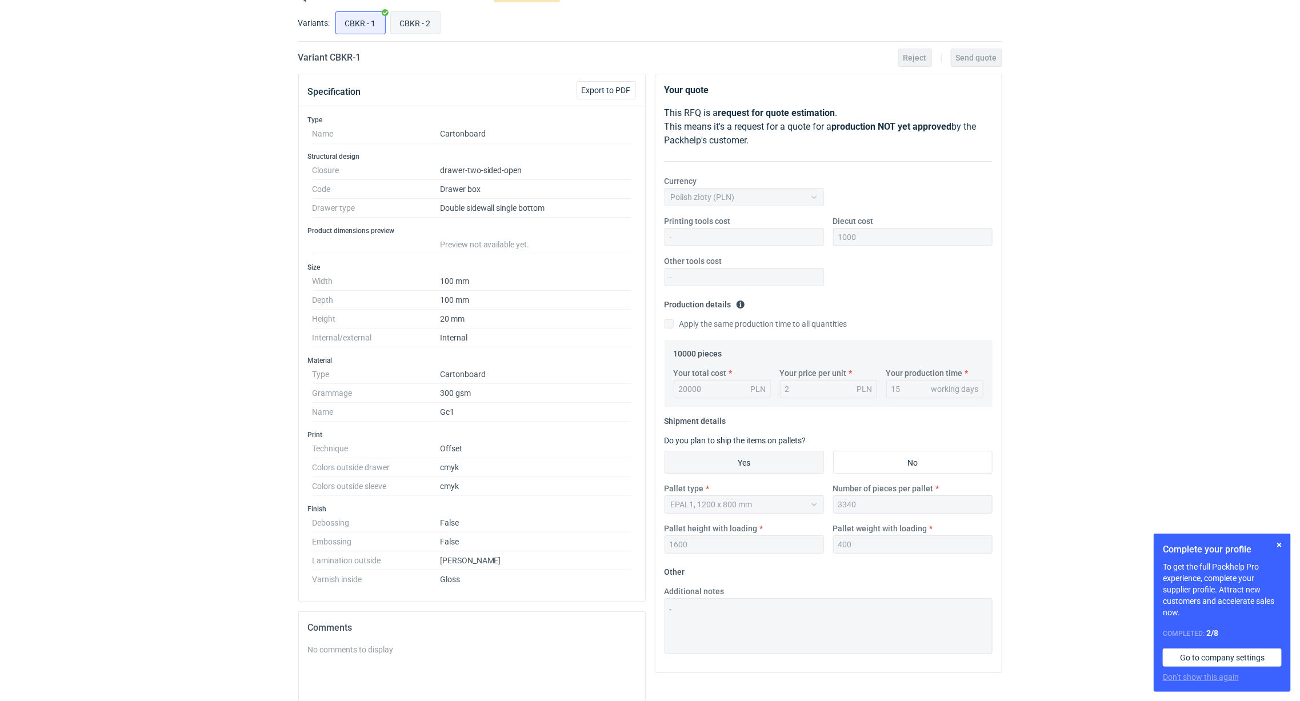
click at [407, 27] on input "CBKR - 2" at bounding box center [415, 23] width 49 height 22
radio input "true"
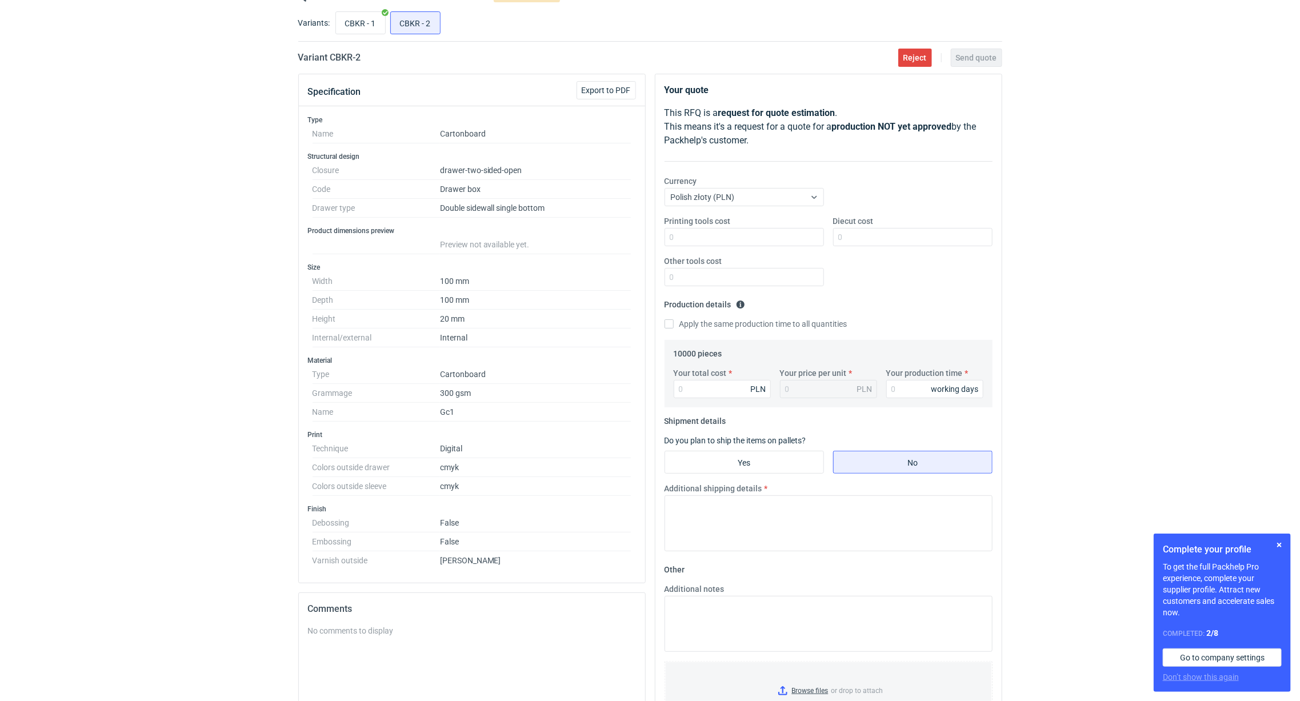
click at [856, 255] on div "Printing tools cost Diecut cost Other tools cost" at bounding box center [828, 255] width 337 height 80
click at [856, 243] on input "Diecut cost" at bounding box center [912, 237] width 159 height 18
type input "1000"
click at [738, 388] on input "Your total cost" at bounding box center [722, 389] width 97 height 18
type input "13410"
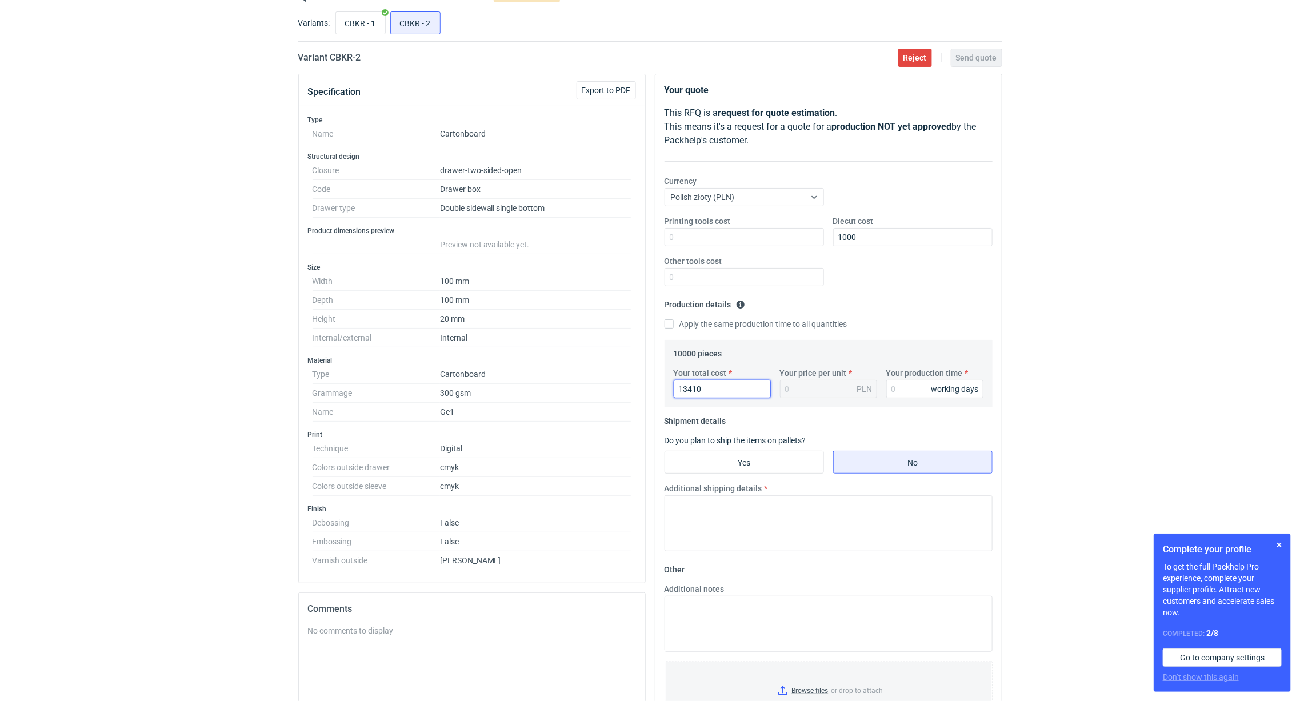
type input "1.34"
type input "13410"
click at [898, 391] on input "Your production time" at bounding box center [934, 389] width 97 height 18
click at [366, 21] on input "CBKR - 1" at bounding box center [360, 23] width 49 height 22
radio input "true"
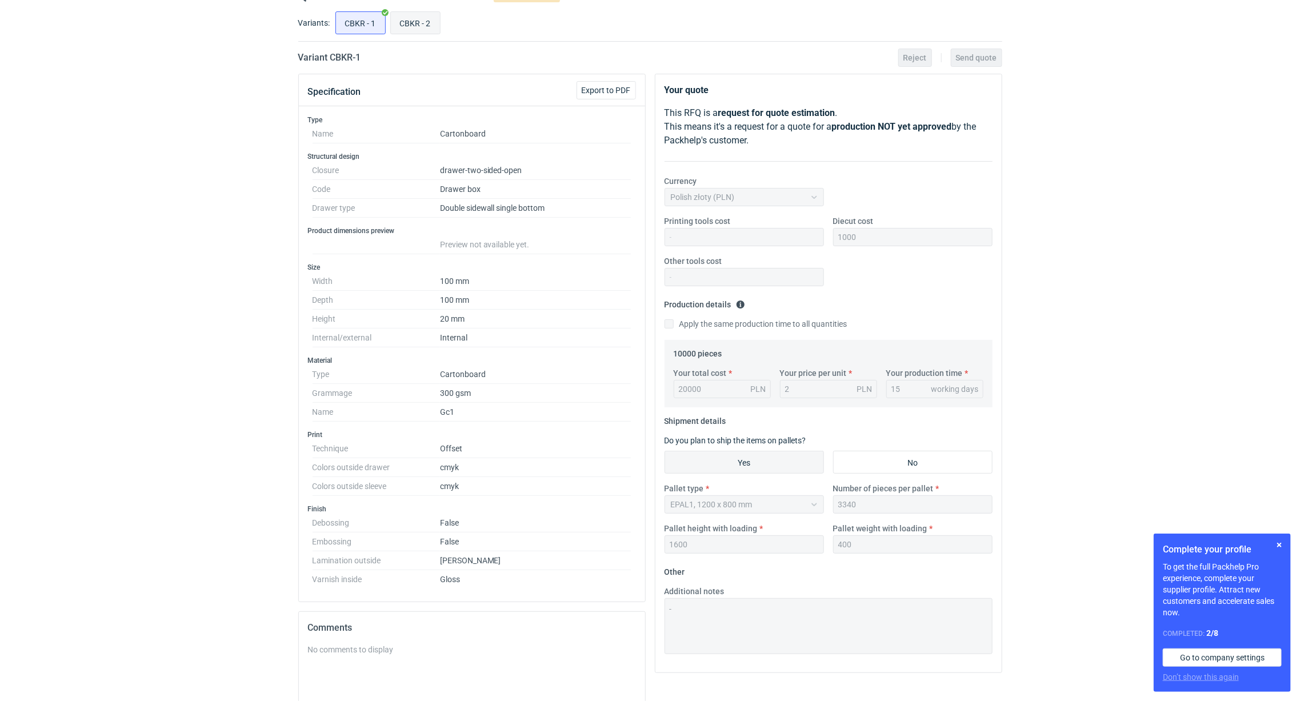
click at [417, 26] on input "CBKR - 2" at bounding box center [415, 23] width 49 height 22
radio input "true"
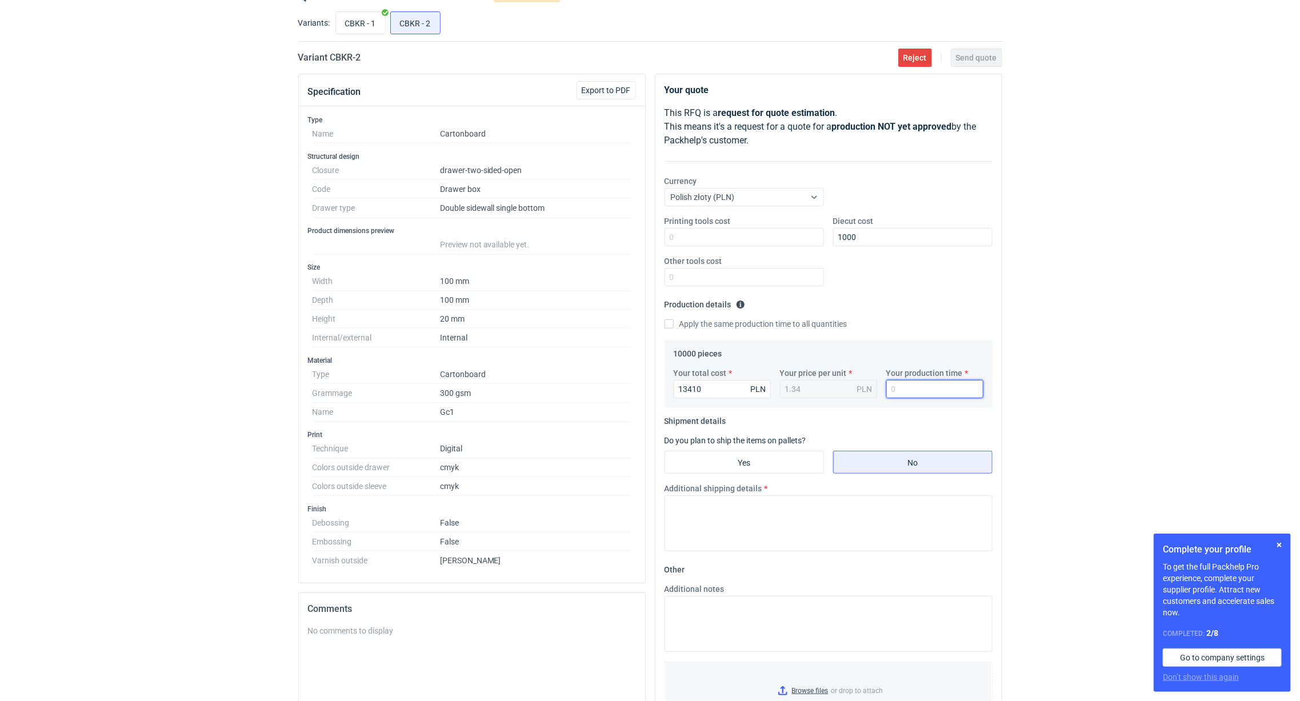
click at [917, 391] on input "Your production time" at bounding box center [934, 389] width 97 height 18
type input "14"
click at [785, 465] on input "Yes" at bounding box center [744, 463] width 158 height 22
radio input "true"
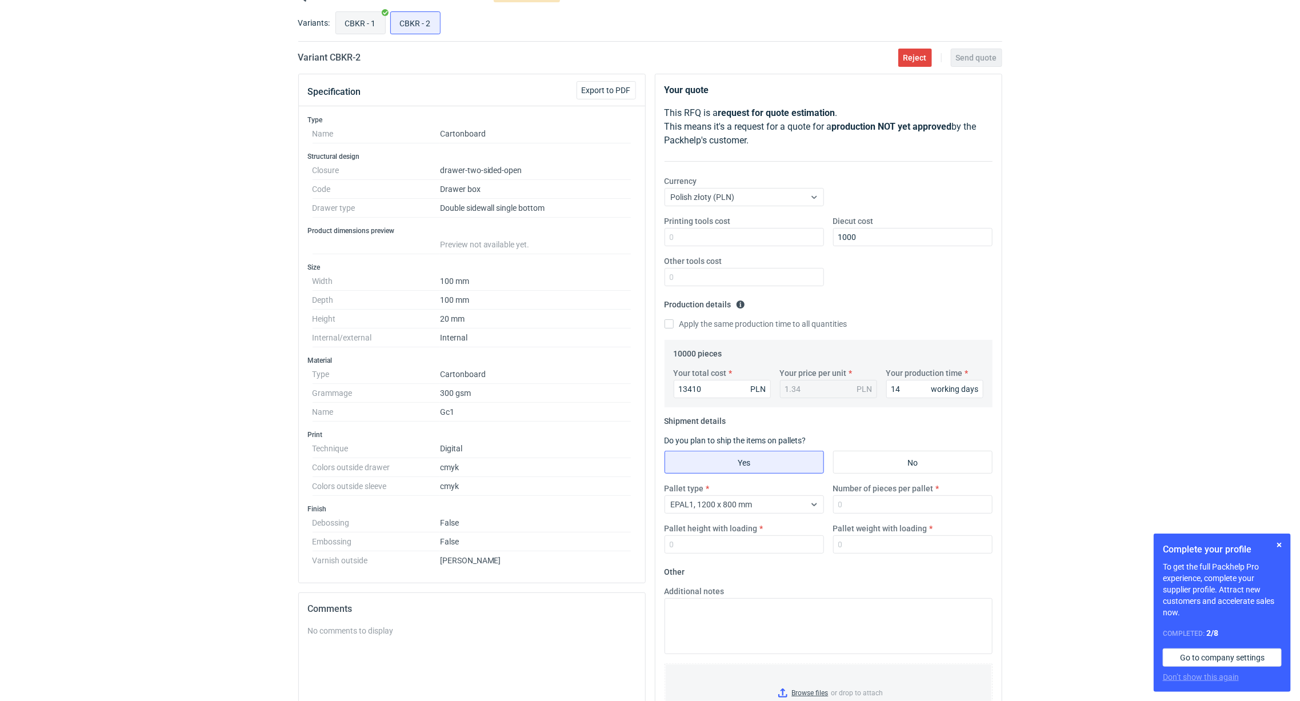
click at [363, 25] on input "CBKR - 1" at bounding box center [360, 23] width 49 height 22
radio input "true"
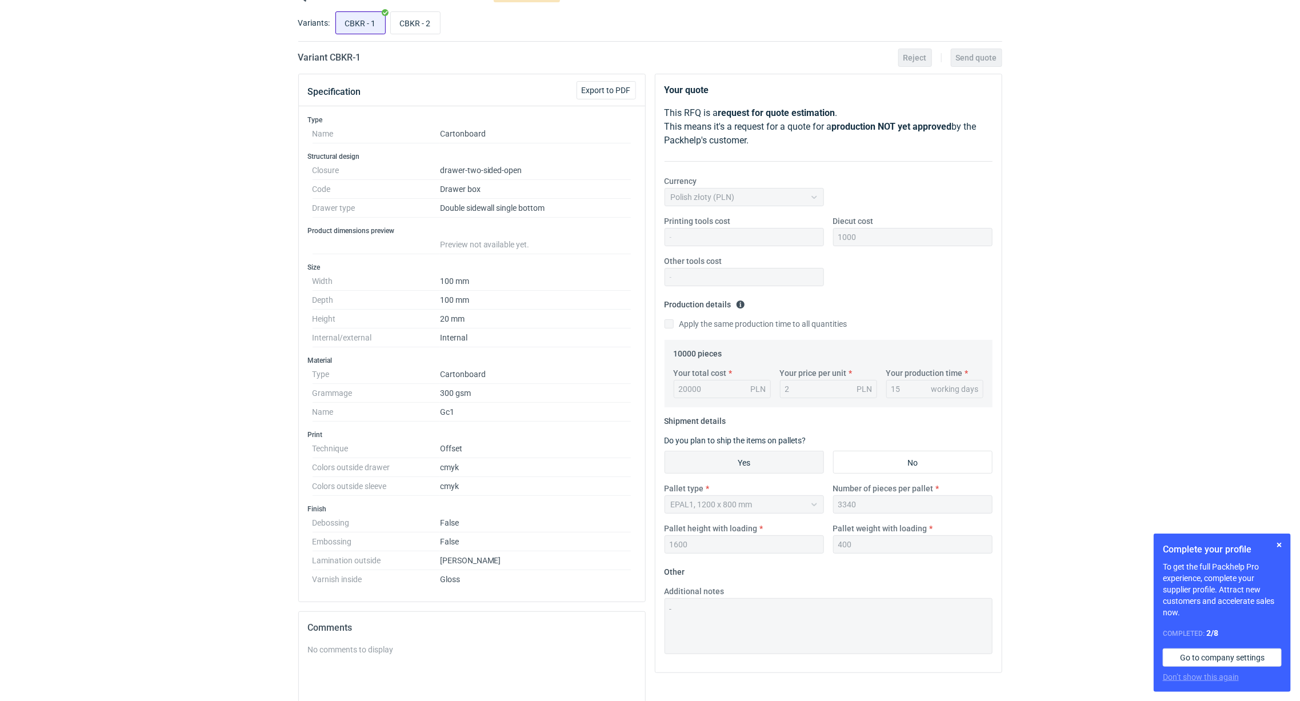
click at [376, 19] on input "CBKR - 1" at bounding box center [360, 23] width 49 height 22
click at [441, 18] on label "CBKR - 2" at bounding box center [415, 22] width 50 height 23
click at [440, 18] on input "CBKR - 2" at bounding box center [415, 23] width 49 height 22
radio input "true"
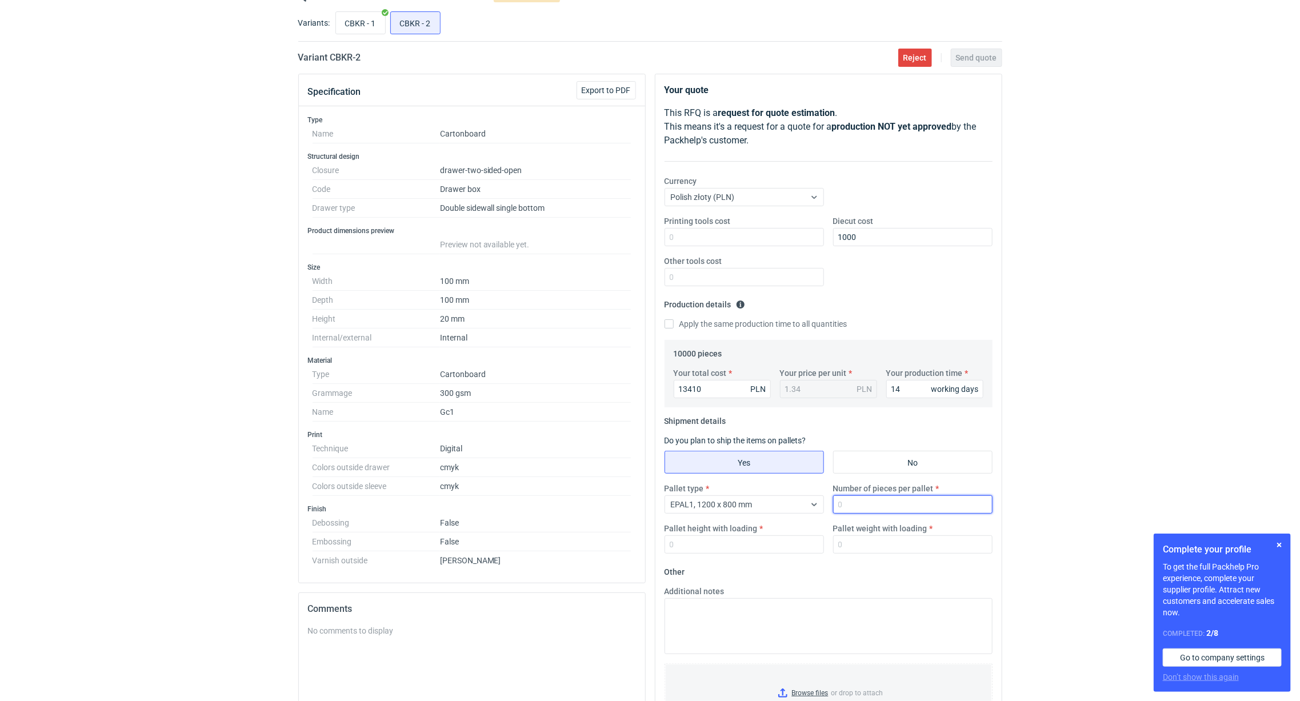
click at [878, 506] on input "Number of pieces per pallet" at bounding box center [912, 505] width 159 height 18
type input "3334"
click at [357, 13] on input "CBKR - 1" at bounding box center [360, 23] width 49 height 22
radio input "true"
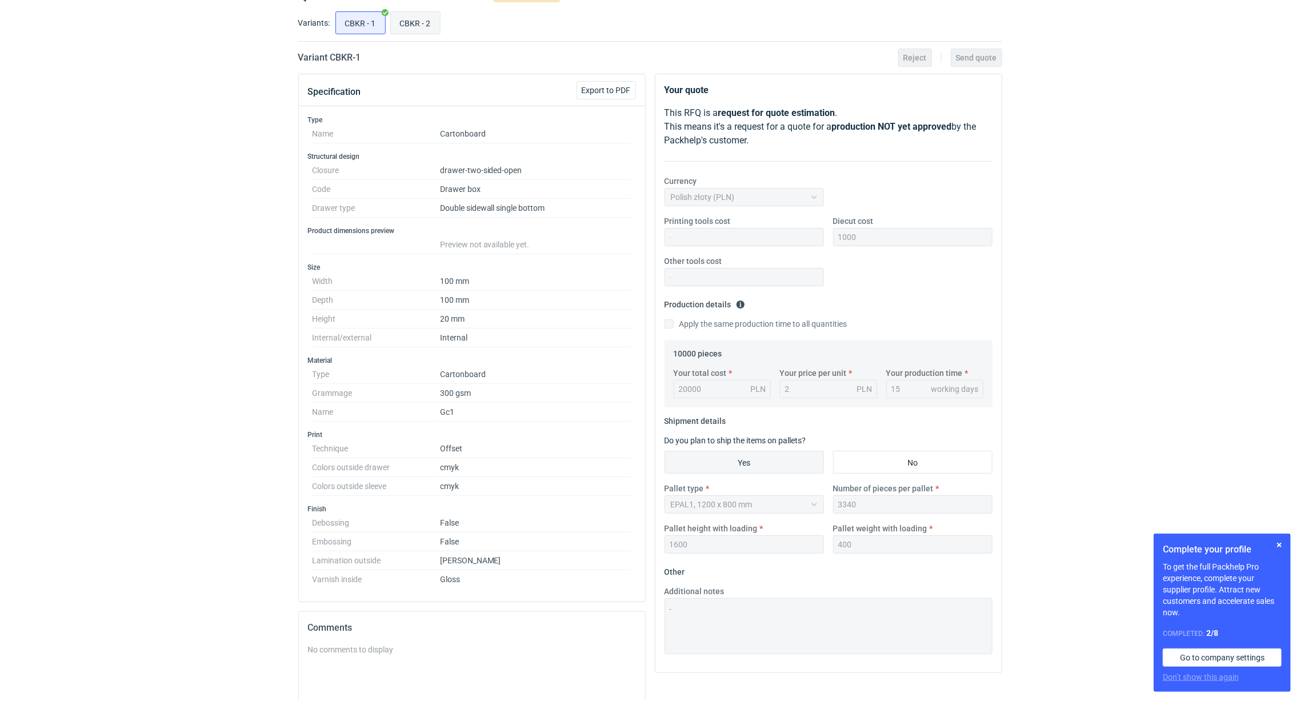
click at [412, 26] on input "CBKR - 2" at bounding box center [415, 23] width 49 height 22
radio input "true"
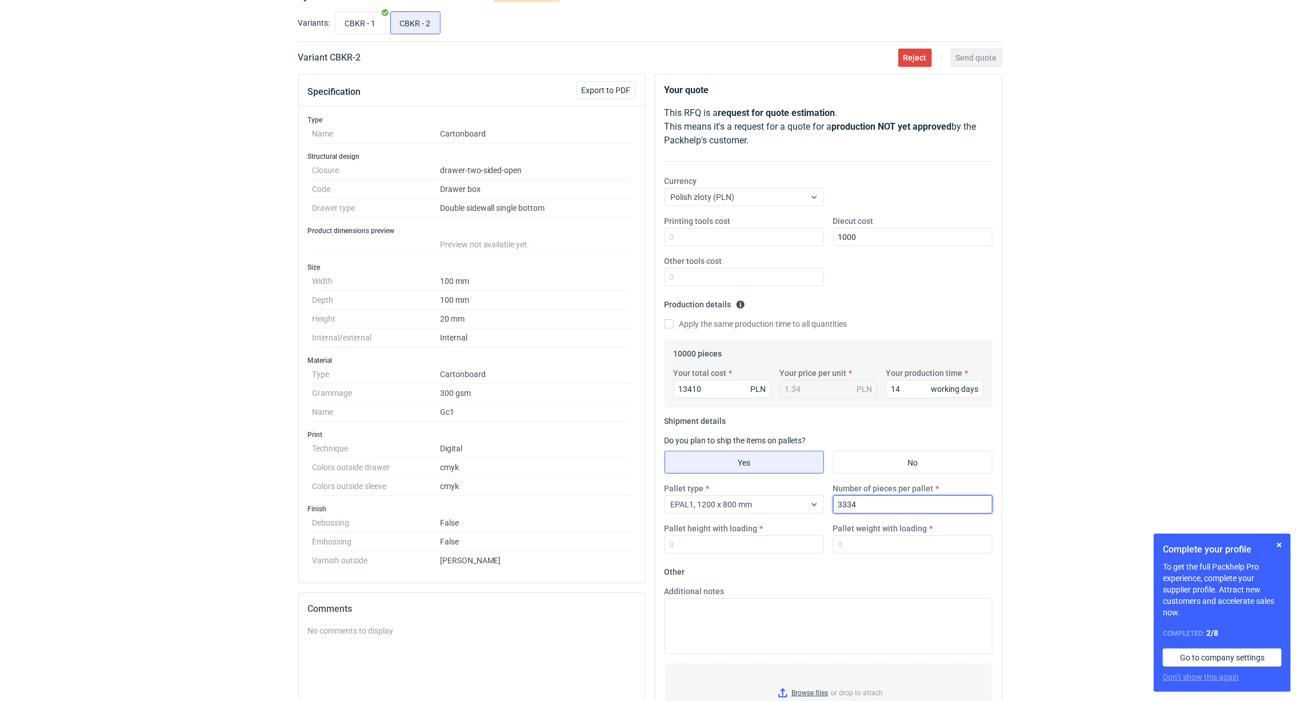
click at [923, 510] on input "3334" at bounding box center [912, 505] width 159 height 18
type input "3340"
click at [768, 557] on div "Pallet type EPAL1, 1200 x 800 mm Number of pieces per pallet 3340 Pallet height…" at bounding box center [828, 523] width 337 height 80
click at [770, 539] on input "Pallet height with loading" at bounding box center [744, 545] width 159 height 18
click at [359, 21] on input "CBKR - 1" at bounding box center [360, 23] width 49 height 22
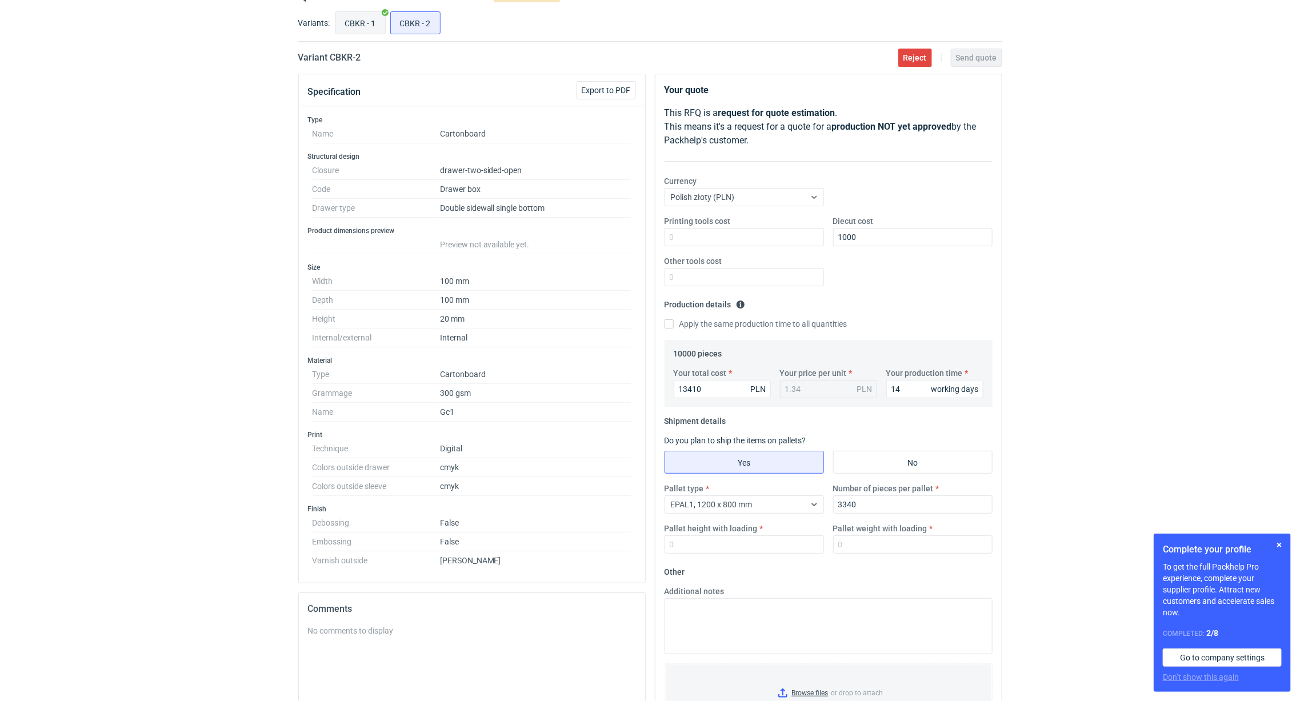
radio input "true"
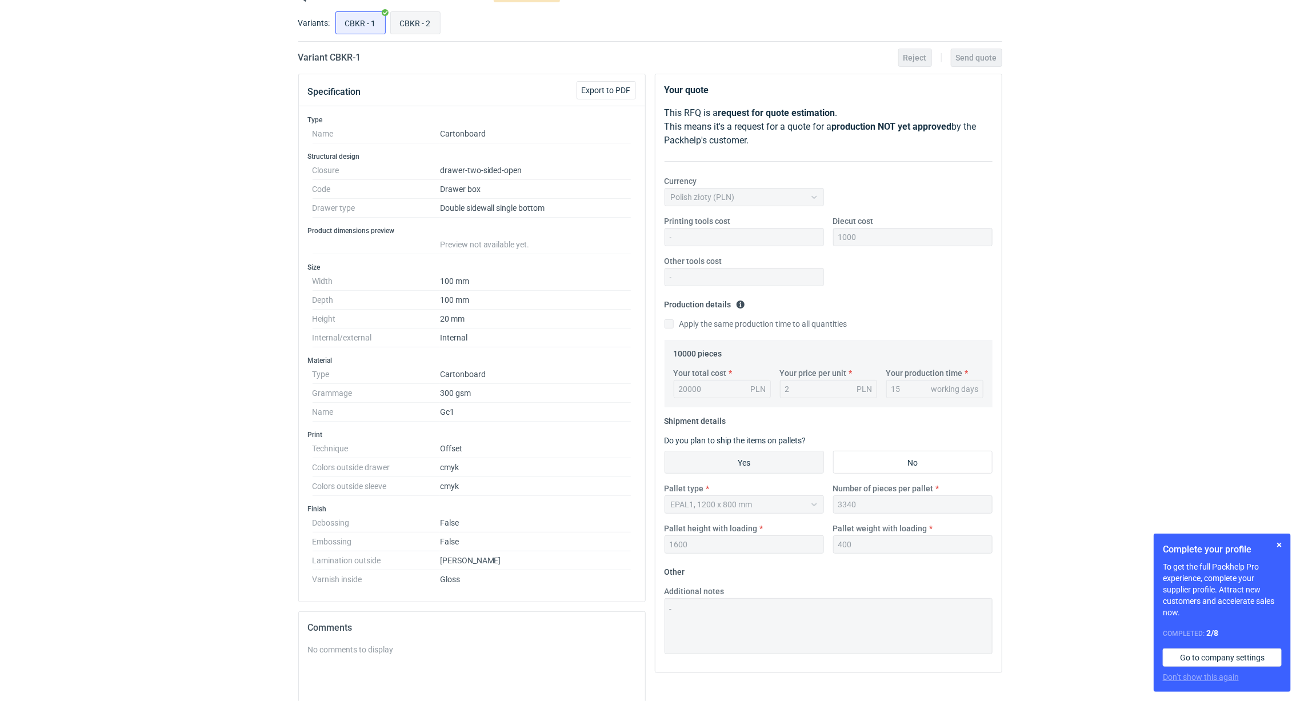
click at [408, 14] on input "CBKR - 2" at bounding box center [415, 23] width 49 height 22
radio input "true"
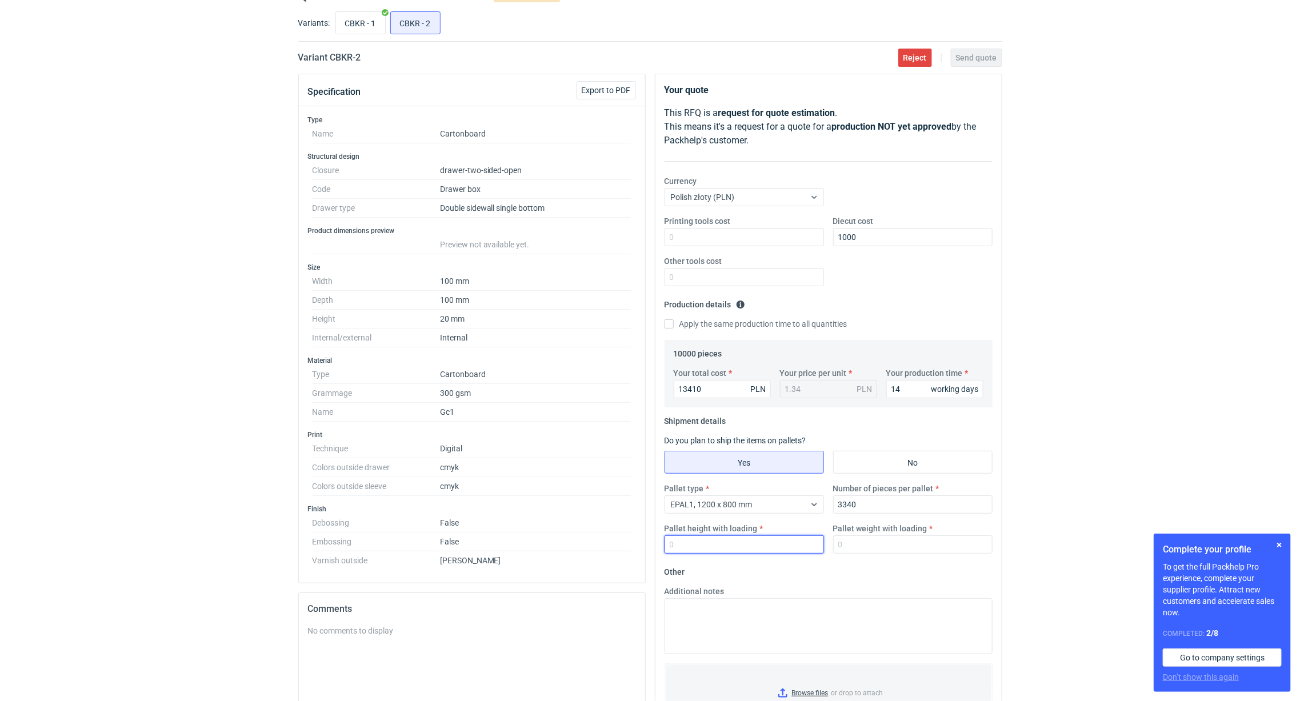
click at [702, 542] on input "Pallet height with loading" at bounding box center [744, 545] width 159 height 18
type input "1600"
click at [856, 533] on label "Pallet weight with loading" at bounding box center [880, 528] width 94 height 11
click at [856, 536] on input "Pallet weight with loading" at bounding box center [912, 545] width 159 height 18
click at [865, 550] on input "Pallet weight with loading" at bounding box center [912, 545] width 159 height 18
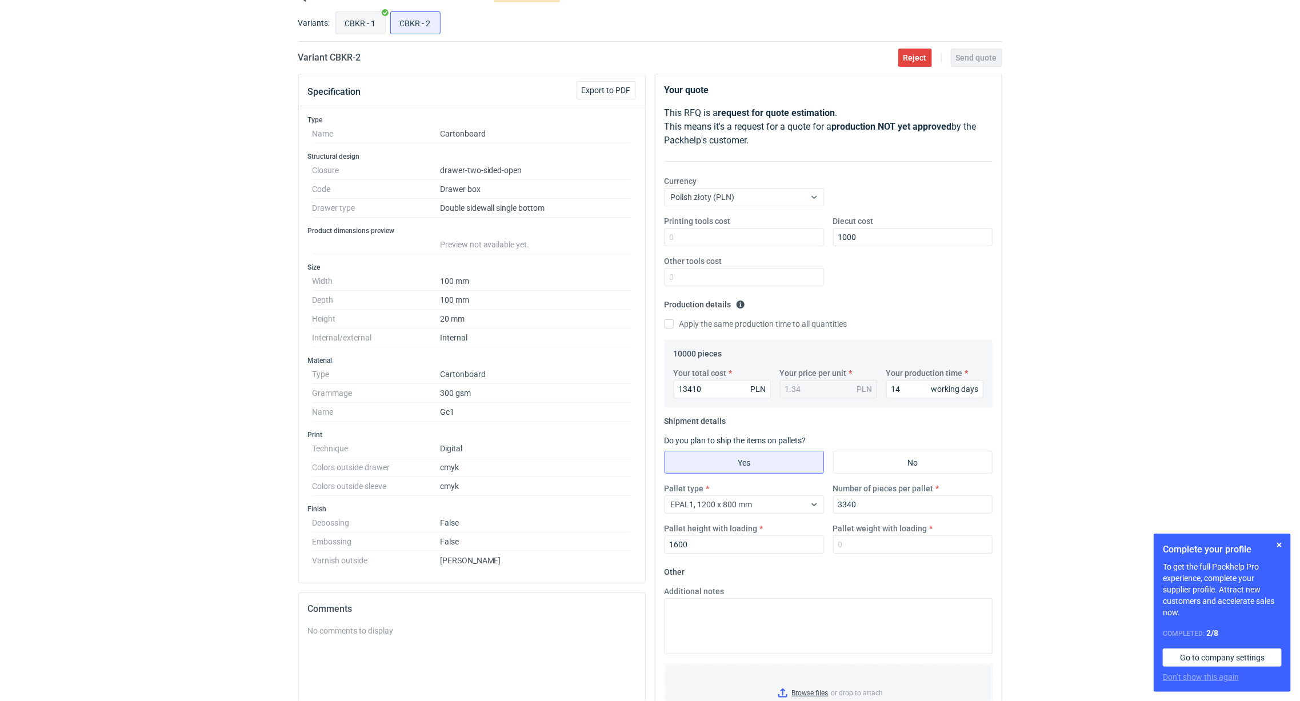
click at [361, 26] on input "CBKR - 1" at bounding box center [360, 23] width 49 height 22
radio input "true"
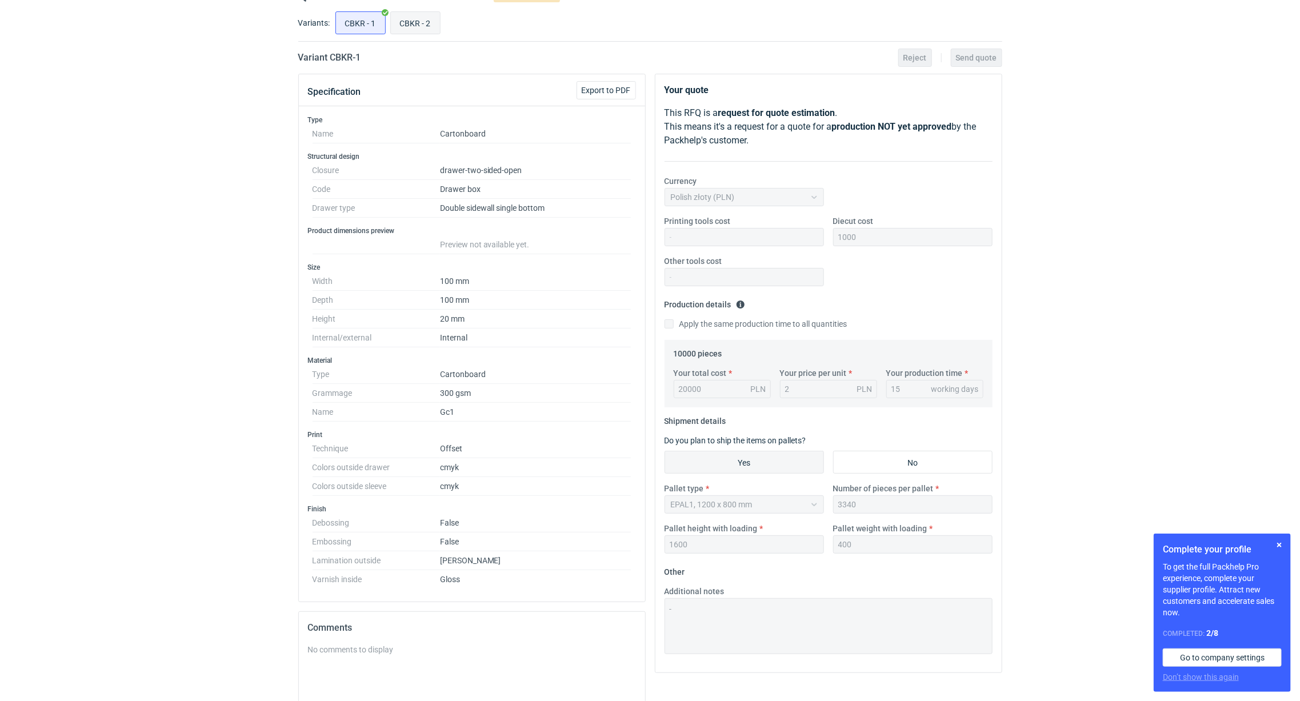
click at [396, 18] on input "CBKR - 2" at bounding box center [415, 23] width 49 height 22
radio input "true"
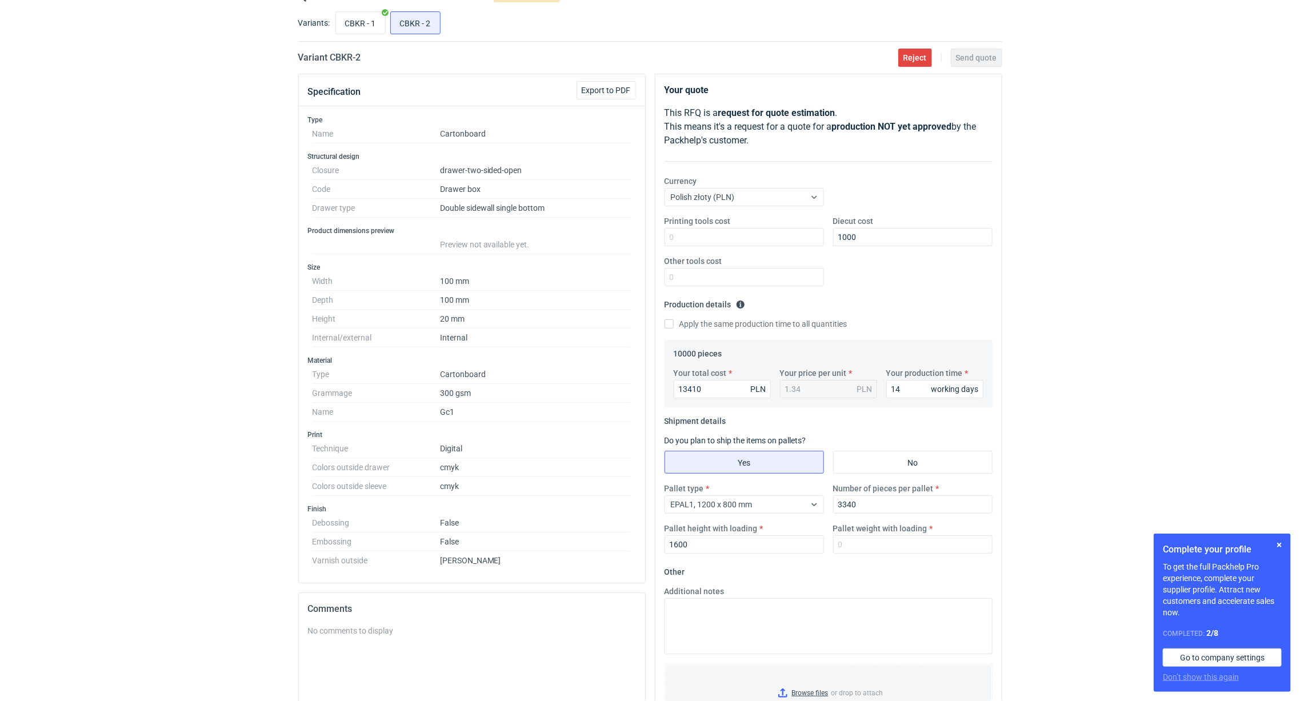
click at [869, 556] on div "Pallet type EPAL1, 1200 x 800 mm Number of pieces per pallet 3340 Pallet height…" at bounding box center [828, 523] width 337 height 80
click at [864, 547] on input "Pallet weight with loading" at bounding box center [912, 545] width 159 height 18
type input "400"
click at [148, 520] on div "RFQs Specs Designs Items Orders Customers Tools Analytics 29 99+ OŁ [PERSON_NAM…" at bounding box center [650, 293] width 1300 height 701
click at [916, 290] on div "Printing tools cost Diecut cost 1000 Other tools cost" at bounding box center [828, 255] width 337 height 80
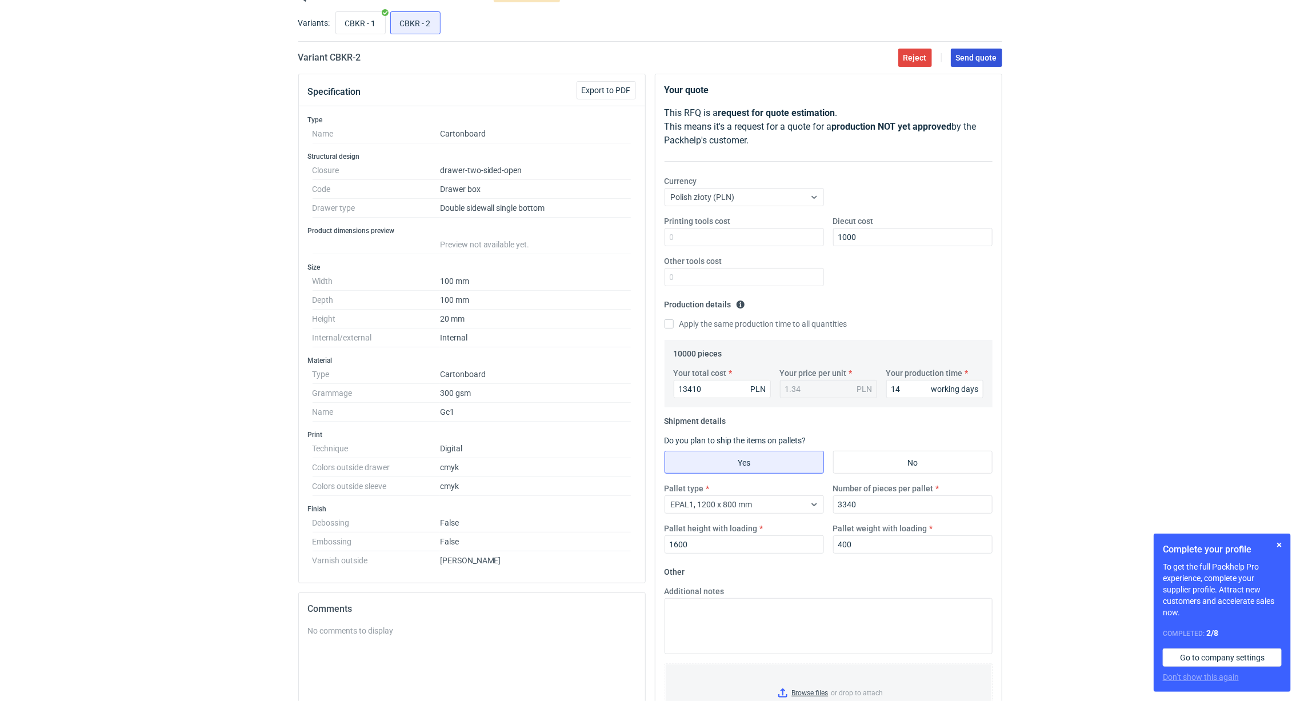
click at [981, 57] on span "Send quote" at bounding box center [976, 58] width 41 height 8
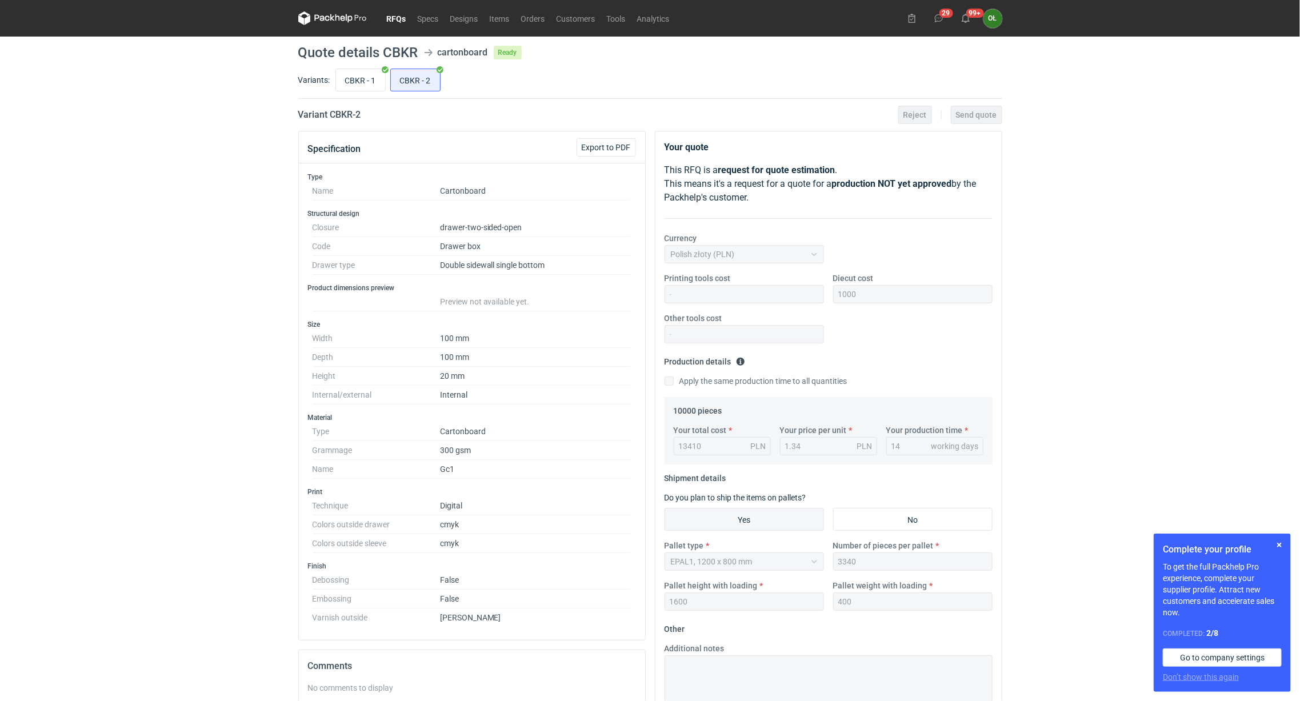
click at [396, 19] on link "RFQs" at bounding box center [396, 18] width 31 height 14
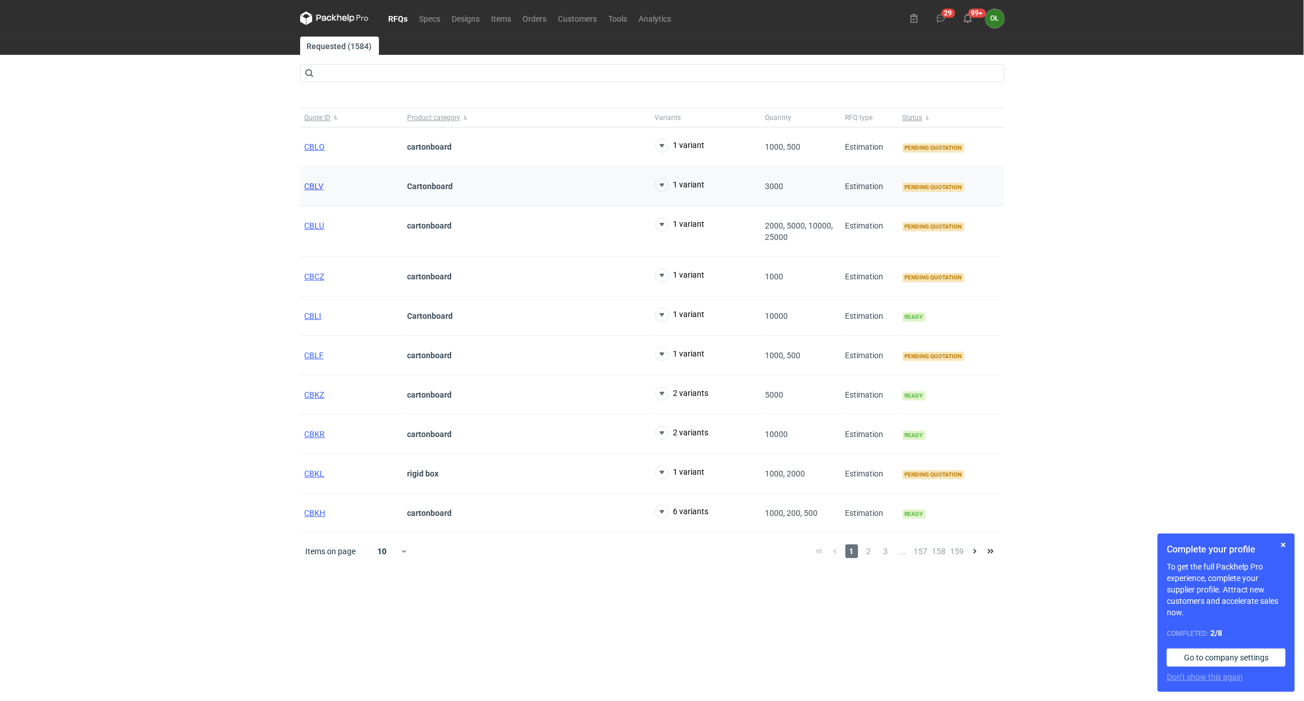
click at [319, 189] on span "CBLV" at bounding box center [314, 186] width 19 height 9
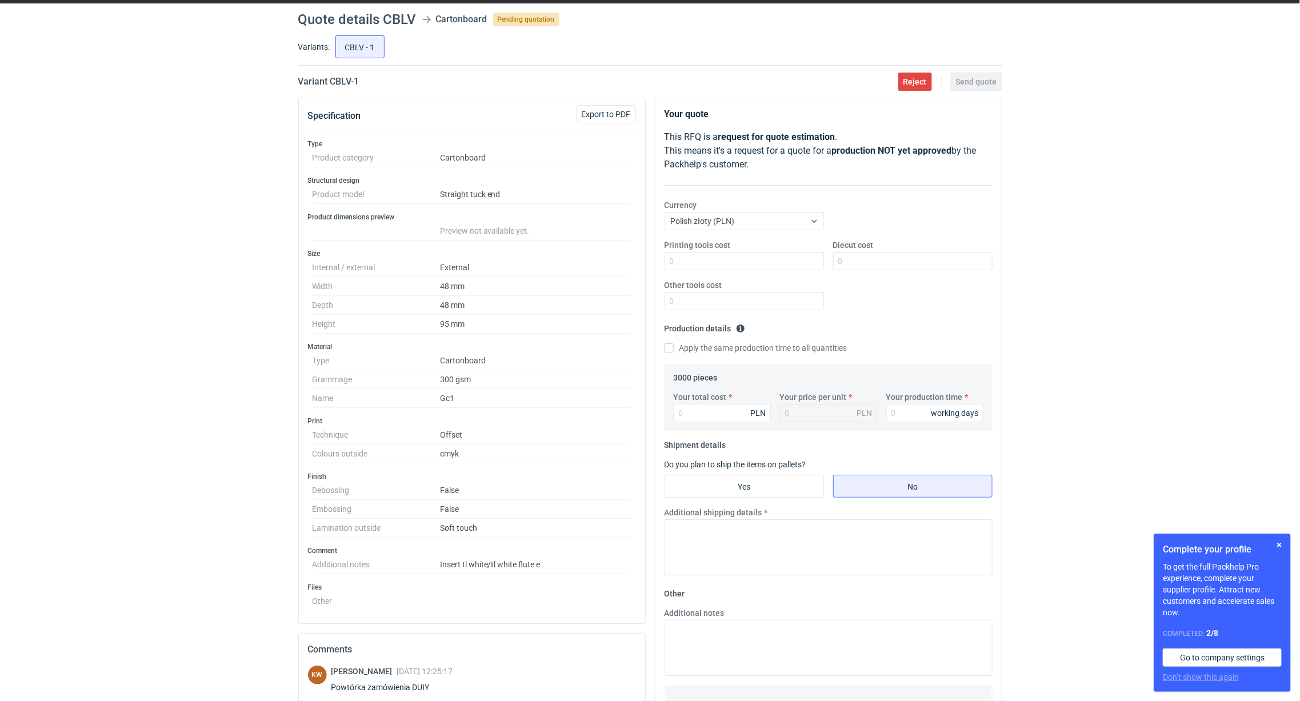
scroll to position [143, 0]
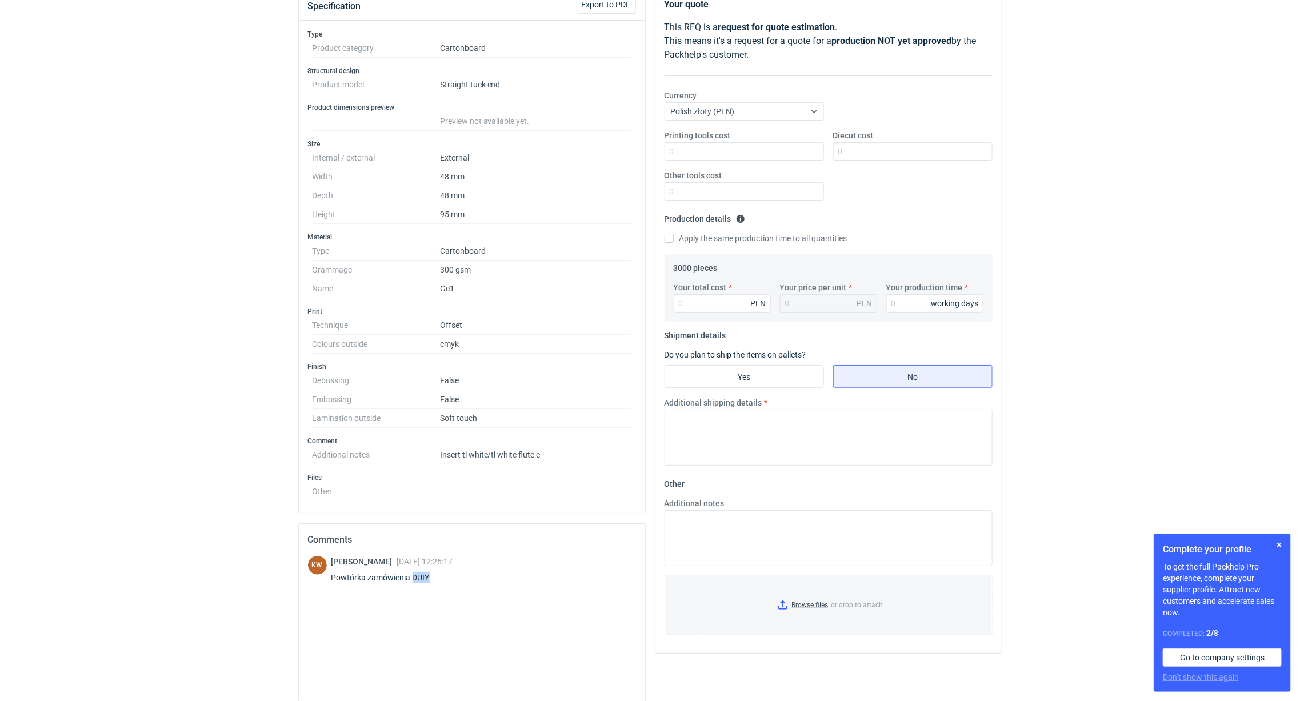
drag, startPoint x: 434, startPoint y: 586, endPoint x: 414, endPoint y: 592, distance: 21.2
click at [414, 588] on div "[PERSON_NAME] [DATE] 12:25:17 Powtórka zamówienia DUIY" at bounding box center [392, 572] width 122 height 32
copy div "DUIY"
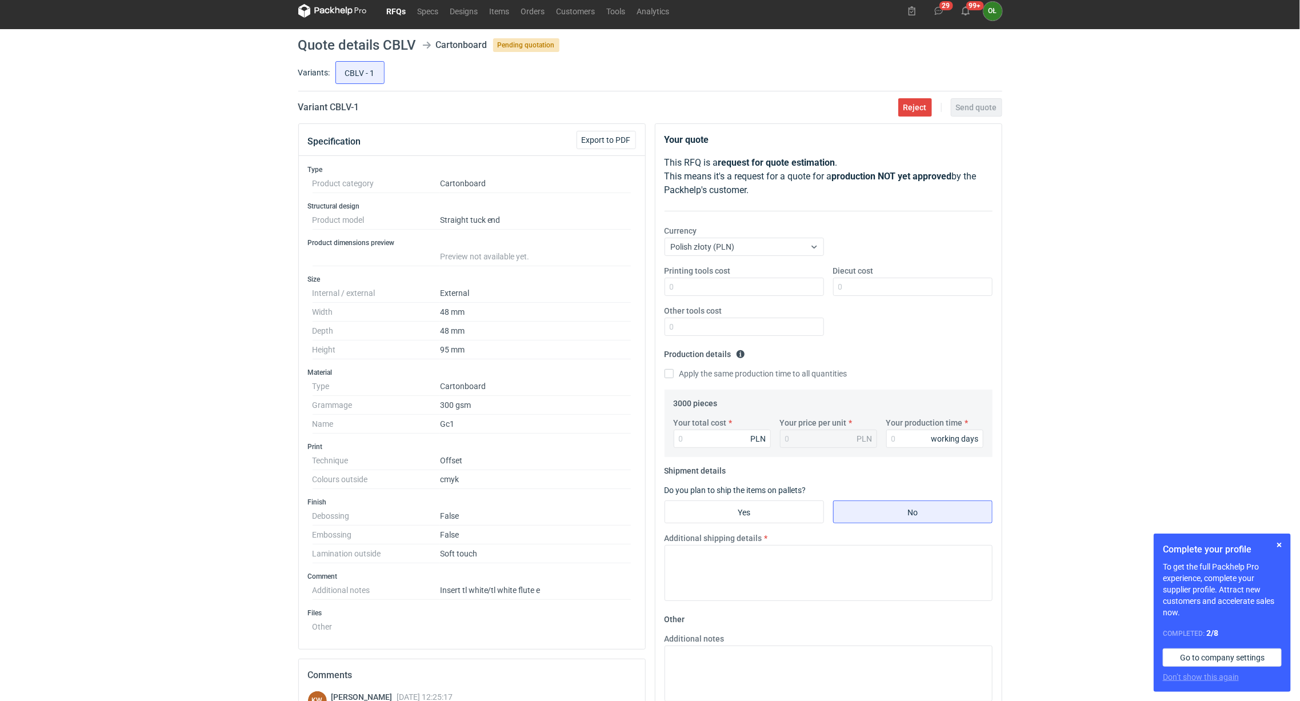
scroll to position [0, 0]
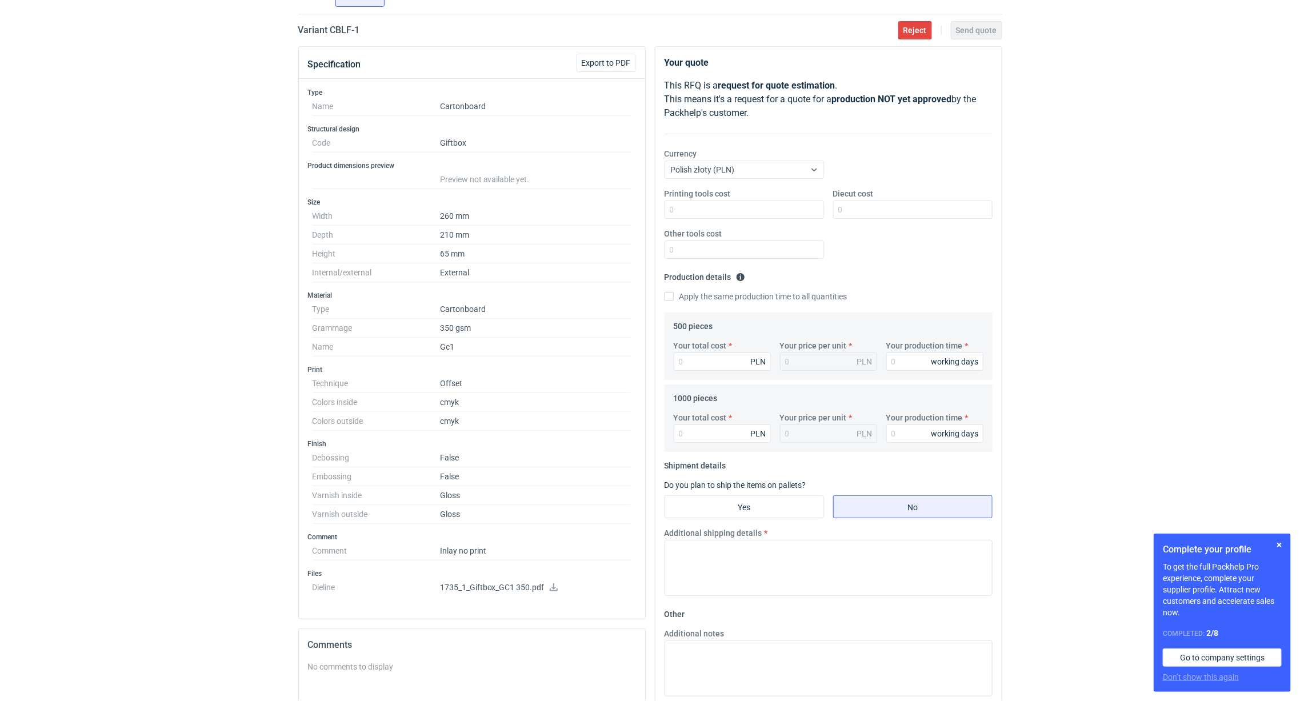
scroll to position [57, 0]
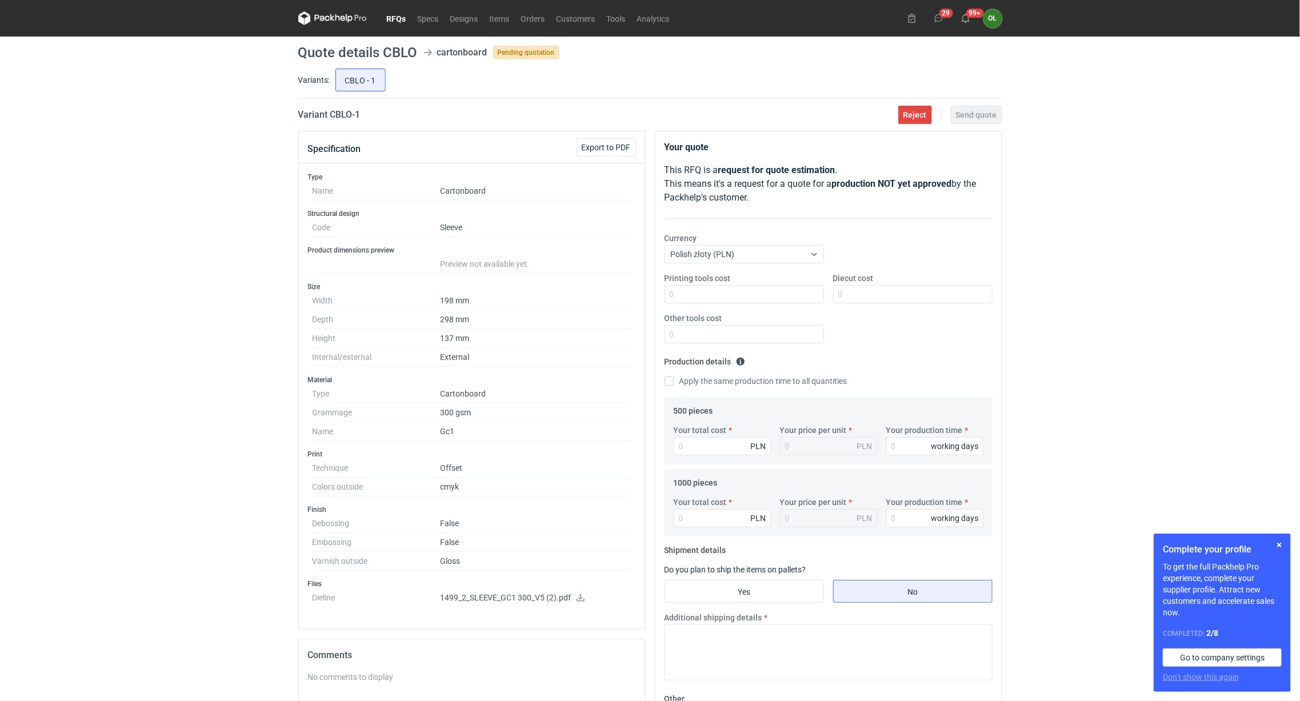
click at [577, 602] on icon at bounding box center [580, 598] width 9 height 8
click at [533, 22] on link "Orders" at bounding box center [533, 18] width 35 height 14
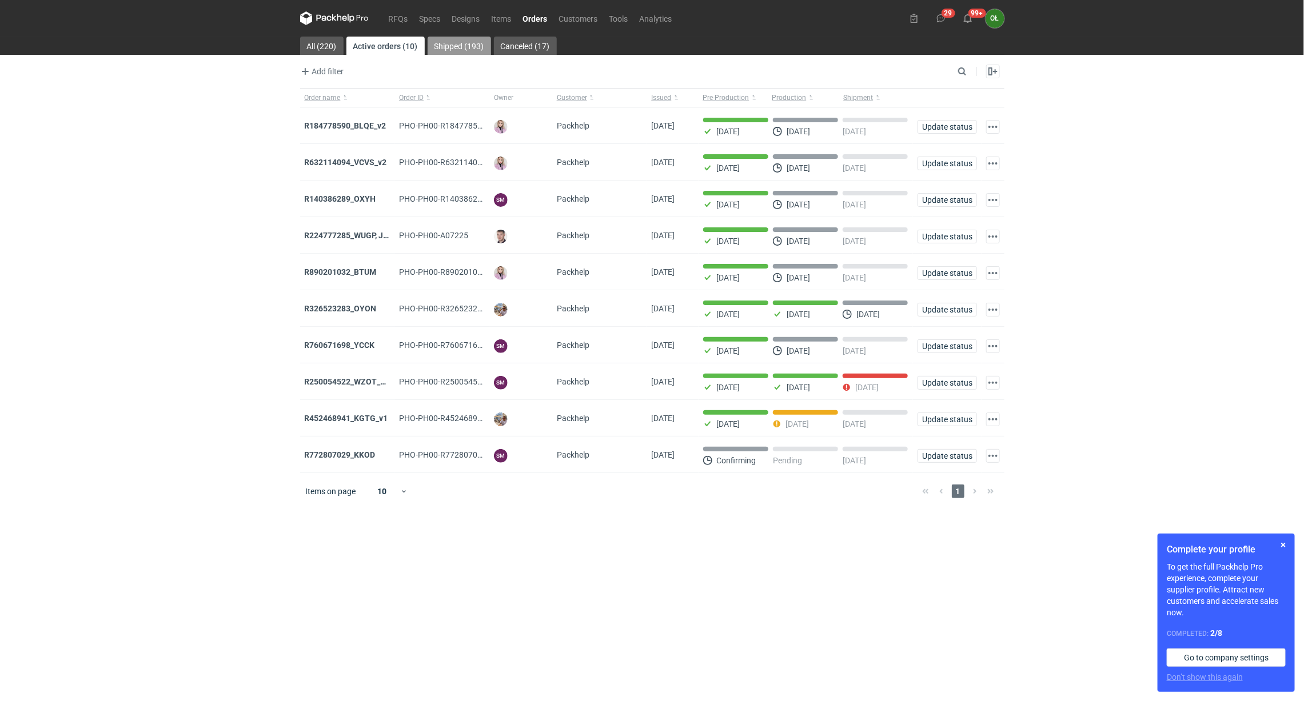
click at [456, 39] on link "Shipped (193)" at bounding box center [459, 46] width 63 height 18
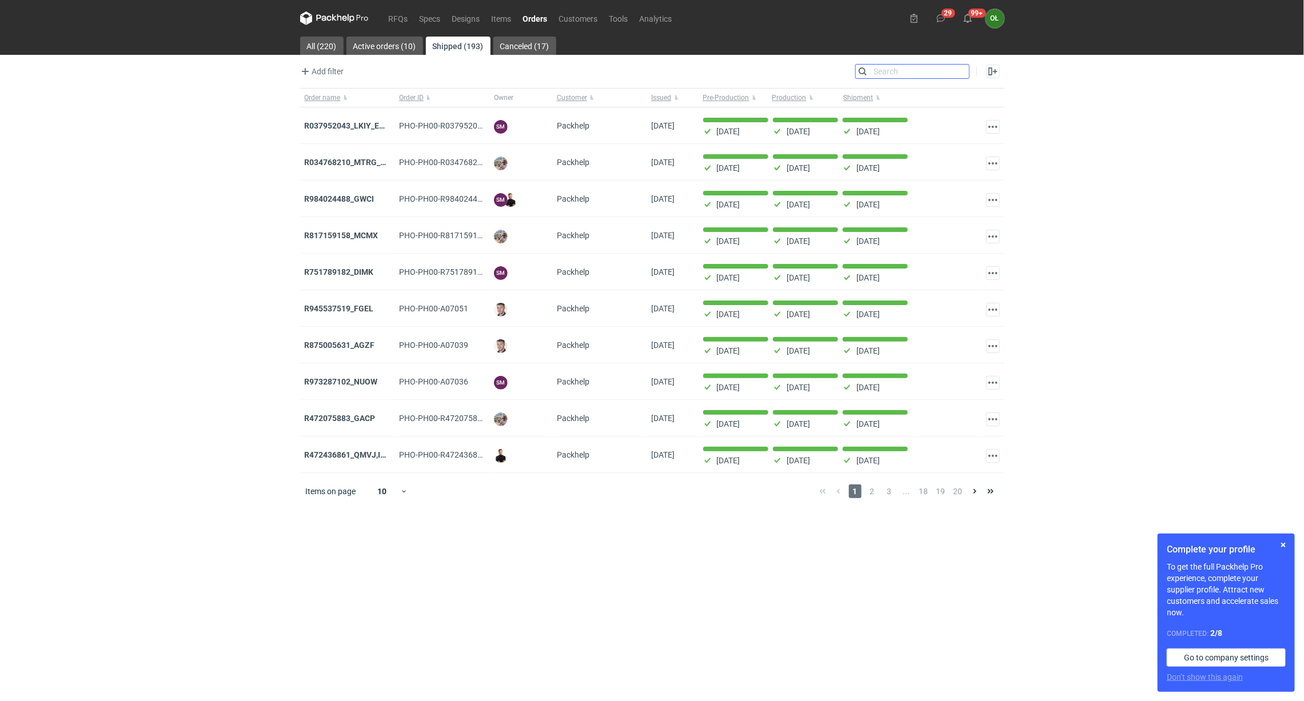
click at [964, 69] on input "Search" at bounding box center [912, 72] width 113 height 14
click at [910, 76] on input "Search" at bounding box center [912, 72] width 113 height 14
paste input "DUIY"
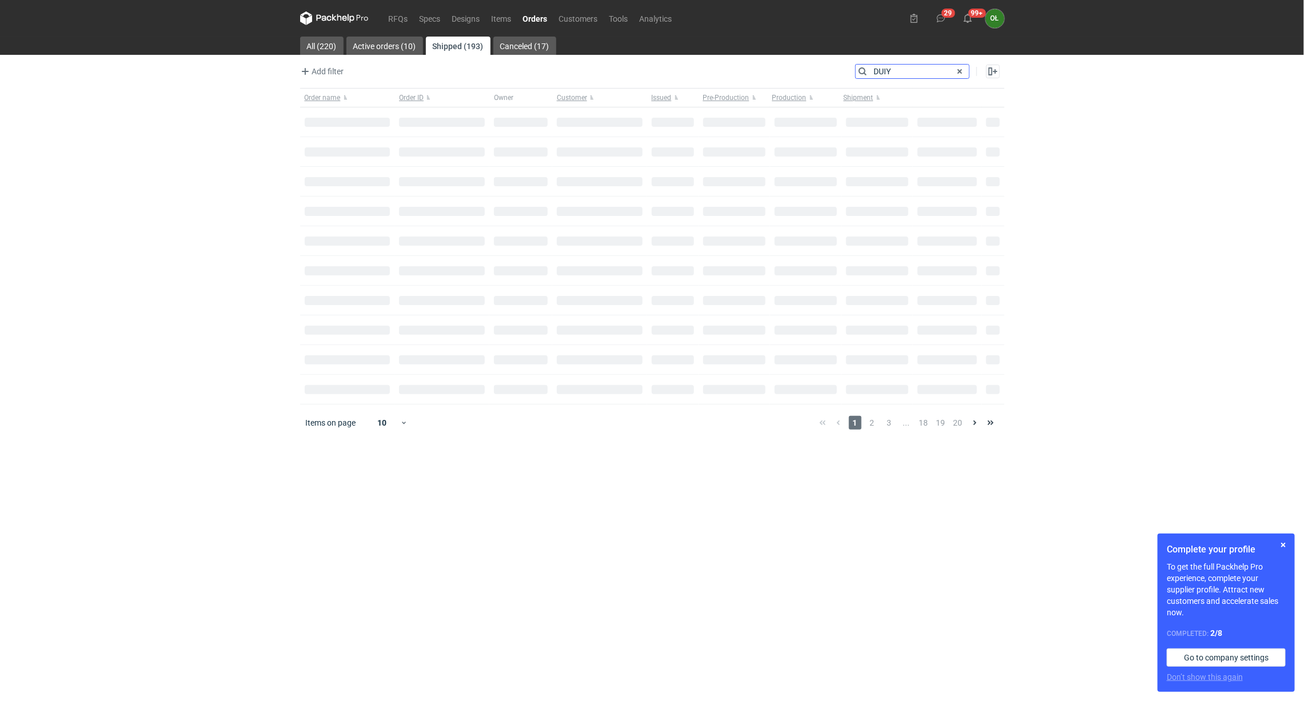
type input "DUIY"
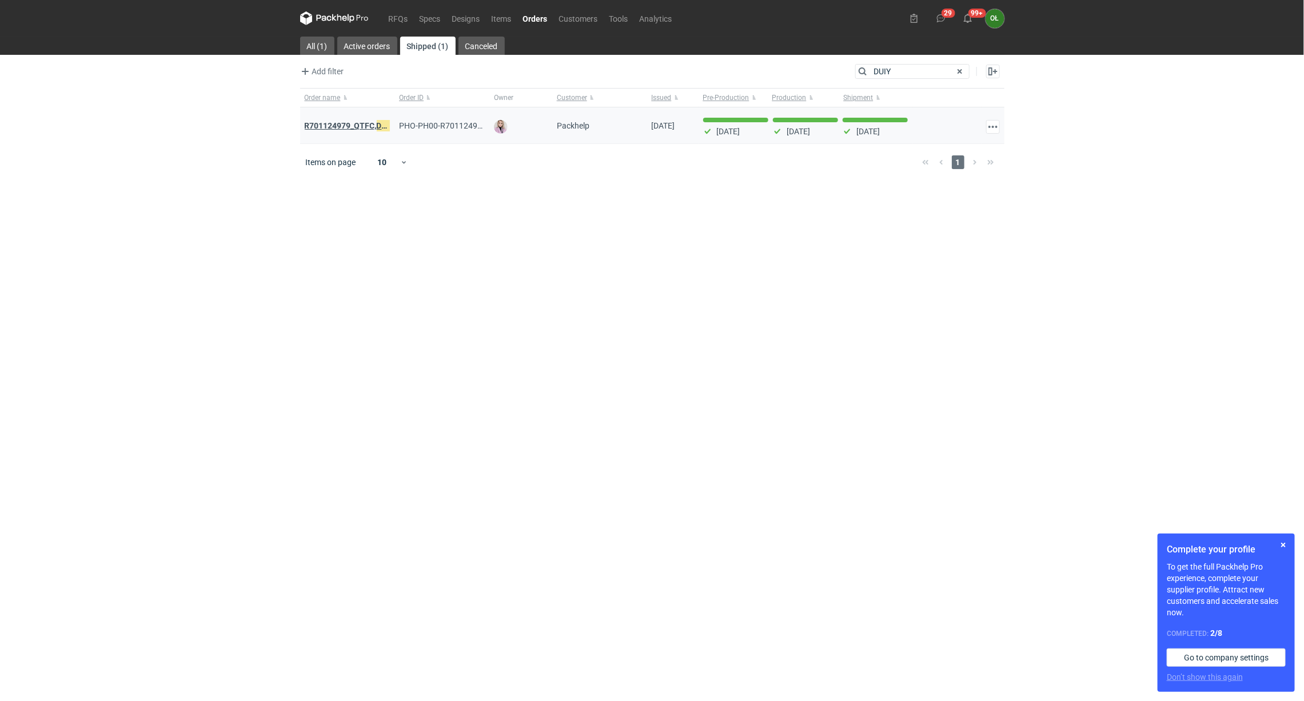
click at [335, 122] on strong "R701124979_QTFC, DUIY" at bounding box center [350, 125] width 90 height 13
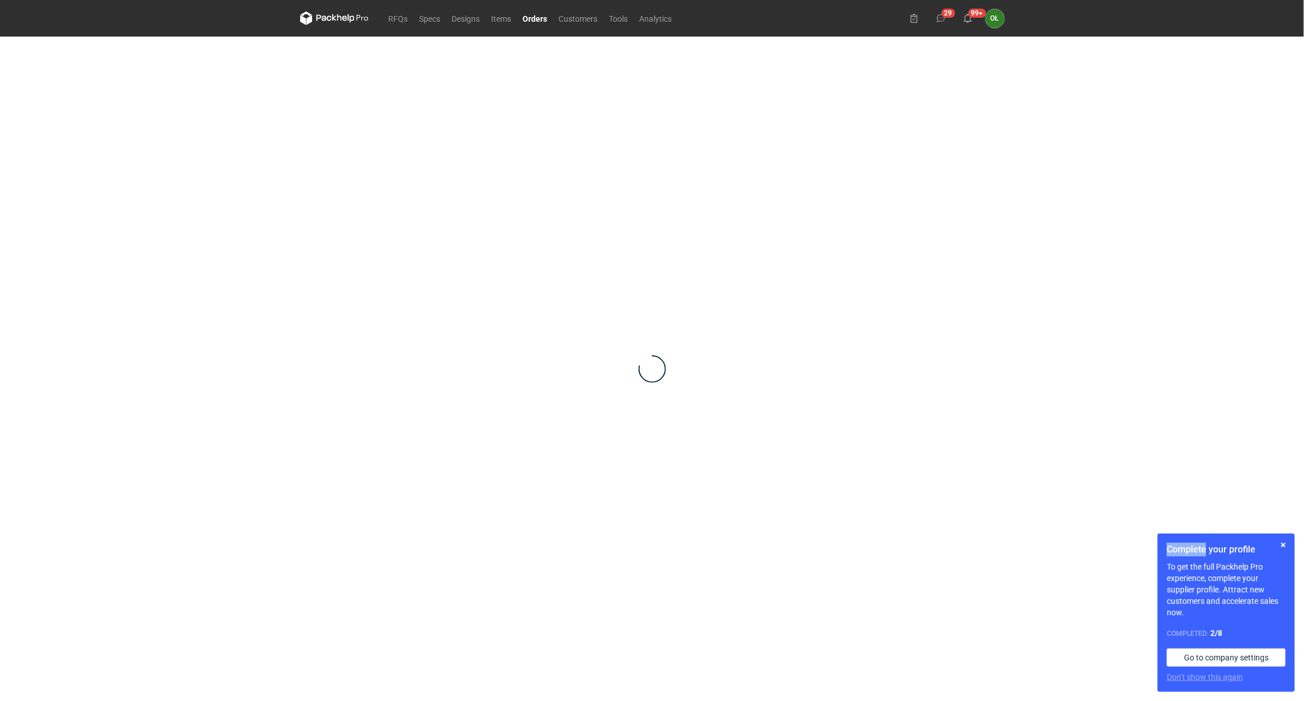
click at [335, 122] on div at bounding box center [652, 369] width 704 height 665
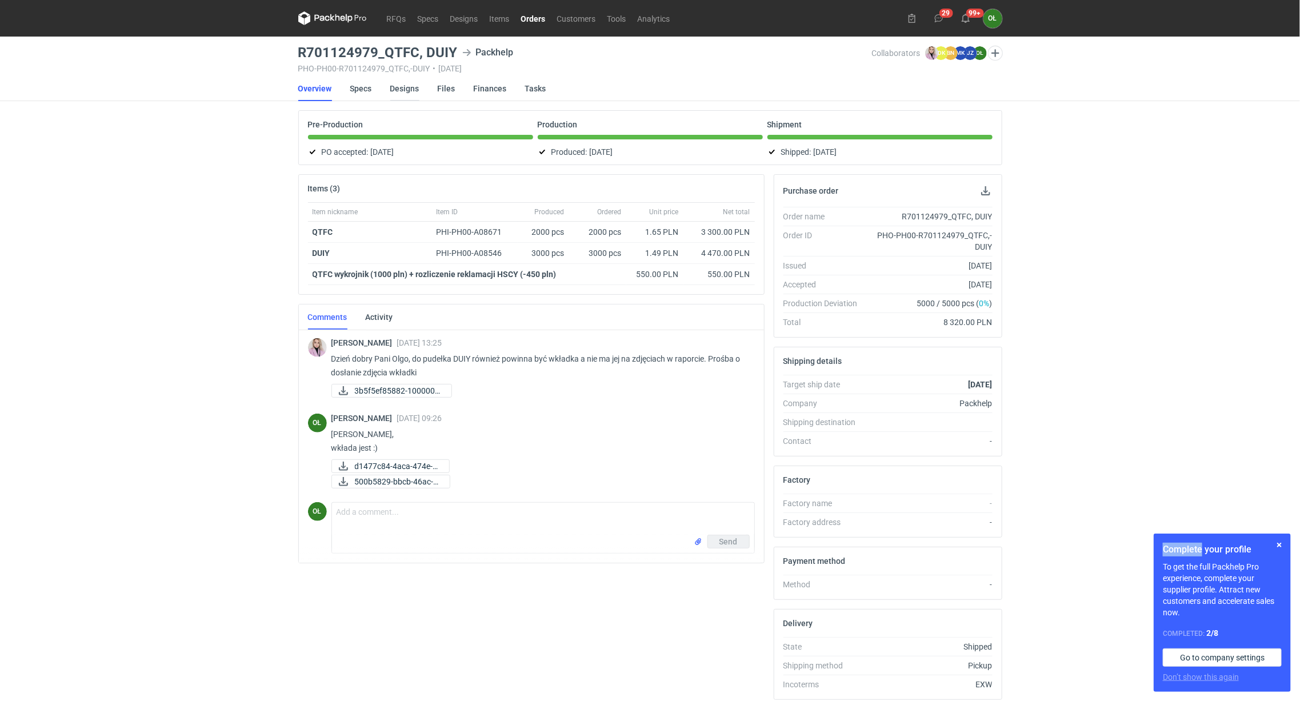
click at [395, 87] on link "Designs" at bounding box center [404, 88] width 29 height 25
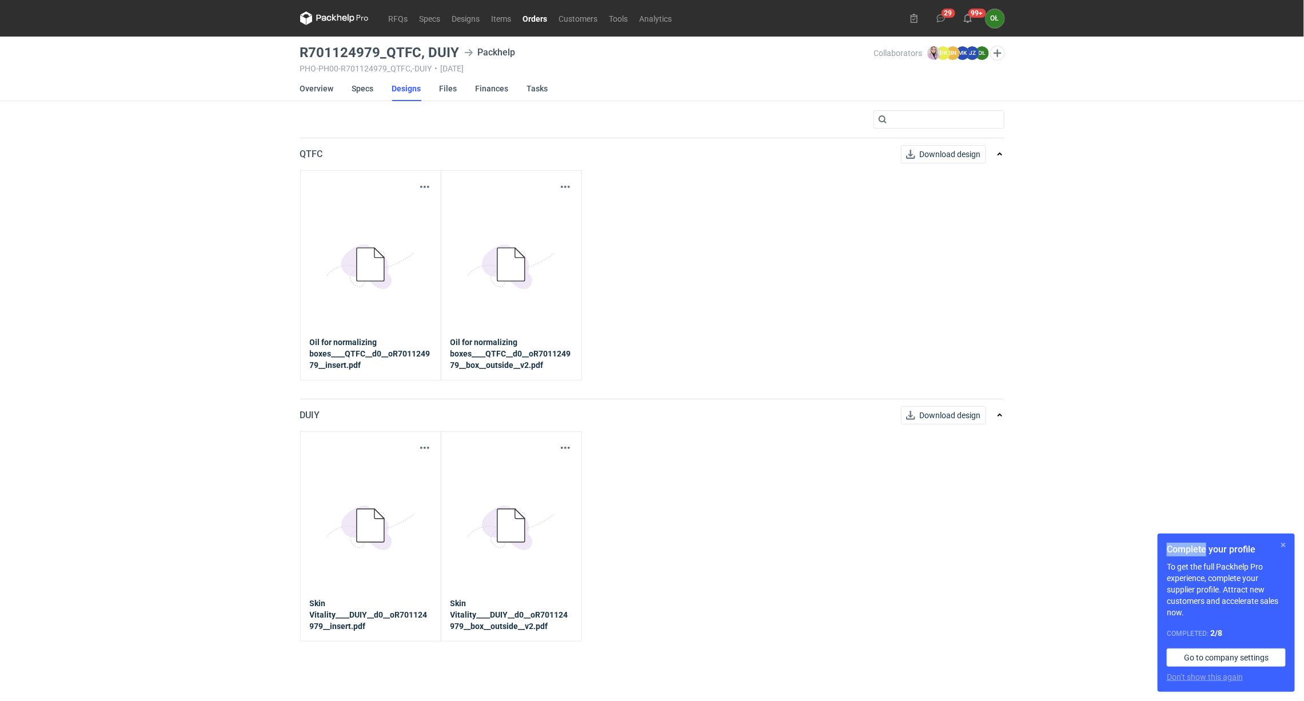
click at [1288, 546] on button "button" at bounding box center [1283, 545] width 14 height 14
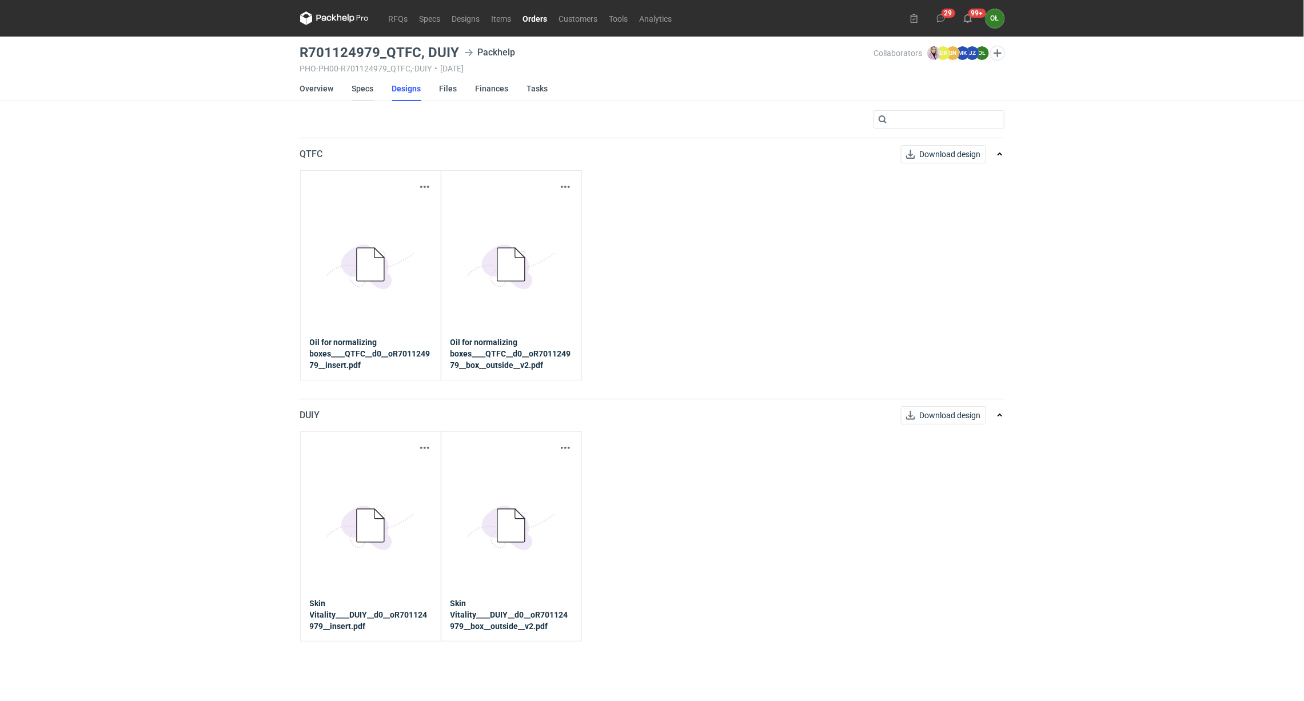
click at [353, 93] on link "Specs" at bounding box center [363, 88] width 22 height 25
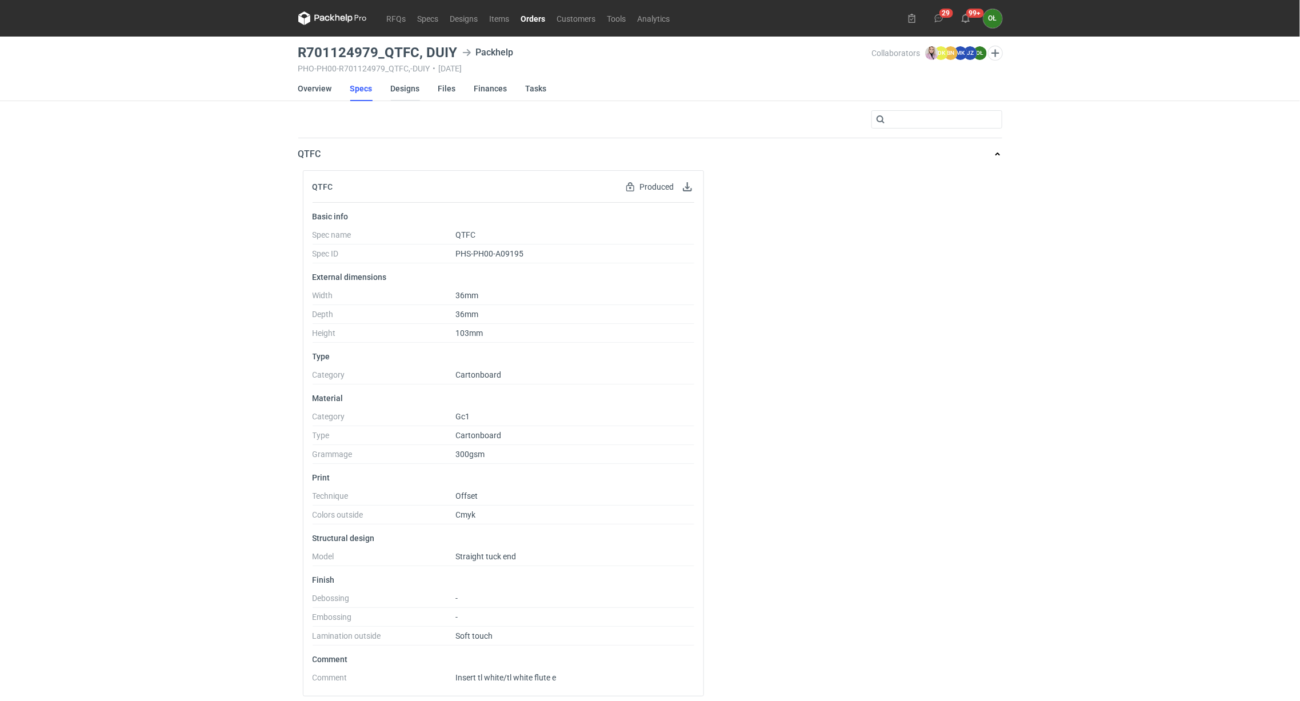
click at [408, 91] on link "Designs" at bounding box center [405, 88] width 29 height 25
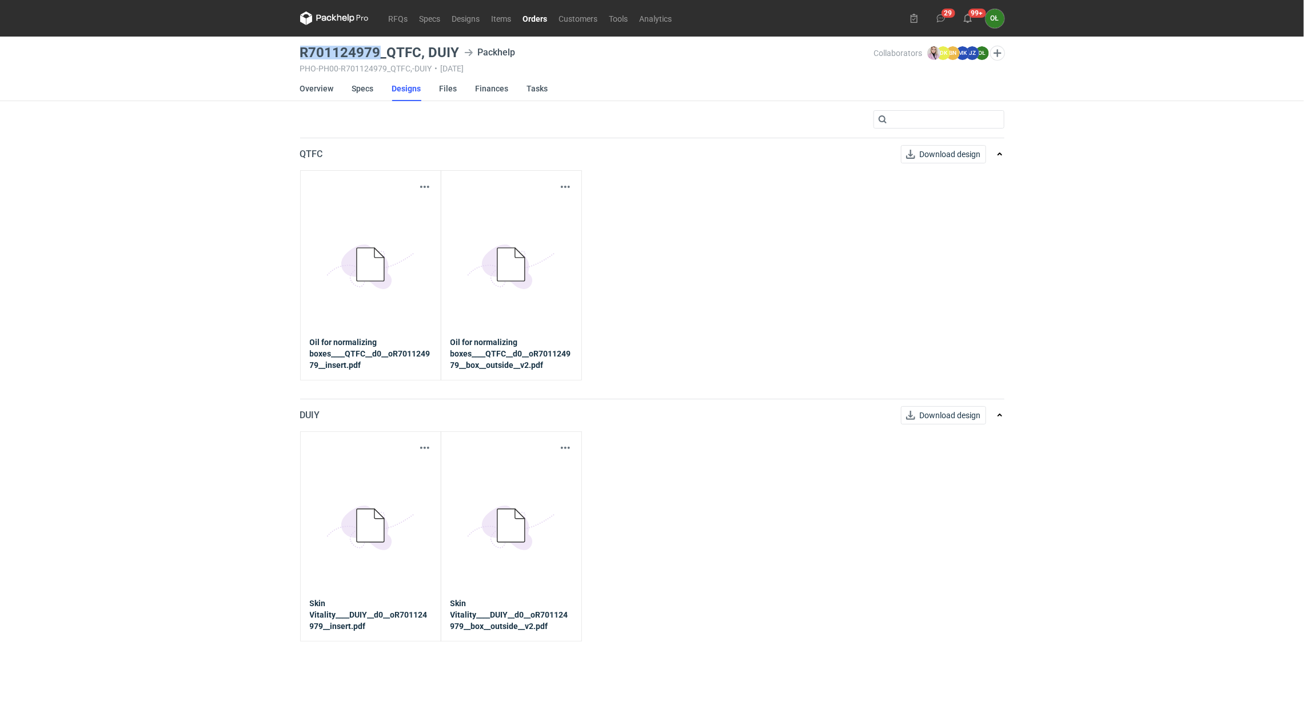
drag, startPoint x: 299, startPoint y: 53, endPoint x: 379, endPoint y: 41, distance: 81.5
click at [379, 41] on main "R701124979_QTFC, DUIY Packhelp PHO-PH00-R701124979_QTFC,-DUIY • 27/06/2025 Coll…" at bounding box center [651, 369] width 713 height 665
copy h3 "R701124979"
click at [329, 49] on h3 "R701124979_QTFC, DUIY" at bounding box center [379, 53] width 159 height 14
drag, startPoint x: 301, startPoint y: 51, endPoint x: 381, endPoint y: 46, distance: 80.7
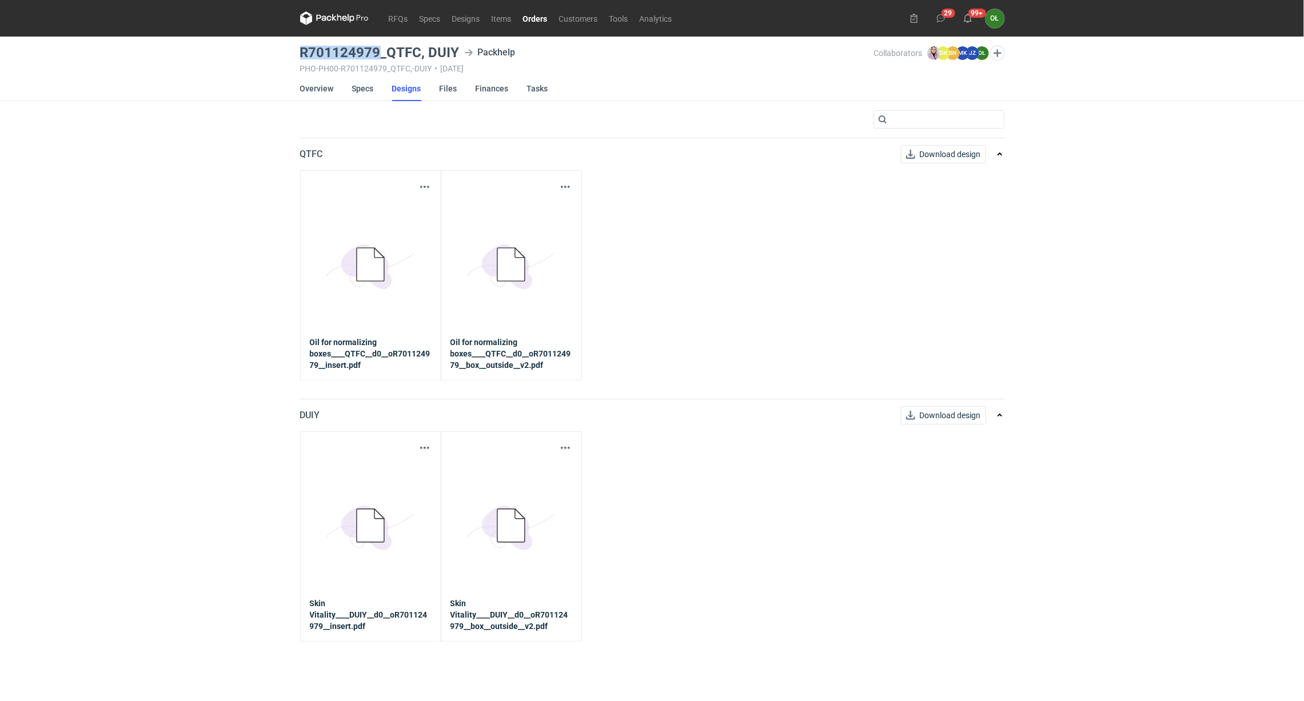
click at [381, 46] on h3 "R701124979_QTFC, DUIY" at bounding box center [379, 53] width 159 height 14
copy h3 "R701124979"
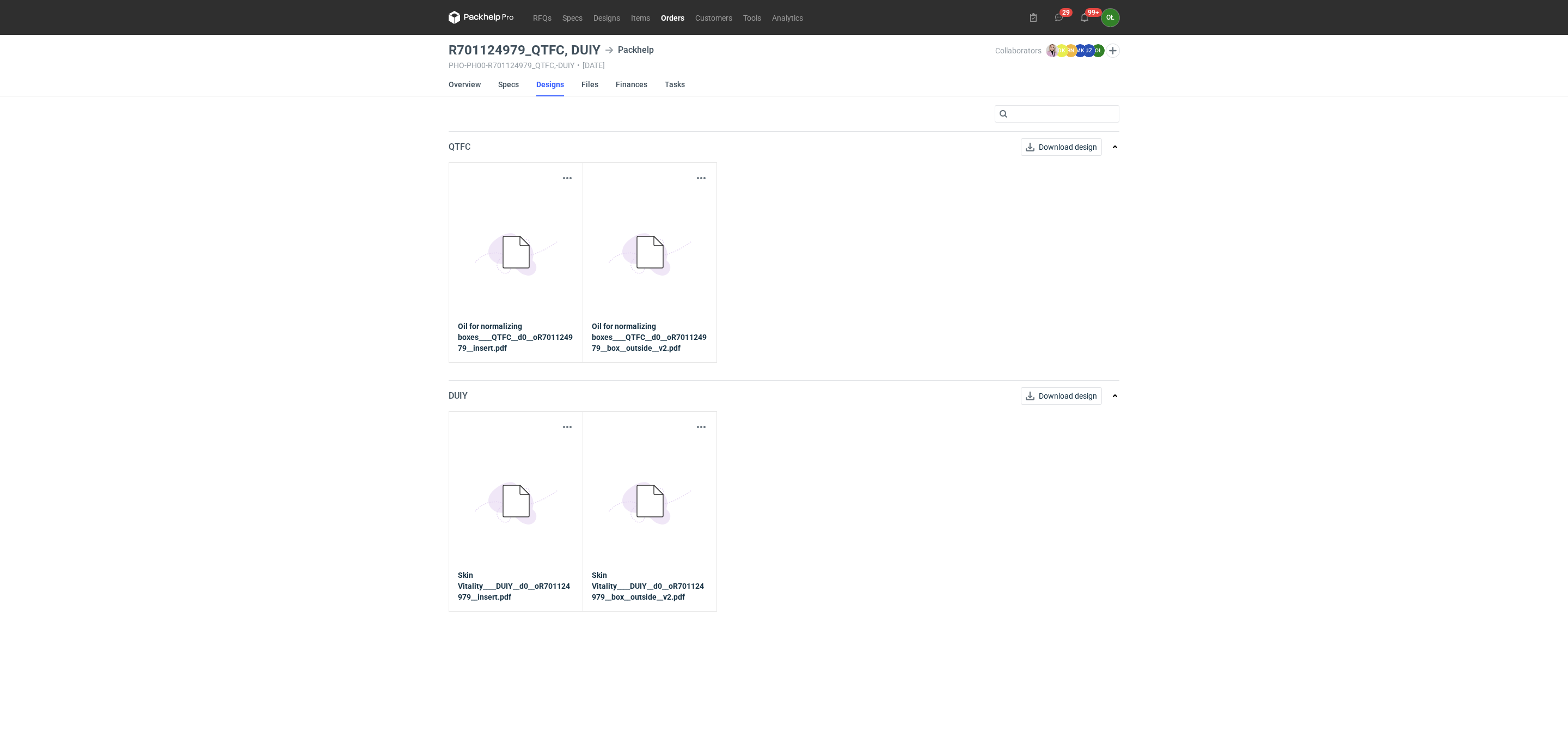
click at [550, 9] on nav "RFQs Specs Designs Items Orders Customers Tools Analytics" at bounding box center [629, 17] width 360 height 35
click at [543, 20] on link "RFQs" at bounding box center [542, 17] width 30 height 13
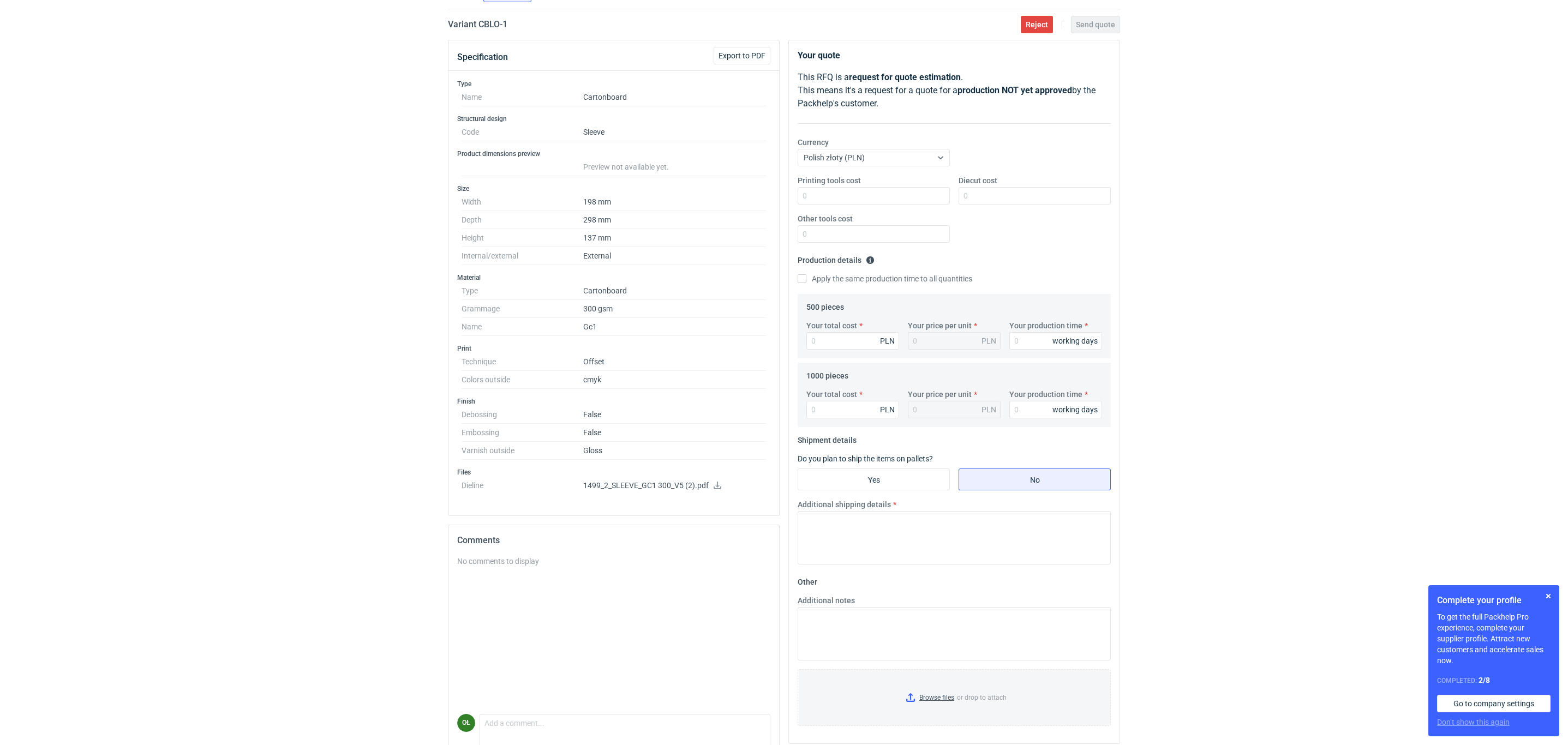
scroll to position [50, 0]
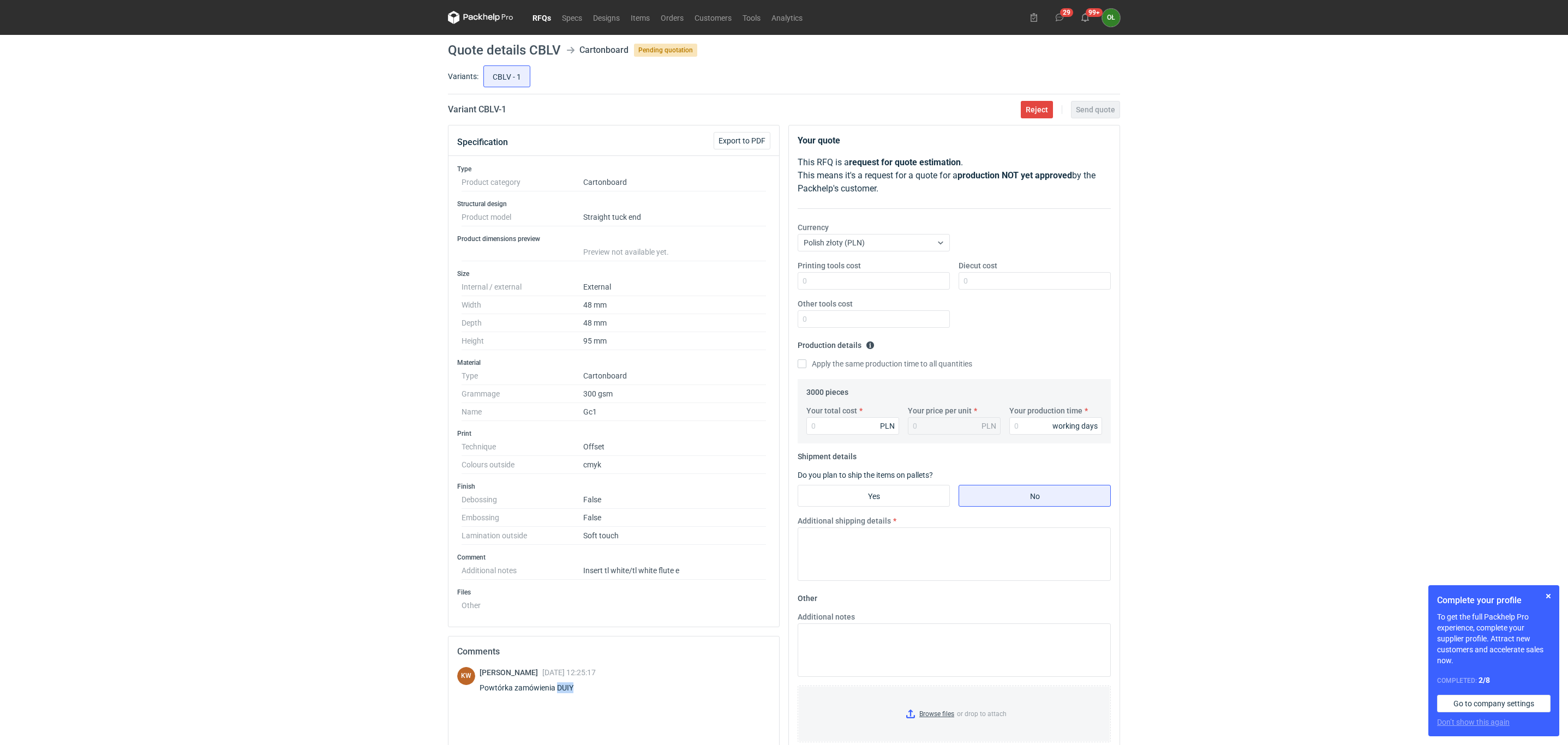
drag, startPoint x: 579, startPoint y: 692, endPoint x: 558, endPoint y: 692, distance: 21.0
click at [558, 692] on div "Powtórka zamówienia DUIY" at bounding box center [537, 687] width 116 height 10
copy div "DUIY"
click at [679, 16] on link "Orders" at bounding box center [671, 17] width 33 height 13
click at [539, 21] on link "RFQs" at bounding box center [541, 17] width 30 height 13
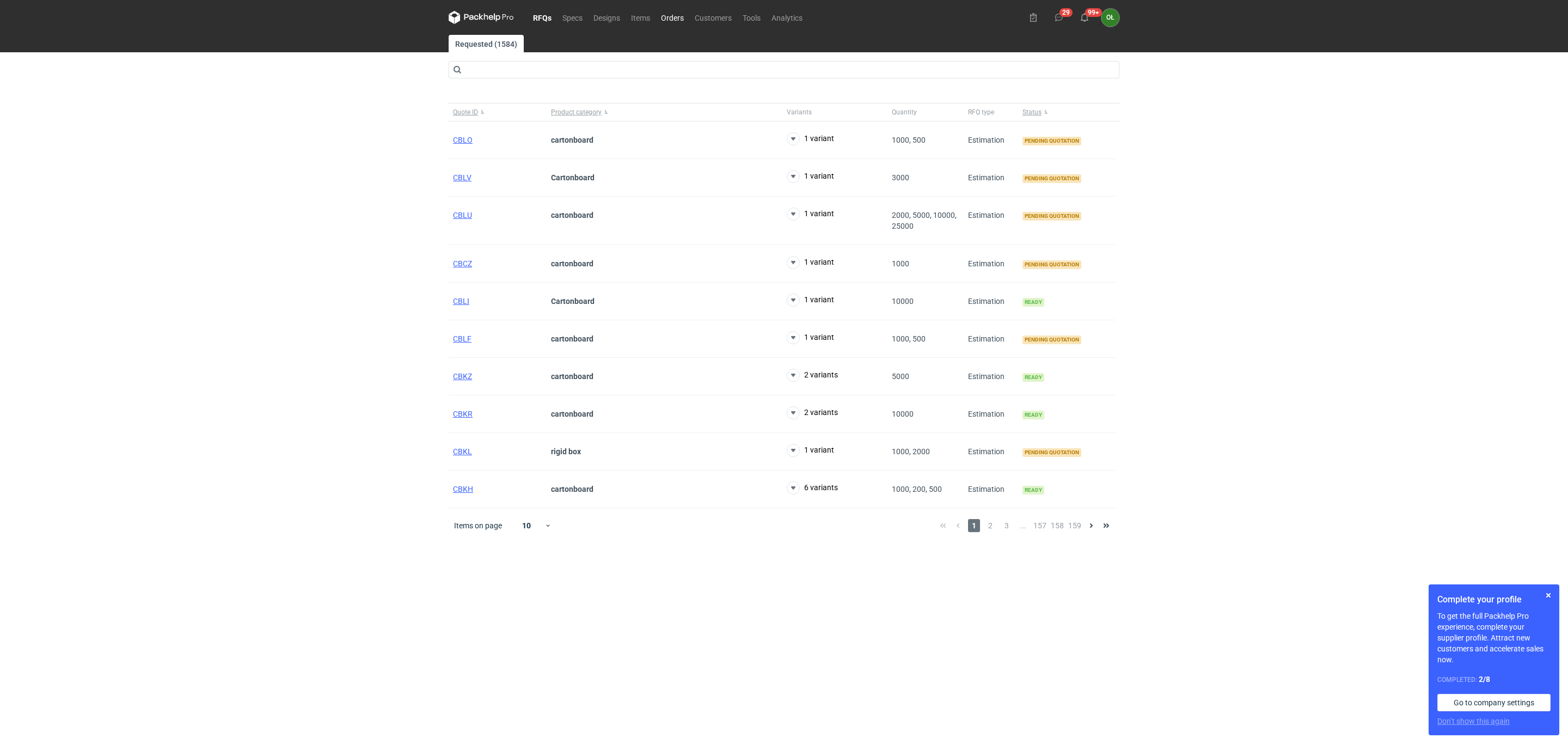
click at [671, 18] on link "Orders" at bounding box center [672, 17] width 33 height 13
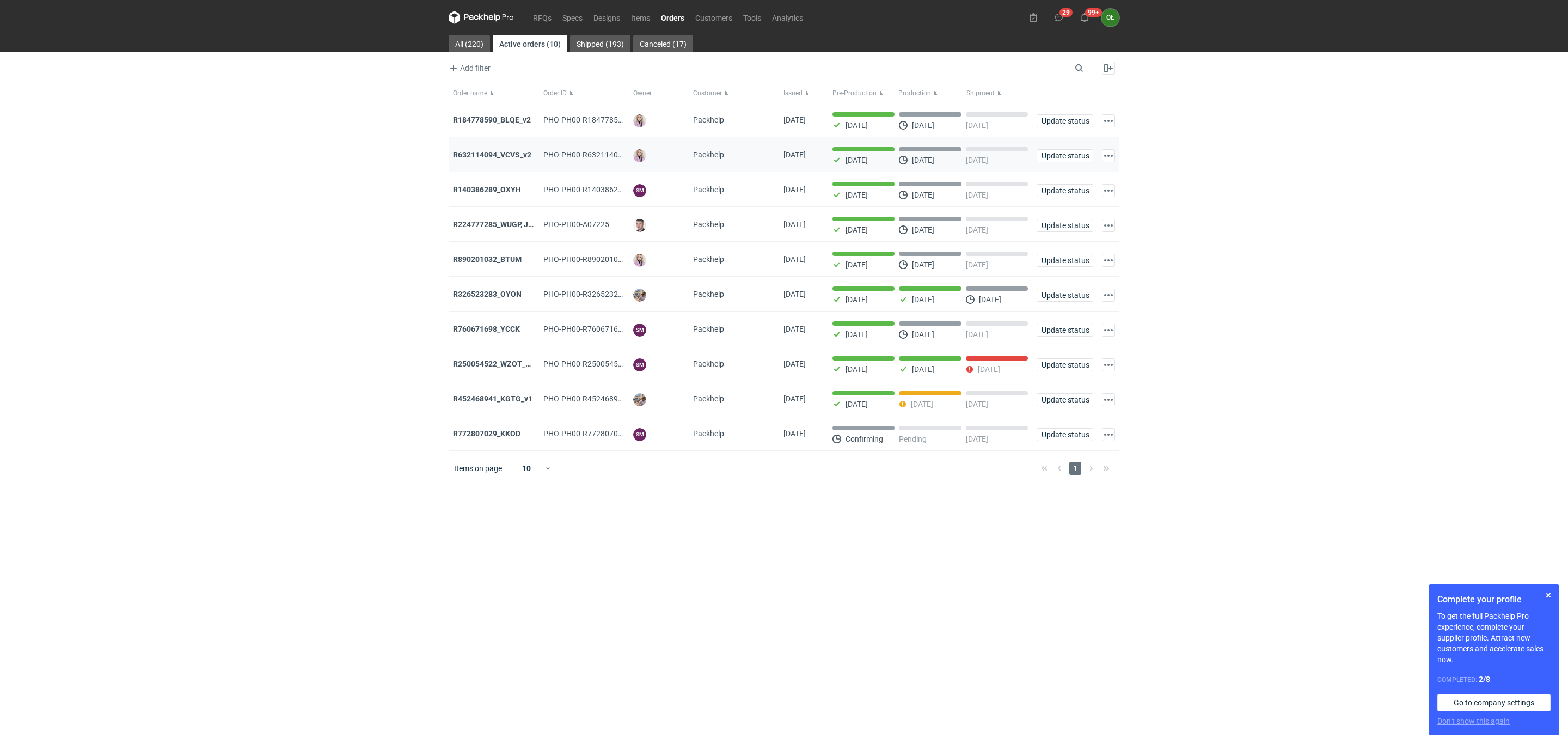
click at [482, 157] on strong "R632114094_VCVS_v2" at bounding box center [493, 154] width 78 height 9
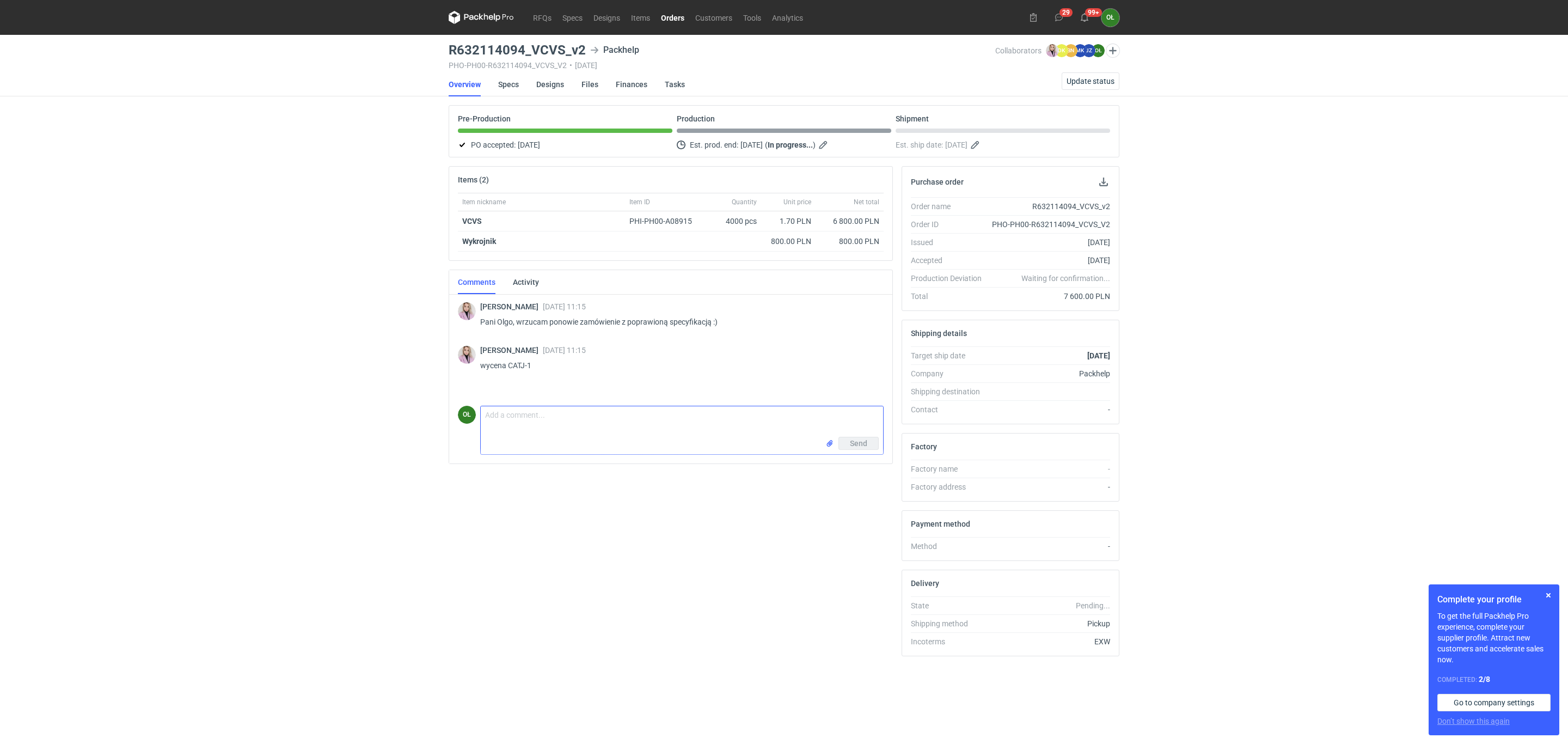
click at [569, 425] on textarea "Comment message" at bounding box center [682, 421] width 402 height 30
click at [600, 427] on textarea "Pani Klaudio, Mamy kilka uwag co do inlaya :" at bounding box center [682, 421] width 402 height 30
click at [522, 451] on div "Send" at bounding box center [682, 452] width 402 height 17
click at [585, 434] on textarea "Pani Klaudio, Mamy kilka uwag co do inlaya :" at bounding box center [682, 424] width 402 height 37
click at [510, 444] on textarea "Pani Klaudio, Mamy kilka uwag co do inlaya, poniżej informacje od kolegi :" at bounding box center [682, 424] width 402 height 37
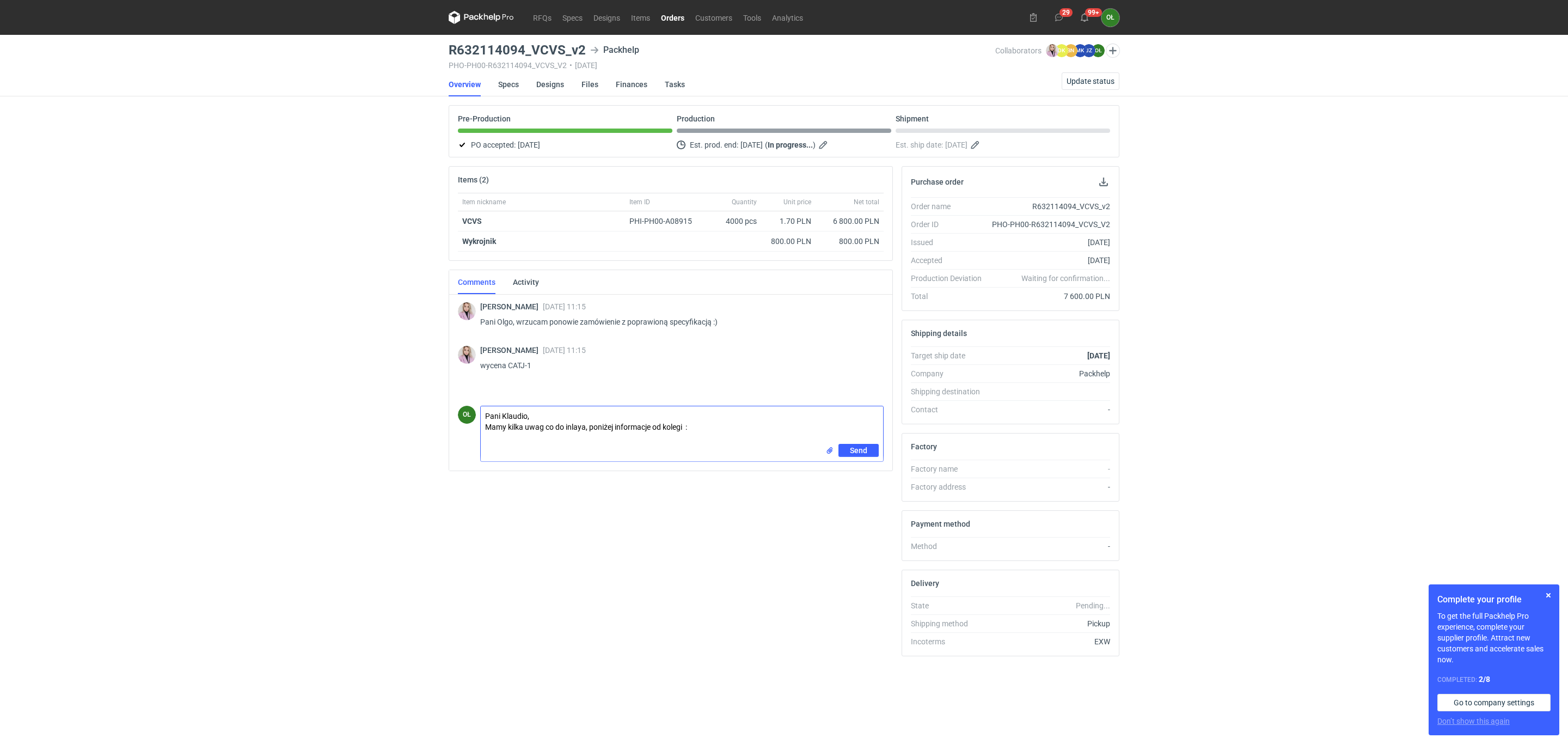
paste textarea "• usunąłem bigi z miejsc zaznaczonych na czerwono, żeby można było oddzielić te…"
click at [675, 470] on div "Send" at bounding box center [682, 474] width 402 height 17
click at [589, 485] on div "INLAY.png" at bounding box center [684, 477] width 398 height 15
click at [490, 466] on textarea "Pani Klaudio, Mamy kilka uwag co do inlaya, poniżej informacje od kolegi : • us…" at bounding box center [682, 435] width 402 height 59
click at [528, 465] on textarea "Pani Klaudio, Mamy kilka uwag co do inlaya, poniżej informacje od kolegi : • us…" at bounding box center [682, 435] width 402 height 59
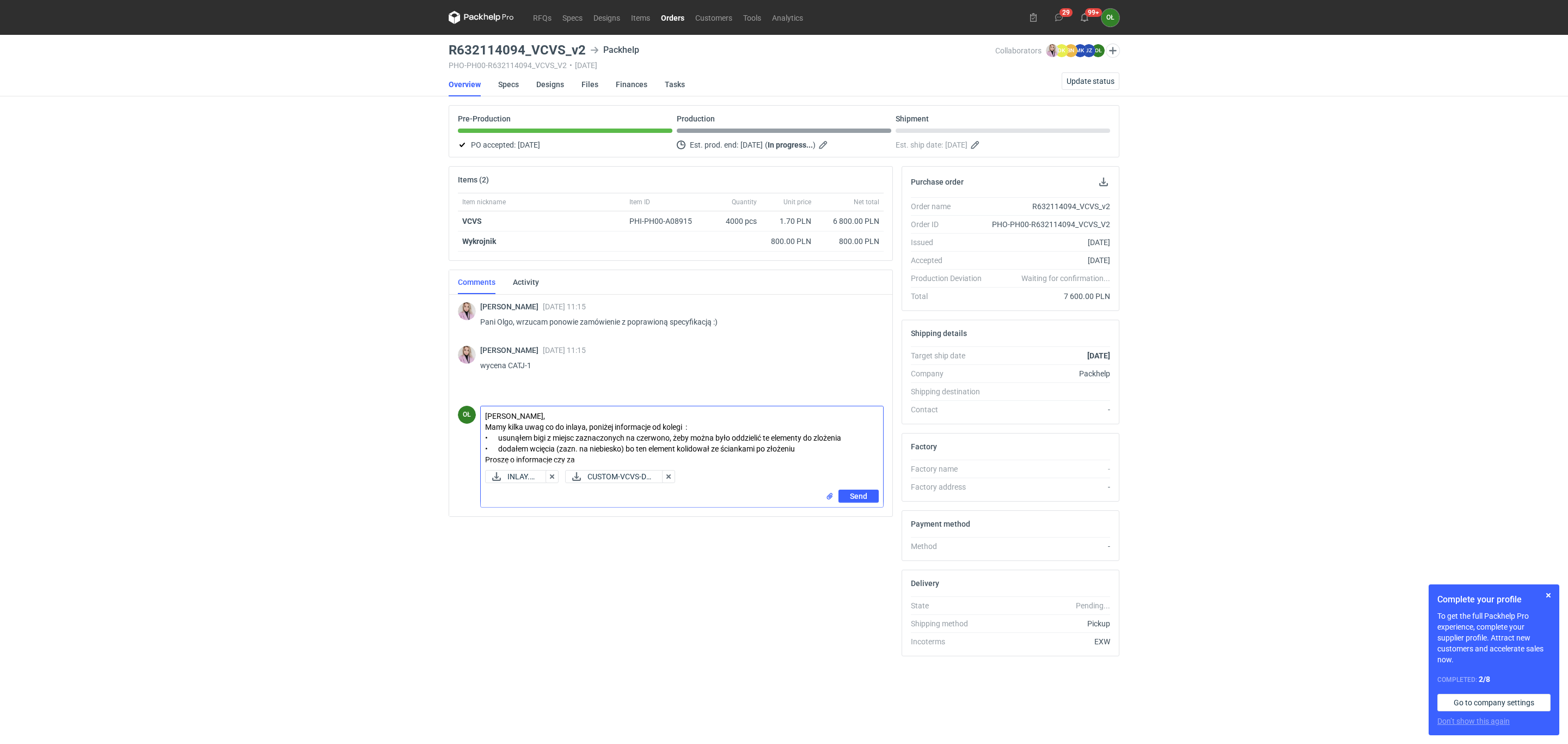
click at [598, 462] on textarea "Pani Klaudio, Mamy kilka uwag co do inlaya, poniżej informacje od kolegi : • us…" at bounding box center [682, 435] width 402 height 59
type textarea "Pani Klaudio, Mamy kilka uwag co do inlaya, poniżej informacje od kolegi : • us…"
click at [874, 500] on button "Send" at bounding box center [858, 496] width 40 height 13
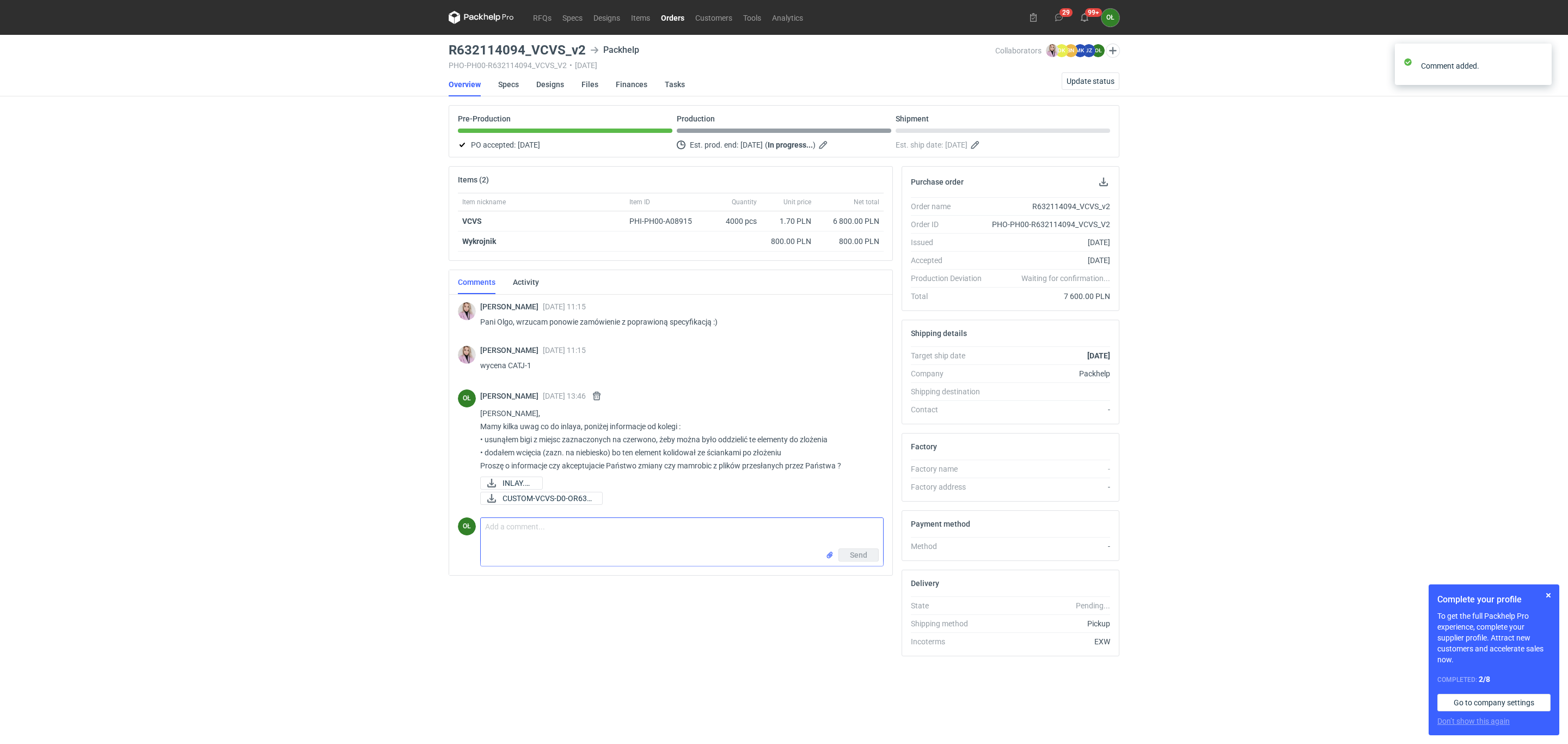
click at [676, 20] on link "Orders" at bounding box center [673, 17] width 34 height 13
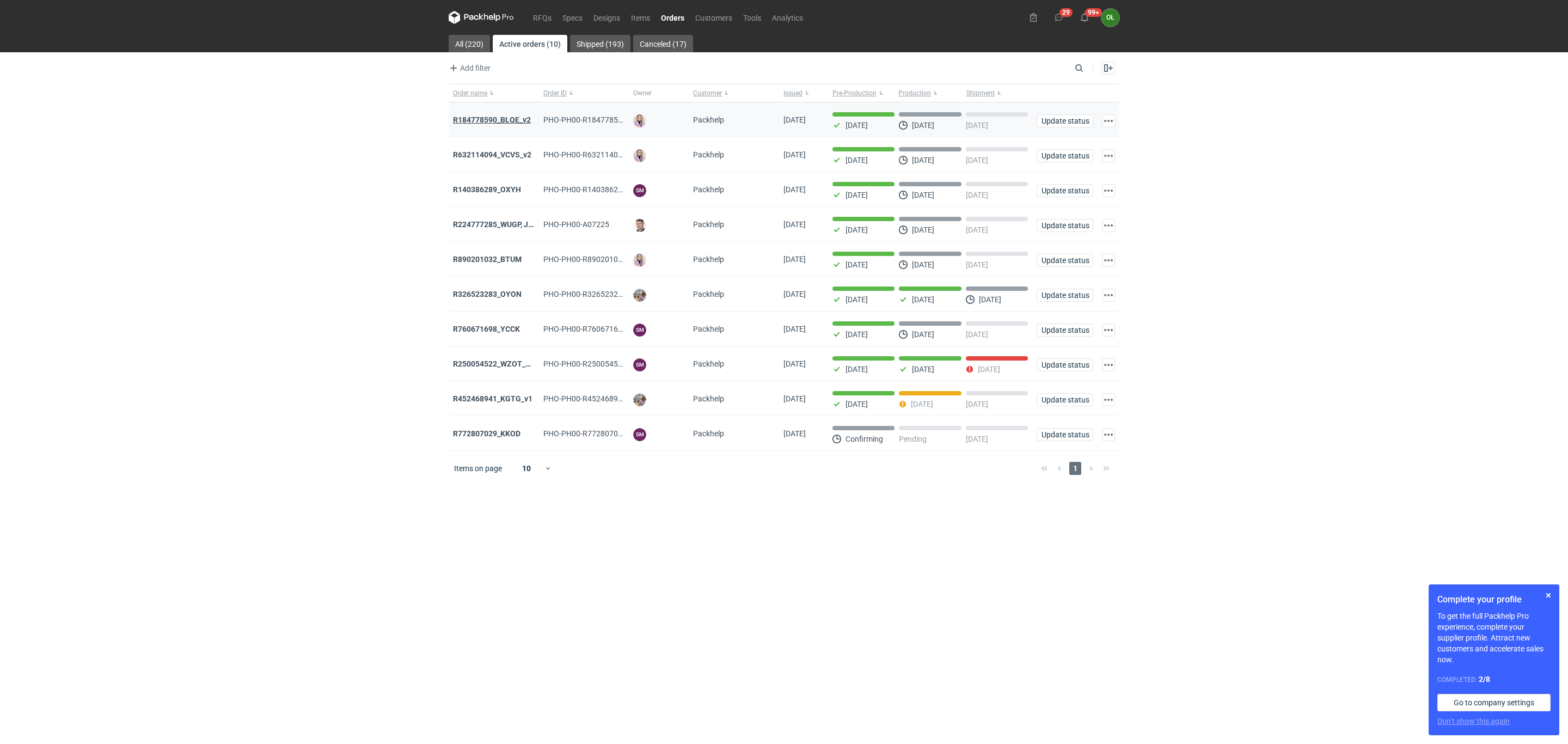
click at [498, 123] on strong "R184778590_BLQE_v2" at bounding box center [493, 119] width 78 height 9
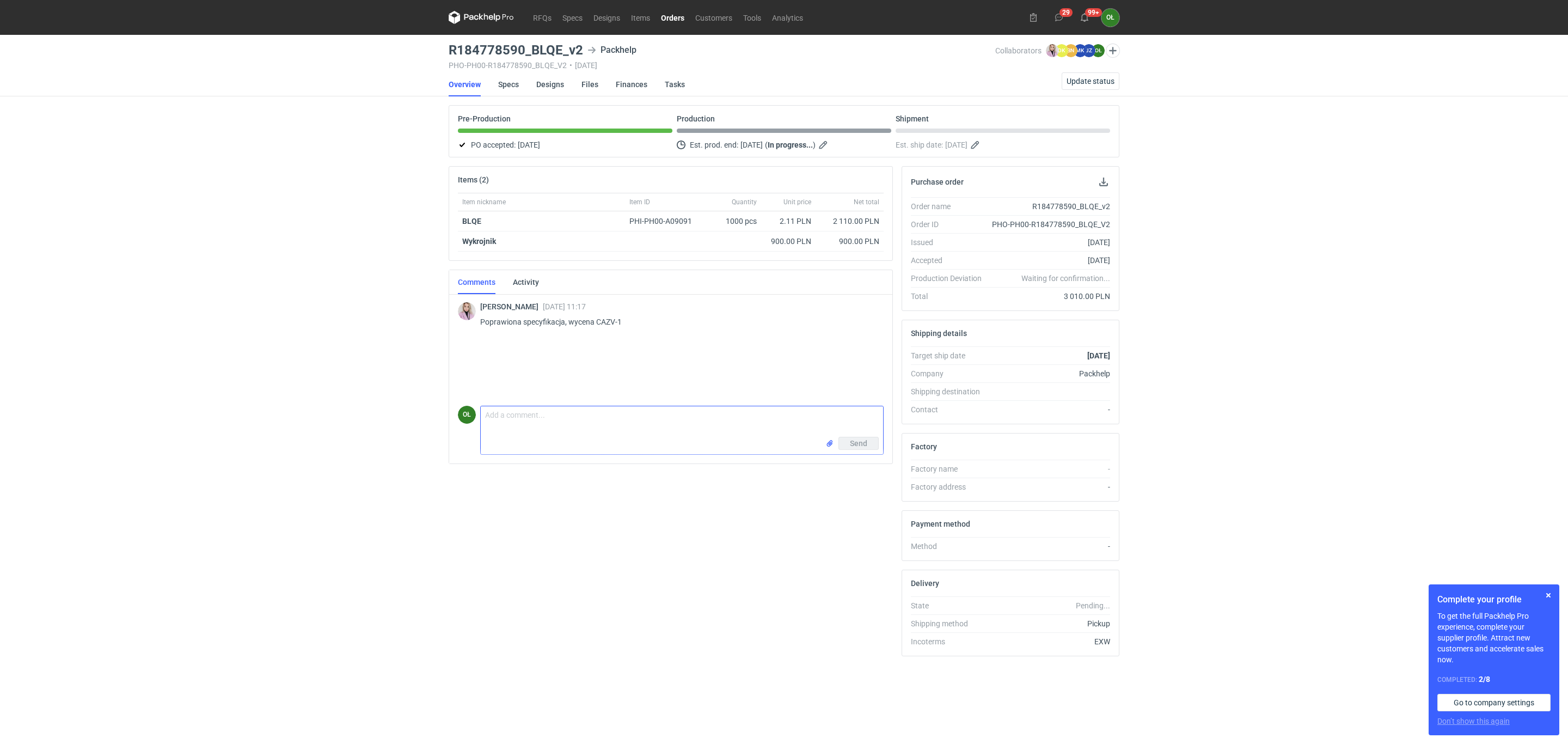
click at [525, 419] on textarea "Comment message" at bounding box center [682, 421] width 402 height 30
click at [708, 428] on textarea "Pani Klaudio, w tym przypadku pudełko jest naszym zdaniem do poprawy," at bounding box center [682, 421] width 402 height 30
type textarea "Pani Klaudio, w tym przypadku pudełko jest naszym zdaniem do poprawy, w załączn…"
click at [866, 486] on span "Send" at bounding box center [858, 485] width 17 height 8
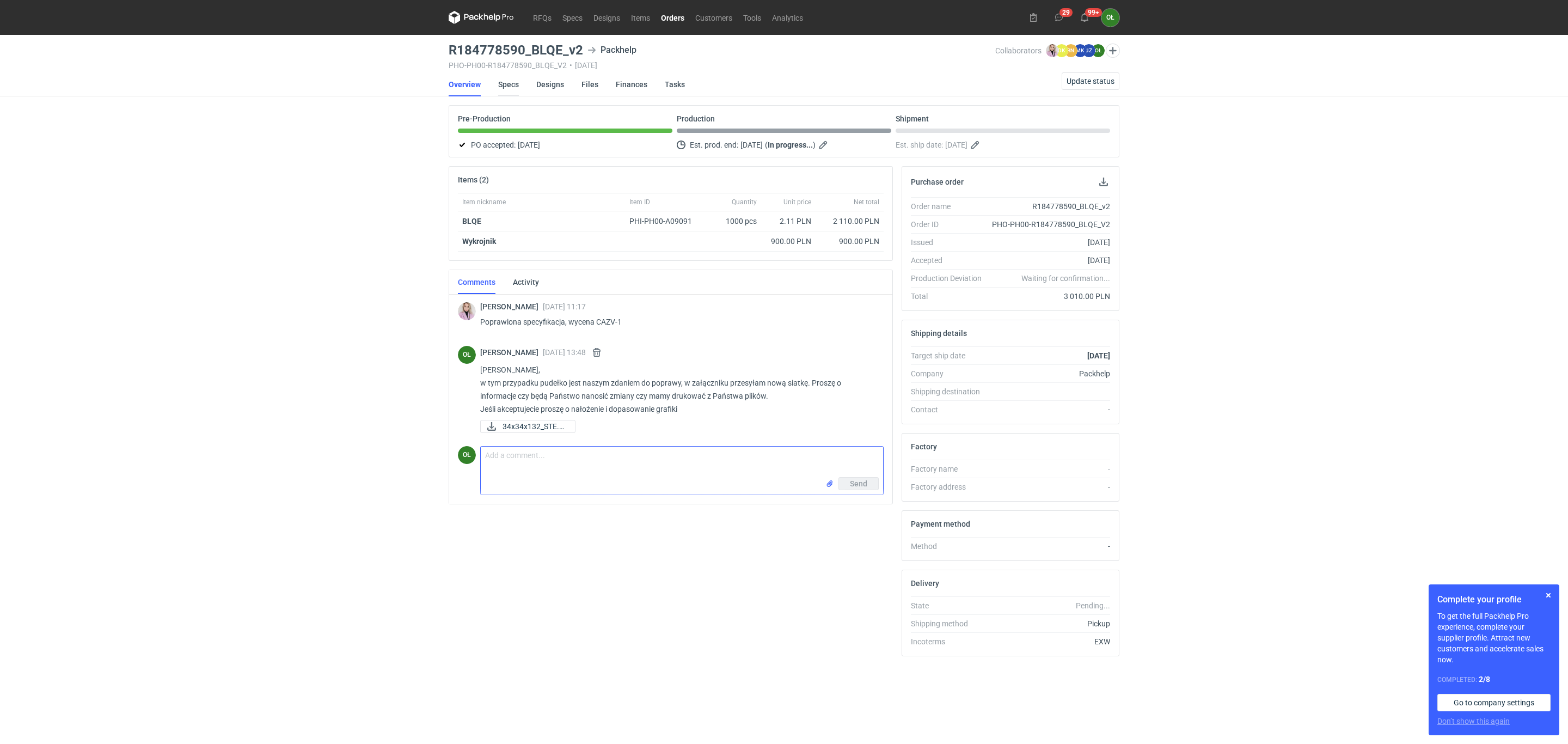
click at [512, 93] on link "Specs" at bounding box center [509, 84] width 21 height 24
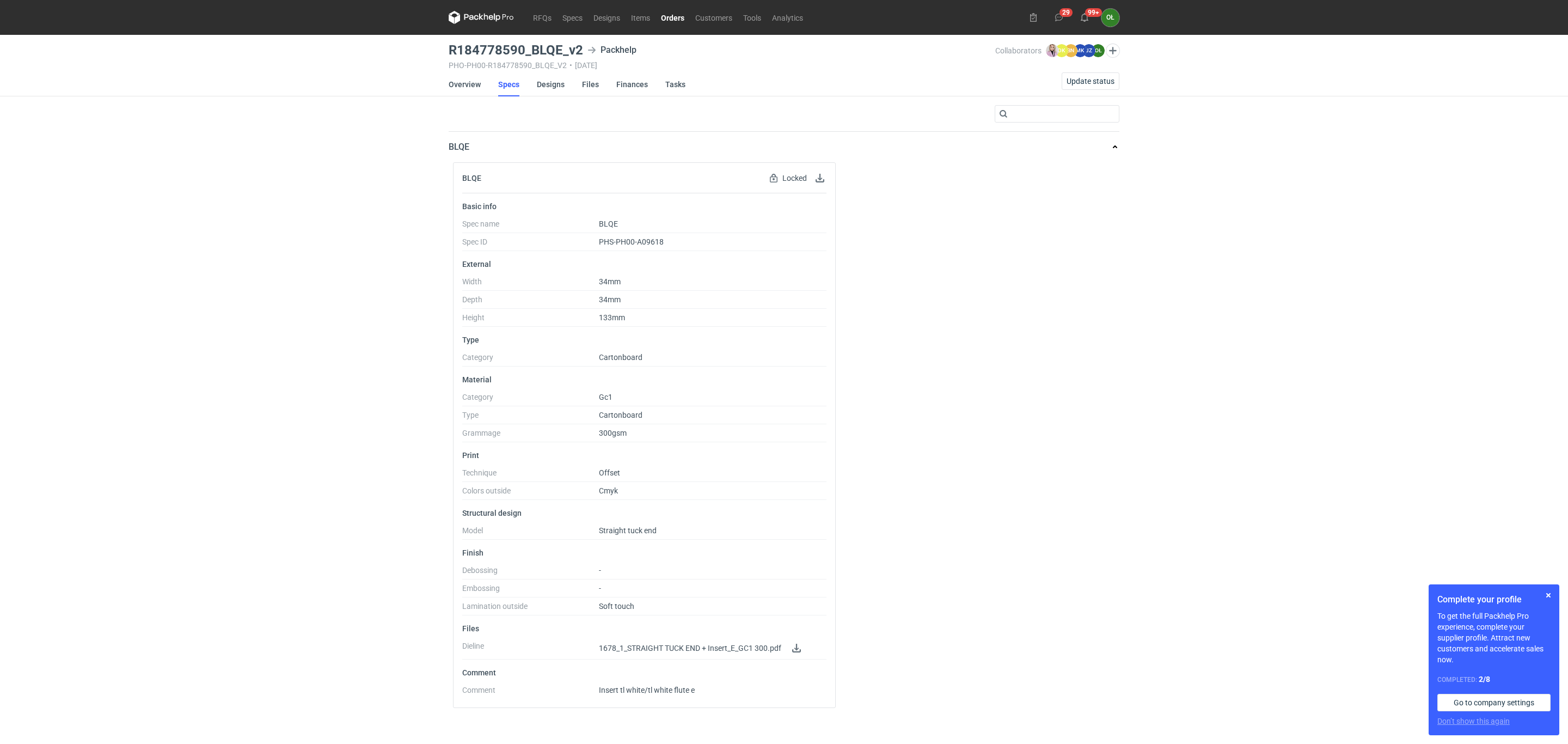
click at [288, 507] on div "RFQs Specs Designs Items Orders Customers Tools Analytics 29 99+ OŁ Olga Łopato…" at bounding box center [784, 372] width 1568 height 744
click at [220, 395] on div "RFQs Specs Designs Items Orders Customers Tools Analytics 29 99+ OŁ Olga Łopato…" at bounding box center [784, 372] width 1568 height 744
click at [683, 11] on link "Orders" at bounding box center [673, 17] width 34 height 13
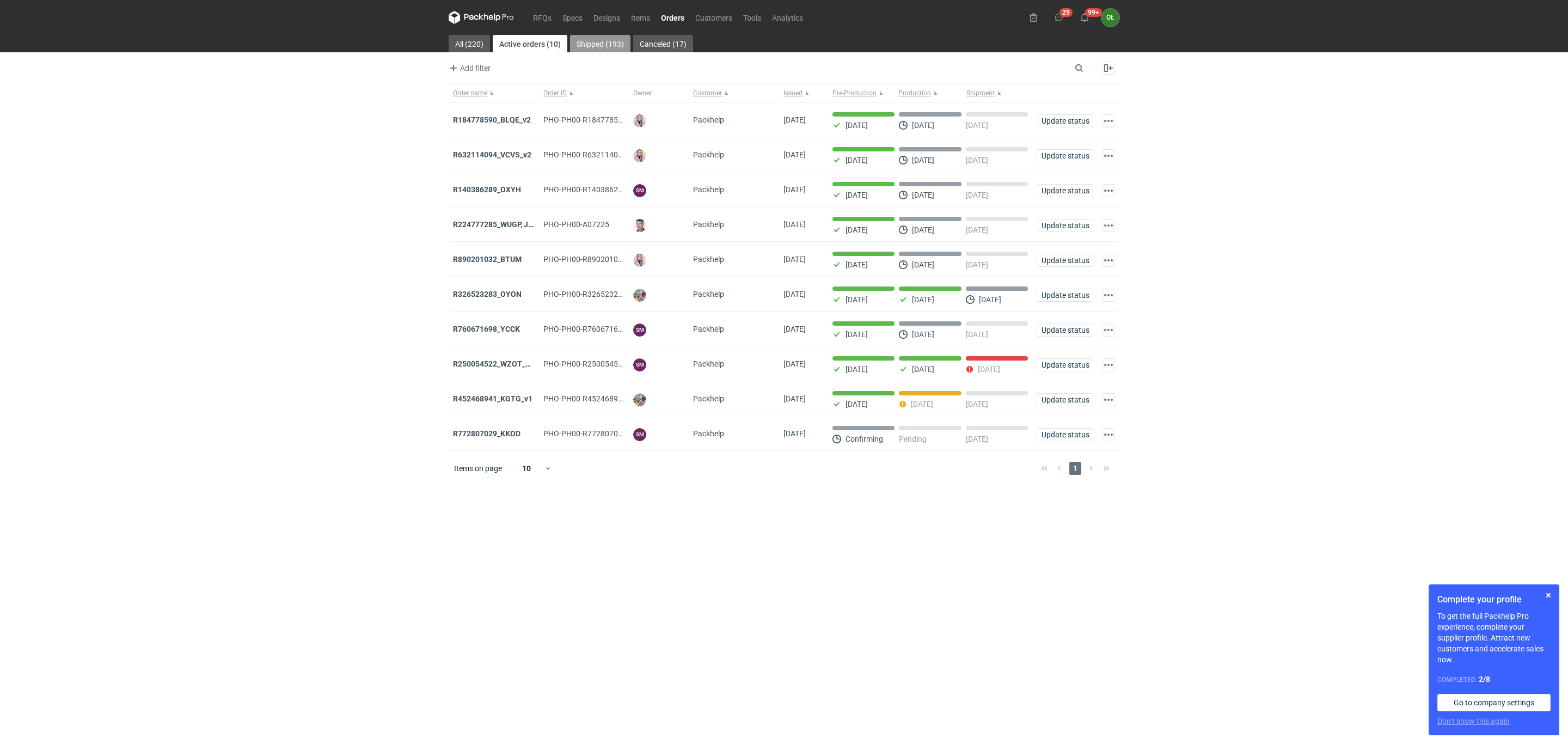
click at [604, 41] on link "Shipped (193)" at bounding box center [599, 44] width 60 height 17
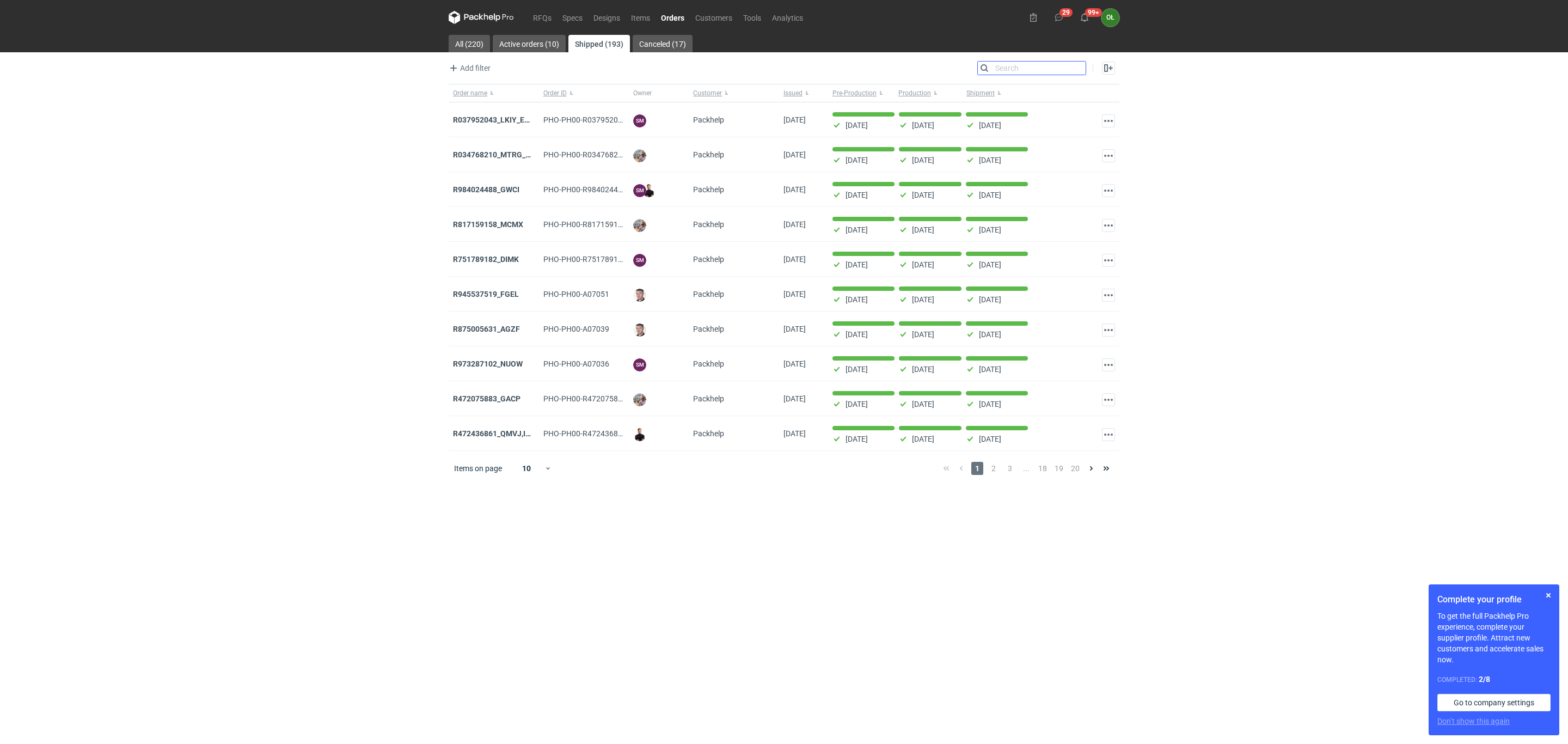
click at [1082, 69] on input "Search" at bounding box center [1031, 69] width 108 height 13
paste input "DUIY"
type input "DUIY"
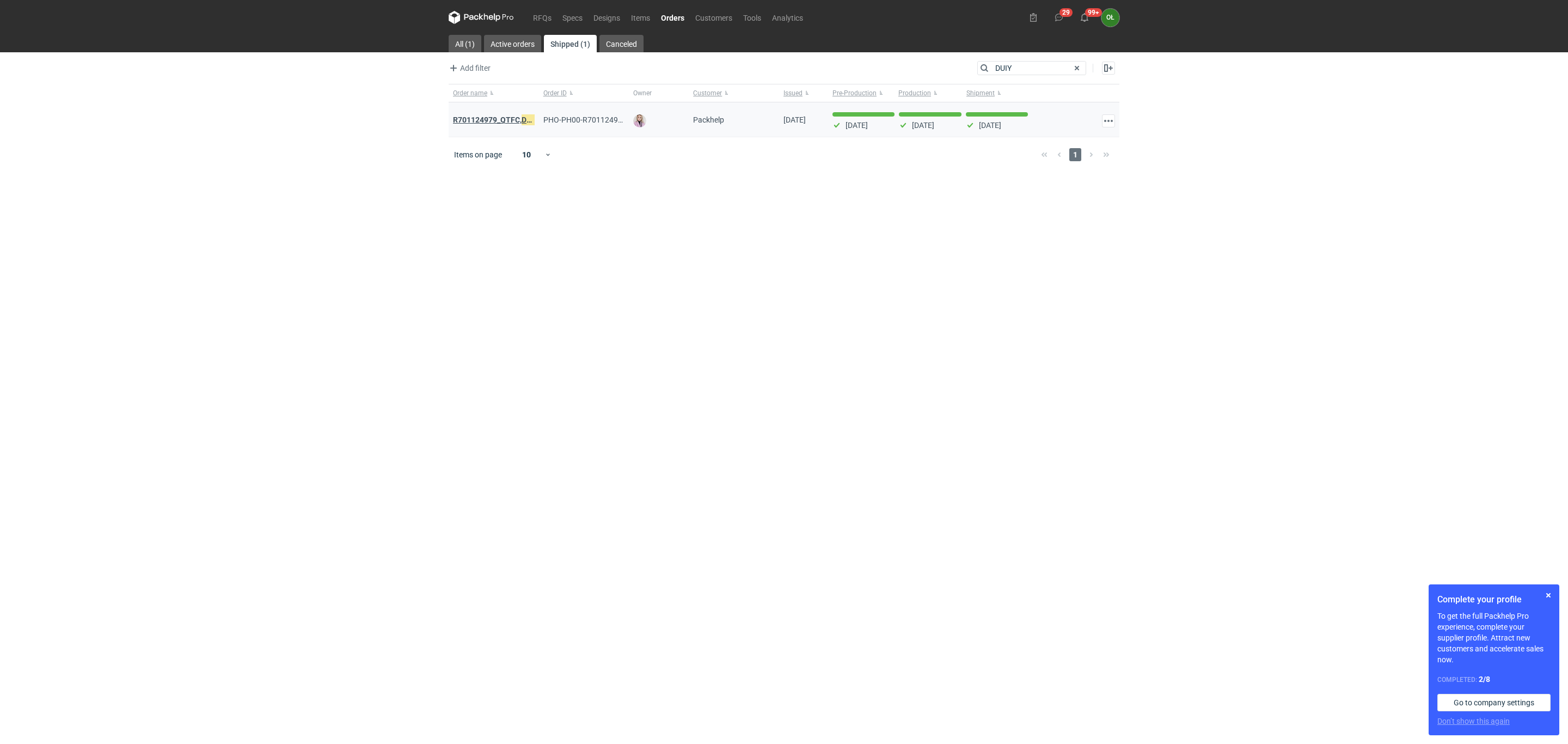
click at [490, 116] on strong "R701124979_QTFC, DUIY" at bounding box center [496, 119] width 86 height 12
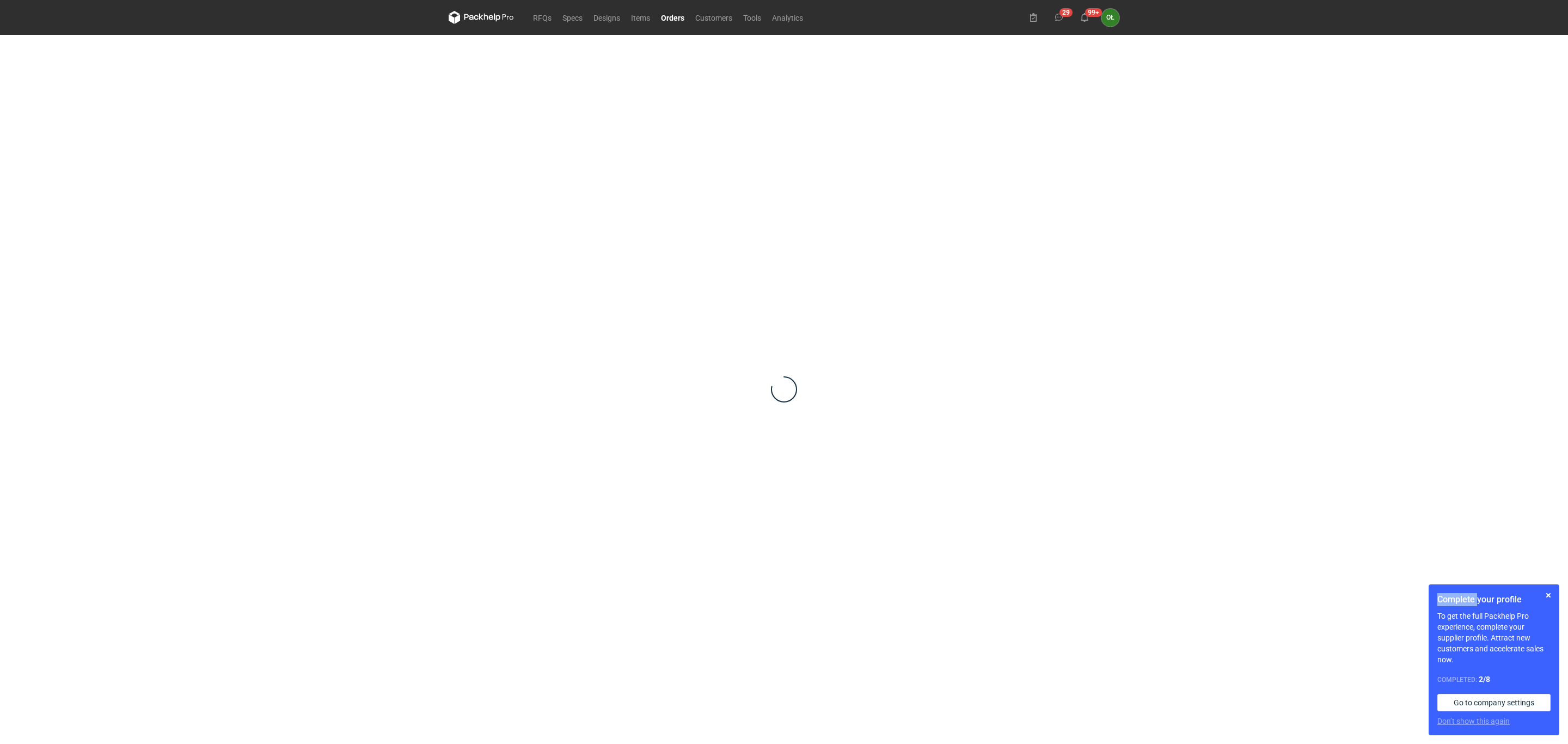
click at [490, 116] on div at bounding box center [784, 390] width 671 height 709
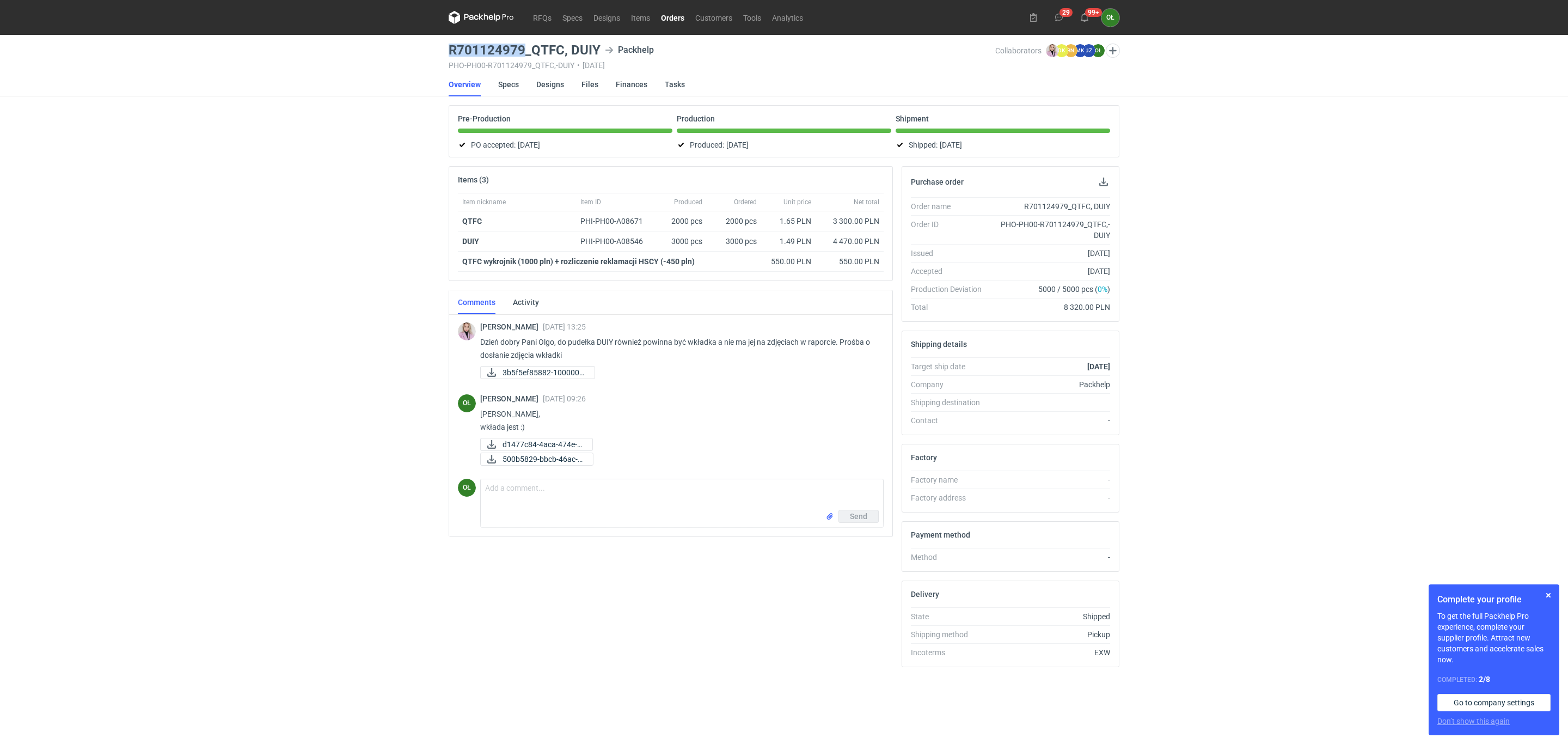
drag, startPoint x: 446, startPoint y: 48, endPoint x: 523, endPoint y: 43, distance: 77.2
click at [523, 43] on main "R701124979_QTFC, DUIY Packhelp PHO-PH00-R701124979_QTFC,-DUIY • [DATE] Collabor…" at bounding box center [783, 390] width 679 height 709
copy h3 "R701124979"
click at [546, 84] on link "Designs" at bounding box center [550, 84] width 28 height 24
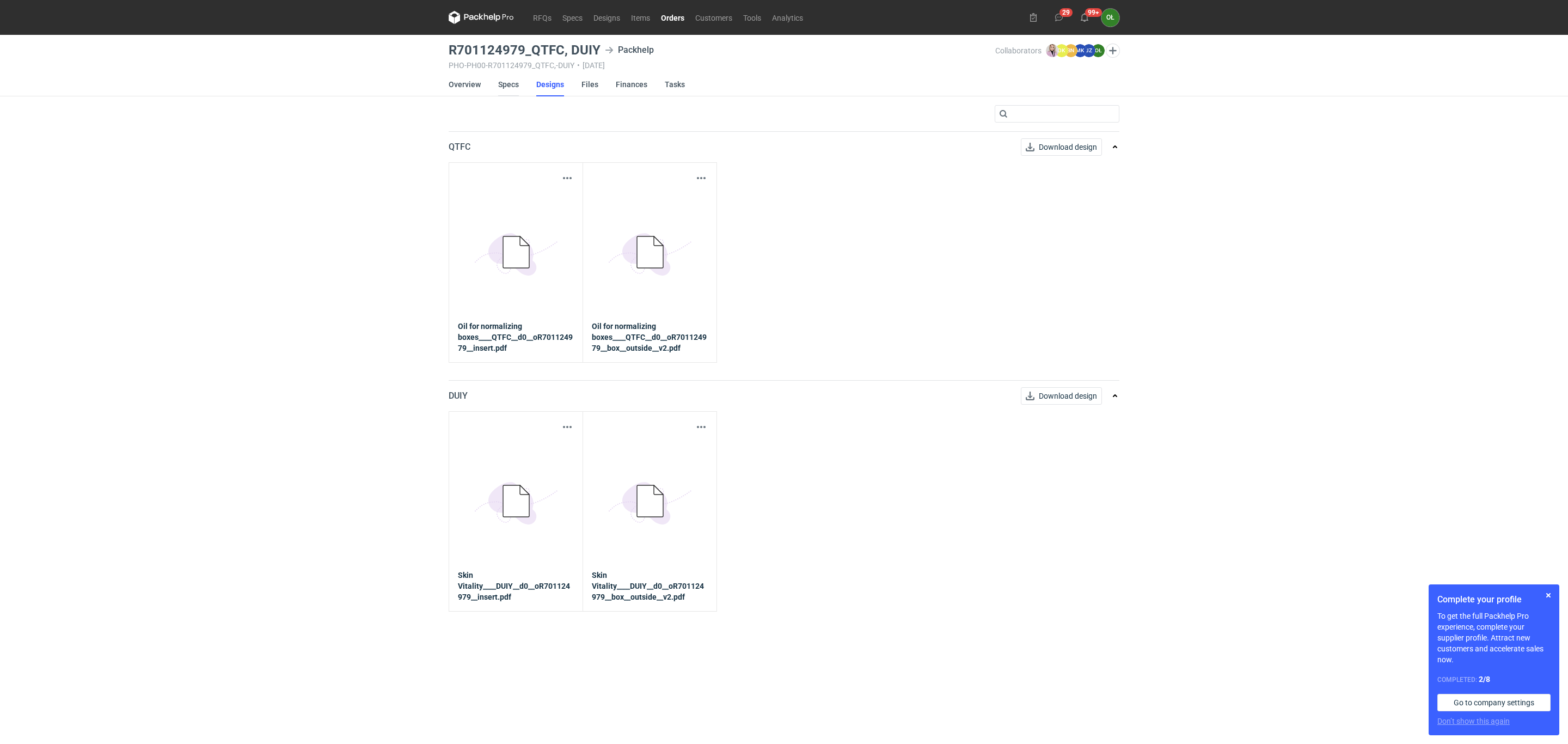
click at [511, 84] on link "Specs" at bounding box center [509, 84] width 21 height 24
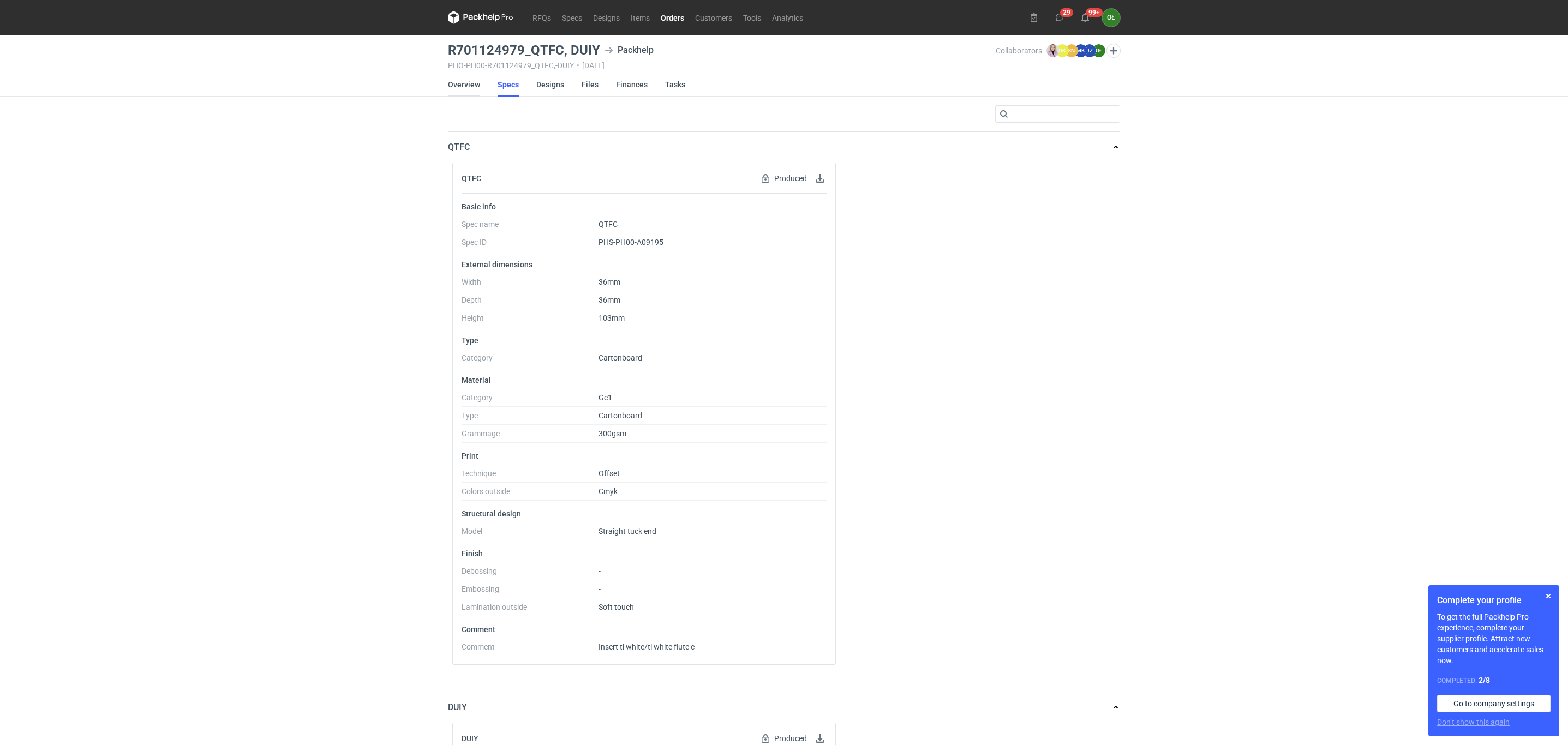
click at [470, 81] on link "Overview" at bounding box center [464, 84] width 32 height 24
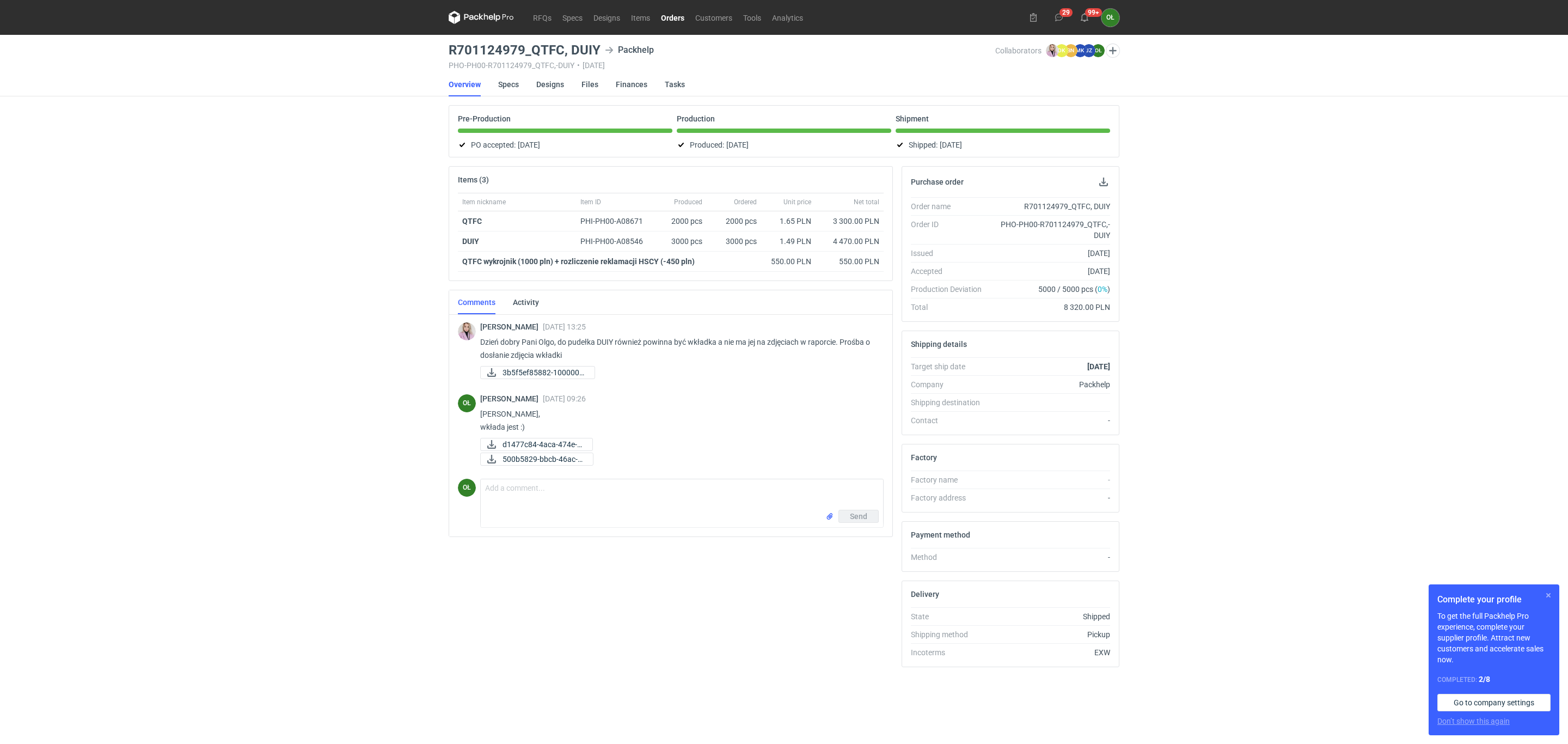
click at [1545, 590] on button "button" at bounding box center [1549, 595] width 13 height 13
